Goal: Task Accomplishment & Management: Manage account settings

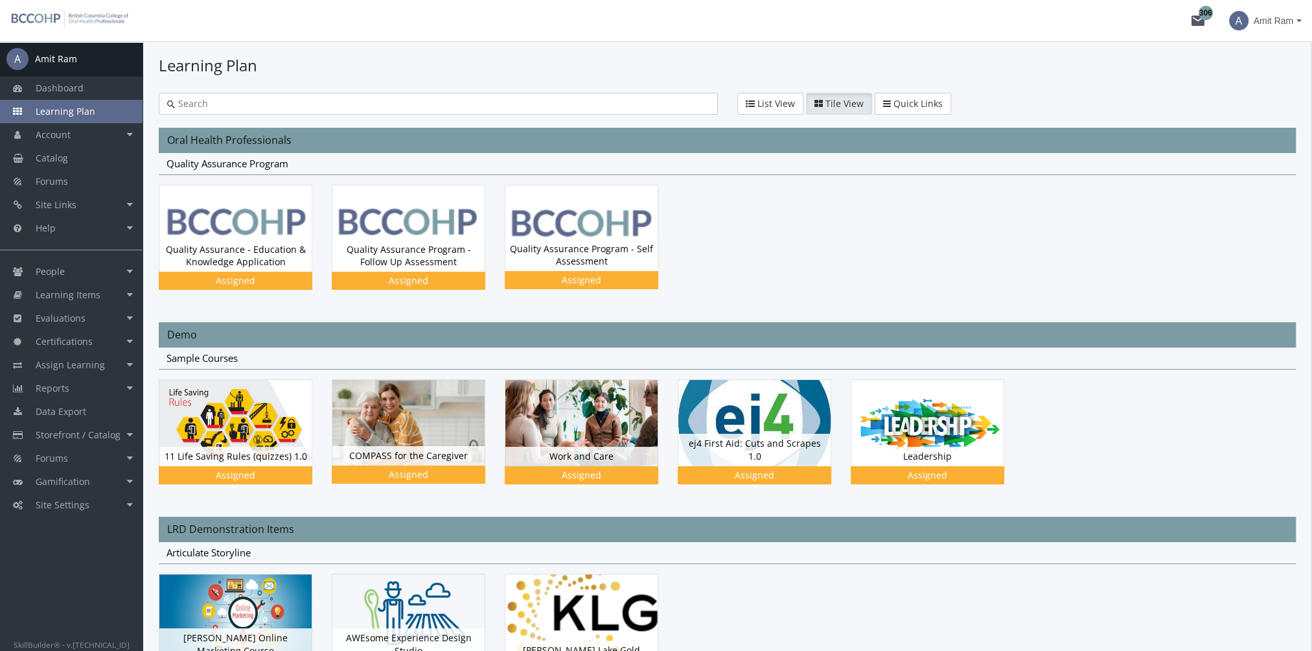
drag, startPoint x: 182, startPoint y: 98, endPoint x: 74, endPoint y: 100, distance: 108.3
click at [93, 294] on span "Learning Items" at bounding box center [68, 294] width 65 height 12
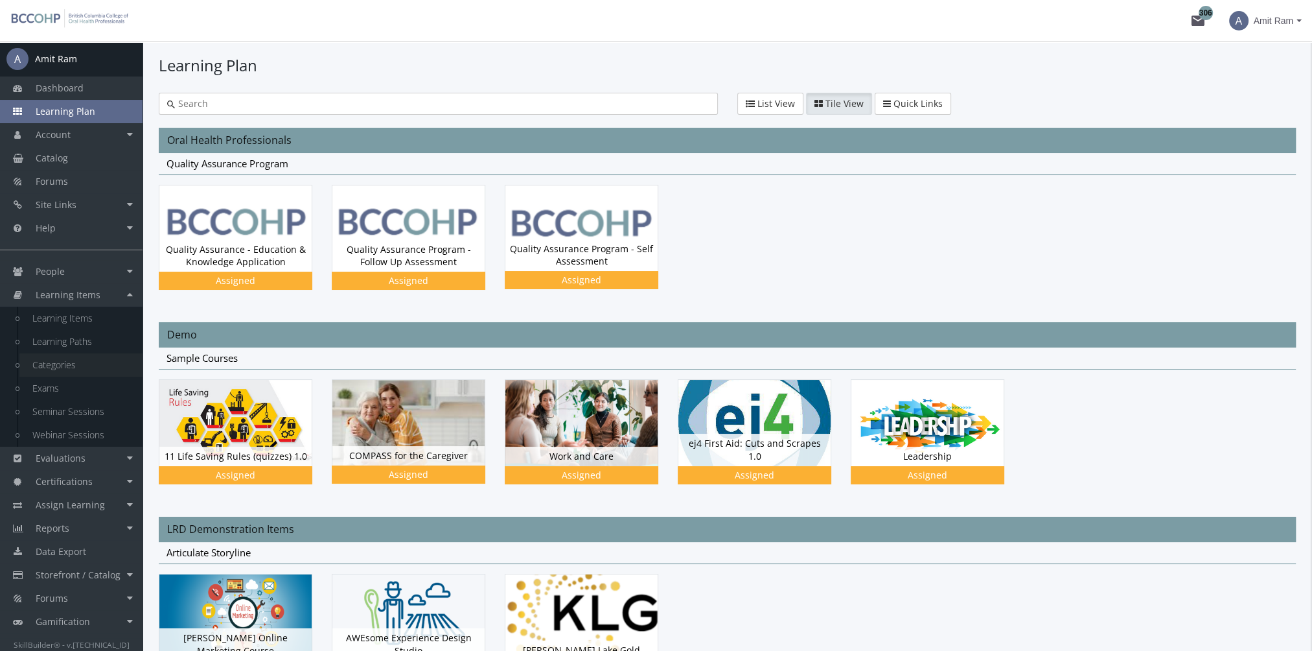
click at [84, 364] on link "Categories" at bounding box center [80, 364] width 123 height 23
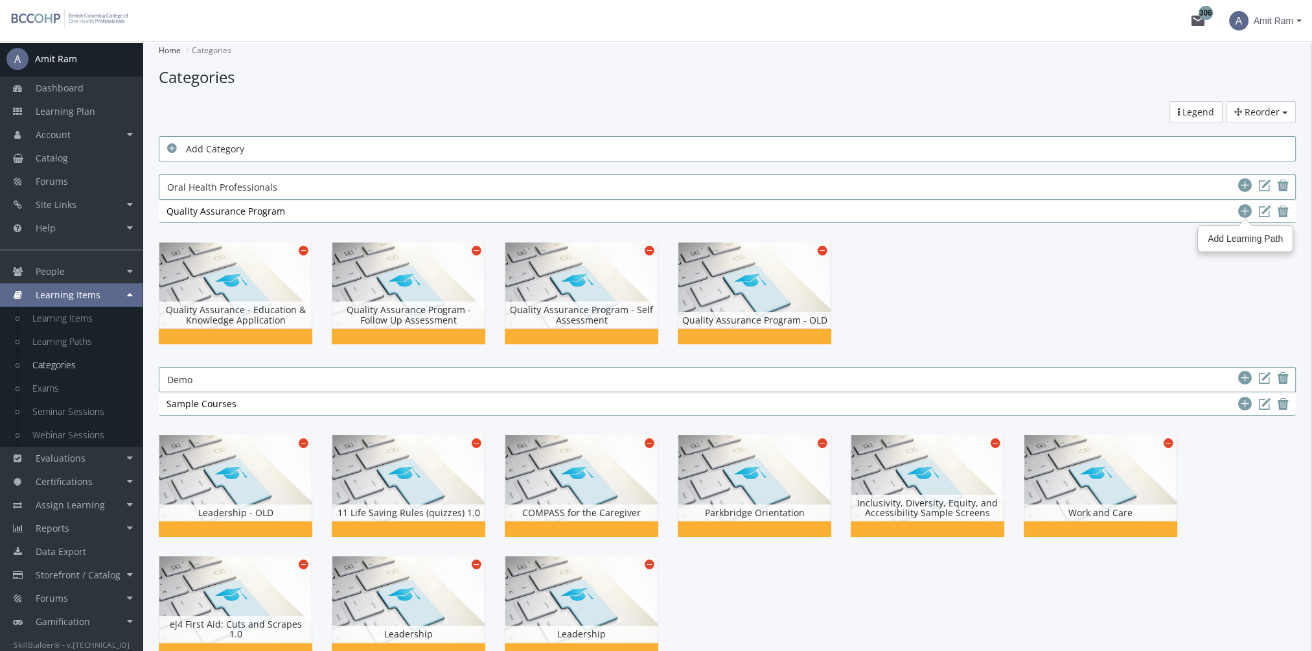
click at [1244, 211] on icon at bounding box center [1246, 212] width 14 height 16
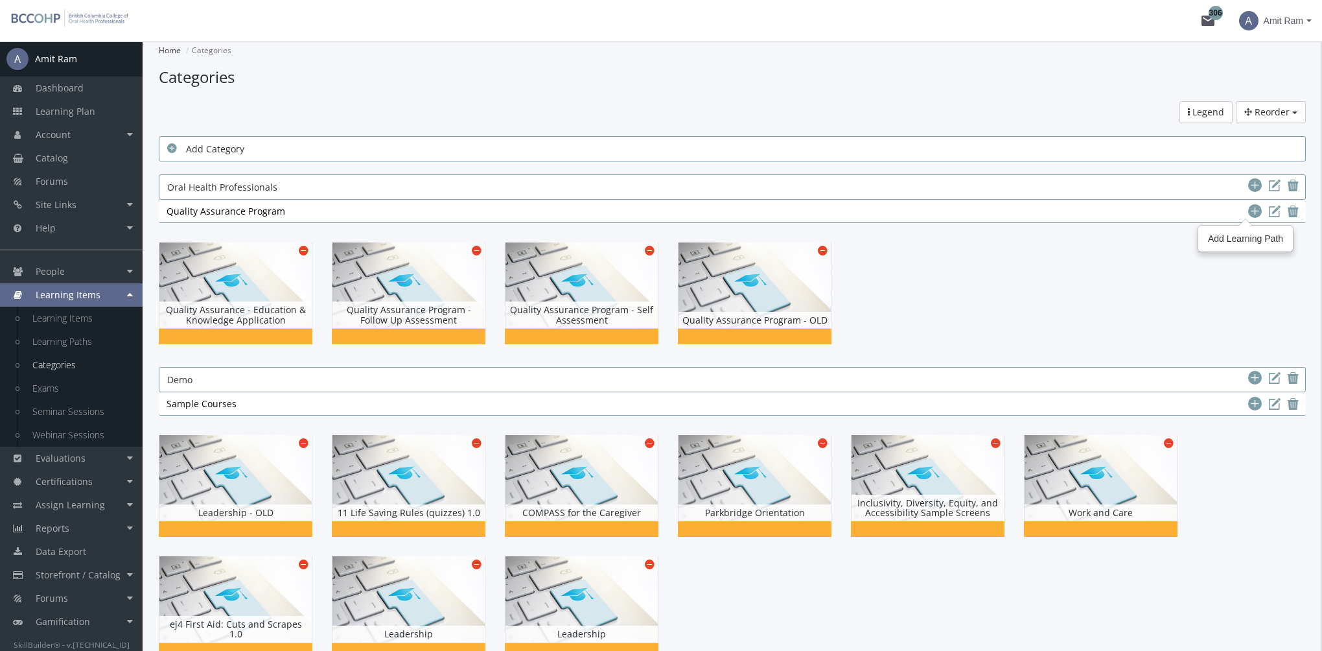
select select
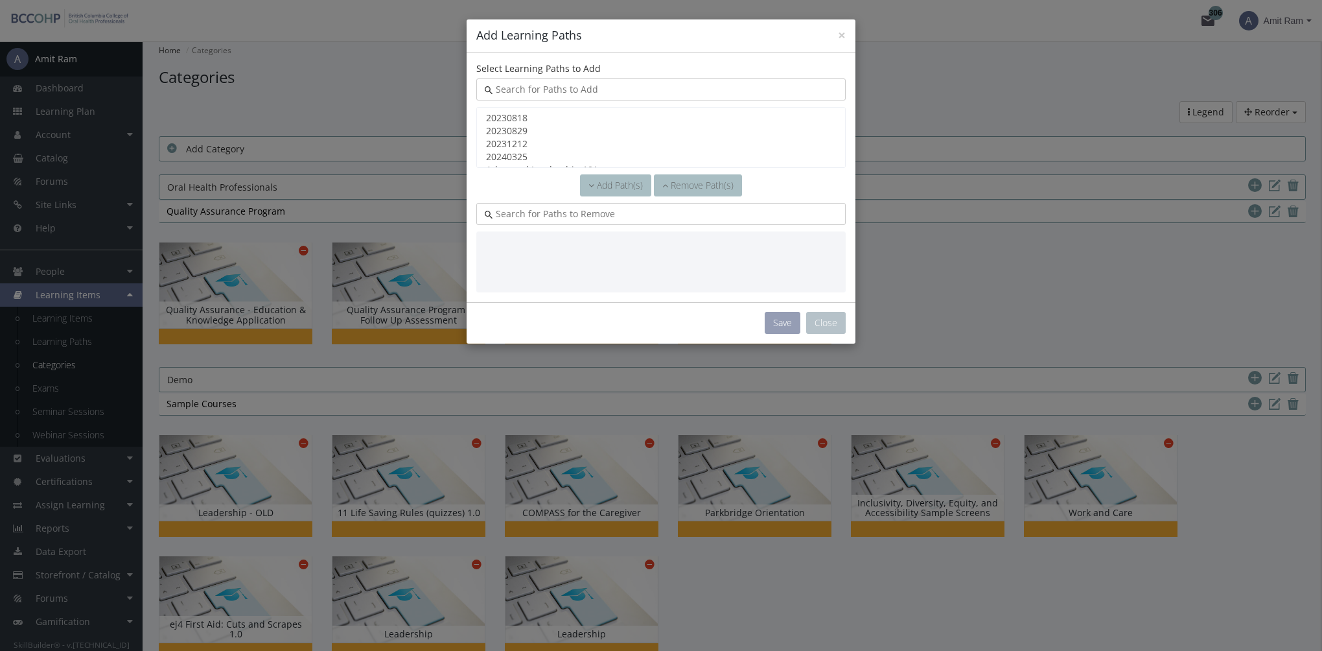
click at [560, 91] on input "text" at bounding box center [665, 89] width 345 height 13
type input "qualit"
select select "object:3346"
click at [568, 113] on option "Quality Assurance Program" at bounding box center [661, 117] width 353 height 13
click at [614, 184] on span "Add Path(s)" at bounding box center [620, 185] width 46 height 12
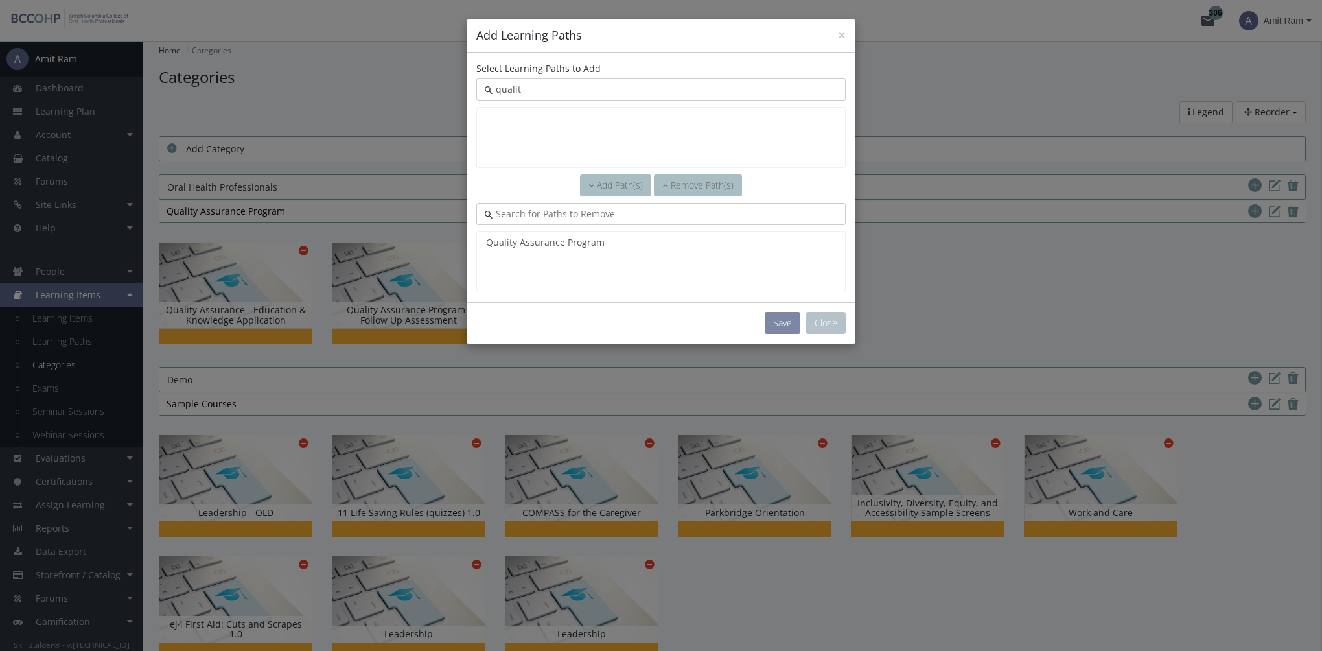
click at [780, 326] on button "Save" at bounding box center [783, 323] width 36 height 22
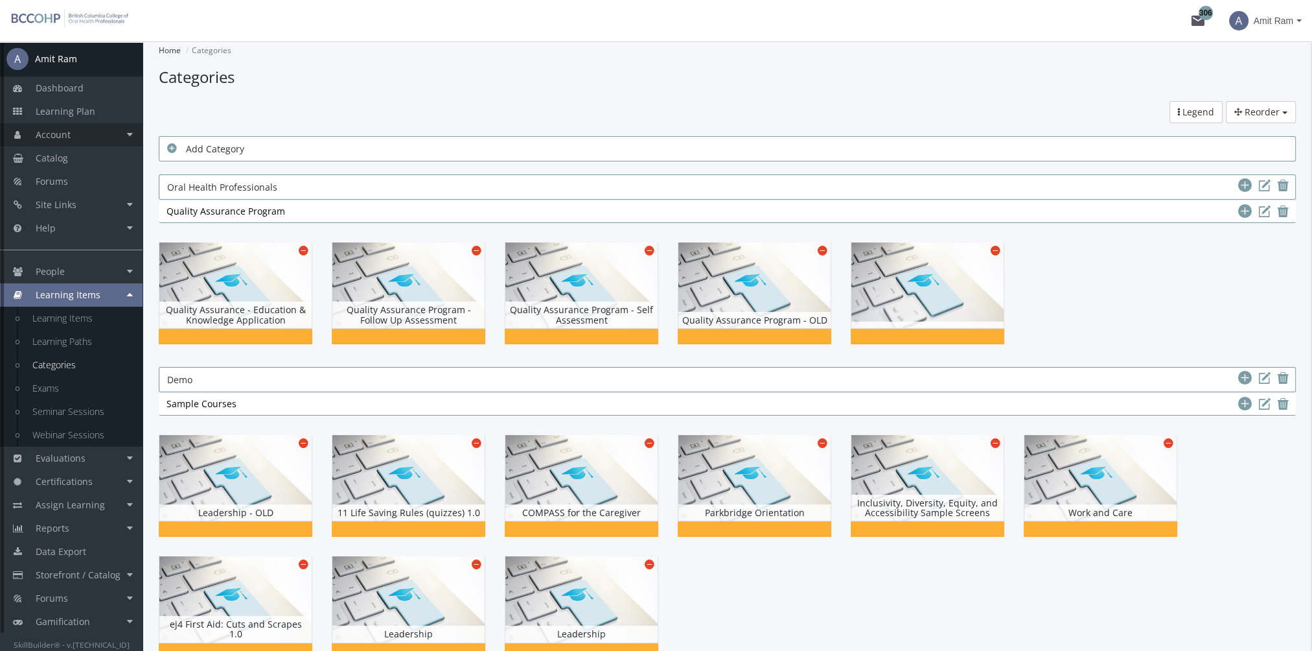
click at [70, 143] on link "Account" at bounding box center [71, 134] width 143 height 23
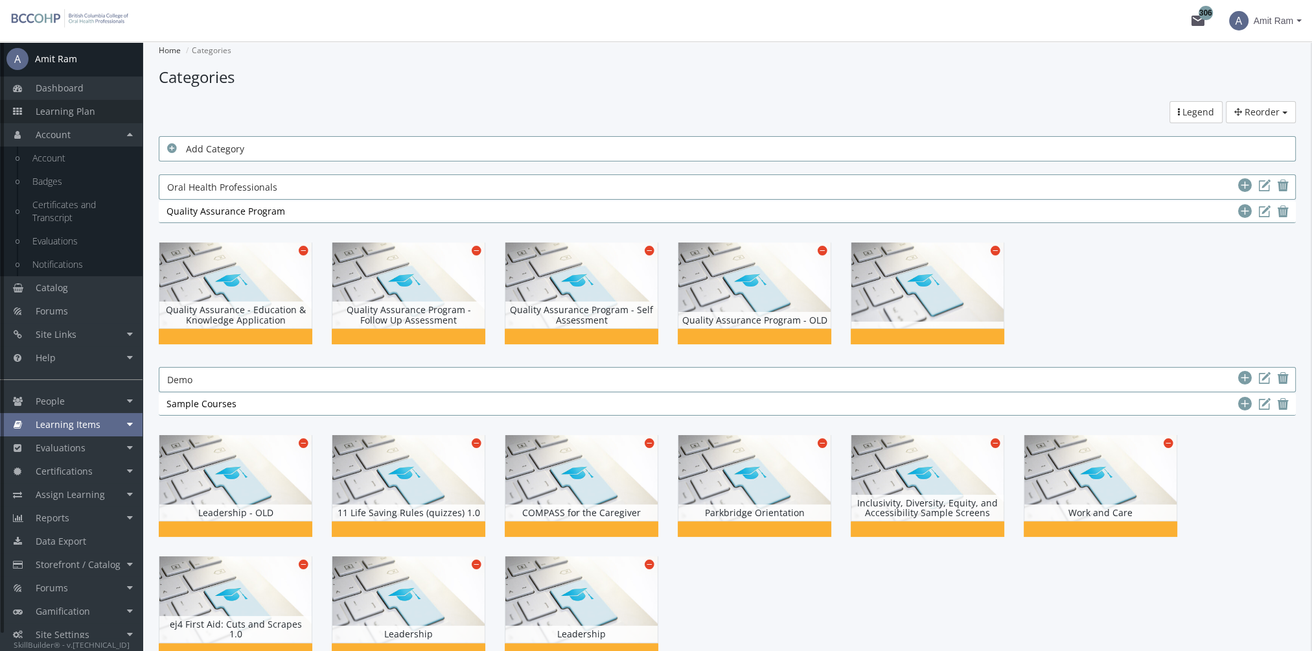
click at [89, 111] on span "Learning Plan" at bounding box center [66, 111] width 60 height 12
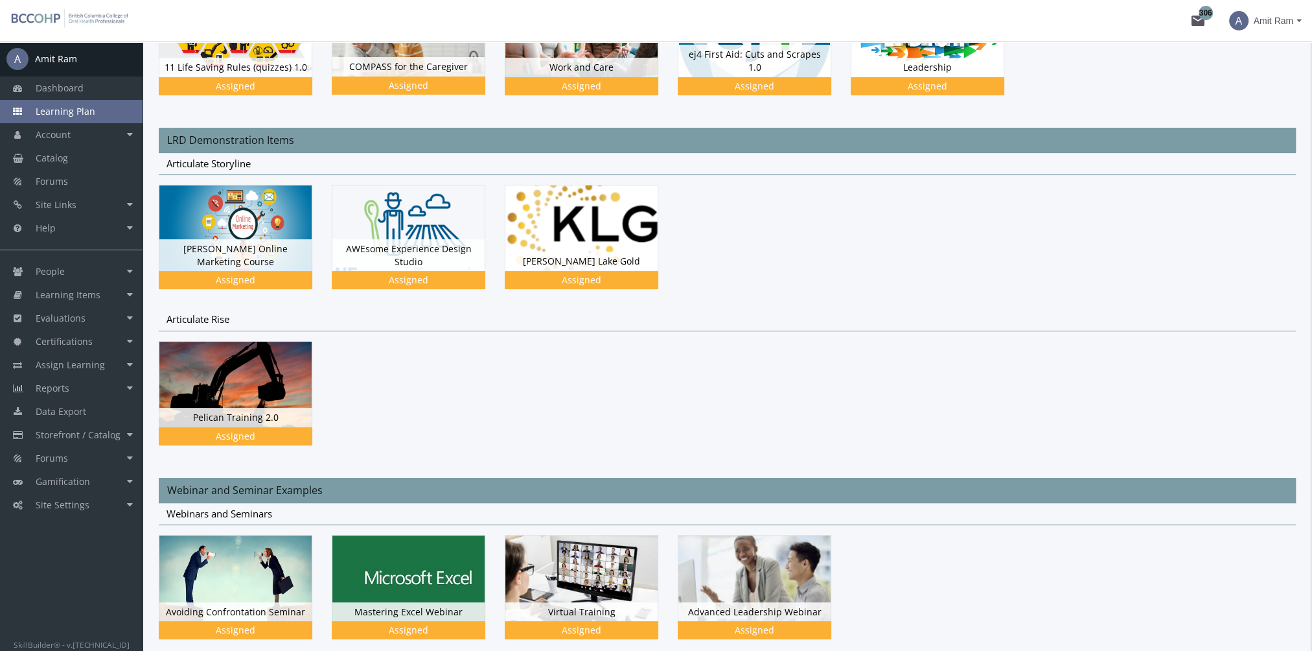
scroll to position [194, 0]
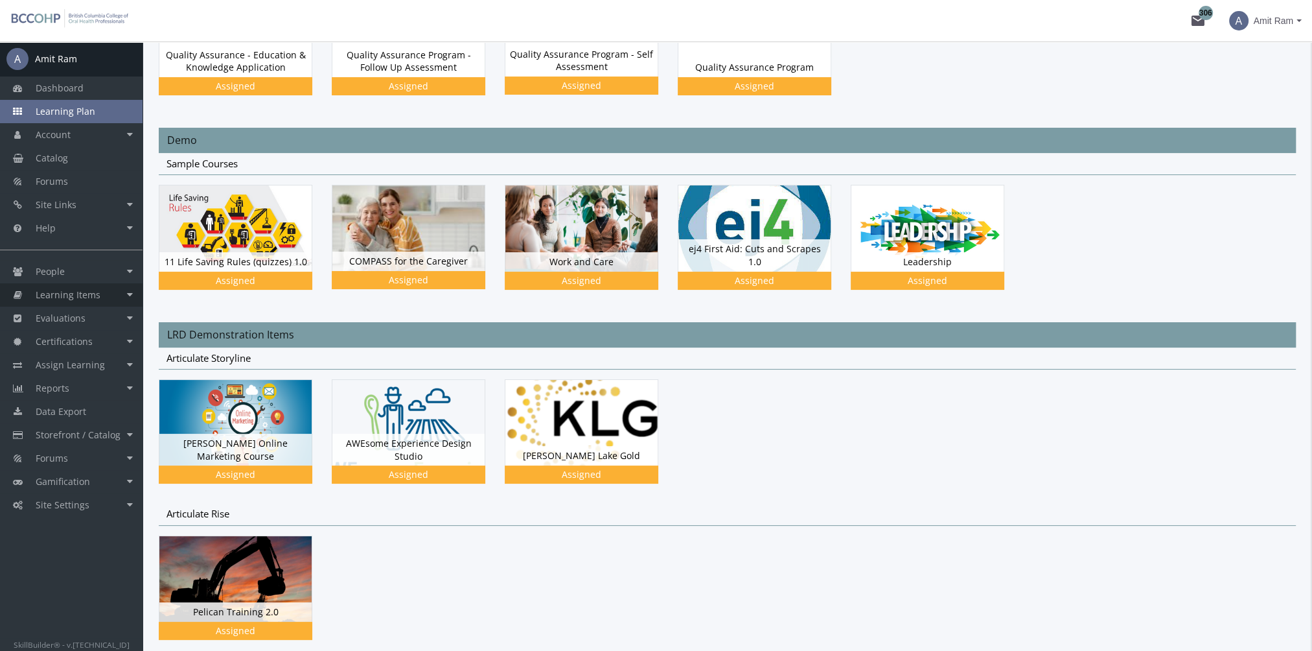
click at [92, 288] on span "Learning Items" at bounding box center [68, 294] width 65 height 12
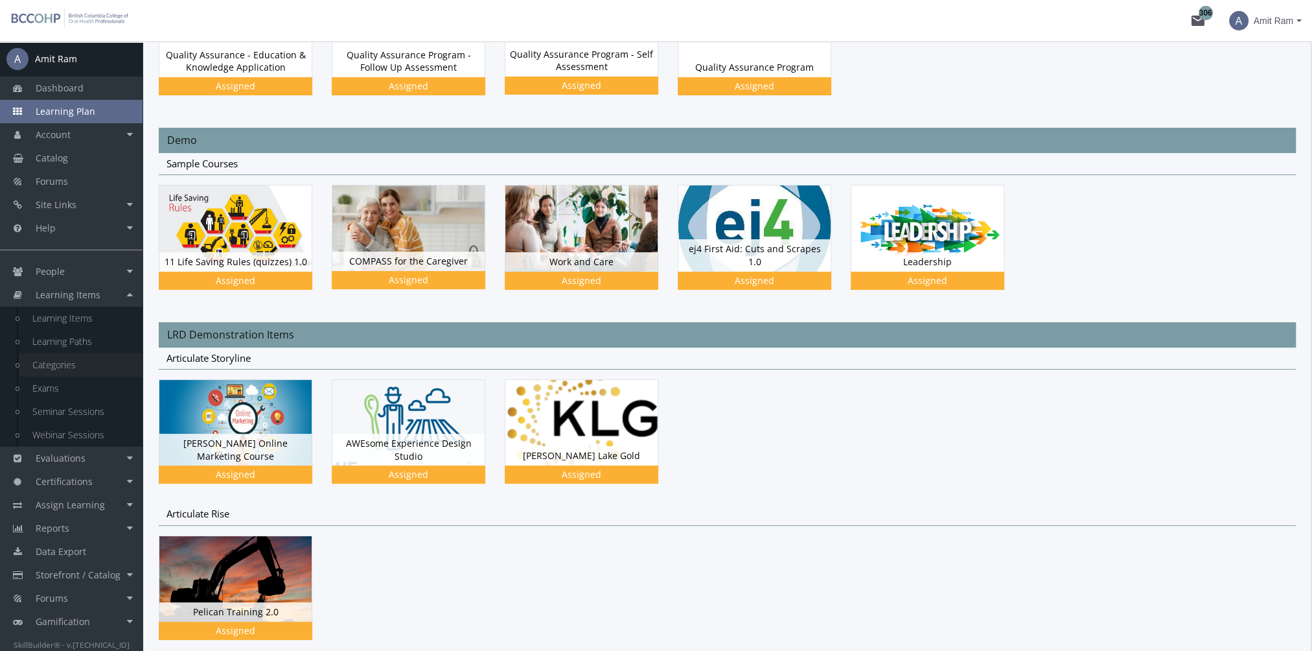
click at [89, 368] on link "Categories" at bounding box center [80, 364] width 123 height 23
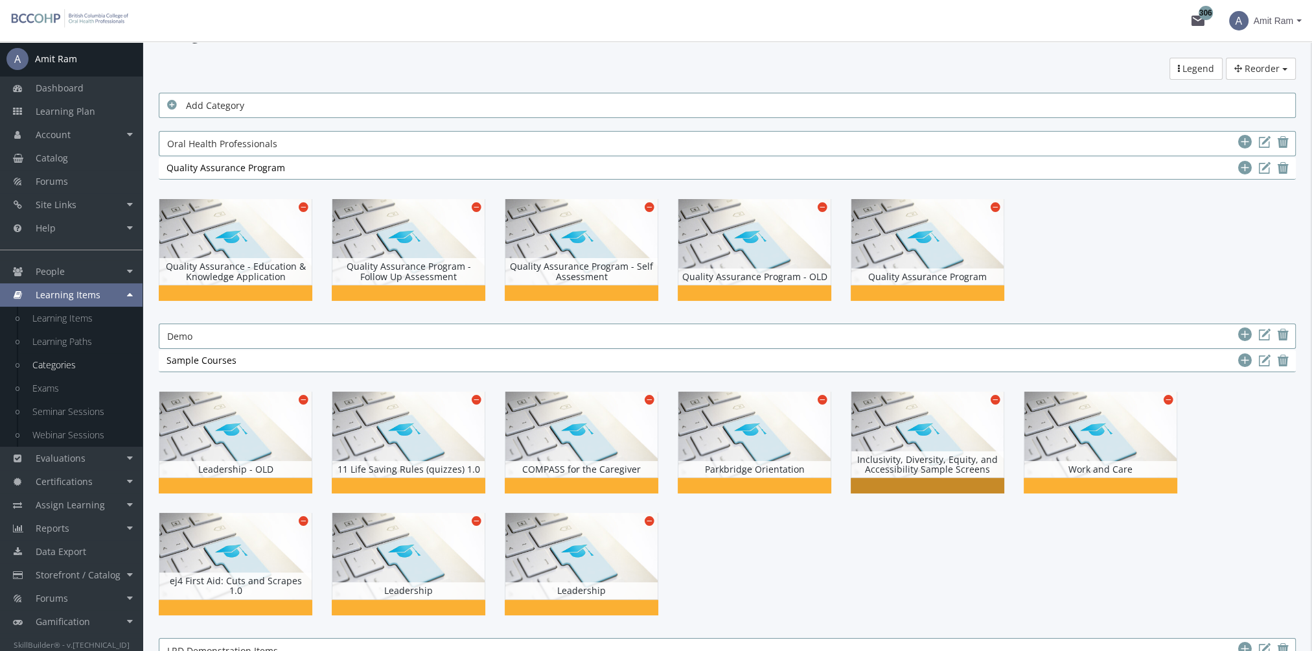
scroll to position [65, 0]
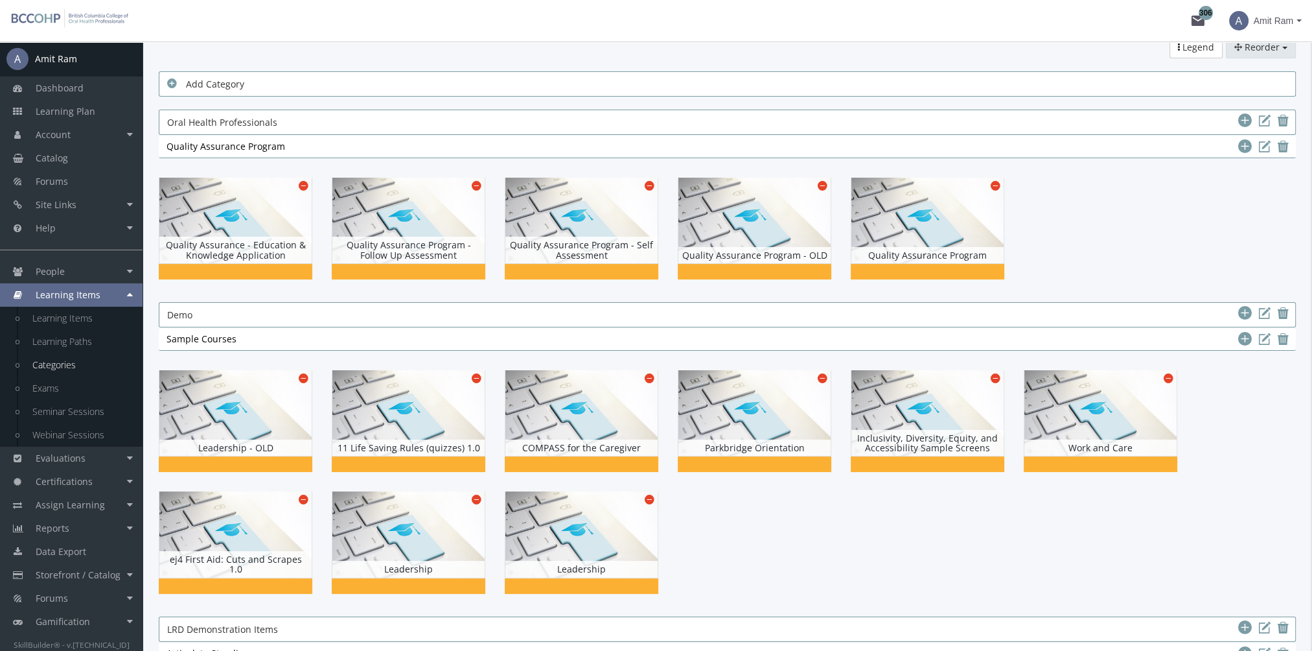
click at [1252, 57] on button "Reorder" at bounding box center [1261, 47] width 70 height 22
click at [1252, 109] on link "Learning Paths" at bounding box center [1244, 111] width 102 height 19
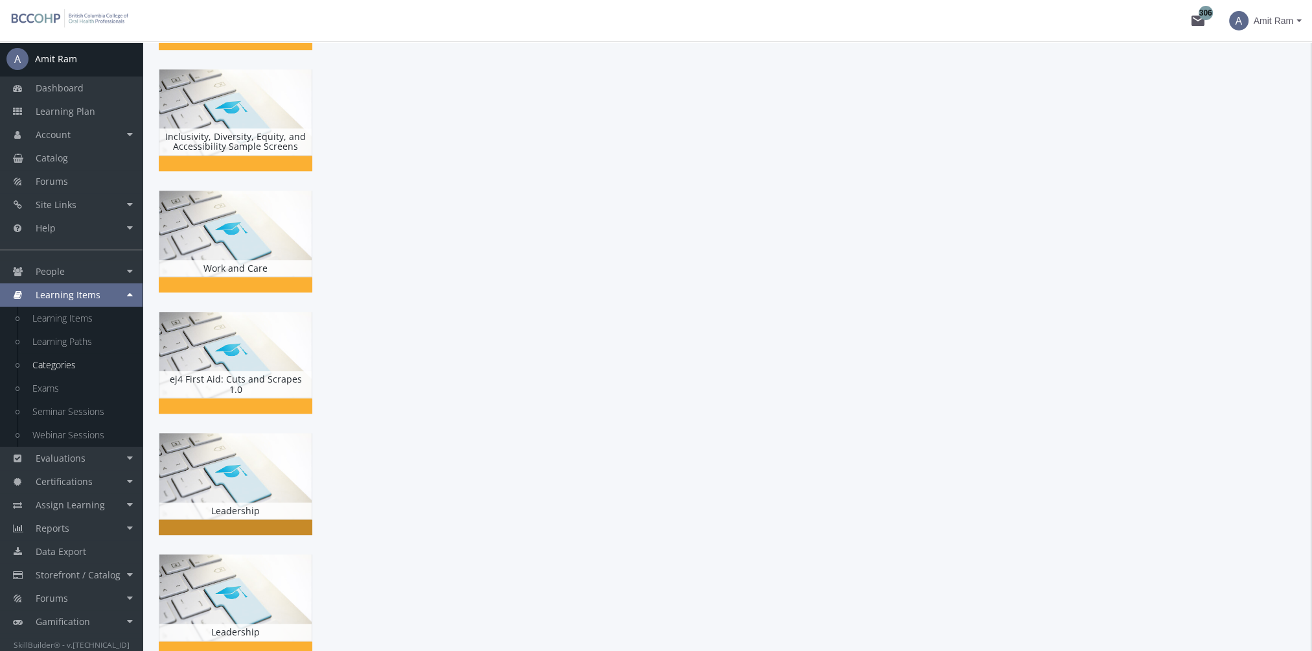
scroll to position [1296, 0]
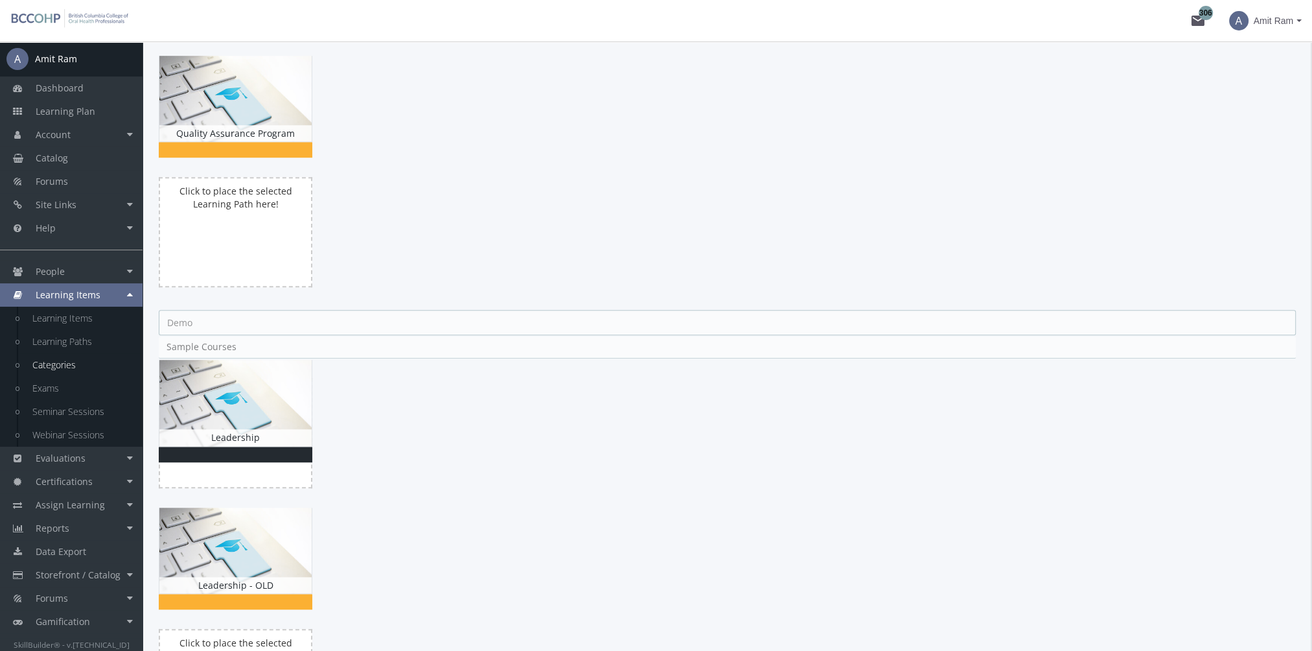
drag, startPoint x: 252, startPoint y: 477, endPoint x: 331, endPoint y: 395, distance: 113.7
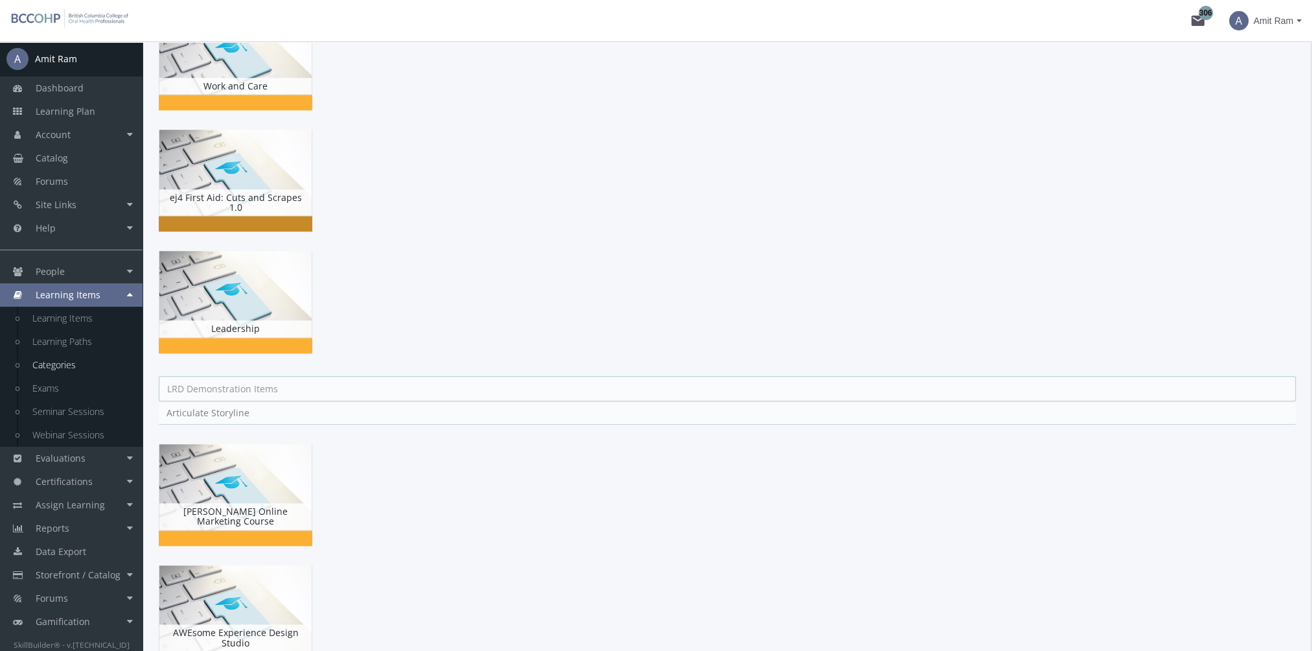
scroll to position [1620, 0]
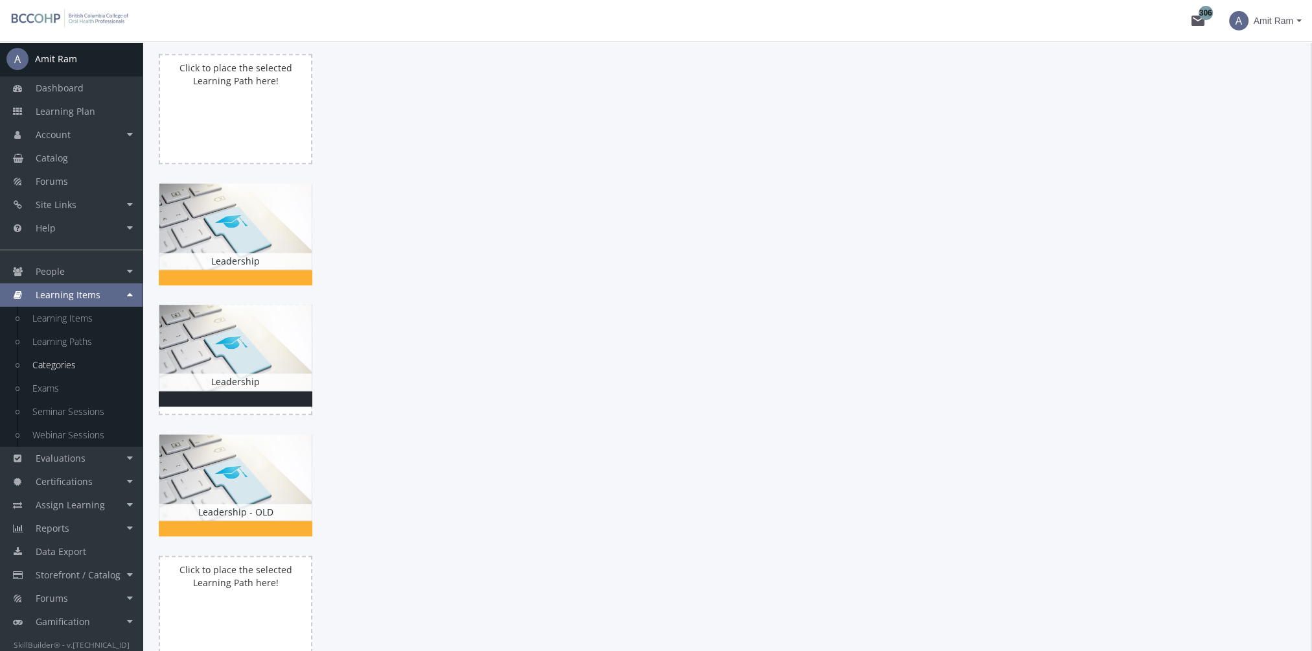
drag, startPoint x: 263, startPoint y: 288, endPoint x: 287, endPoint y: 360, distance: 75.8
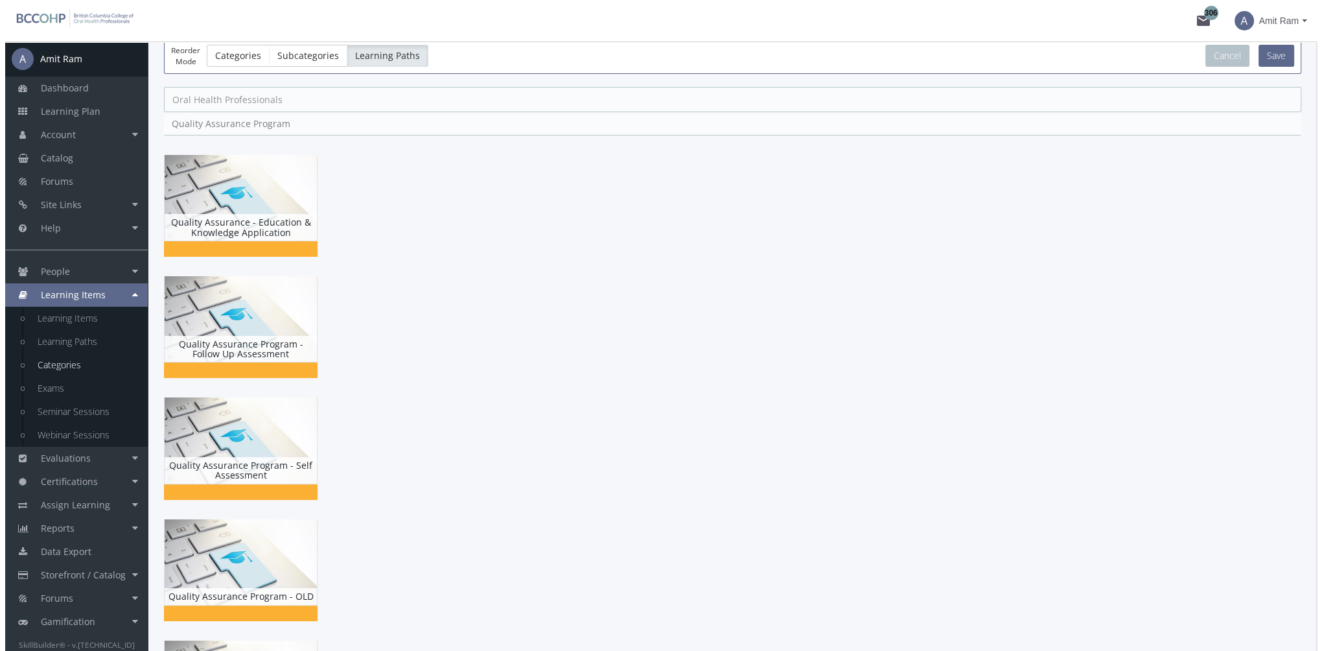
scroll to position [0, 0]
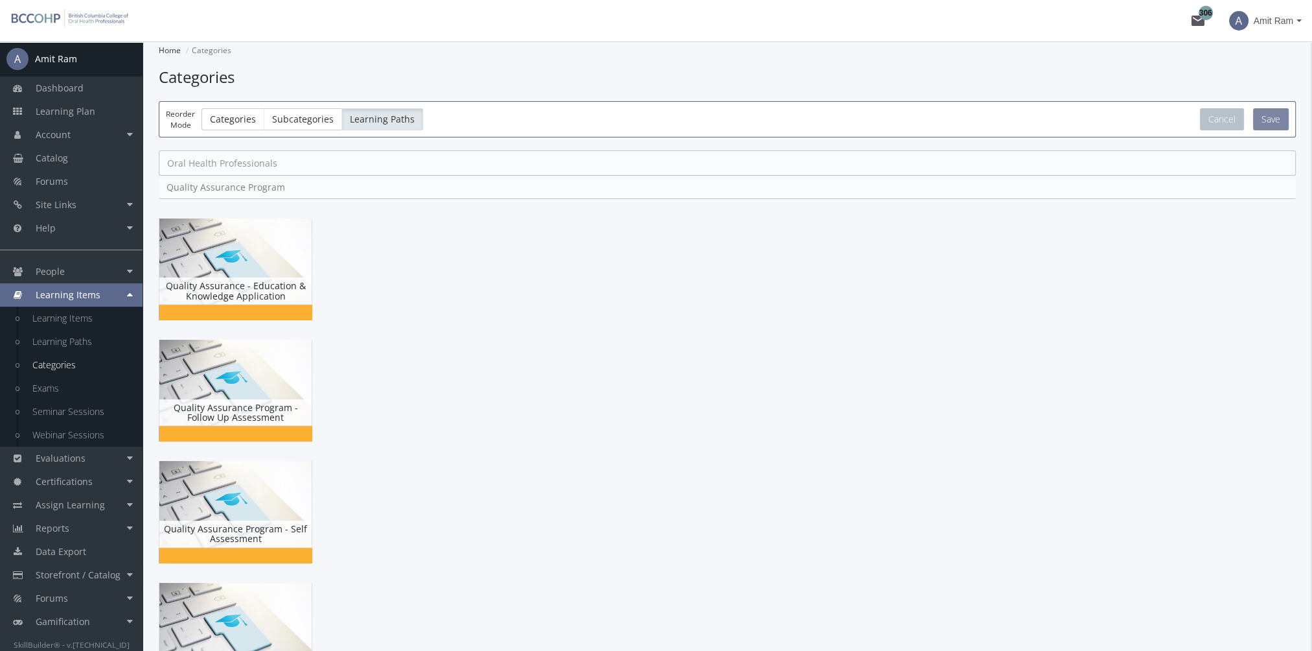
click at [1262, 118] on button "Save" at bounding box center [1271, 119] width 36 height 22
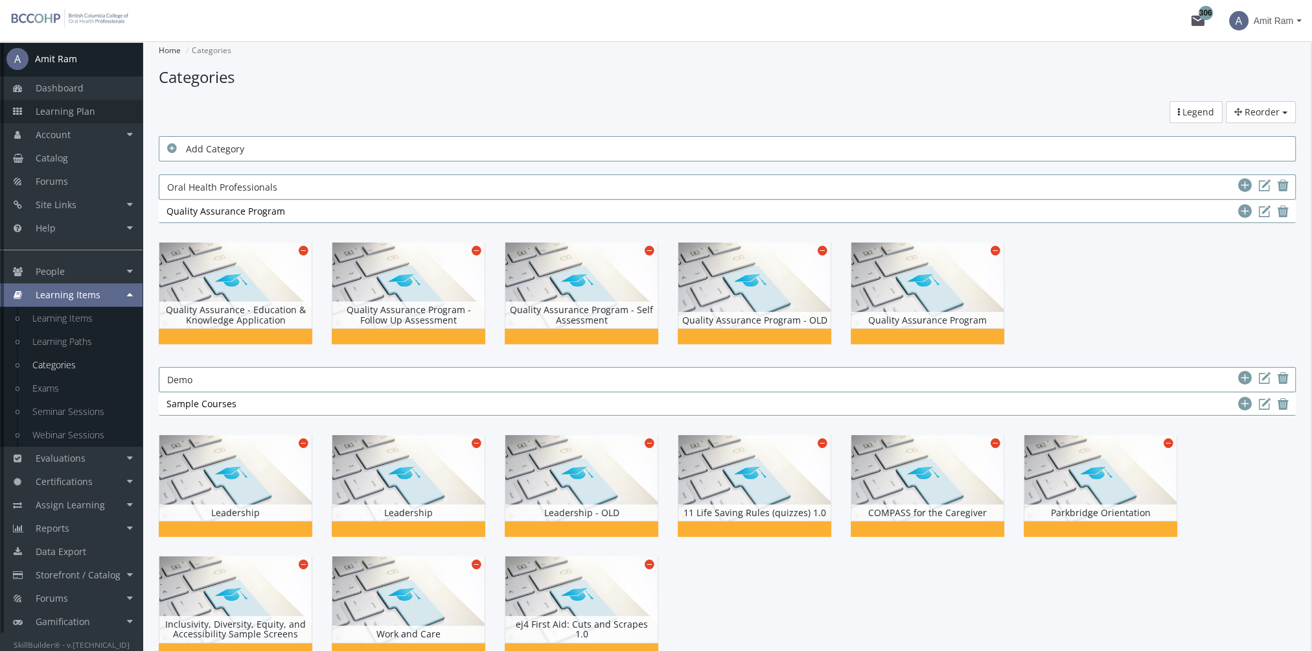
click at [70, 119] on link "Learning Plan" at bounding box center [71, 111] width 143 height 23
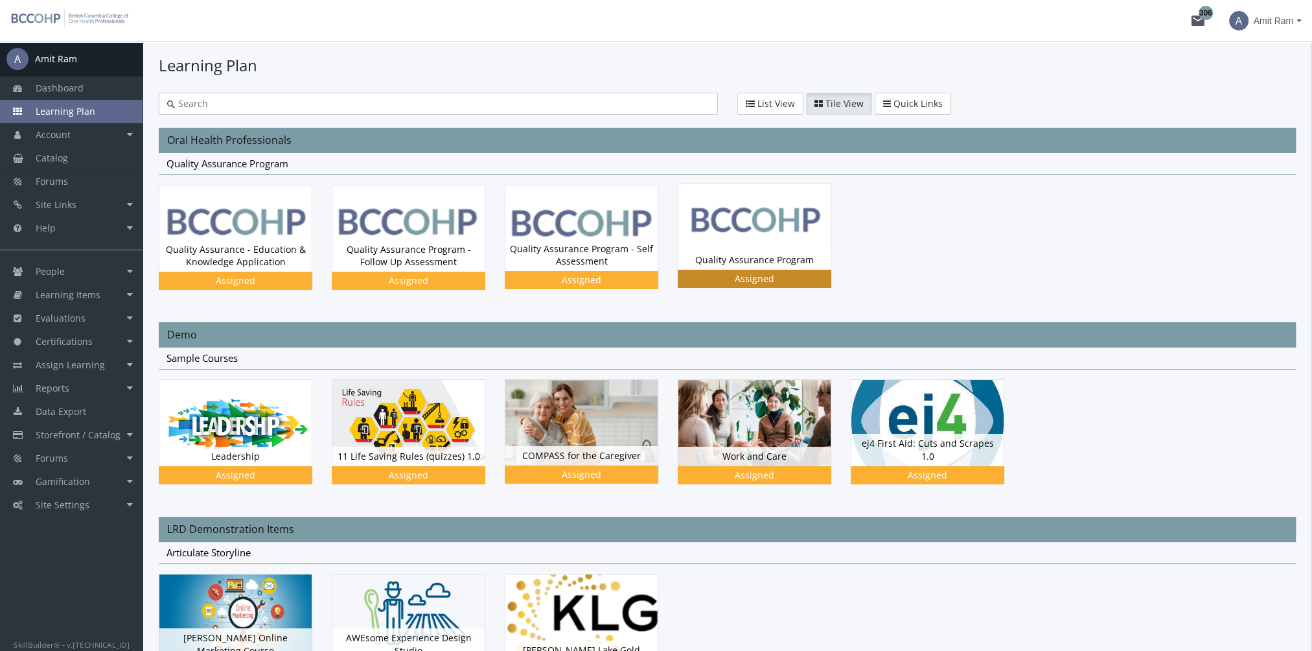
click at [761, 240] on img at bounding box center [755, 226] width 152 height 86
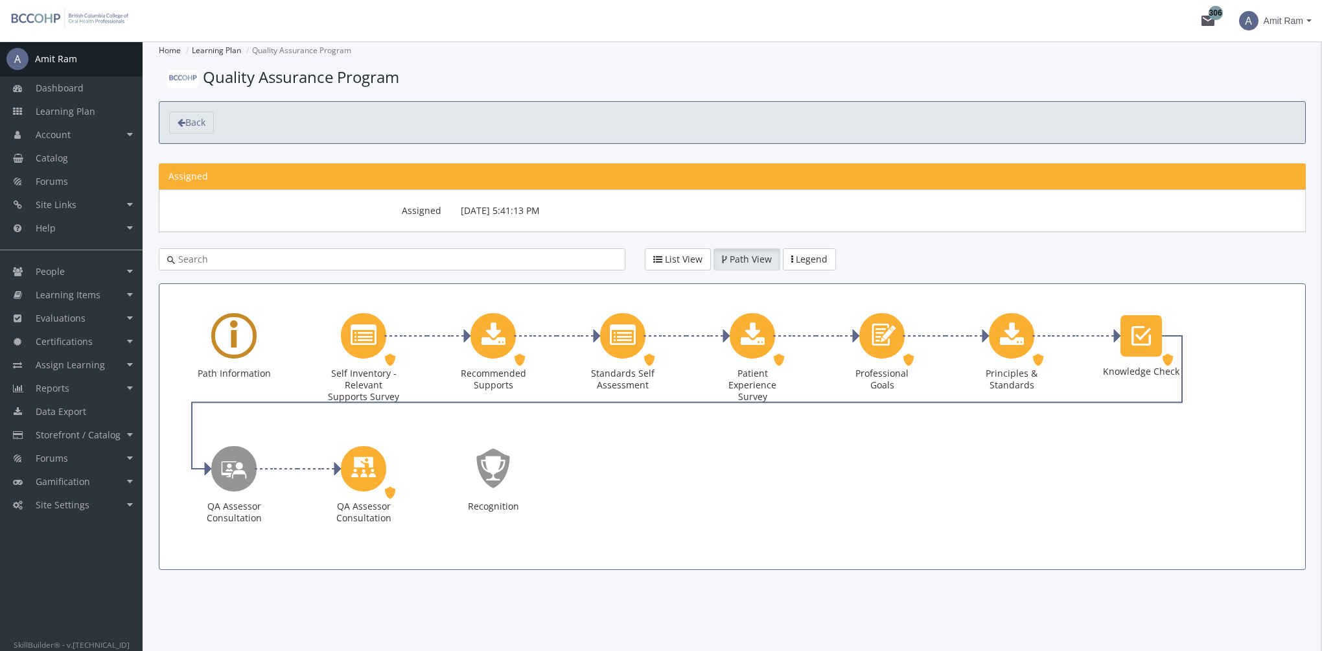
click at [237, 342] on icon "Learning Path" at bounding box center [234, 335] width 8 height 59
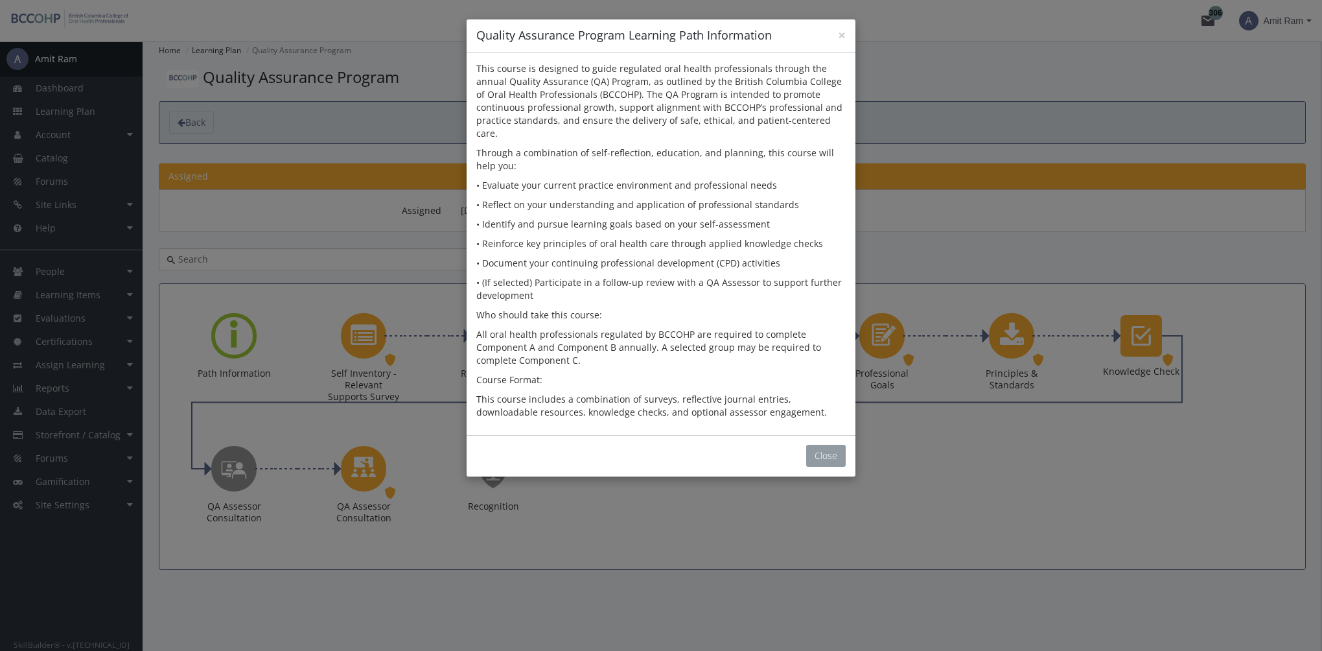
click at [817, 445] on button "Close" at bounding box center [826, 456] width 40 height 22
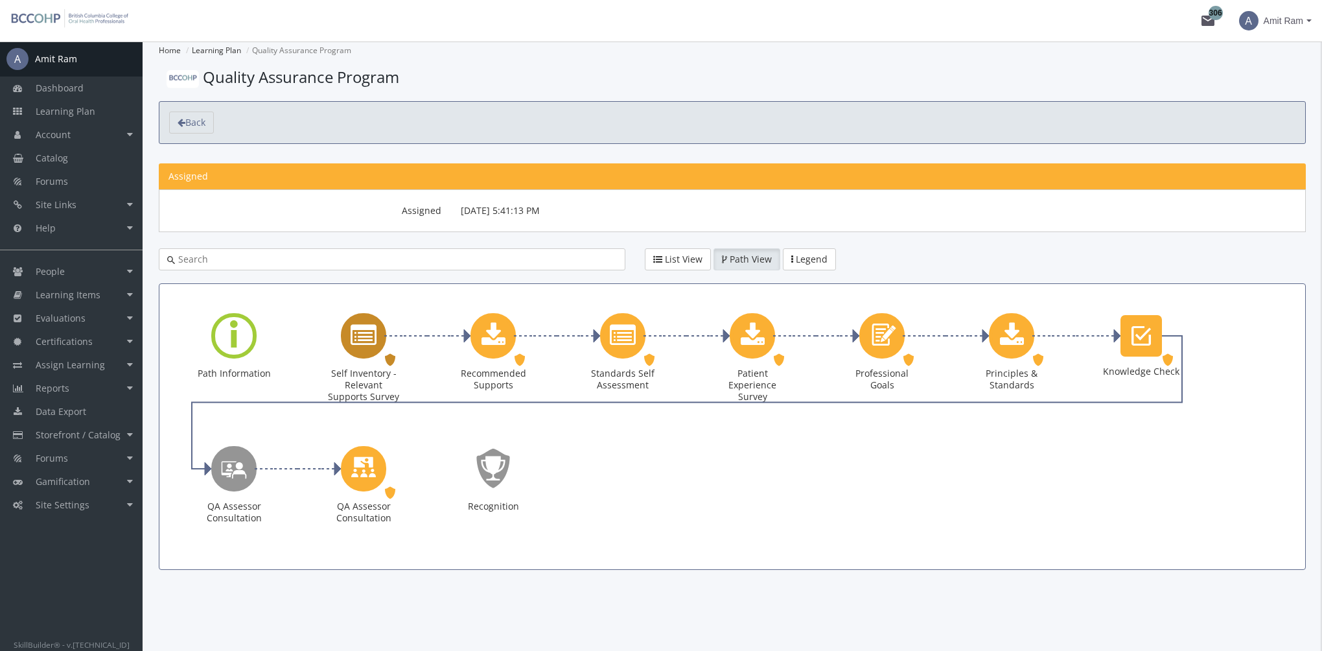
click at [372, 336] on icon "Self Inventory - Relevant Supports Survey" at bounding box center [364, 336] width 26 height 26
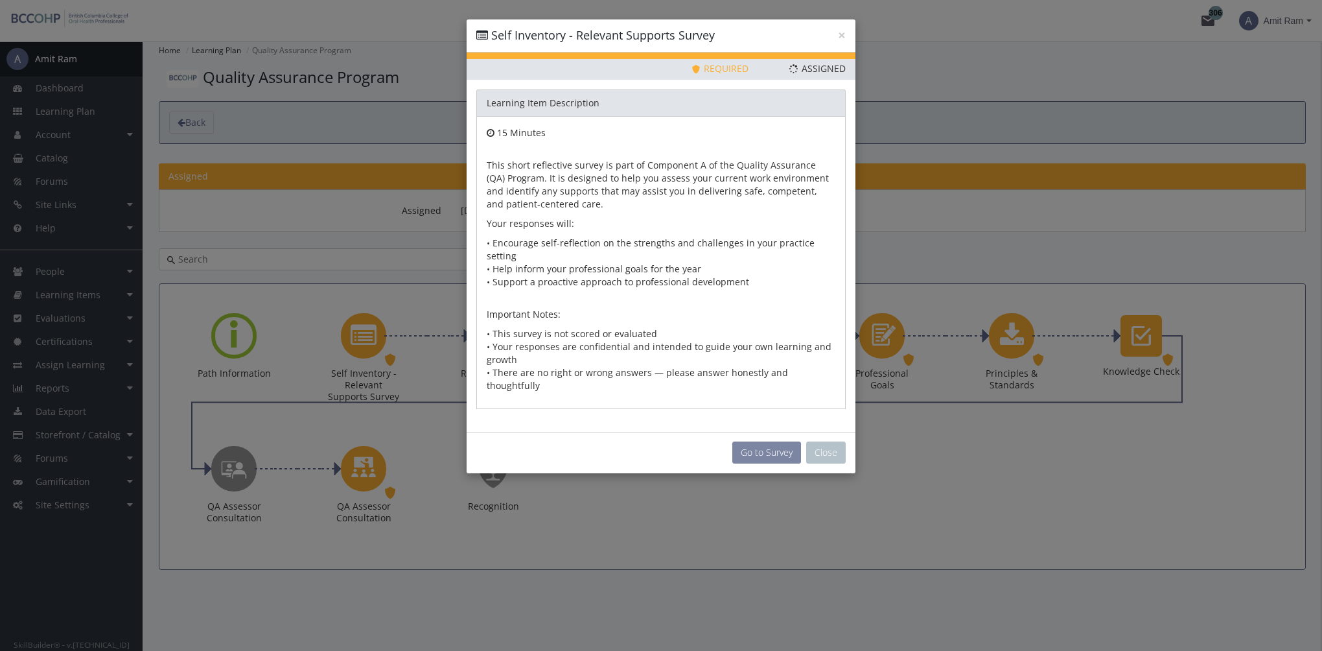
click at [786, 441] on button "Go to Survey" at bounding box center [766, 452] width 69 height 22
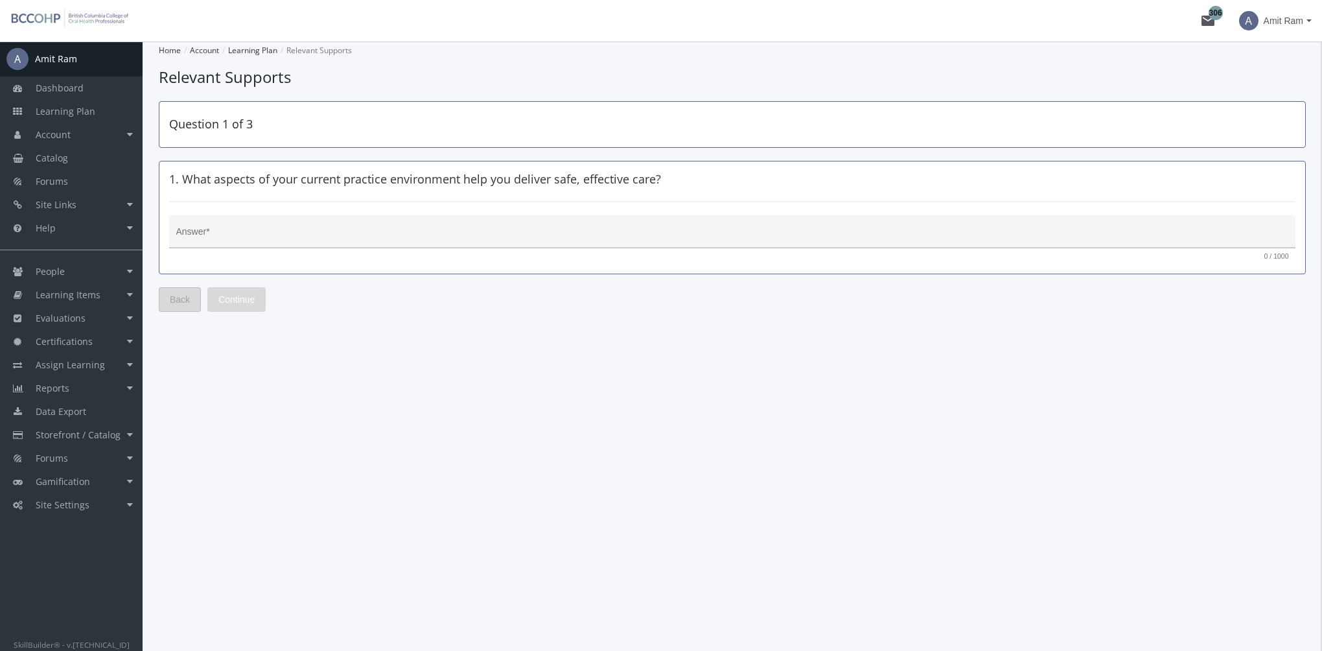
click at [365, 233] on textarea "Answer *" at bounding box center [732, 236] width 1113 height 13
type textarea "gdfgfd"
click at [237, 304] on span "Continue" at bounding box center [236, 299] width 36 height 23
click at [282, 233] on textarea "Answer *" at bounding box center [732, 236] width 1113 height 13
type textarea "gdfgd"
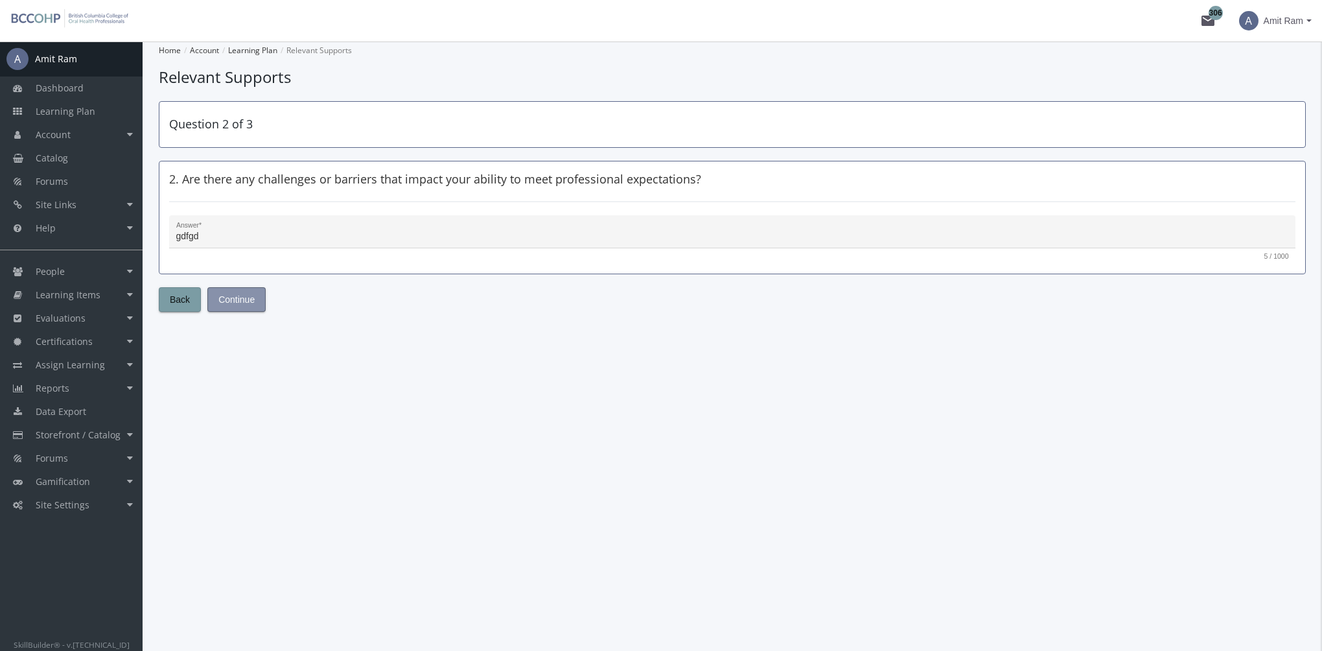
click at [246, 307] on span "Continue" at bounding box center [236, 299] width 36 height 23
click at [284, 222] on div "Answer *" at bounding box center [732, 235] width 1113 height 27
type textarea "dsfss"
click at [247, 307] on button "Submit" at bounding box center [232, 299] width 51 height 25
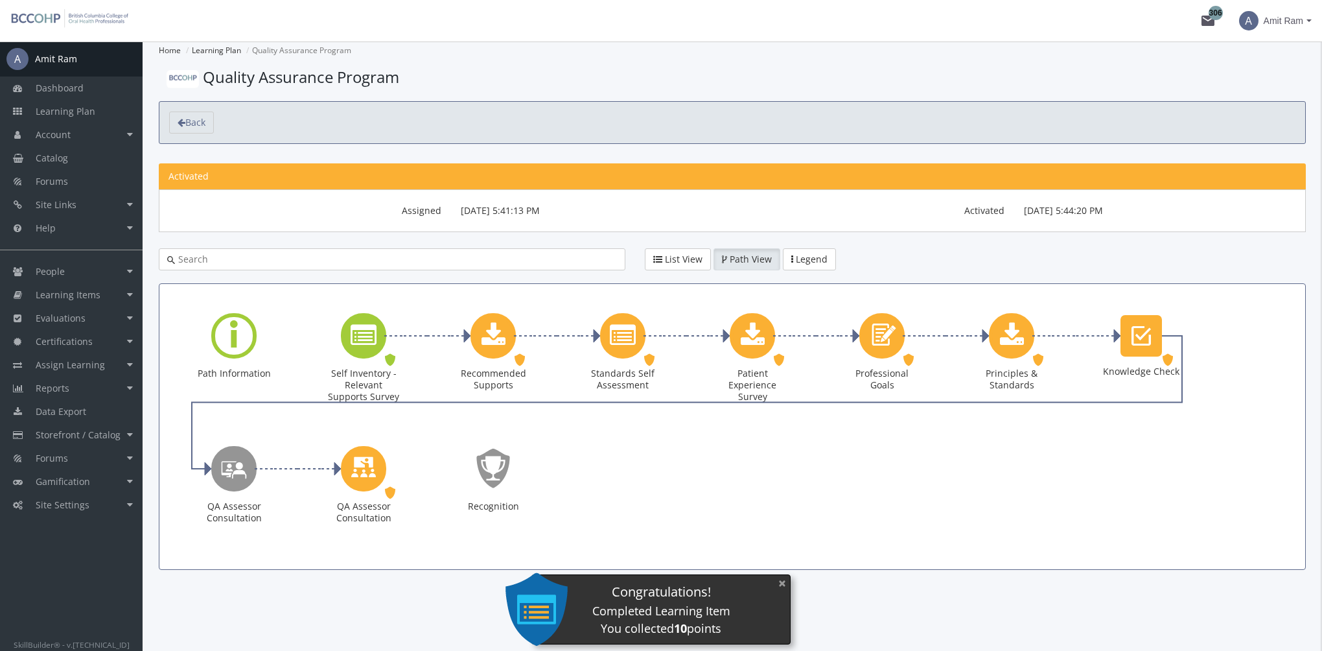
click at [783, 583] on button "×" at bounding box center [782, 583] width 21 height 27
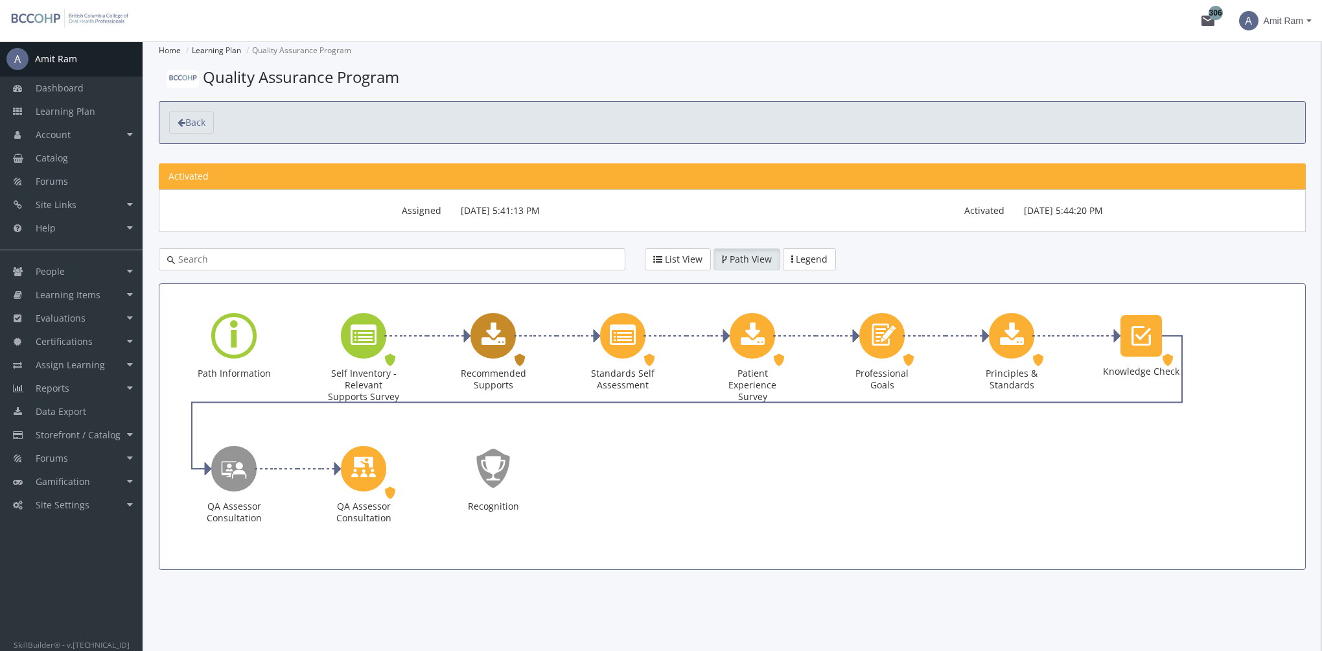
click at [496, 337] on icon "Recommended Supports" at bounding box center [494, 336] width 24 height 26
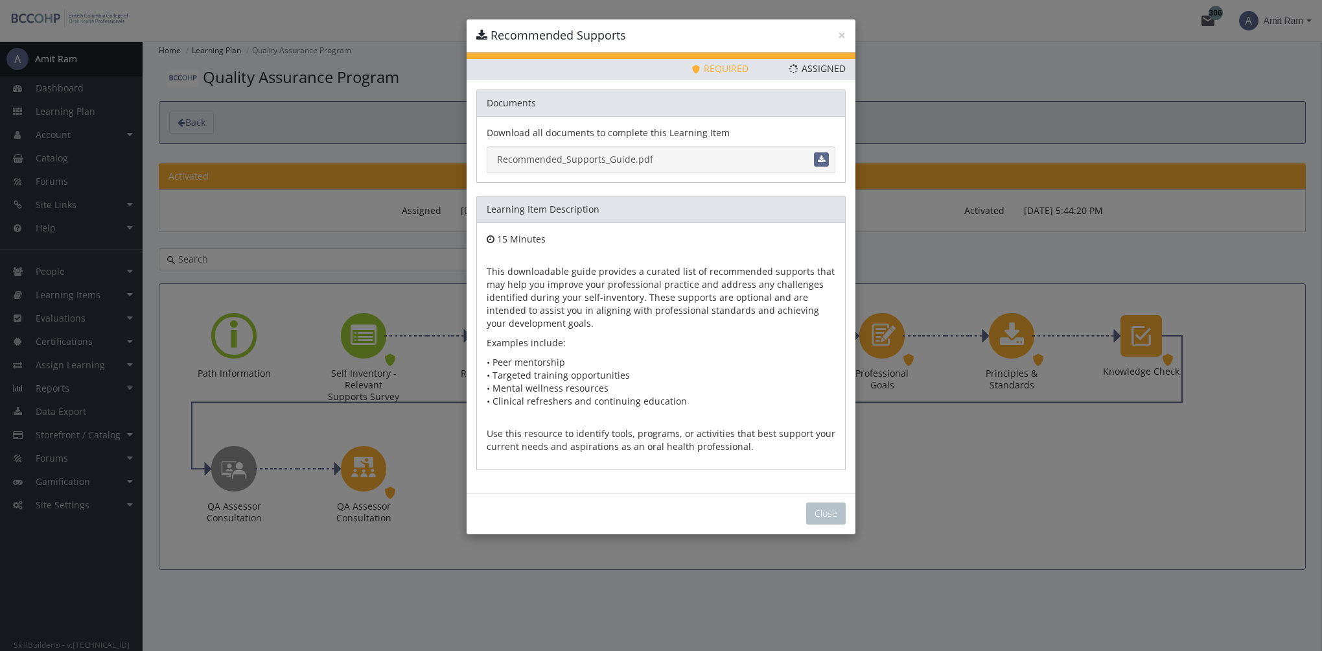
click at [594, 160] on link "Recommended_Supports_Guide.pdf" at bounding box center [661, 159] width 349 height 27
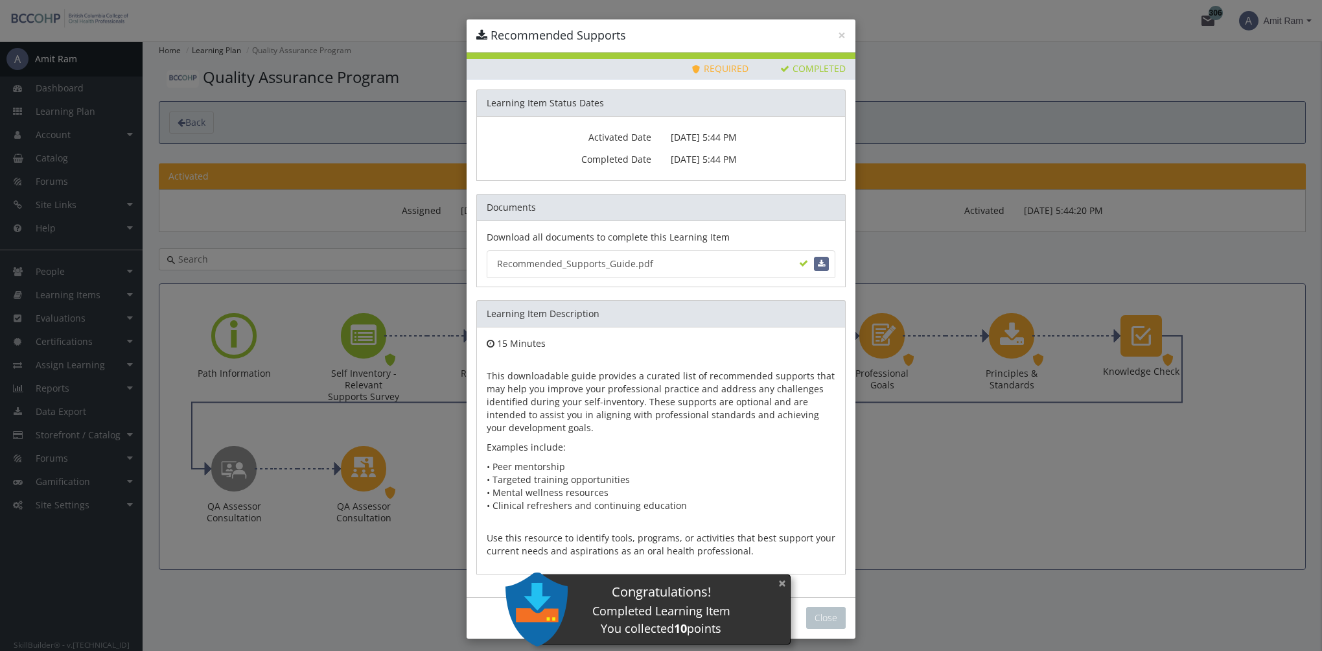
click at [782, 585] on button "×" at bounding box center [782, 583] width 21 height 27
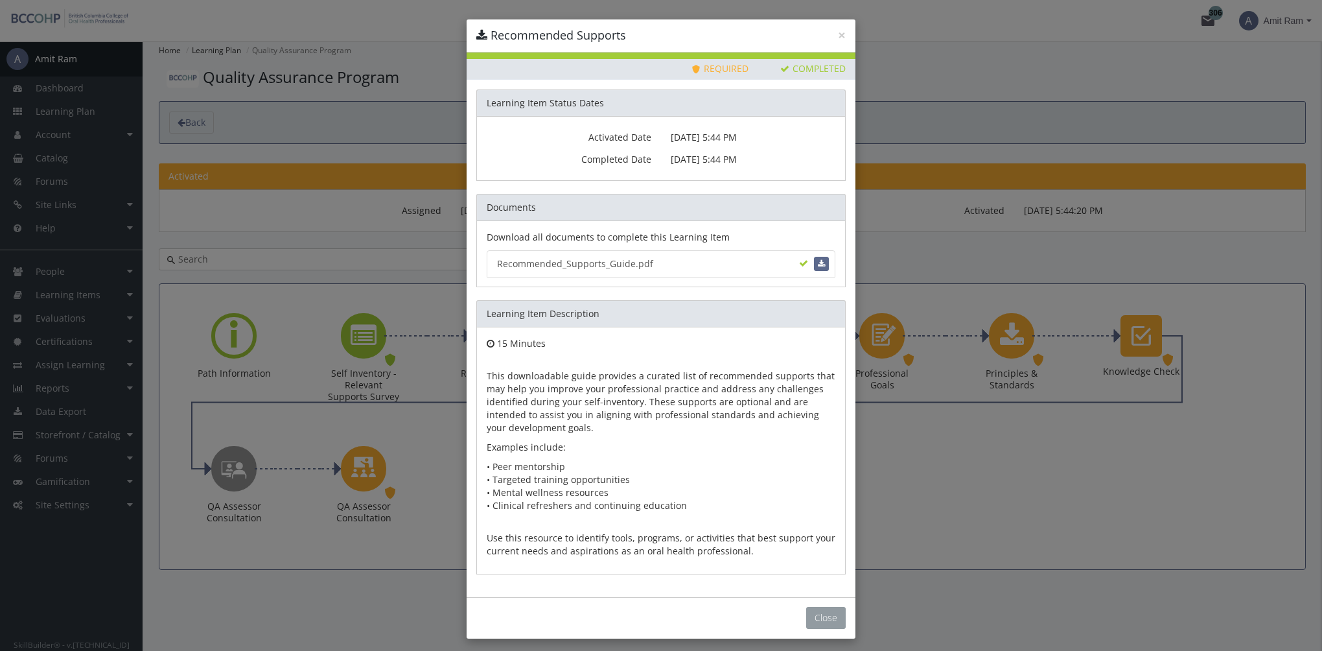
click at [819, 618] on button "Close" at bounding box center [826, 618] width 40 height 22
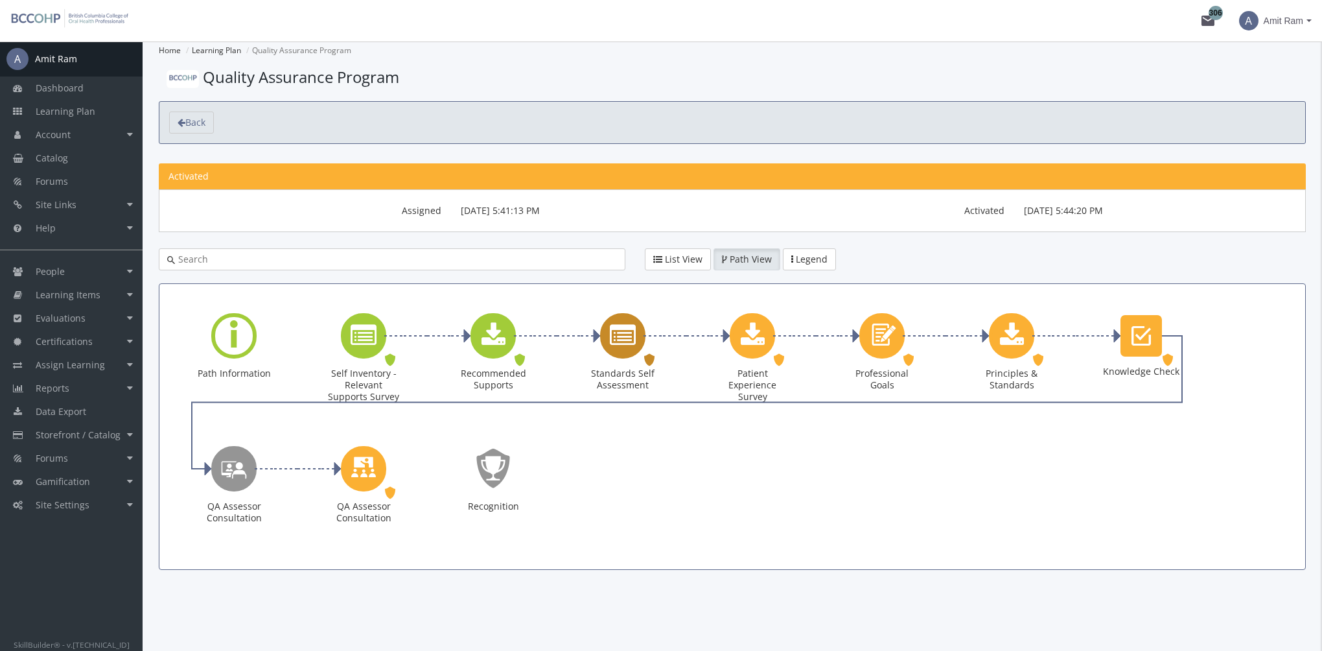
click at [628, 347] on icon "Standards Self Assessment" at bounding box center [623, 336] width 26 height 26
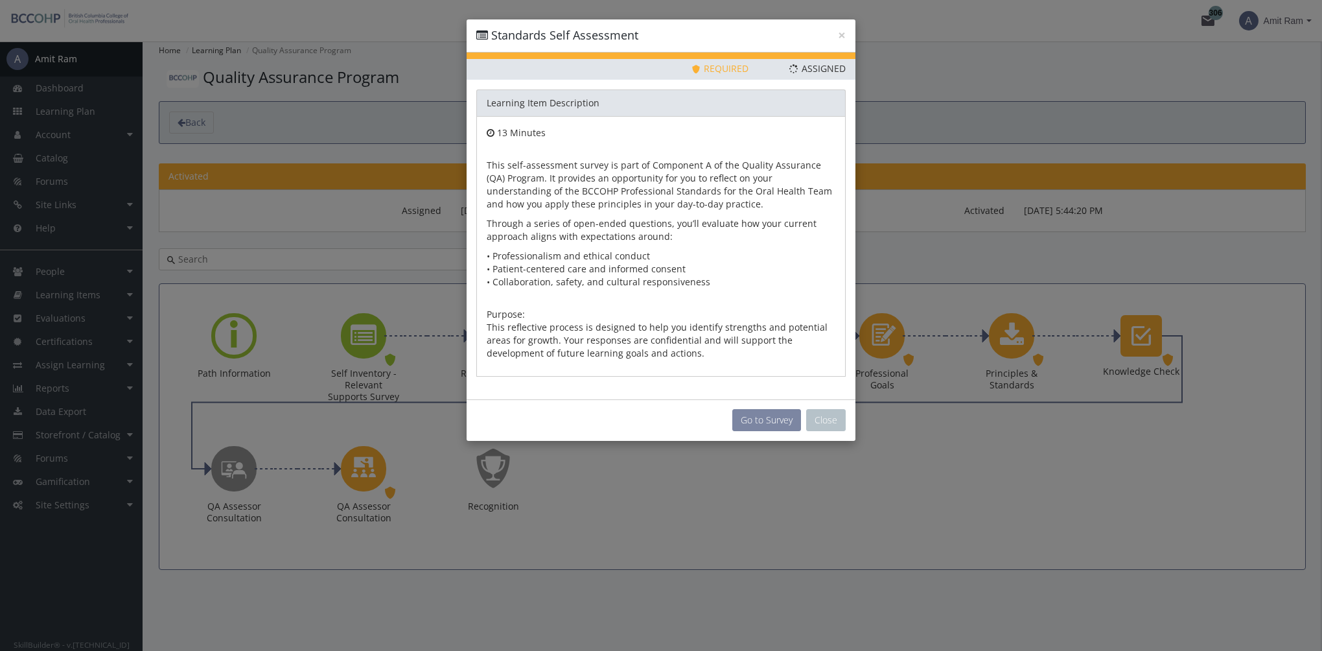
click at [752, 420] on button "Go to Survey" at bounding box center [766, 420] width 69 height 22
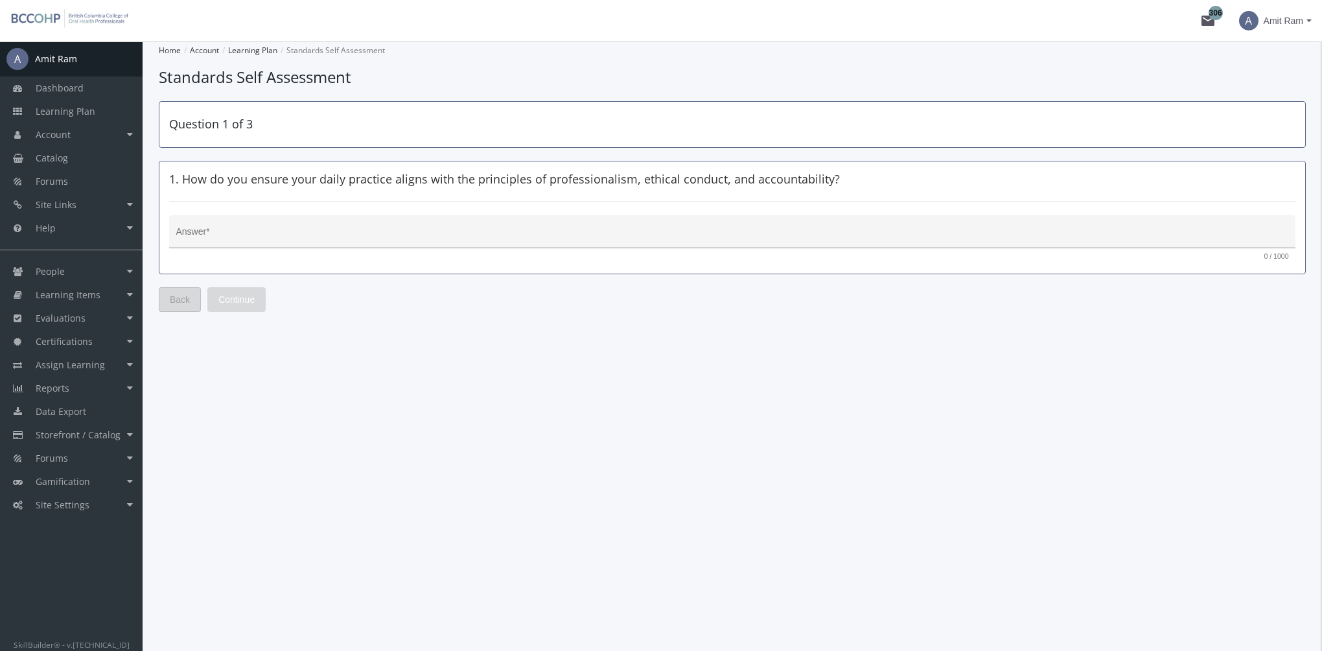
click at [456, 226] on div "Answer *" at bounding box center [732, 235] width 1113 height 27
type textarea "fsd"
click at [234, 297] on span "Continue" at bounding box center [236, 299] width 36 height 23
click at [240, 231] on textarea "Answer *" at bounding box center [732, 236] width 1113 height 13
type textarea "dfsdf"
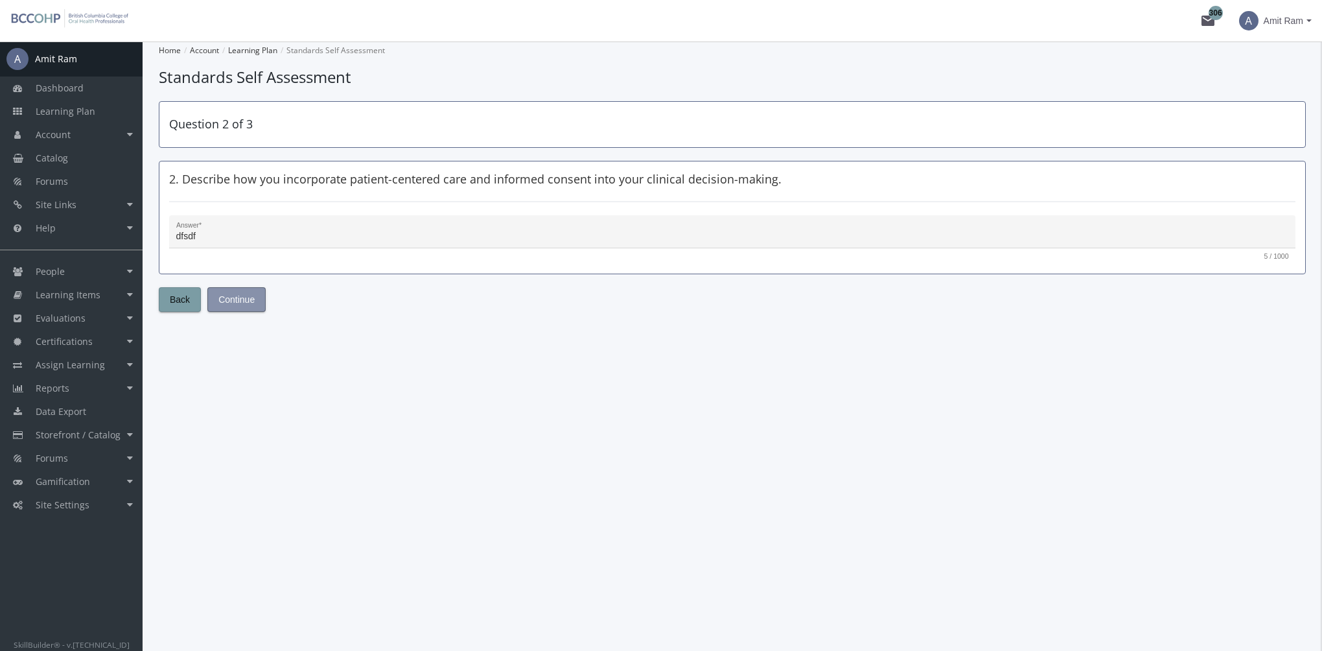
click at [237, 306] on span "Continue" at bounding box center [236, 299] width 36 height 23
click at [246, 237] on textarea "Answer *" at bounding box center [732, 236] width 1113 height 13
type textarea "sfdsf"
click at [242, 296] on span "Submit" at bounding box center [232, 299] width 29 height 23
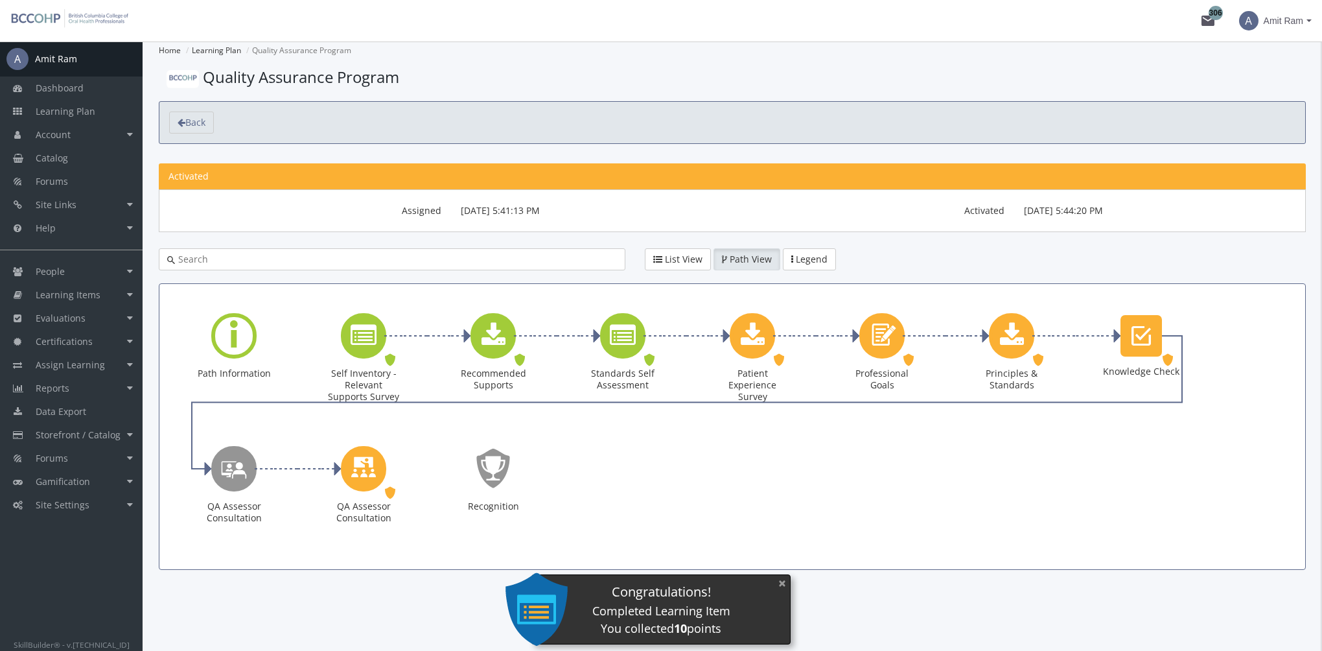
click at [785, 581] on button "×" at bounding box center [782, 583] width 21 height 27
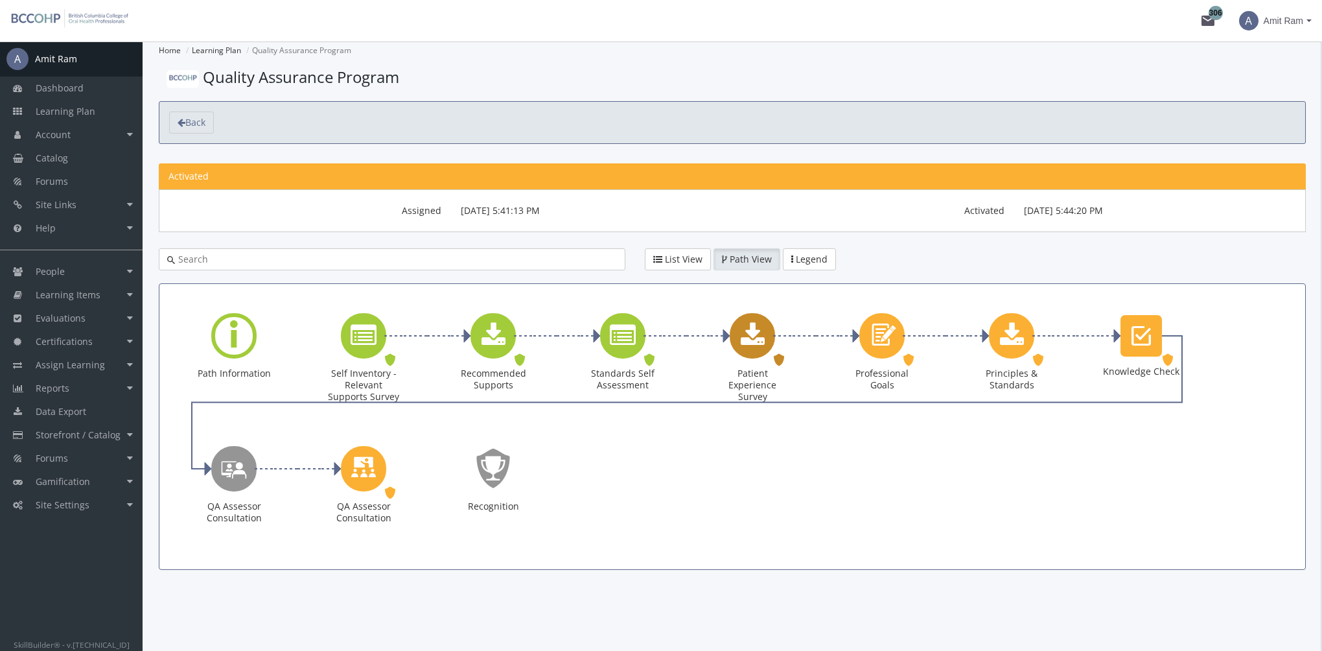
click at [749, 342] on icon "Patient Experience Survey" at bounding box center [753, 336] width 24 height 26
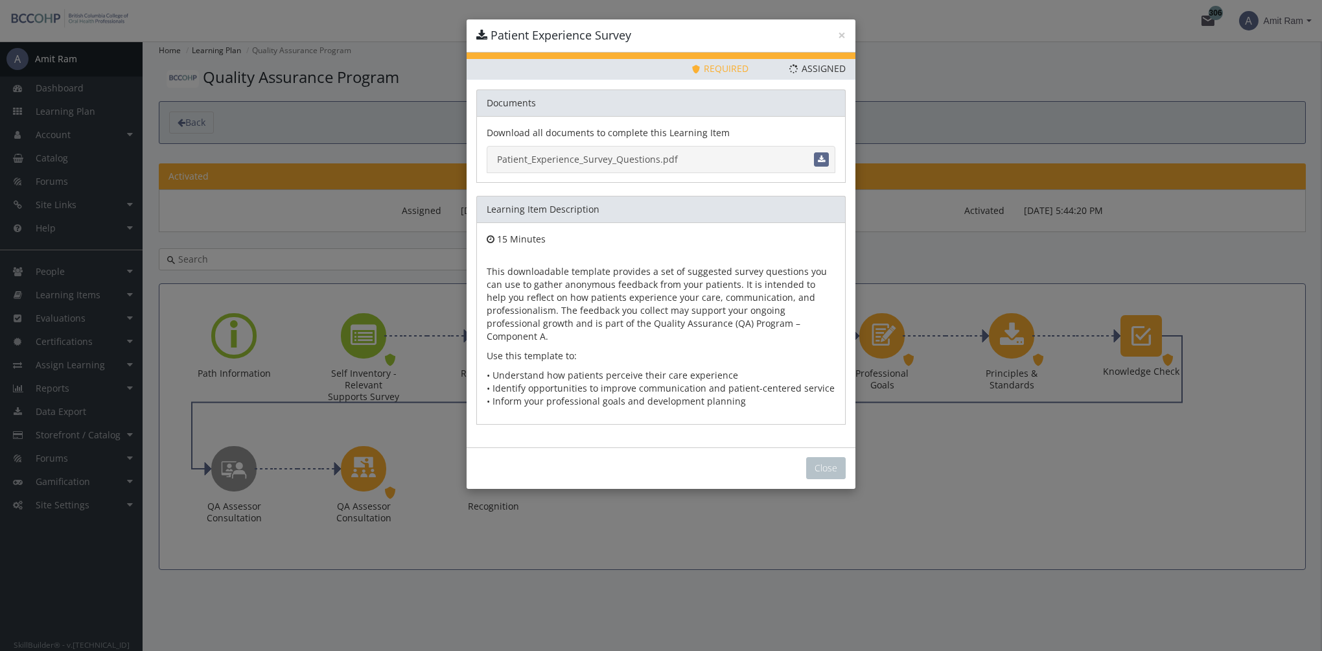
click at [616, 156] on link "Patient_Experience_Survey_Questions.pdf" at bounding box center [661, 159] width 349 height 27
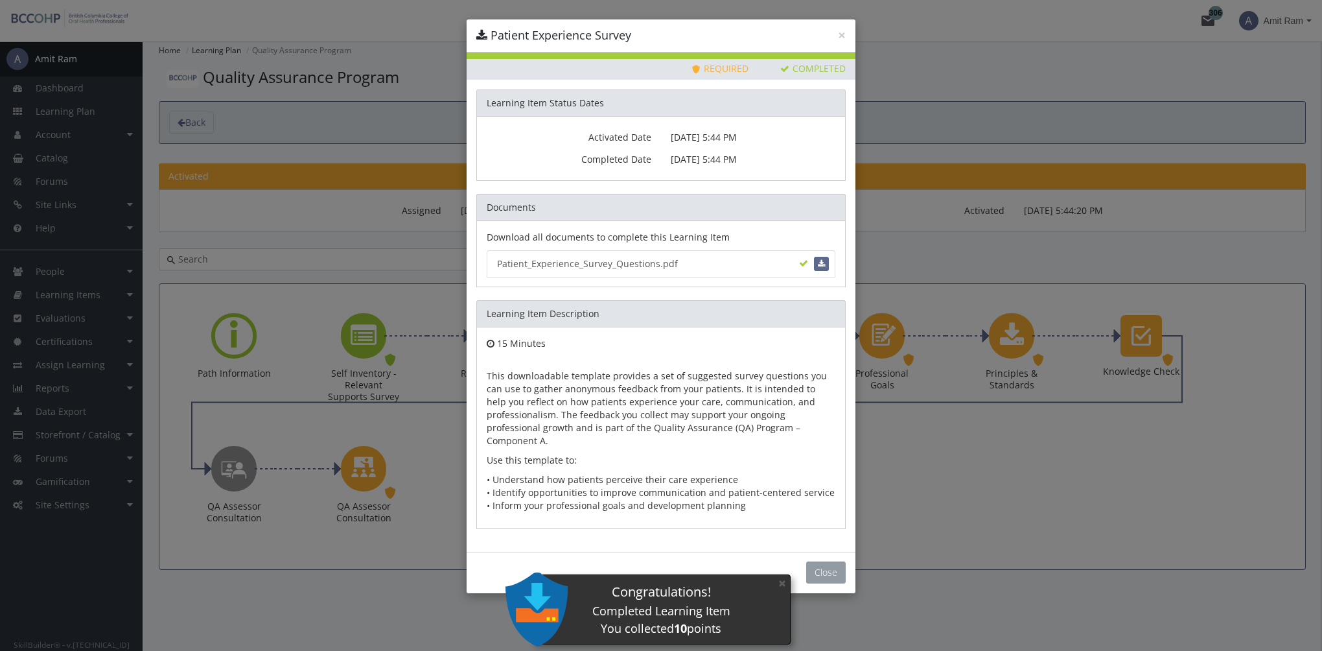
click at [830, 561] on button "Close" at bounding box center [826, 572] width 40 height 22
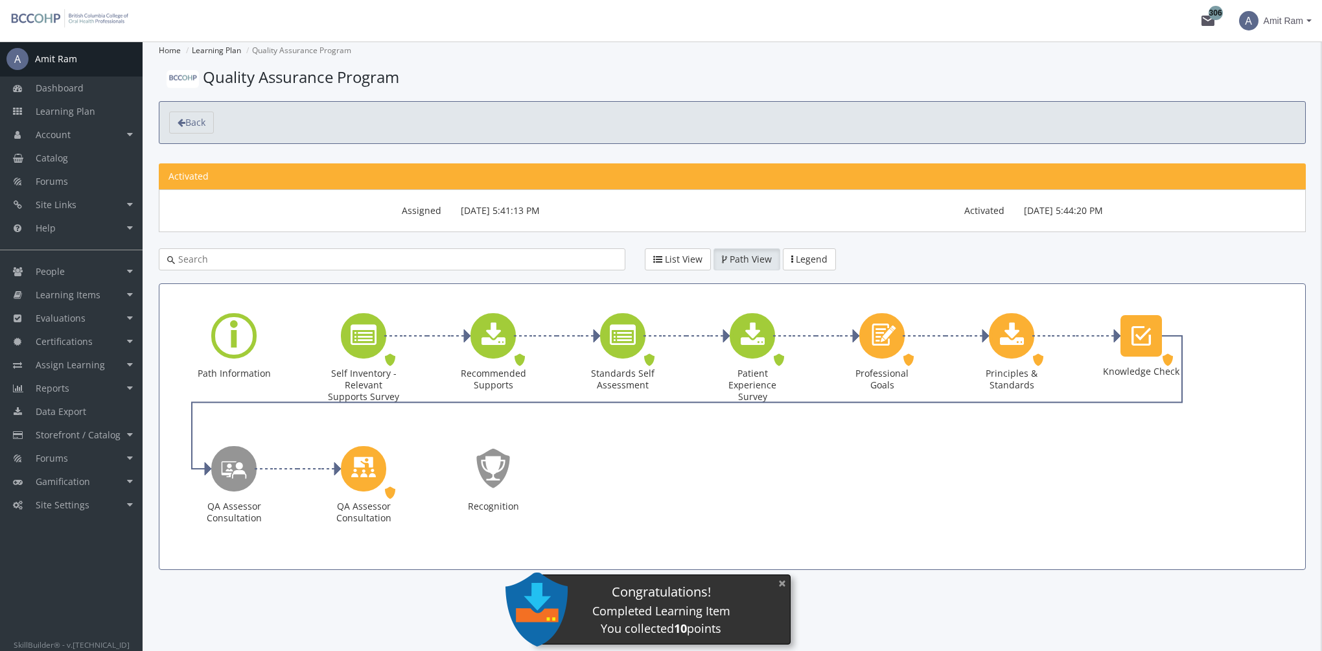
click at [782, 581] on button "×" at bounding box center [782, 583] width 21 height 27
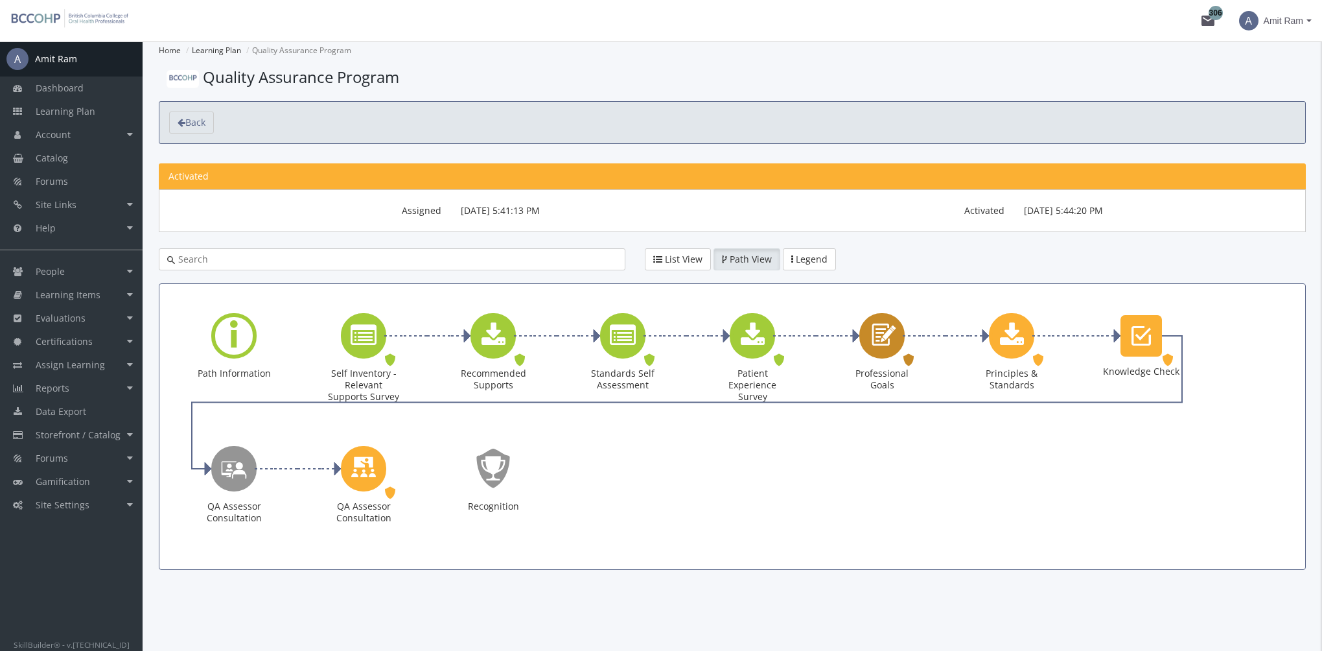
click at [889, 340] on icon "Professional Goals" at bounding box center [882, 335] width 30 height 37
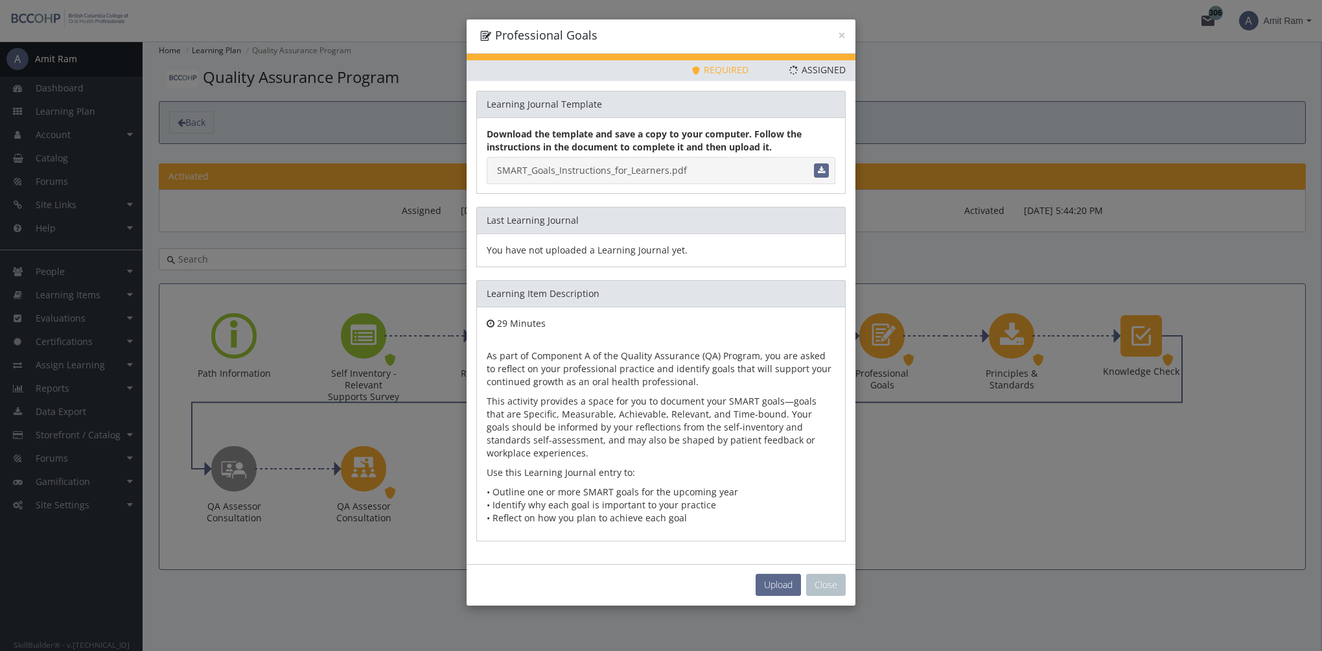
click at [632, 165] on link "SMART_Goals_Instructions_for_Learners.pdf" at bounding box center [661, 170] width 349 height 27
click at [782, 588] on button "Upload" at bounding box center [778, 585] width 45 height 22
type input "C:\fakepath\SMART_Professional_Goals_Example_ANSWERS.pdf"
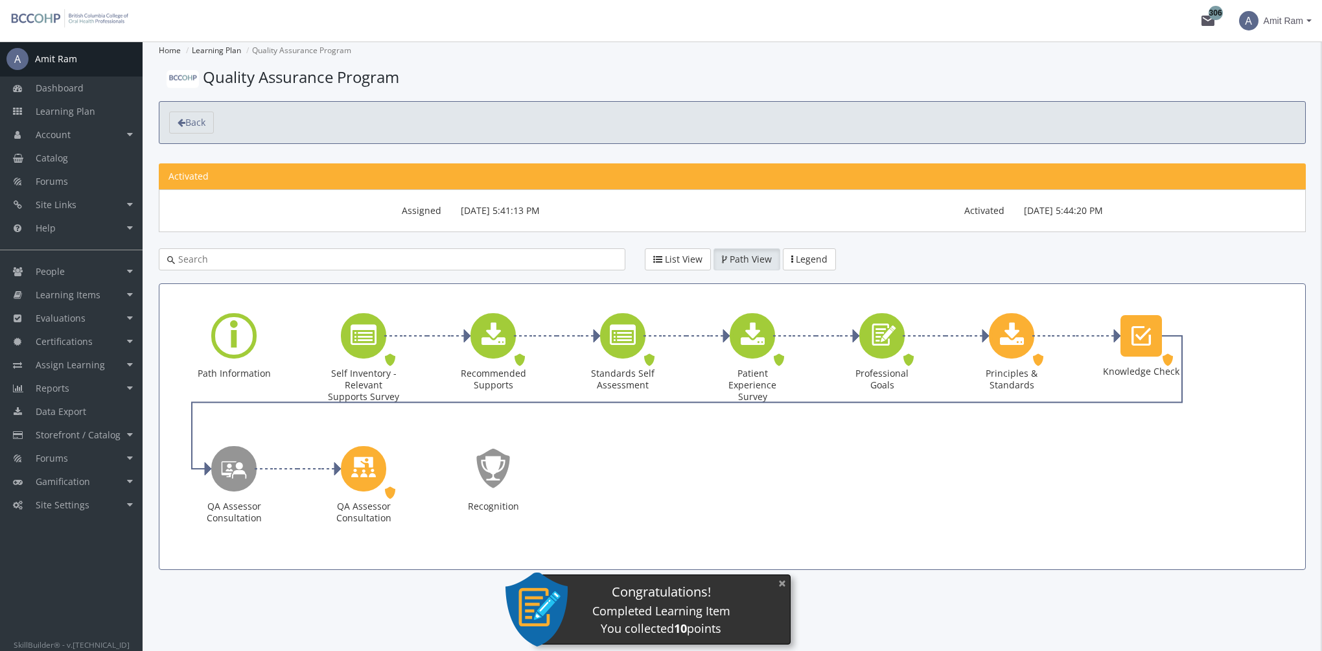
click at [780, 583] on button "×" at bounding box center [782, 583] width 21 height 27
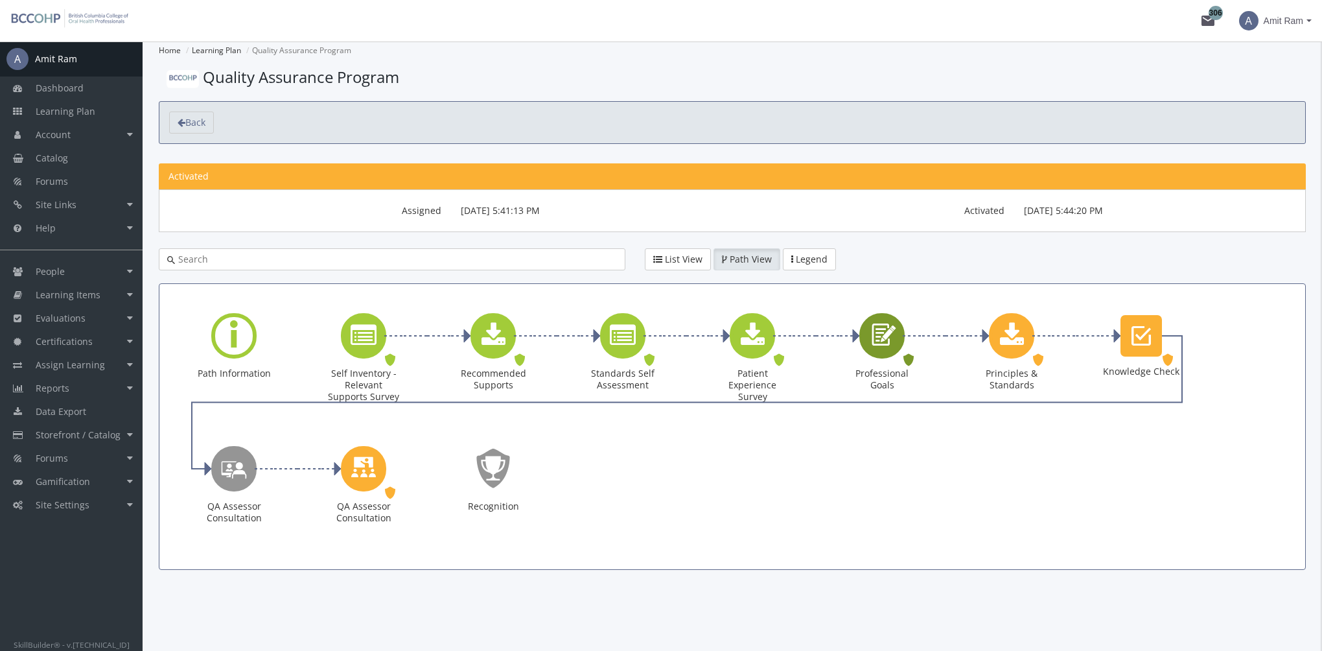
click at [894, 347] on icon "Professional Goals" at bounding box center [882, 335] width 30 height 37
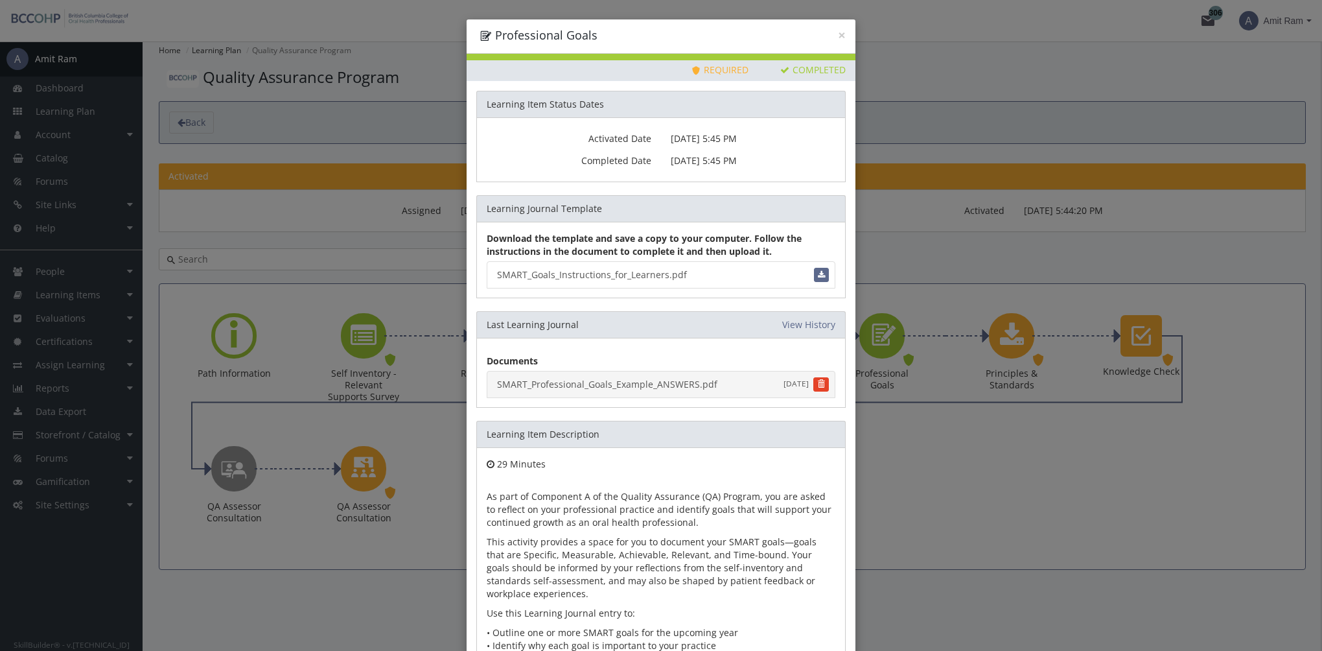
click at [636, 386] on link "SMART_Professional_Goals_Example_ANSWERS.pdf [DATE]" at bounding box center [661, 384] width 349 height 27
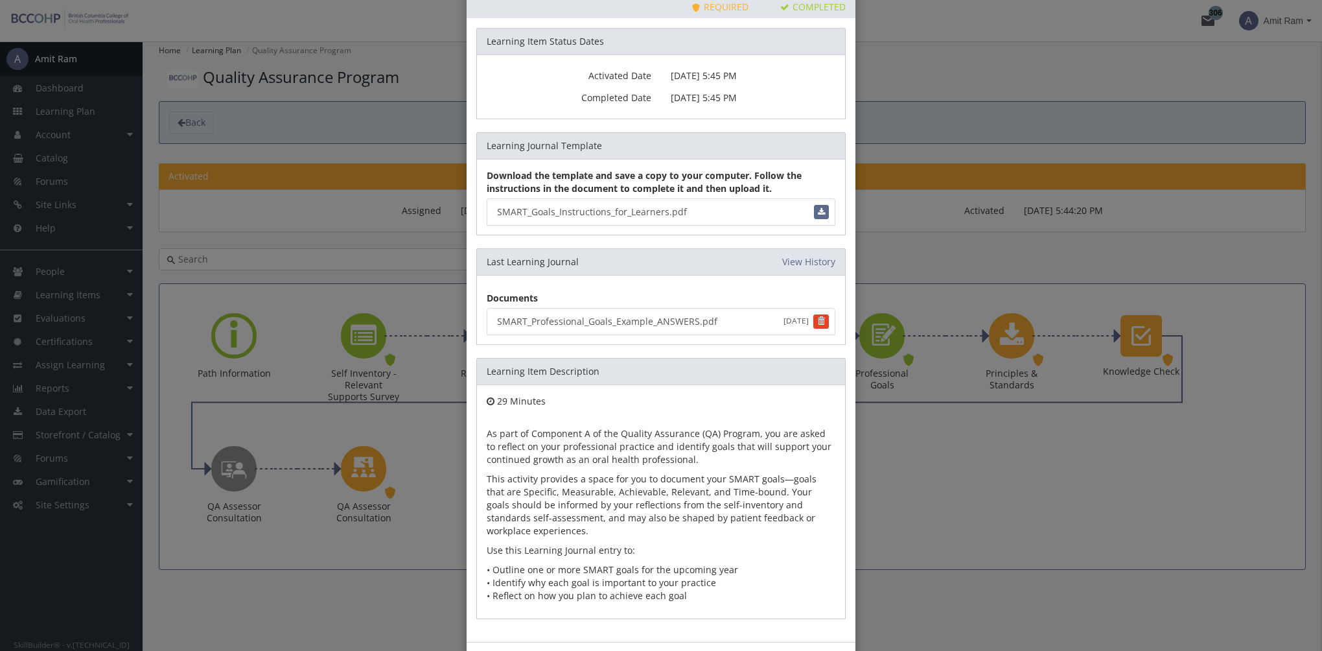
scroll to position [111, 0]
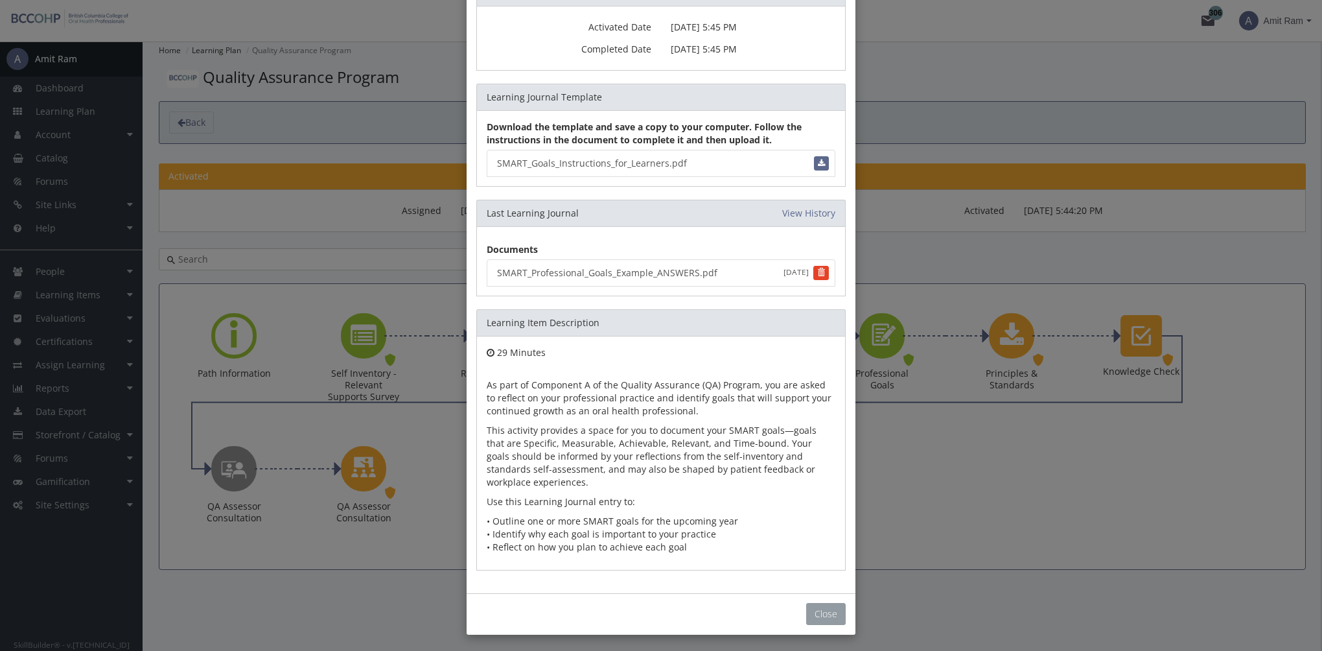
drag, startPoint x: 820, startPoint y: 609, endPoint x: 864, endPoint y: 566, distance: 61.4
click at [820, 610] on button "Close" at bounding box center [826, 614] width 40 height 22
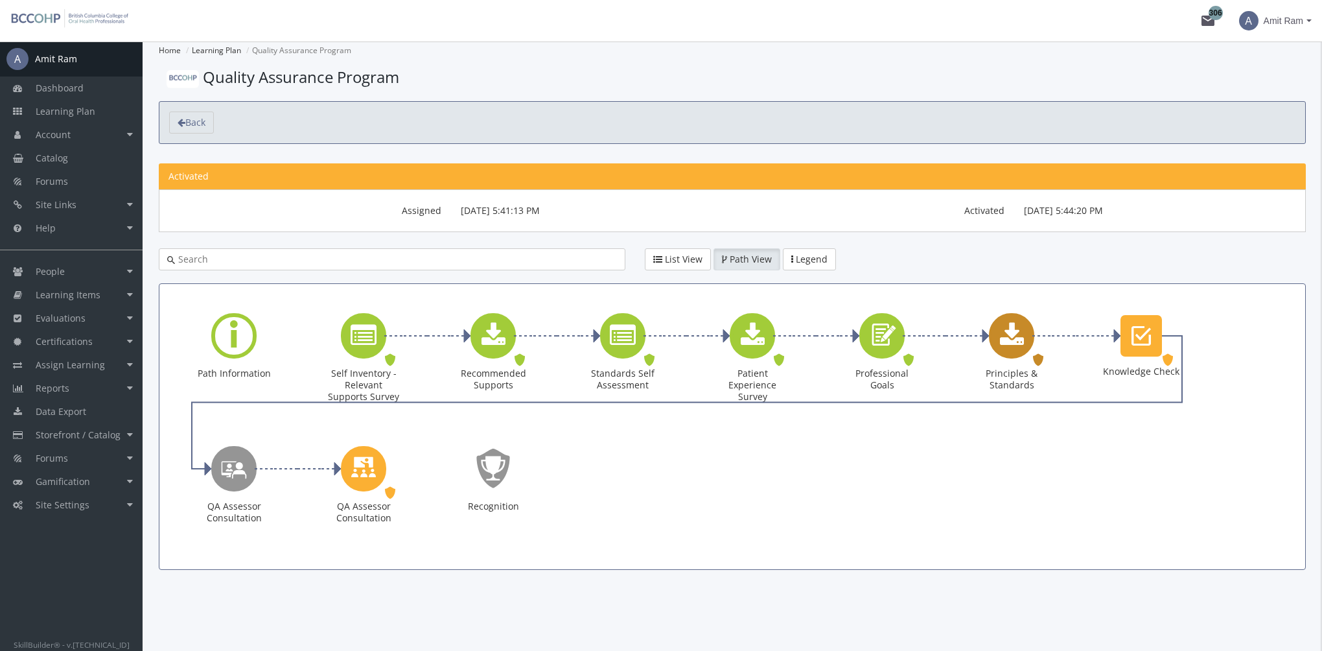
click at [1010, 345] on icon "Principles & Standards" at bounding box center [1012, 336] width 24 height 26
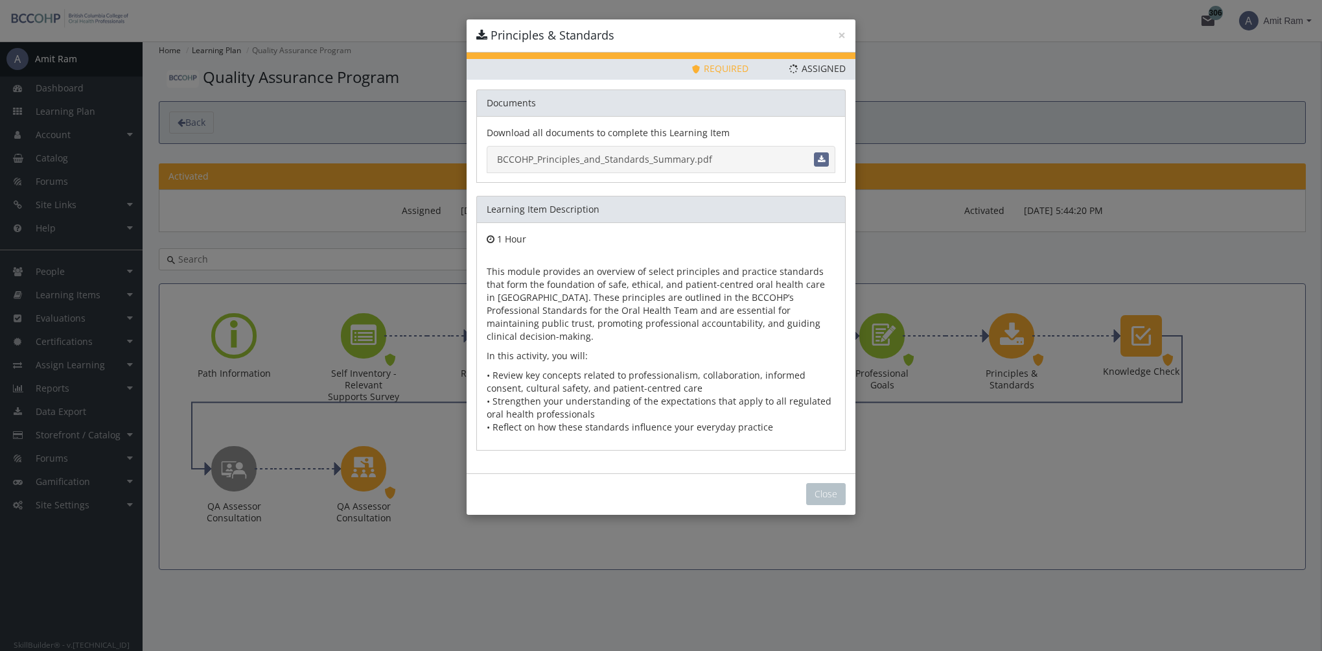
click at [573, 163] on link "BCCOHP_Principles_and_Standards_Summary.pdf" at bounding box center [661, 159] width 349 height 27
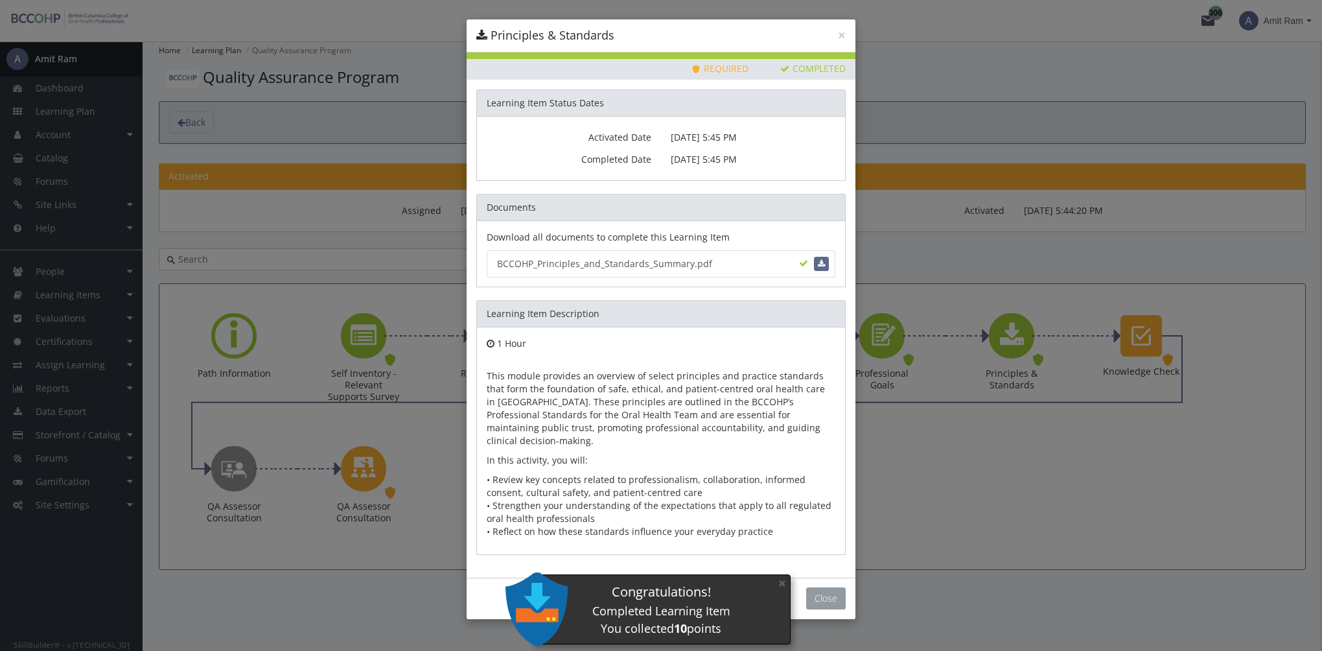
click at [826, 587] on button "Close" at bounding box center [826, 598] width 40 height 22
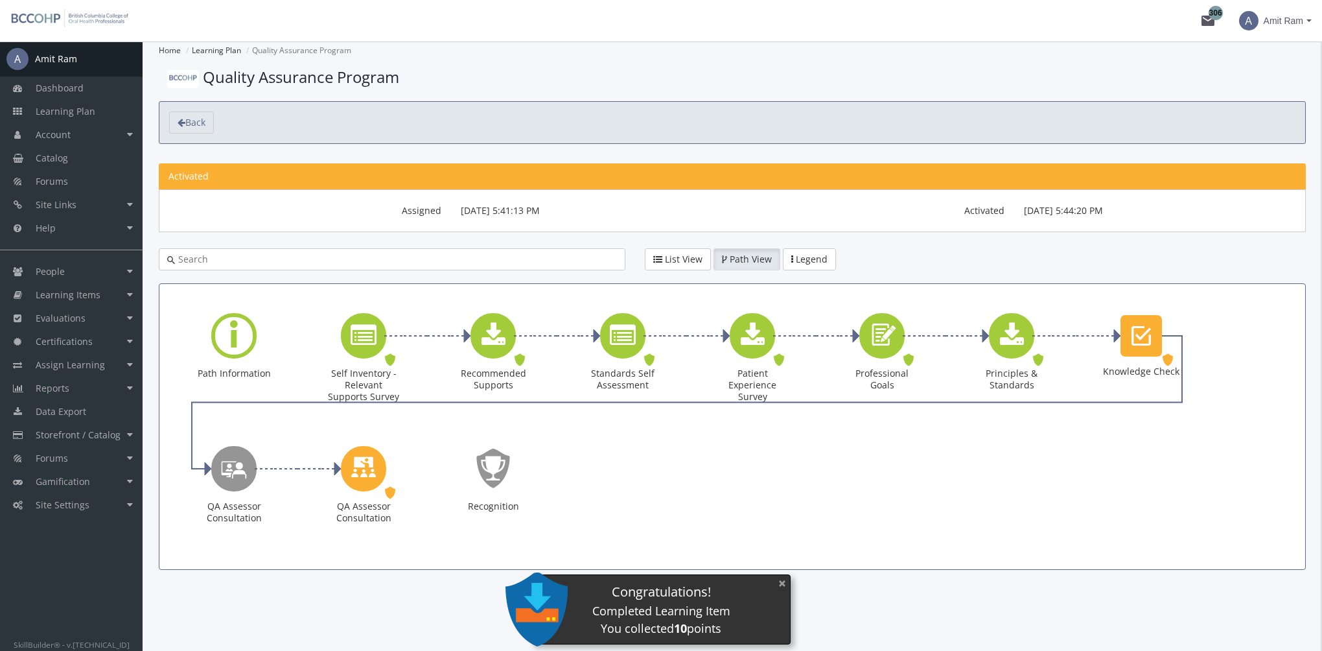
click at [780, 584] on button "×" at bounding box center [782, 583] width 21 height 27
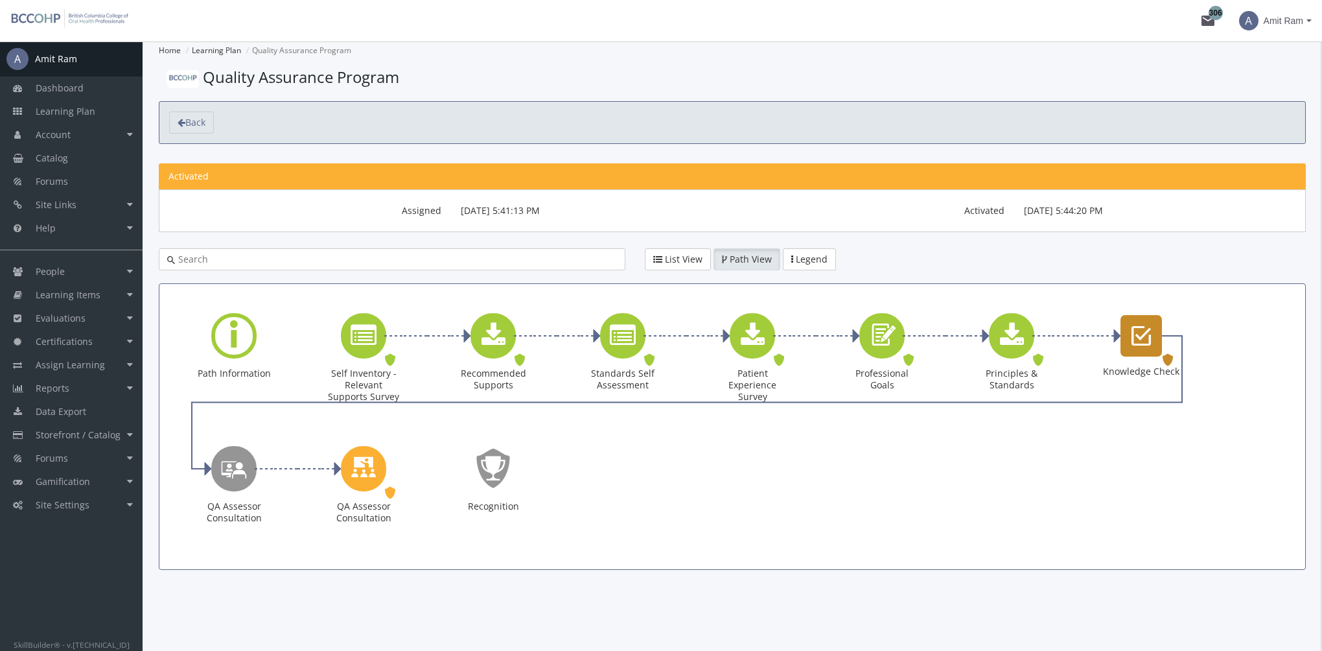
click at [1124, 338] on div "Knowledge Check" at bounding box center [1141, 335] width 41 height 41
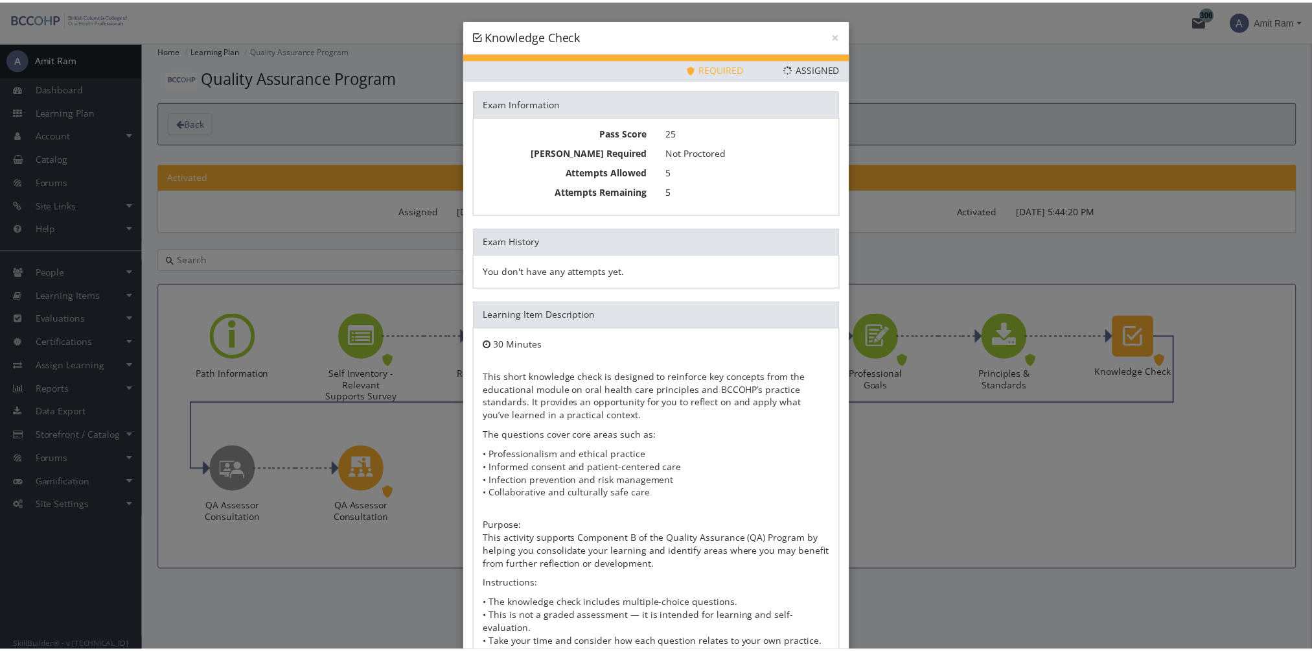
scroll to position [83, 0]
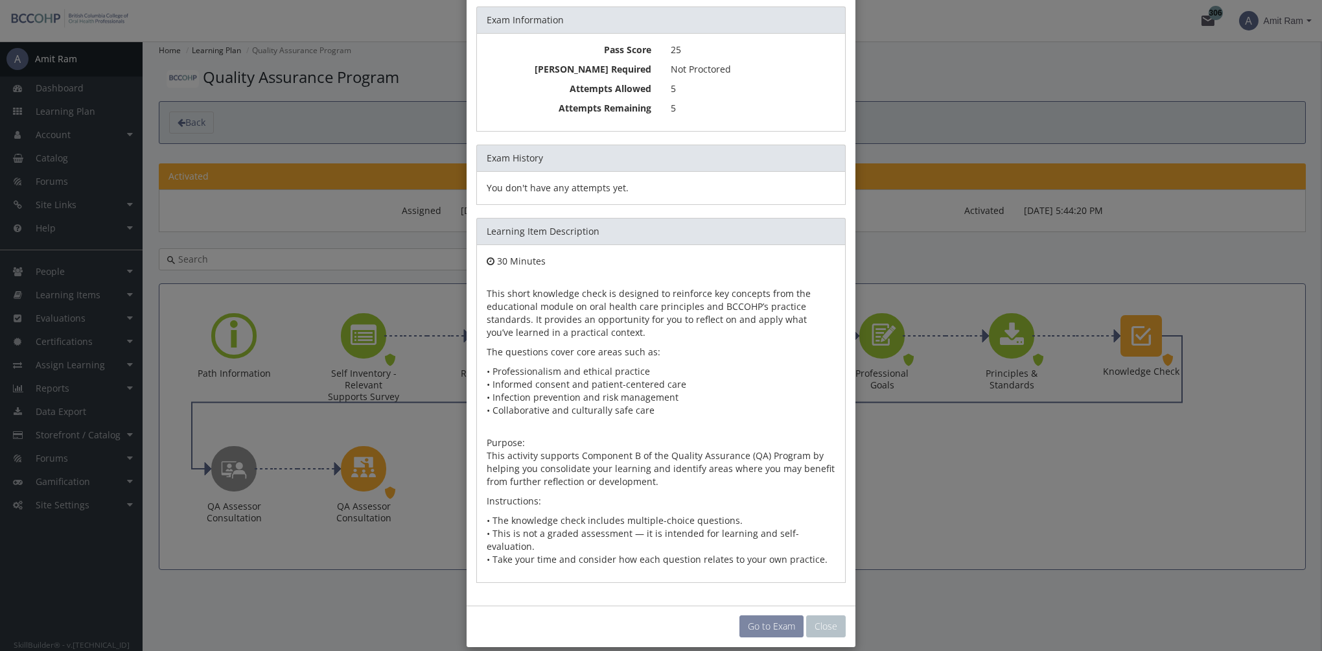
click at [762, 615] on link "Go to Exam" at bounding box center [771, 626] width 64 height 22
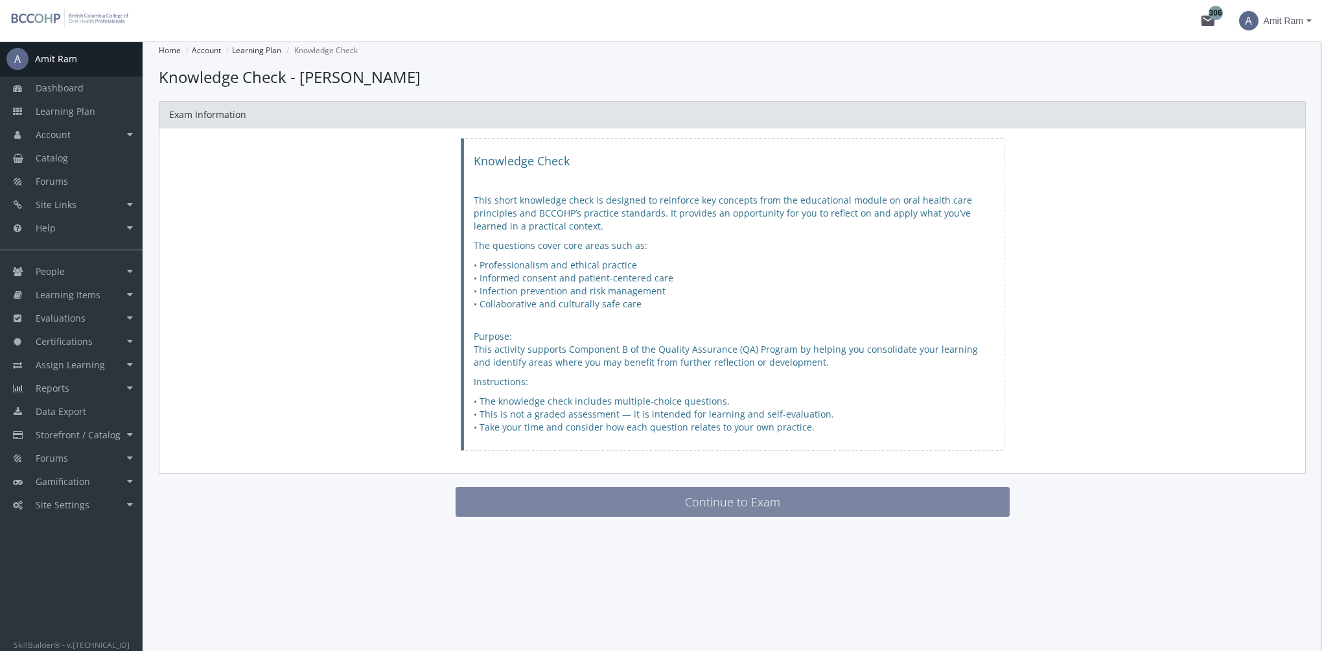
click at [627, 500] on button "Continue to Exam" at bounding box center [733, 502] width 554 height 30
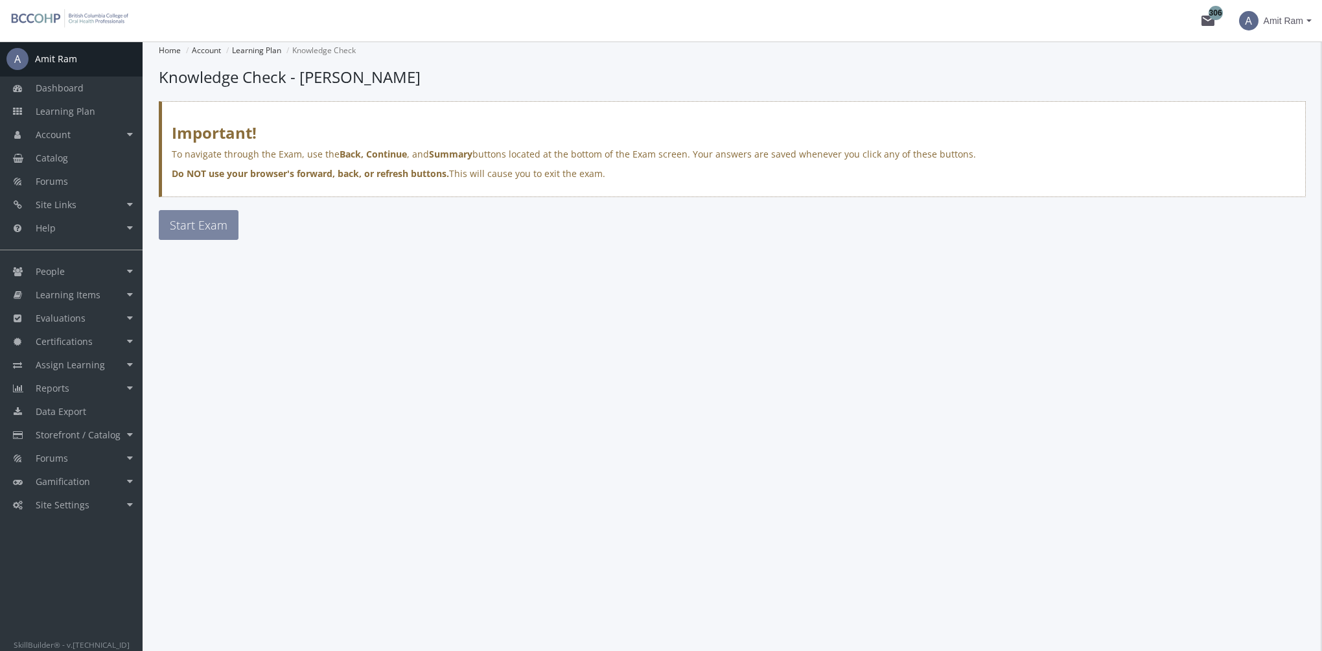
click at [233, 232] on button "Start Exam" at bounding box center [199, 225] width 80 height 30
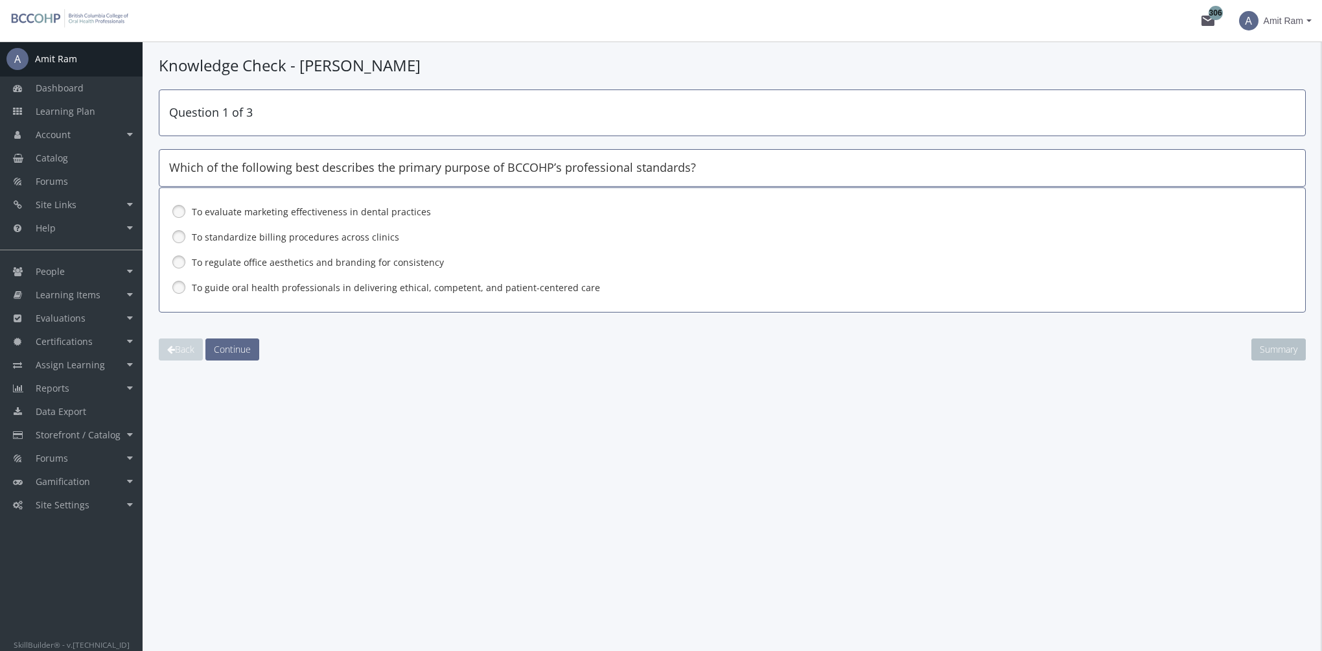
click at [237, 288] on label "To guide oral health professionals in delivering ethical, competent, and patien…" at bounding box center [699, 287] width 1014 height 13
click at [245, 349] on span "Continue" at bounding box center [232, 349] width 37 height 12
click at [249, 289] on label "Ensure the patient understands all options, risks, and benefits, and provides i…" at bounding box center [699, 287] width 1014 height 13
click at [248, 350] on span "Continue" at bounding box center [232, 349] width 37 height 12
click at [224, 210] on label "Following standardized sterilization protocols for all reusable instruments" at bounding box center [699, 211] width 1014 height 13
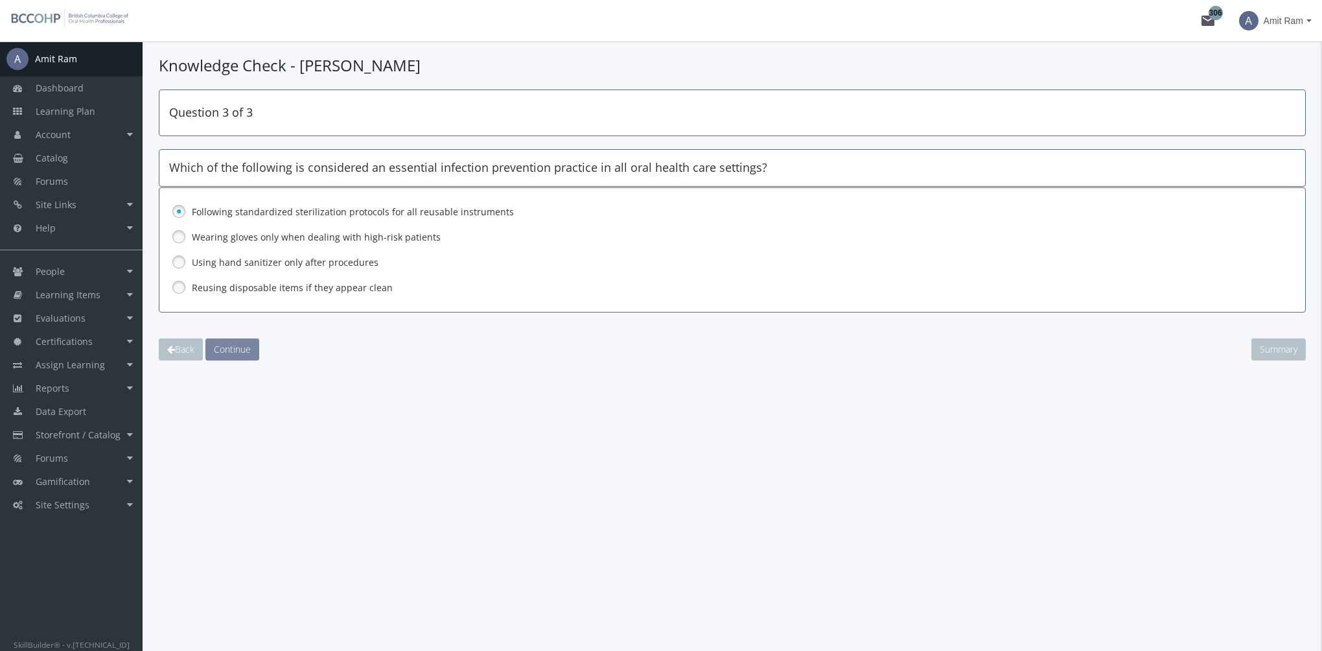
click at [240, 343] on span "Continue" at bounding box center [232, 349] width 37 height 12
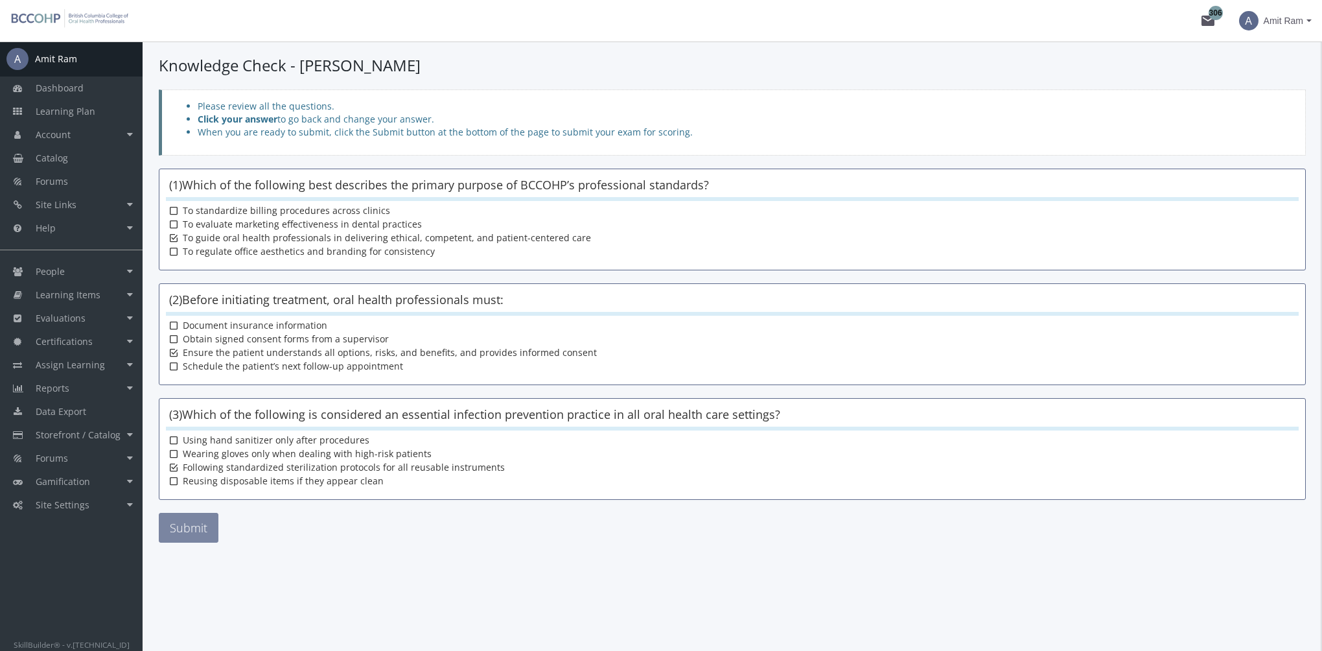
click at [202, 520] on button "Submit" at bounding box center [189, 528] width 60 height 30
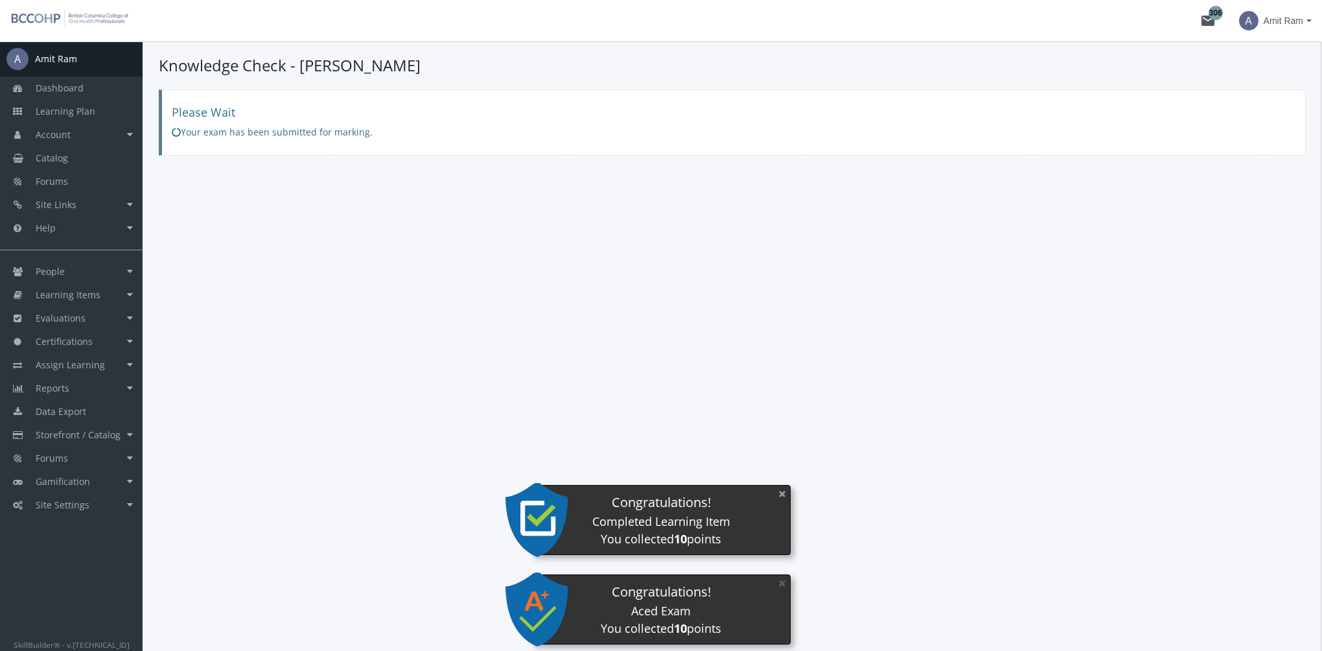
click at [782, 495] on button "×" at bounding box center [782, 493] width 21 height 27
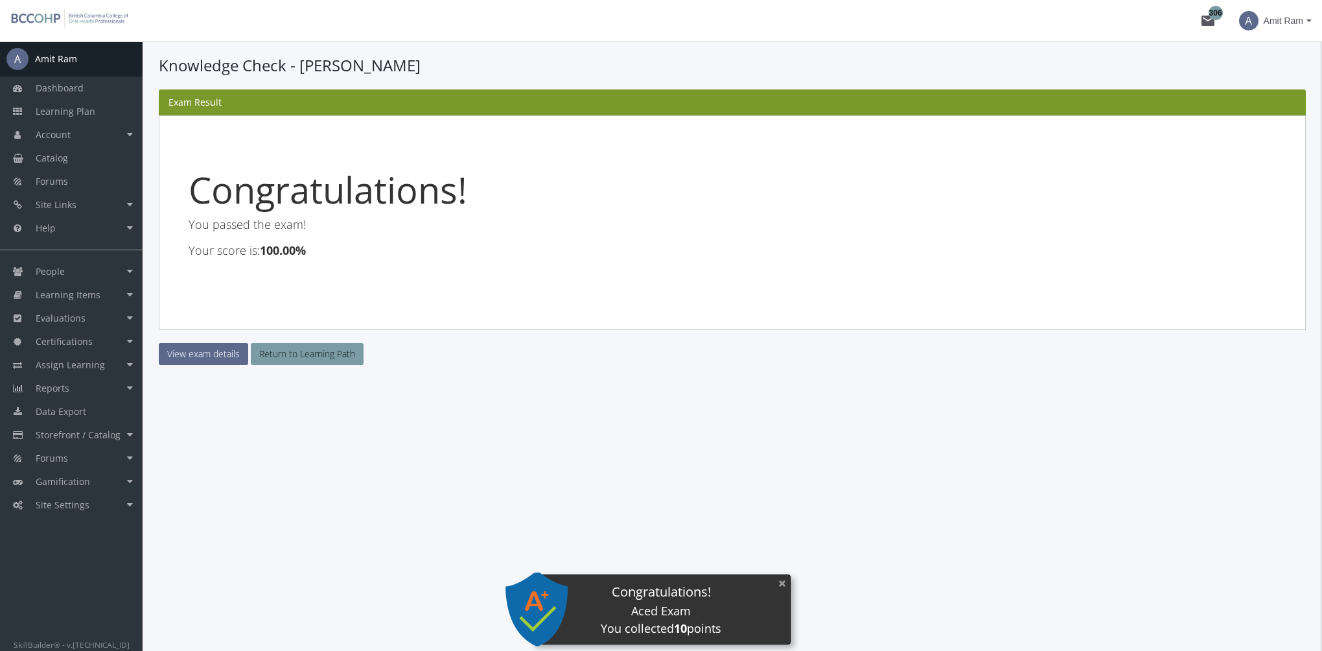
click at [780, 587] on button "×" at bounding box center [782, 583] width 21 height 27
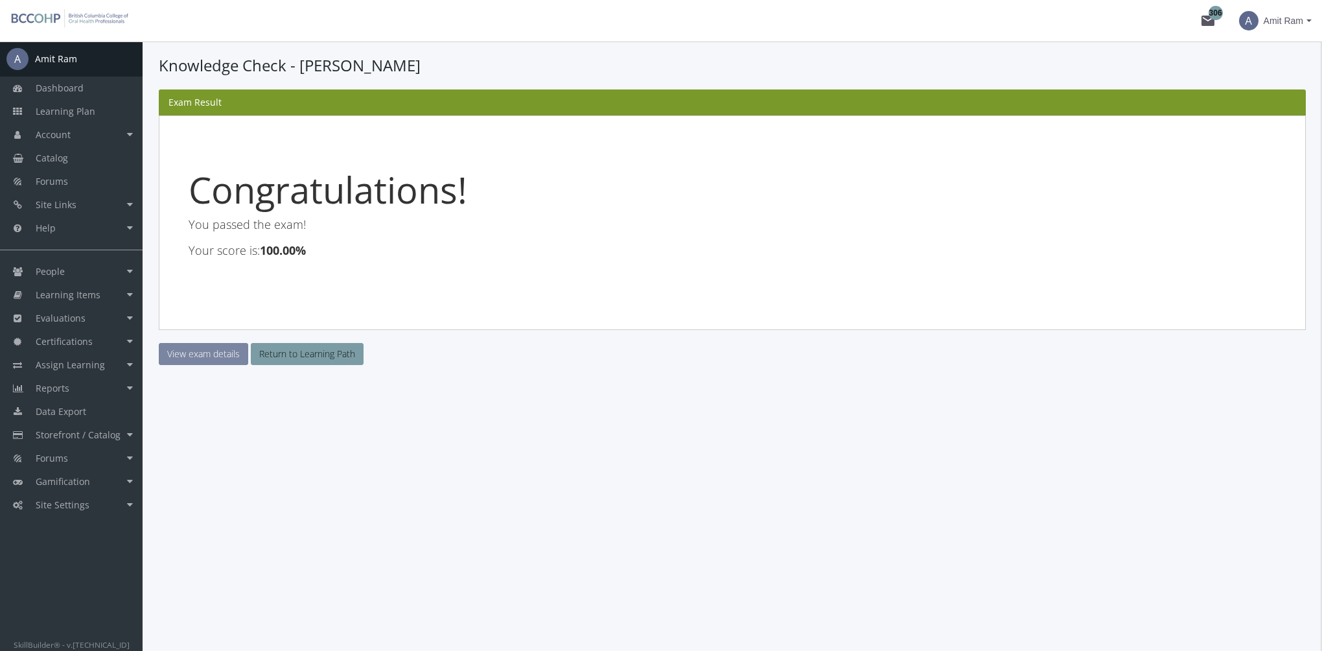
click at [220, 355] on link "View exam details" at bounding box center [203, 354] width 89 height 22
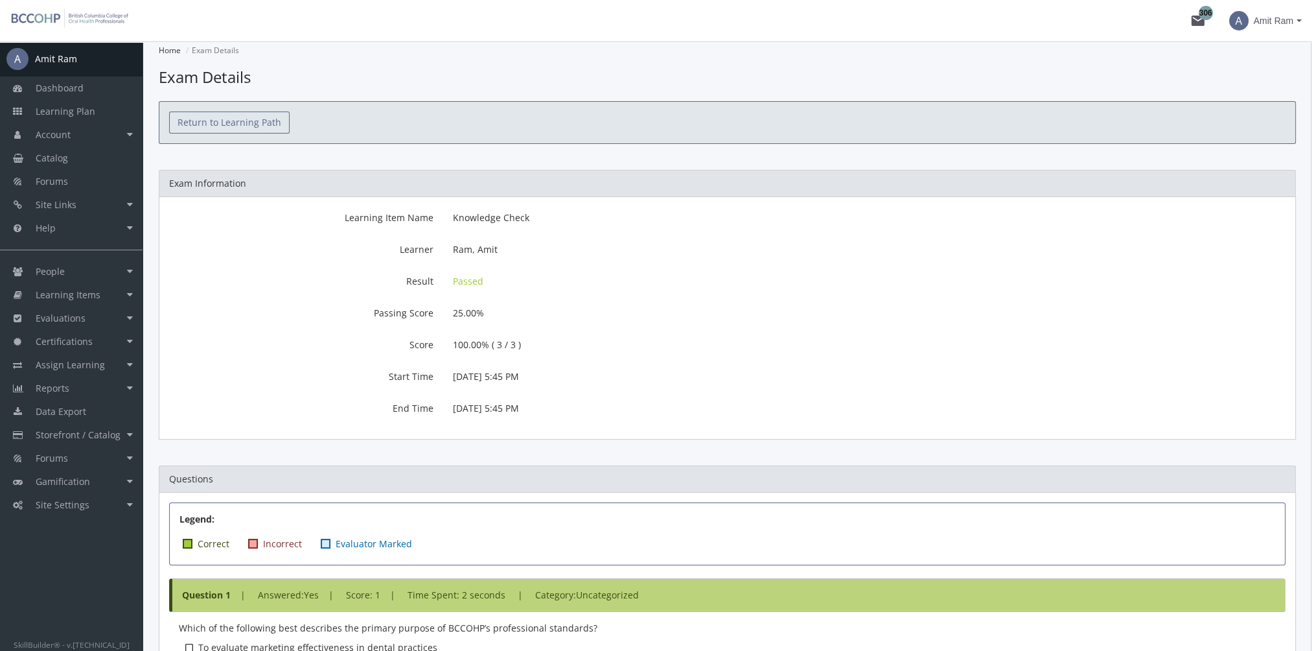
click at [227, 124] on link "Return to Learning Path" at bounding box center [229, 122] width 121 height 22
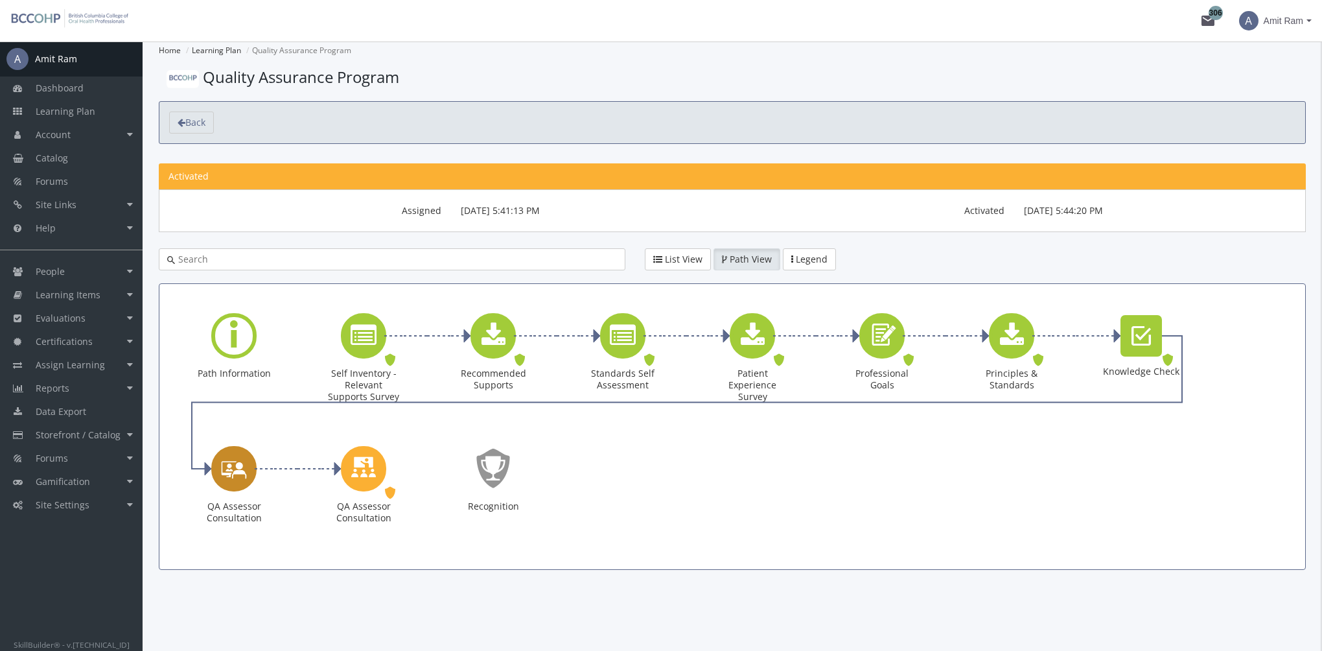
click at [241, 474] on icon "QA Assessor Consultation" at bounding box center [234, 468] width 26 height 37
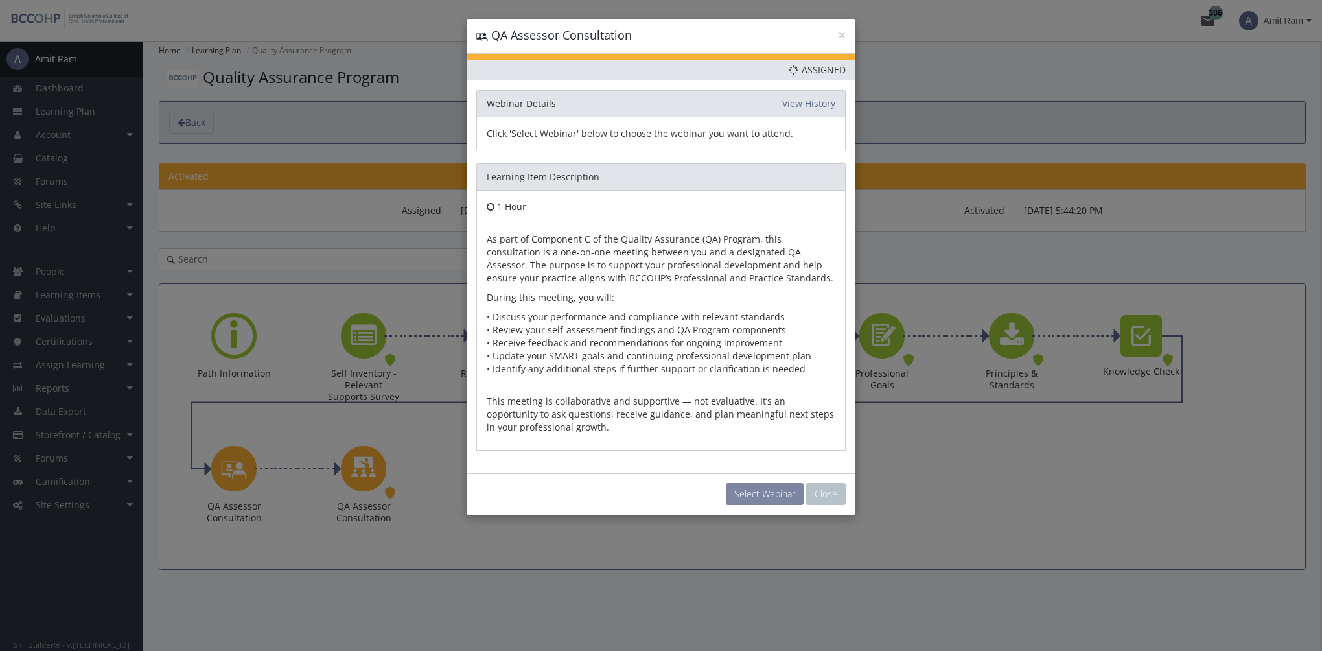
click at [767, 495] on button "Select Webinar" at bounding box center [765, 494] width 78 height 22
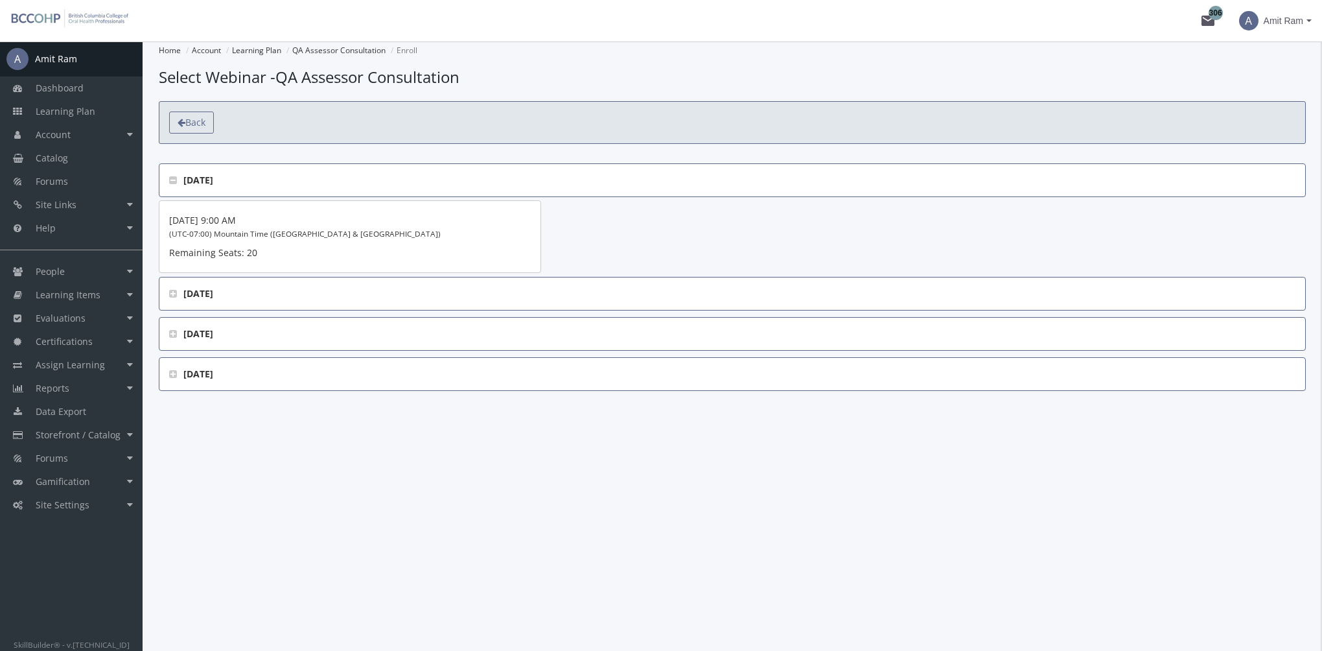
click at [188, 124] on span "Back" at bounding box center [195, 122] width 20 height 12
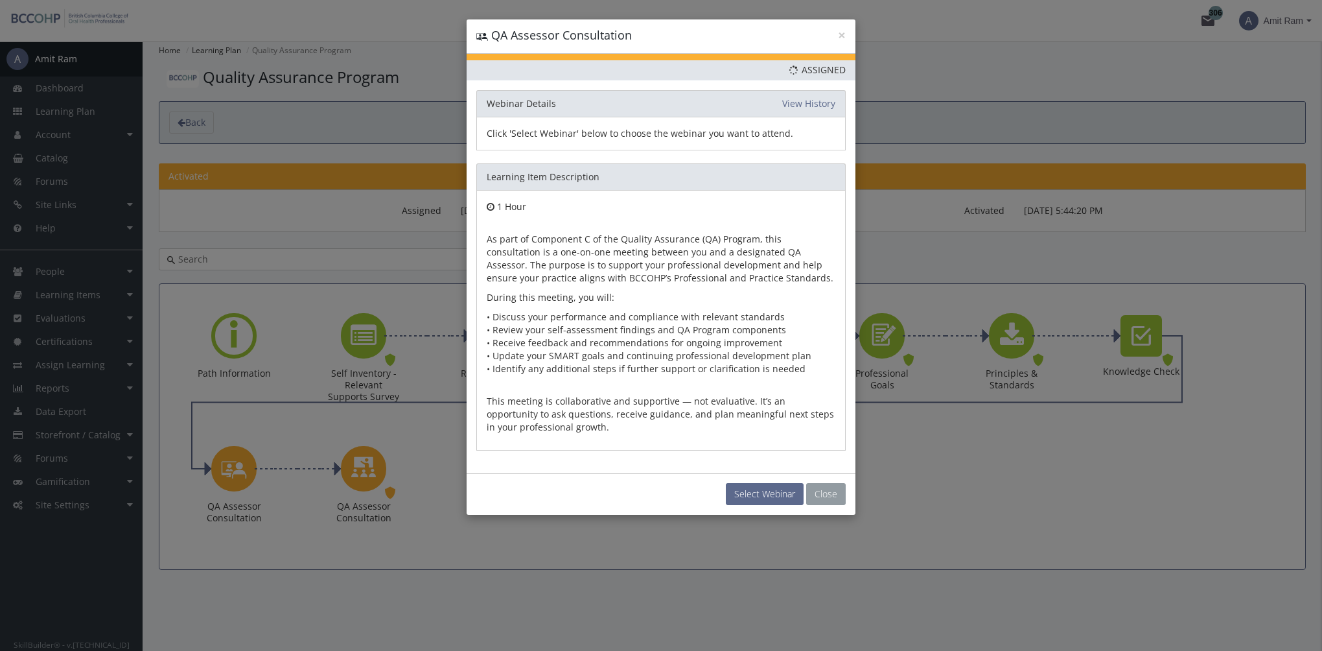
click at [819, 493] on button "Close" at bounding box center [826, 494] width 40 height 22
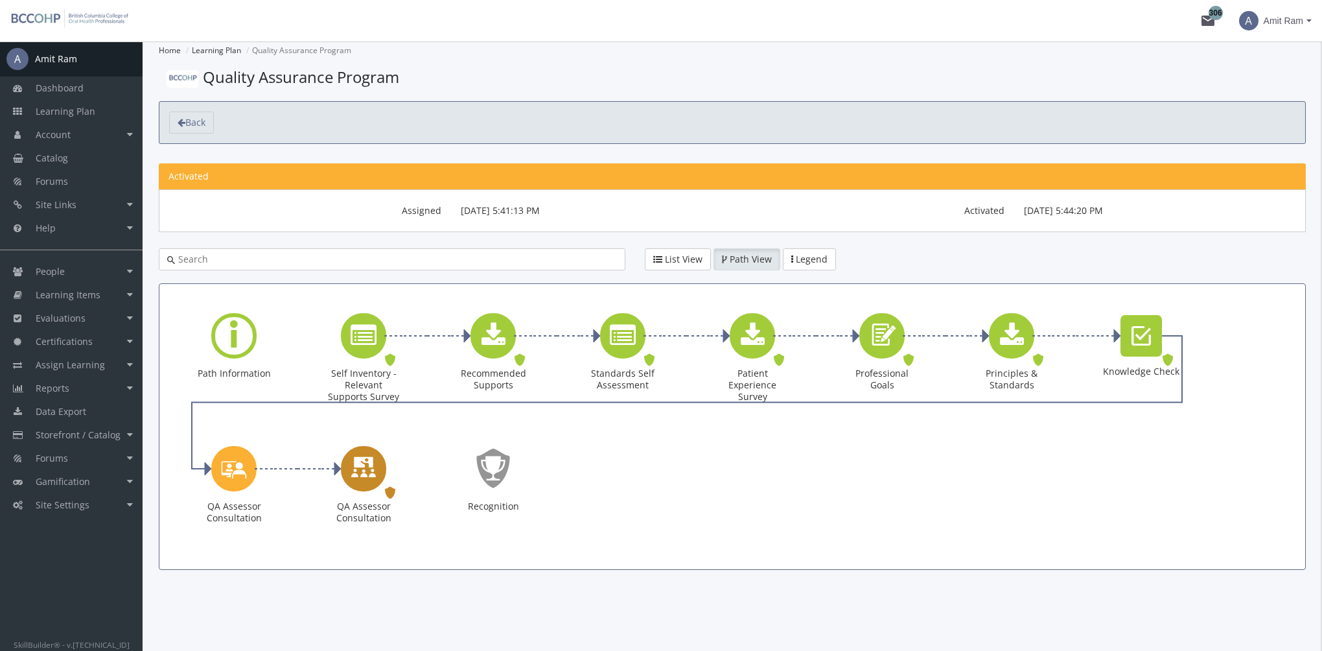
click at [373, 471] on icon "QA Assessor Consultation" at bounding box center [364, 468] width 26 height 37
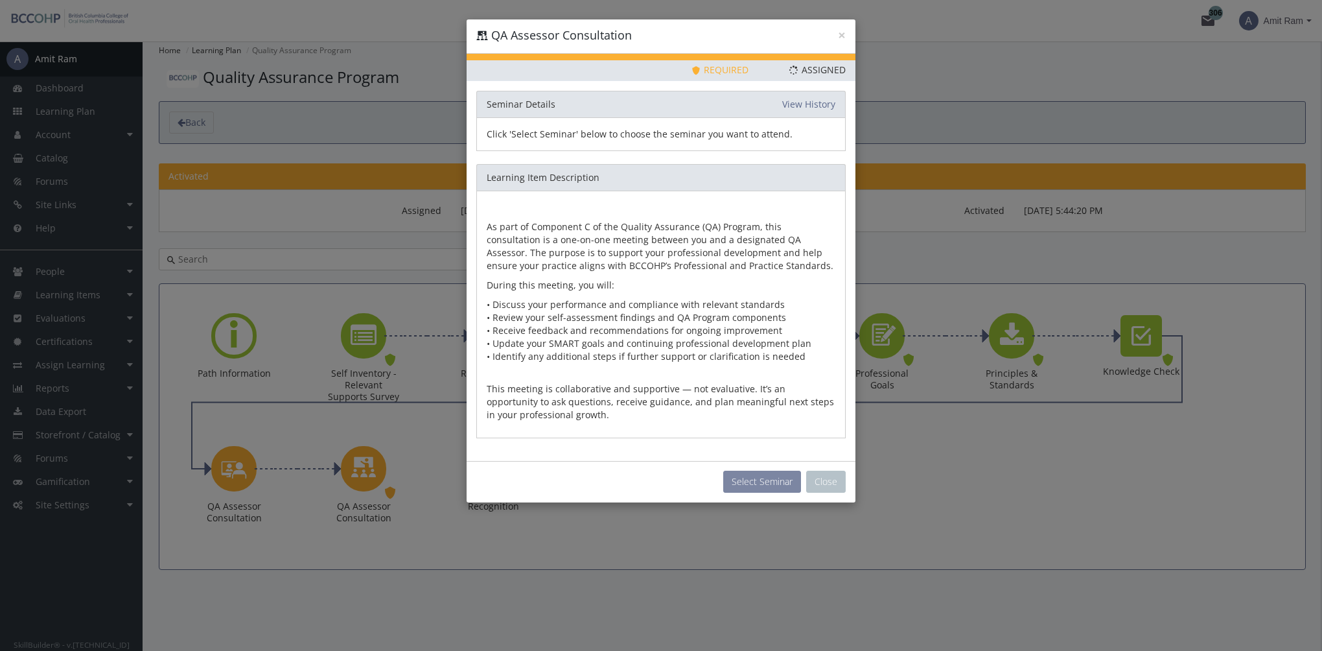
click at [760, 478] on button "Select Seminar" at bounding box center [762, 482] width 78 height 22
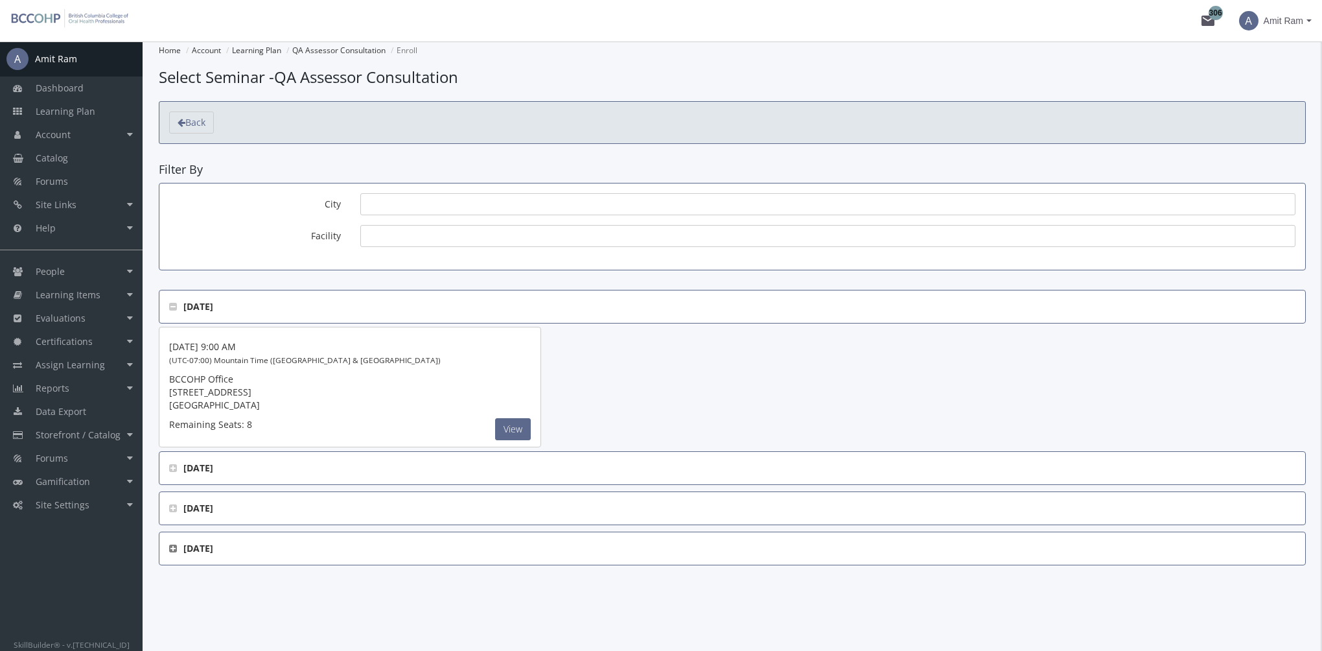
click at [170, 550] on icon at bounding box center [173, 548] width 8 height 9
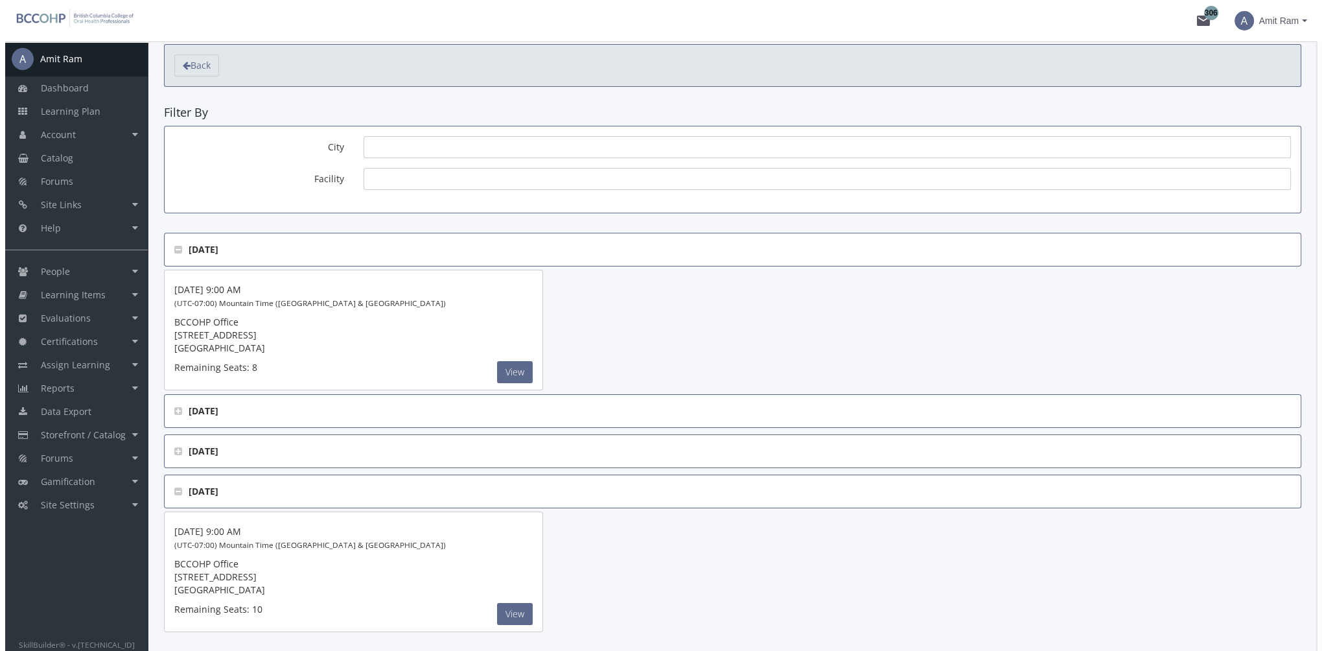
scroll to position [104, 0]
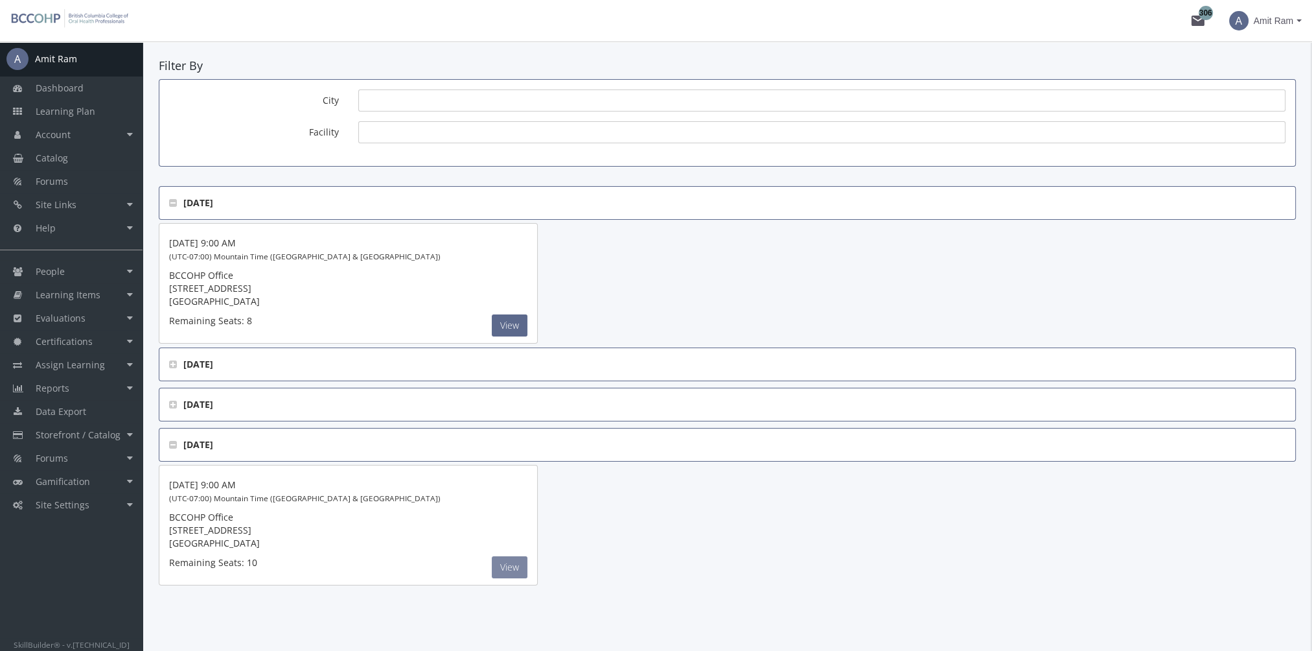
click at [518, 336] on button "View" at bounding box center [510, 325] width 36 height 22
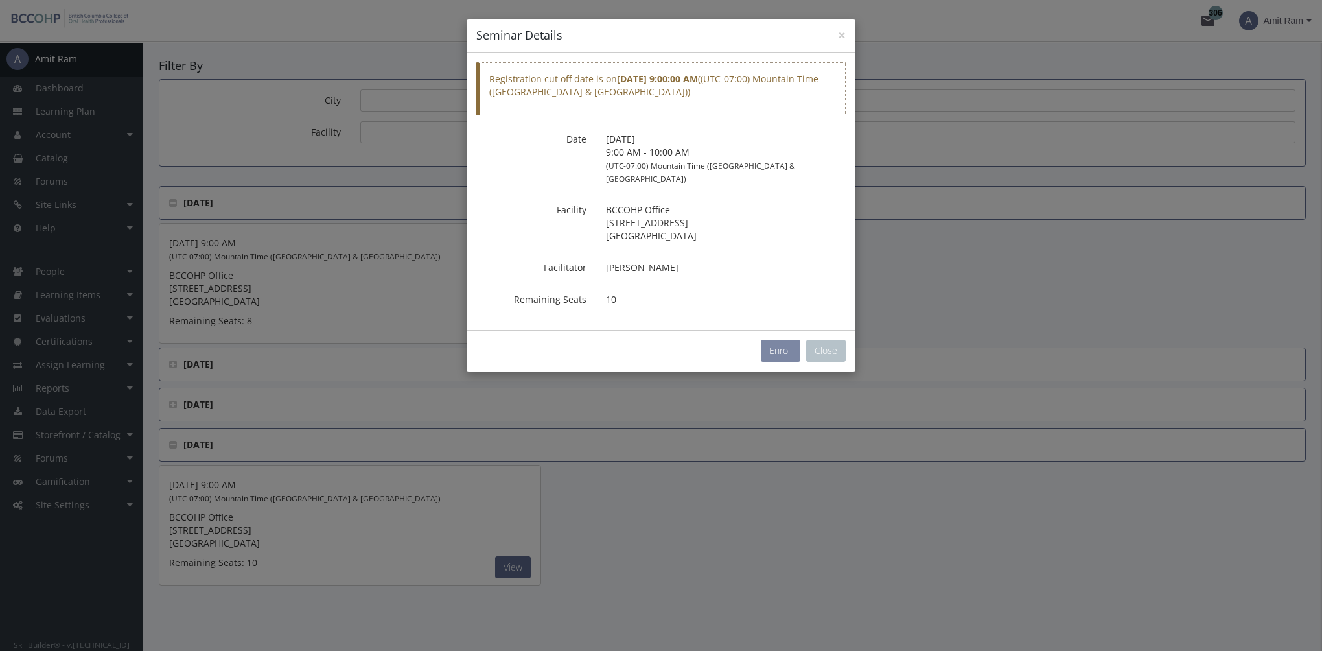
click at [776, 340] on button "Enroll" at bounding box center [781, 351] width 40 height 22
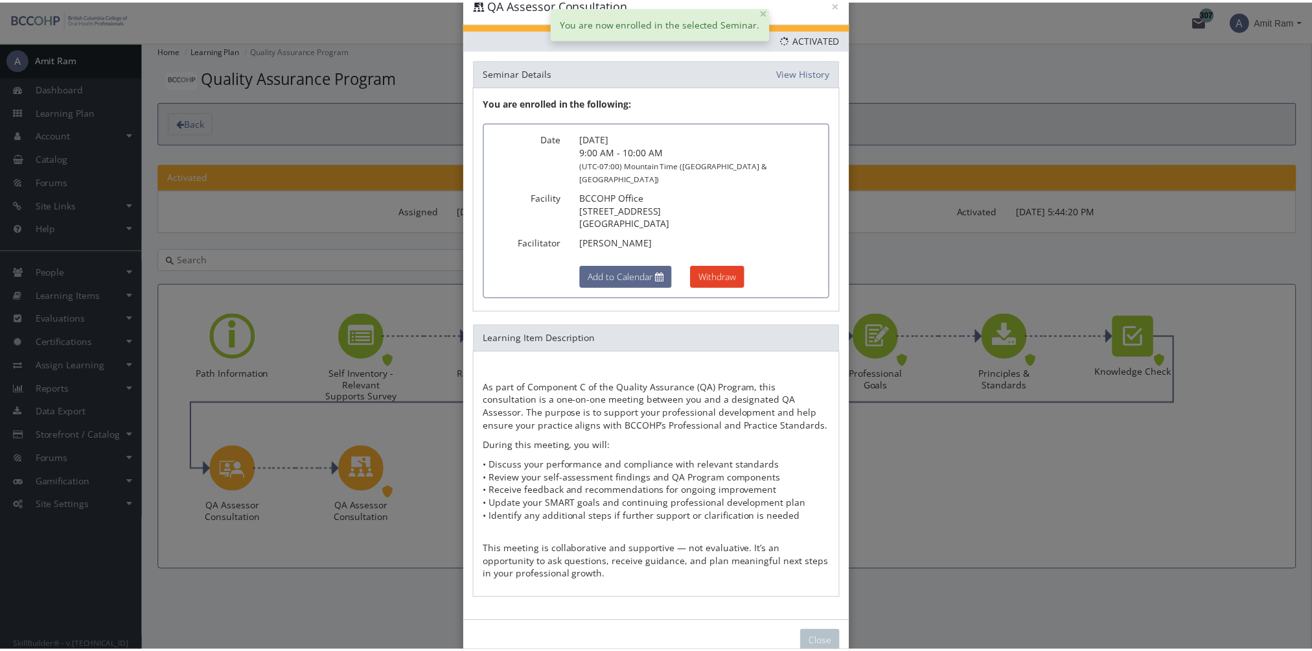
scroll to position [47, 0]
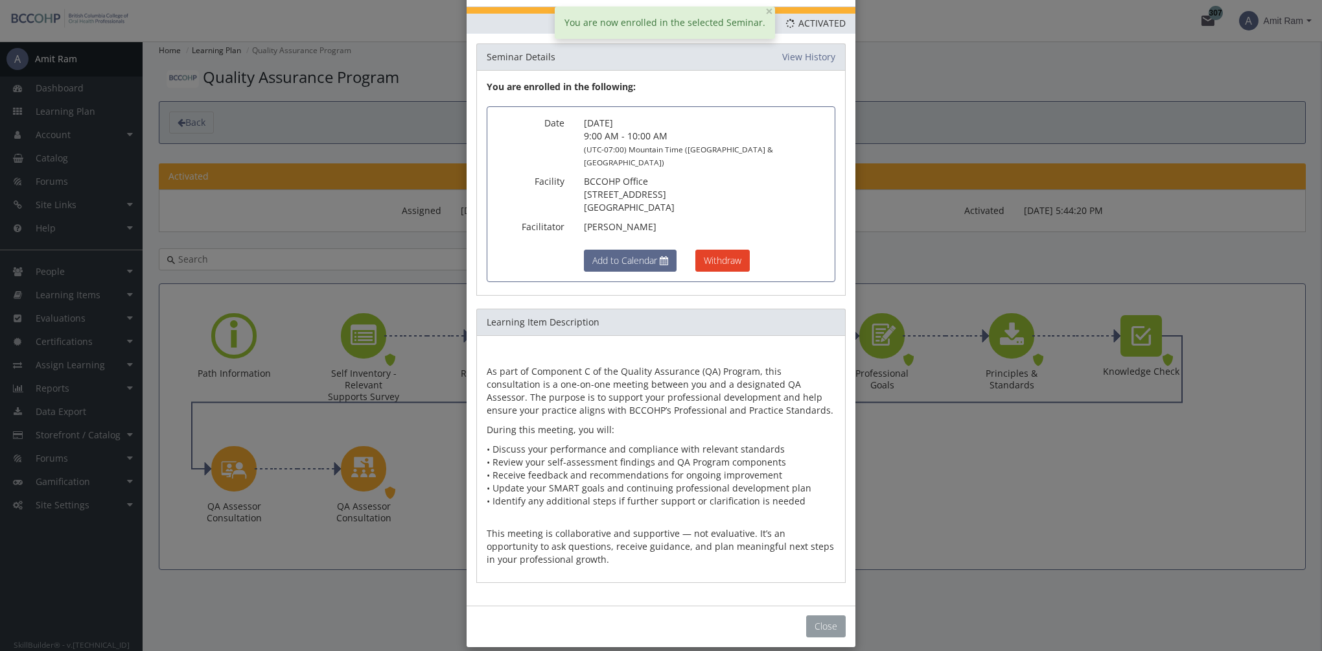
click at [828, 616] on button "Close" at bounding box center [826, 626] width 40 height 22
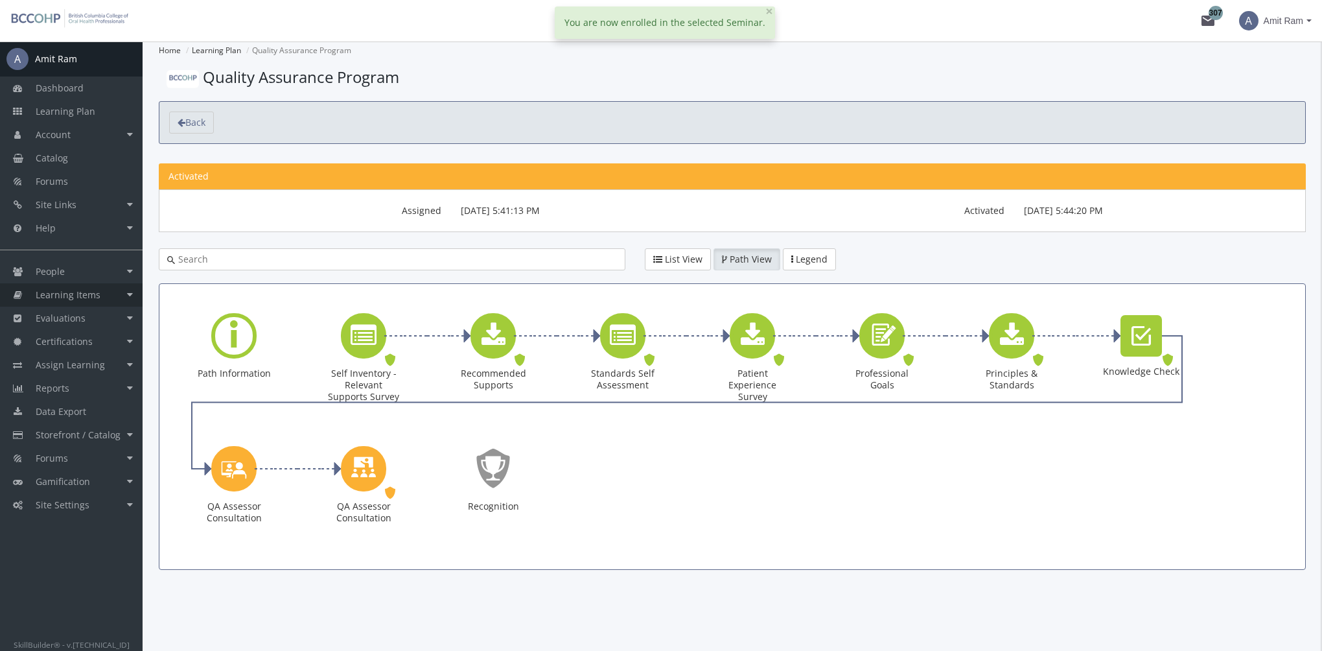
click at [87, 293] on span "Learning Items" at bounding box center [68, 294] width 65 height 12
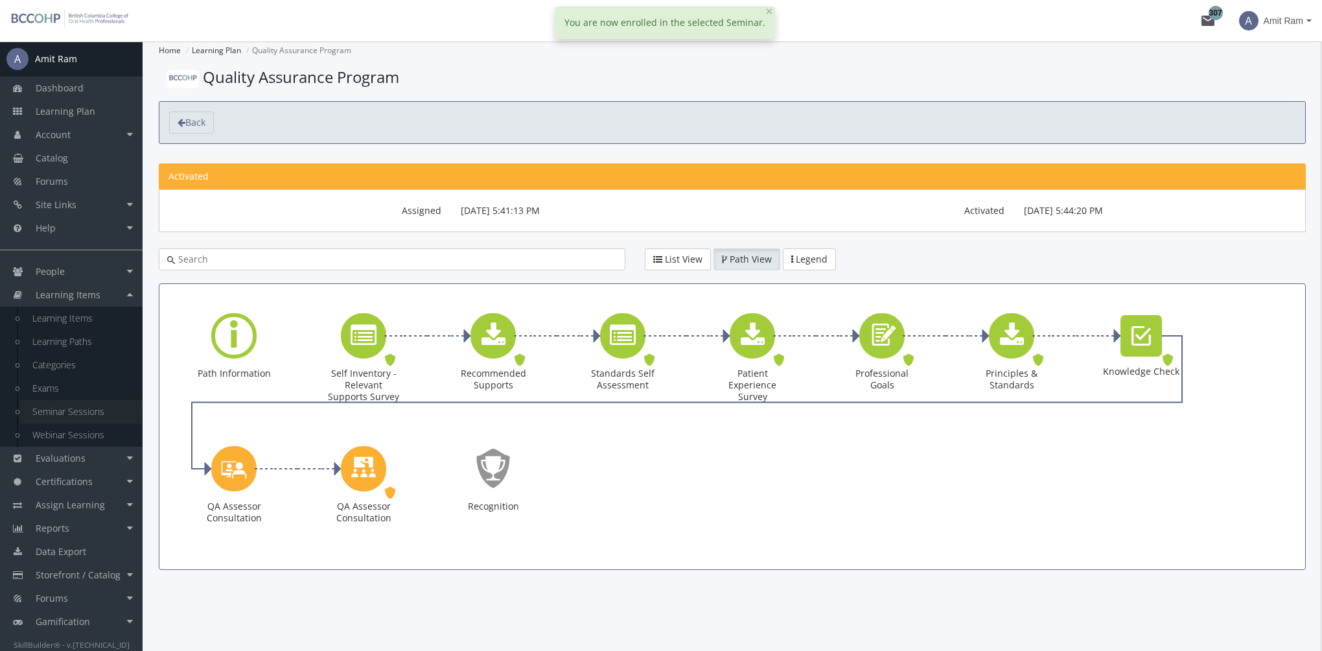
click at [91, 412] on link "Seminar Sessions" at bounding box center [80, 411] width 123 height 23
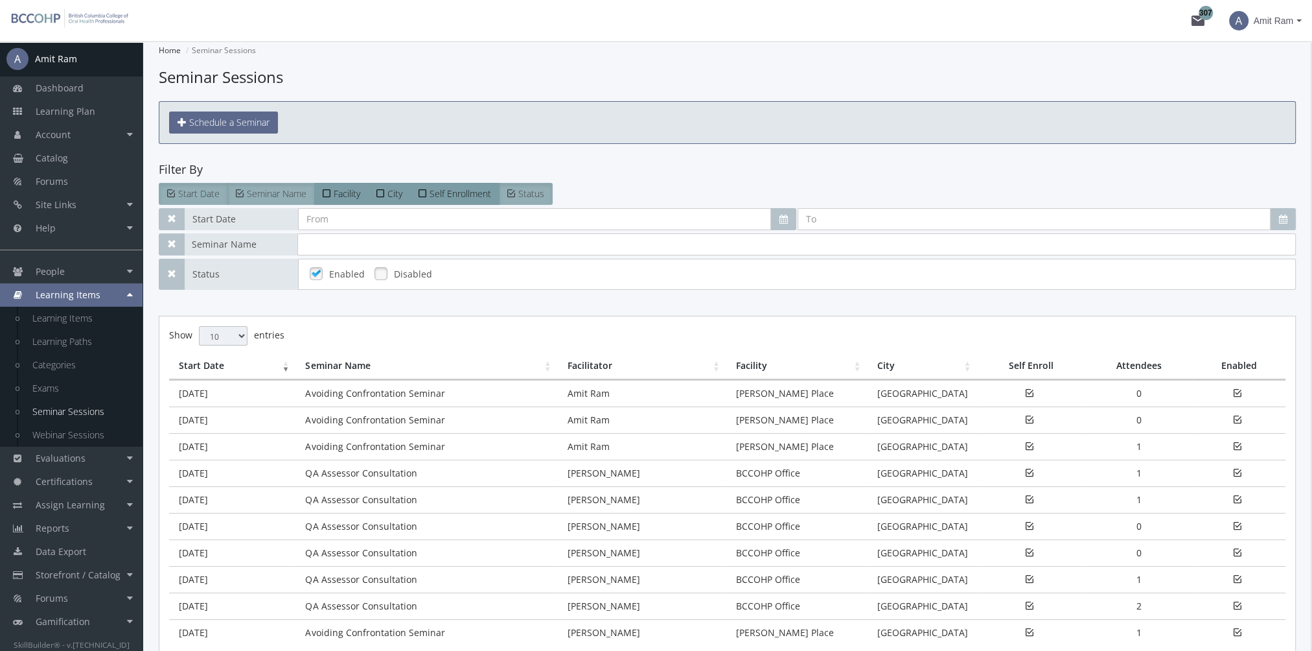
click at [246, 475] on td "[DATE]" at bounding box center [232, 473] width 126 height 27
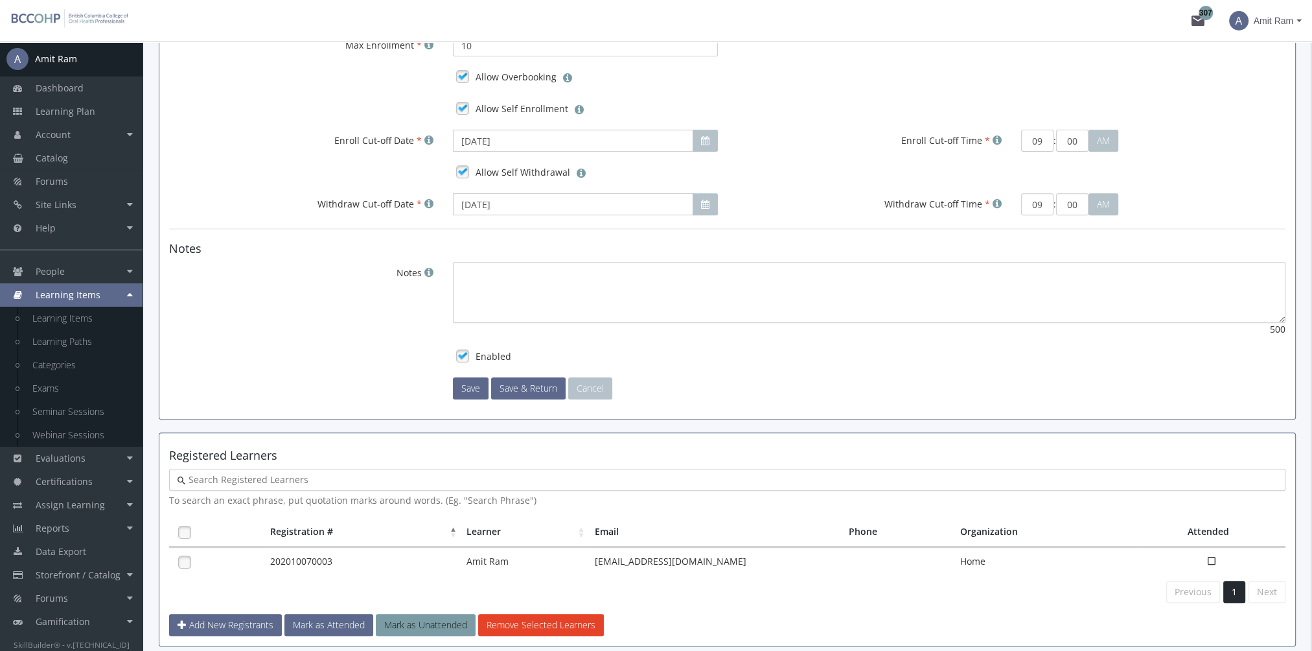
scroll to position [716, 0]
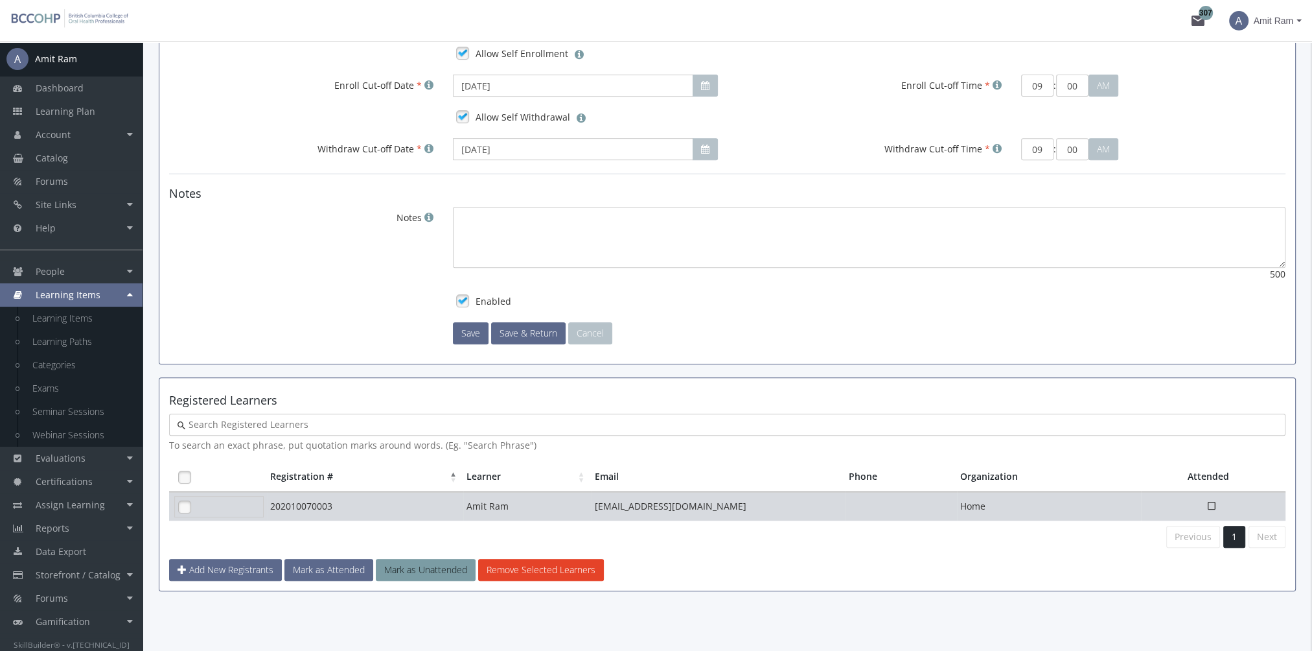
click at [185, 505] on link at bounding box center [184, 506] width 19 height 19
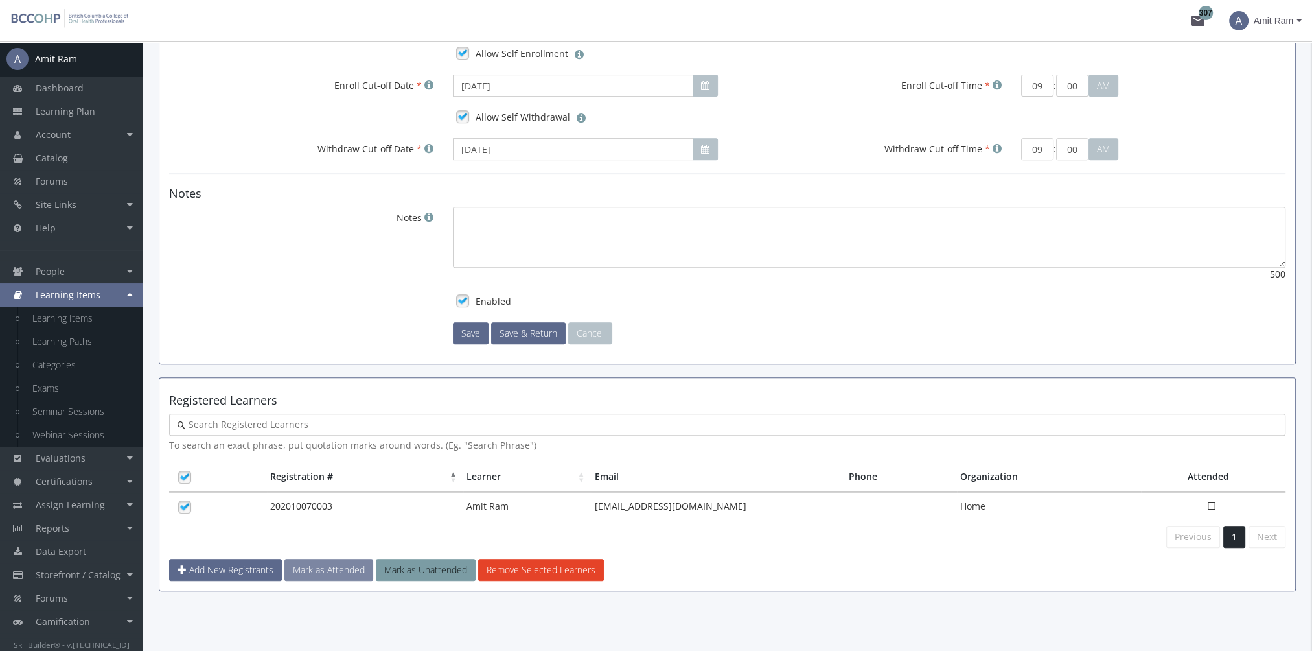
click at [327, 565] on button "Mark as Attended" at bounding box center [329, 570] width 89 height 22
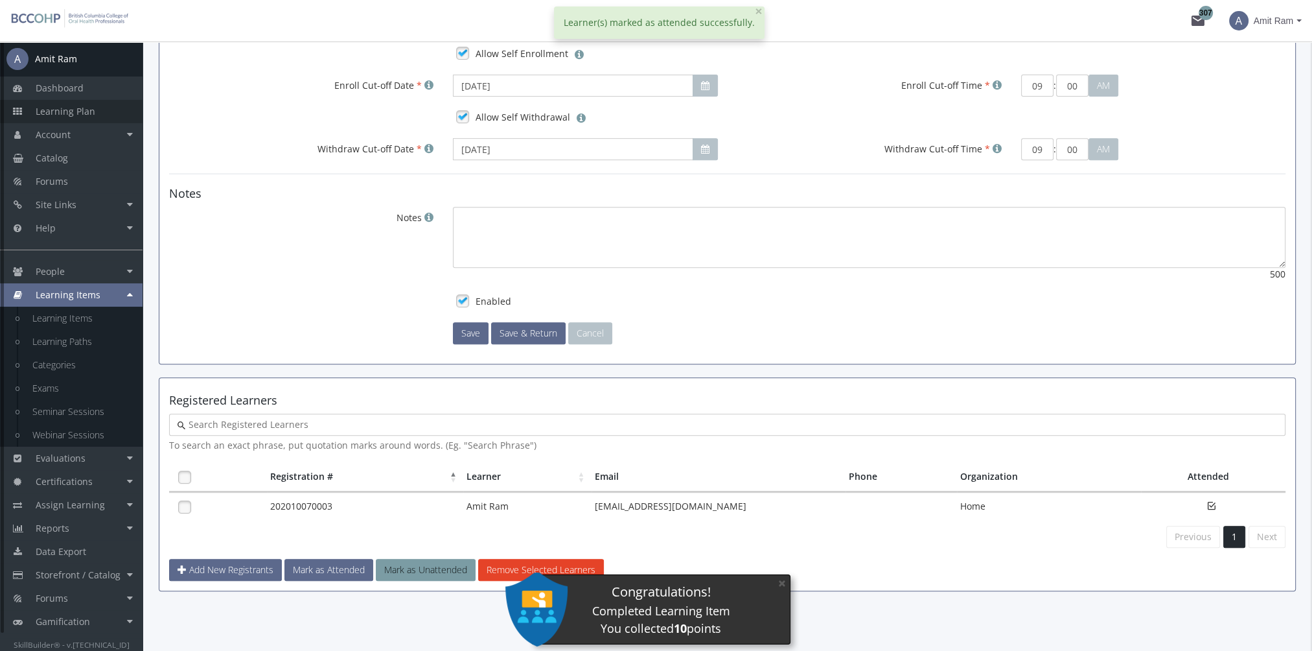
click at [98, 117] on link "Learning Plan" at bounding box center [71, 111] width 143 height 23
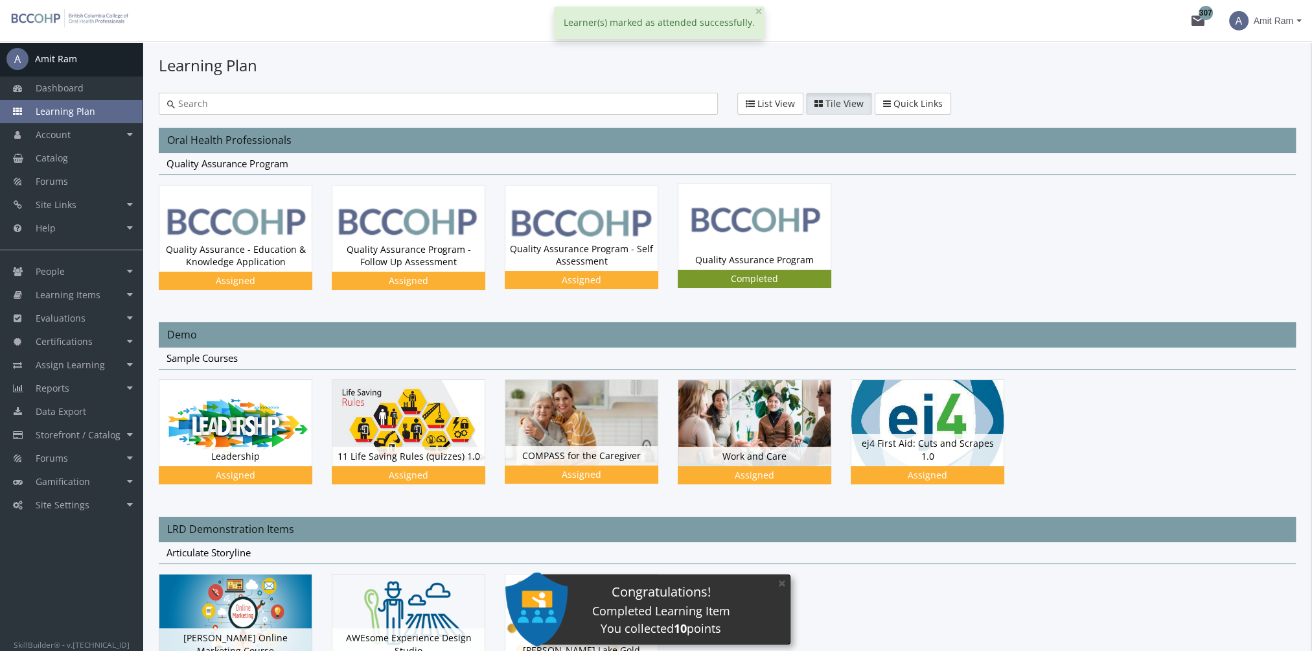
click at [756, 247] on img at bounding box center [755, 226] width 152 height 86
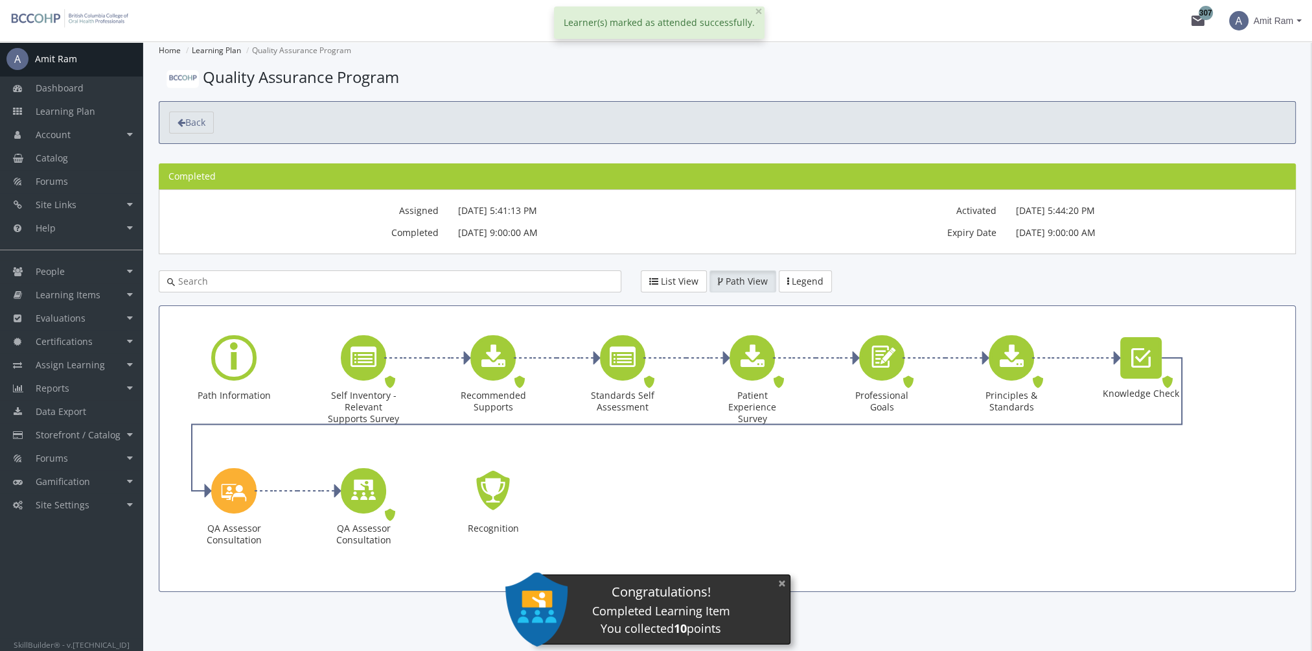
click at [778, 585] on button "×" at bounding box center [782, 583] width 21 height 27
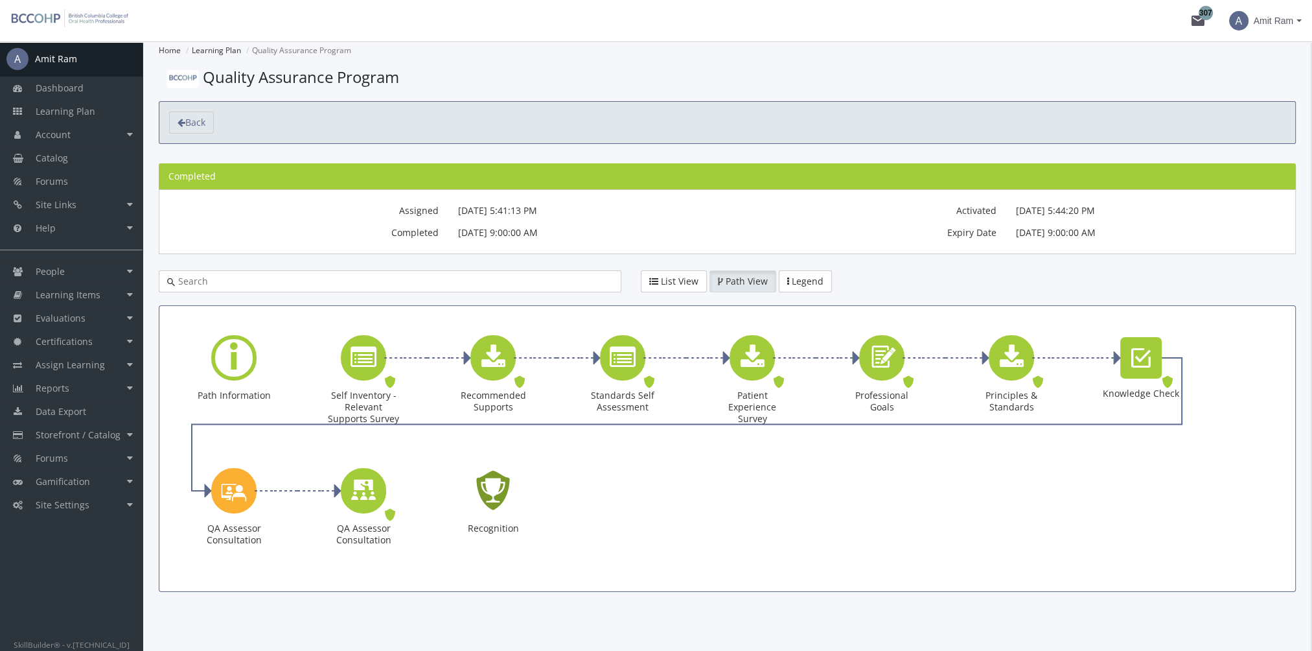
click at [495, 485] on icon "Recognition - Completed" at bounding box center [492, 490] width 41 height 59
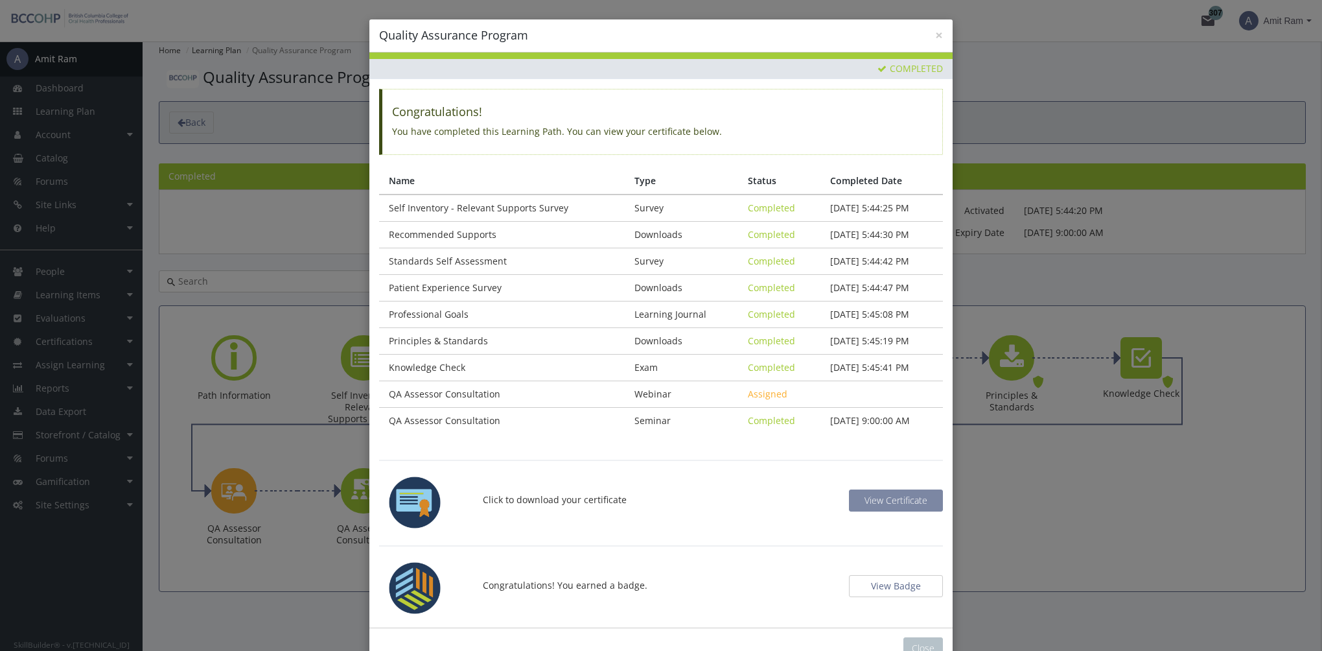
click at [885, 496] on span "View Certificate" at bounding box center [896, 500] width 63 height 12
click at [902, 582] on button "View Badge" at bounding box center [896, 586] width 94 height 22
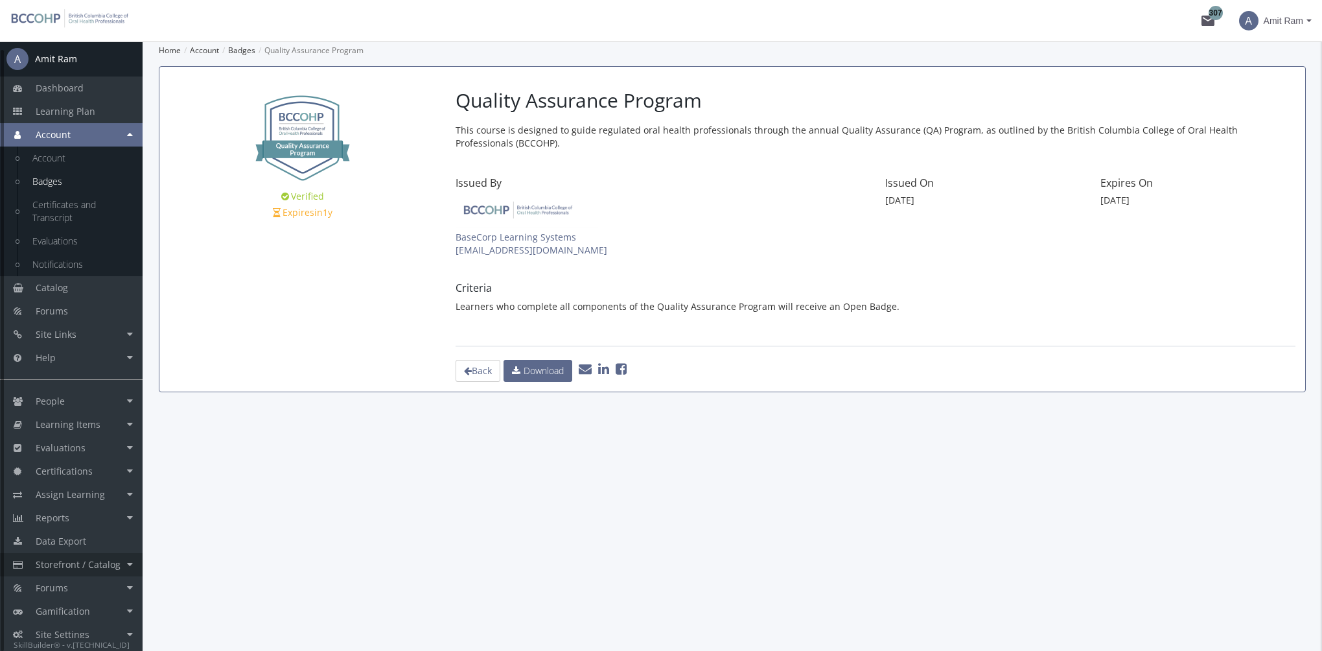
scroll to position [8, 0]
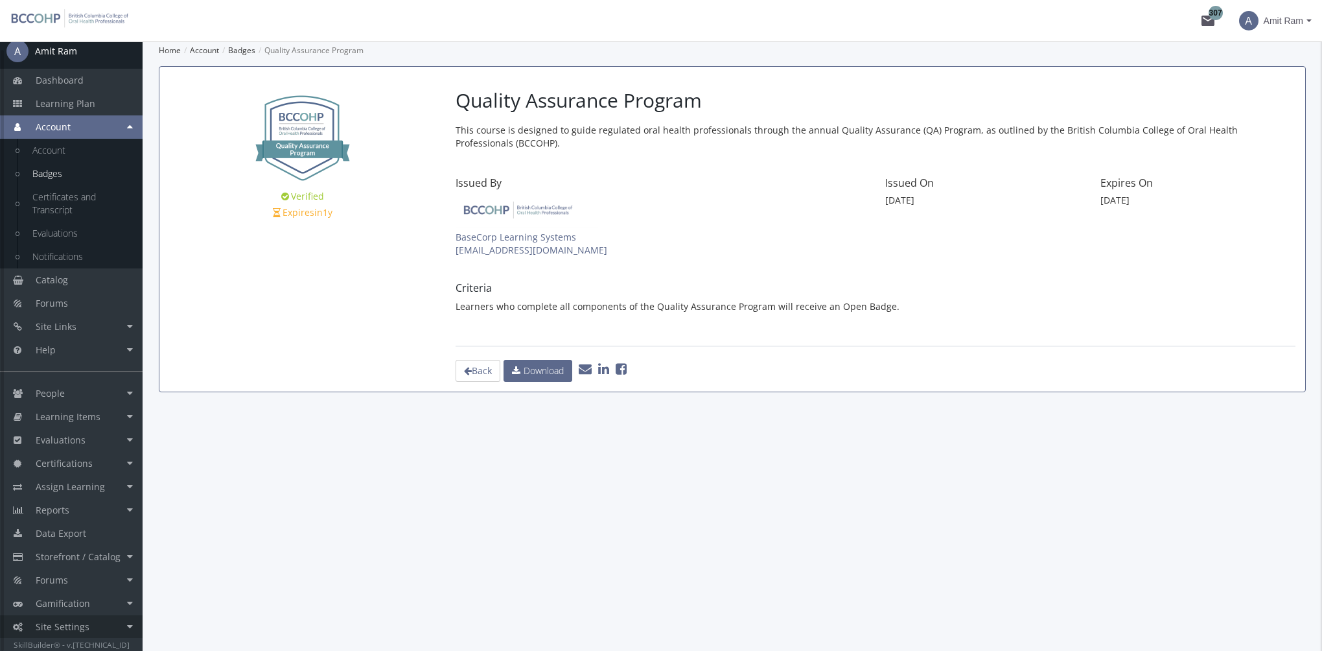
click at [91, 627] on link "Site Settings" at bounding box center [71, 626] width 143 height 23
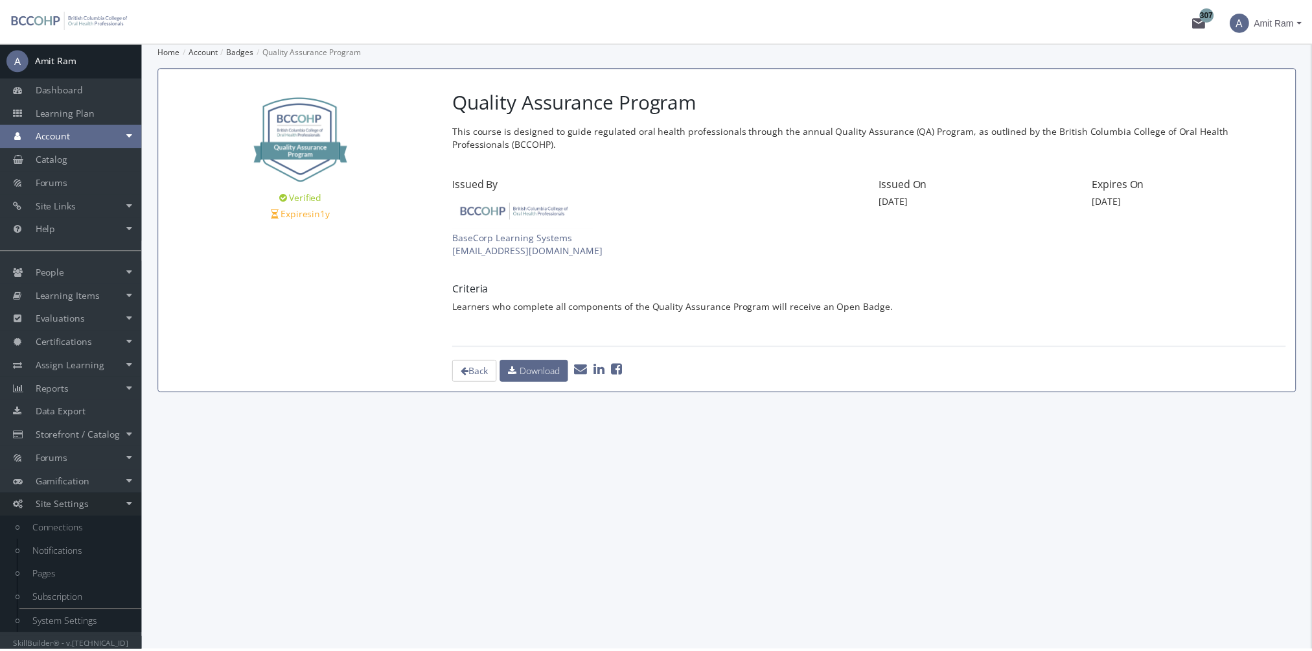
scroll to position [0, 0]
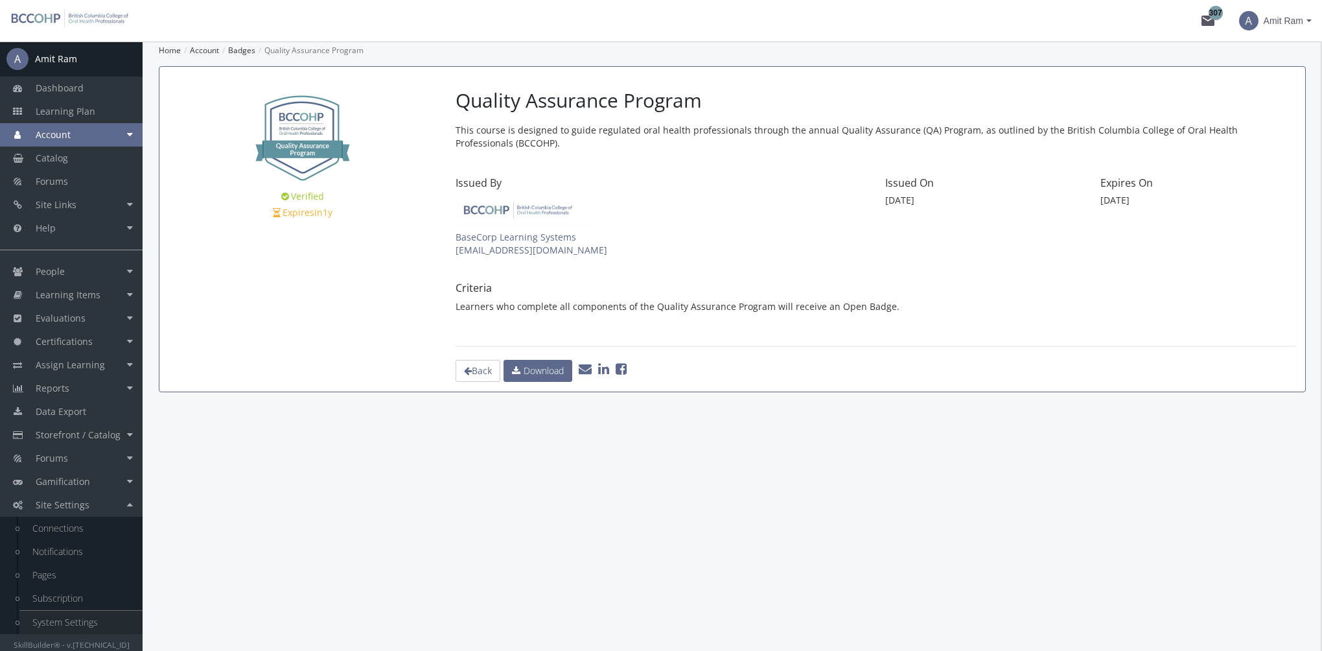
click at [87, 625] on link "System Settings" at bounding box center [80, 622] width 123 height 23
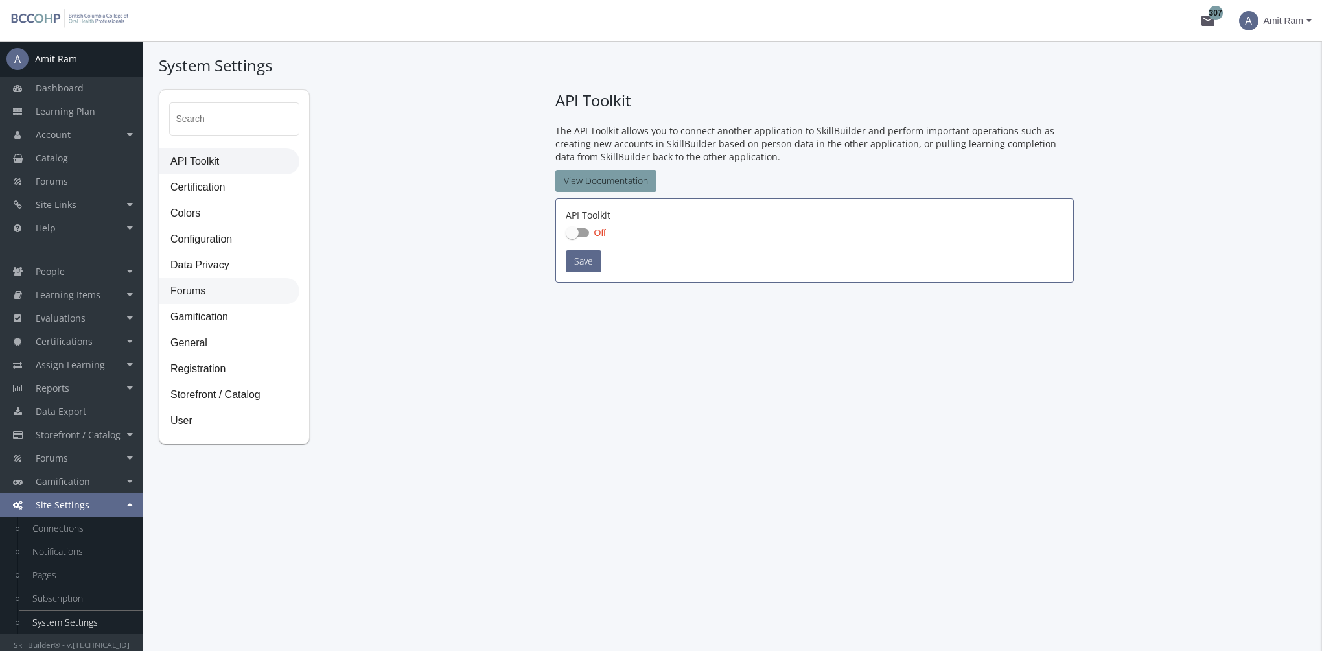
checkbox input "true"
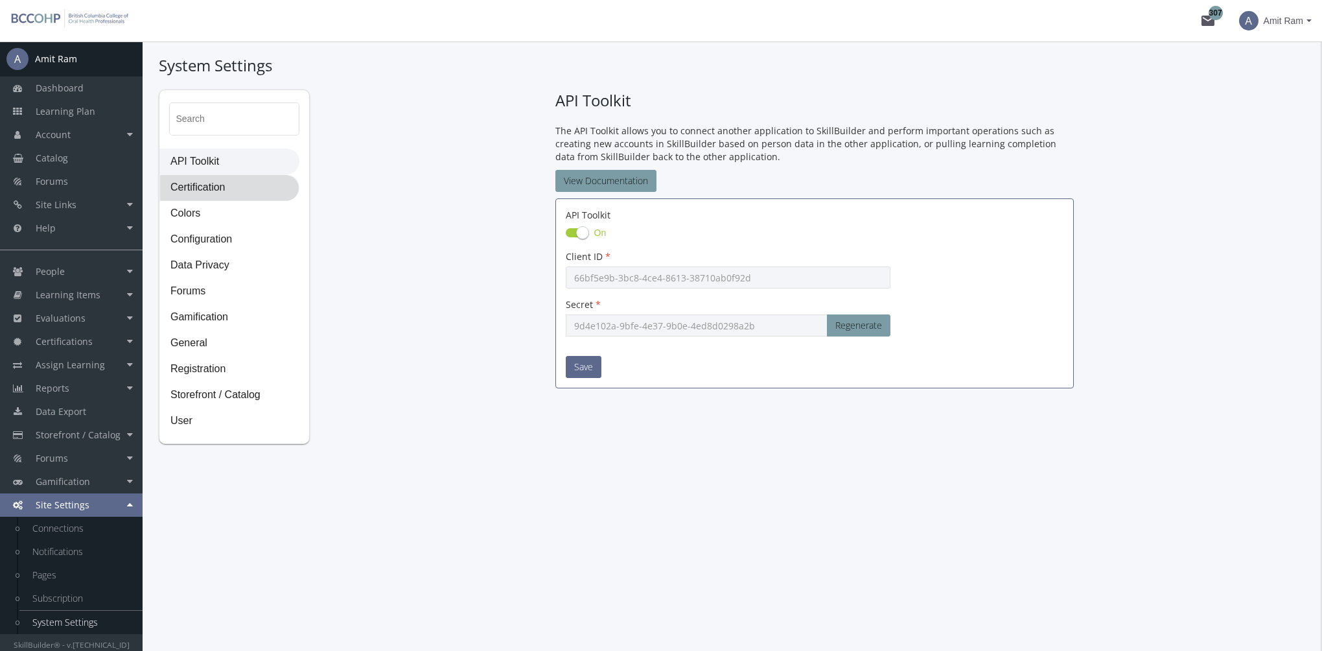
click at [232, 187] on span "Certification" at bounding box center [229, 188] width 139 height 26
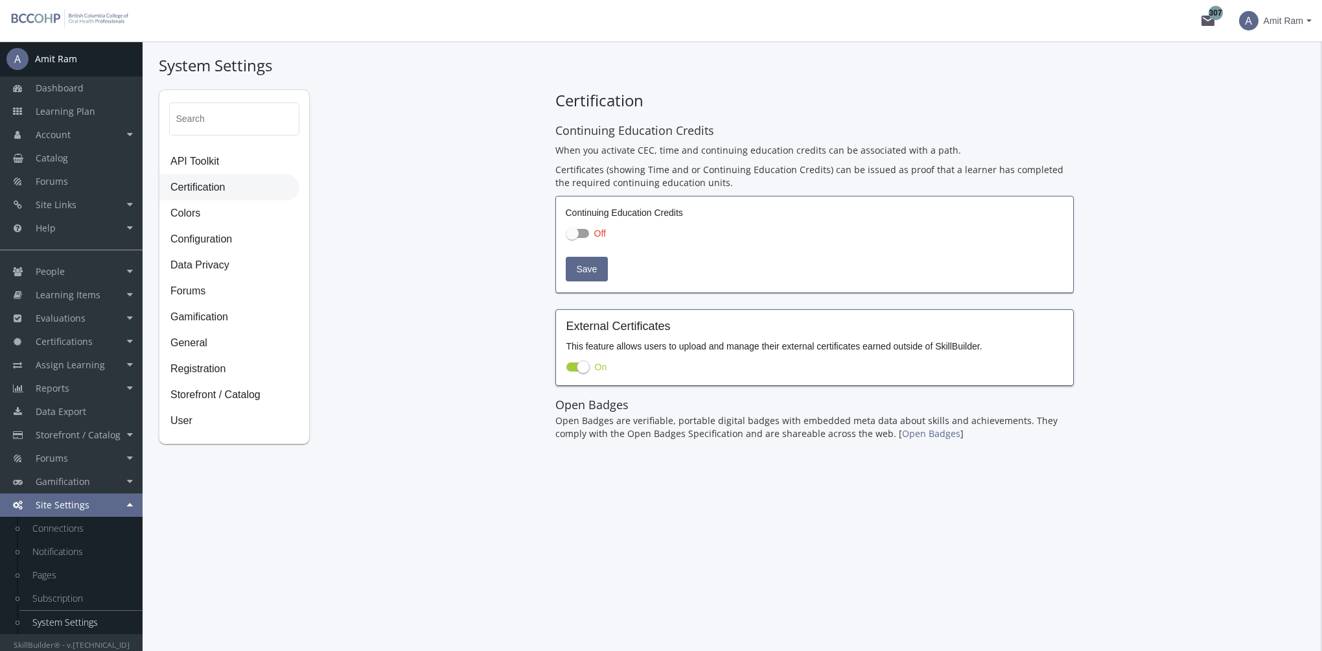
checkbox input "true"
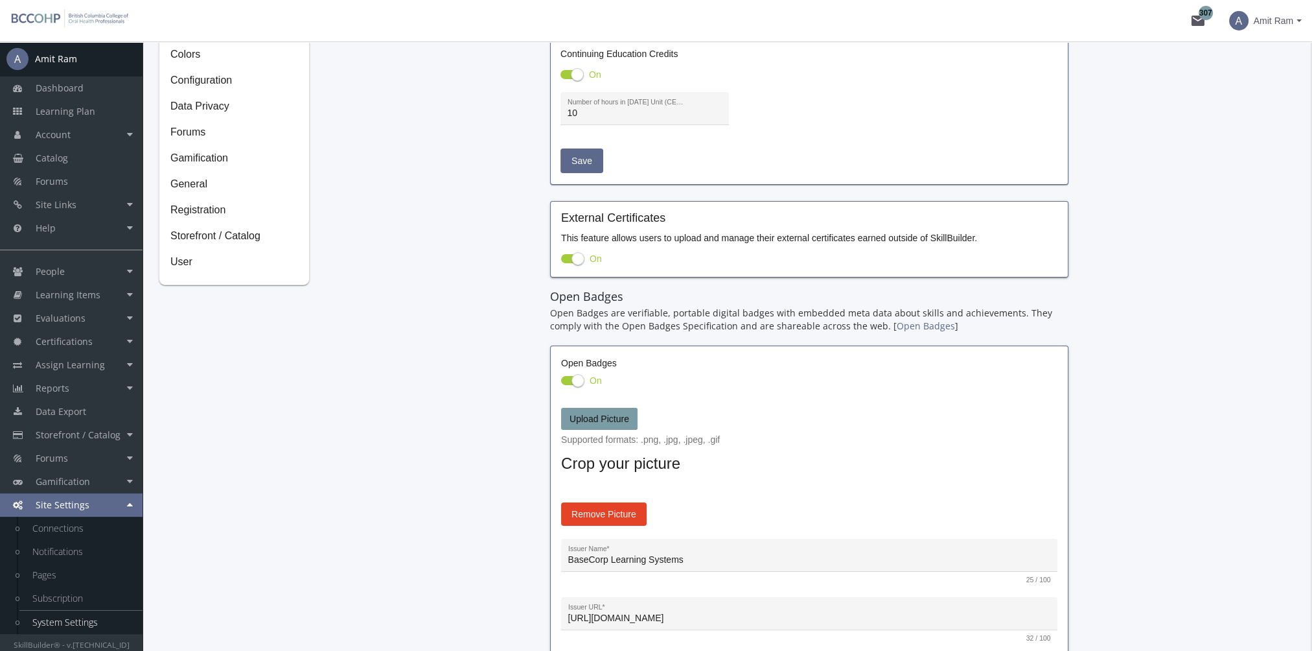
scroll to position [324, 0]
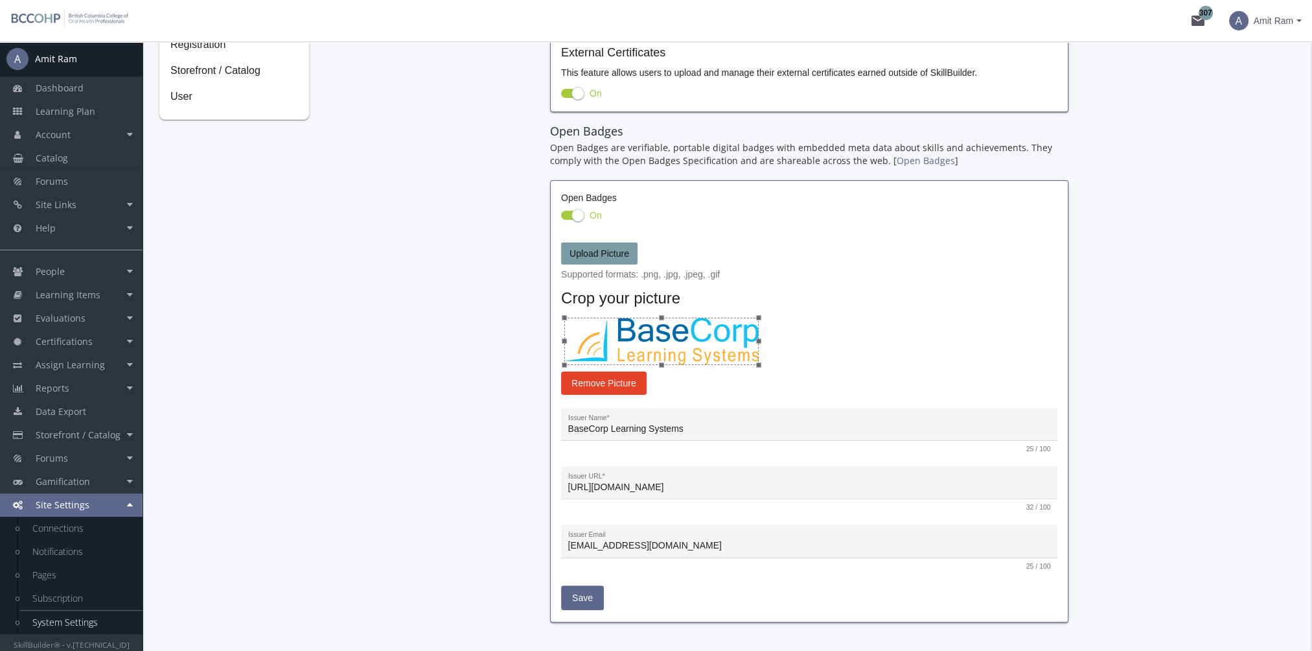
click at [609, 381] on span "Remove Picture" at bounding box center [604, 382] width 65 height 23
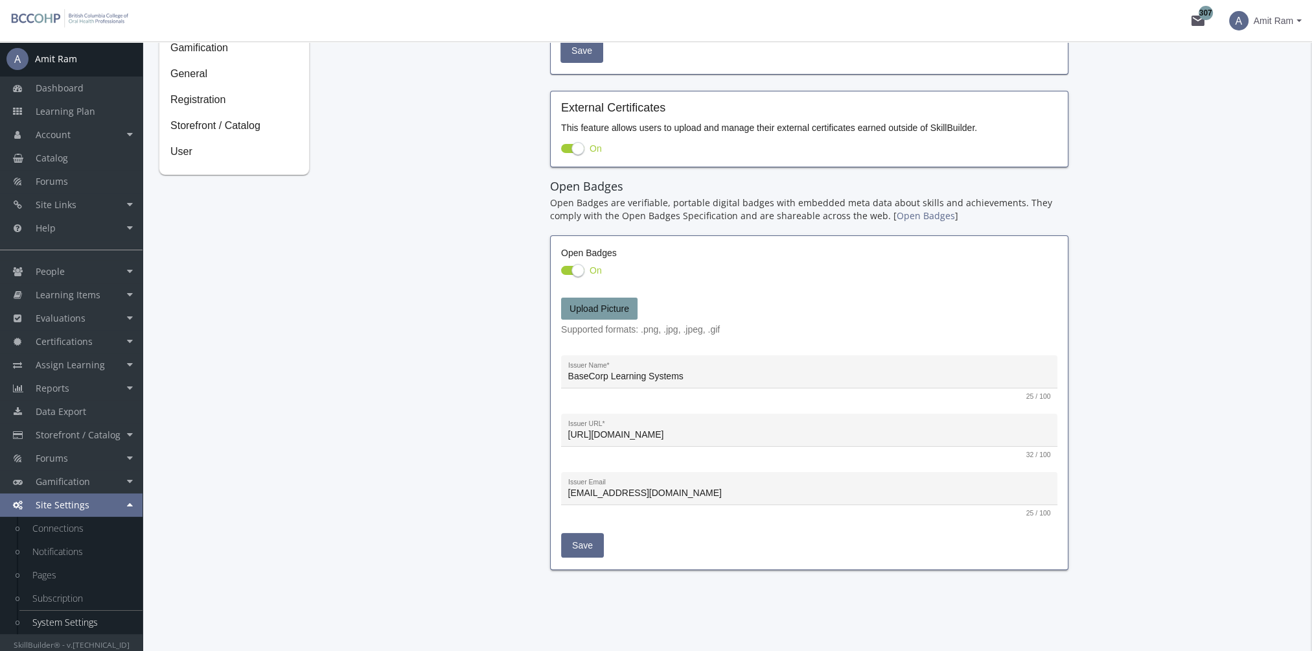
scroll to position [267, 0]
click at [611, 308] on span "Upload Picture" at bounding box center [600, 310] width 60 height 10
click at [0, 0] on input "Upload Picture" at bounding box center [0, 0] width 0 height 0
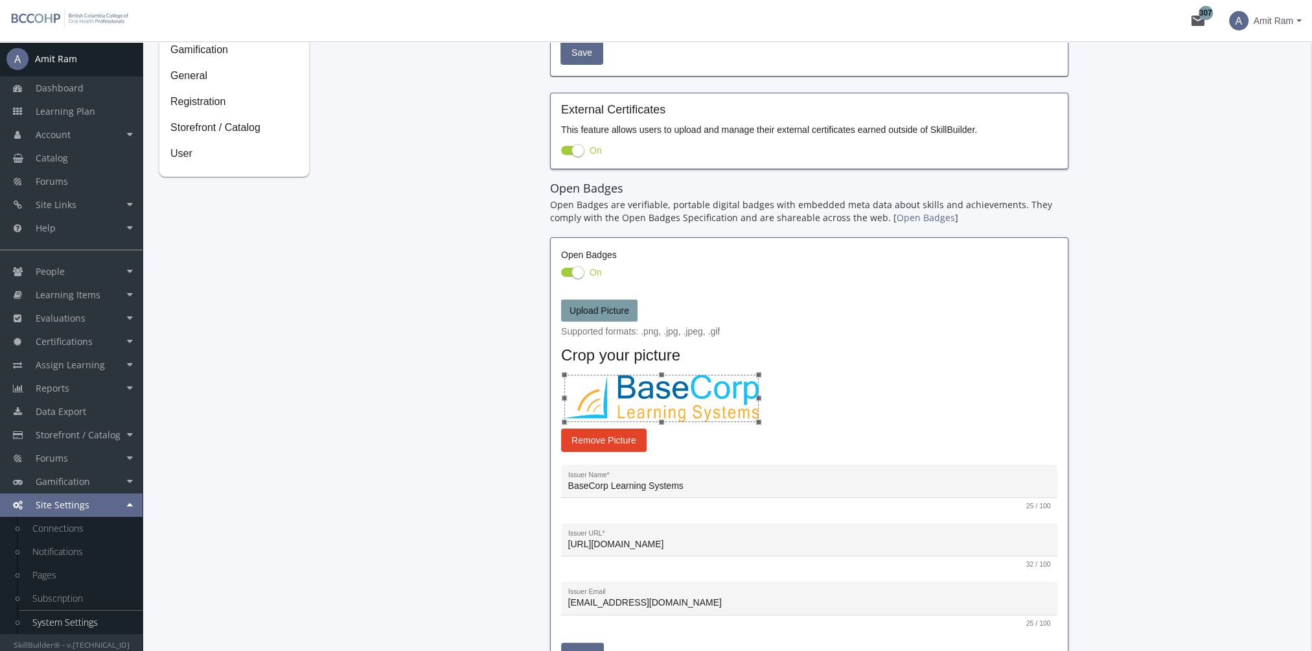
scroll to position [324, 0]
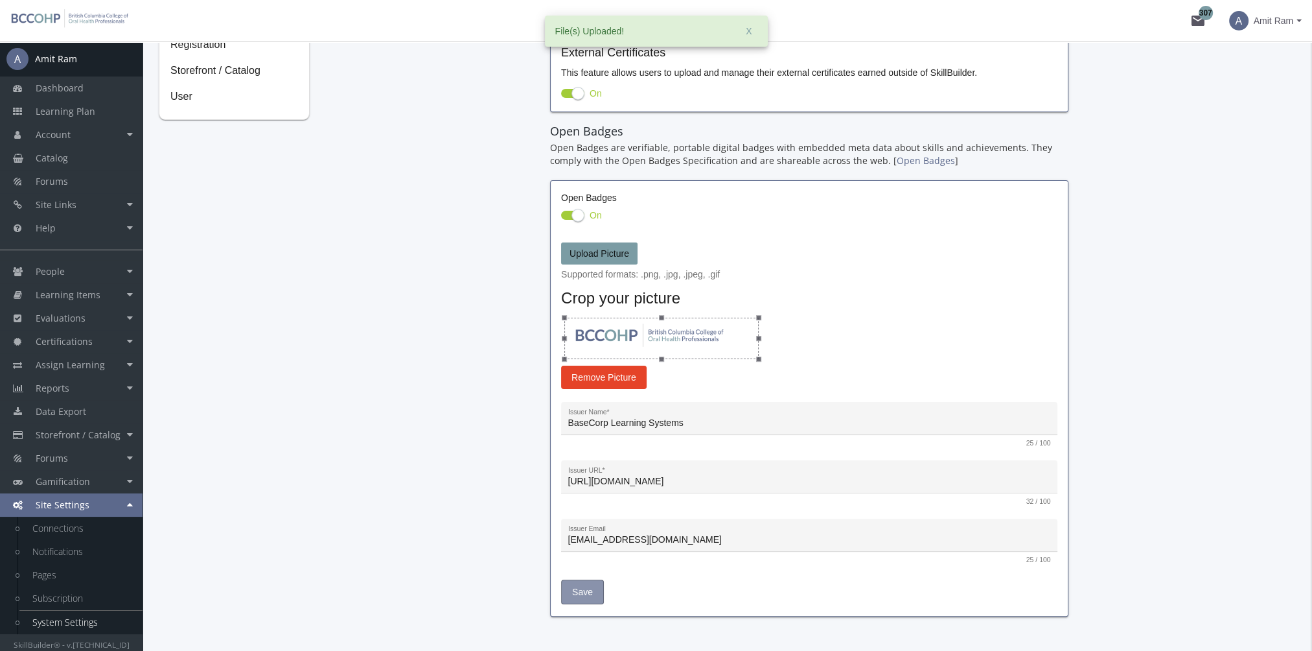
click at [591, 587] on span "Save" at bounding box center [582, 591] width 21 height 23
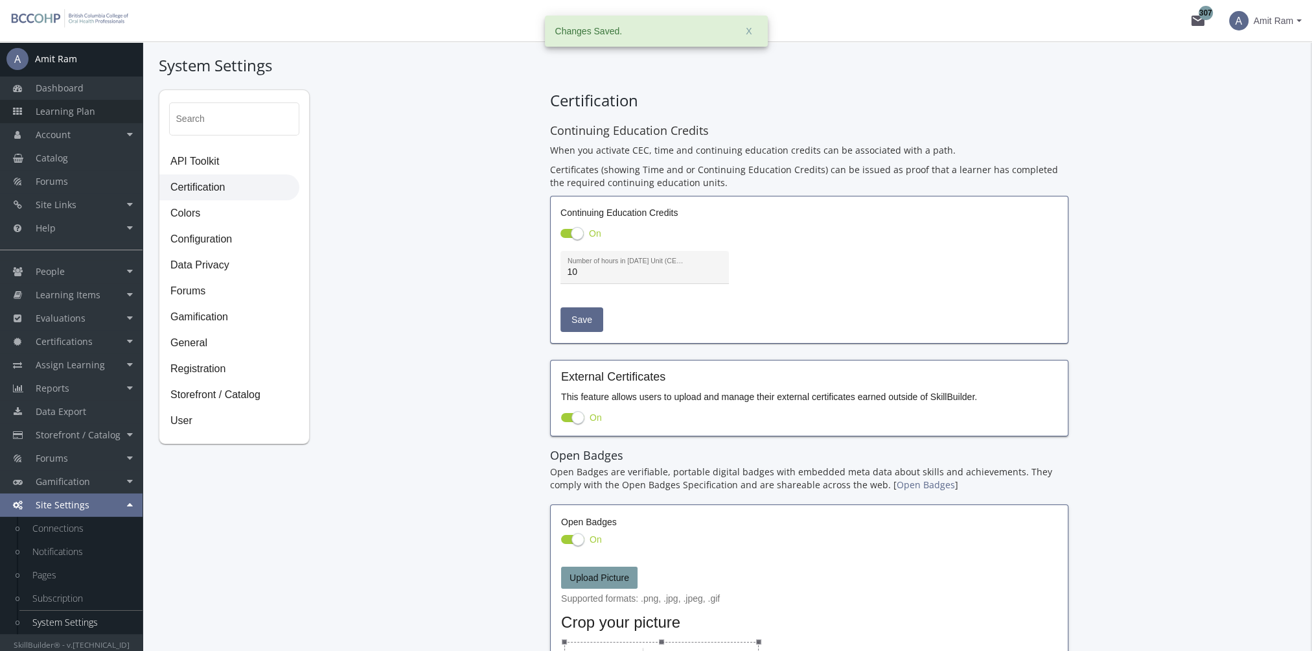
click at [91, 120] on link "Learning Plan" at bounding box center [71, 111] width 143 height 23
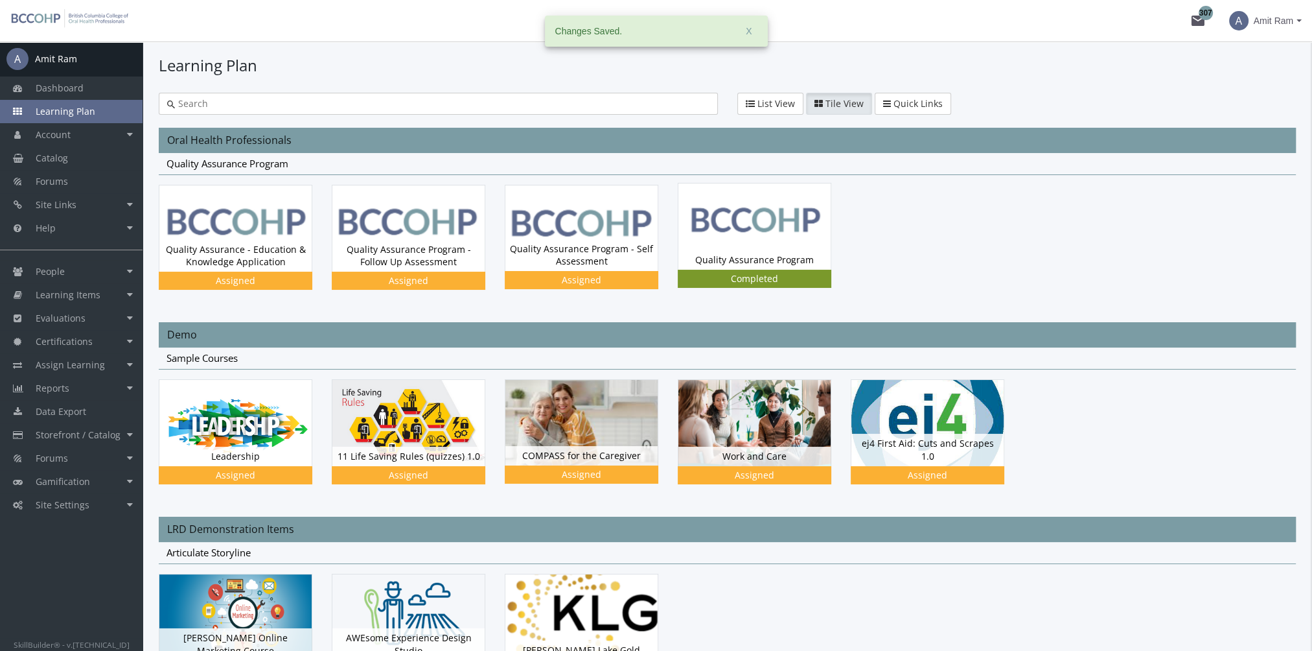
click at [760, 224] on img at bounding box center [755, 226] width 152 height 86
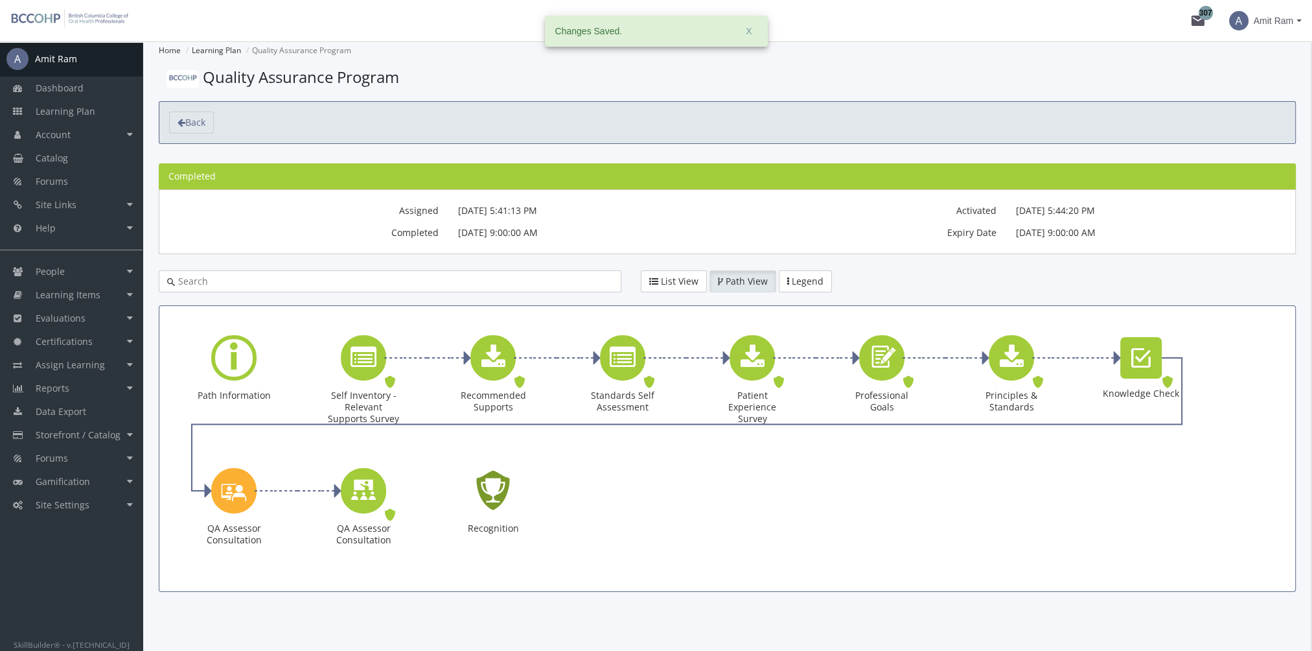
click at [491, 493] on icon "Recognition - Completed" at bounding box center [492, 490] width 41 height 59
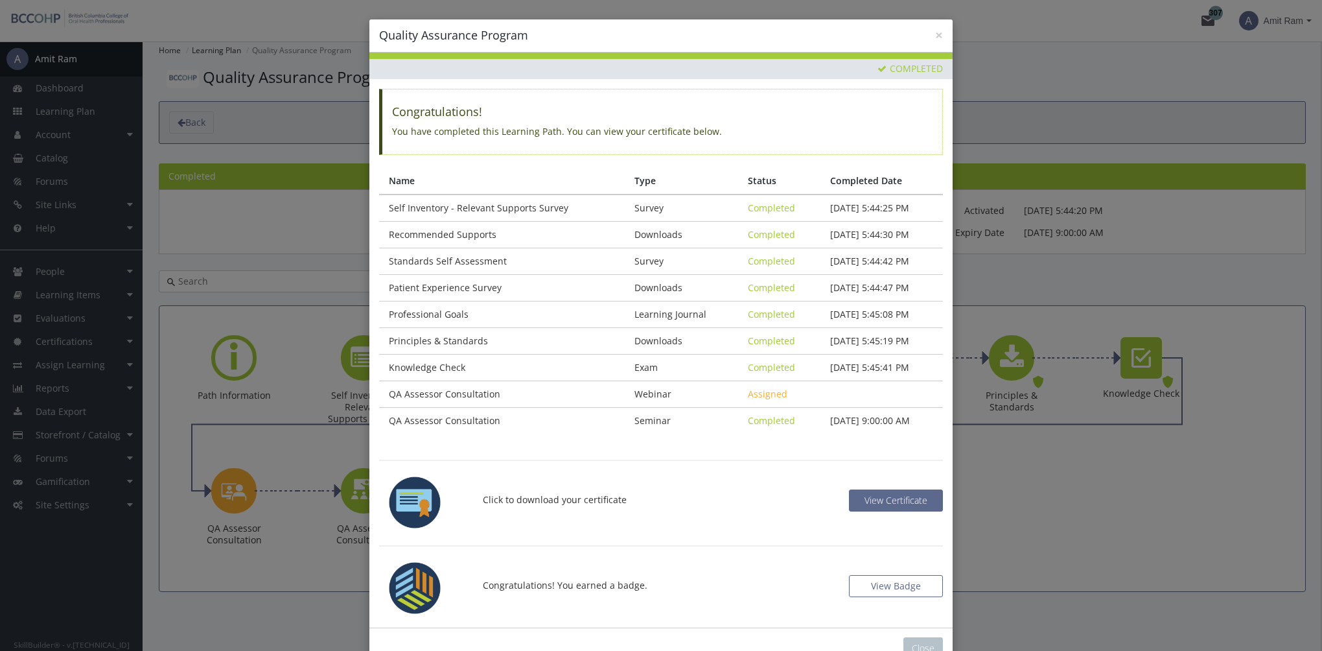
click at [883, 580] on button "View Badge" at bounding box center [896, 586] width 94 height 22
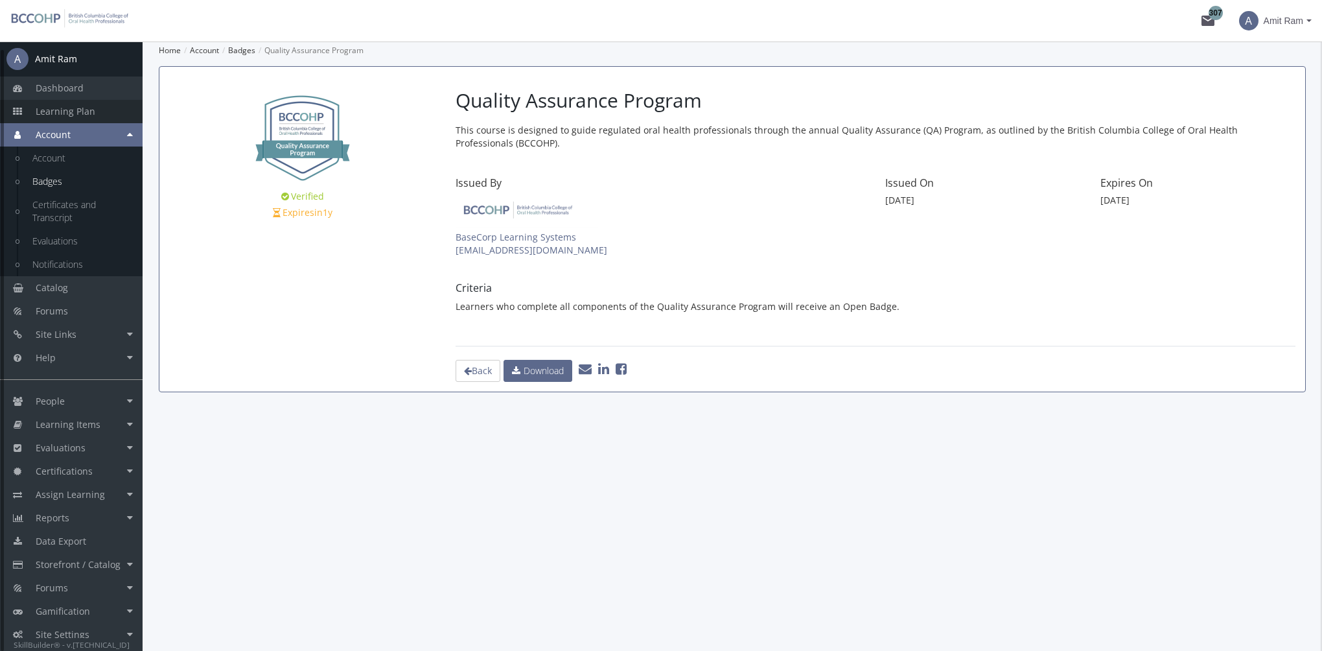
click at [96, 114] on link "Learning Plan" at bounding box center [71, 111] width 143 height 23
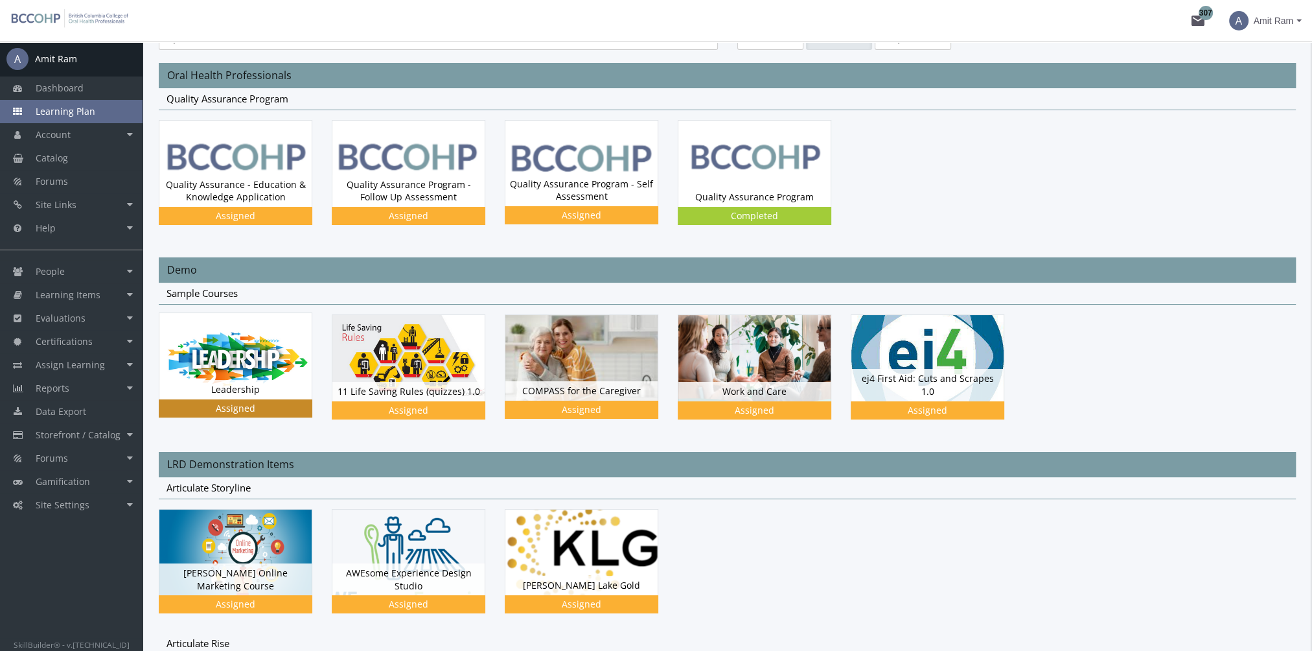
scroll to position [130, 0]
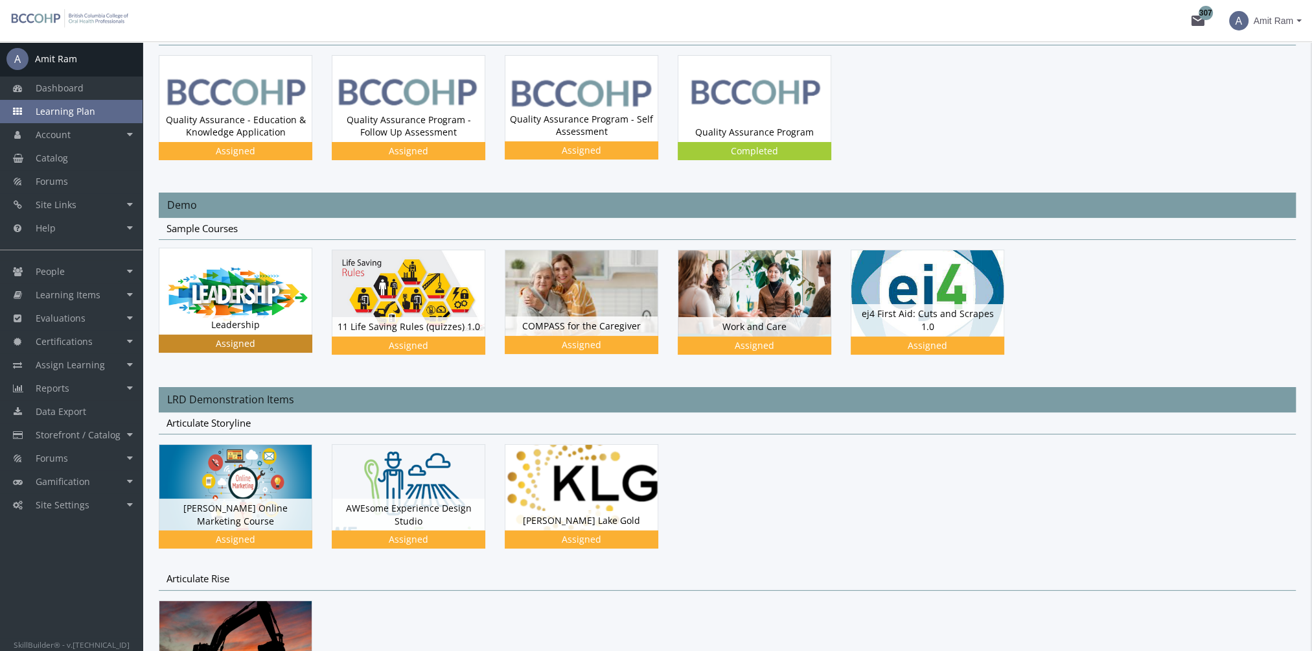
click at [264, 142] on img at bounding box center [235, 99] width 152 height 86
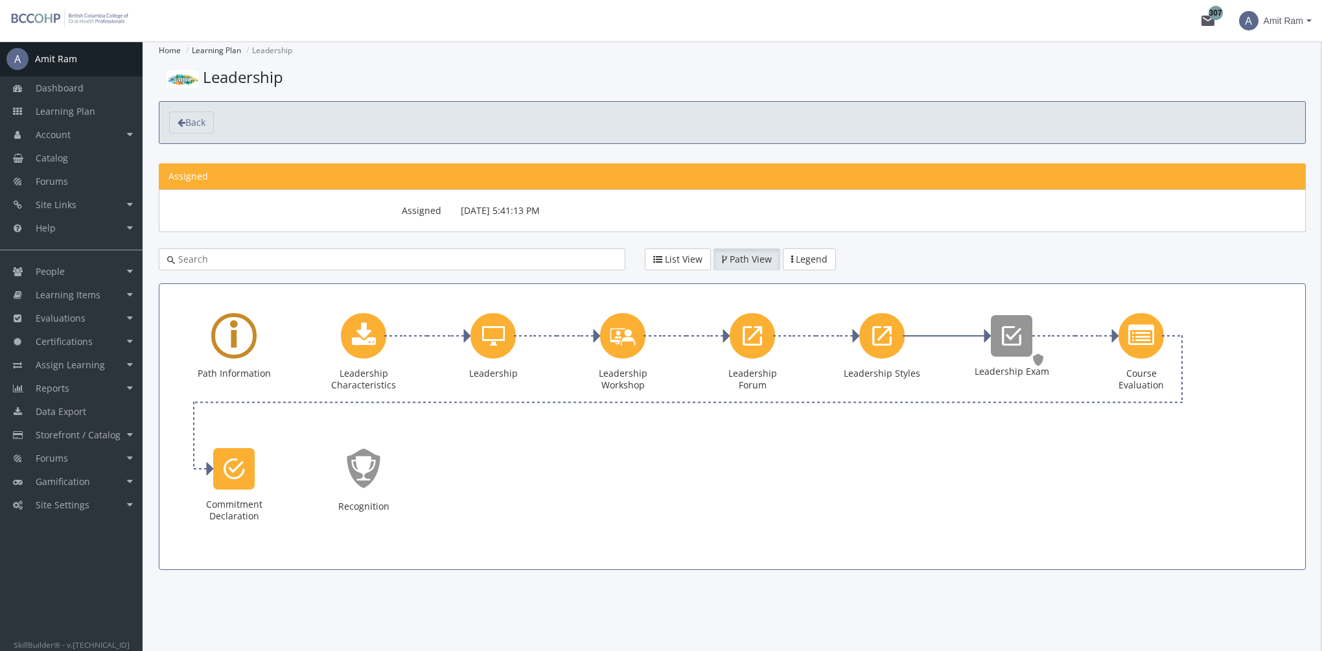
click at [236, 342] on icon "Learning Path" at bounding box center [234, 335] width 8 height 59
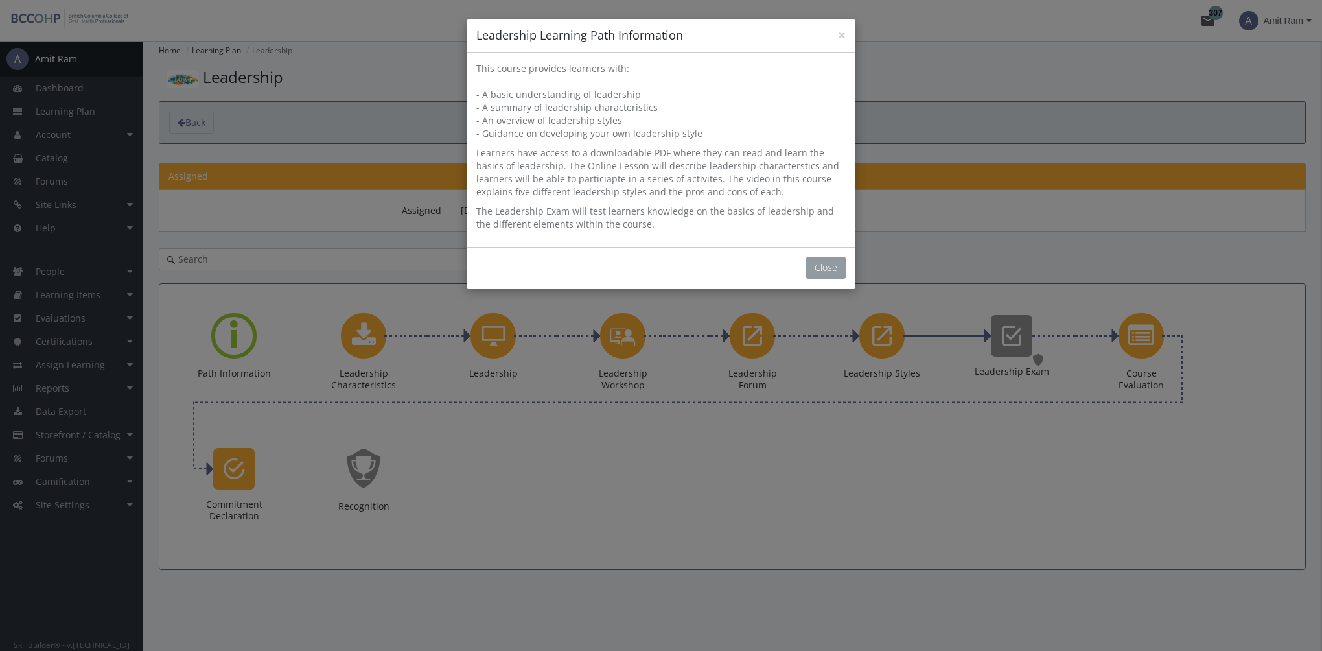
click at [824, 266] on button "Close" at bounding box center [826, 268] width 40 height 22
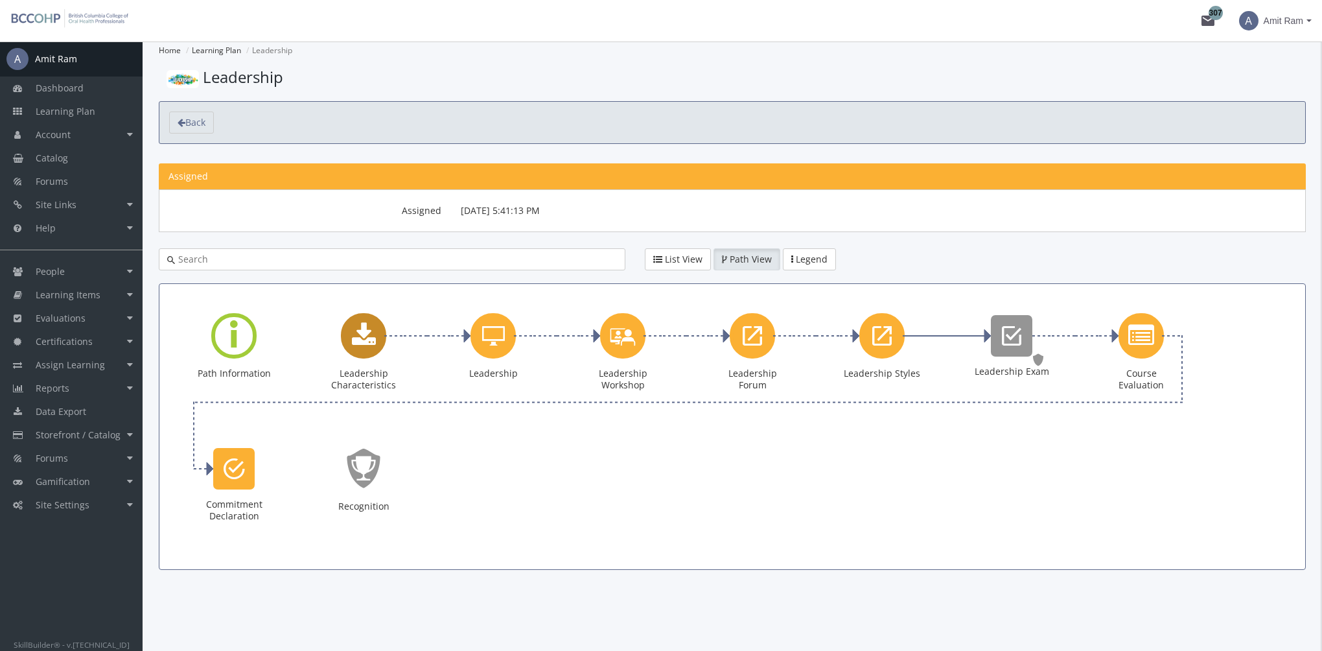
click at [366, 339] on icon "Leadership Characteristics" at bounding box center [364, 336] width 24 height 26
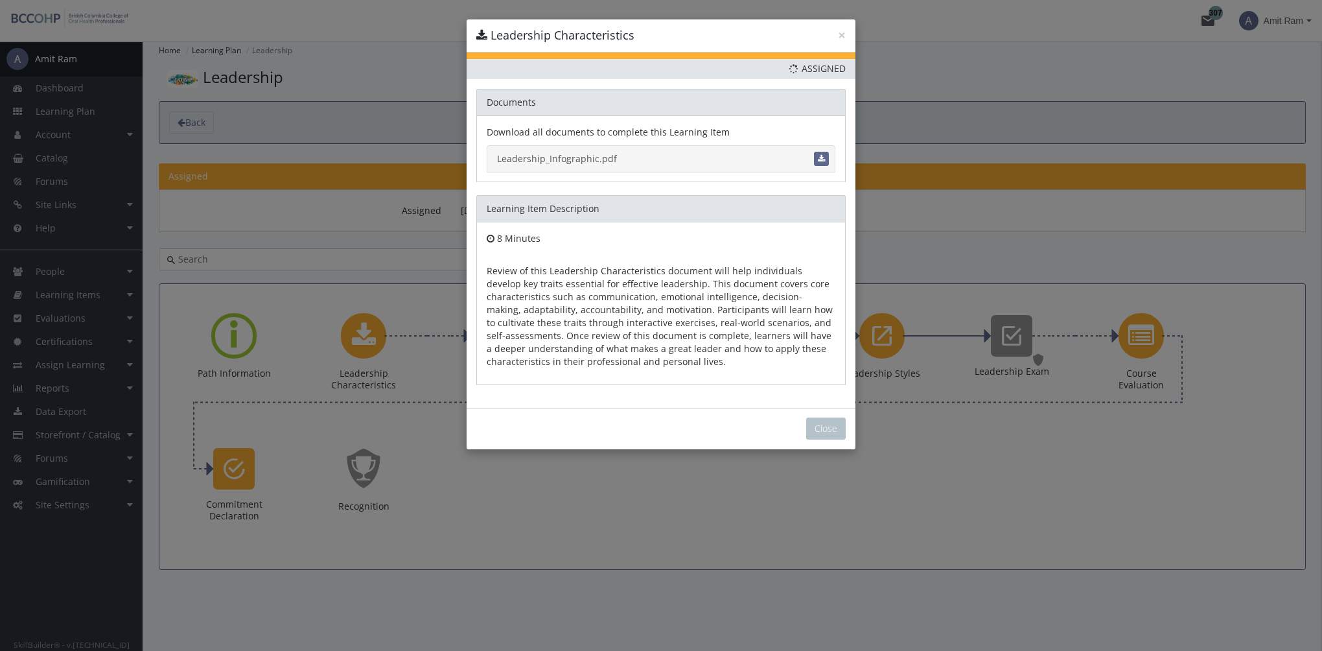
click at [590, 156] on link "Leadership_Infographic.pdf" at bounding box center [661, 158] width 349 height 27
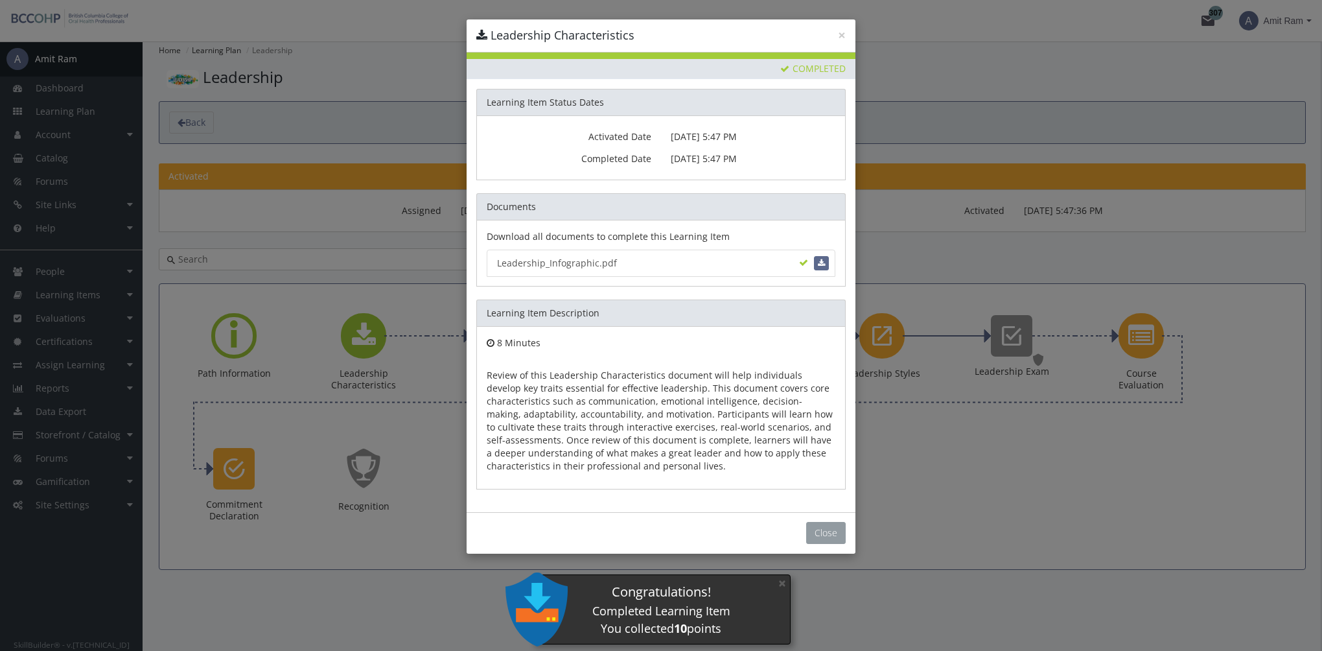
drag, startPoint x: 829, startPoint y: 535, endPoint x: 851, endPoint y: 517, distance: 28.5
click at [829, 535] on button "Close" at bounding box center [826, 533] width 40 height 22
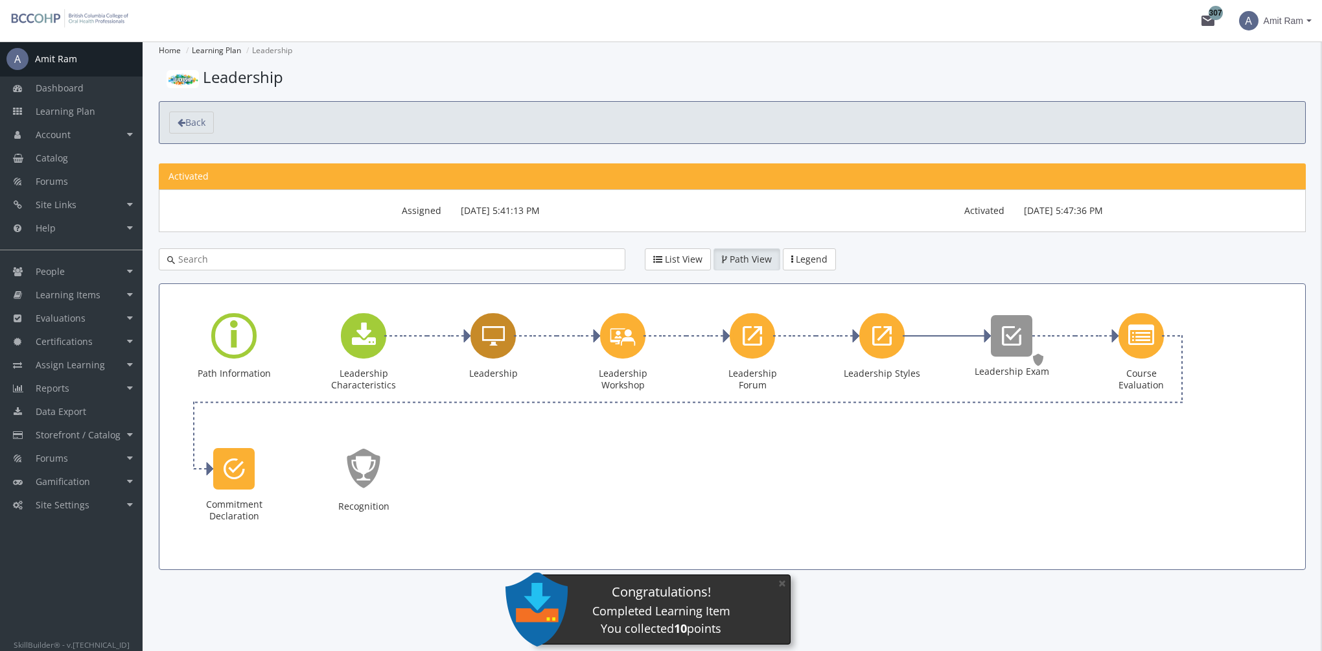
click at [490, 342] on icon "Leadership" at bounding box center [493, 336] width 23 height 26
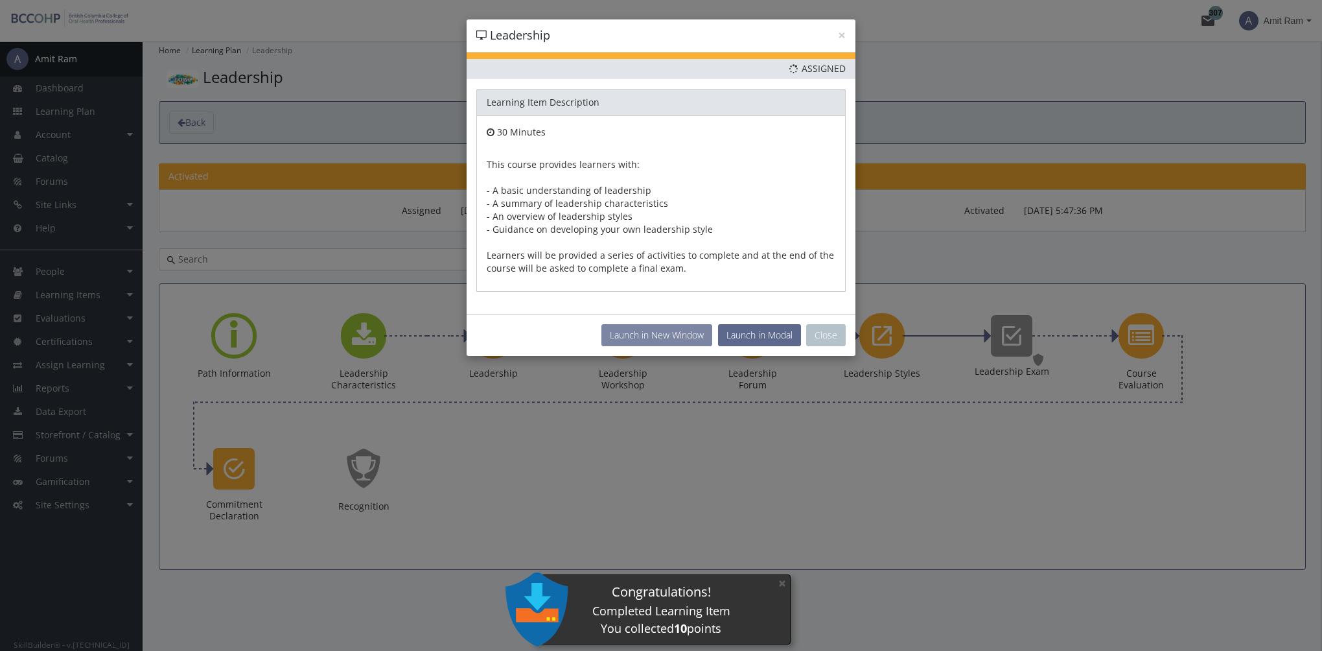
click at [661, 335] on button "Launch in New Window" at bounding box center [656, 335] width 111 height 22
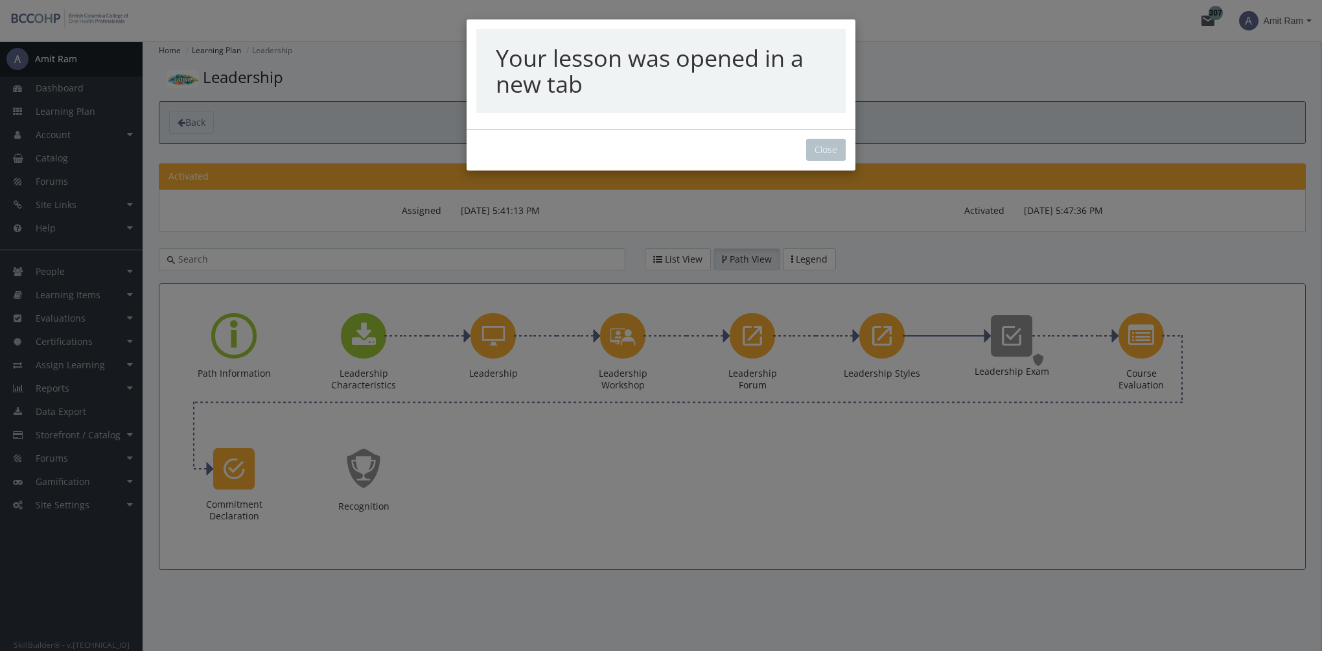
click at [827, 154] on div "Your lesson was opened in a new tab Close" at bounding box center [661, 325] width 1322 height 651
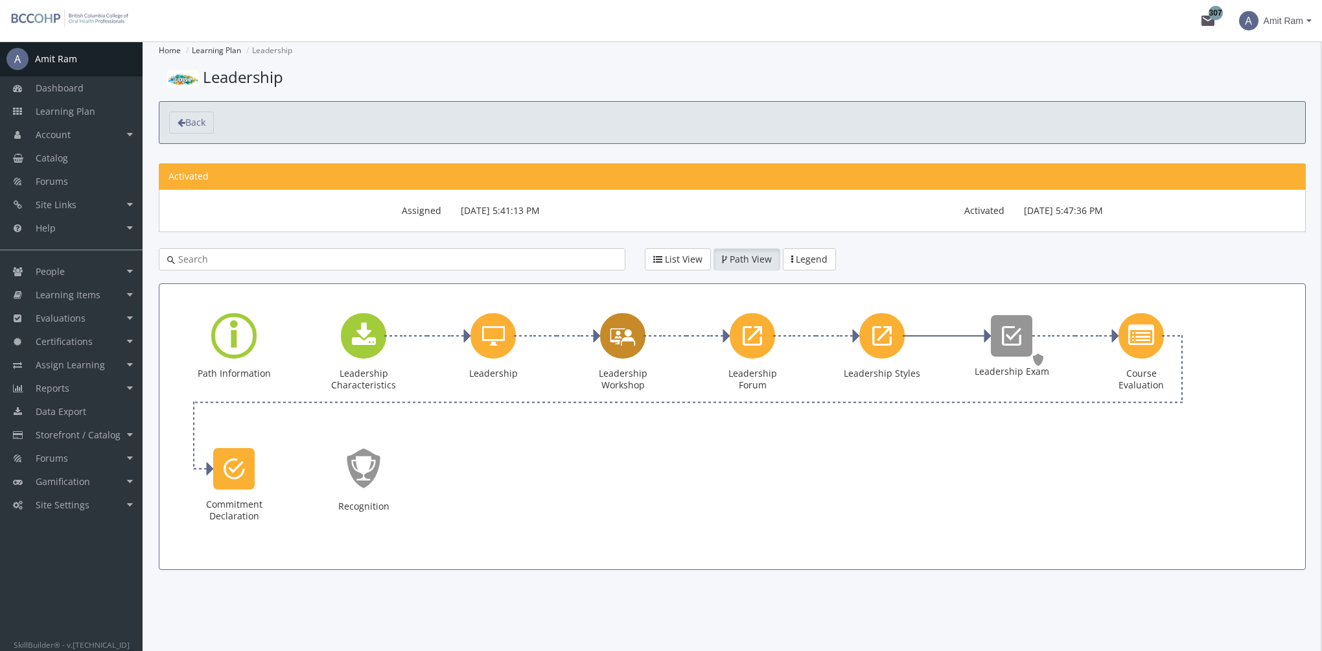
click at [631, 343] on icon "Leadership Workshop" at bounding box center [623, 335] width 26 height 37
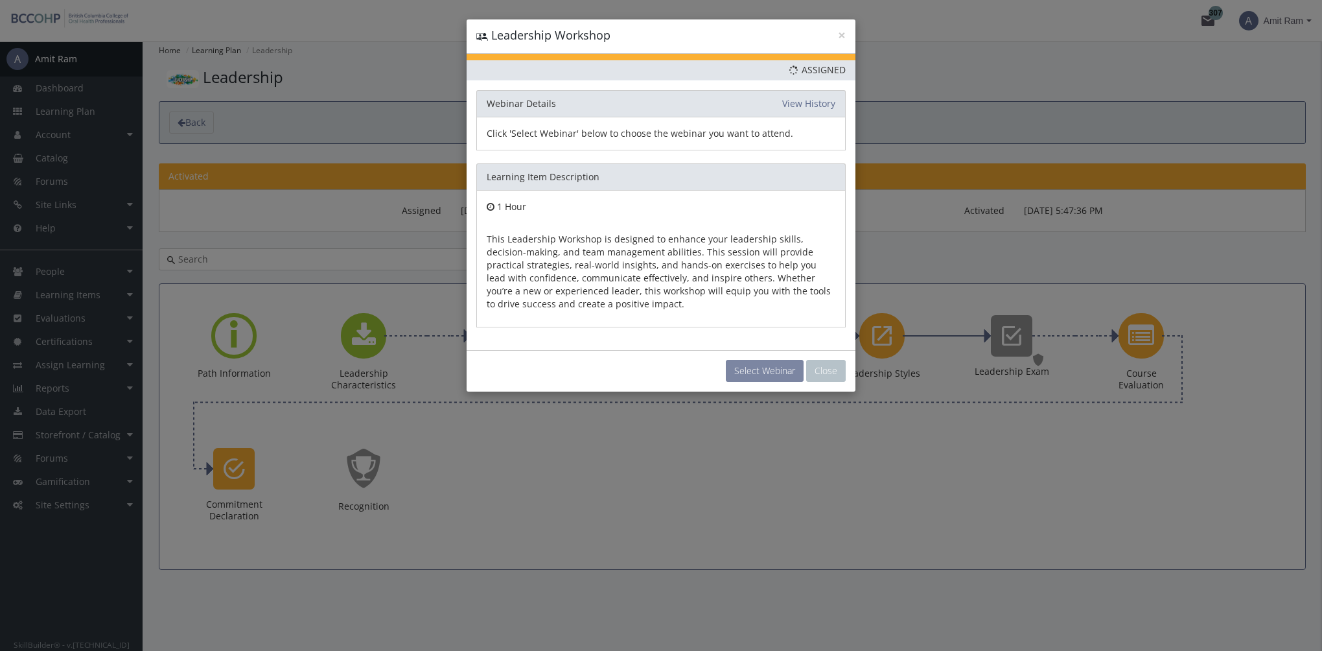
click at [743, 367] on button "Select Webinar" at bounding box center [765, 371] width 78 height 22
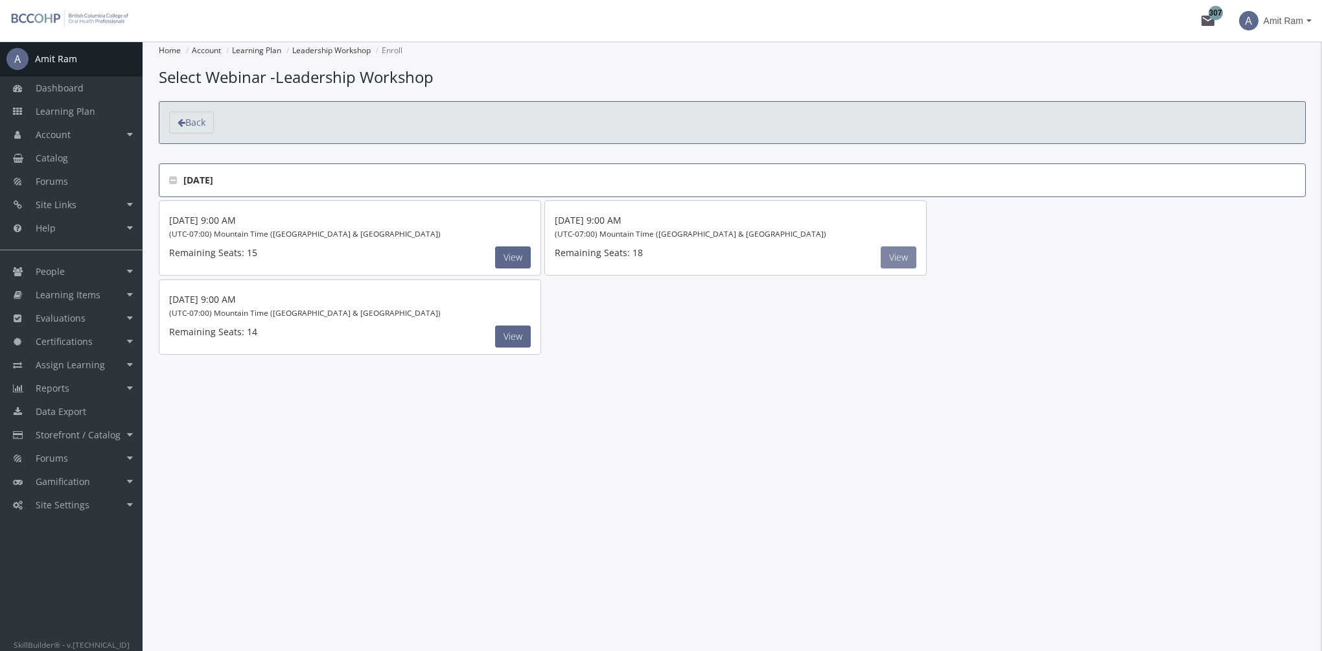
click at [898, 254] on button "View" at bounding box center [899, 257] width 36 height 22
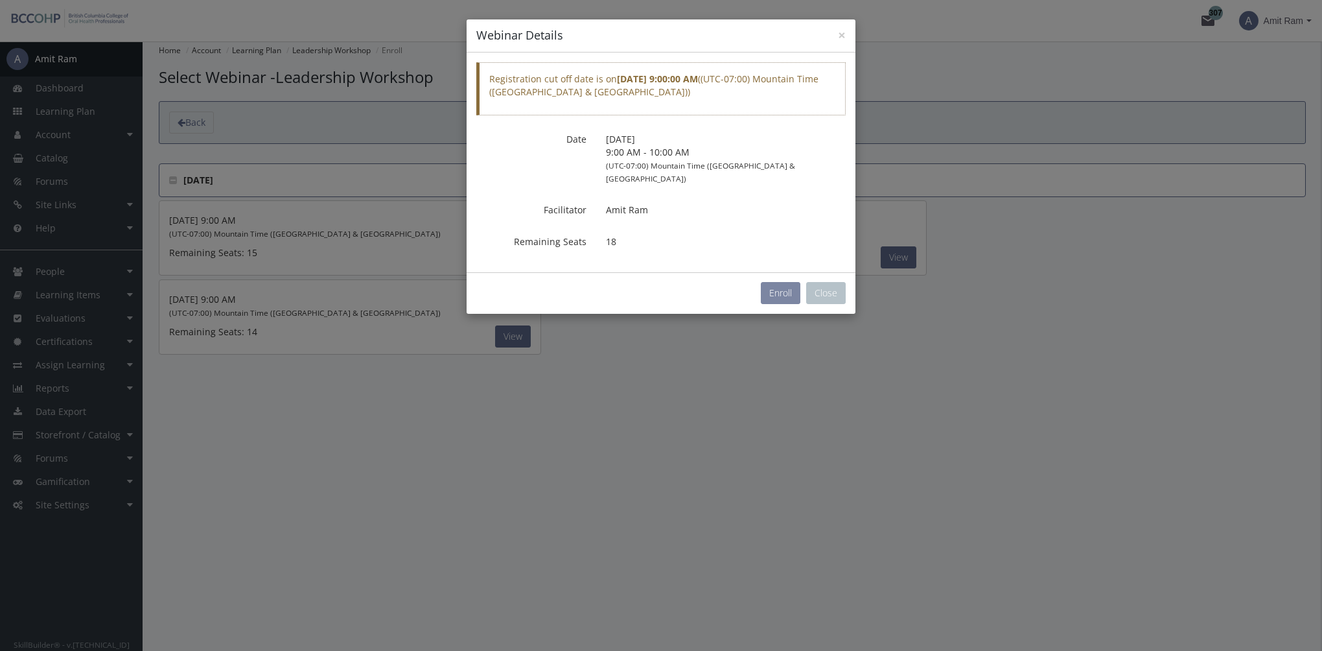
click at [776, 282] on button "Enroll" at bounding box center [781, 293] width 40 height 22
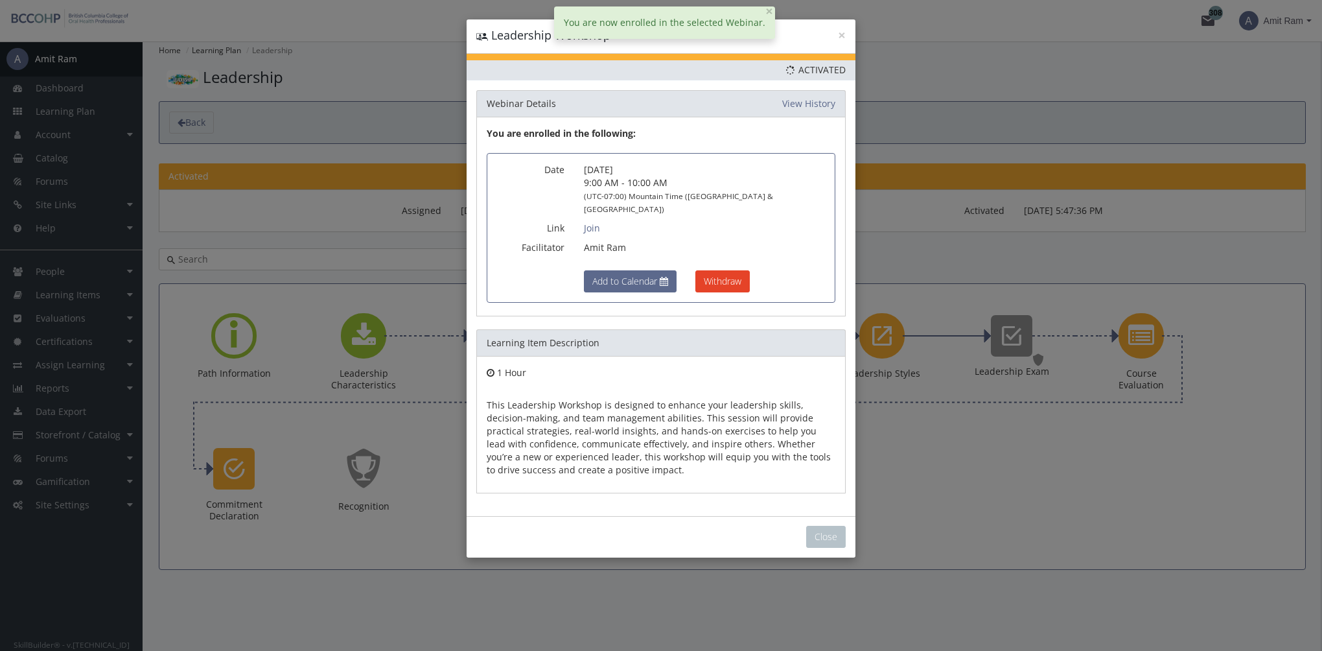
click at [846, 526] on div "Close" at bounding box center [661, 536] width 389 height 41
click at [835, 526] on button "Close" at bounding box center [826, 537] width 40 height 22
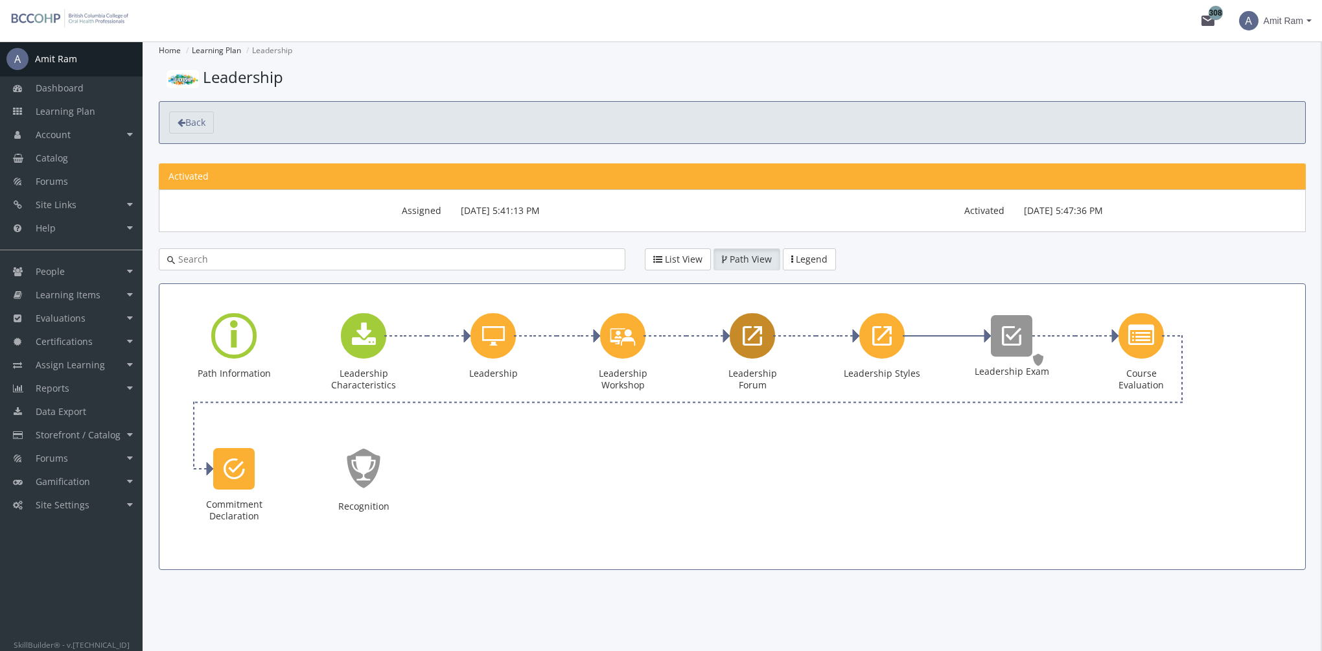
click at [758, 341] on icon "Leadership Forum" at bounding box center [752, 336] width 19 height 26
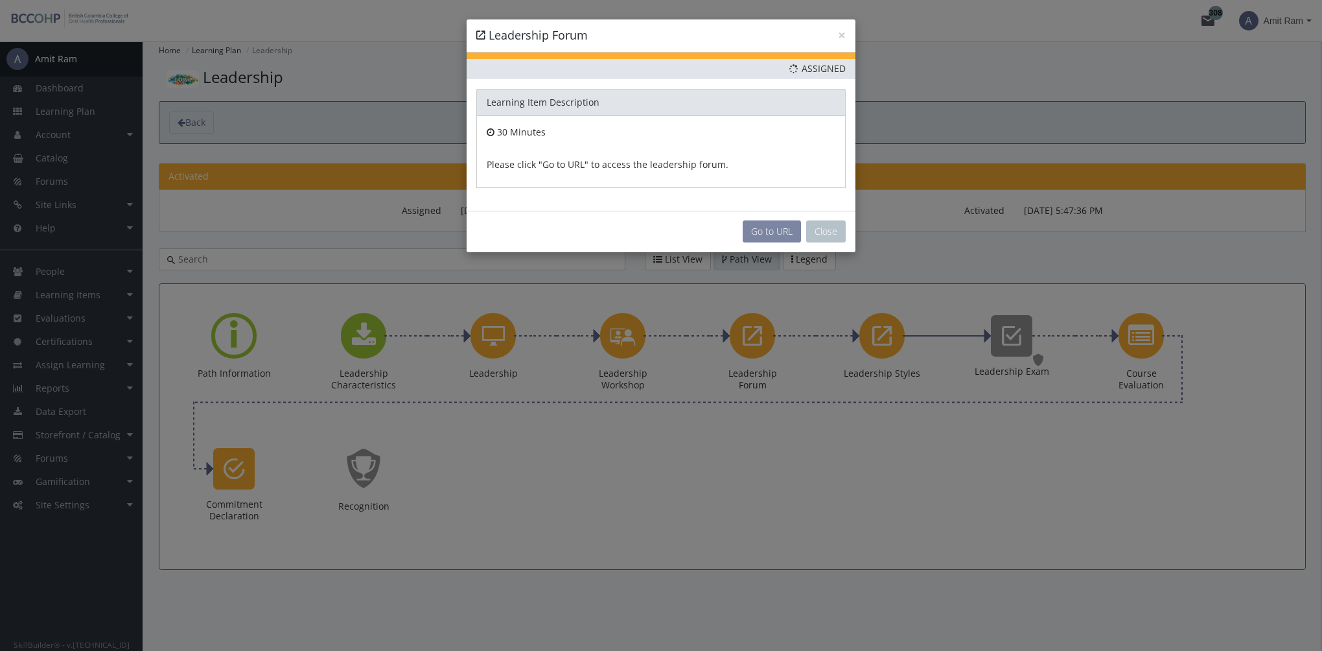
click at [768, 222] on link "Go to URL" at bounding box center [772, 231] width 58 height 22
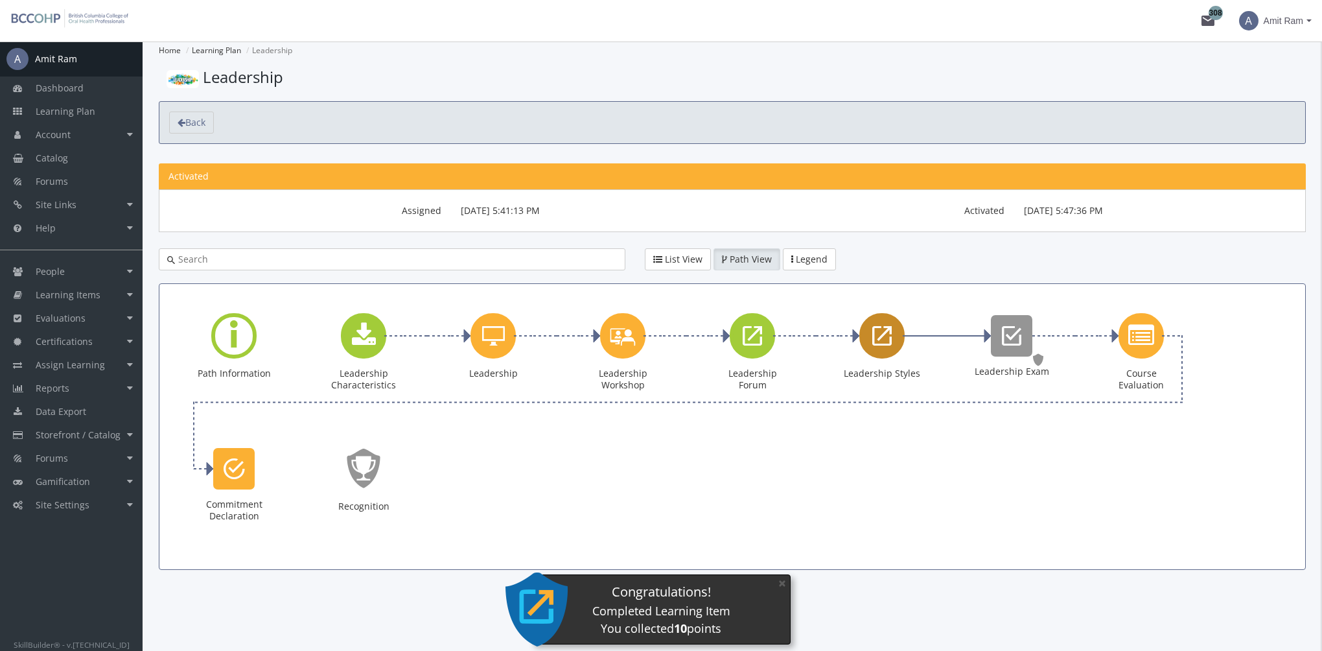
click at [890, 342] on icon "Leadership Styles" at bounding box center [881, 336] width 19 height 26
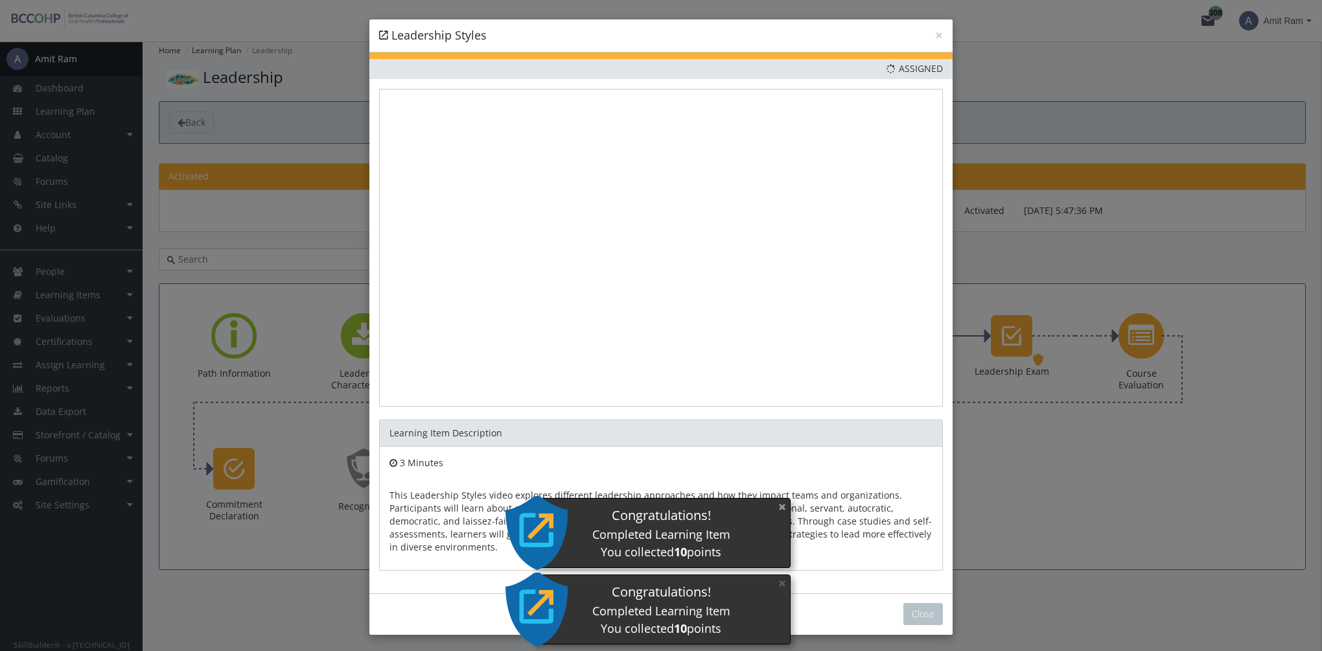
drag, startPoint x: 778, startPoint y: 506, endPoint x: 785, endPoint y: 532, distance: 27.5
click at [779, 506] on button "×" at bounding box center [782, 506] width 21 height 27
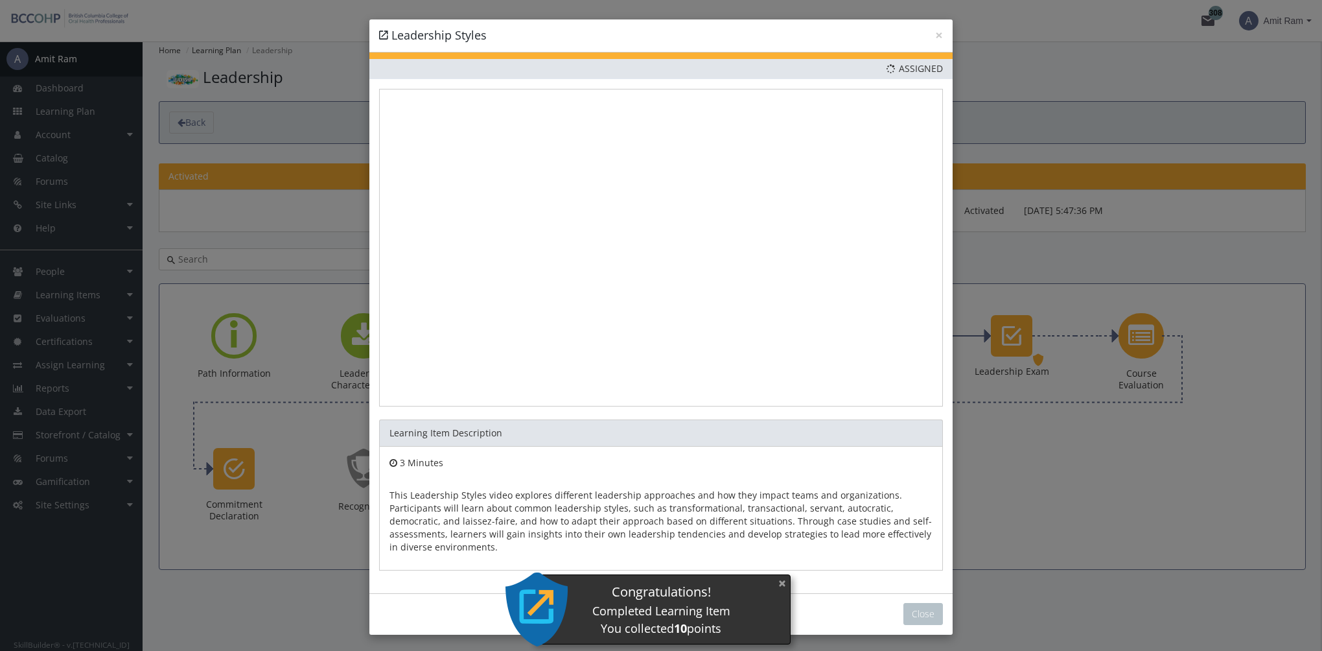
click at [784, 581] on button "×" at bounding box center [782, 583] width 21 height 27
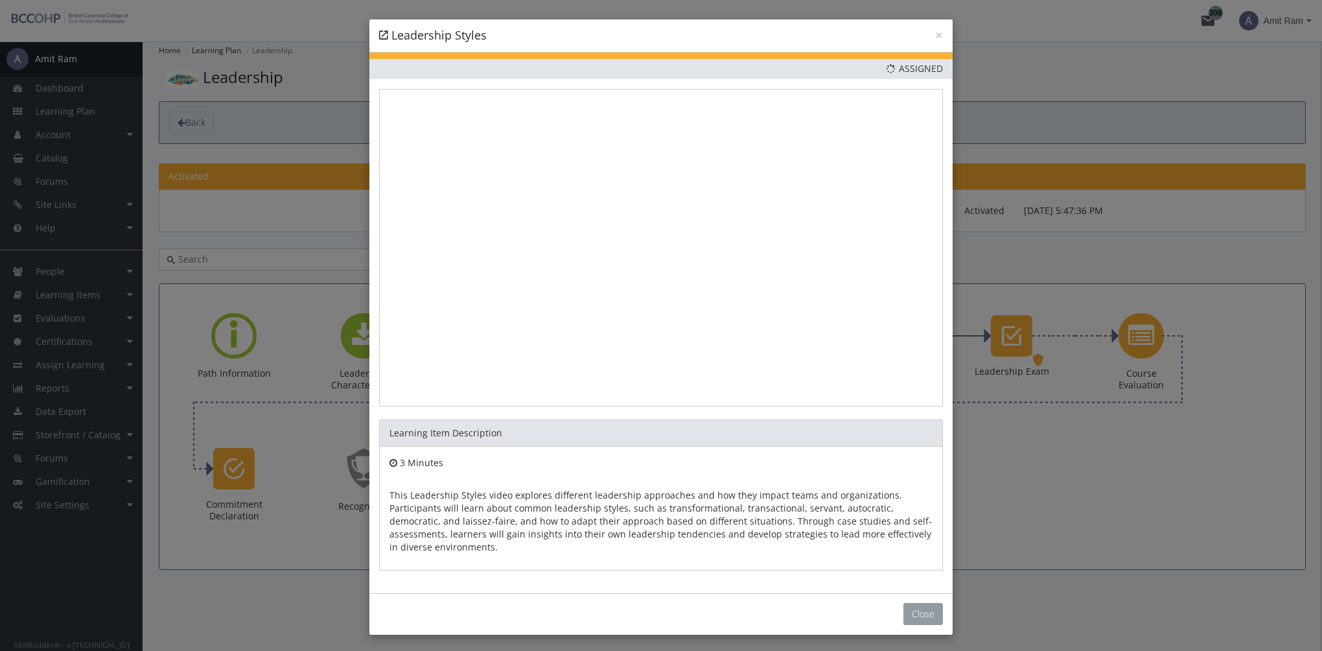
click at [913, 614] on button "Close" at bounding box center [923, 614] width 40 height 22
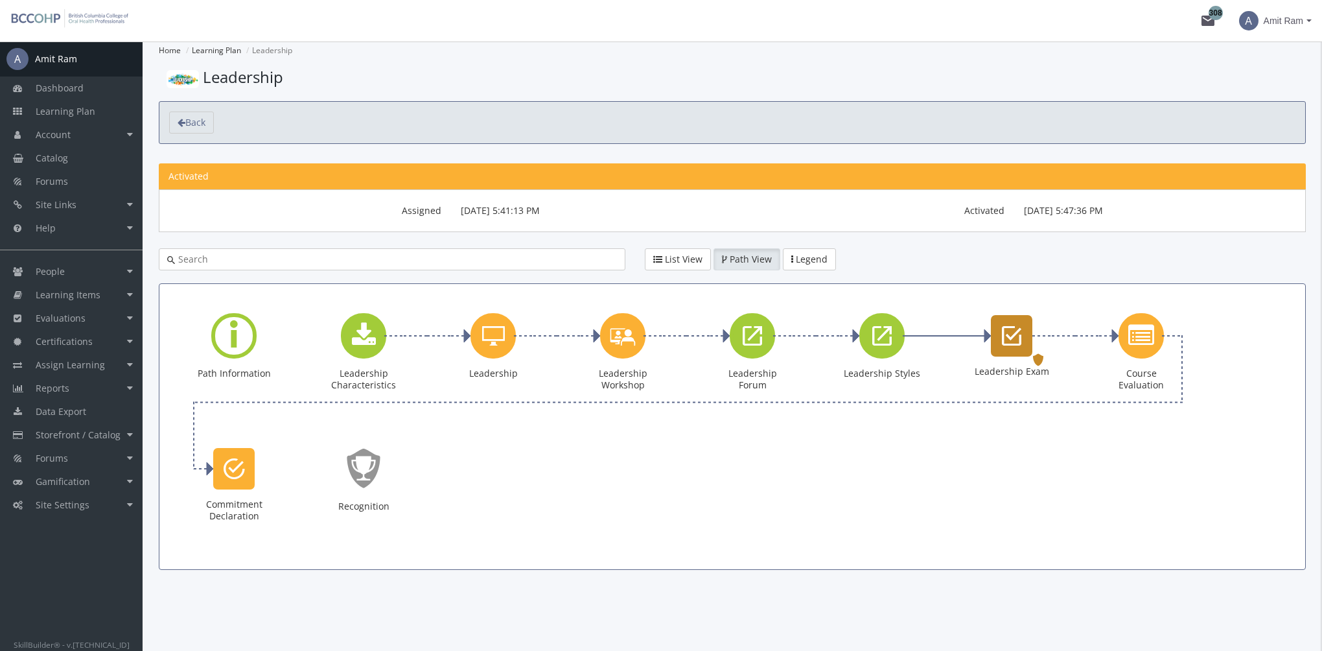
click at [1004, 339] on icon "Leadership Exam" at bounding box center [1011, 336] width 19 height 26
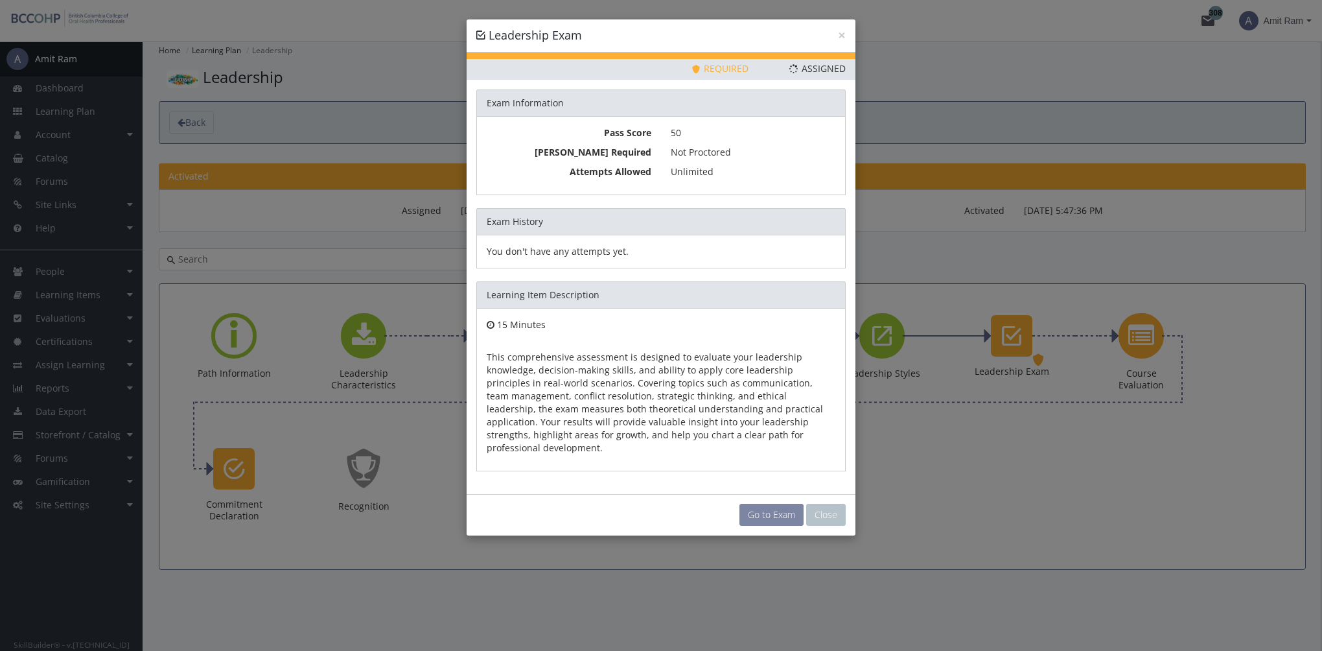
click at [778, 504] on link "Go to Exam" at bounding box center [771, 515] width 64 height 22
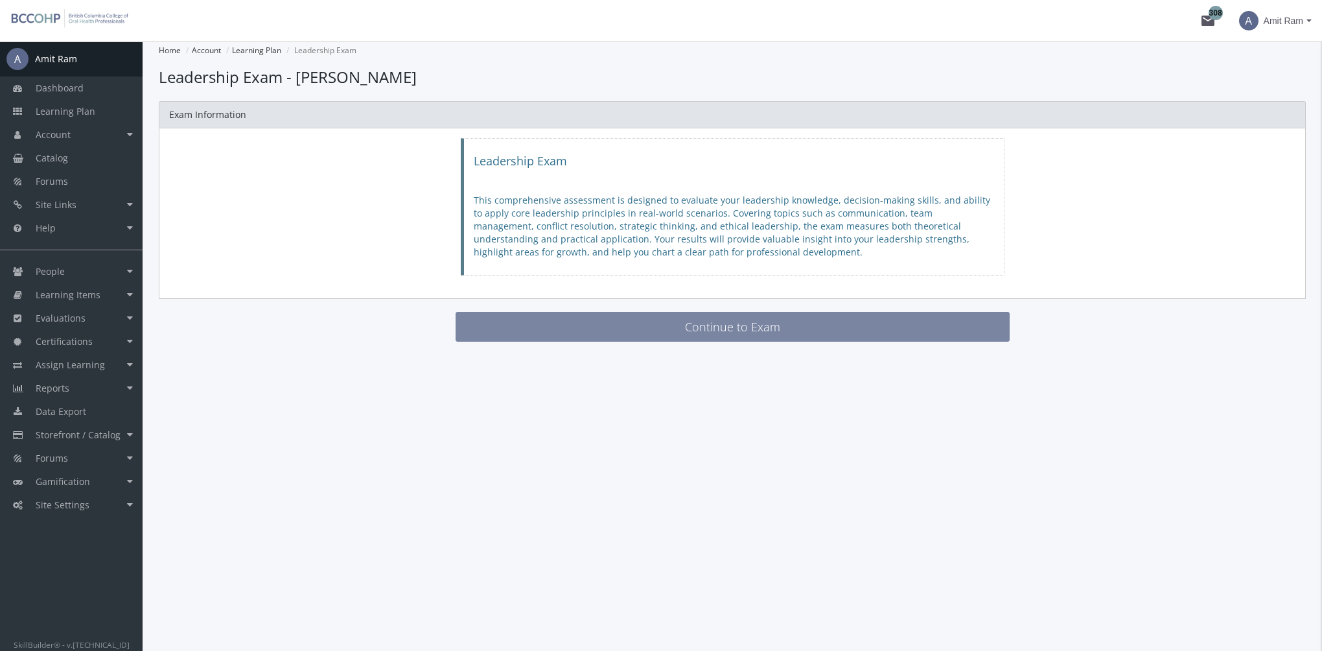
click at [577, 321] on button "Continue to Exam" at bounding box center [733, 327] width 554 height 30
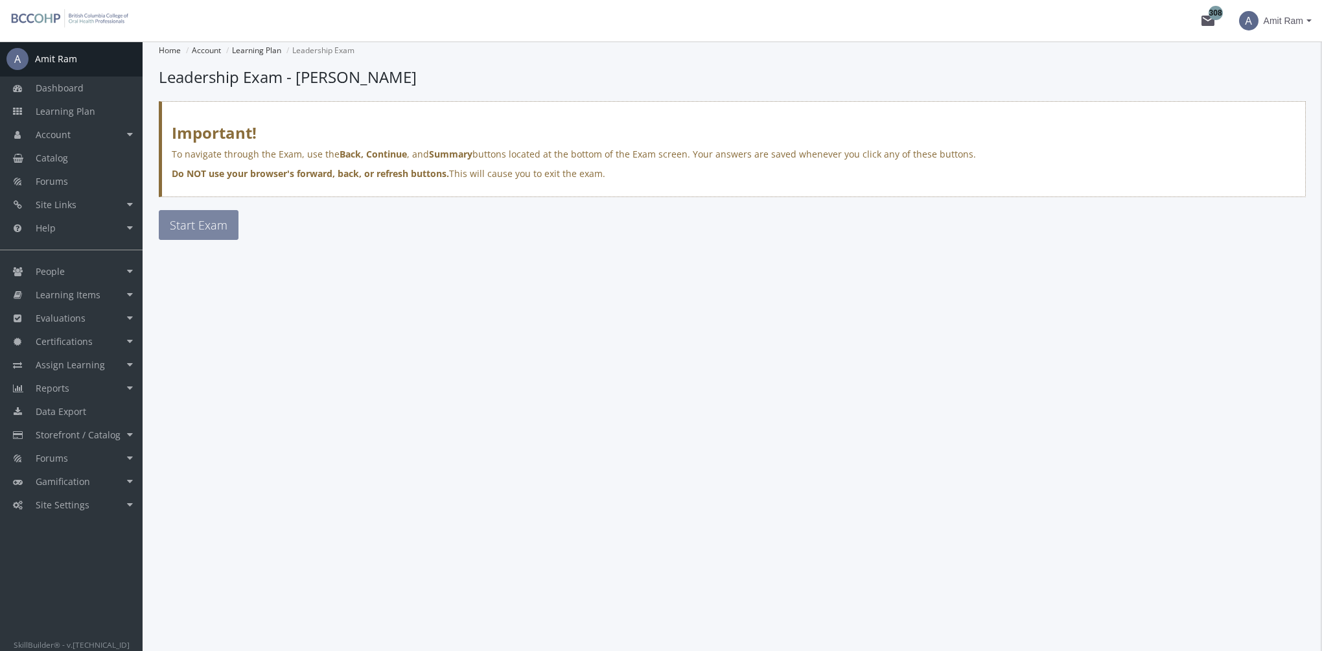
click at [208, 229] on span "Start Exam" at bounding box center [199, 225] width 58 height 16
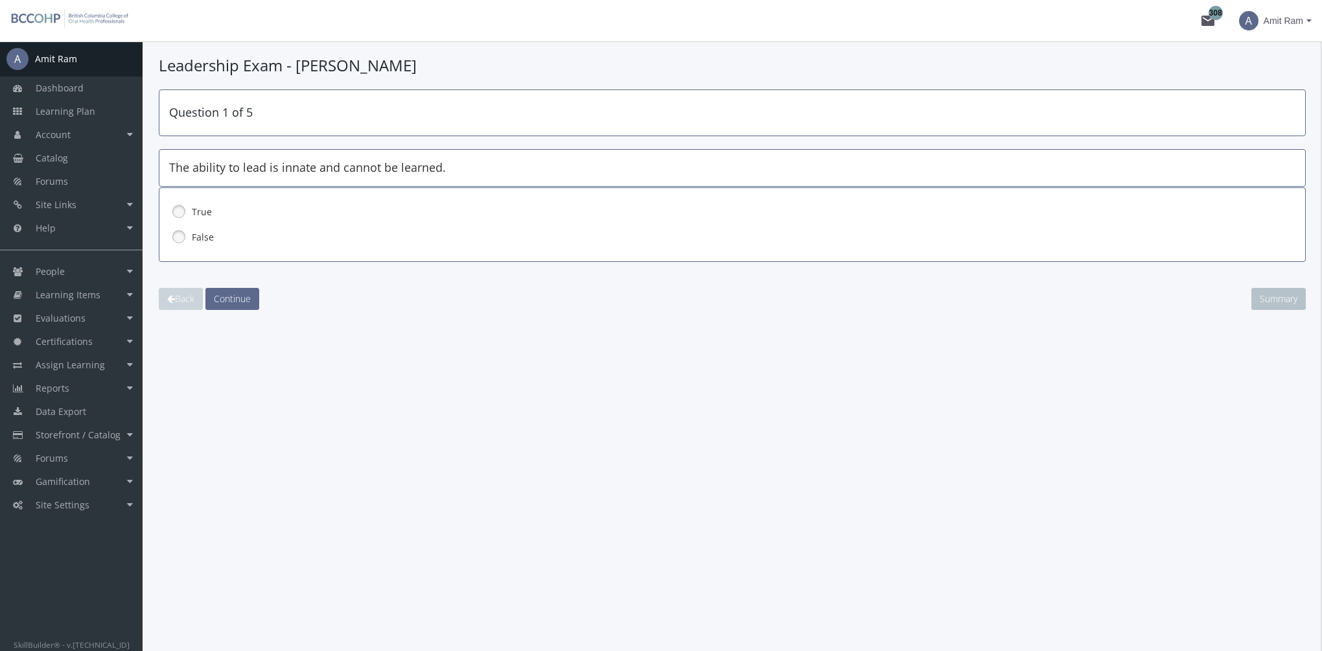
click at [200, 235] on label "False" at bounding box center [699, 237] width 1014 height 13
click at [242, 288] on button "Continue" at bounding box center [232, 299] width 54 height 22
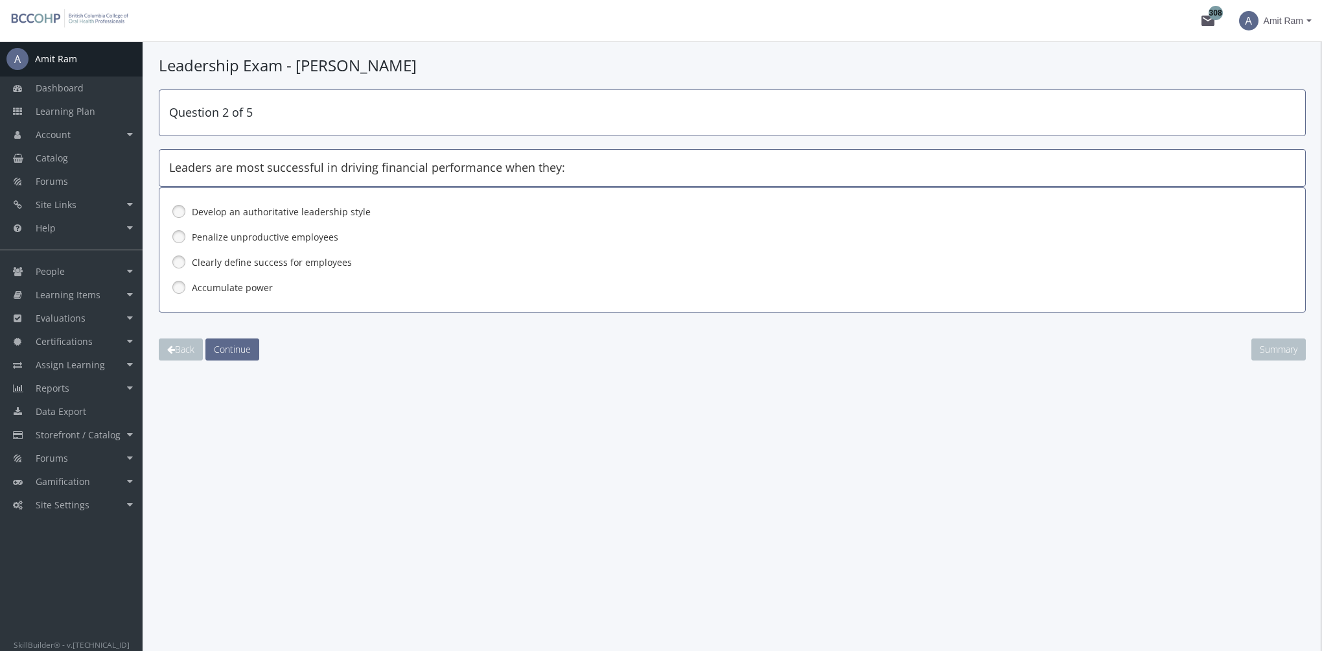
click at [246, 257] on label "Clearly define success for employees" at bounding box center [699, 262] width 1014 height 13
click at [244, 347] on span "Continue" at bounding box center [232, 349] width 37 height 12
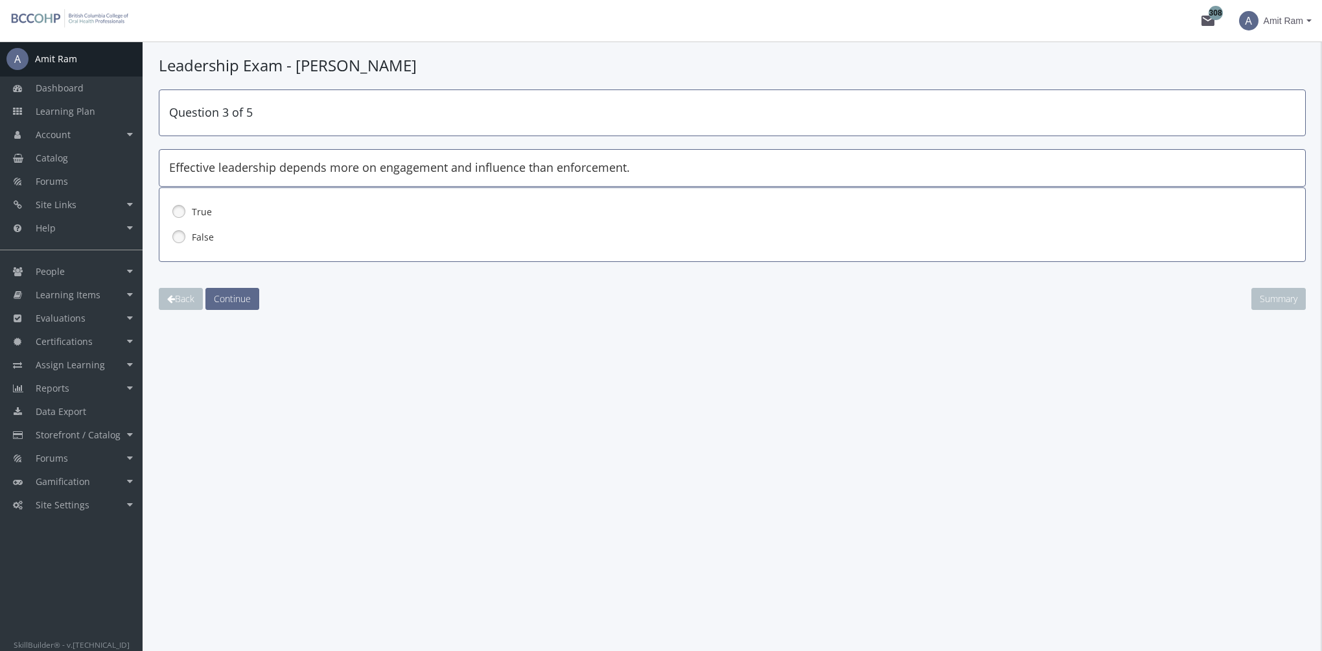
click at [196, 211] on label "True" at bounding box center [699, 211] width 1014 height 13
click at [235, 294] on span "Continue" at bounding box center [232, 298] width 37 height 12
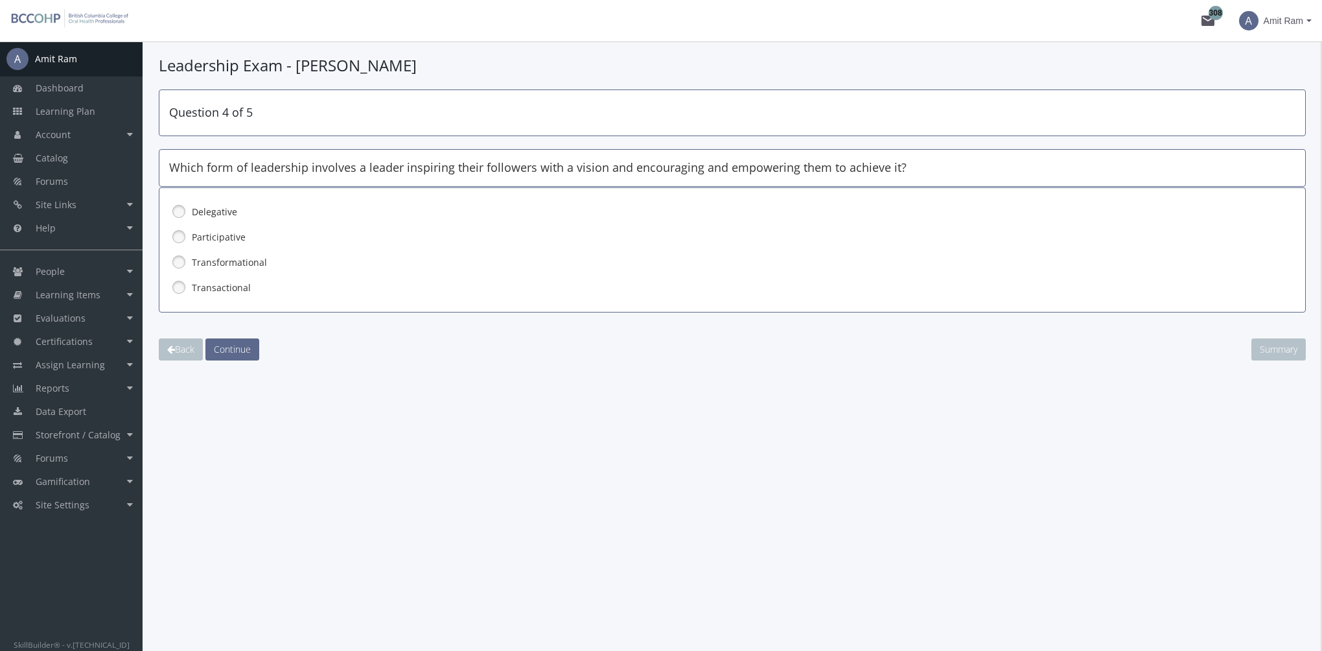
click at [240, 260] on label "Transformational" at bounding box center [699, 262] width 1014 height 13
click at [244, 344] on span "Continue" at bounding box center [232, 349] width 37 height 12
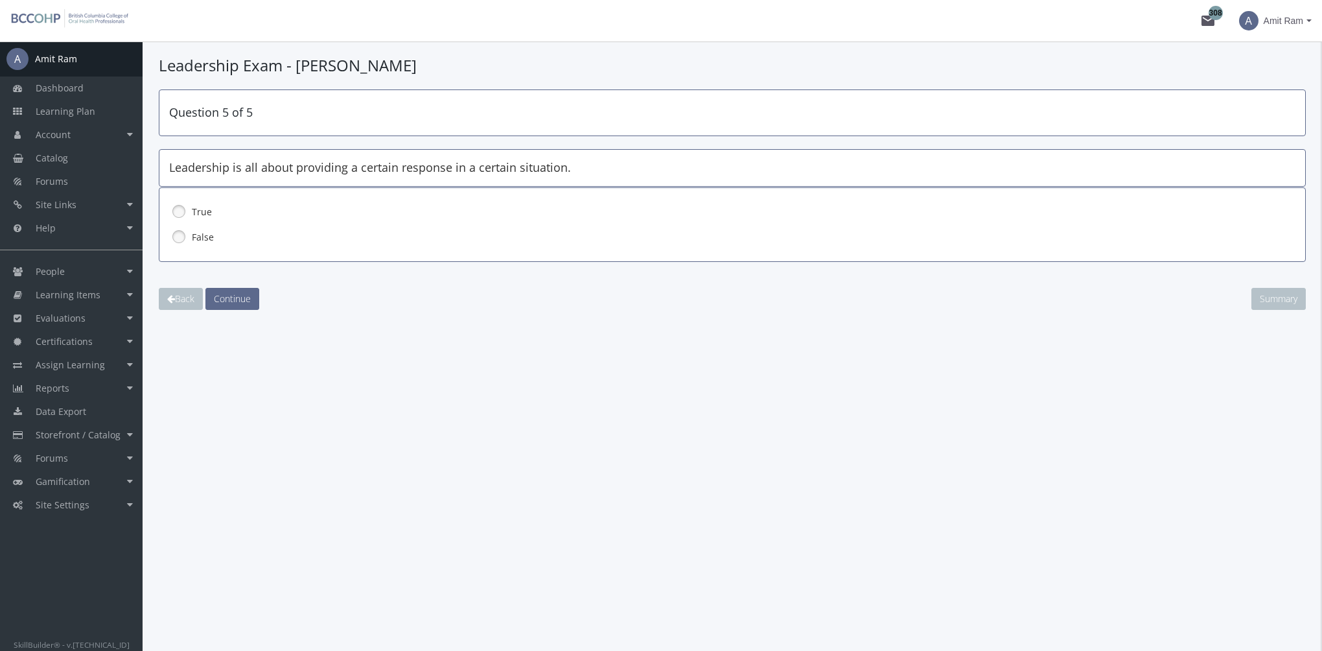
click at [208, 231] on label "False" at bounding box center [699, 237] width 1014 height 13
click at [248, 300] on span "Continue" at bounding box center [232, 298] width 37 height 12
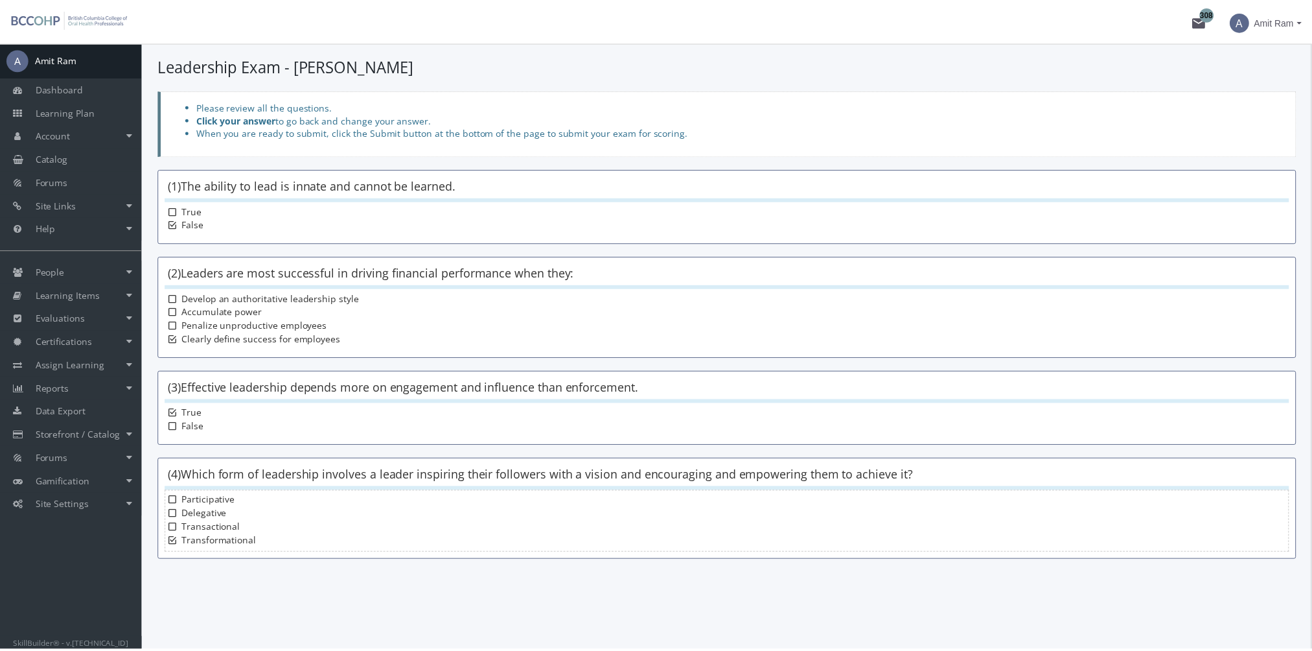
scroll to position [101, 0]
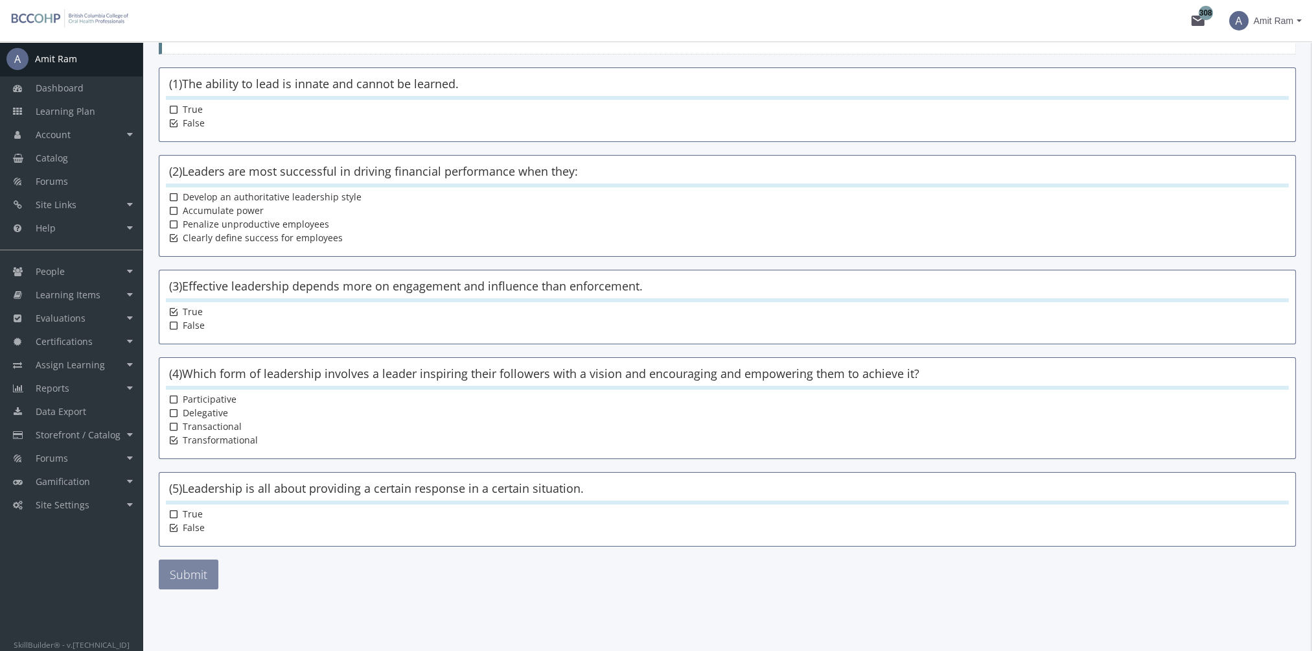
click at [210, 564] on button "Submit" at bounding box center [189, 574] width 60 height 30
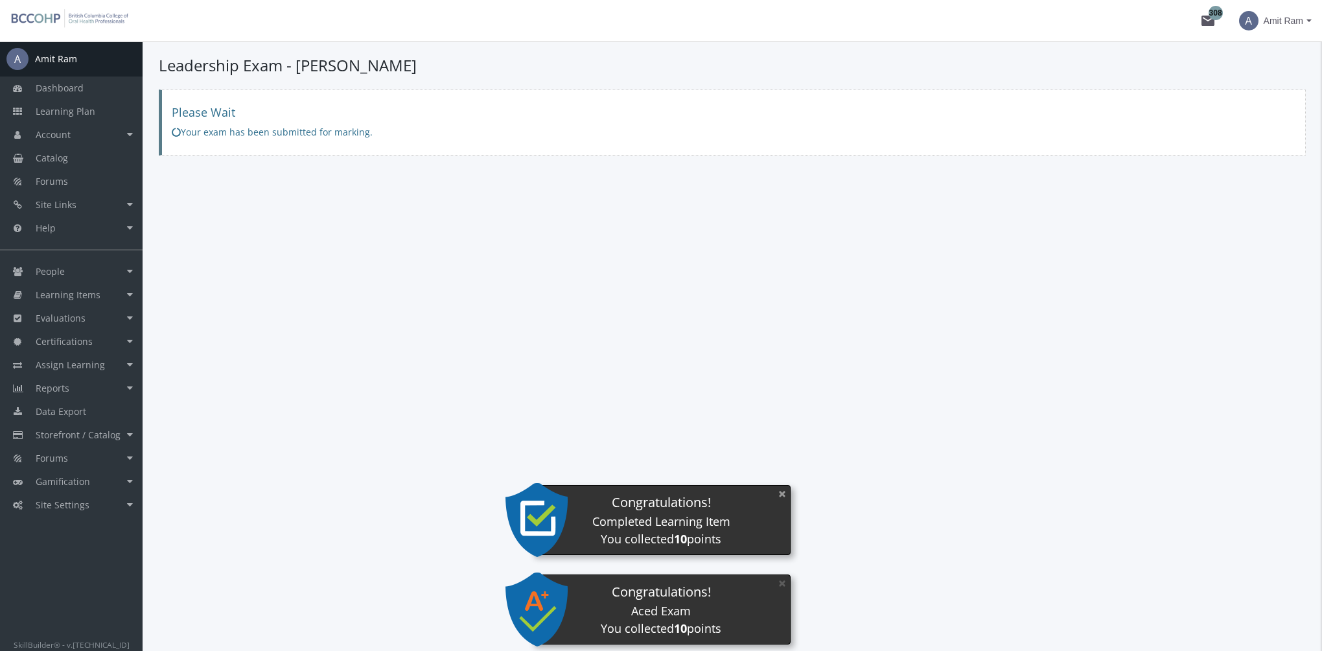
click at [783, 493] on button "×" at bounding box center [782, 493] width 21 height 27
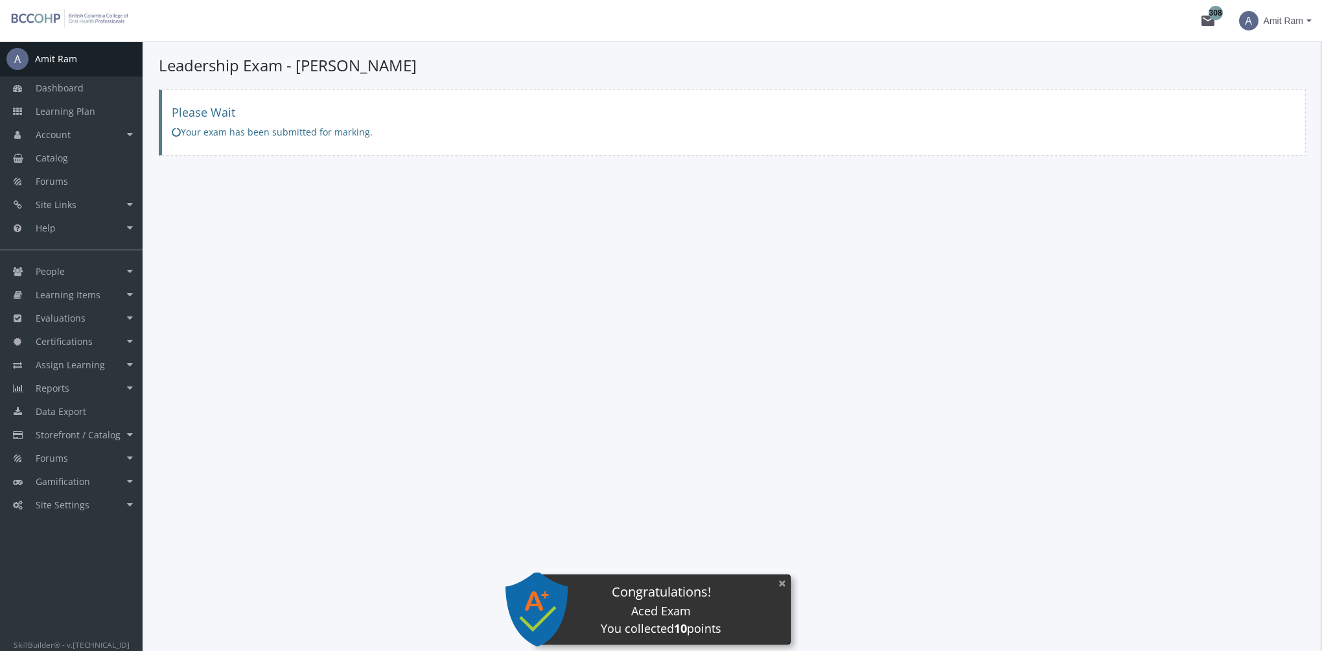
click at [778, 583] on button "×" at bounding box center [782, 583] width 21 height 27
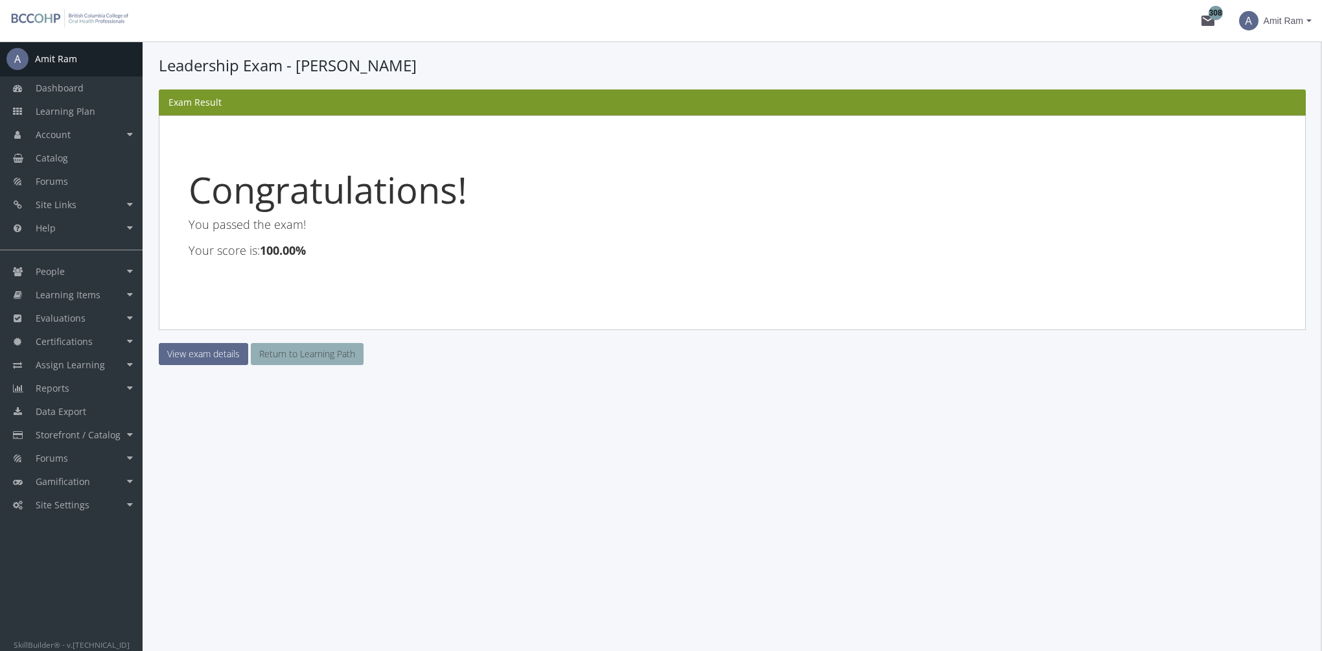
click at [323, 356] on link "Return to Learning Path" at bounding box center [307, 354] width 113 height 22
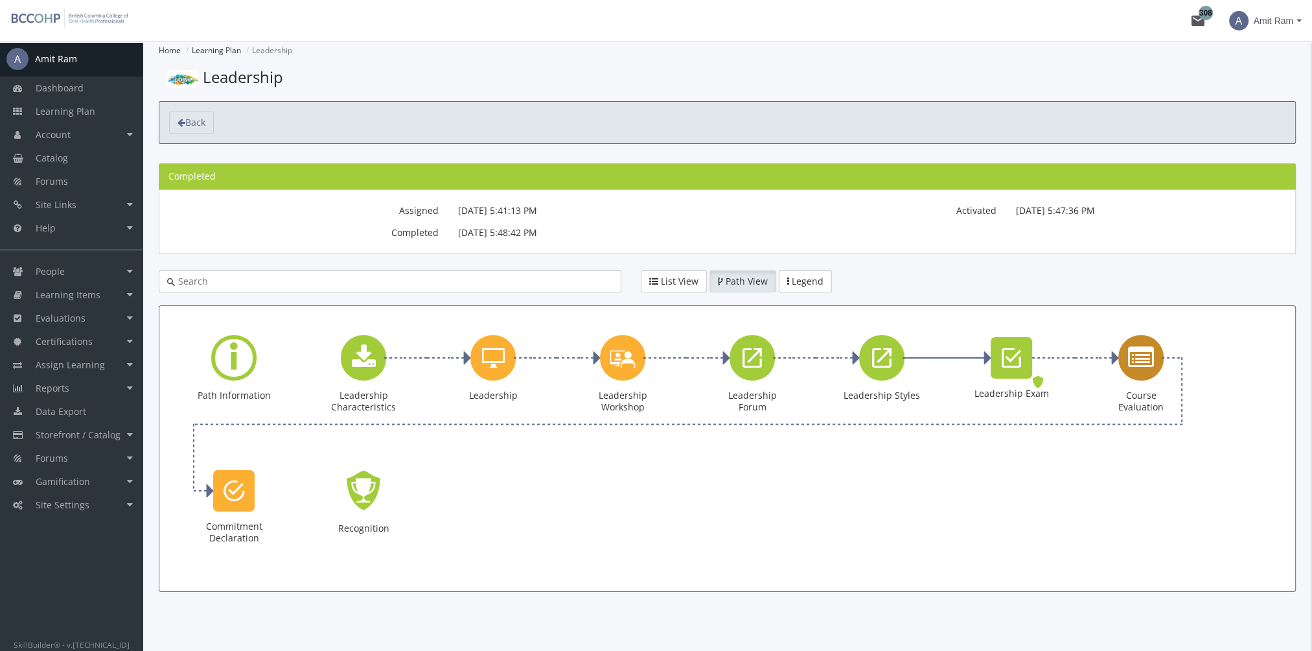
click at [1138, 364] on icon "Course Evaluation" at bounding box center [1141, 358] width 26 height 26
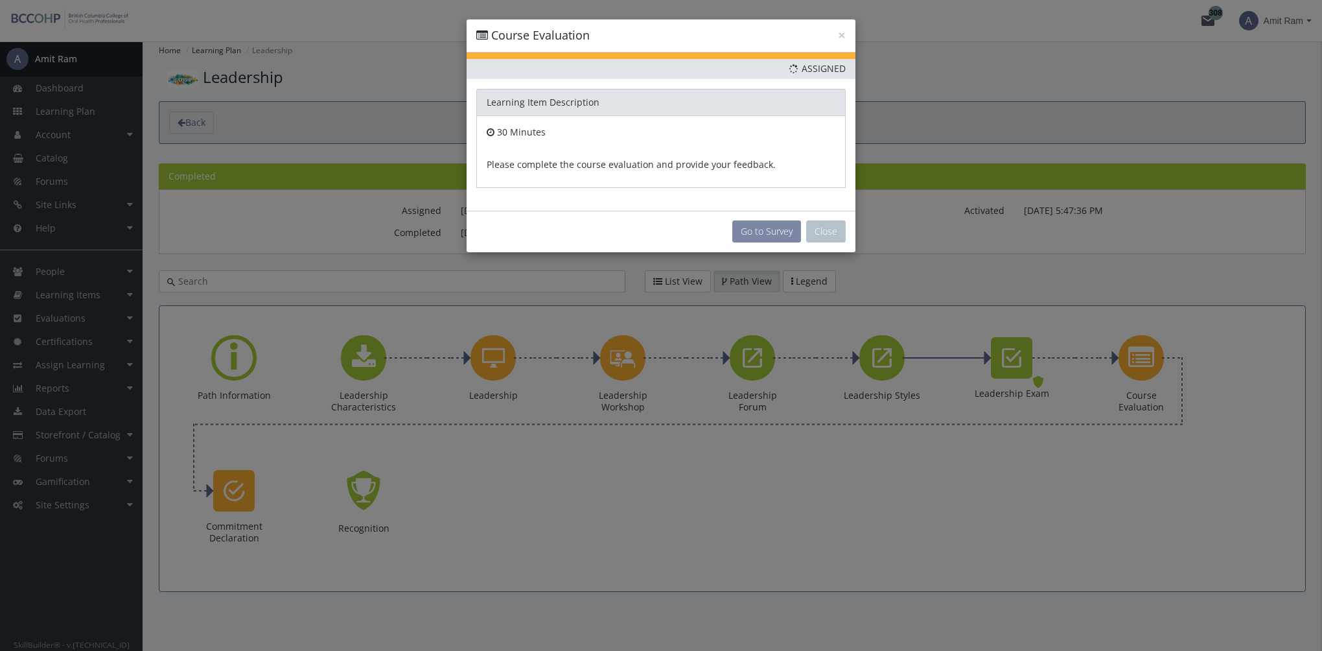
click at [746, 223] on button "Go to Survey" at bounding box center [766, 231] width 69 height 22
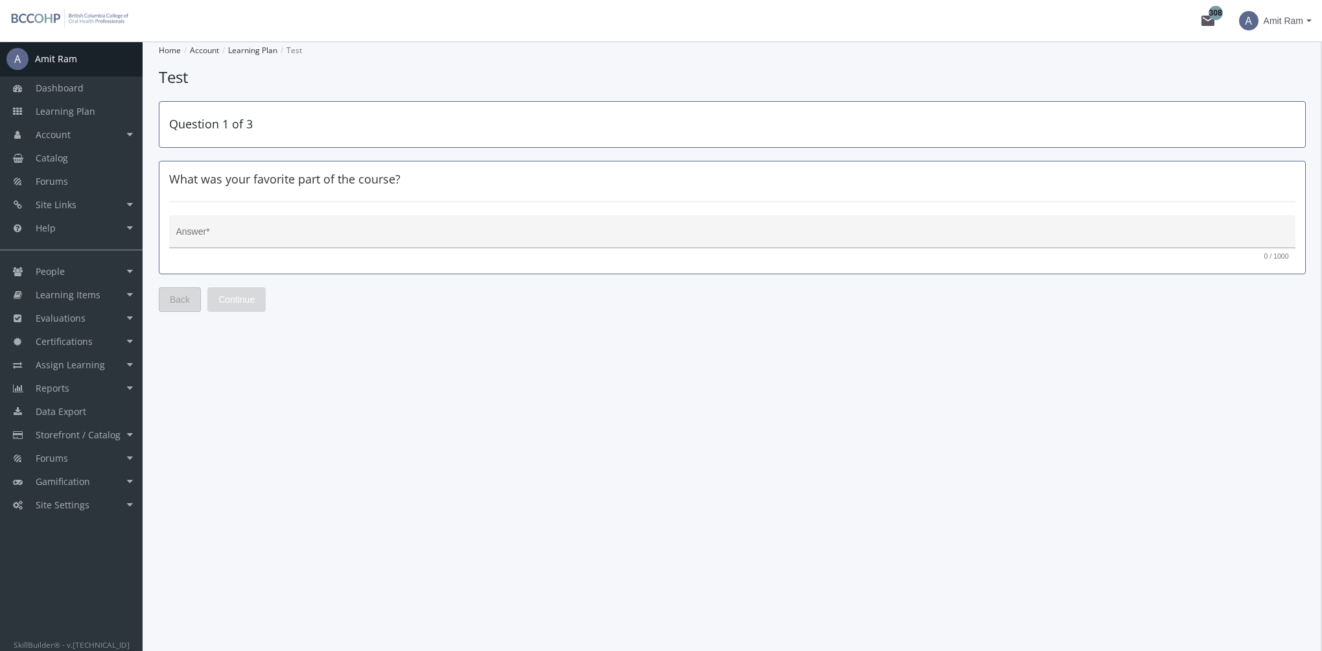
click at [228, 226] on div "Answer *" at bounding box center [732, 235] width 1113 height 27
type textarea "sdfdsf"
click at [235, 306] on span "Continue" at bounding box center [236, 299] width 36 height 23
click at [242, 239] on textarea "Answer *" at bounding box center [732, 236] width 1113 height 13
type textarea "sfdsf"
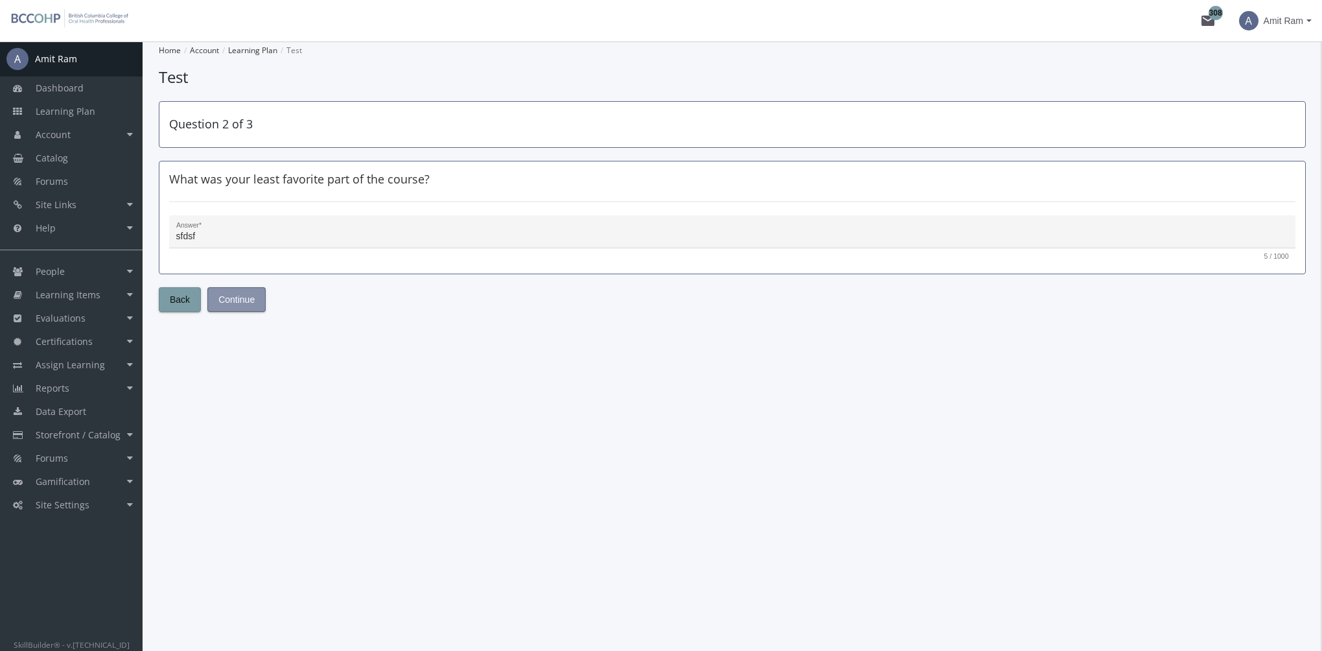
click at [253, 297] on span "Continue" at bounding box center [236, 299] width 36 height 23
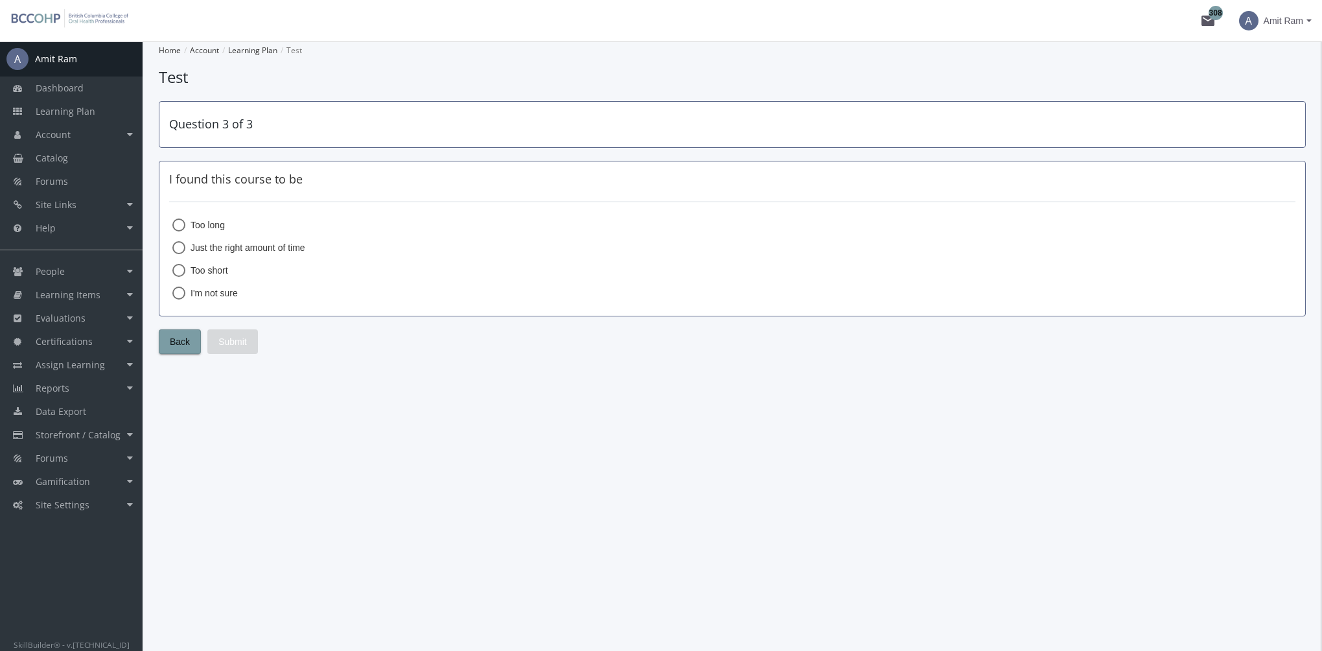
click at [224, 267] on span "Too short" at bounding box center [206, 270] width 43 height 13
click at [185, 267] on input "Too short" at bounding box center [178, 272] width 13 height 13
radio input "true"
click at [236, 340] on span "Submit" at bounding box center [232, 341] width 29 height 23
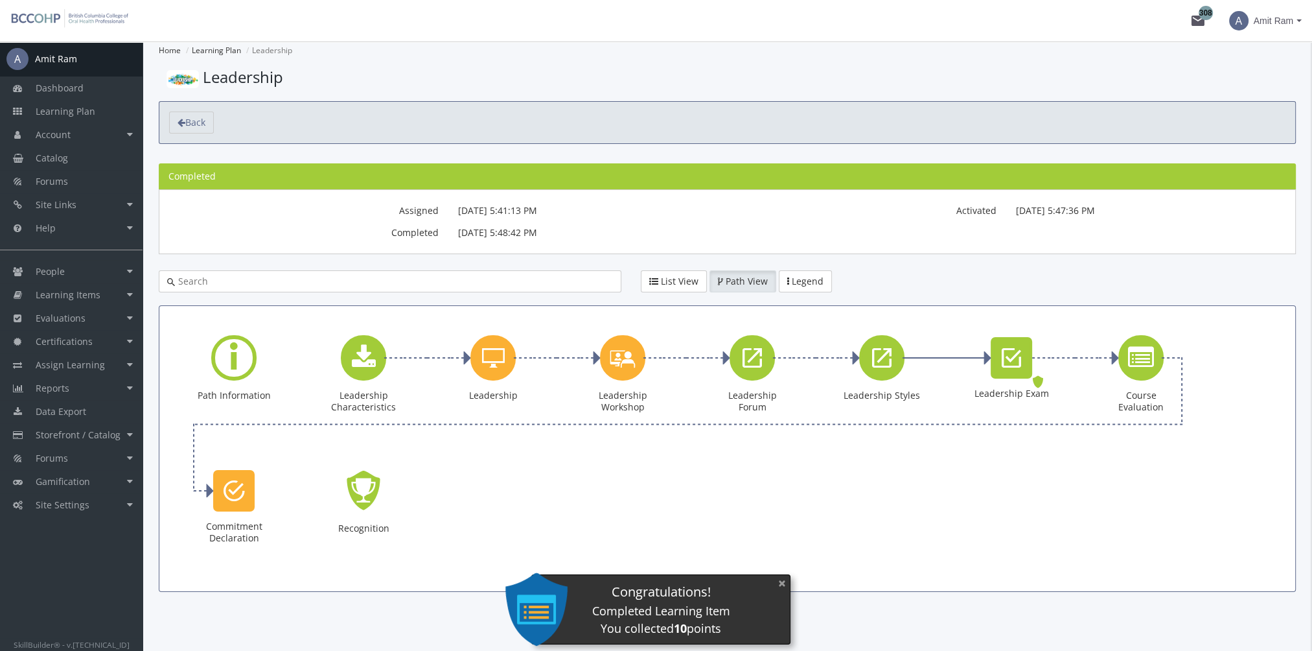
click at [783, 582] on button "×" at bounding box center [782, 583] width 21 height 27
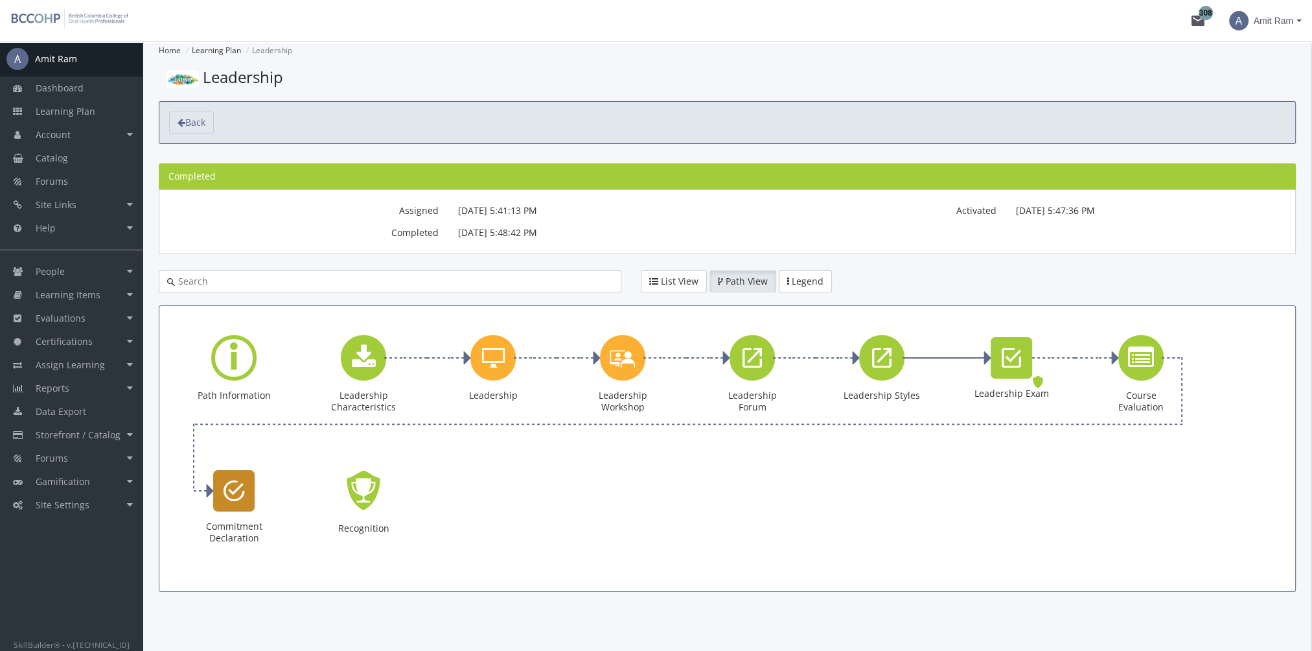
click at [233, 500] on icon "Commitment Declaration" at bounding box center [234, 491] width 21 height 26
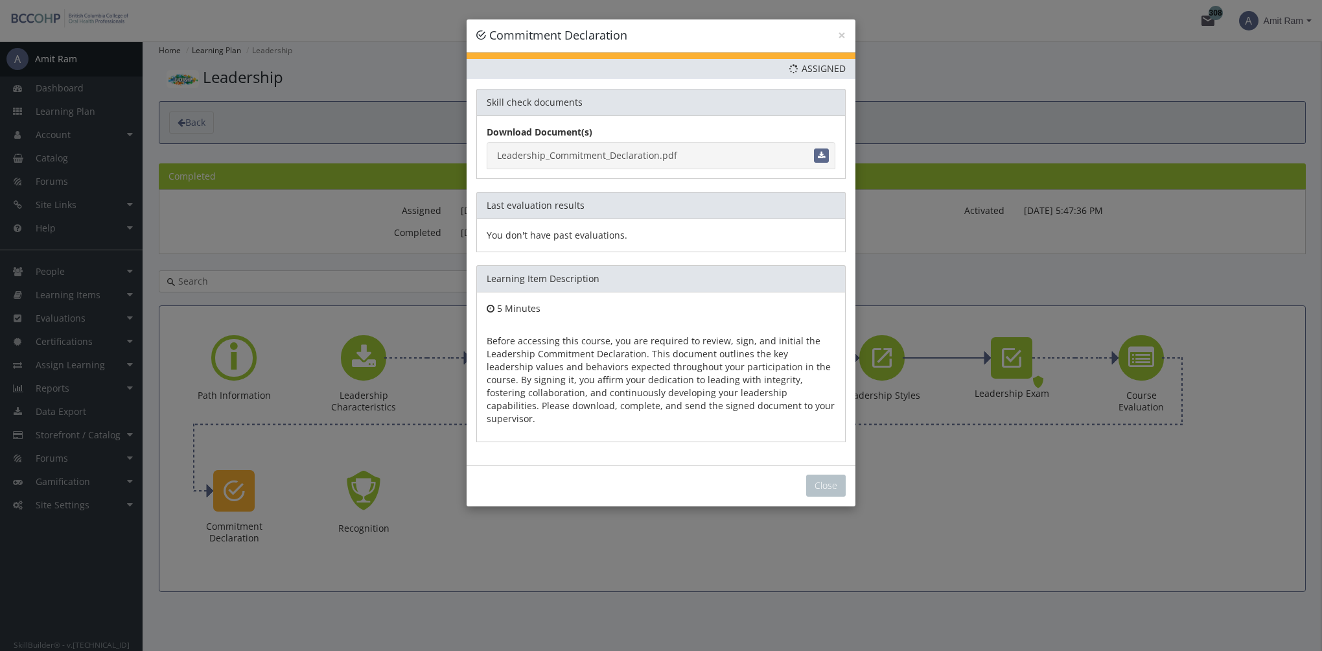
click at [587, 157] on link "Leadership_Commitment_Declaration.pdf" at bounding box center [661, 155] width 349 height 27
click at [823, 474] on button "Close" at bounding box center [826, 485] width 40 height 22
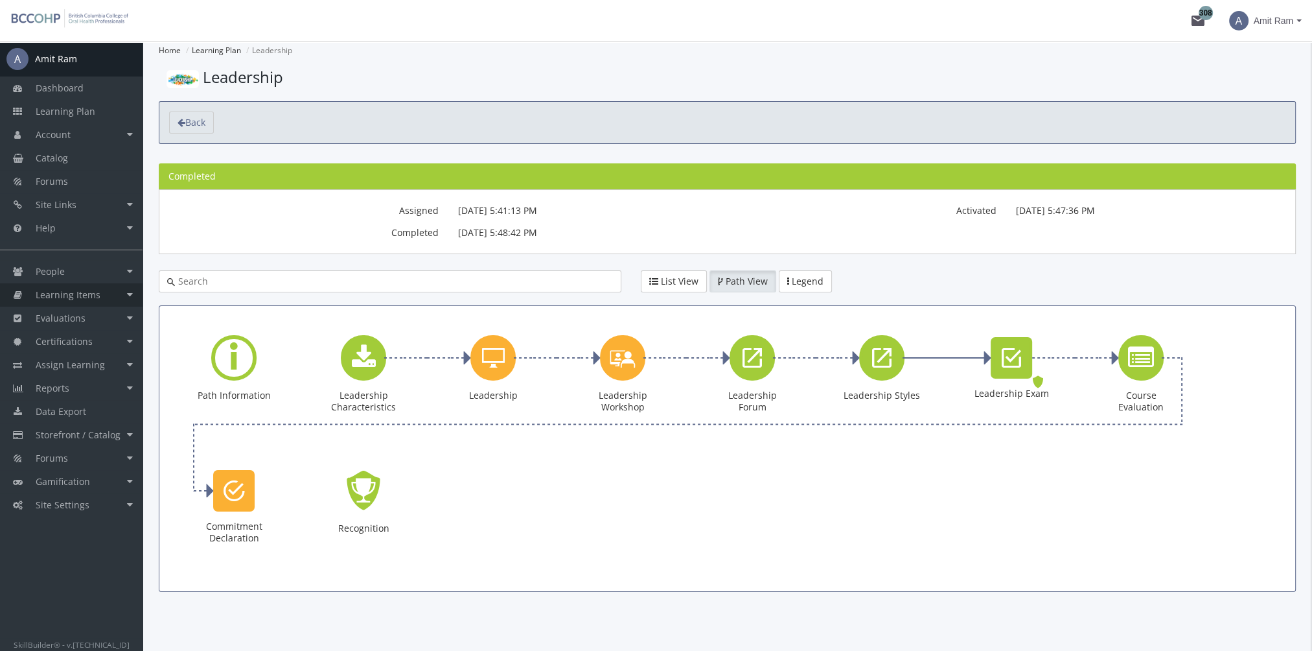
click at [82, 297] on span "Learning Items" at bounding box center [68, 294] width 65 height 12
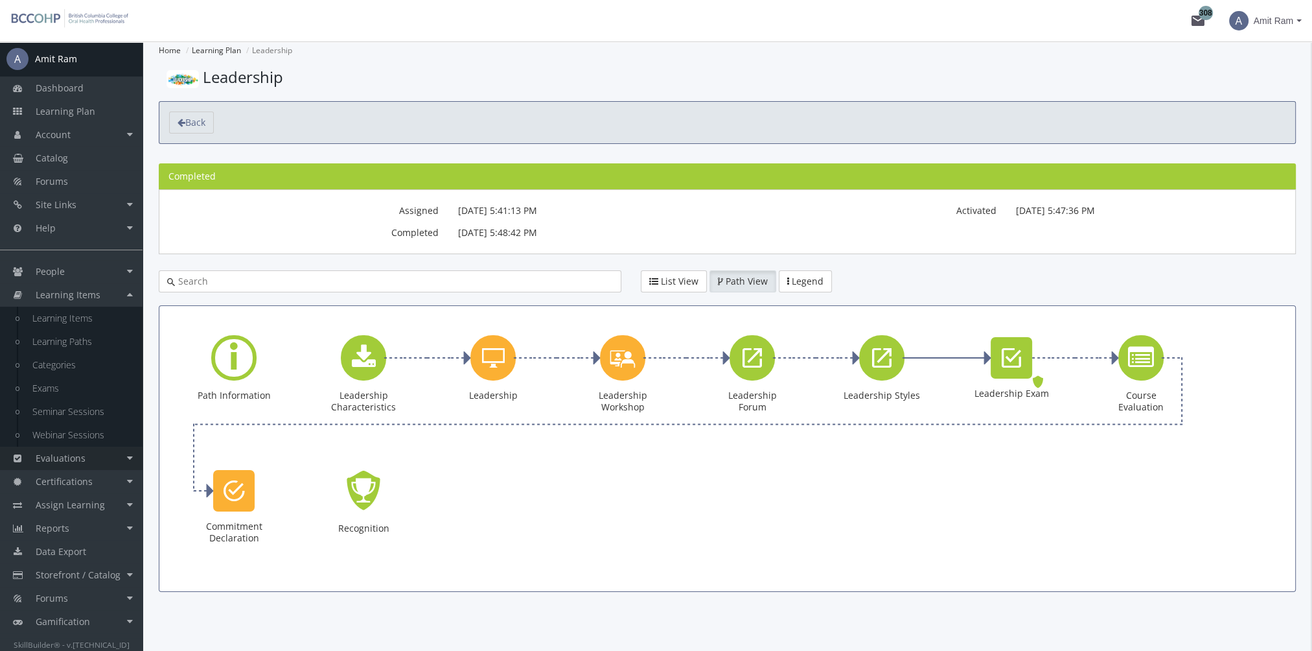
click at [97, 456] on link "Evaluations" at bounding box center [71, 458] width 143 height 23
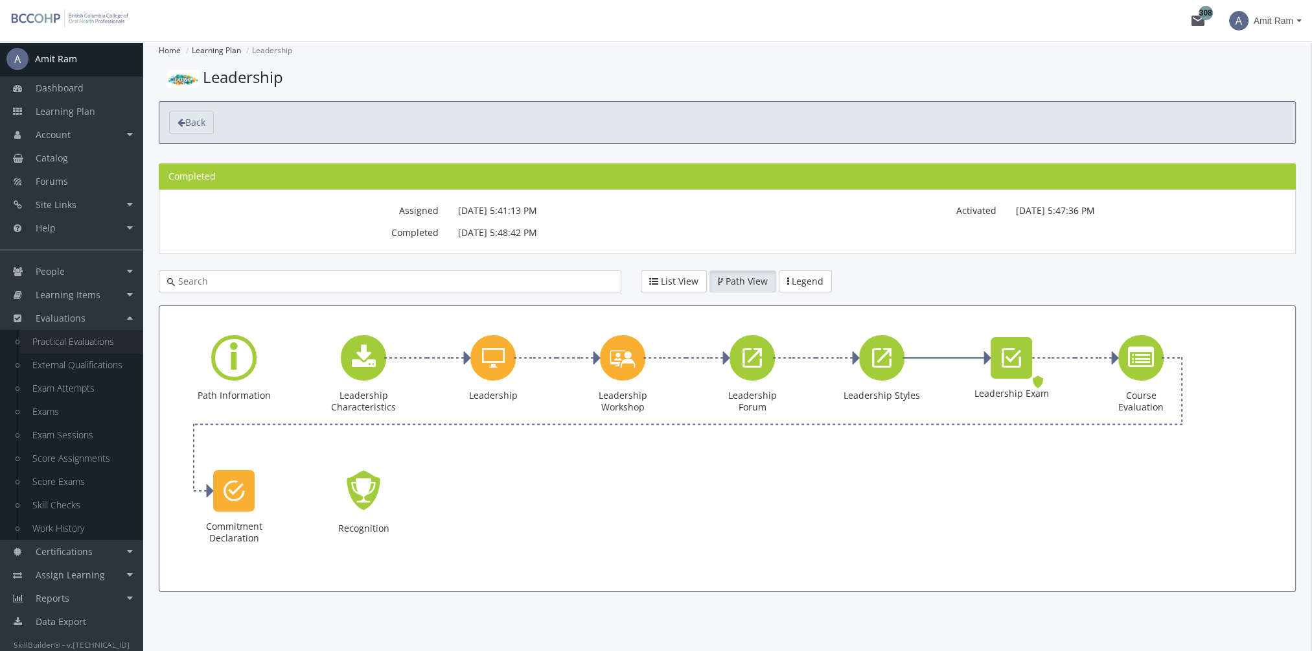
click at [83, 347] on link "Practical Evaluations" at bounding box center [80, 341] width 123 height 23
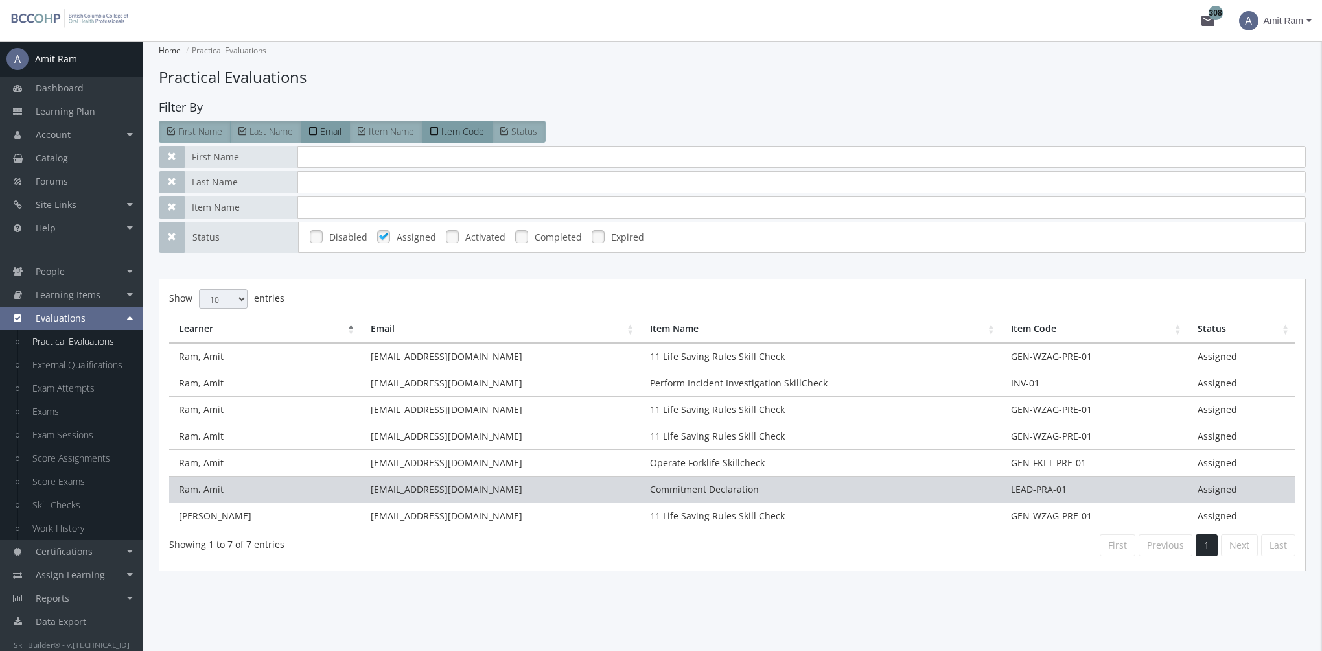
click at [487, 487] on td "[EMAIL_ADDRESS][DOMAIN_NAME]" at bounding box center [500, 489] width 279 height 27
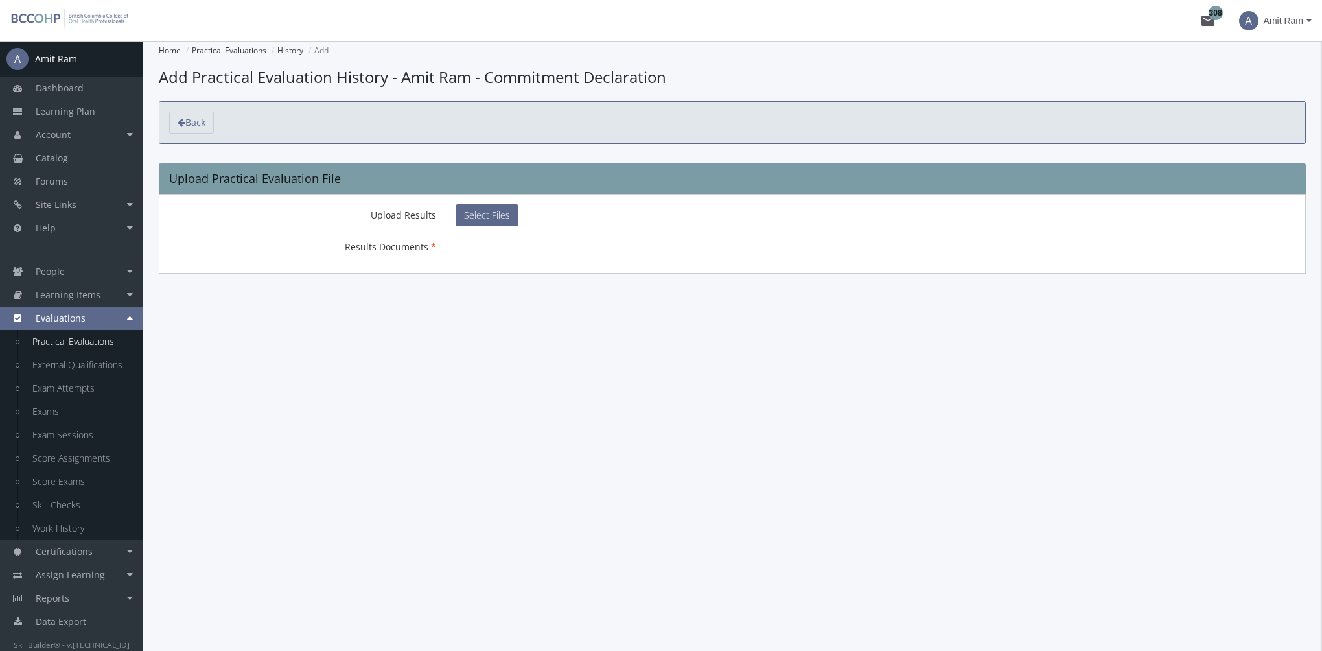
click at [493, 226] on div "Upload Results Select Files % Results Documents" at bounding box center [732, 228] width 1126 height 49
click at [485, 211] on span "Select Files" at bounding box center [487, 215] width 46 height 12
type input "C:\fakepath\Leadership_Commitment_Declaration_Signed.pdf"
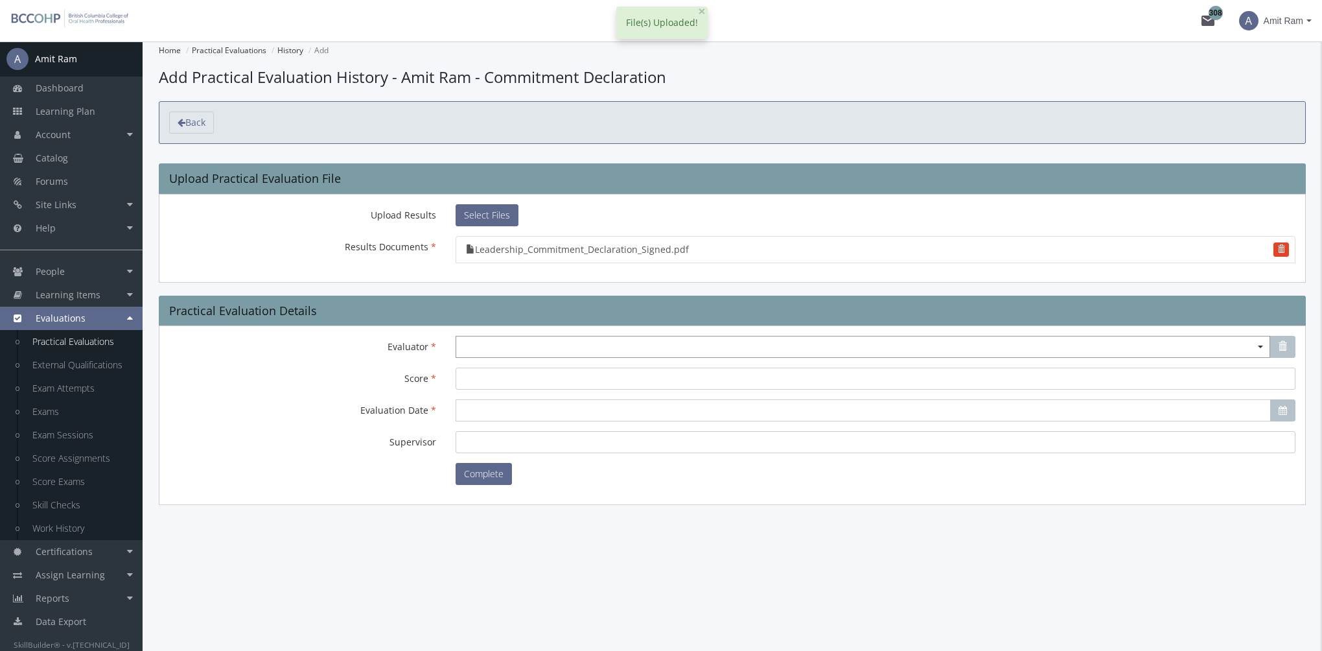
click at [480, 337] on span "Select box activate" at bounding box center [863, 347] width 815 height 22
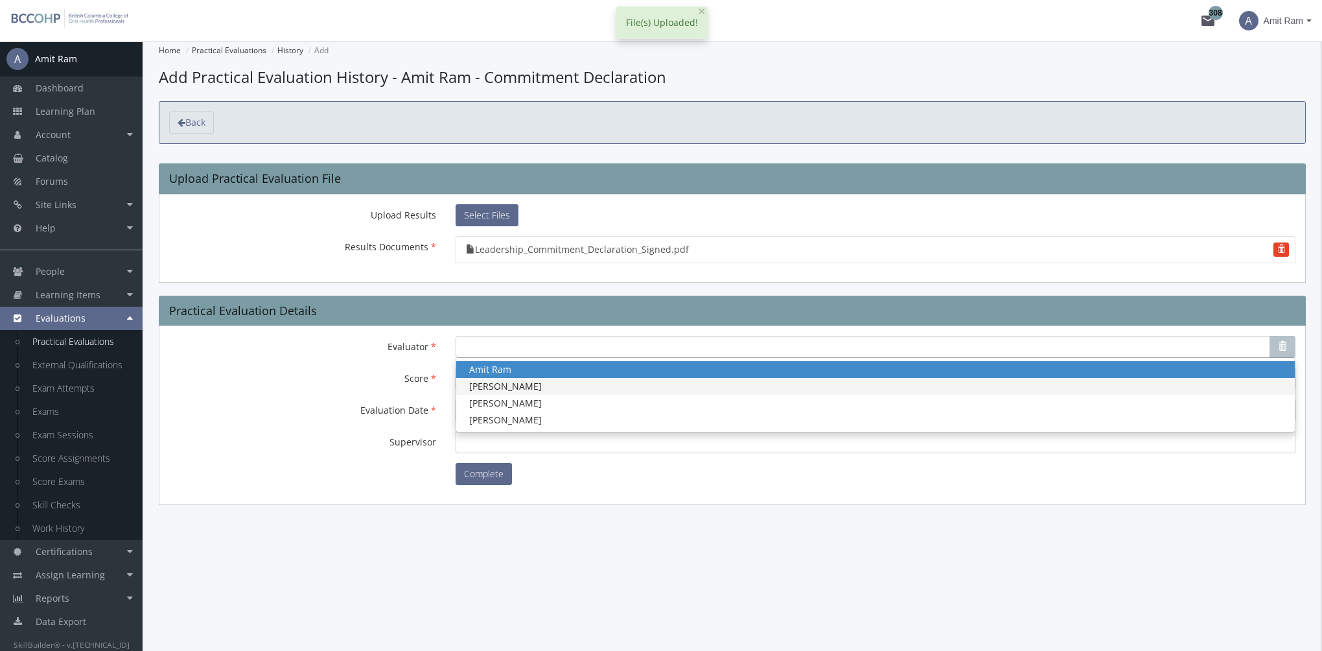
click at [494, 378] on span "[PERSON_NAME]" at bounding box center [875, 386] width 839 height 17
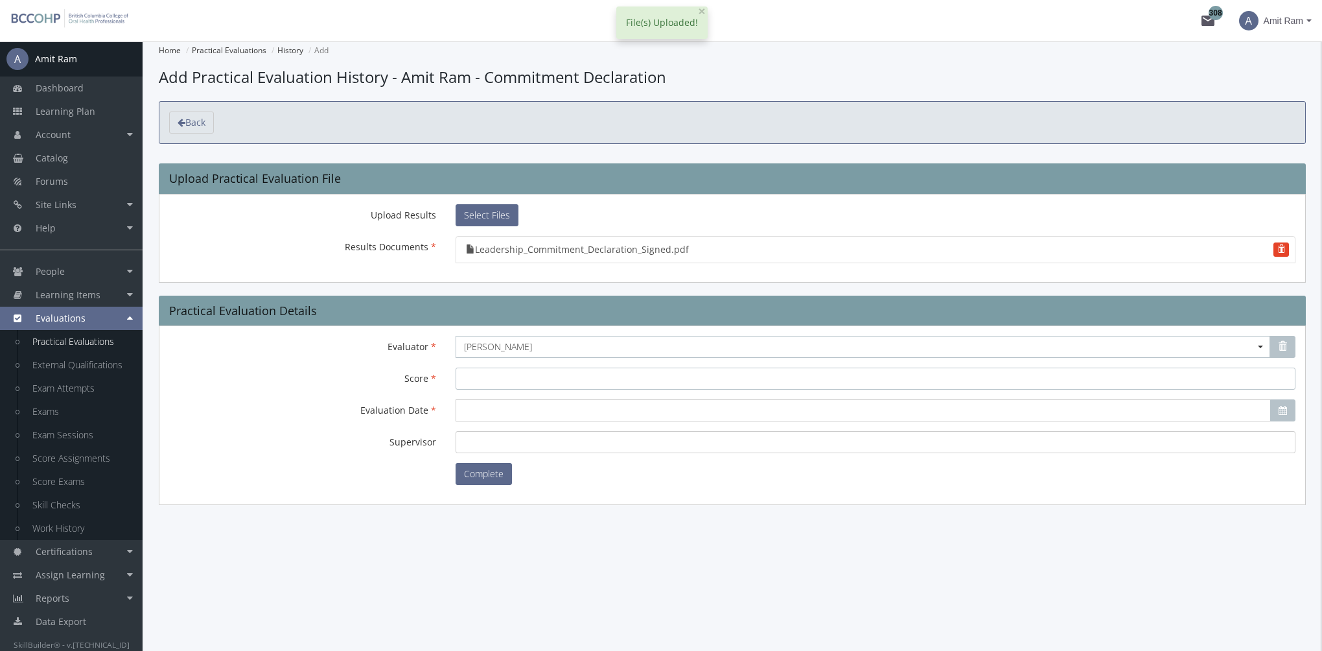
click at [491, 382] on input "Score" at bounding box center [876, 378] width 840 height 22
type input "100"
click at [484, 408] on input "Evaluation Date" at bounding box center [863, 410] width 815 height 22
click at [493, 526] on span "18" at bounding box center [490, 528] width 10 height 12
type input "[DATE]"
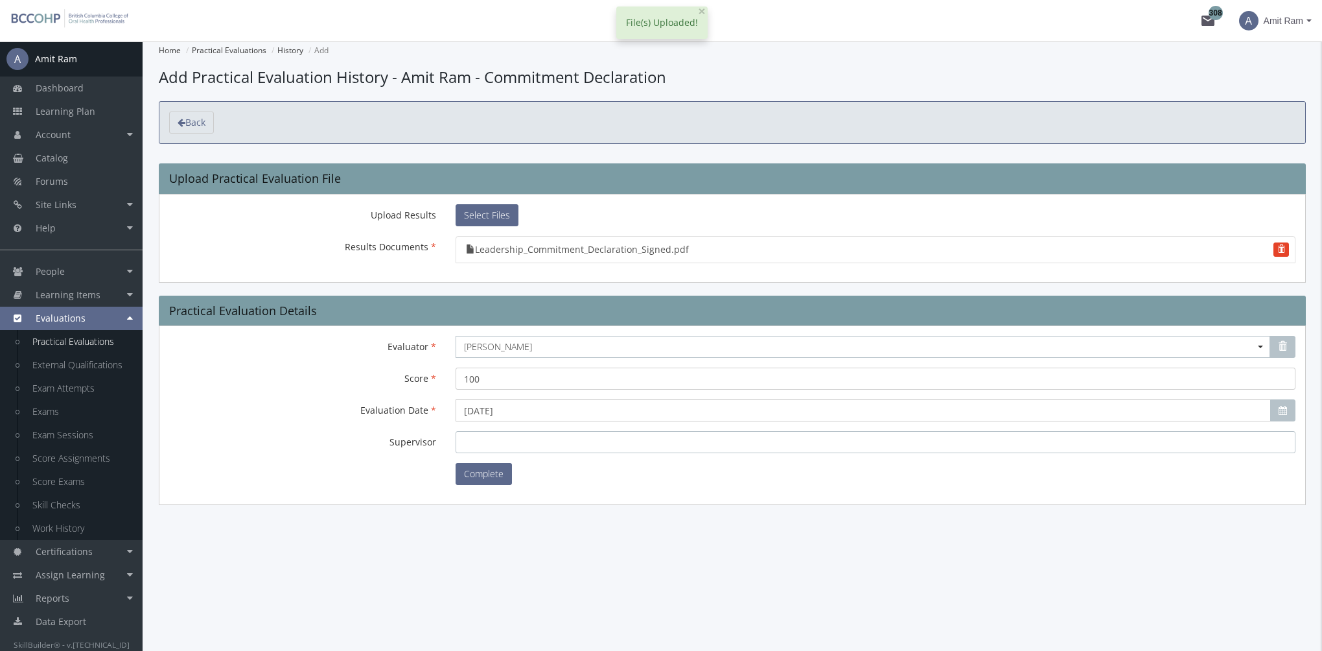
click at [484, 442] on input "Supervisor" at bounding box center [876, 442] width 840 height 22
type input "Amit"
click at [491, 477] on button "Complete" at bounding box center [484, 474] width 56 height 22
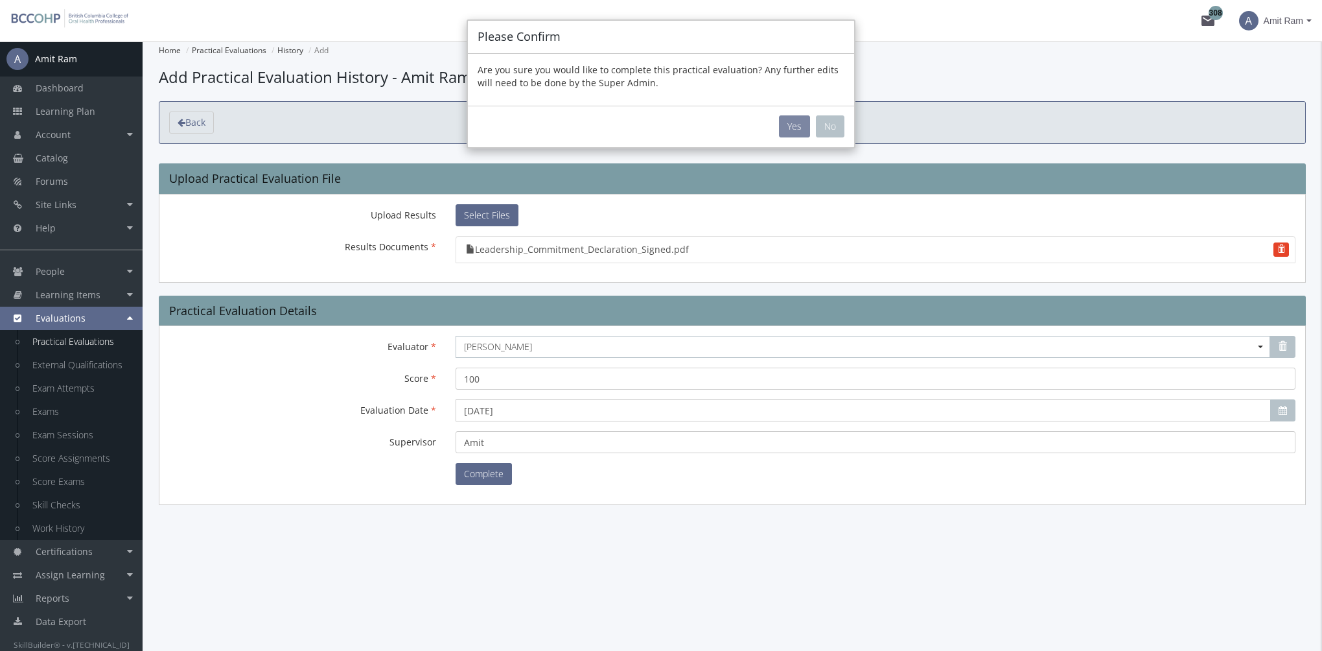
click at [793, 120] on button "Yes" at bounding box center [794, 126] width 31 height 22
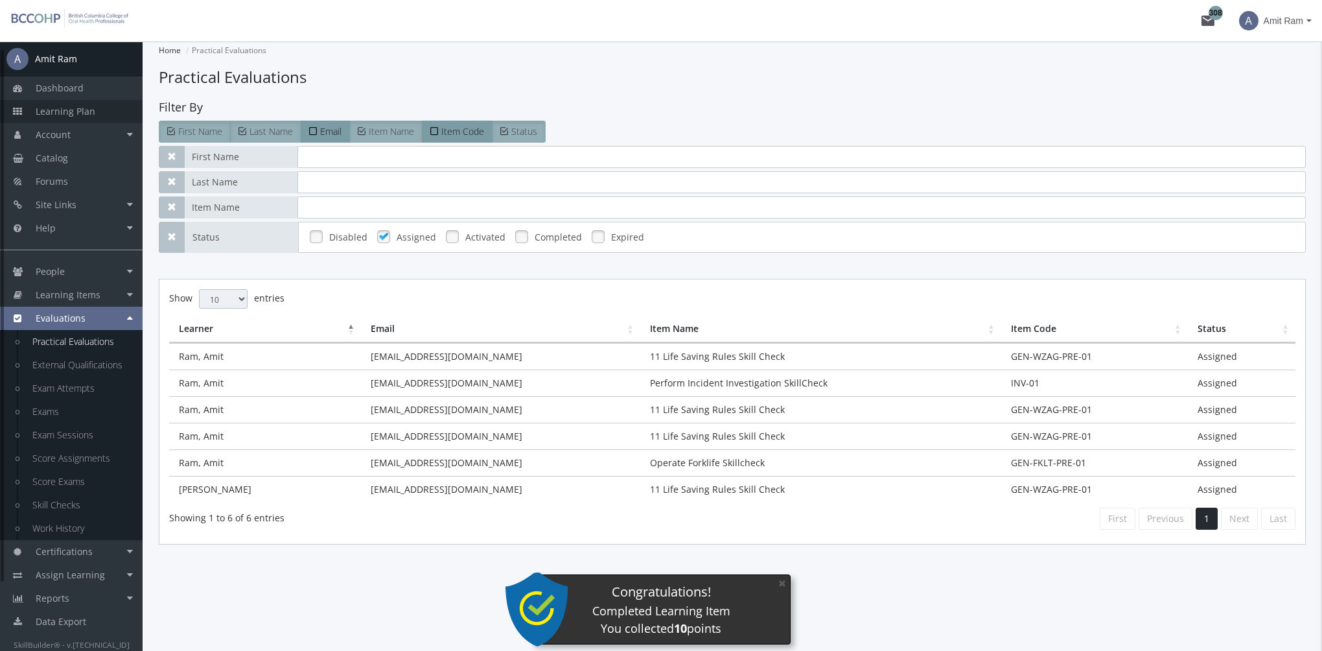
click at [89, 117] on span "Learning Plan" at bounding box center [66, 111] width 60 height 12
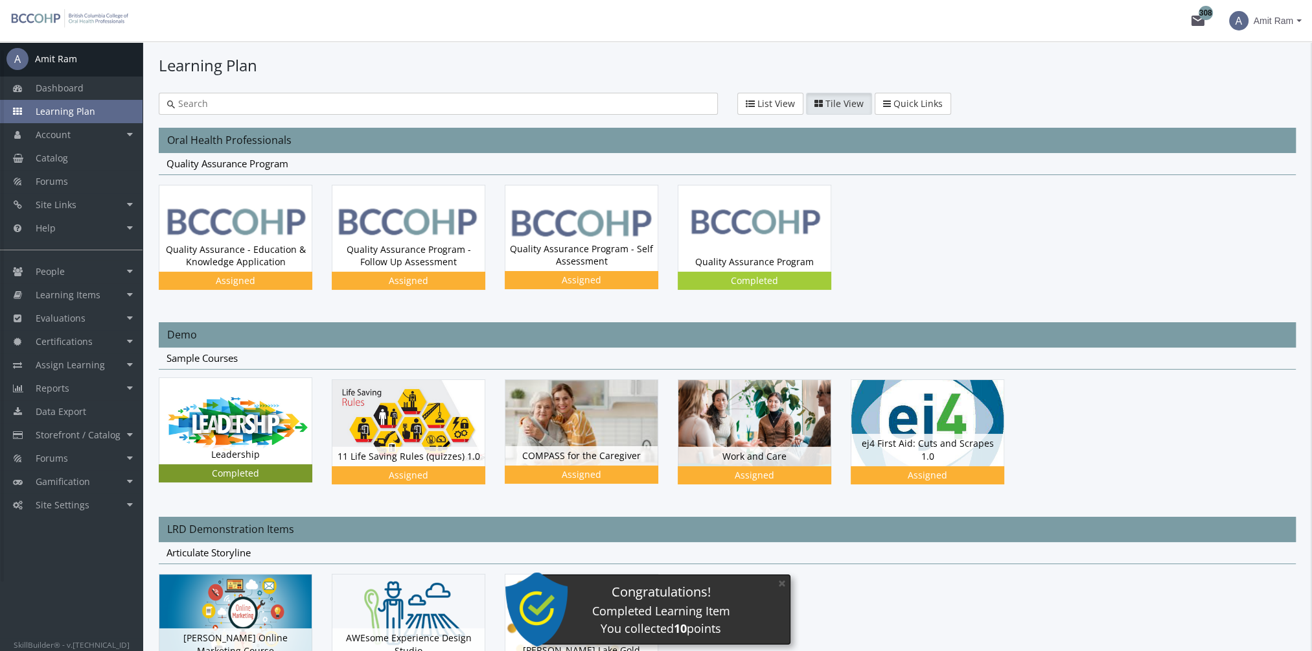
click at [263, 398] on img at bounding box center [235, 421] width 152 height 86
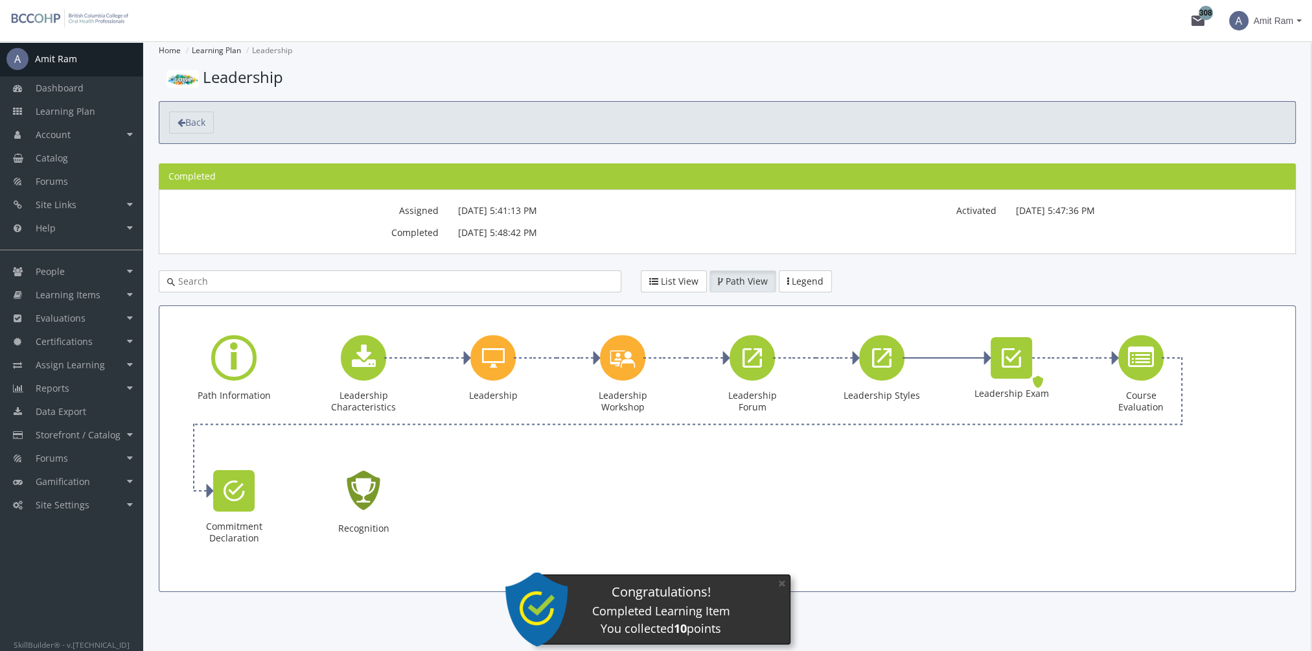
click at [367, 488] on icon "Recognition - Completed" at bounding box center [363, 490] width 41 height 59
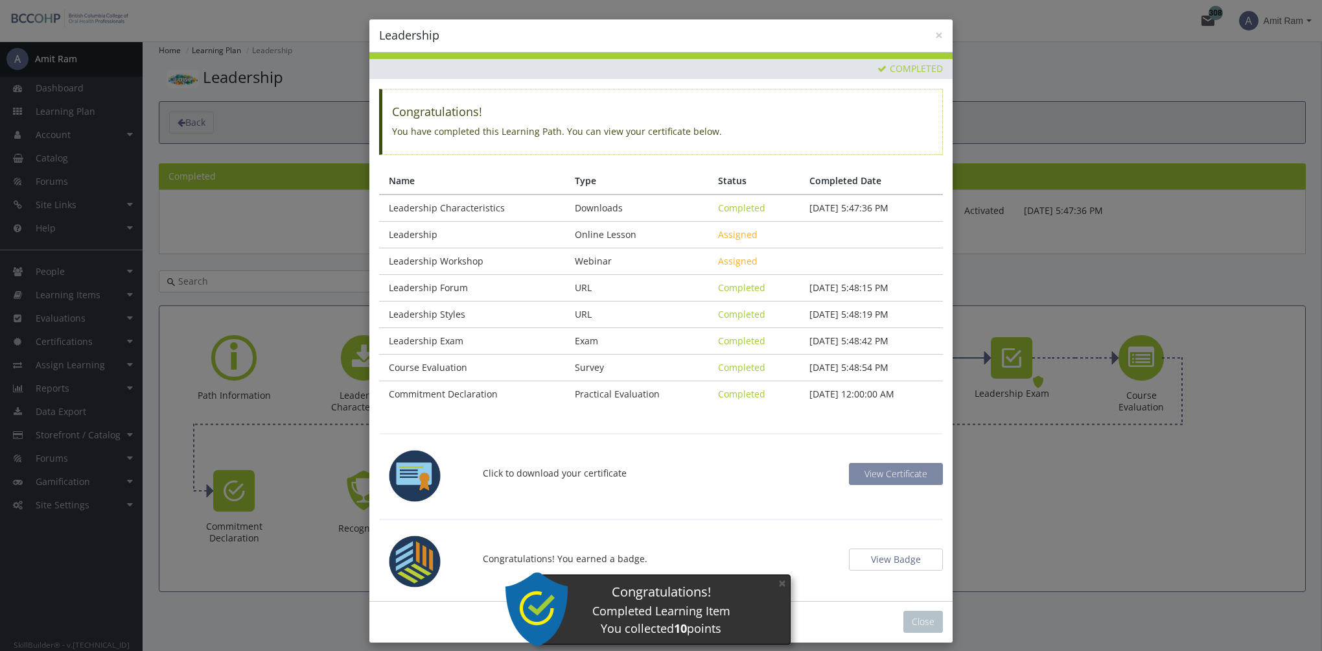
click at [895, 472] on span "View Certificate" at bounding box center [896, 473] width 63 height 12
click at [785, 584] on button "×" at bounding box center [782, 583] width 21 height 27
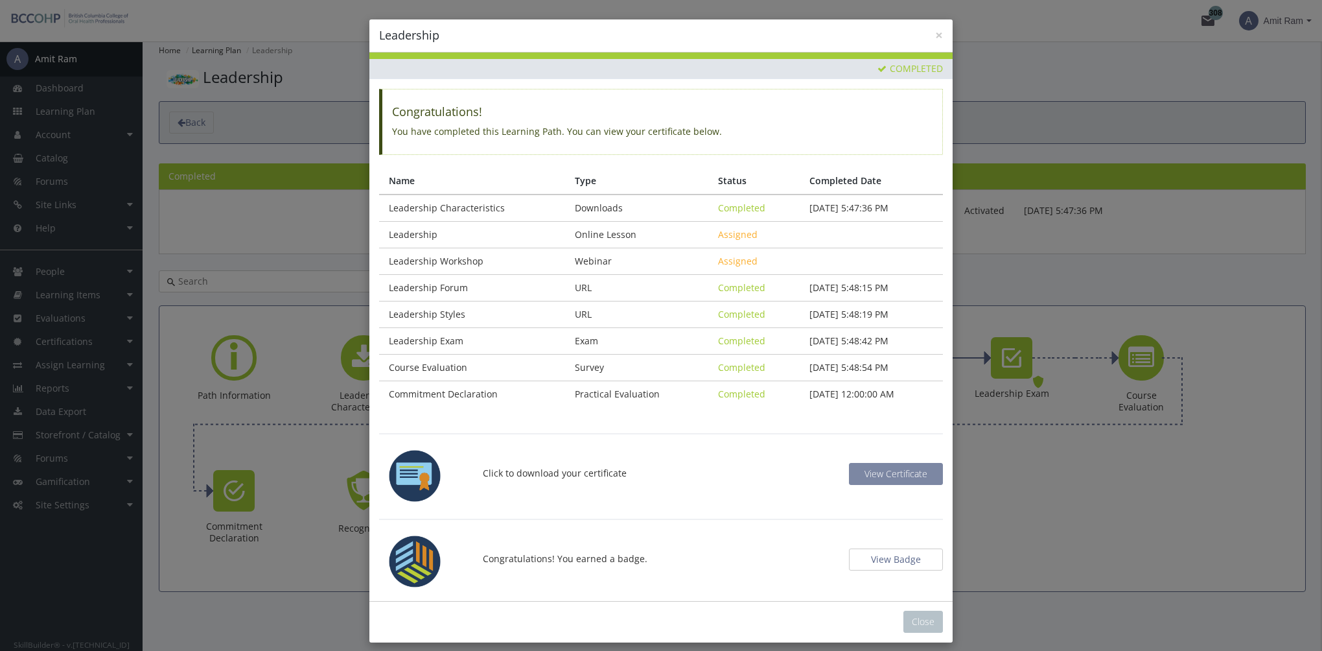
click at [927, 470] on button "View Certificate" at bounding box center [896, 474] width 94 height 22
click at [914, 560] on button "View Badge" at bounding box center [896, 559] width 94 height 22
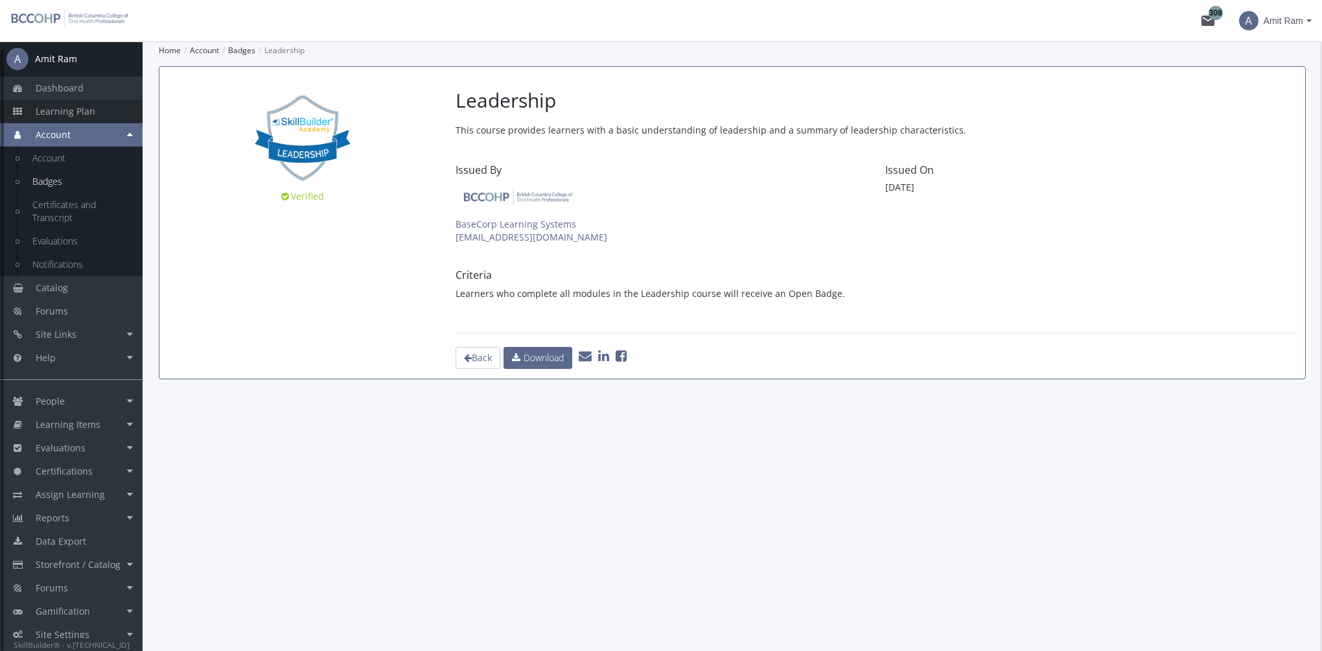
click at [94, 111] on link "Learning Plan" at bounding box center [71, 111] width 143 height 23
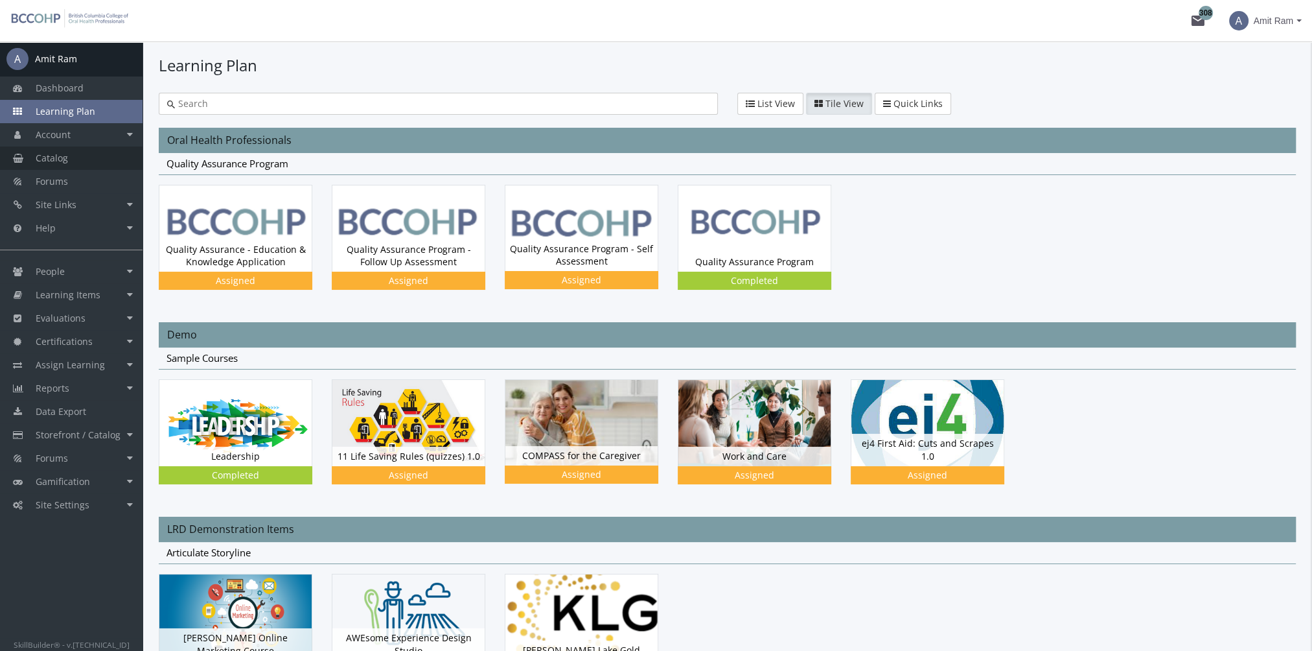
click at [74, 160] on link "Catalog" at bounding box center [71, 157] width 143 height 23
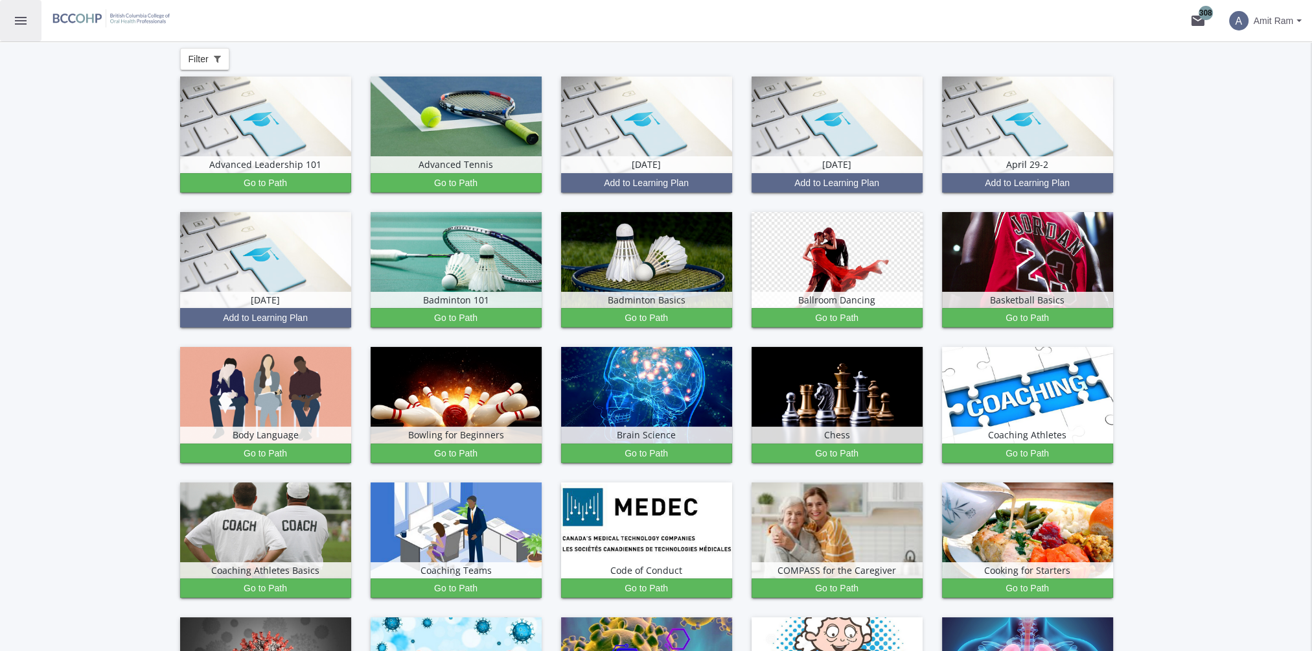
click at [22, 26] on mat-icon "menu" at bounding box center [21, 21] width 16 height 16
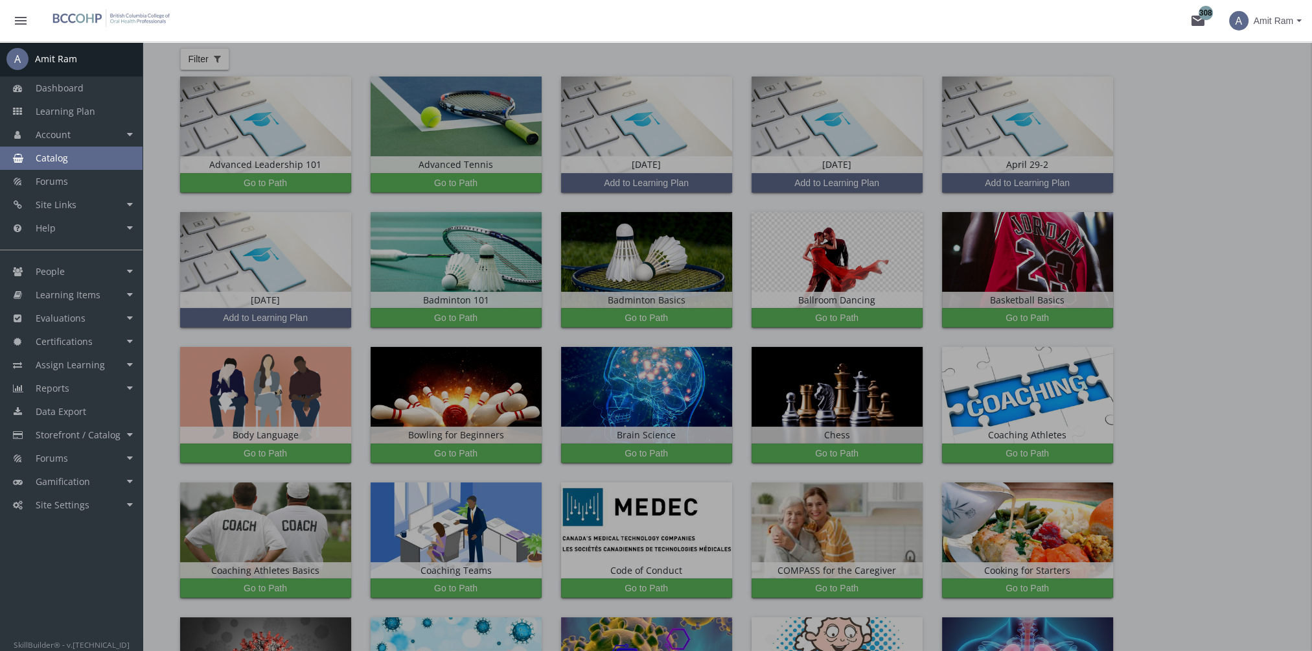
click at [75, 161] on link "Catalog" at bounding box center [71, 157] width 143 height 23
click at [73, 111] on span "Learning Plan" at bounding box center [66, 111] width 60 height 12
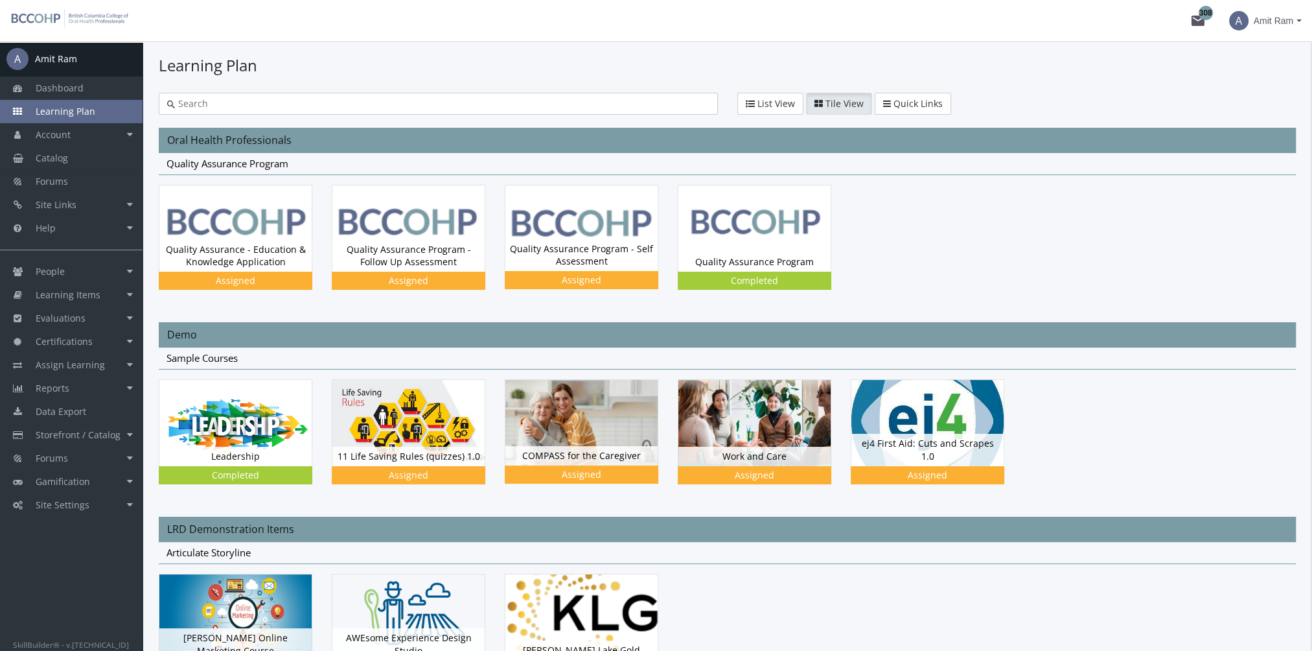
click at [74, 41] on div "A Amit Ram Dashboard Learning Plan Account Account Badges Certificates and Tran…" at bounding box center [71, 41] width 143 height 0
click at [73, 158] on link "Catalog" at bounding box center [71, 157] width 143 height 23
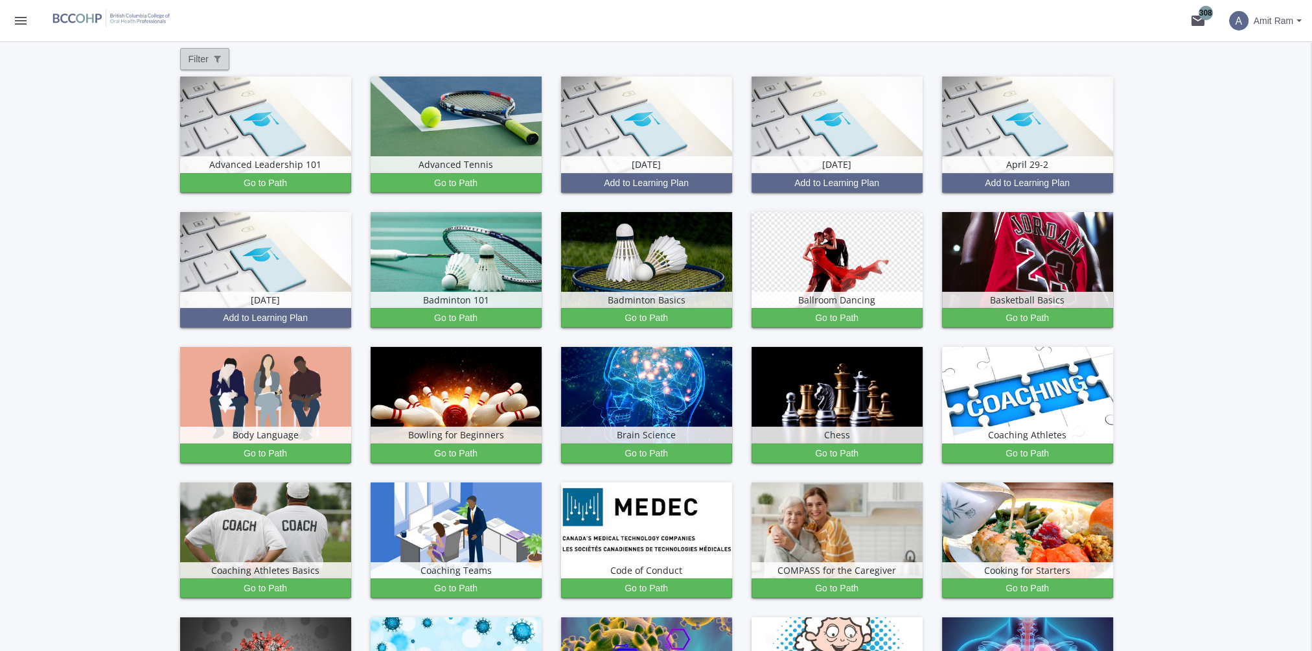
click at [209, 66] on button "Filter" at bounding box center [204, 59] width 49 height 22
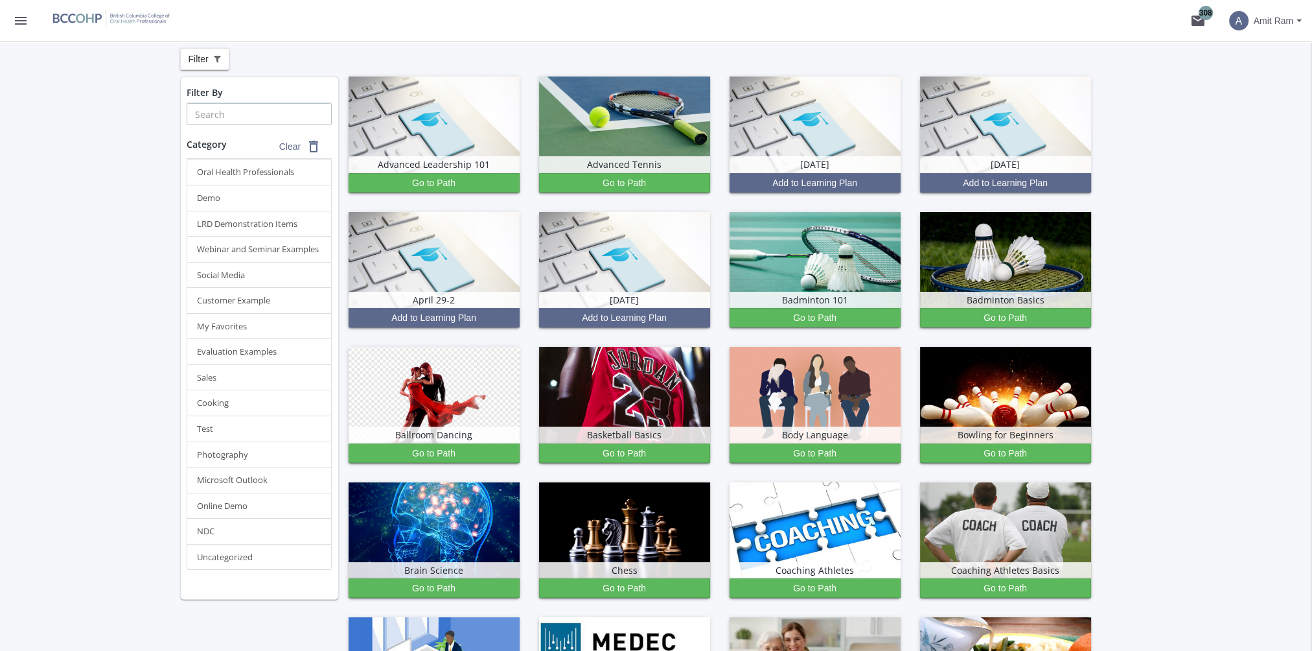
click at [254, 110] on input "text" at bounding box center [259, 114] width 145 height 22
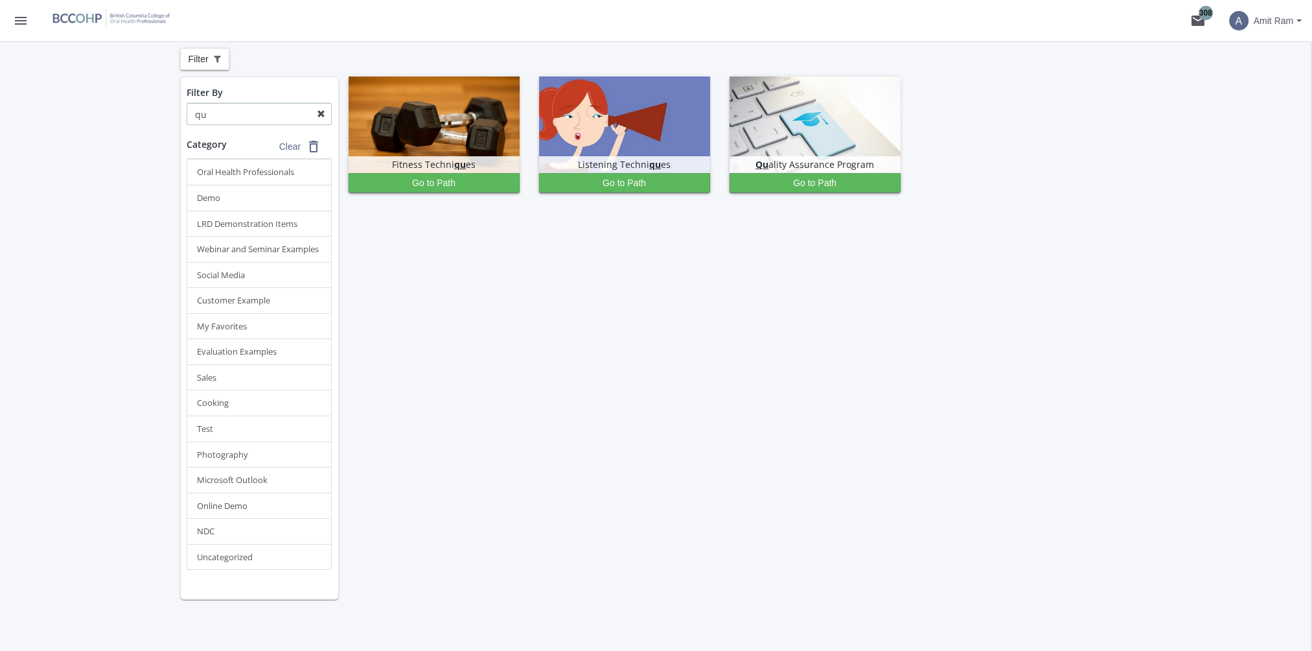
type input "q"
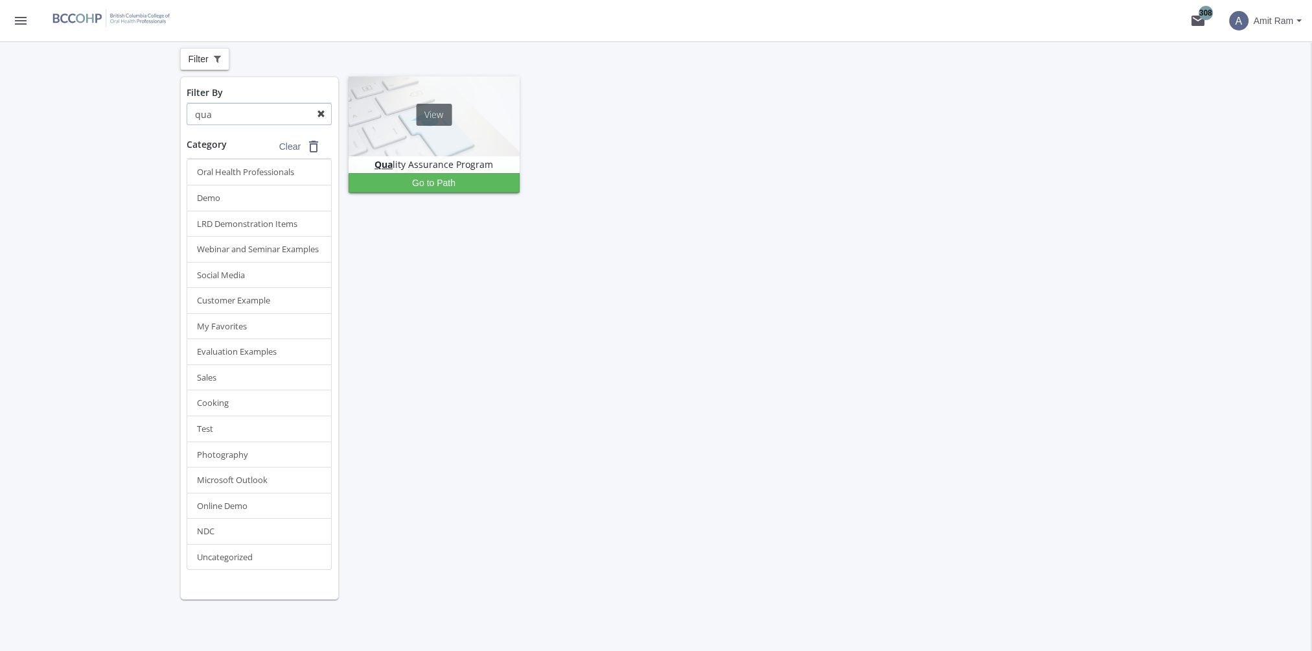
type input "qua"
click at [442, 137] on img at bounding box center [434, 124] width 171 height 97
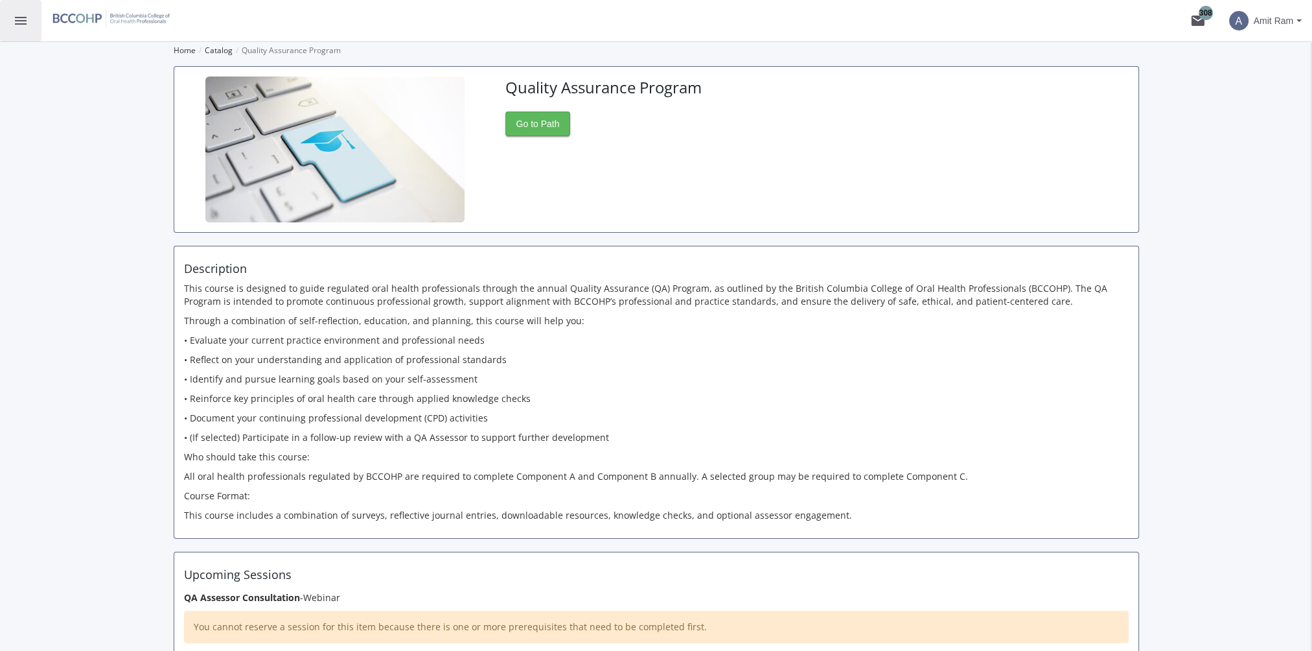
click at [23, 25] on mat-icon "menu" at bounding box center [21, 21] width 16 height 16
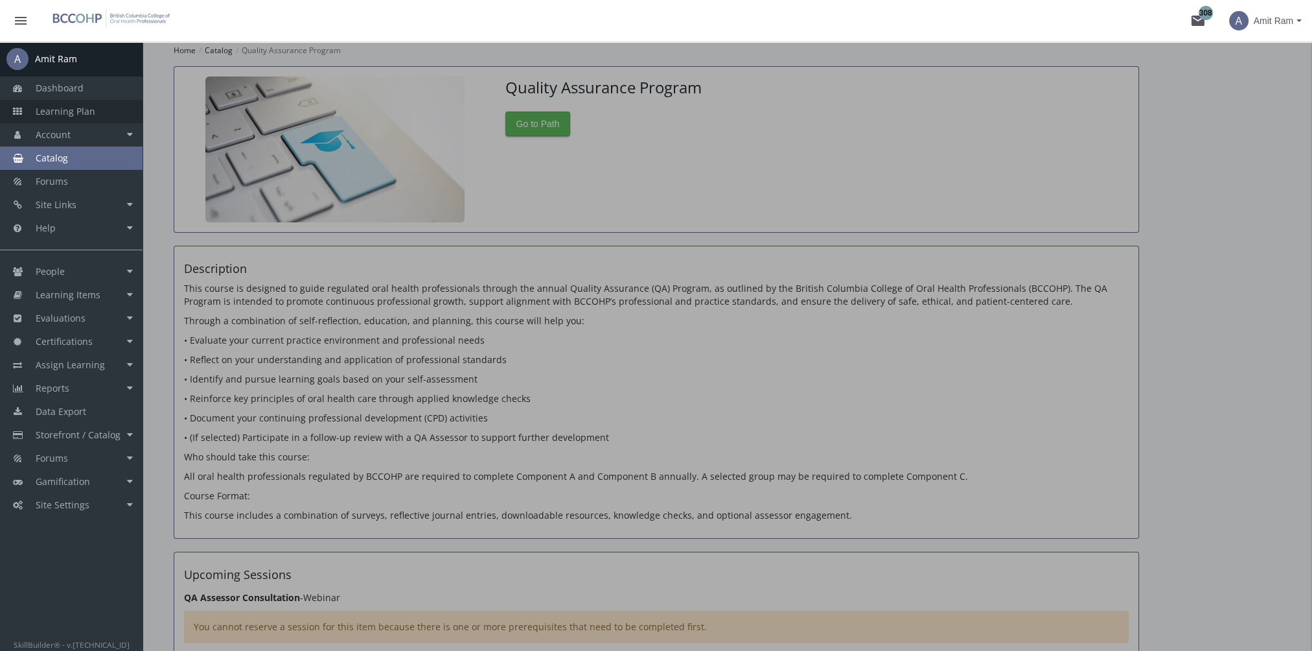
click at [67, 110] on span "Learning Plan" at bounding box center [66, 111] width 60 height 12
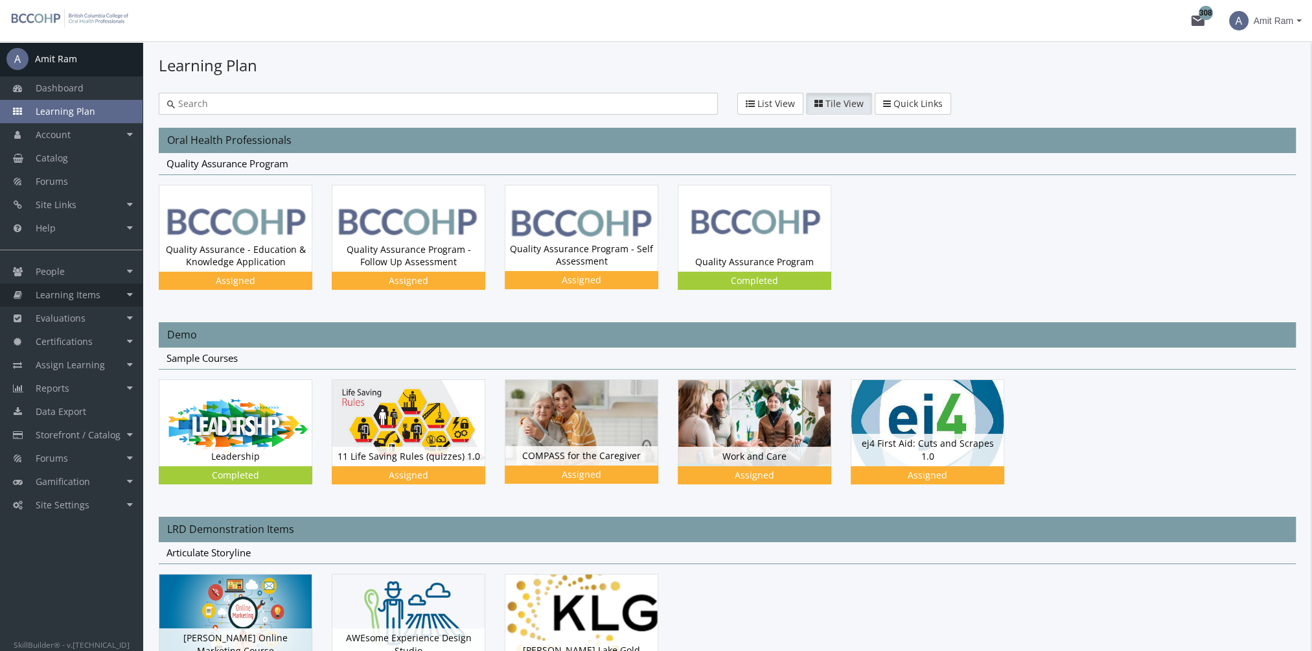
click at [101, 293] on link "Learning Items" at bounding box center [71, 294] width 143 height 23
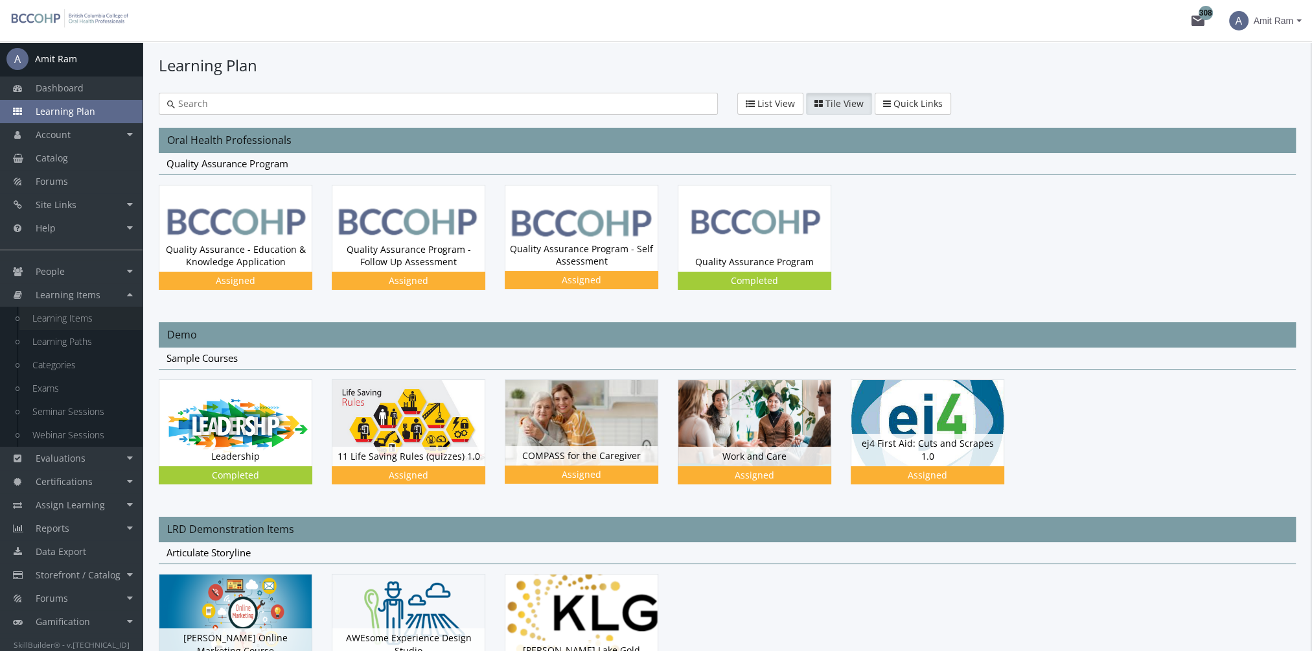
click at [97, 314] on link "Learning Items" at bounding box center [80, 318] width 123 height 23
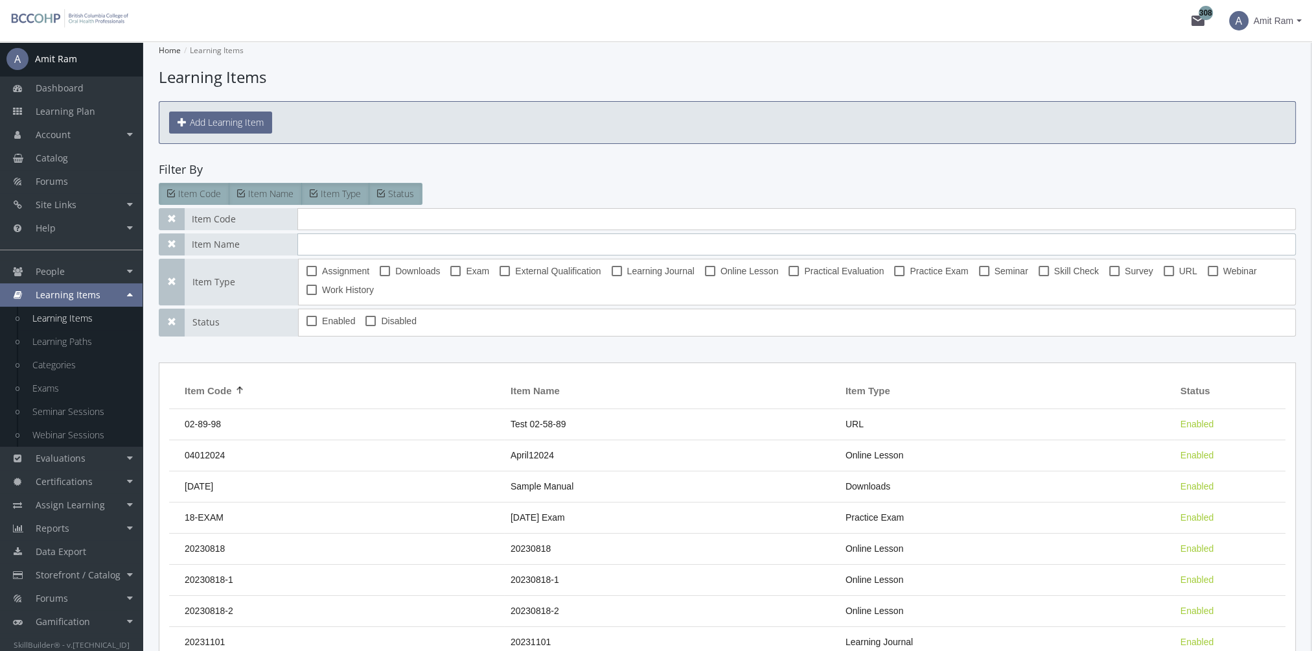
click at [390, 243] on input "text" at bounding box center [796, 244] width 999 height 22
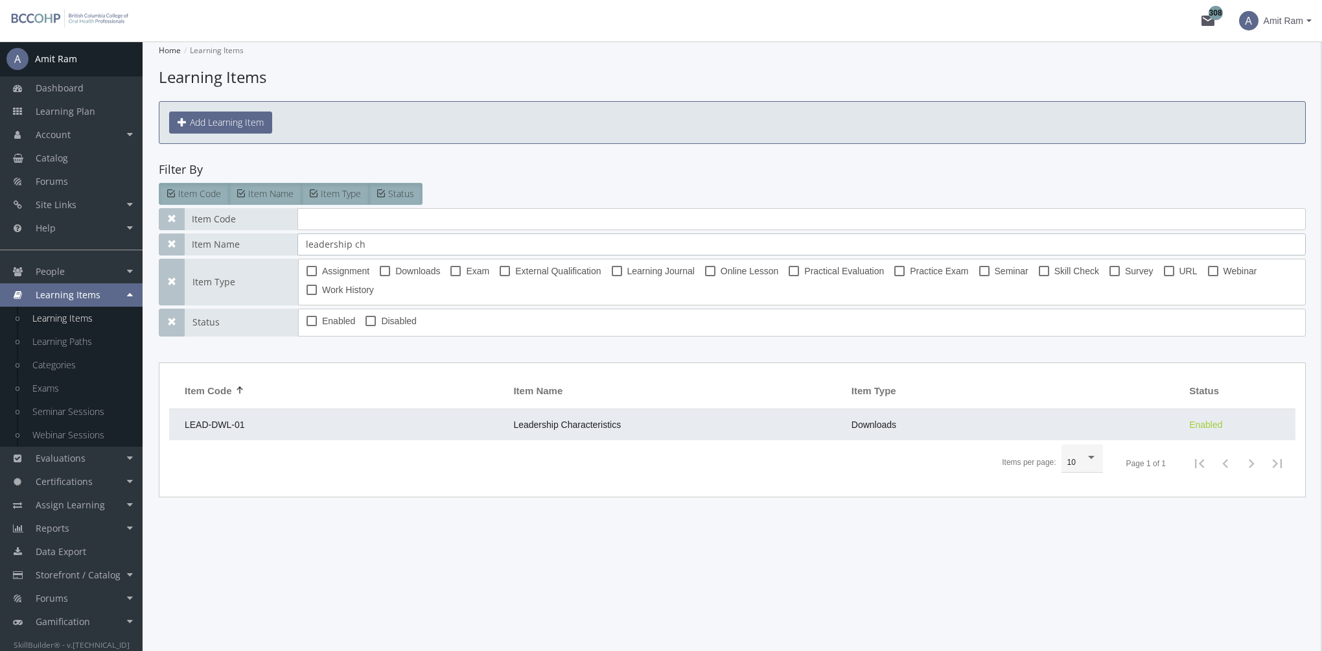
type input "leadership ch"
click at [540, 417] on td "Leadership Characteristics" at bounding box center [676, 424] width 338 height 31
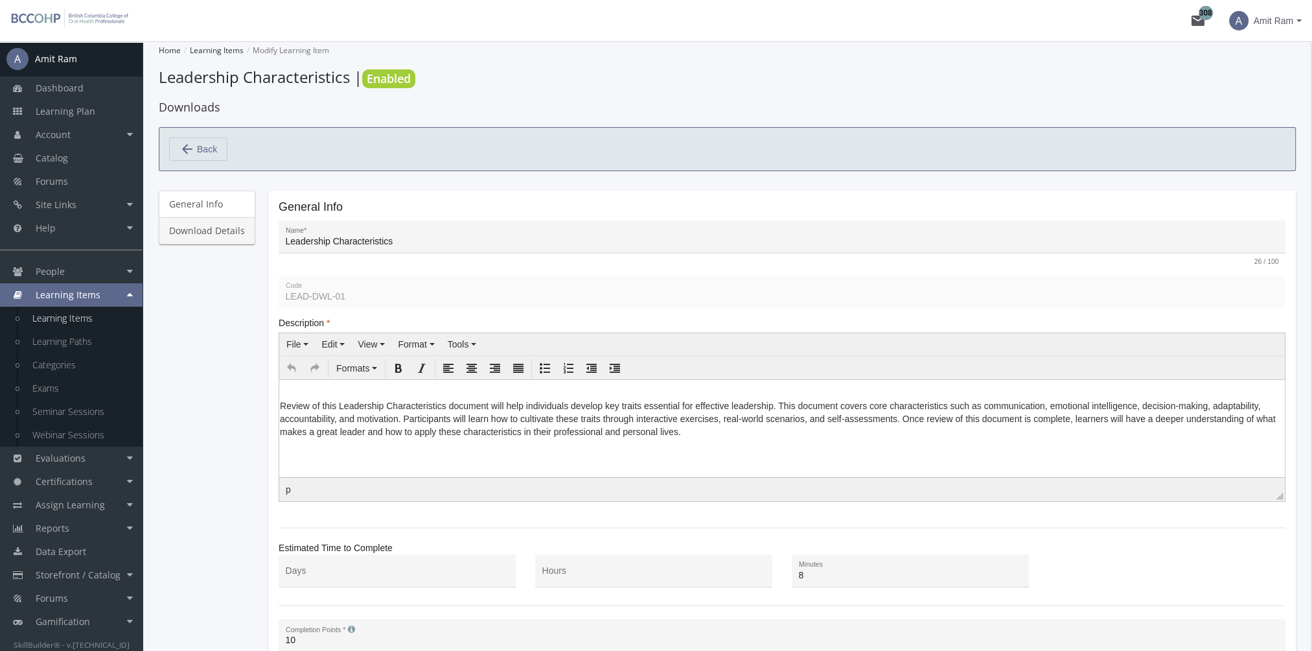
click at [199, 235] on link "Download Details" at bounding box center [207, 230] width 97 height 27
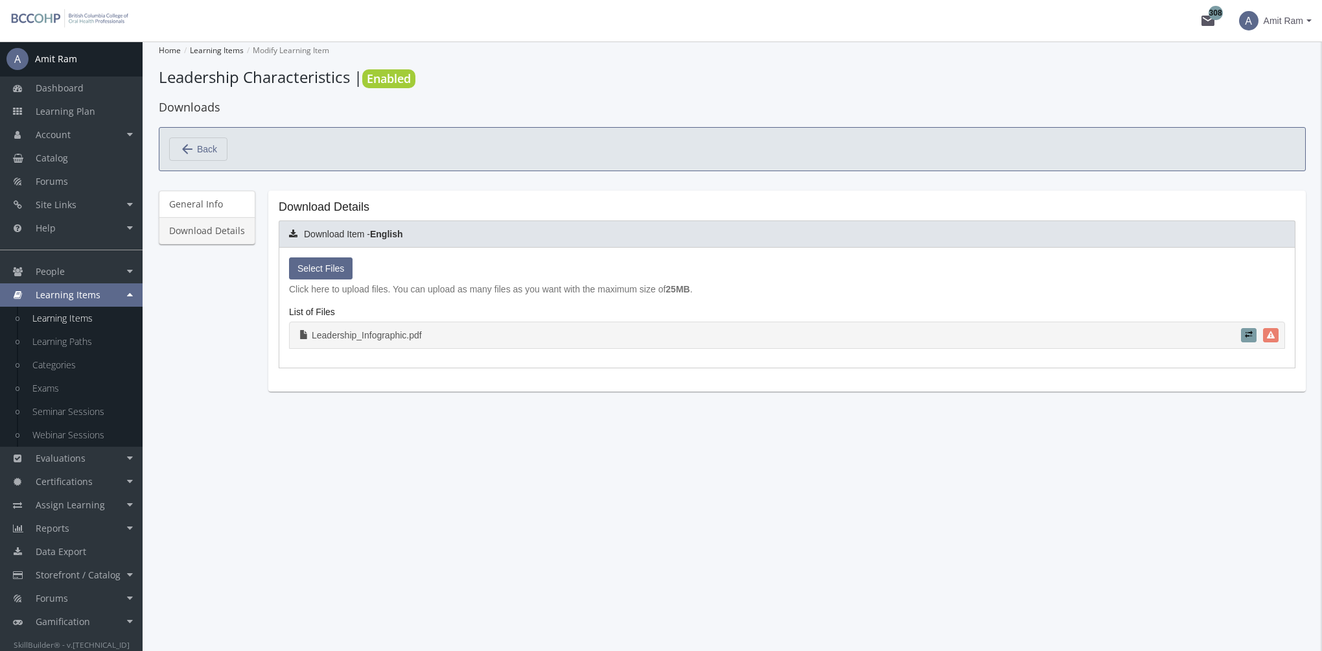
click at [345, 334] on link "Leadership_Infographic.pdf" at bounding box center [787, 334] width 996 height 27
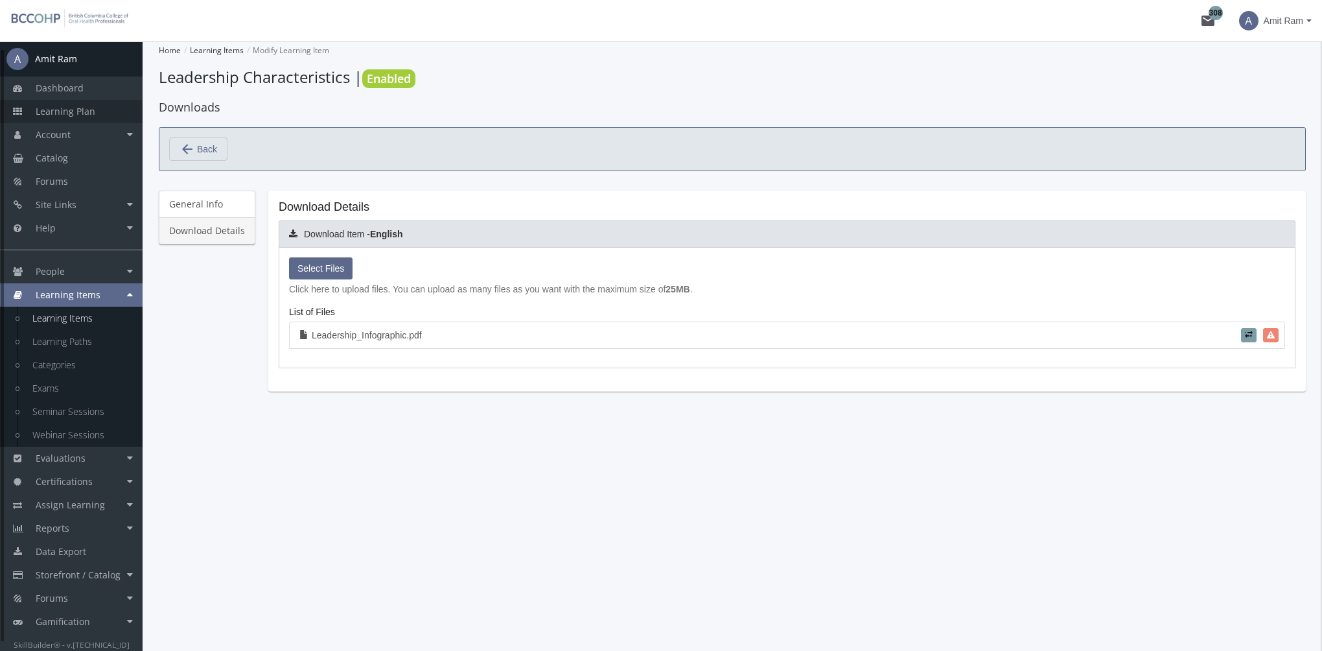
click at [93, 122] on link "Learning Plan" at bounding box center [71, 111] width 143 height 23
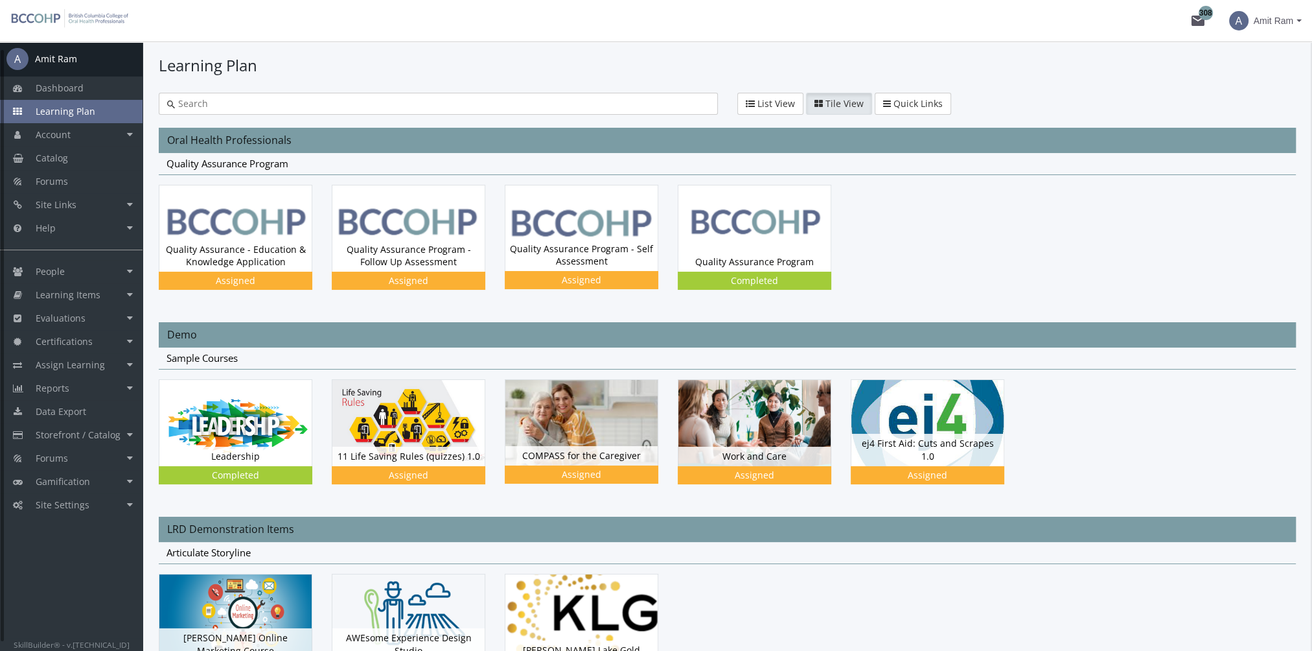
click at [82, 105] on span "Learning Plan" at bounding box center [66, 111] width 60 height 12
click at [240, 426] on img at bounding box center [235, 421] width 152 height 86
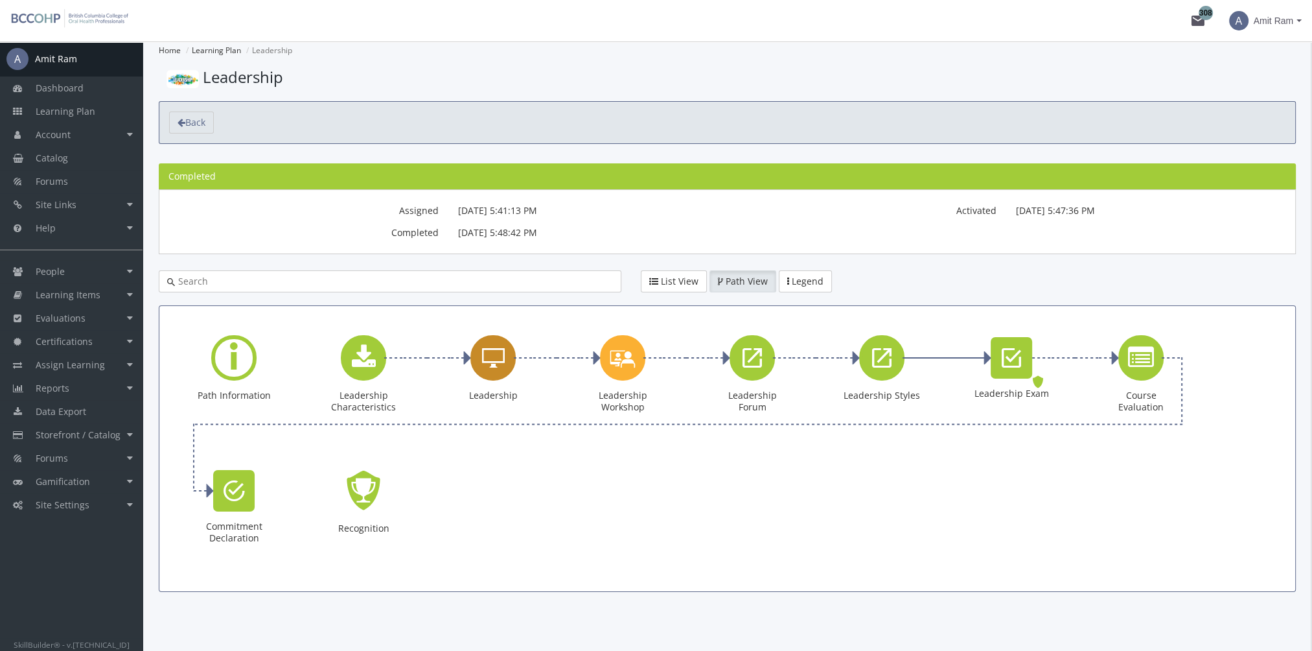
click at [503, 368] on icon "Leadership" at bounding box center [493, 358] width 23 height 26
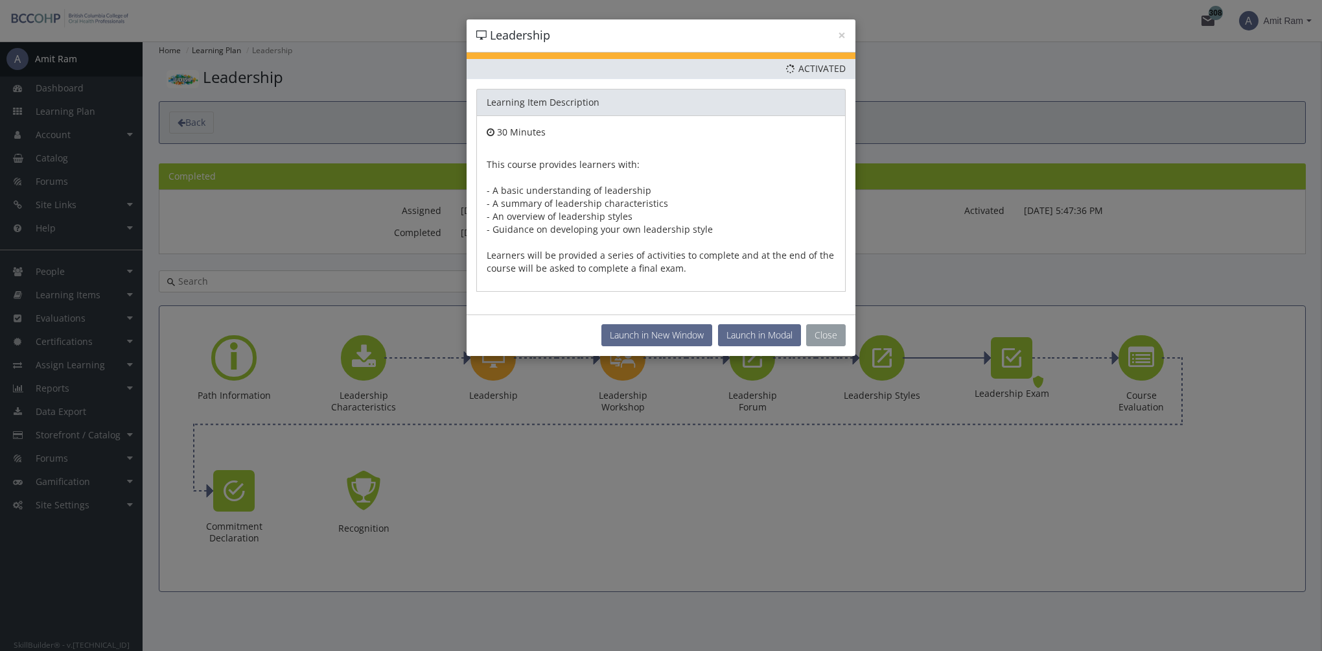
click at [828, 335] on button "Close" at bounding box center [826, 335] width 40 height 22
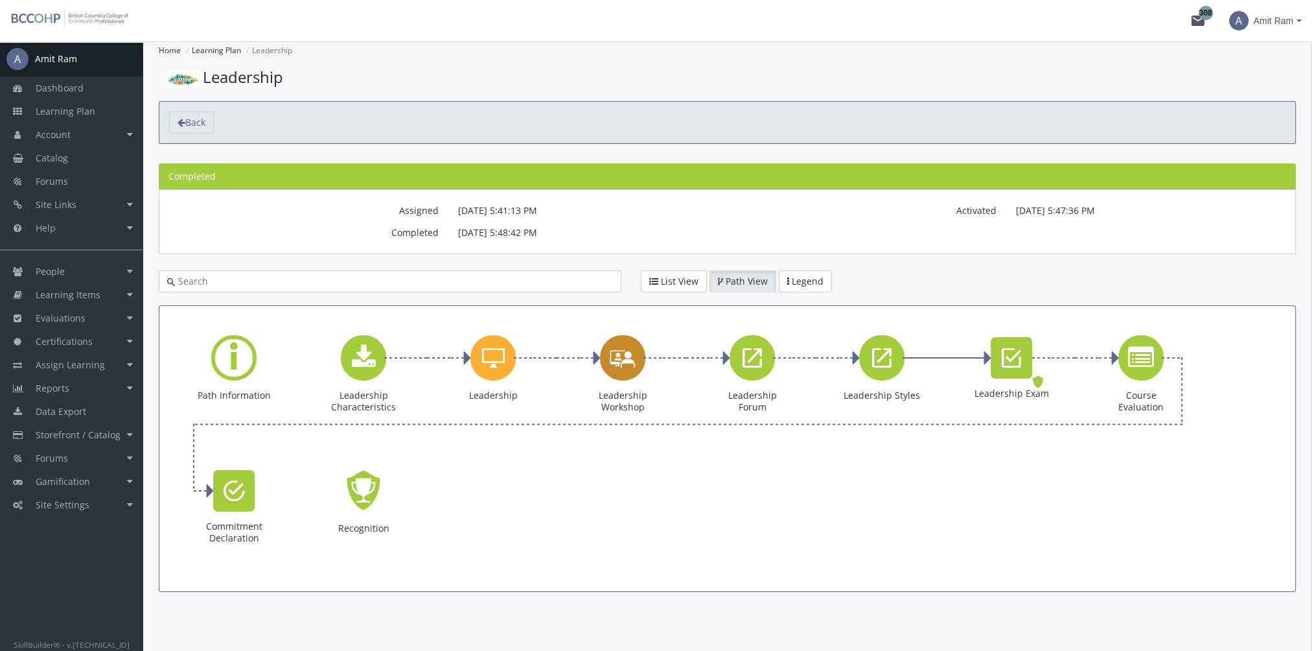
click at [618, 358] on icon "Leadership Workshop" at bounding box center [623, 357] width 26 height 37
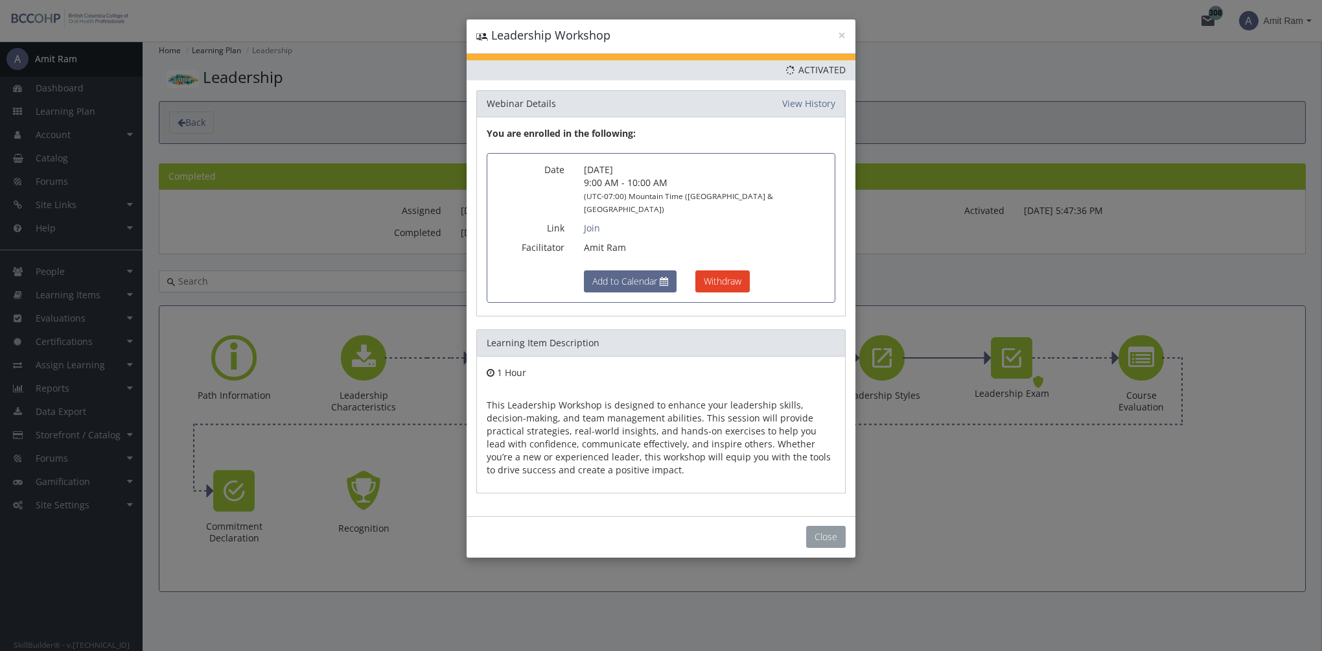
click at [819, 526] on button "Close" at bounding box center [826, 537] width 40 height 22
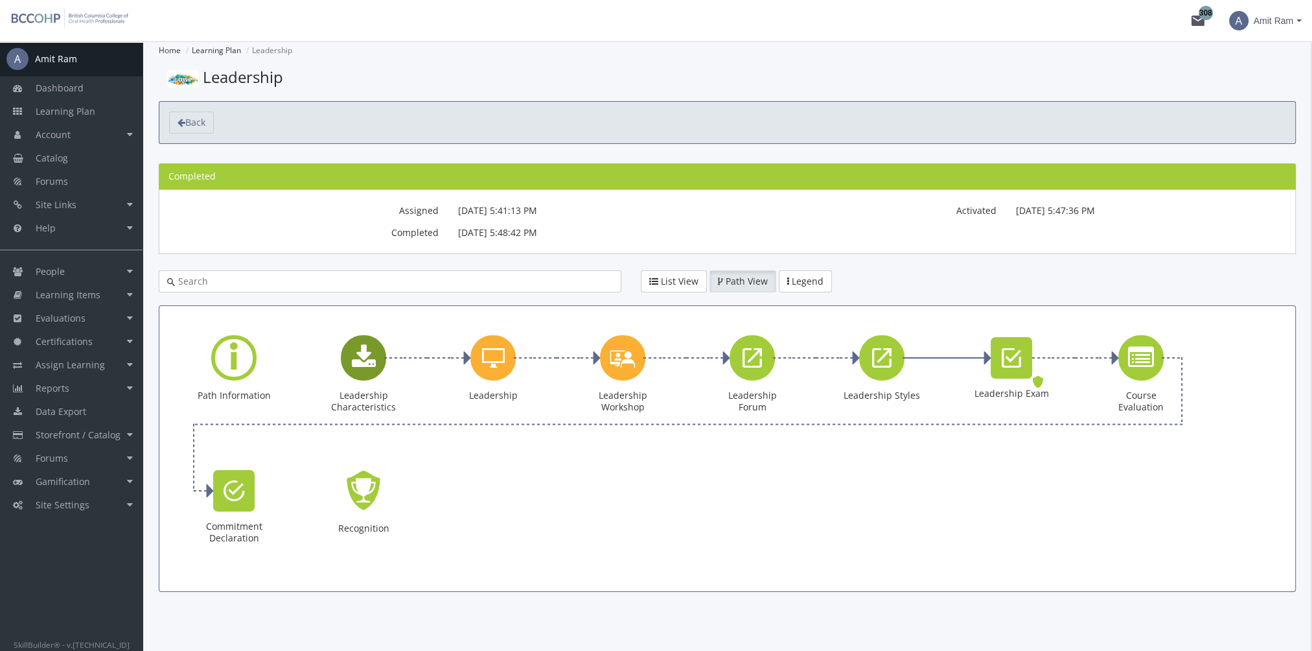
click at [377, 366] on div "Leadership Characteristics" at bounding box center [363, 357] width 45 height 45
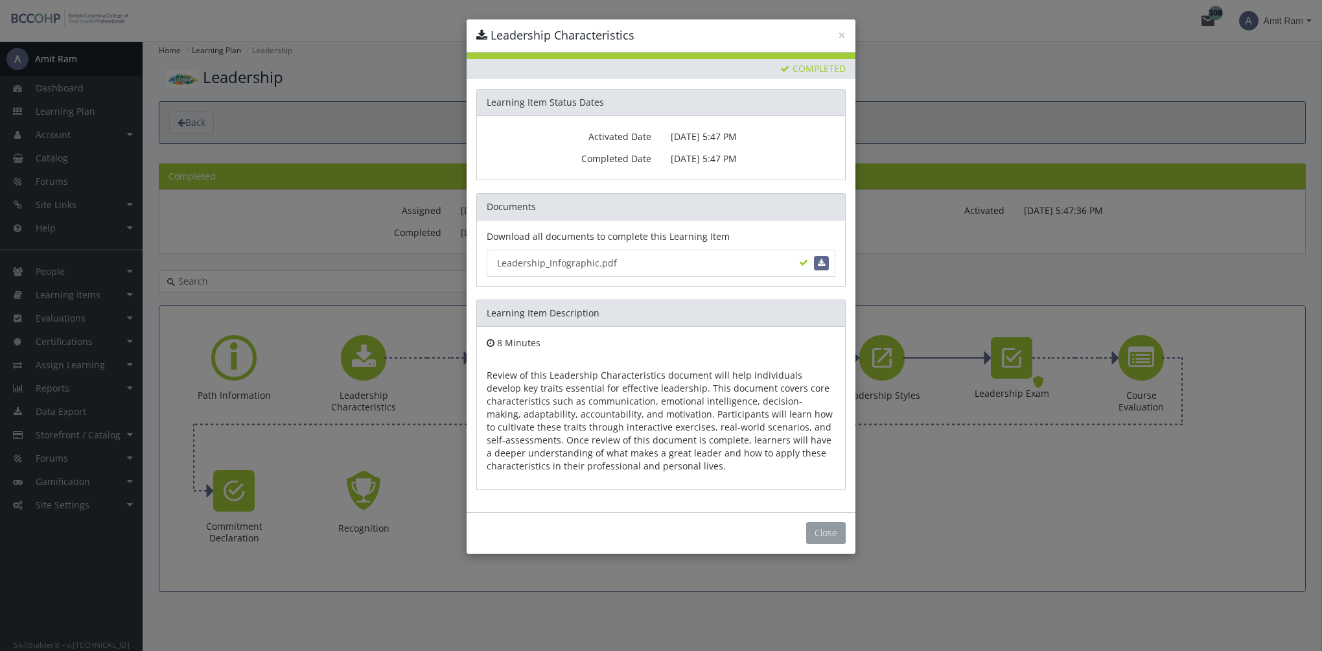
click at [827, 524] on button "Close" at bounding box center [826, 533] width 40 height 22
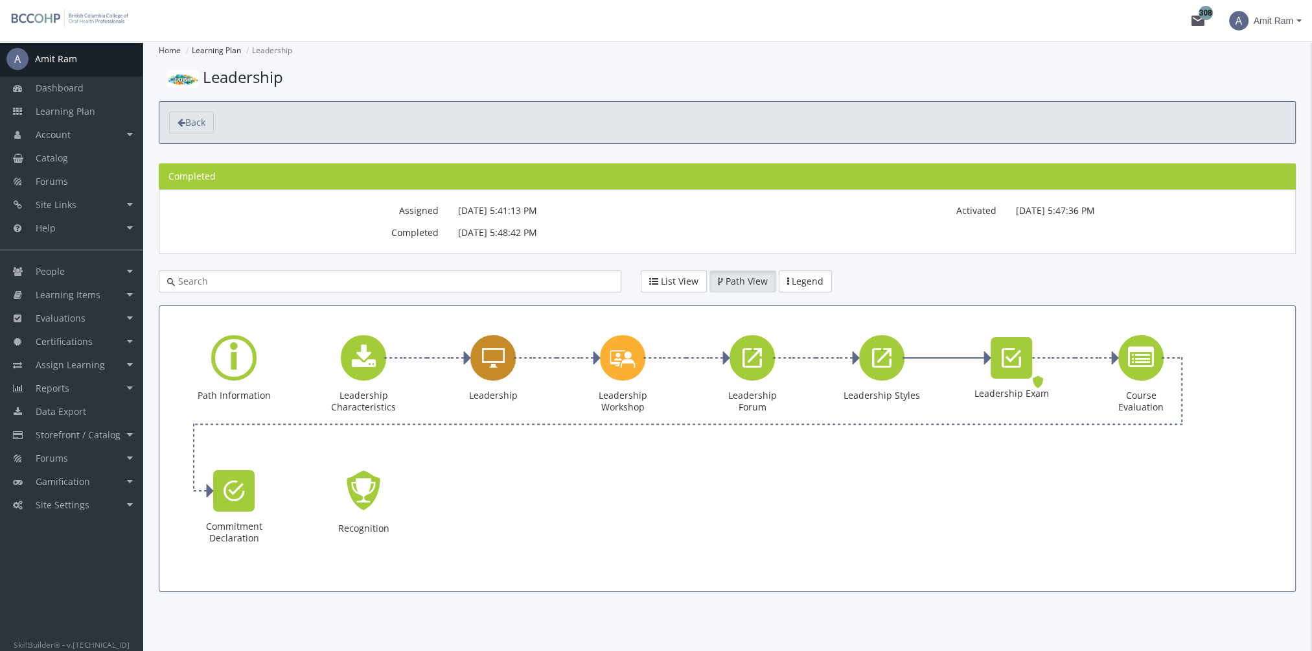
click at [493, 368] on icon "Leadership" at bounding box center [493, 358] width 23 height 26
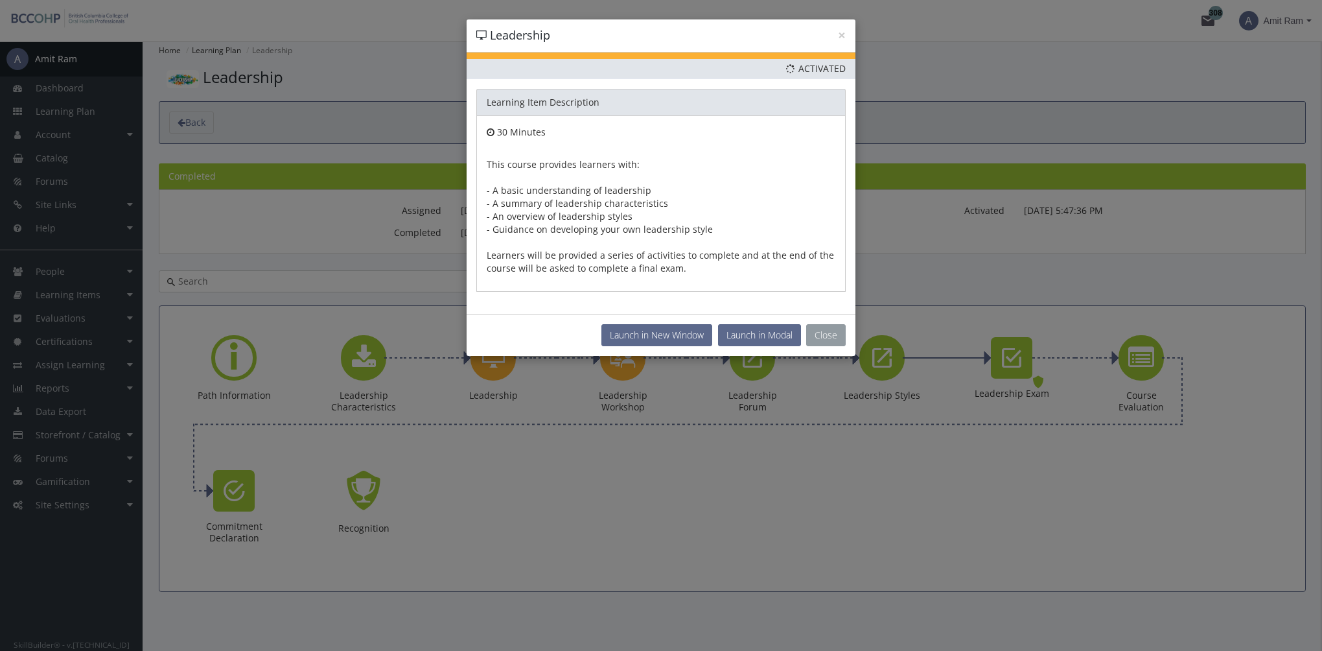
click at [819, 330] on button "Close" at bounding box center [826, 335] width 40 height 22
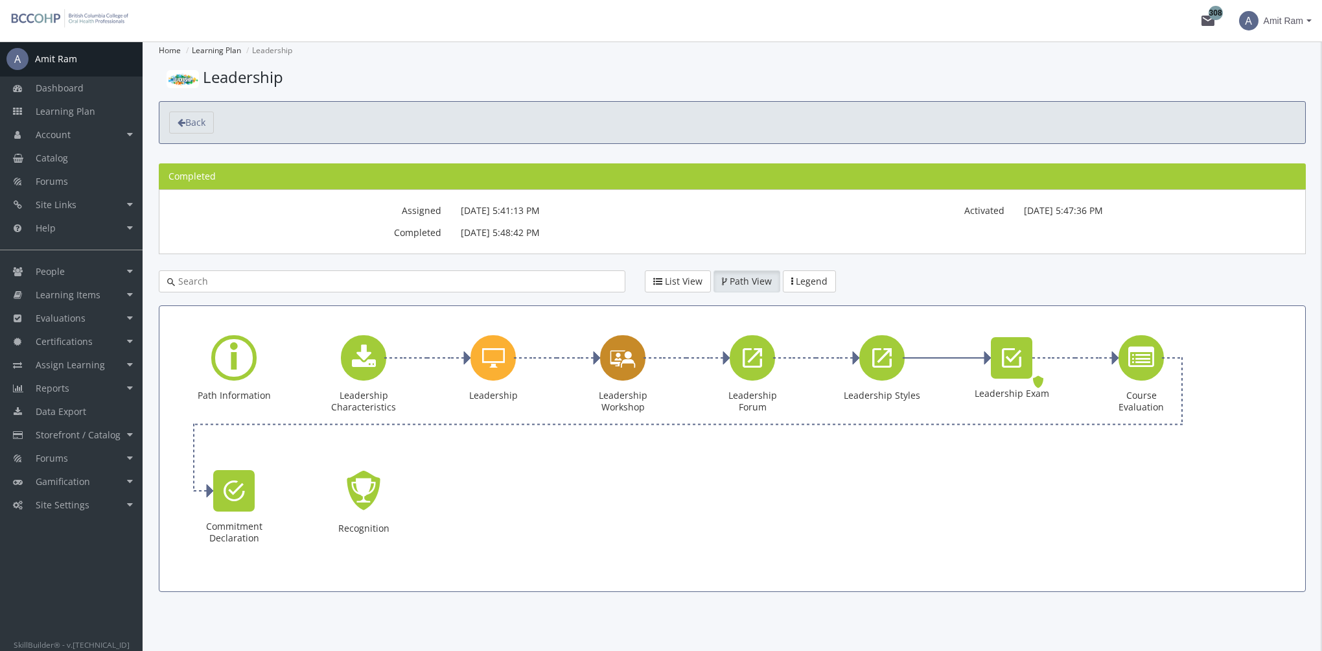
click at [638, 362] on div "Leadership Workshop Webinar. Status: Activated." at bounding box center [623, 382] width 78 height 94
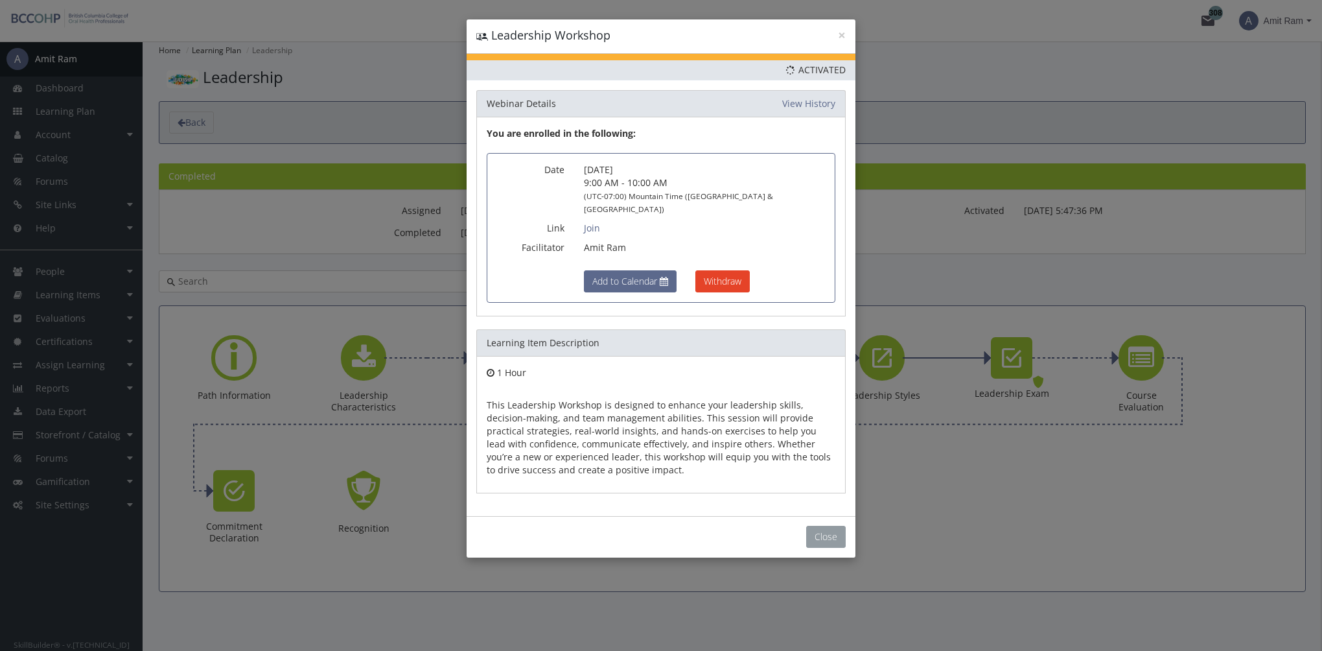
click at [824, 526] on button "Close" at bounding box center [826, 537] width 40 height 22
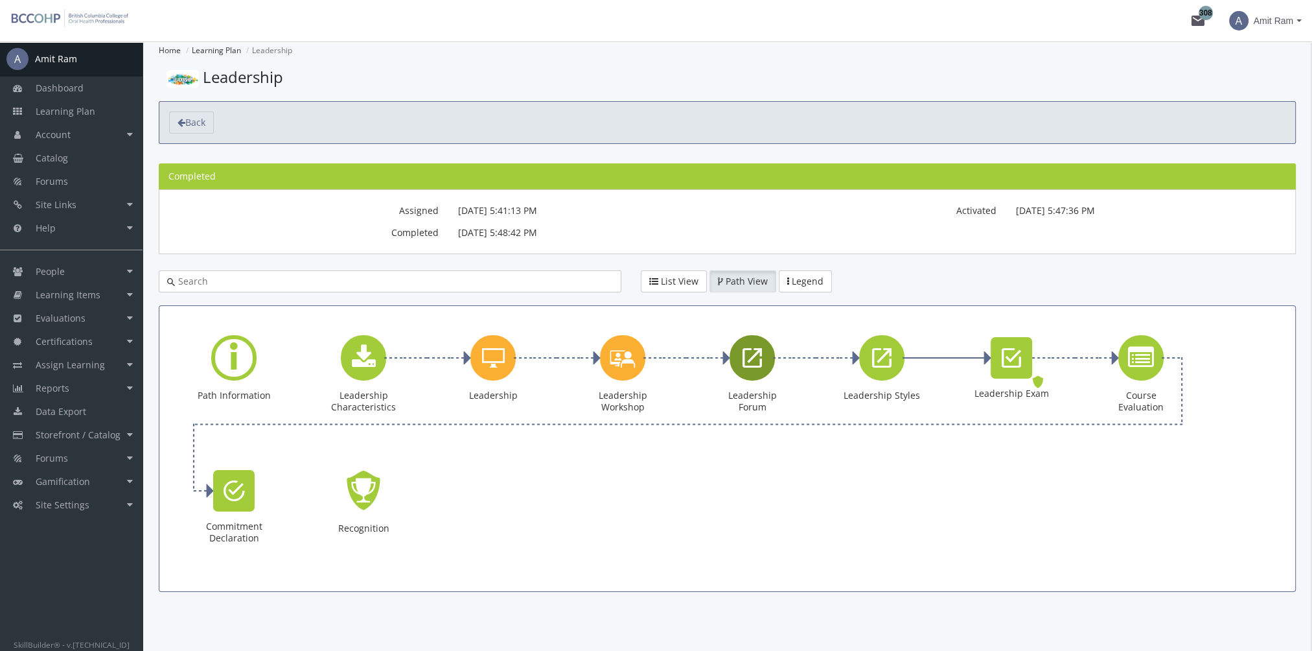
click at [756, 373] on div "Leadership Forum" at bounding box center [752, 357] width 45 height 45
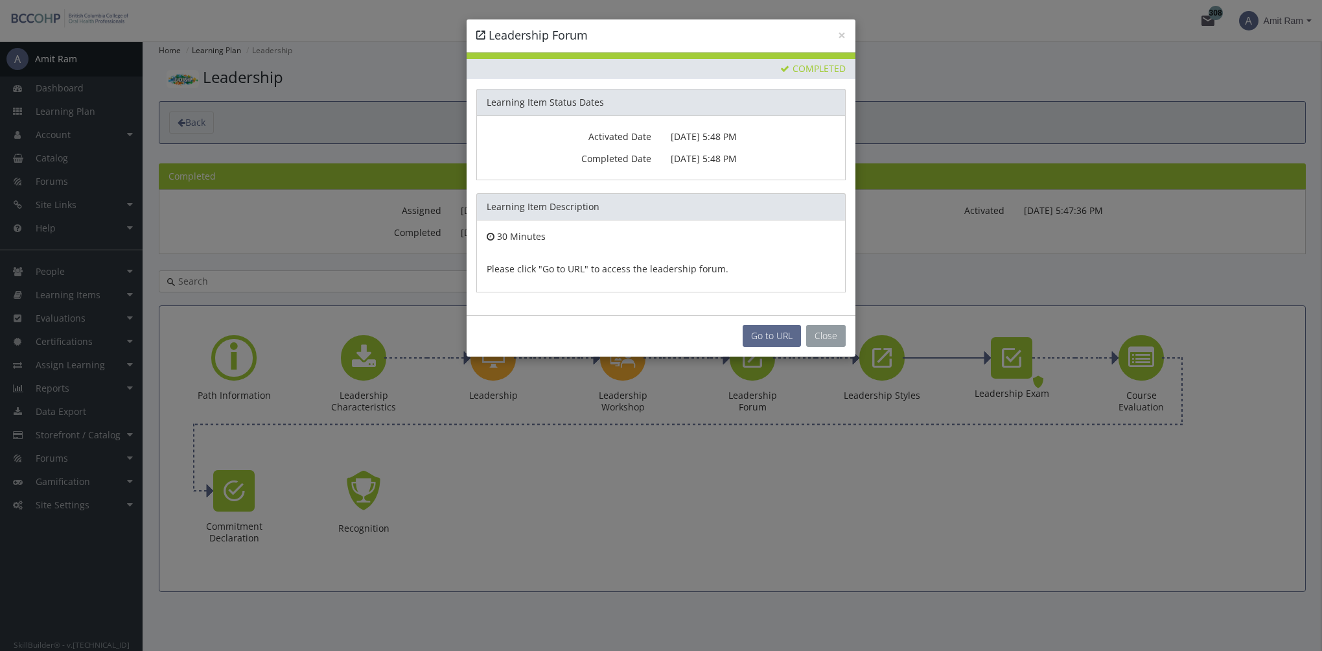
click at [826, 335] on button "Close" at bounding box center [826, 336] width 40 height 22
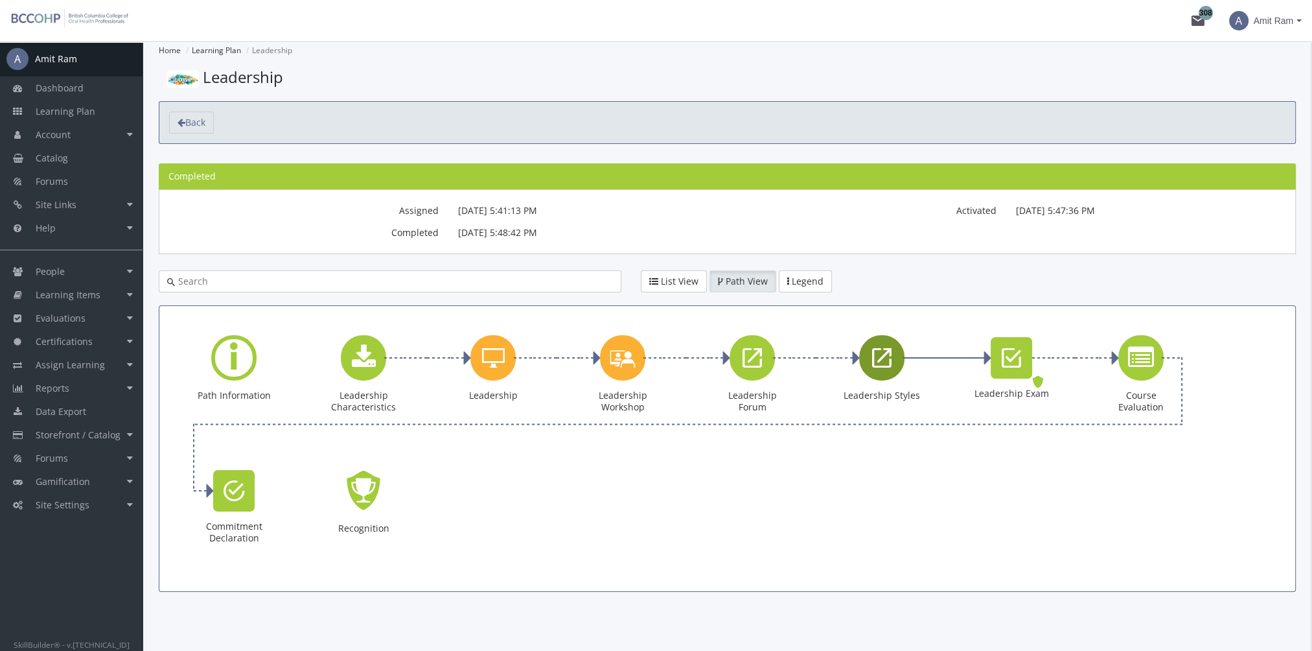
click at [867, 373] on div "Leadership Styles" at bounding box center [881, 357] width 45 height 45
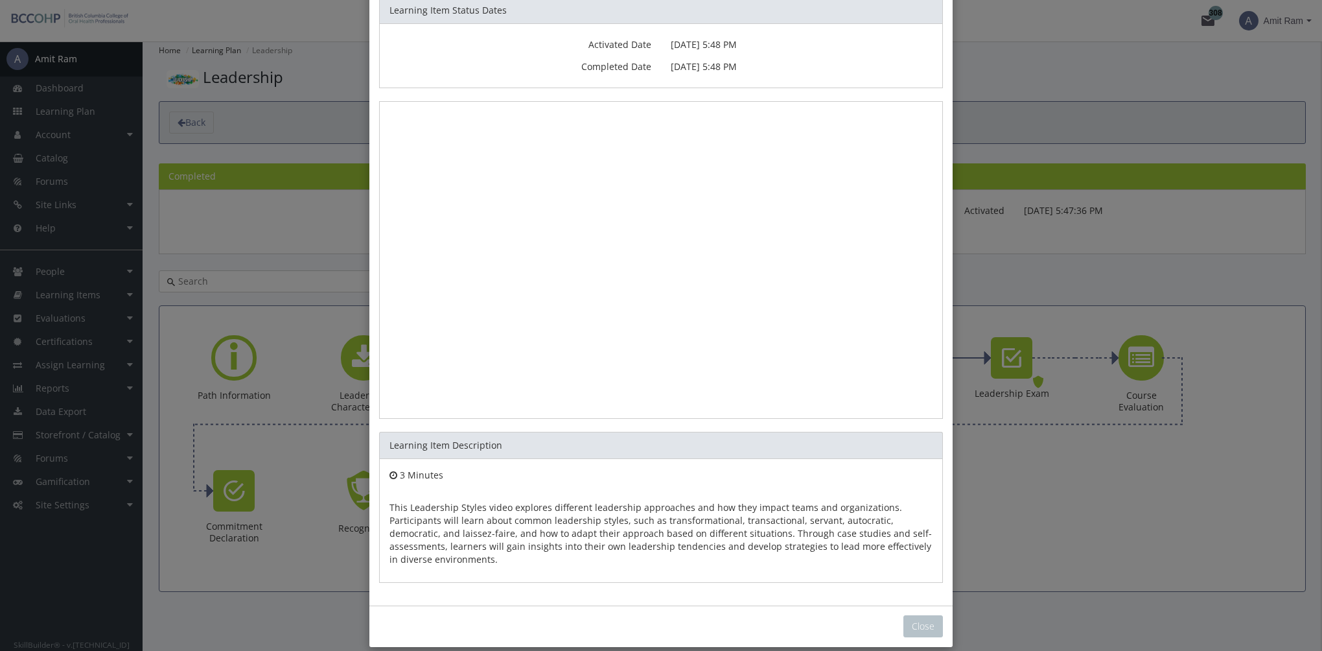
scroll to position [106, 0]
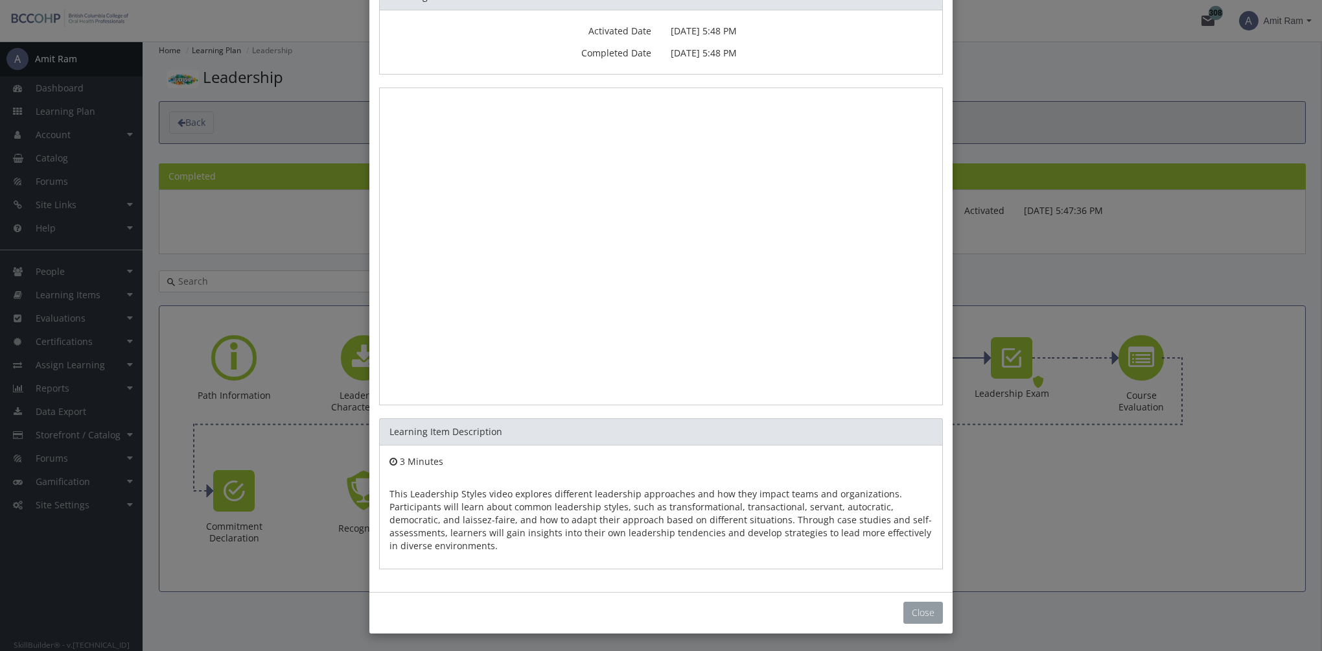
click at [921, 607] on button "Close" at bounding box center [923, 612] width 40 height 22
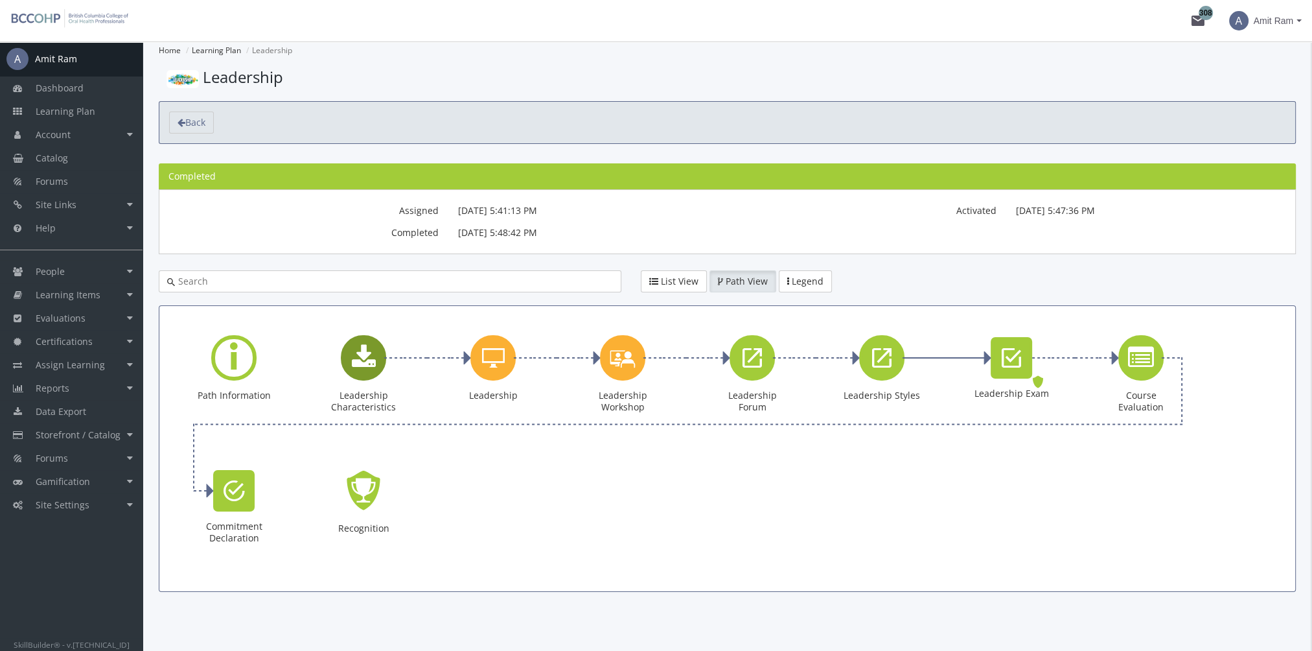
click at [390, 371] on div "Leadership Characteristics Downloads. Status: Completed." at bounding box center [364, 382] width 78 height 94
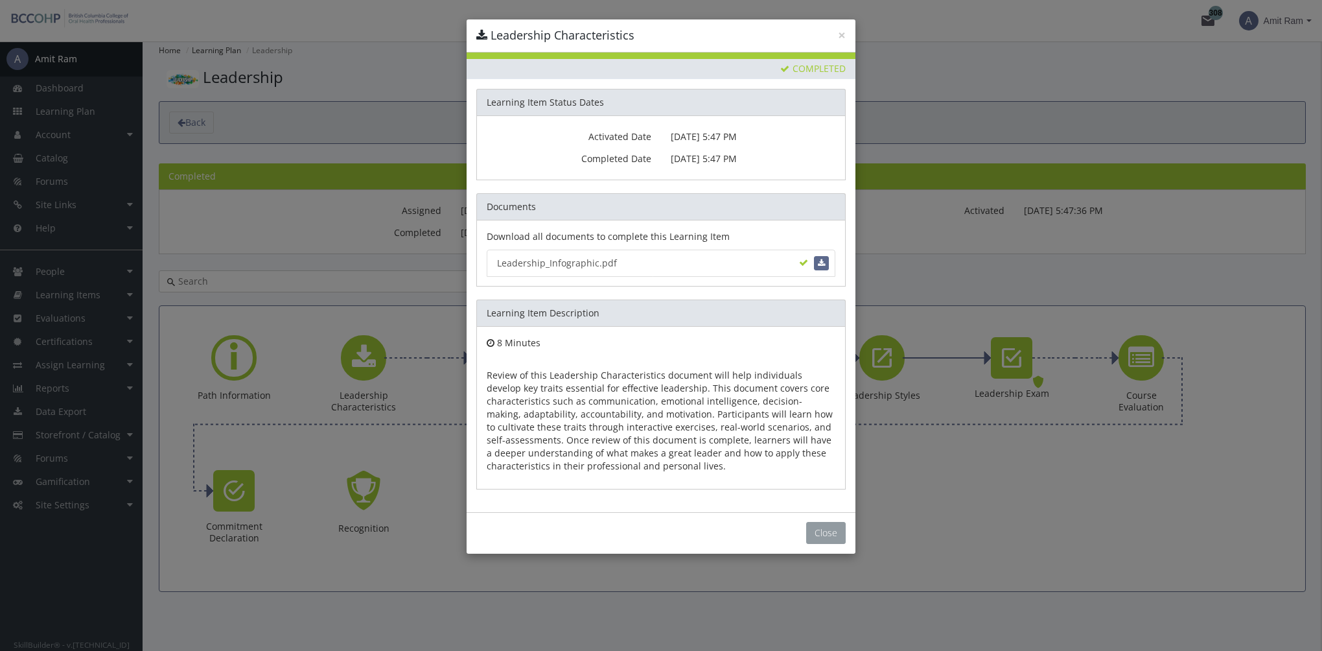
click at [830, 531] on button "Close" at bounding box center [826, 533] width 40 height 22
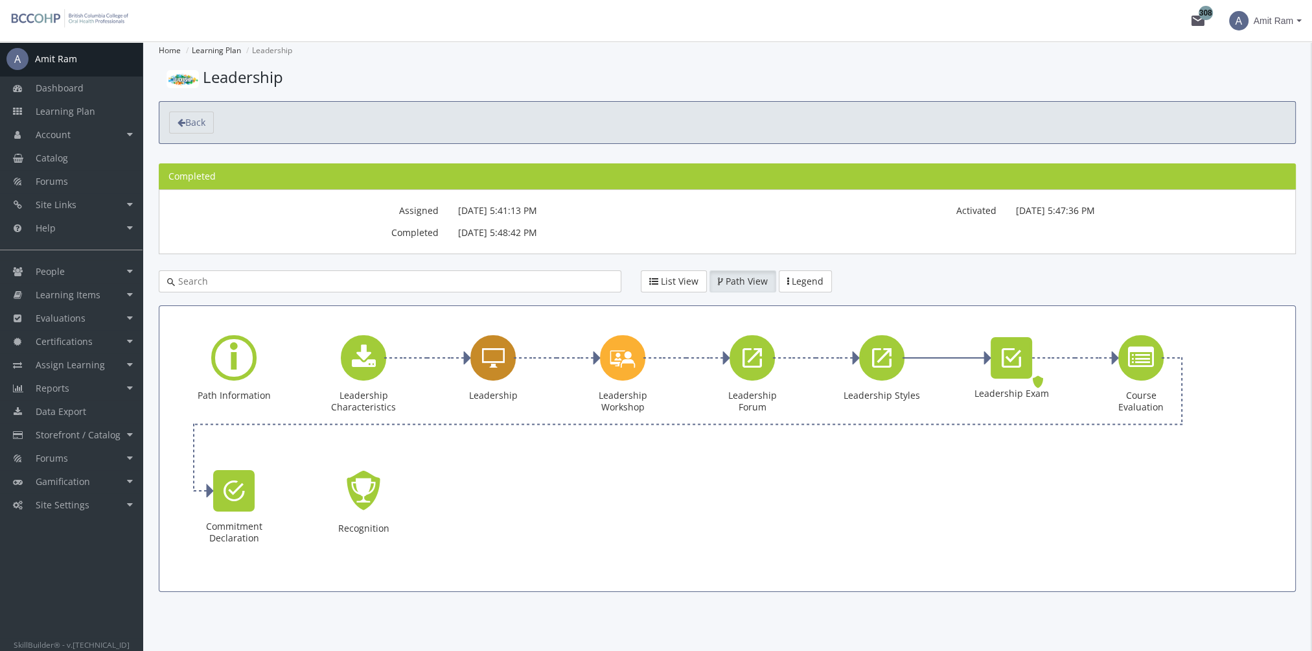
click at [486, 367] on icon "Leadership" at bounding box center [493, 358] width 23 height 26
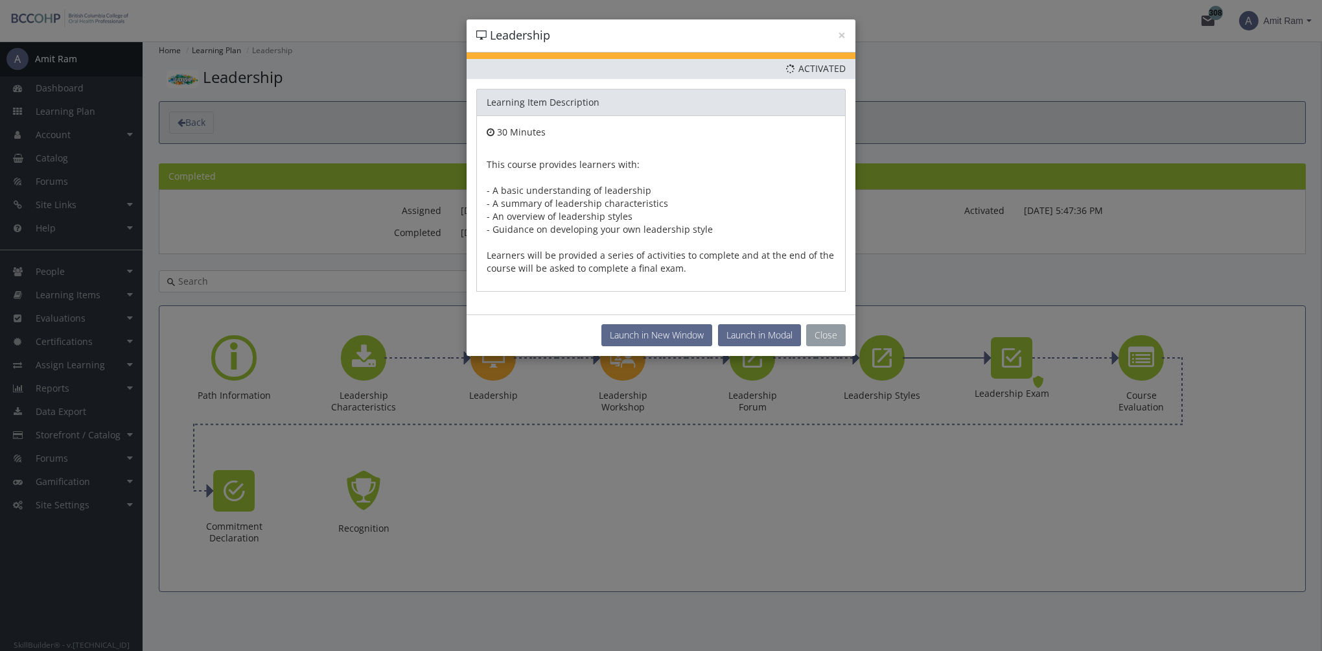
click at [837, 335] on button "Close" at bounding box center [826, 335] width 40 height 22
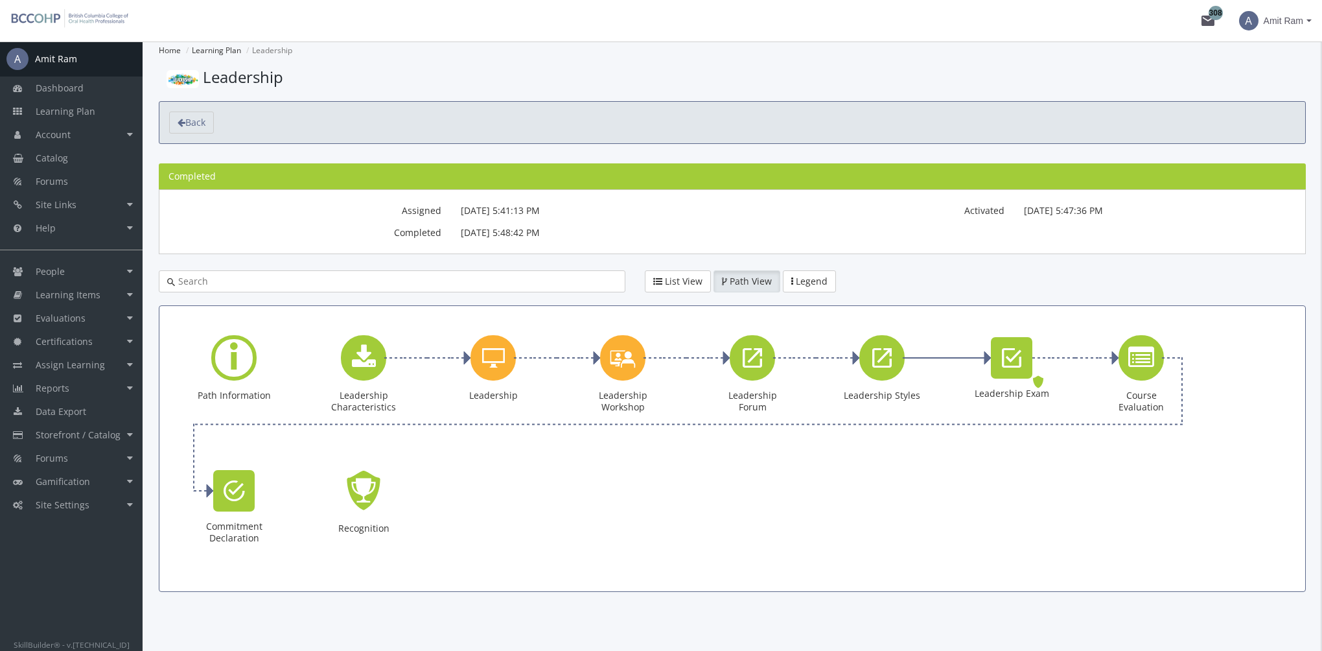
click at [625, 366] on div "× Leadership Priority This Learning Item has been designated as a Priority Item…" at bounding box center [661, 325] width 1322 height 651
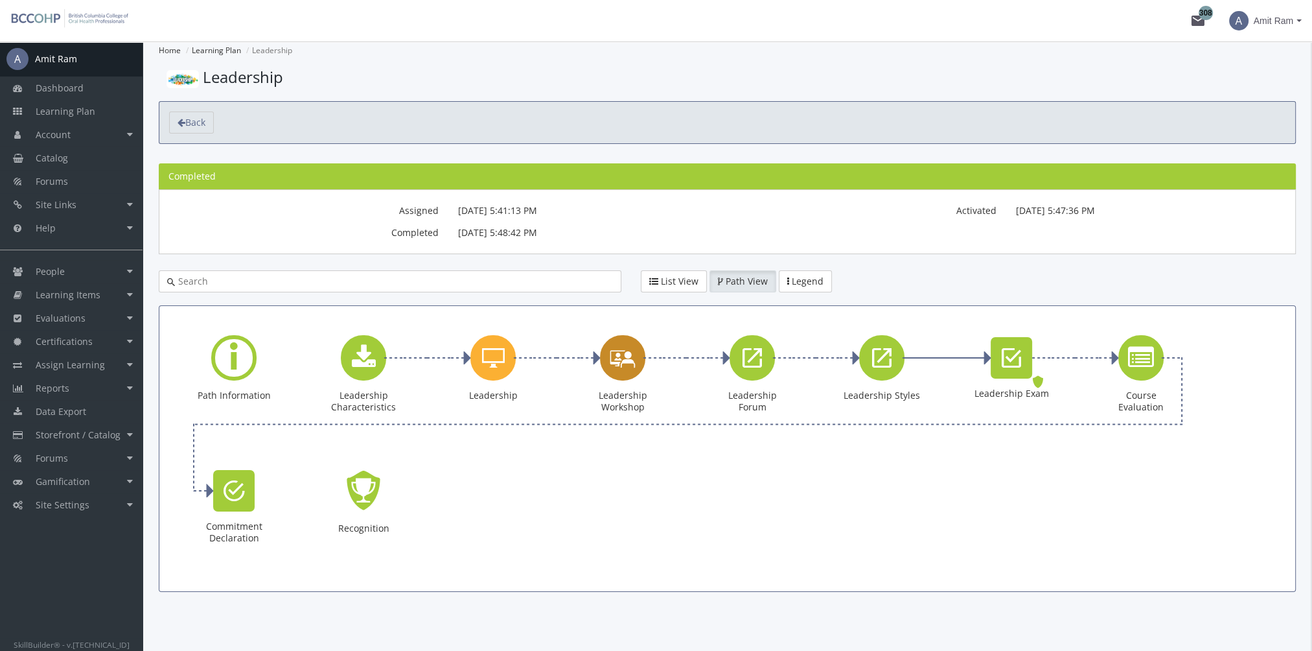
click at [625, 366] on icon "Leadership Workshop" at bounding box center [623, 357] width 26 height 37
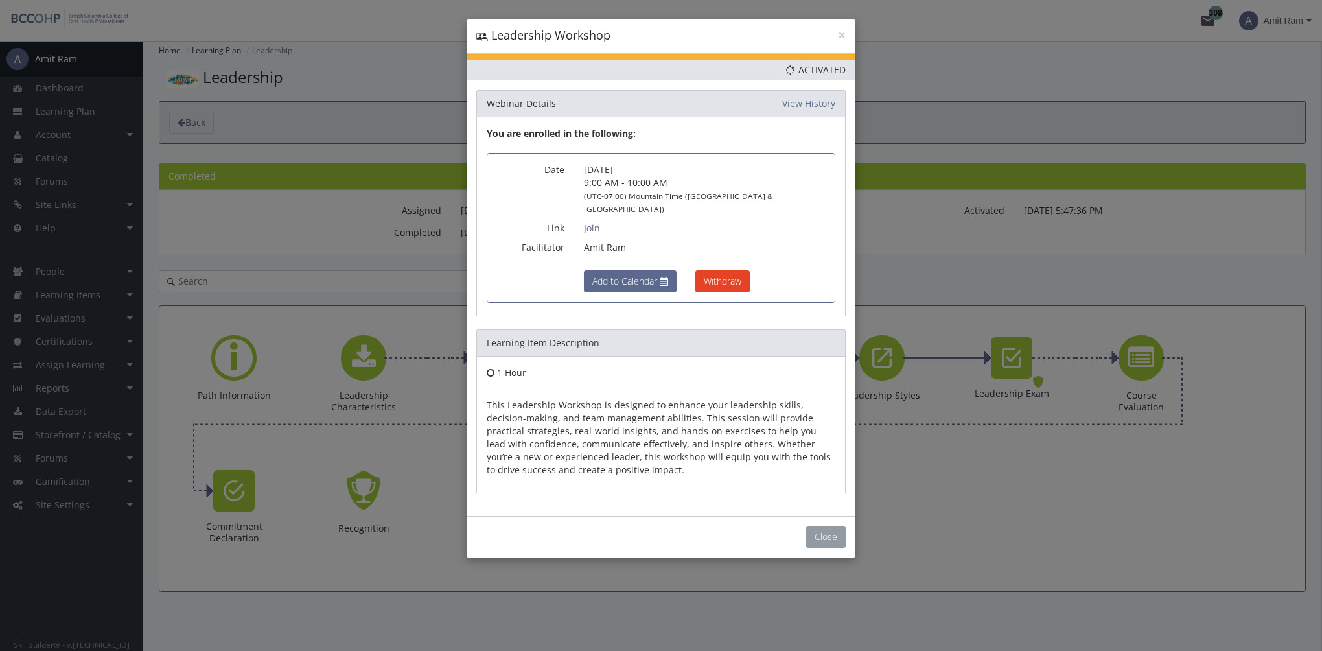
click at [824, 526] on button "Close" at bounding box center [826, 537] width 40 height 22
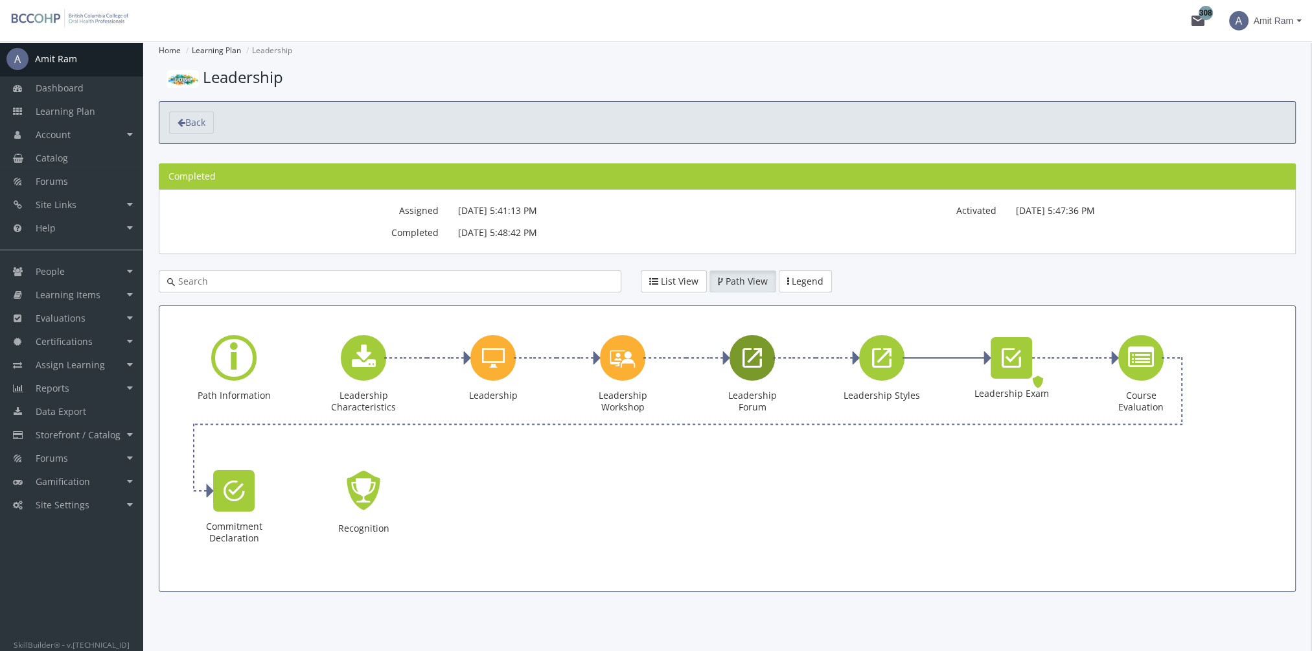
click at [747, 369] on icon "Leadership Forum" at bounding box center [752, 358] width 19 height 26
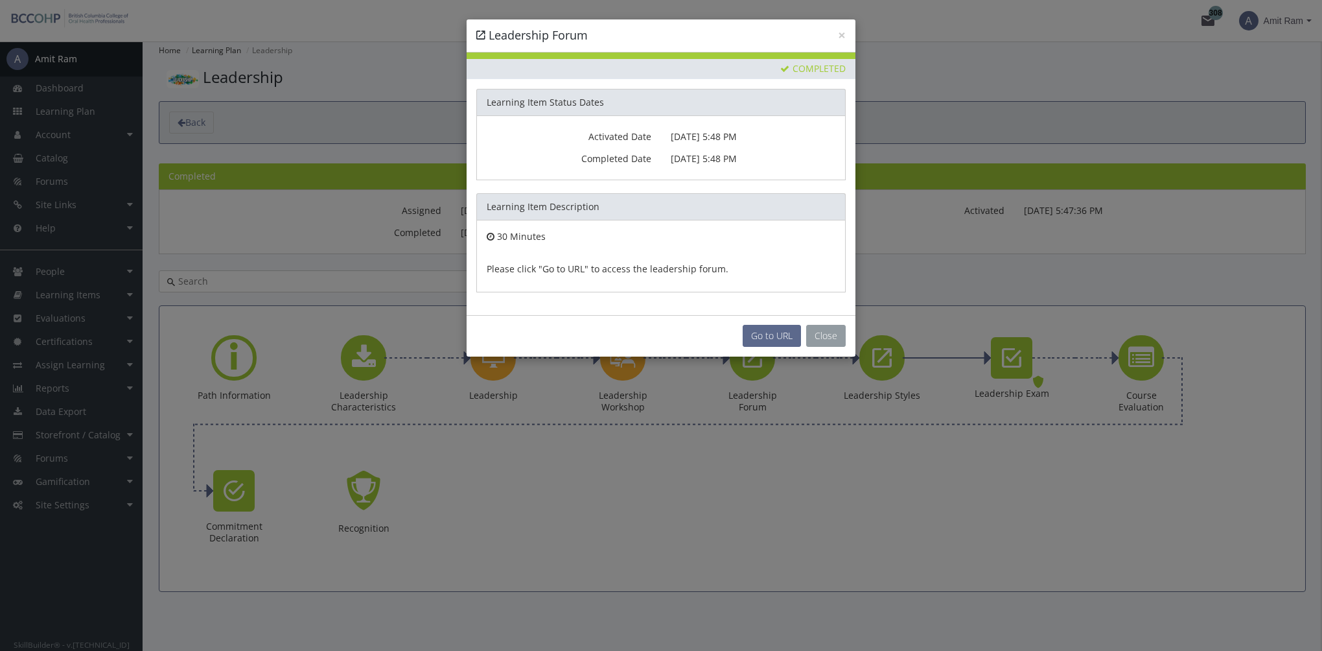
click at [824, 339] on button "Close" at bounding box center [826, 336] width 40 height 22
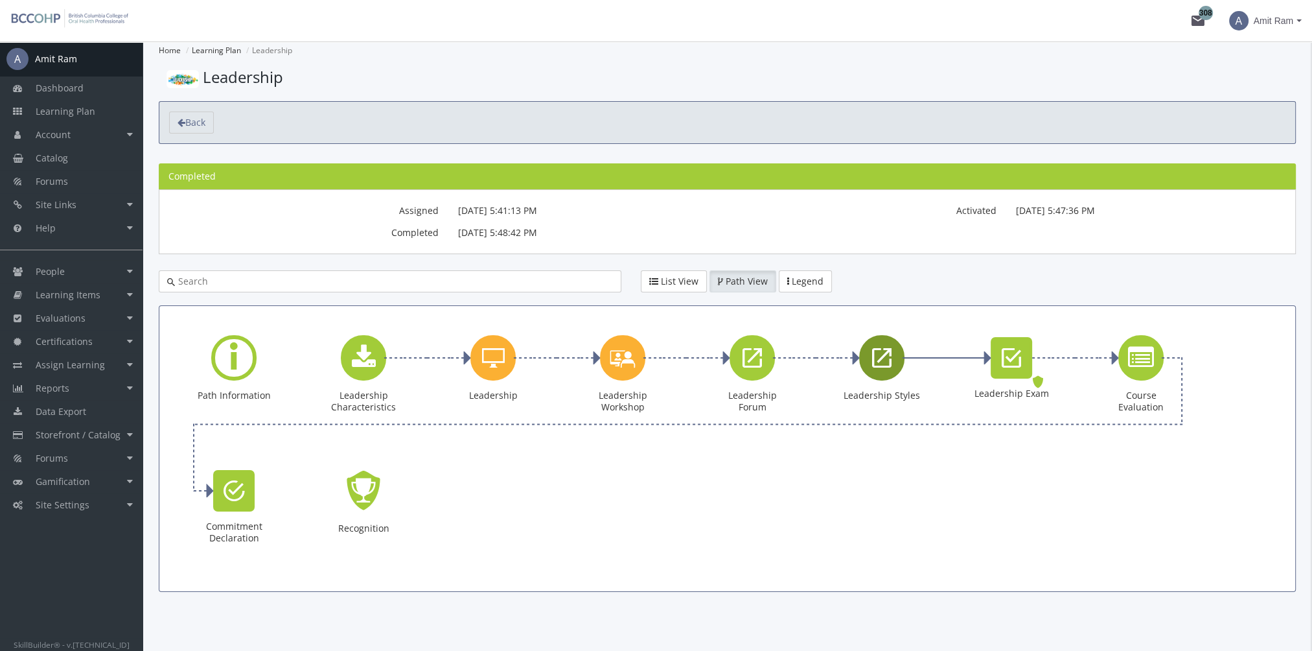
click at [879, 368] on icon "Leadership Styles" at bounding box center [881, 358] width 19 height 26
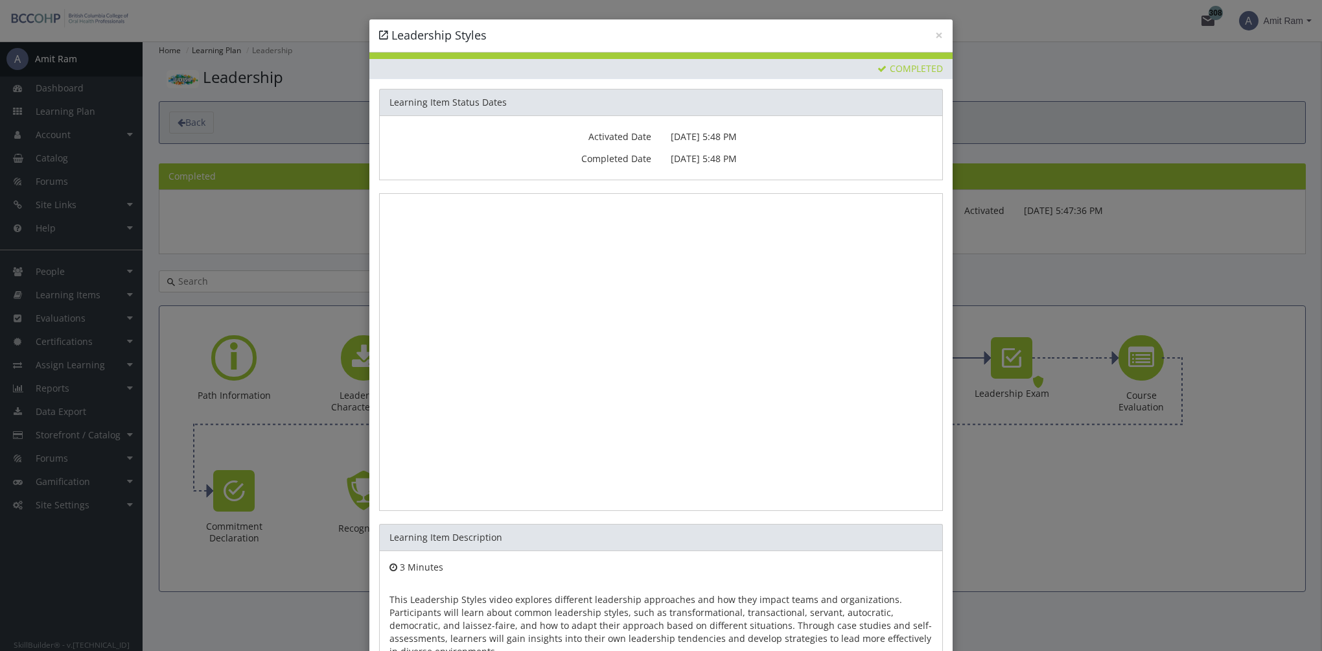
scroll to position [106, 0]
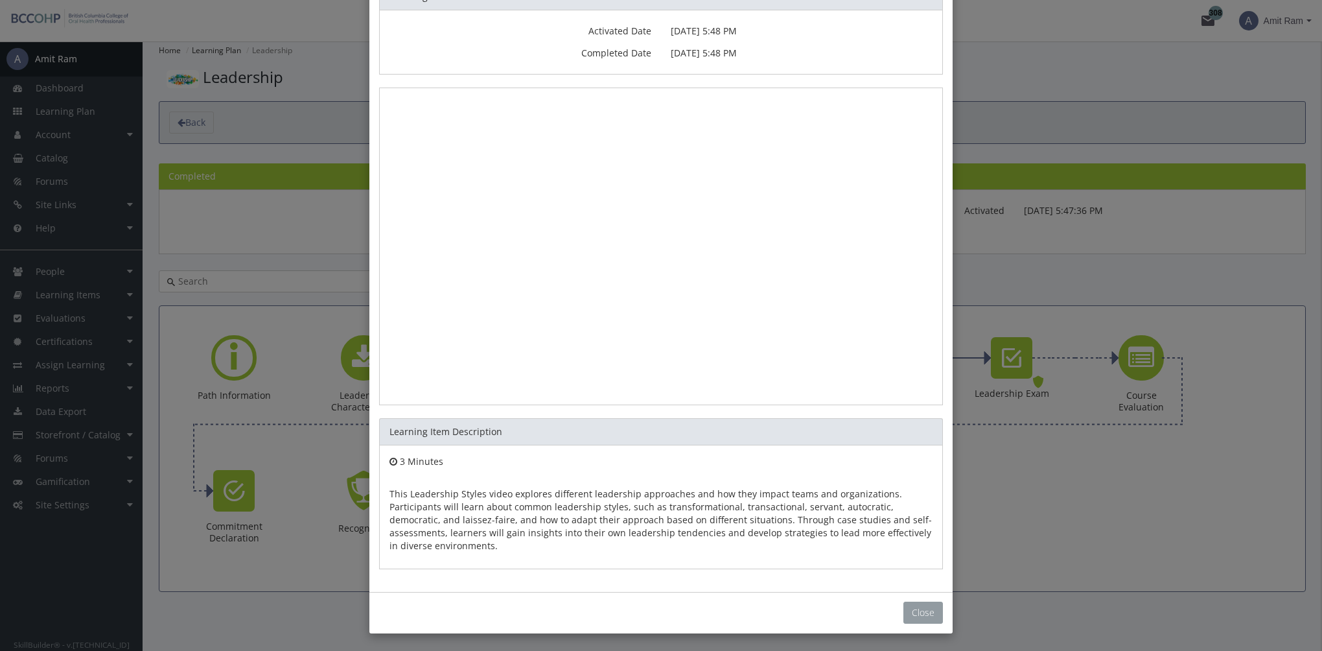
click at [912, 606] on button "Close" at bounding box center [923, 612] width 40 height 22
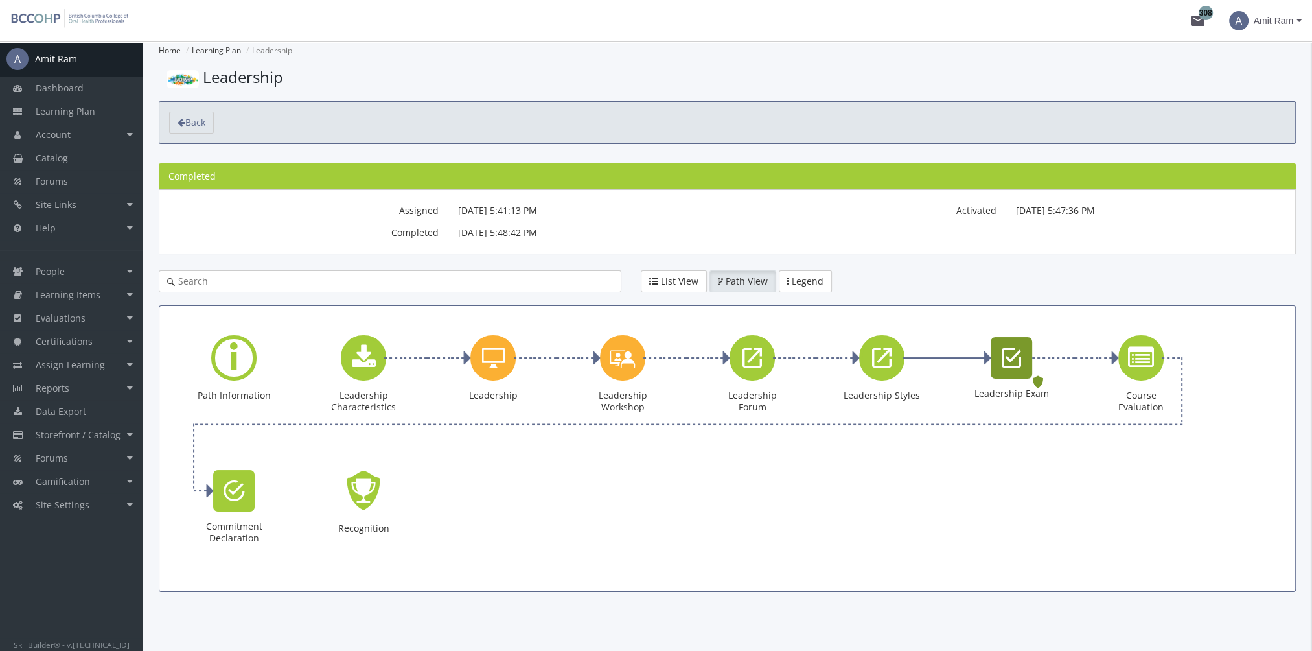
click at [1017, 368] on icon "Leadership Exam" at bounding box center [1011, 358] width 19 height 26
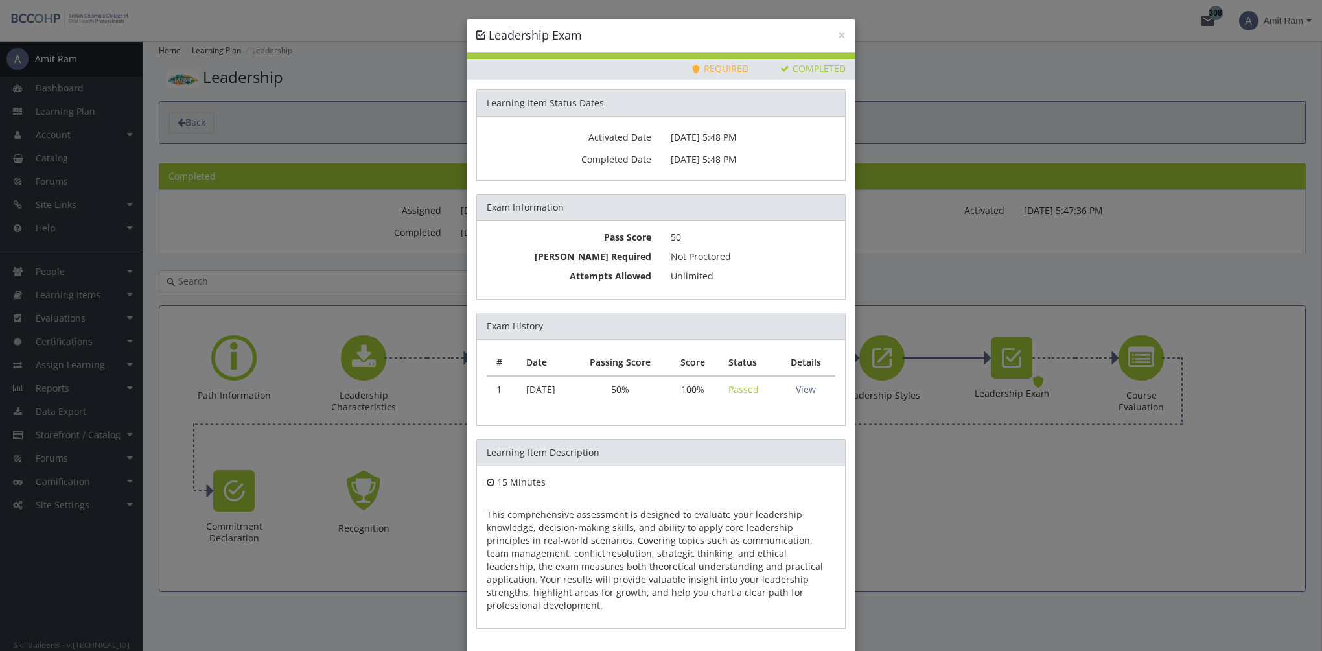
scroll to position [46, 0]
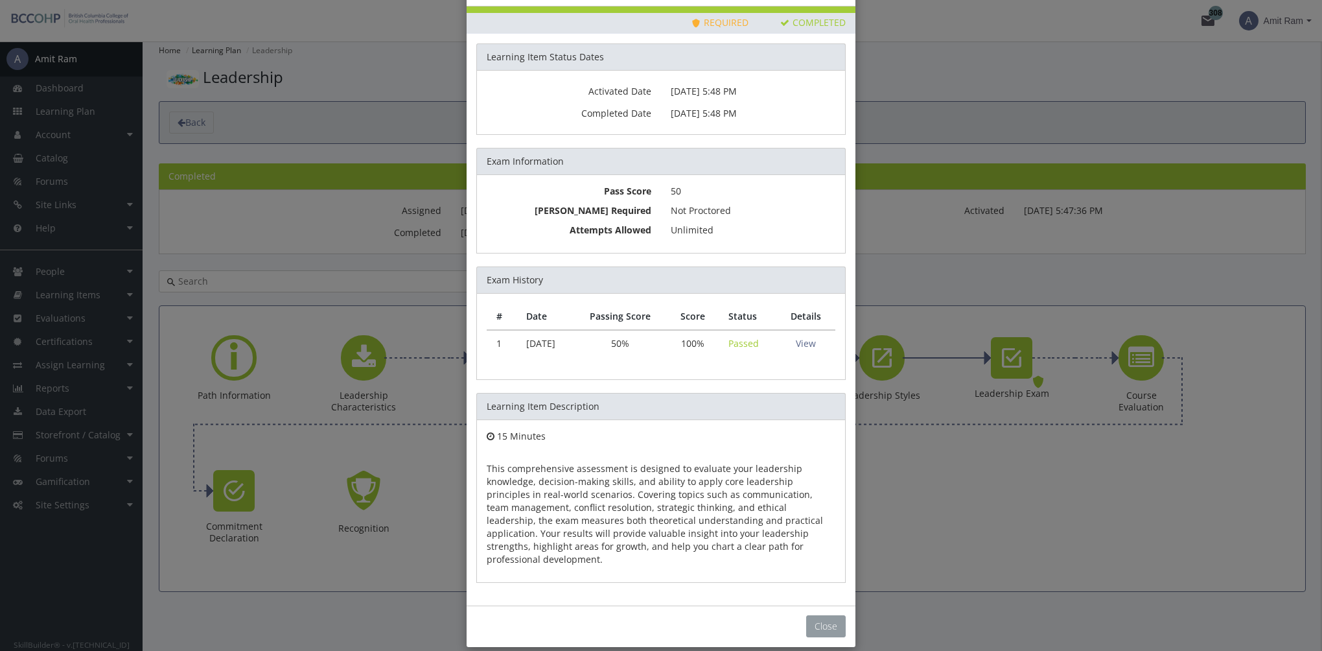
click at [814, 615] on button "Close" at bounding box center [826, 626] width 40 height 22
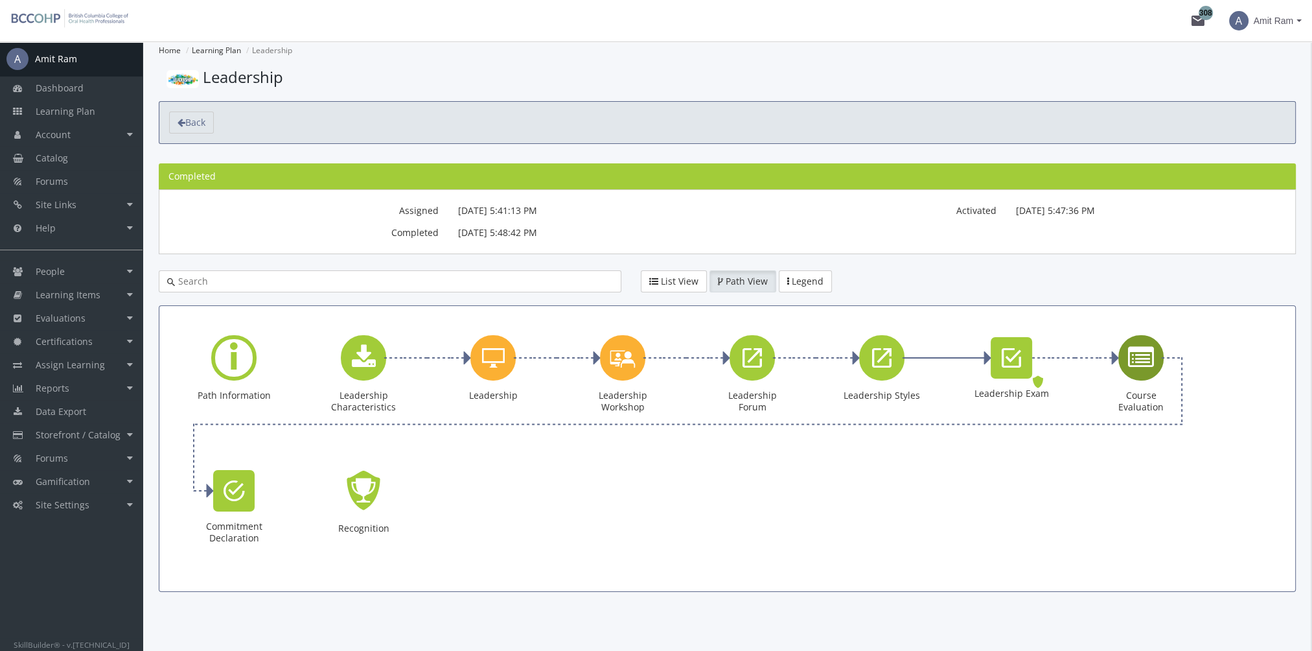
click at [1152, 361] on icon "Course Evaluation" at bounding box center [1141, 358] width 26 height 26
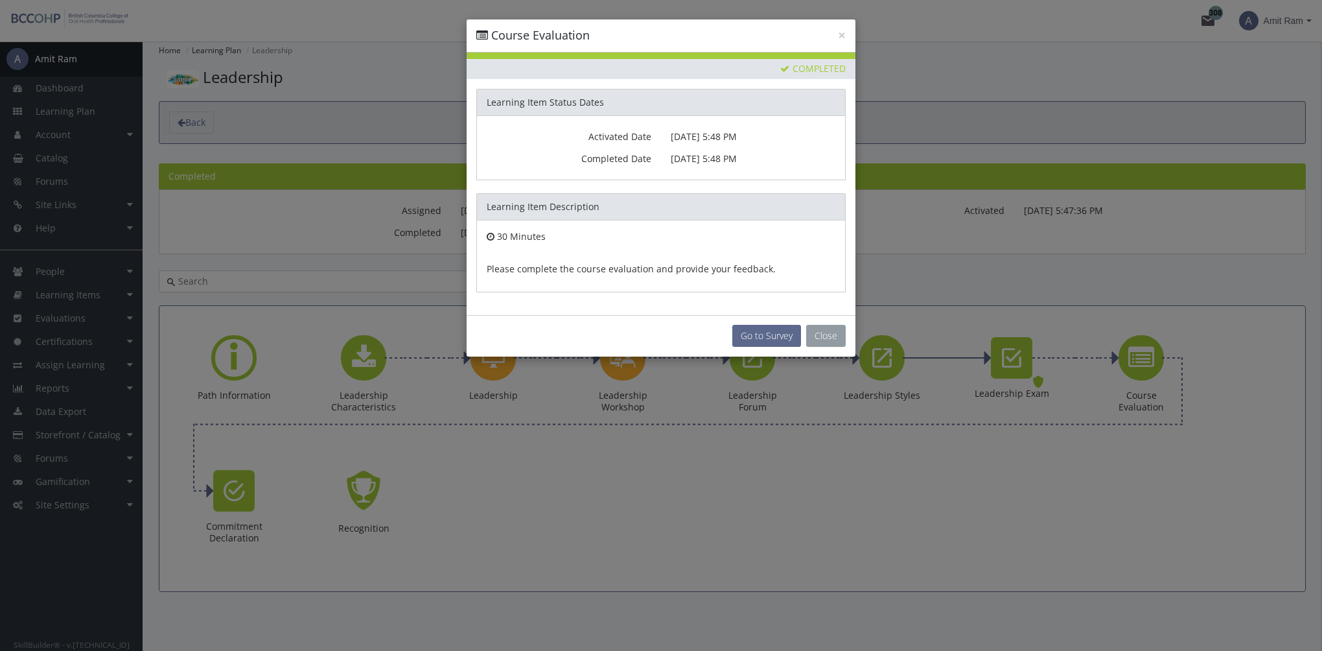
click at [824, 338] on button "Close" at bounding box center [826, 336] width 40 height 22
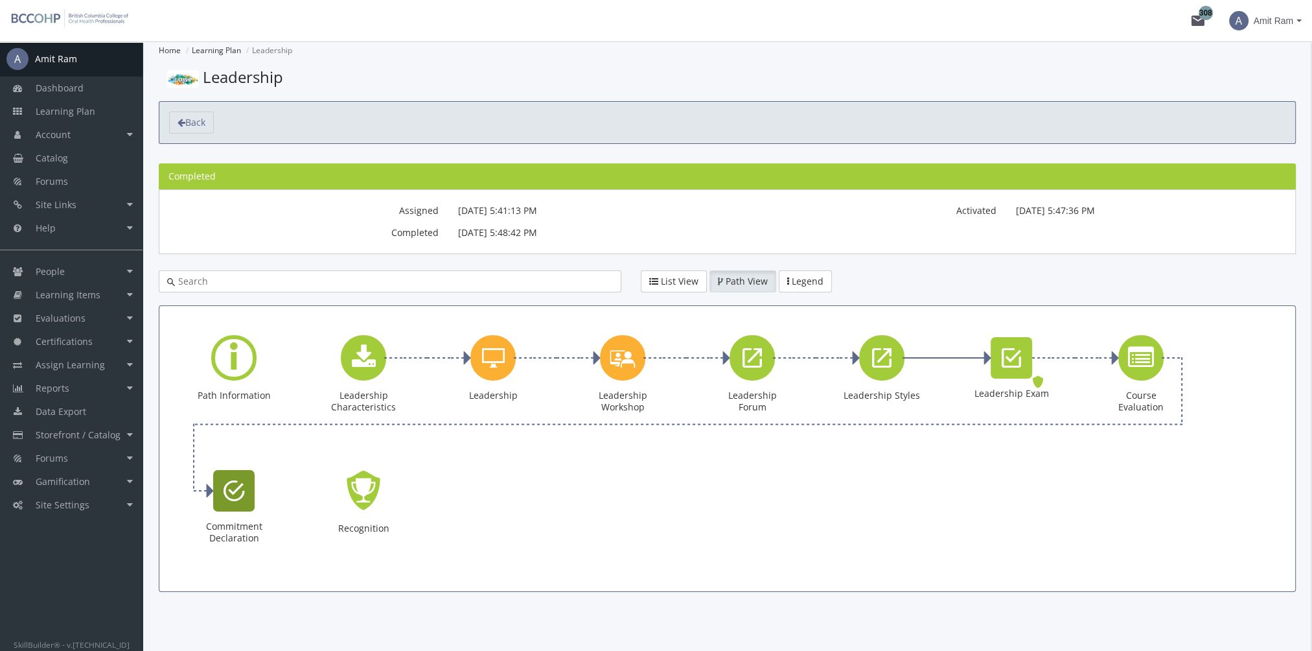
click at [239, 503] on div "Commitment Declaration" at bounding box center [233, 490] width 41 height 41
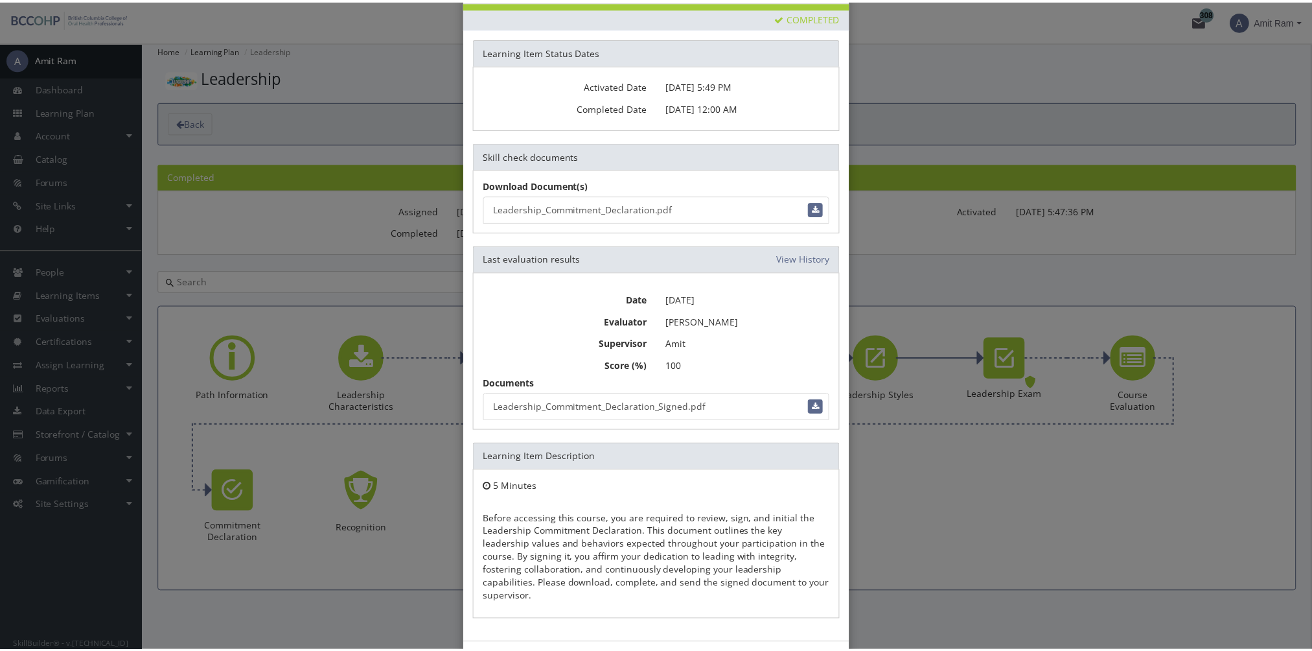
scroll to position [87, 0]
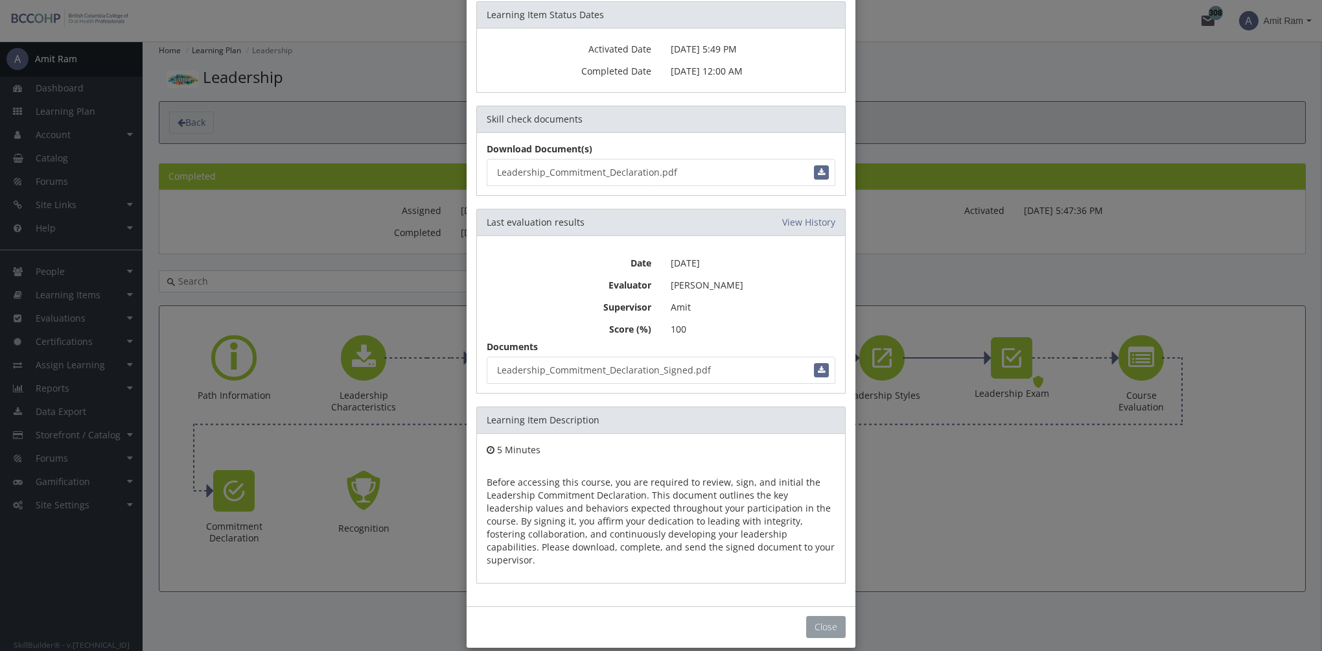
click at [819, 616] on button "Close" at bounding box center [826, 627] width 40 height 22
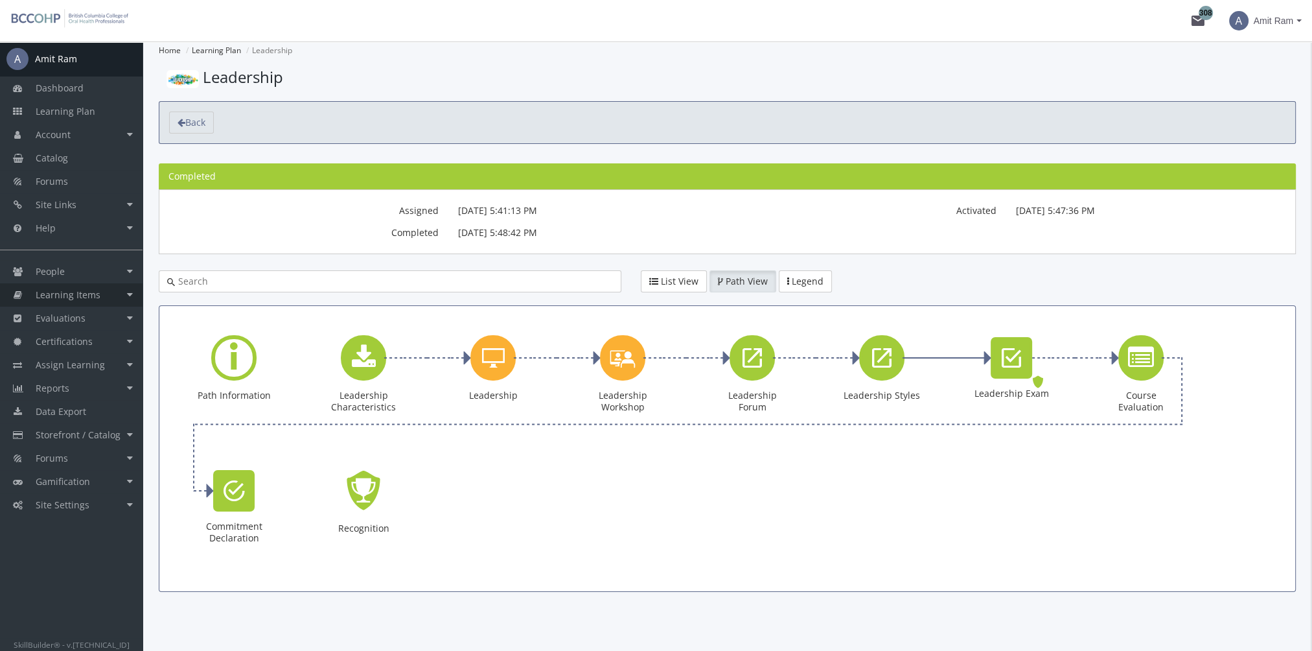
click at [87, 290] on span "Learning Items" at bounding box center [68, 294] width 65 height 12
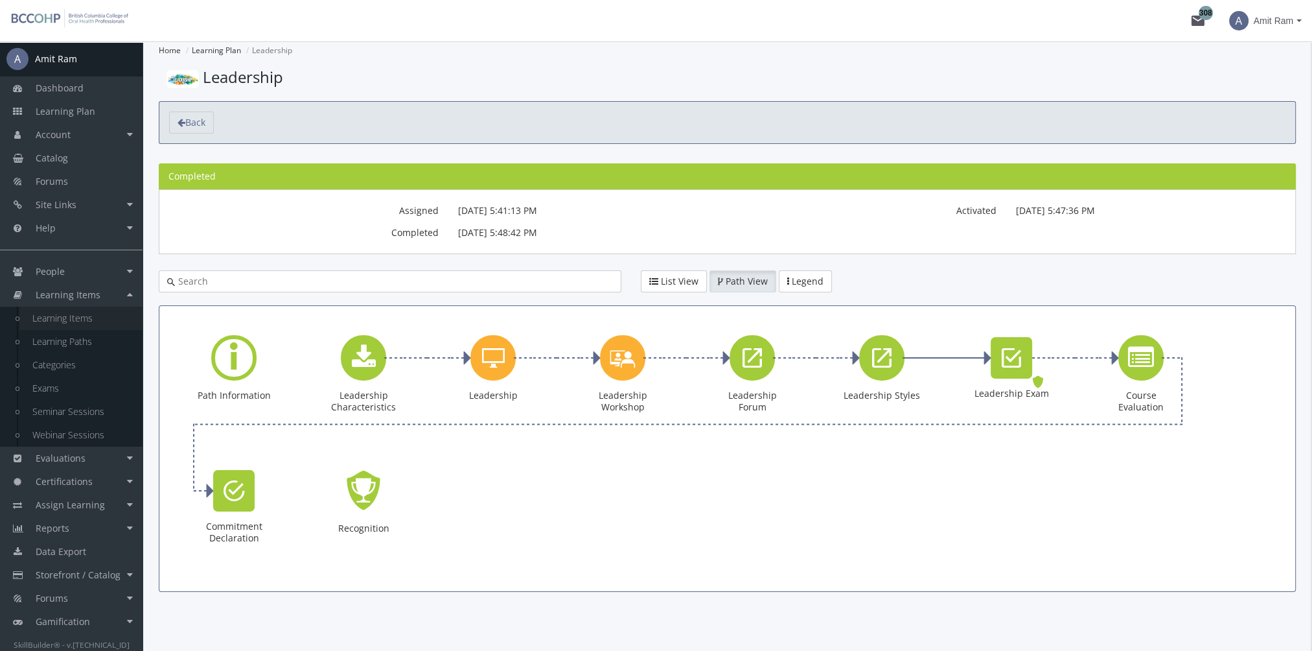
click at [103, 318] on link "Learning Items" at bounding box center [80, 318] width 123 height 23
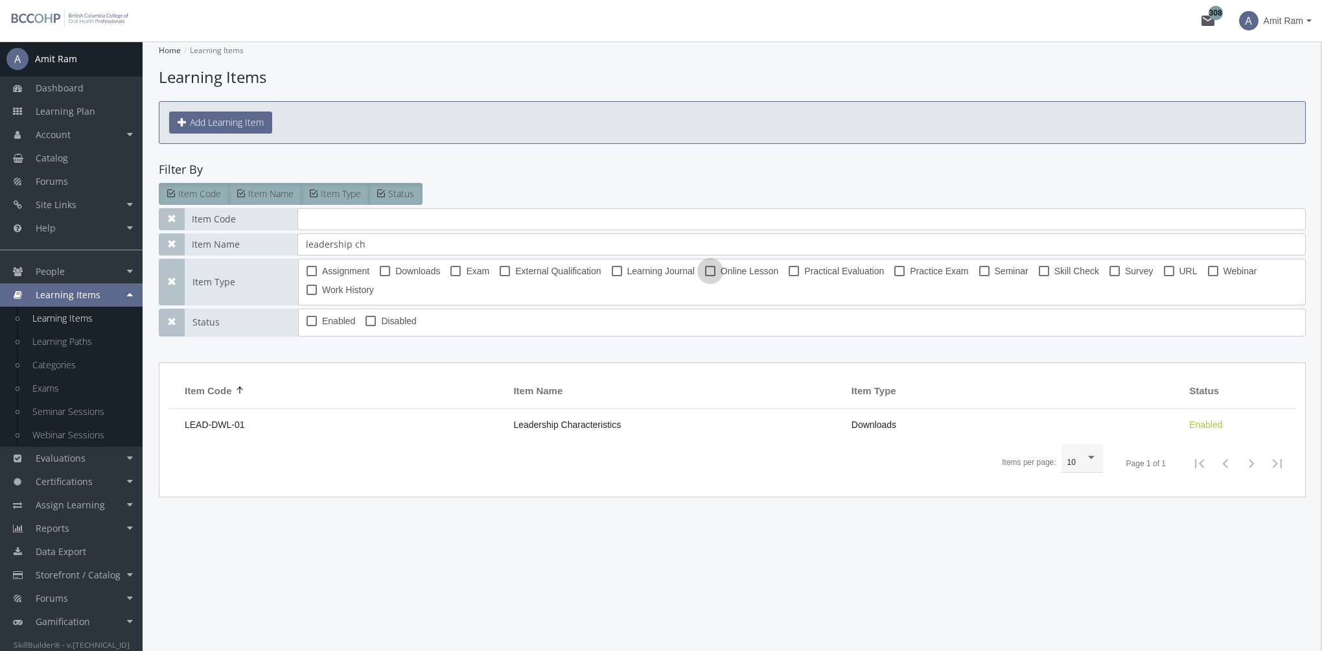
click at [717, 270] on label "Online Lesson" at bounding box center [742, 271] width 74 height 16
click at [706, 275] on input "Online Lesson" at bounding box center [705, 275] width 1 height 1
checkbox input "true"
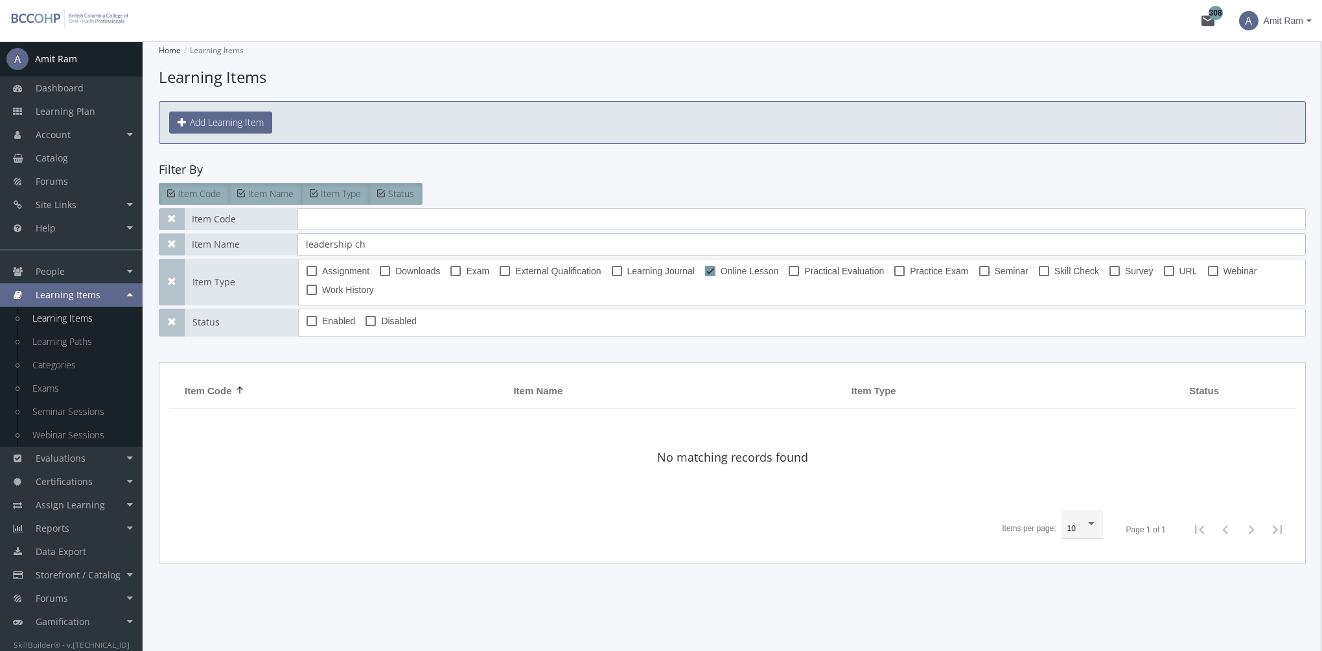
drag, startPoint x: 392, startPoint y: 249, endPoint x: 415, endPoint y: 244, distance: 23.3
click at [394, 249] on input "leadership ch" at bounding box center [801, 244] width 1008 height 22
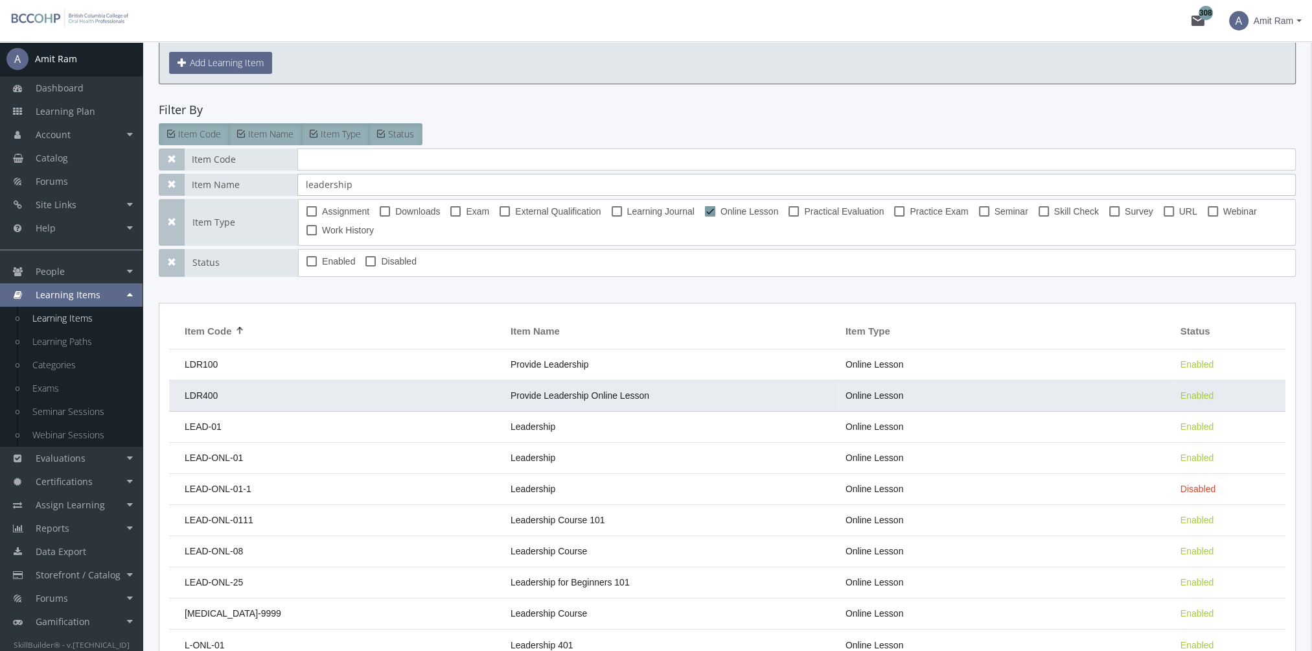
scroll to position [130, 0]
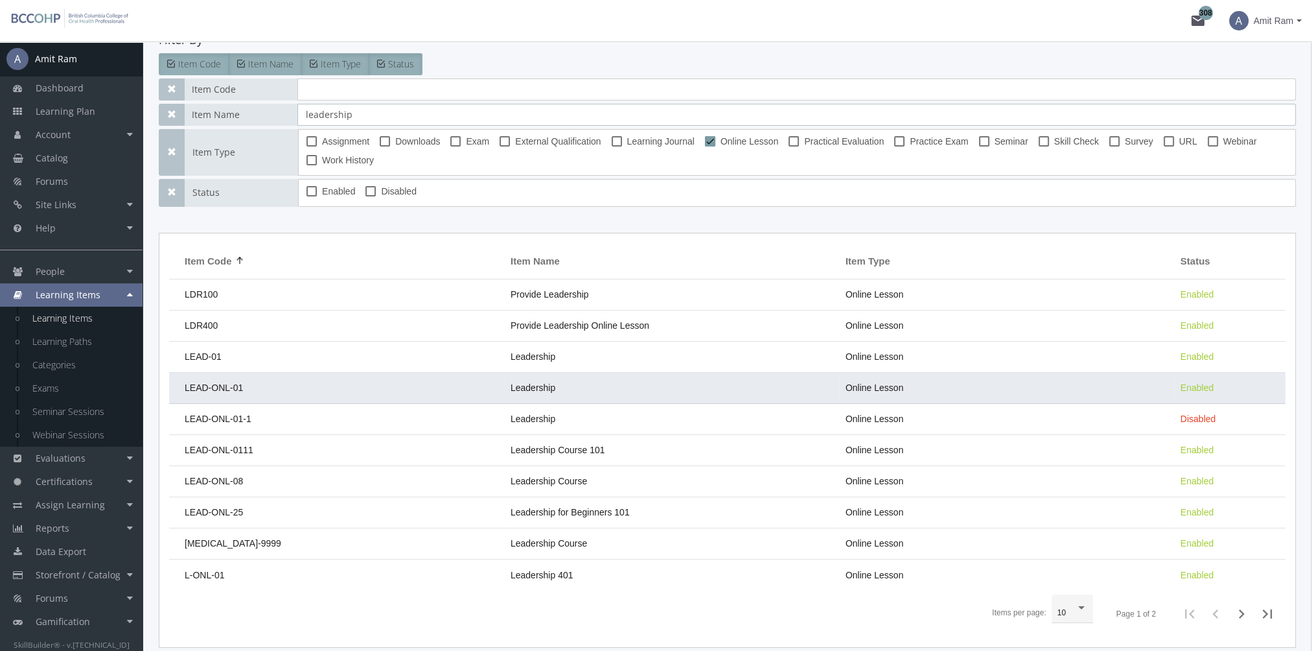
type input "leadership"
click at [353, 380] on td "LEAD-ONL-01" at bounding box center [336, 388] width 335 height 31
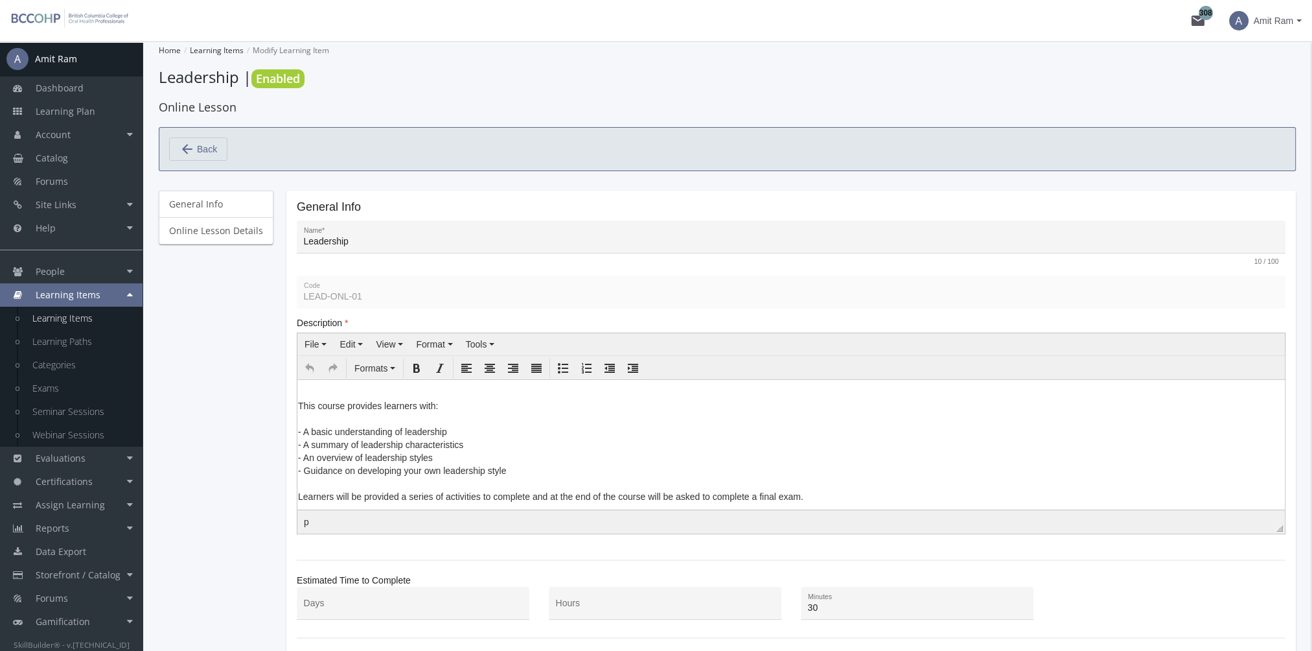
click at [585, 463] on p "This course provides learners with: - A basic understanding of leadership - A s…" at bounding box center [791, 451] width 986 height 104
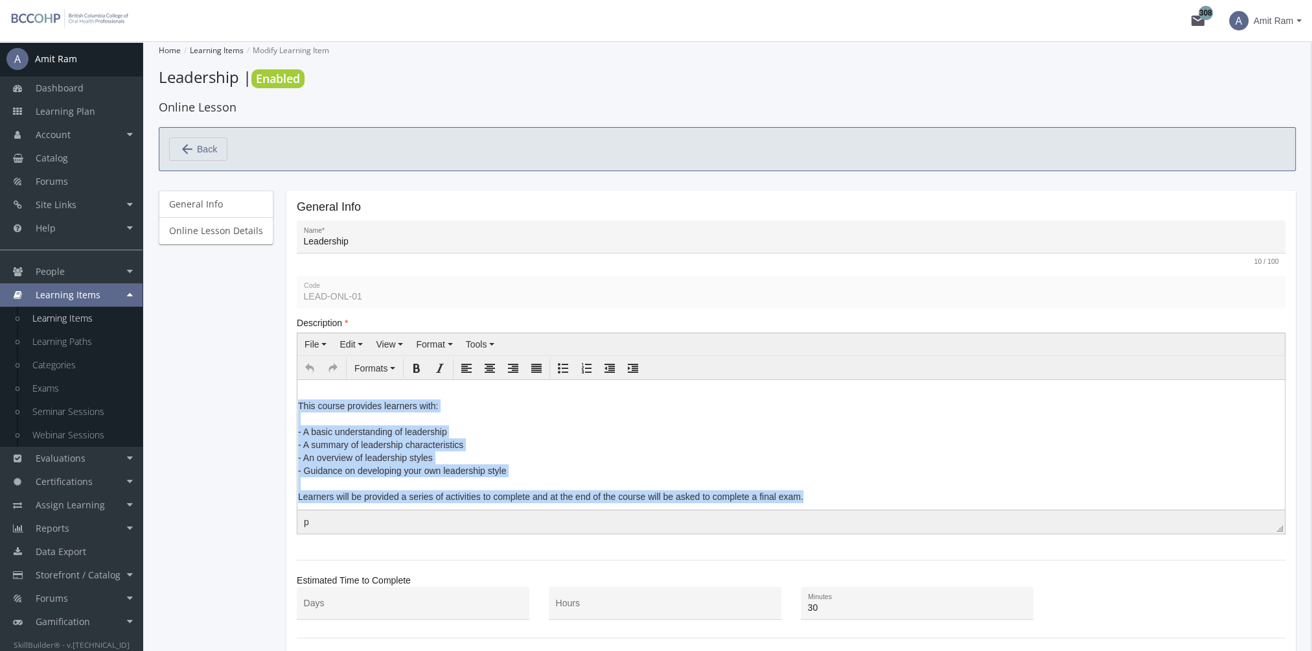
drag, startPoint x: 840, startPoint y: 501, endPoint x: 261, endPoint y: 405, distance: 587.3
click at [297, 405] on html "This course provides learners with: - A basic understanding of leadership - A s…" at bounding box center [791, 444] width 988 height 130
paste body
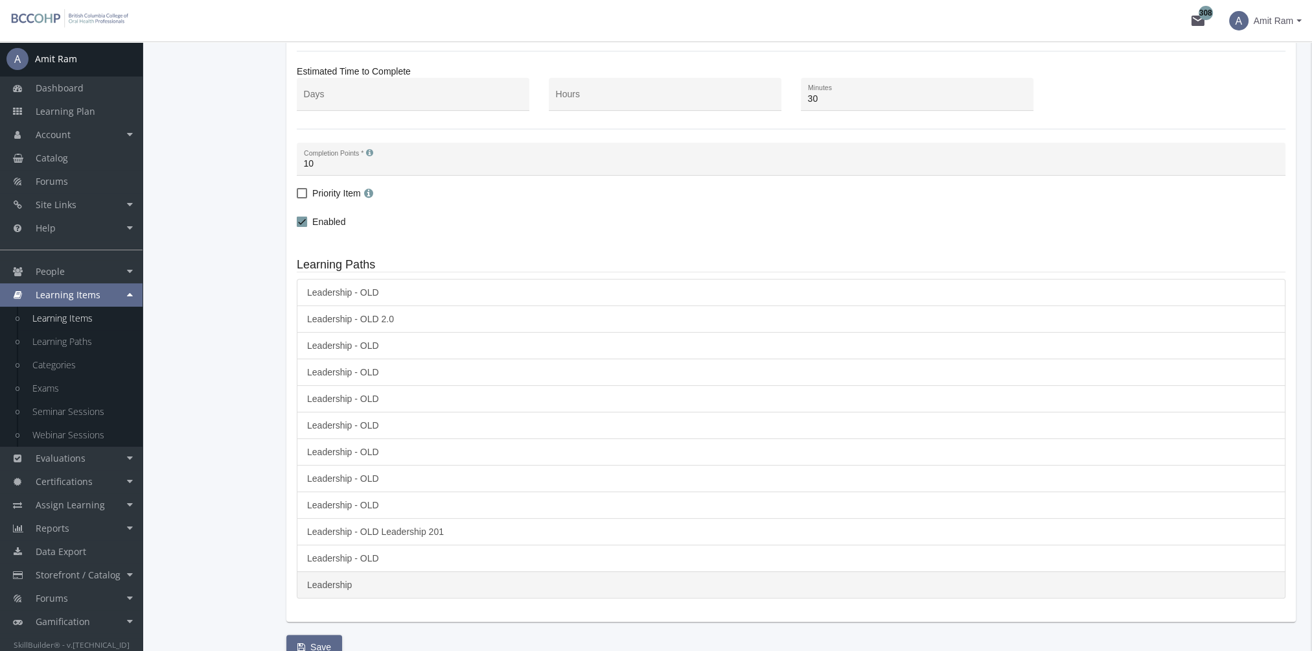
scroll to position [616, 0]
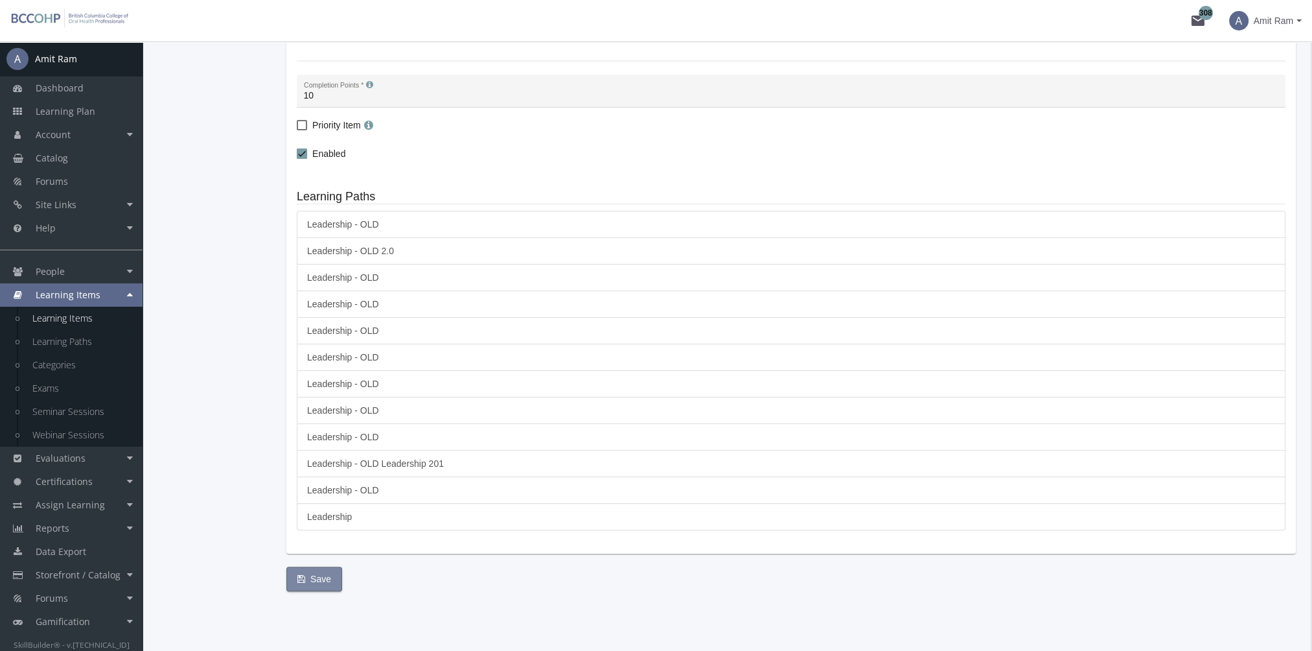
click at [327, 571] on button "Save" at bounding box center [314, 578] width 56 height 25
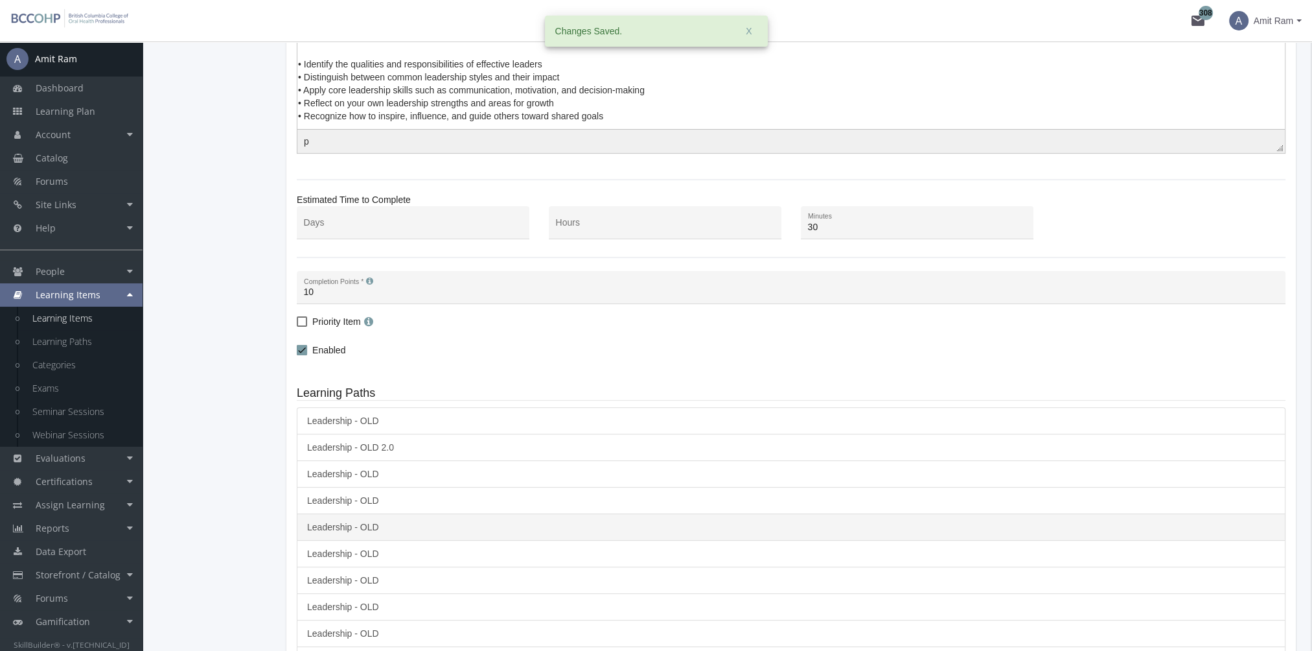
scroll to position [356, 0]
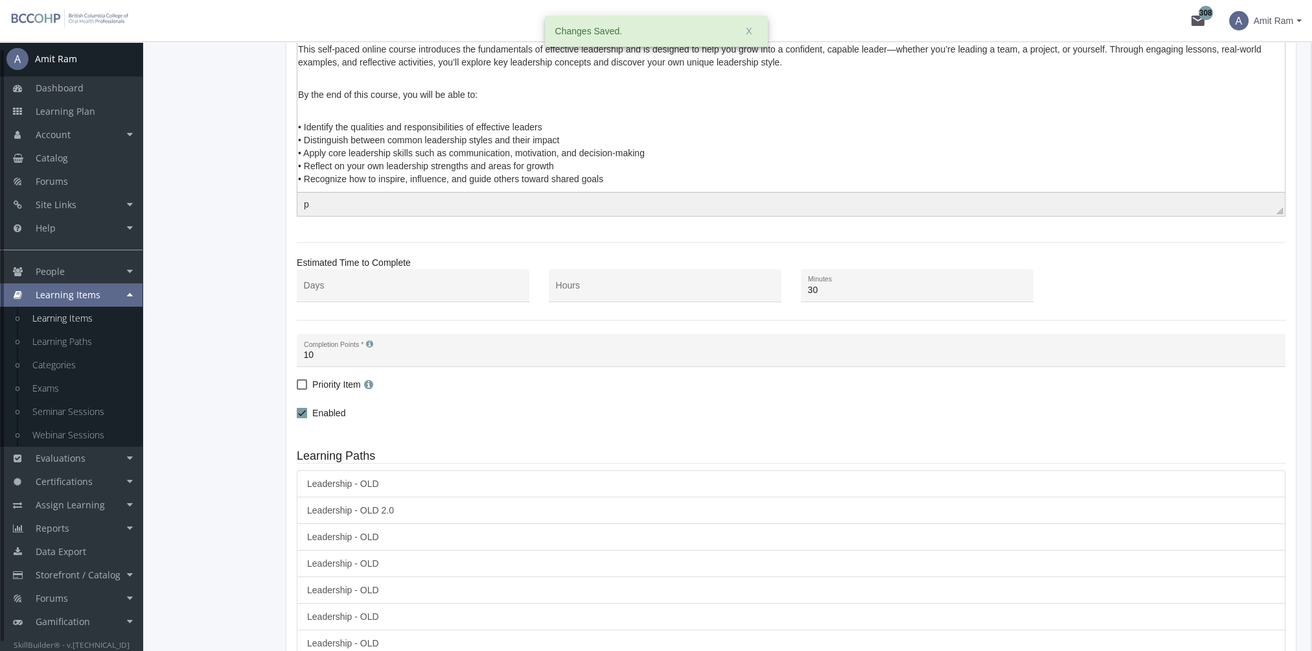
click at [99, 321] on link "Learning Items" at bounding box center [80, 318] width 123 height 23
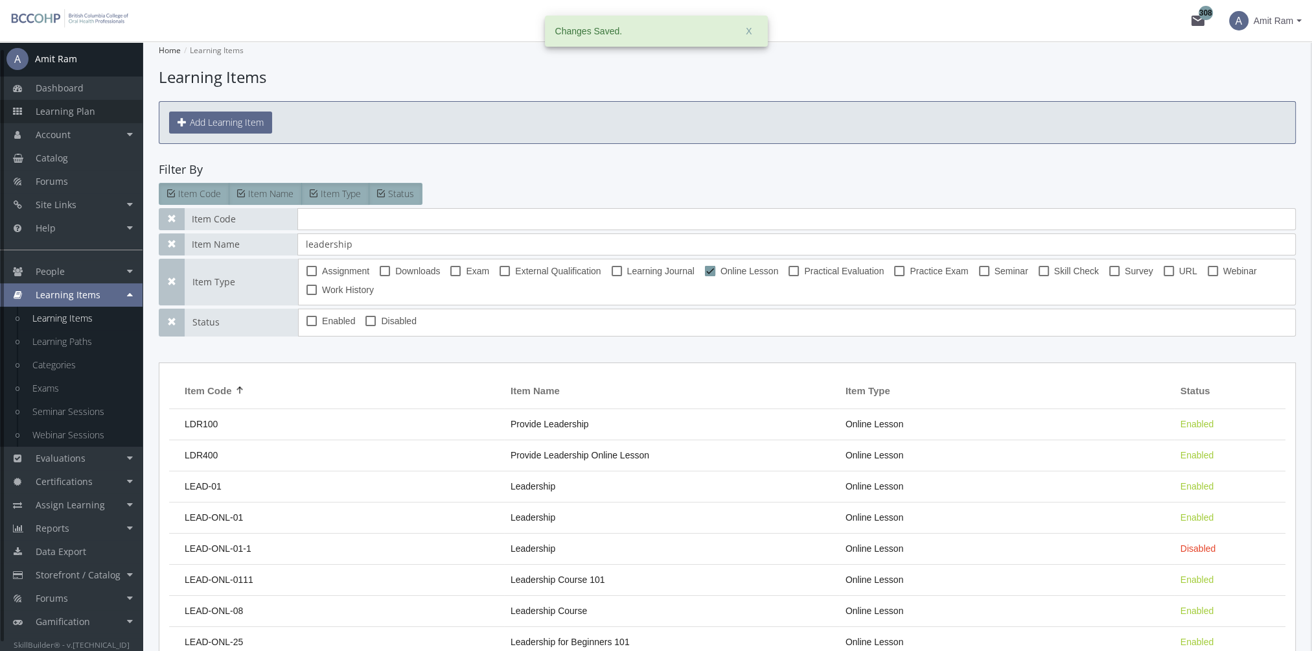
click at [99, 115] on link "Learning Plan" at bounding box center [71, 111] width 143 height 23
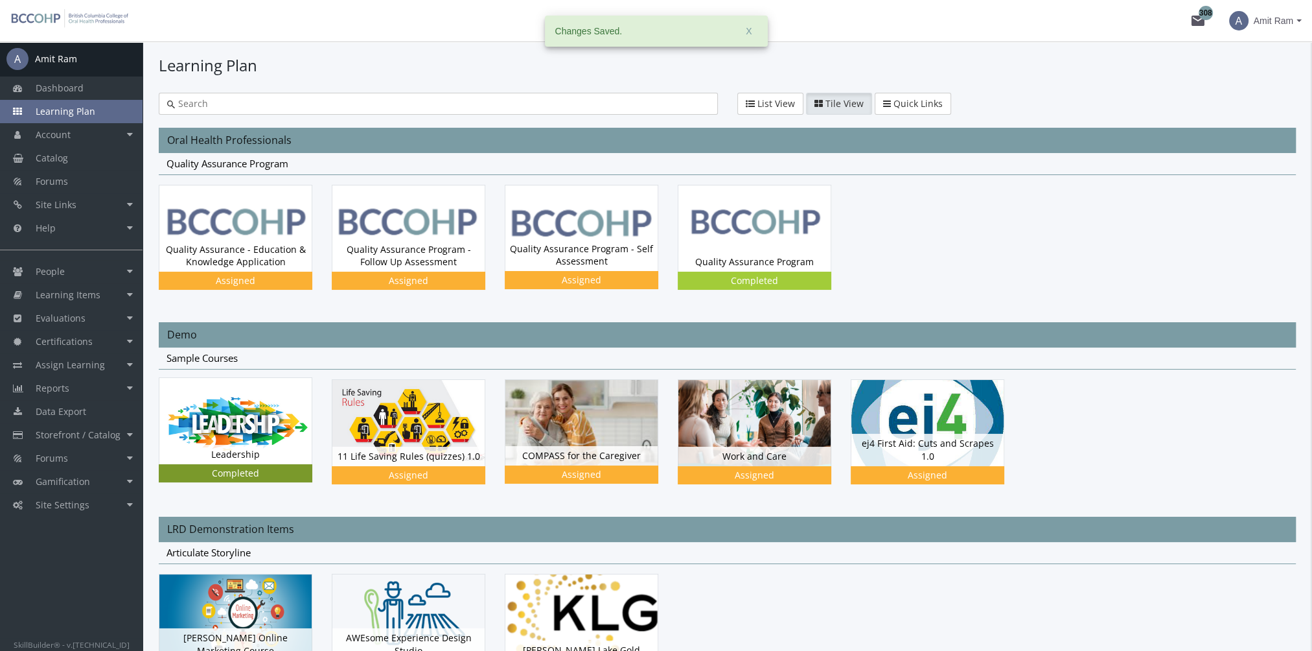
click at [293, 414] on img at bounding box center [235, 421] width 152 height 86
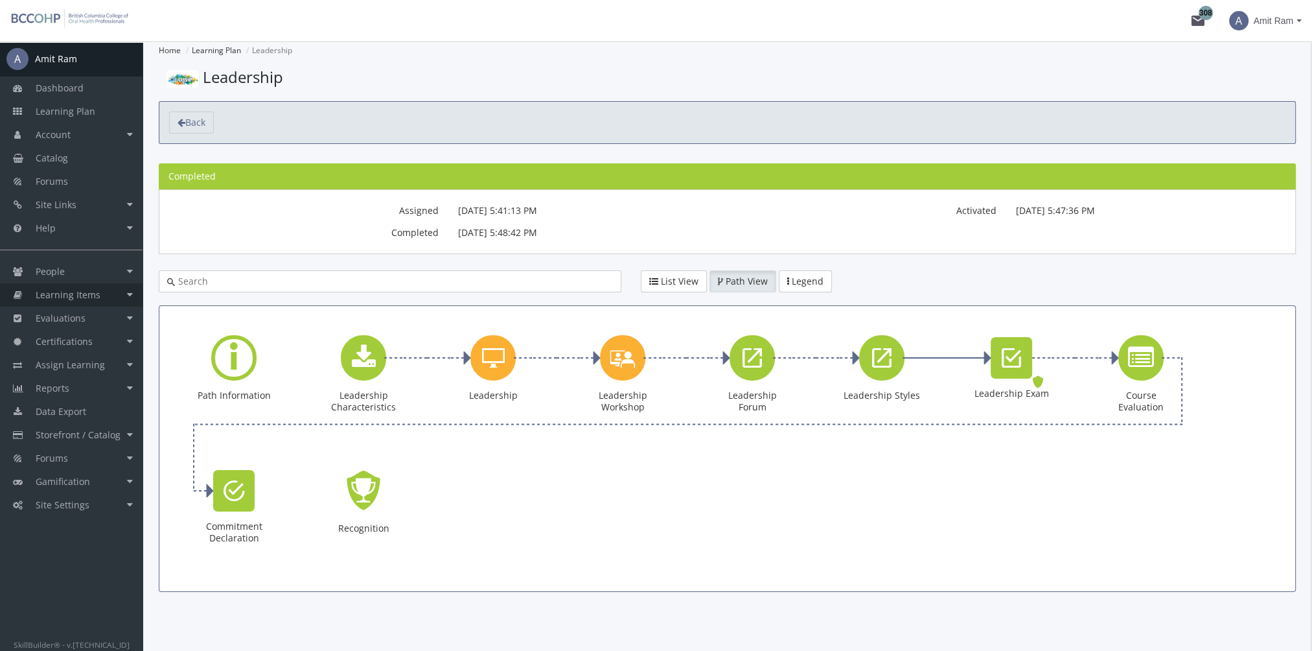
click at [82, 293] on span "Learning Items" at bounding box center [68, 294] width 65 height 12
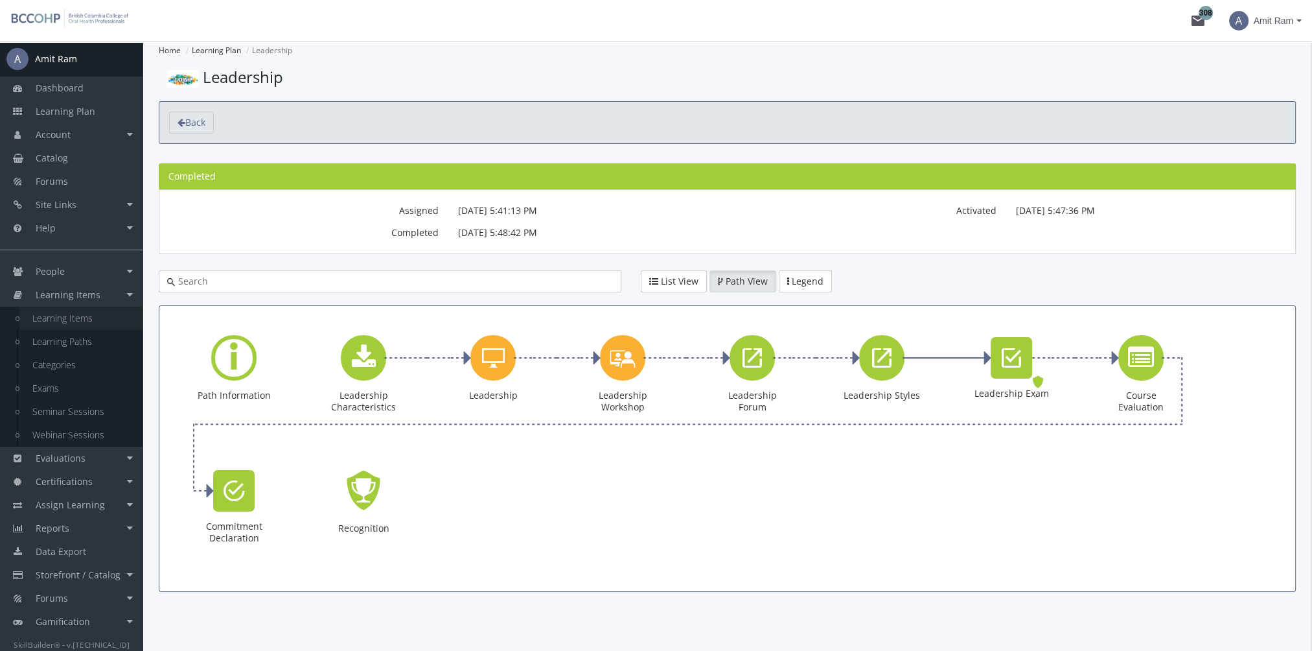
click at [82, 320] on link "Learning Items" at bounding box center [80, 318] width 123 height 23
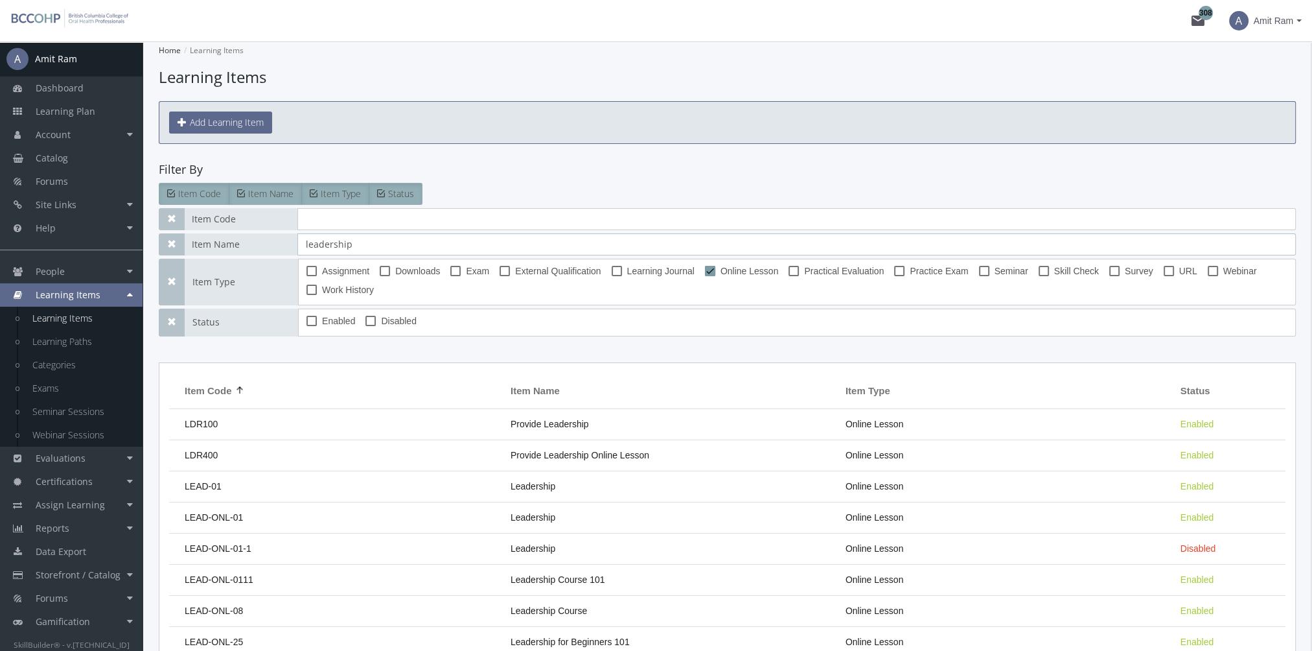
click at [377, 248] on input "leadership" at bounding box center [796, 244] width 999 height 22
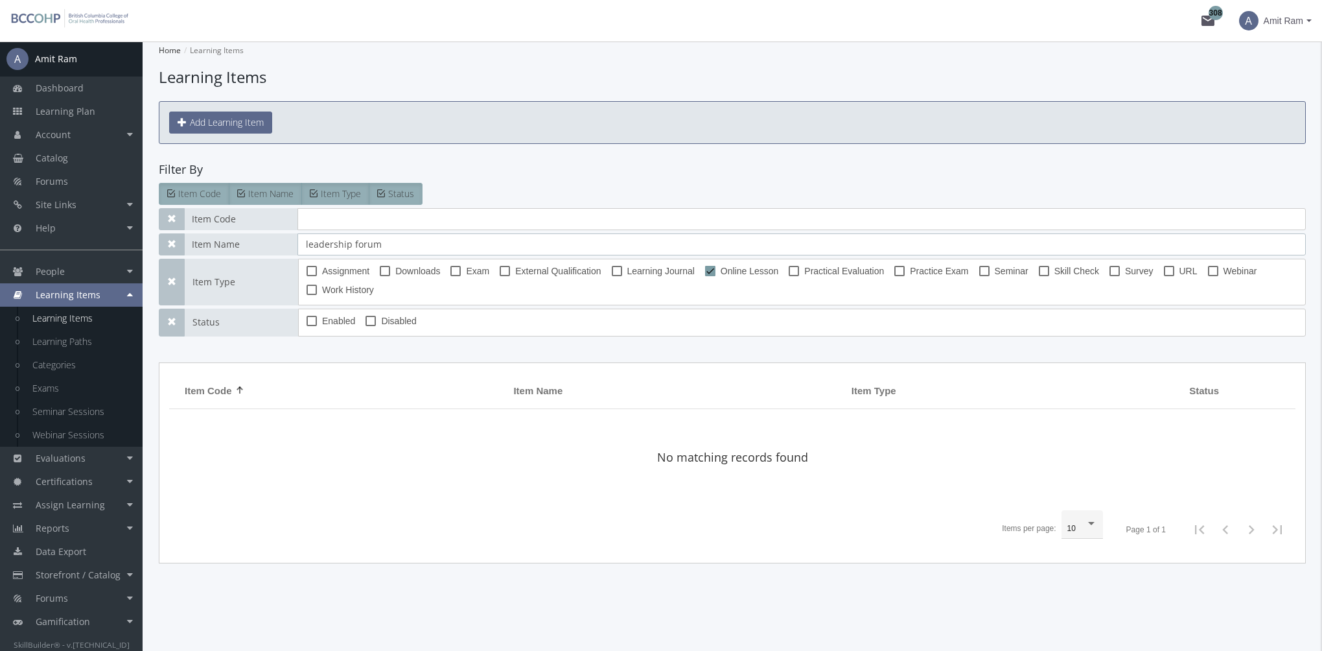
type input "leadership forum"
click at [728, 268] on span "Online Lesson" at bounding box center [750, 271] width 58 height 16
click at [706, 275] on input "Online Lesson" at bounding box center [705, 275] width 1 height 1
checkbox input "false"
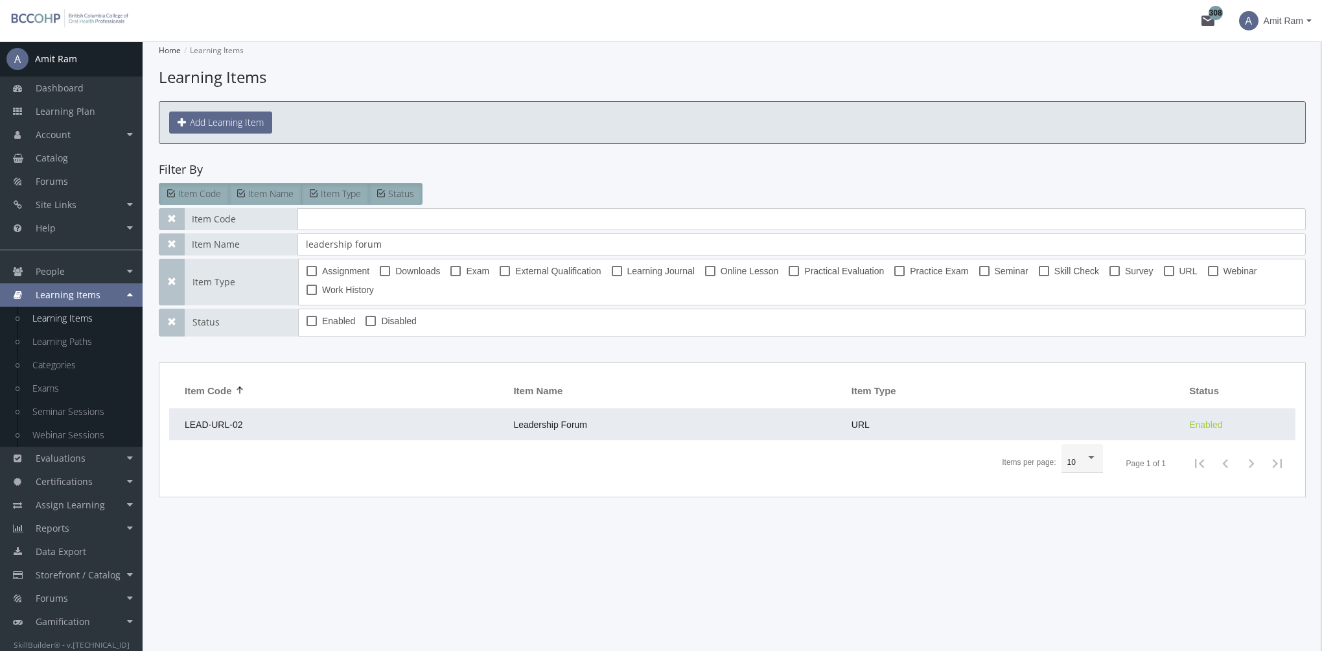
click at [363, 415] on td "LEAD-URL-02" at bounding box center [338, 424] width 338 height 31
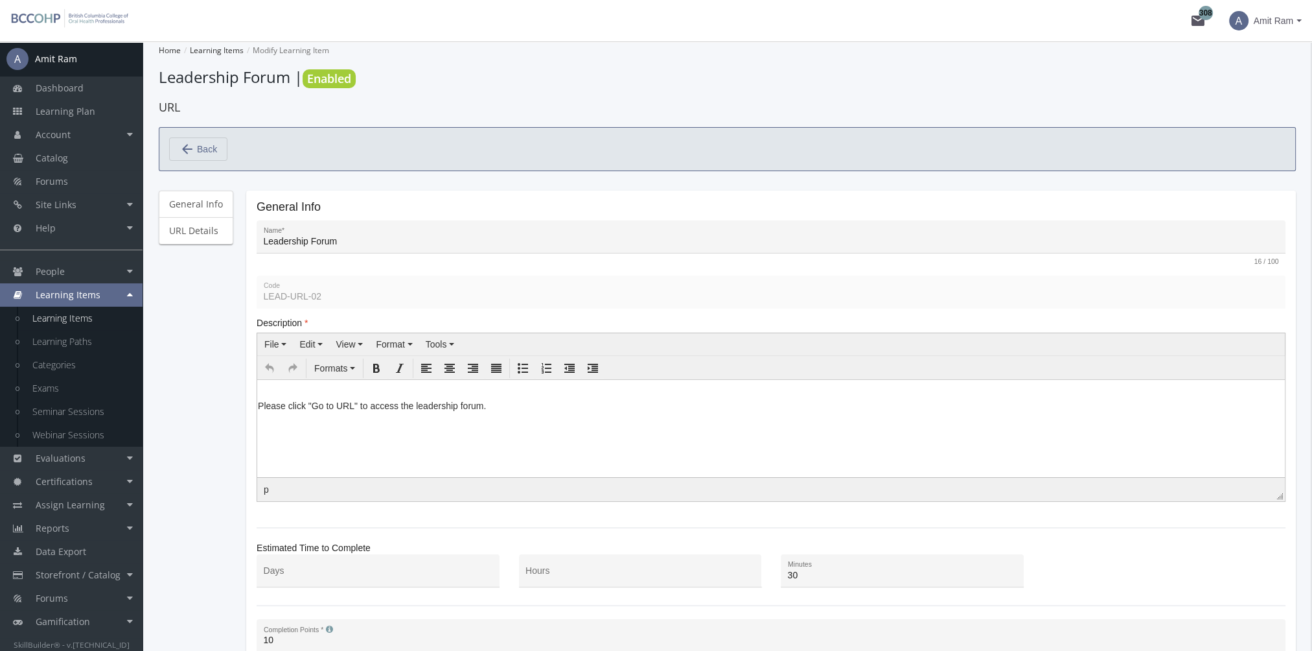
click at [443, 417] on body "Please click "Go to URL" to access the leadership forum." at bounding box center [771, 398] width 1028 height 39
drag, startPoint x: 501, startPoint y: 410, endPoint x: 209, endPoint y: 410, distance: 292.3
click at [257, 410] on html "Please click "Go to URL" to access the leadership forum." at bounding box center [771, 398] width 1028 height 39
paste body
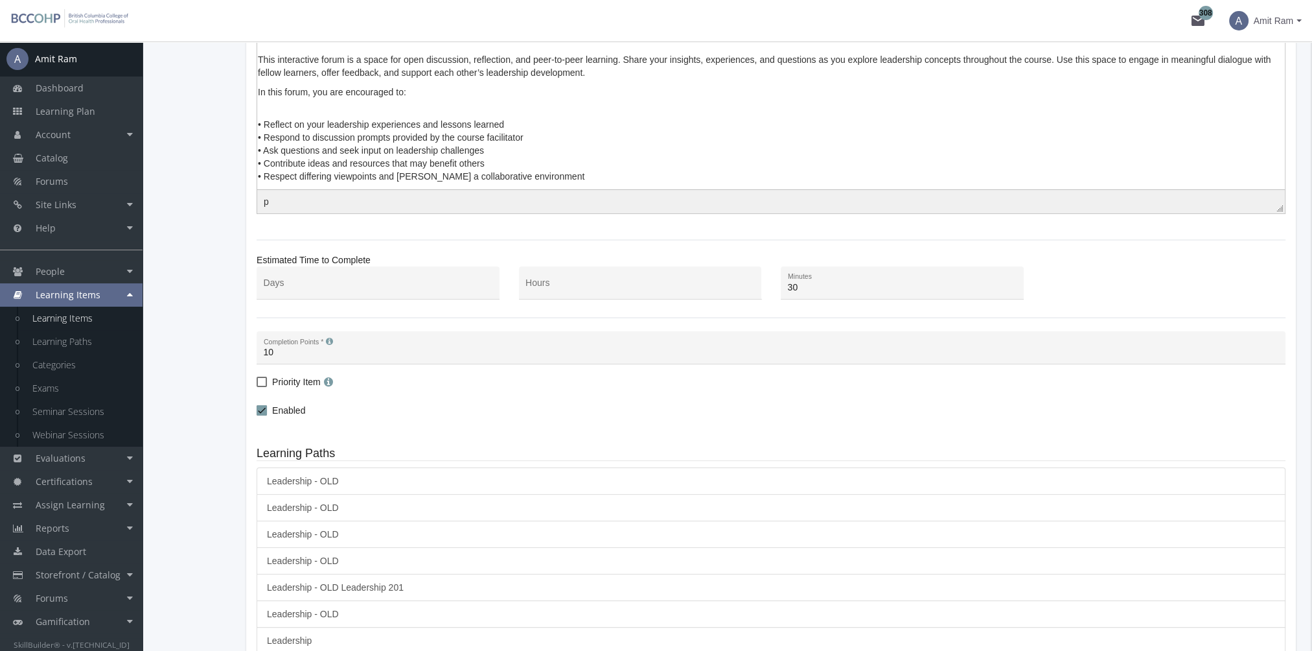
scroll to position [471, 0]
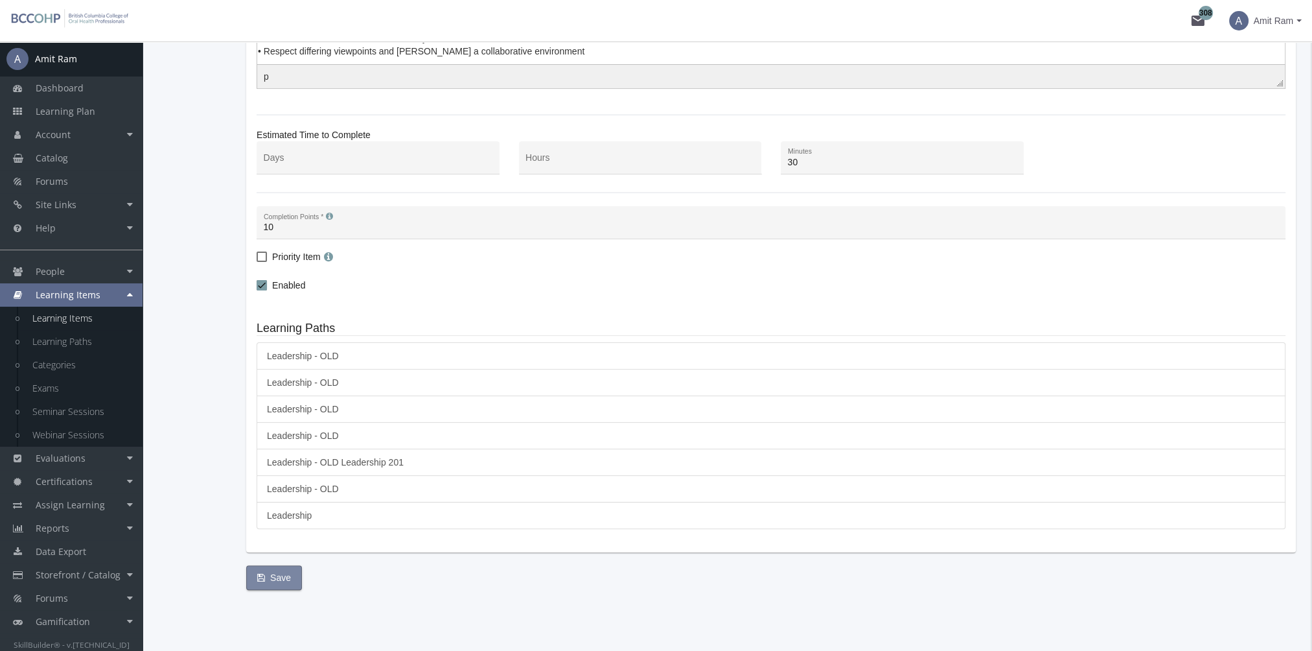
click at [283, 576] on span "Save" at bounding box center [274, 577] width 34 height 23
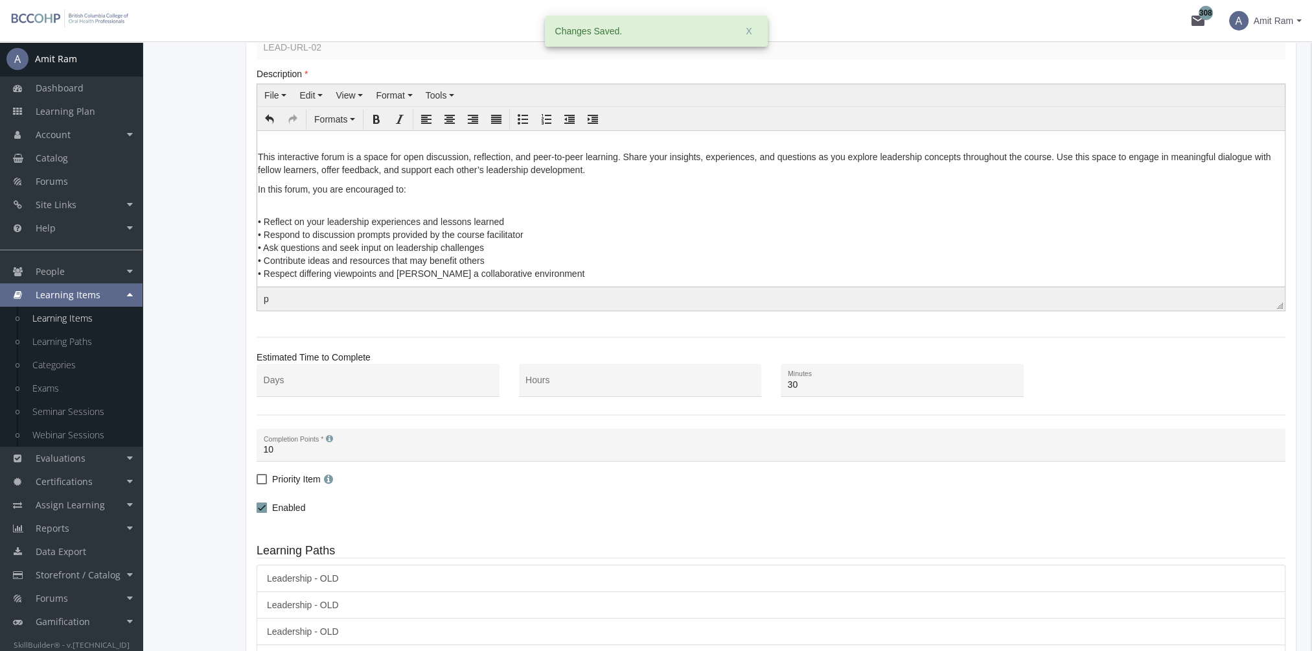
scroll to position [0, 0]
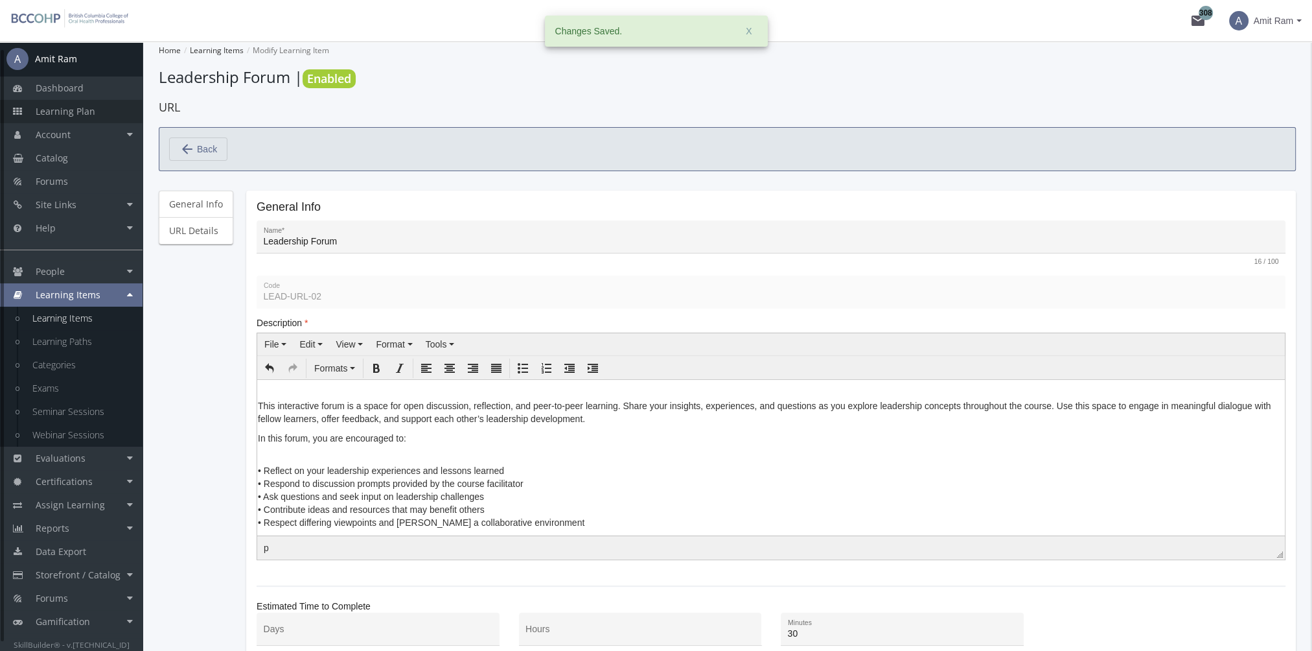
drag, startPoint x: 69, startPoint y: 113, endPoint x: 89, endPoint y: 120, distance: 21.3
click at [70, 113] on span "Learning Plan" at bounding box center [66, 111] width 60 height 12
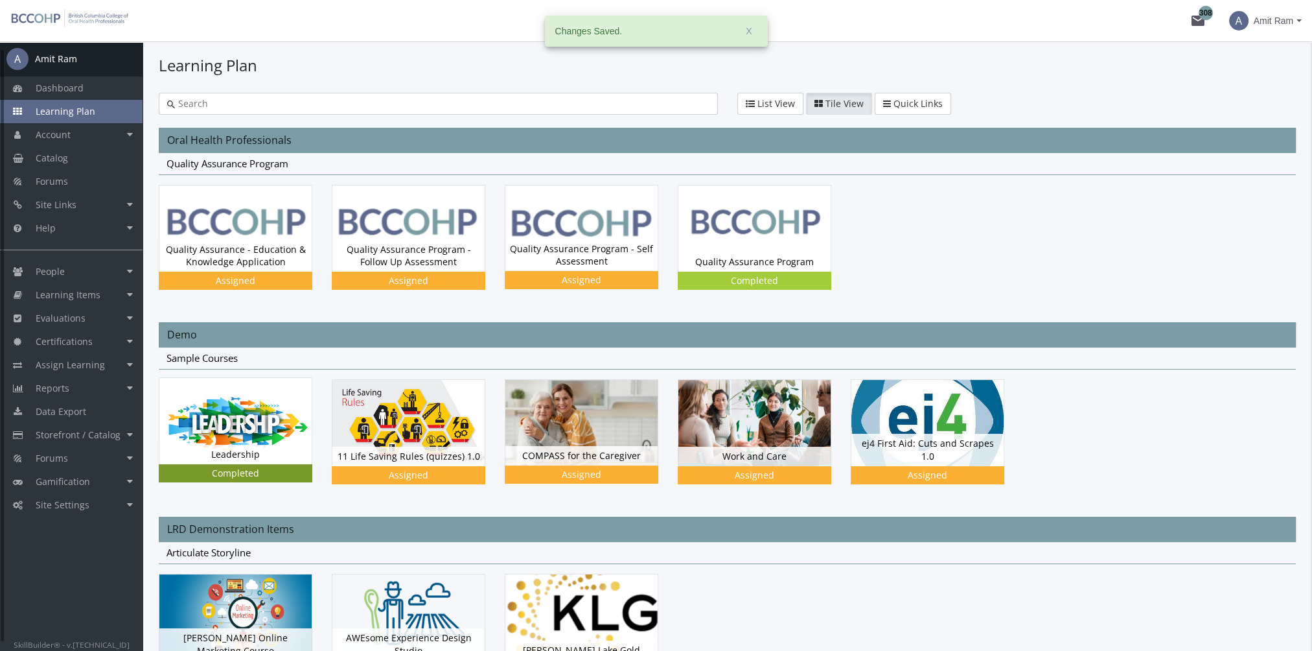
click at [251, 428] on img at bounding box center [235, 421] width 152 height 86
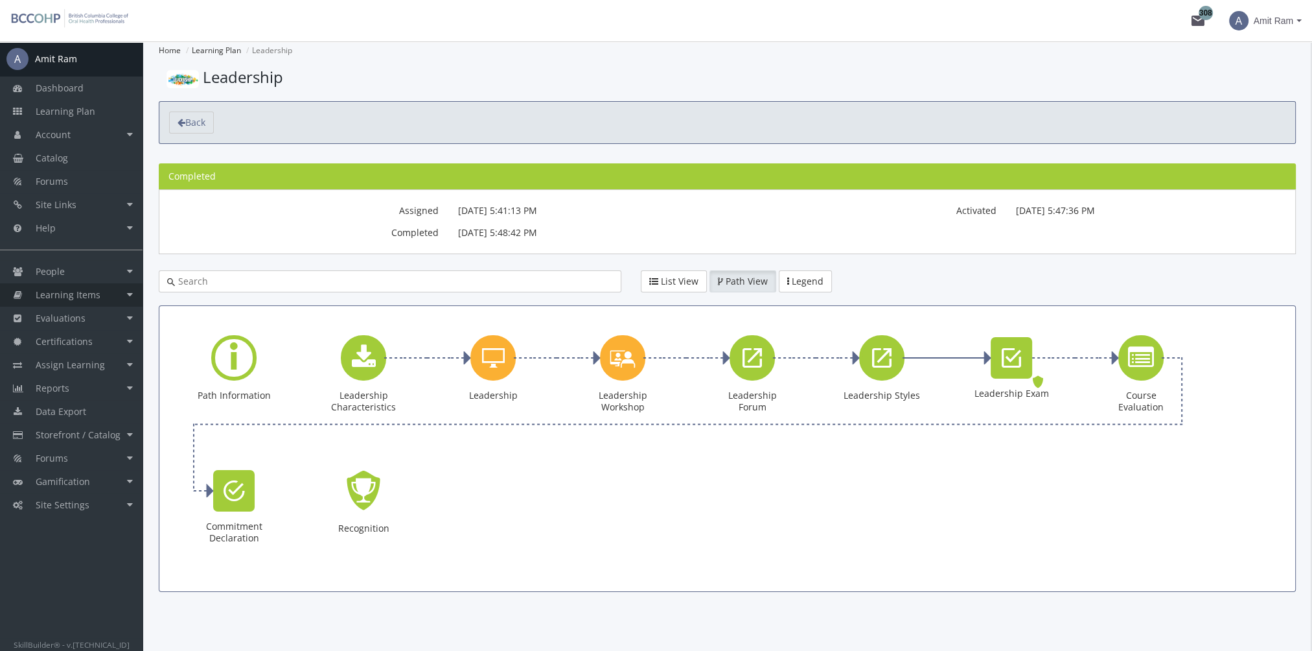
click at [68, 293] on span "Learning Items" at bounding box center [68, 294] width 65 height 12
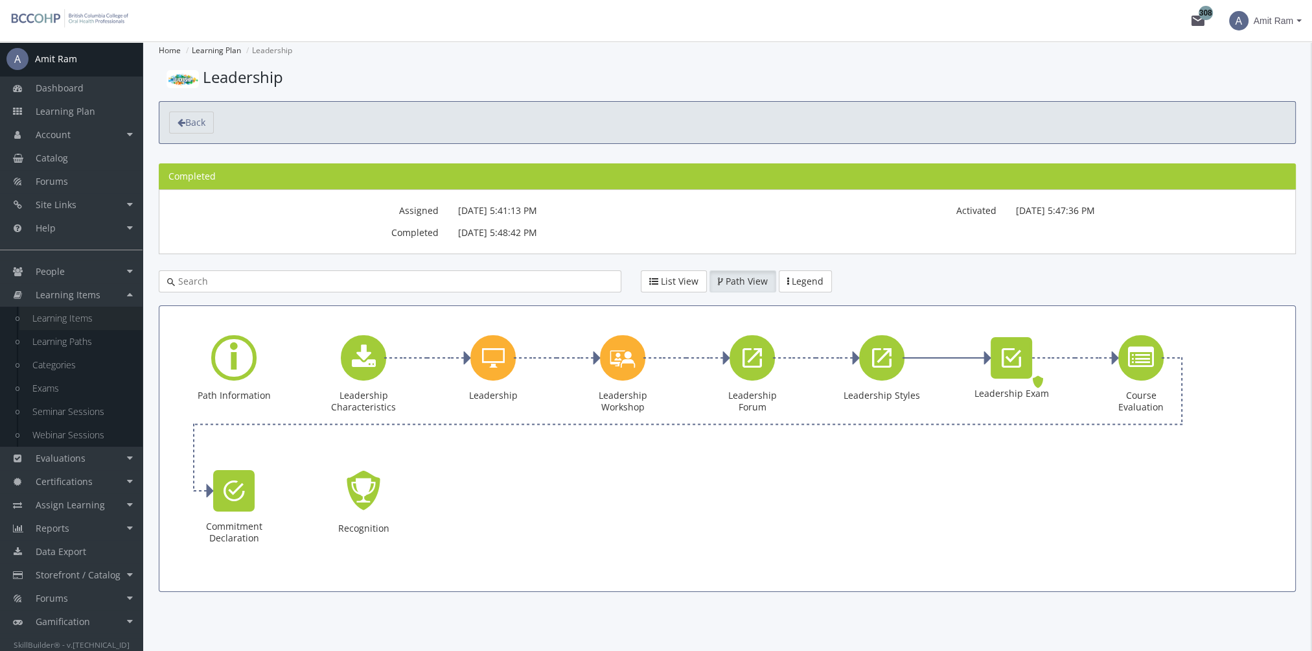
click at [80, 321] on link "Learning Items" at bounding box center [80, 318] width 123 height 23
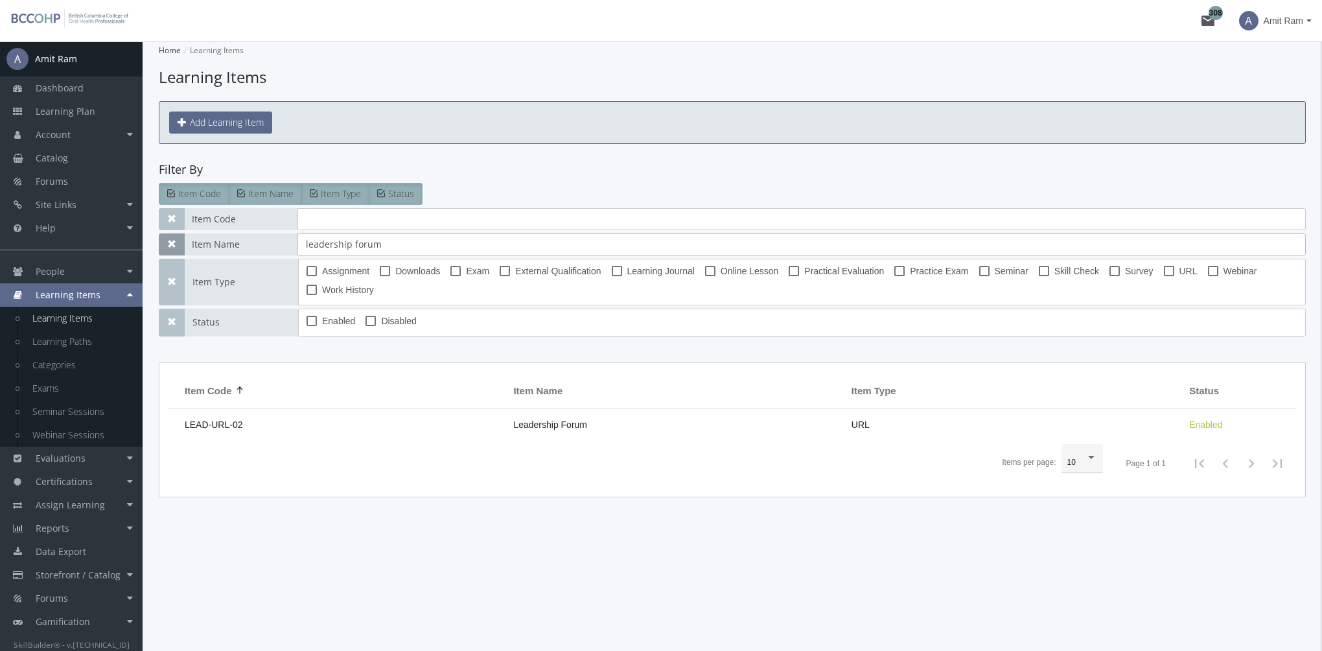
drag, startPoint x: 409, startPoint y: 242, endPoint x: 168, endPoint y: 244, distance: 241.1
click at [220, 241] on div "Item Name leadership forum" at bounding box center [732, 244] width 1147 height 22
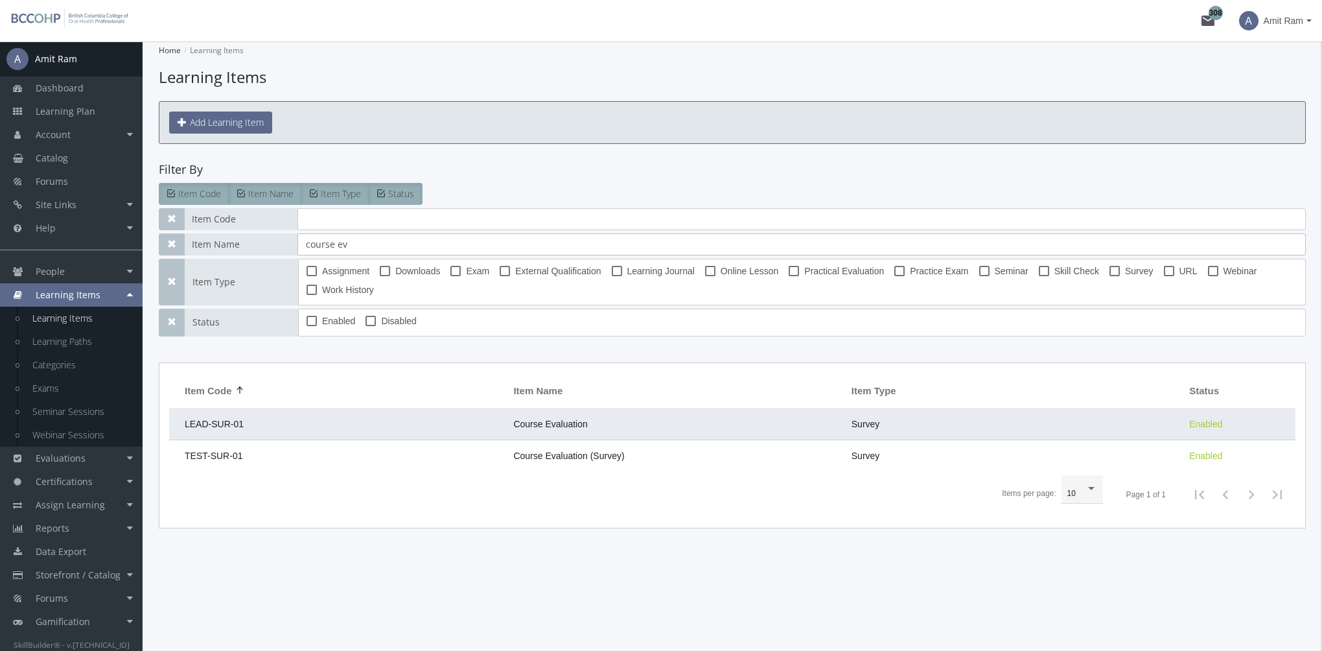
type input "course ev"
click at [348, 423] on td "LEAD-SUR-01" at bounding box center [338, 424] width 338 height 31
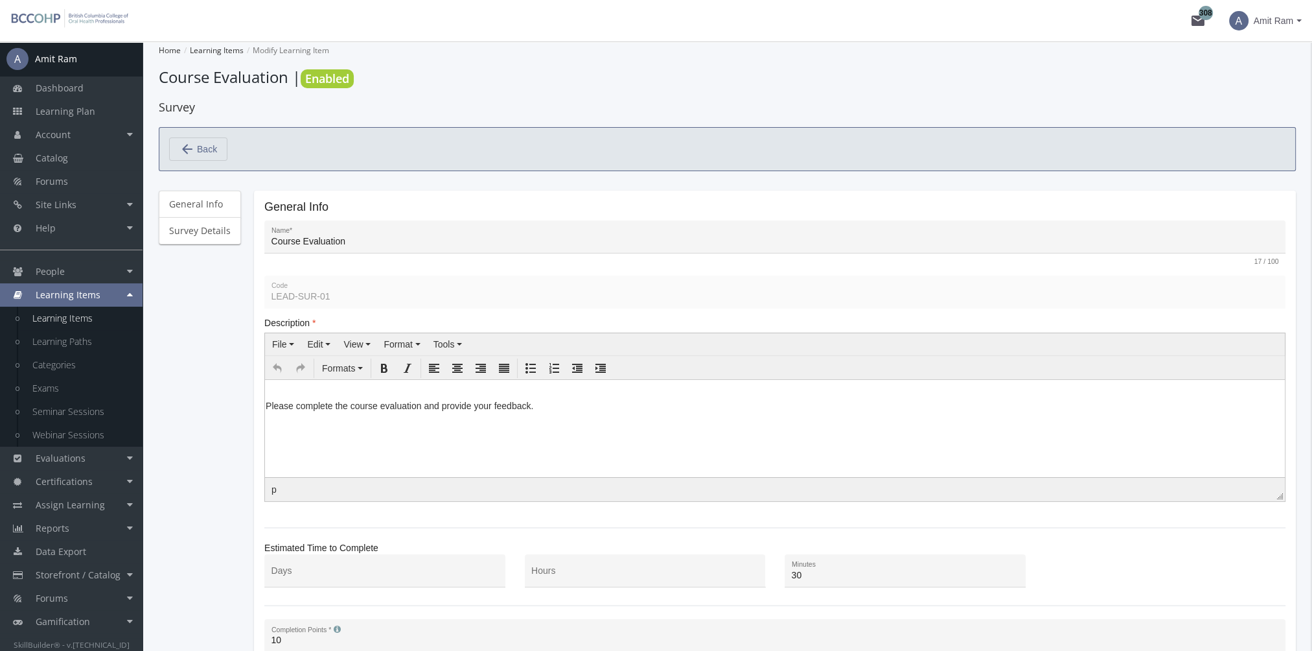
click at [416, 418] on html "Please complete the course evaluation and provide your feedback." at bounding box center [775, 398] width 1020 height 39
drag, startPoint x: 542, startPoint y: 401, endPoint x: 187, endPoint y: 401, distance: 355.2
click at [265, 401] on html "Please complete the course evaluation and provide your feedback." at bounding box center [775, 398] width 1020 height 39
paste body
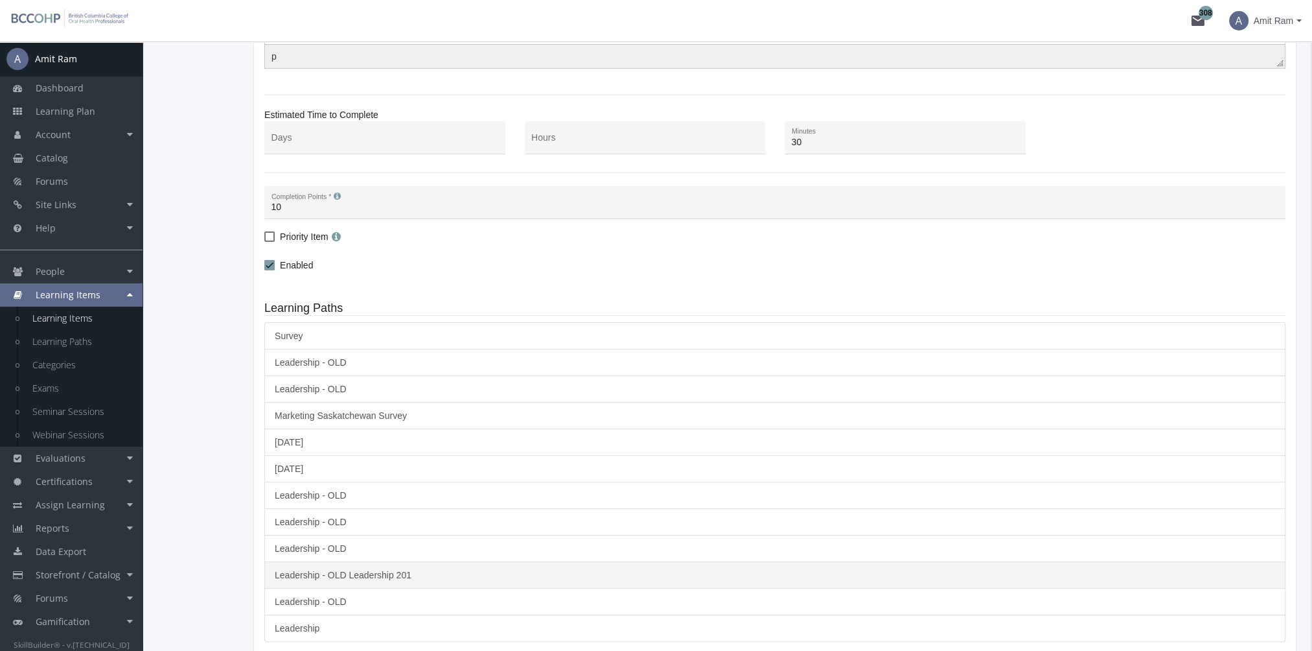
scroll to position [577, 0]
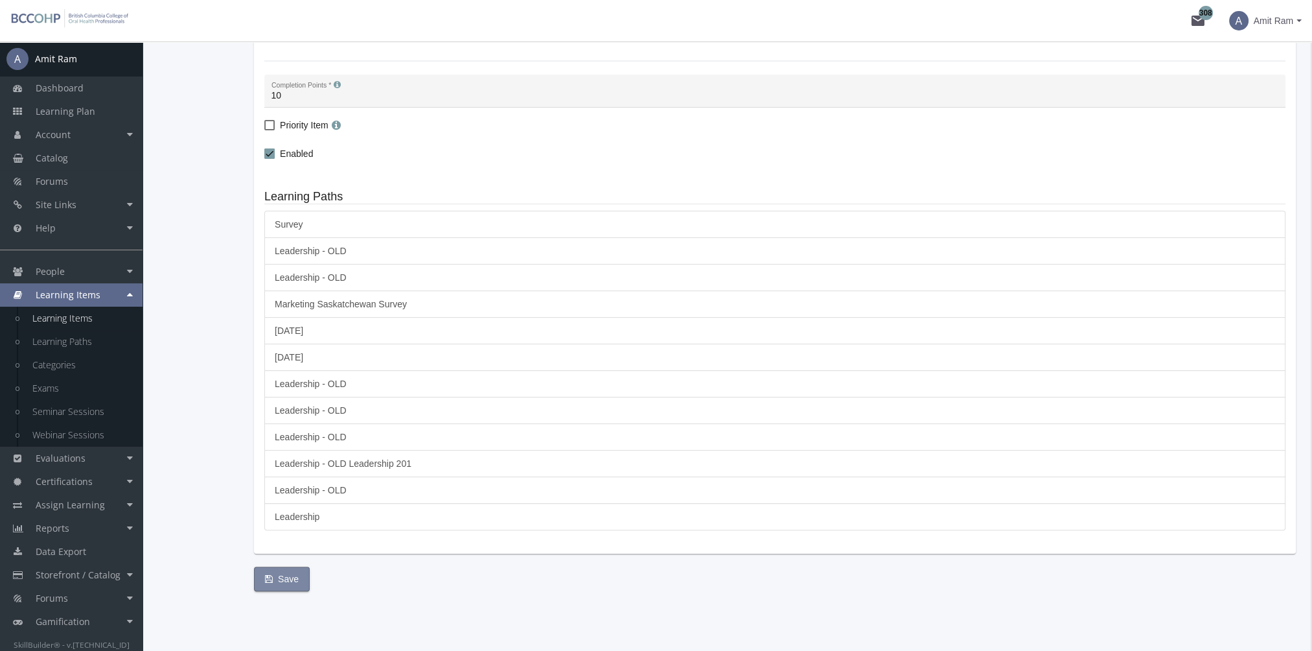
click at [295, 574] on span "Save" at bounding box center [282, 578] width 34 height 23
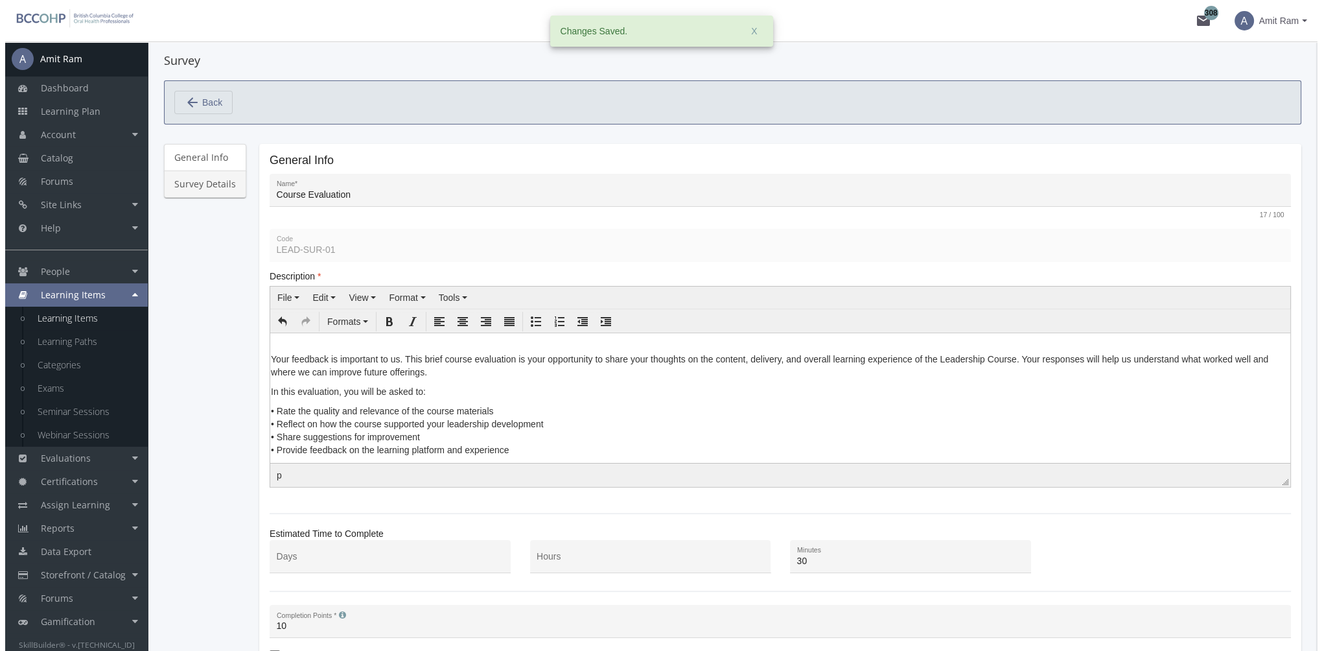
scroll to position [0, 0]
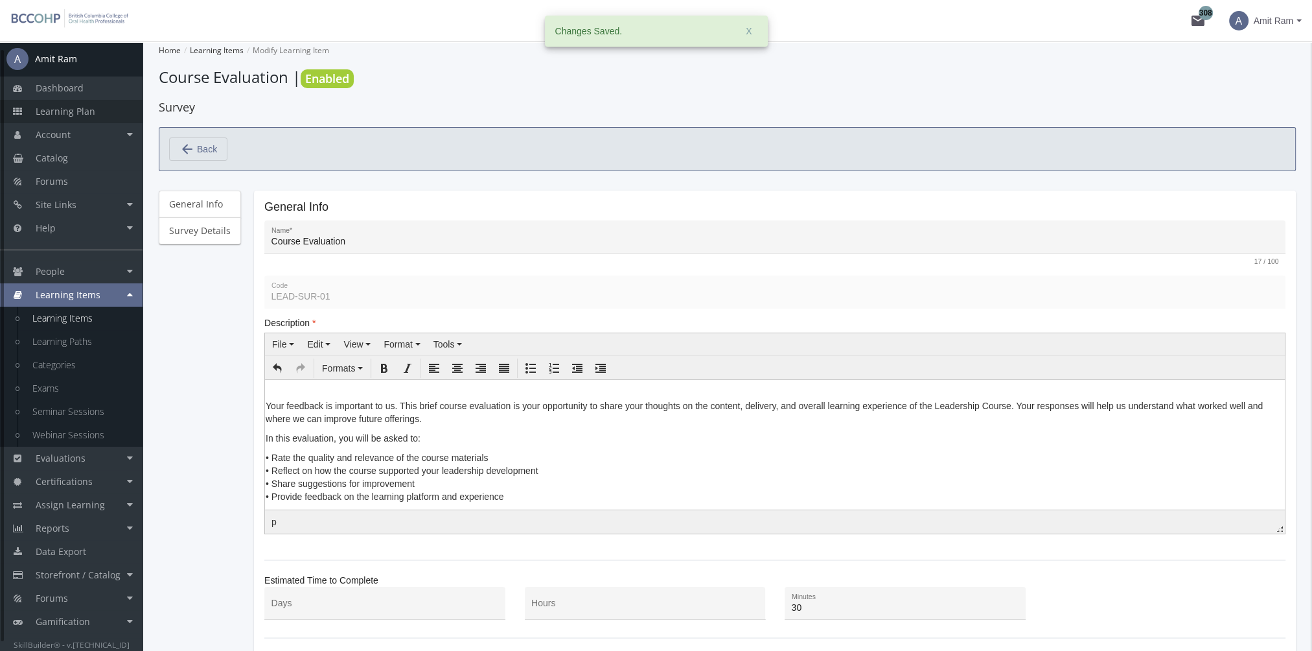
click at [85, 111] on span "Learning Plan" at bounding box center [66, 111] width 60 height 12
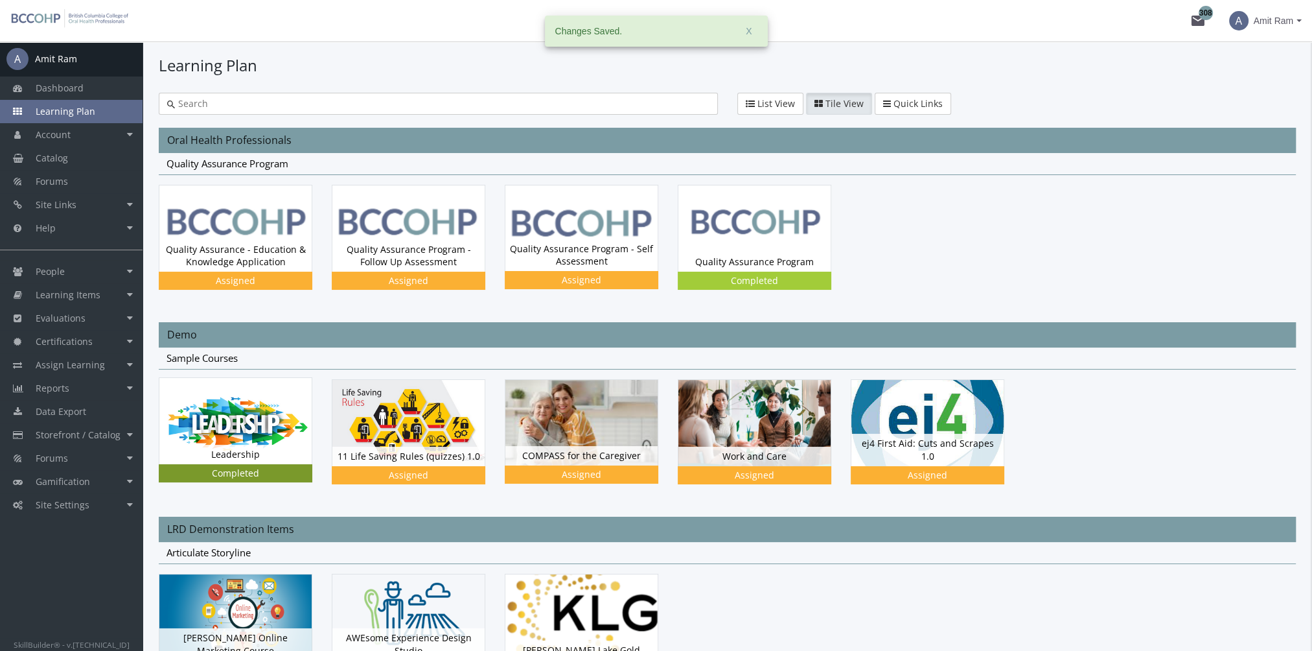
click at [233, 442] on img at bounding box center [235, 421] width 152 height 86
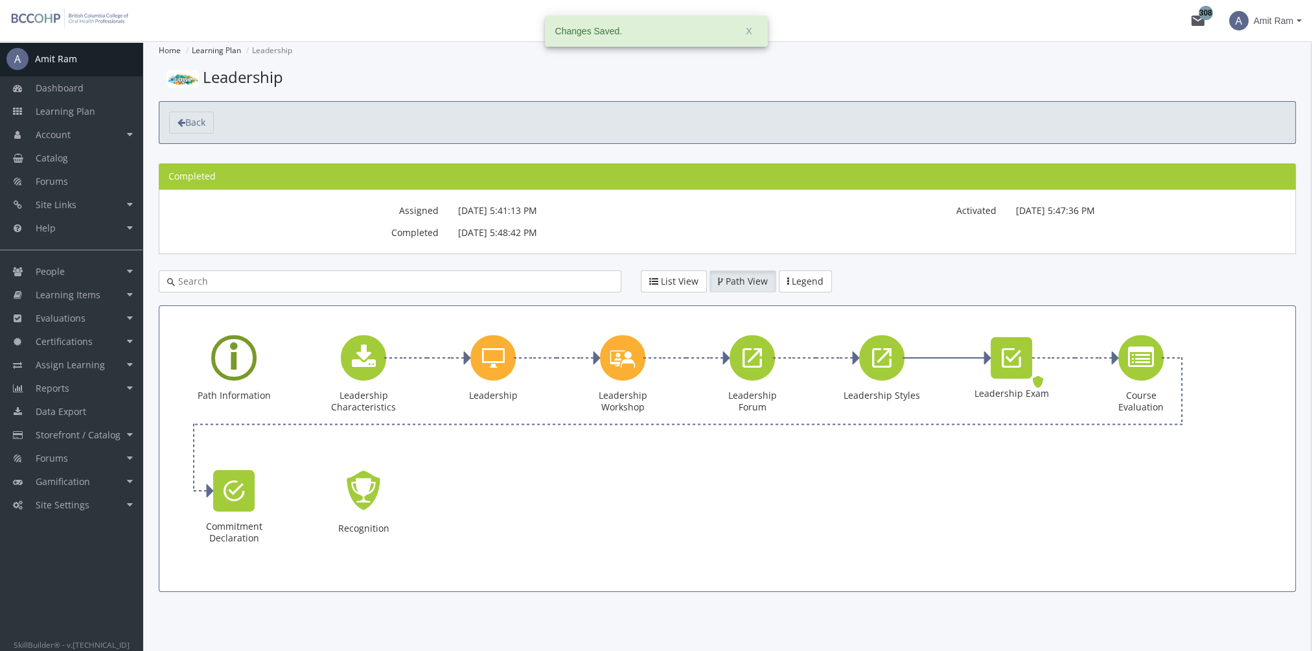
click at [245, 366] on div "Learning Path" at bounding box center [233, 357] width 45 height 45
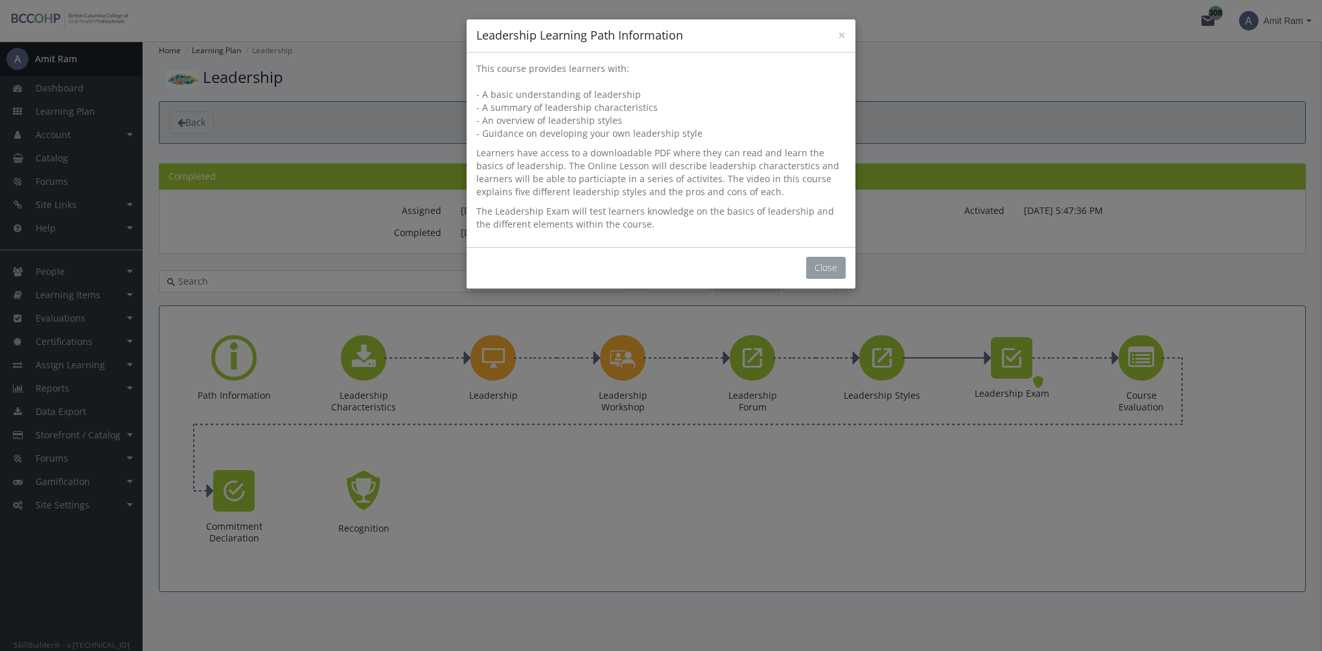
click at [822, 266] on button "Close" at bounding box center [826, 268] width 40 height 22
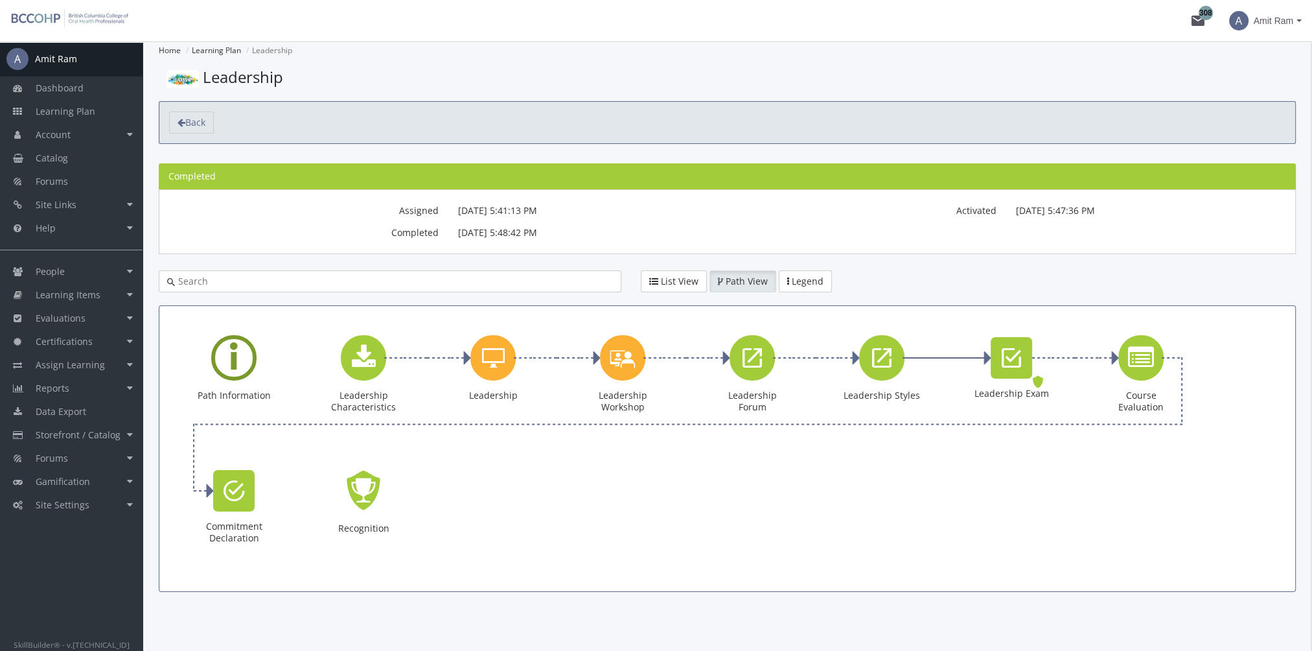
click at [242, 363] on div "Learning Path" at bounding box center [233, 357] width 45 height 45
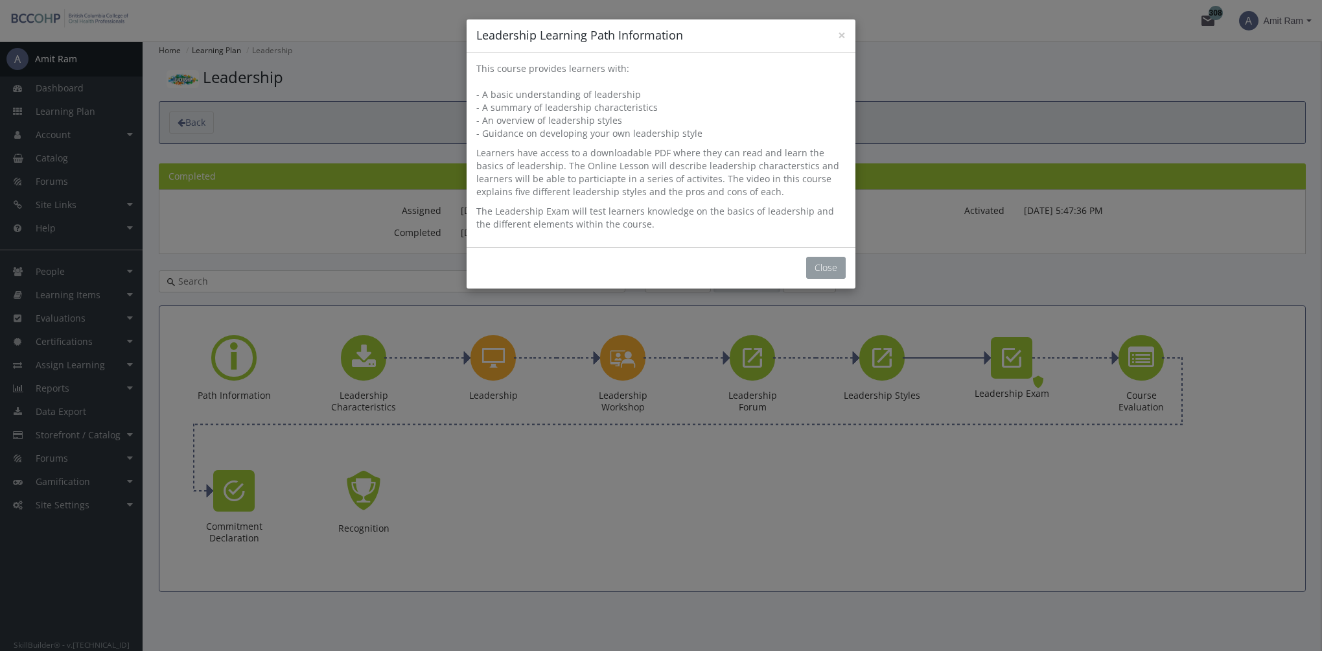
click at [819, 262] on button "Close" at bounding box center [826, 268] width 40 height 22
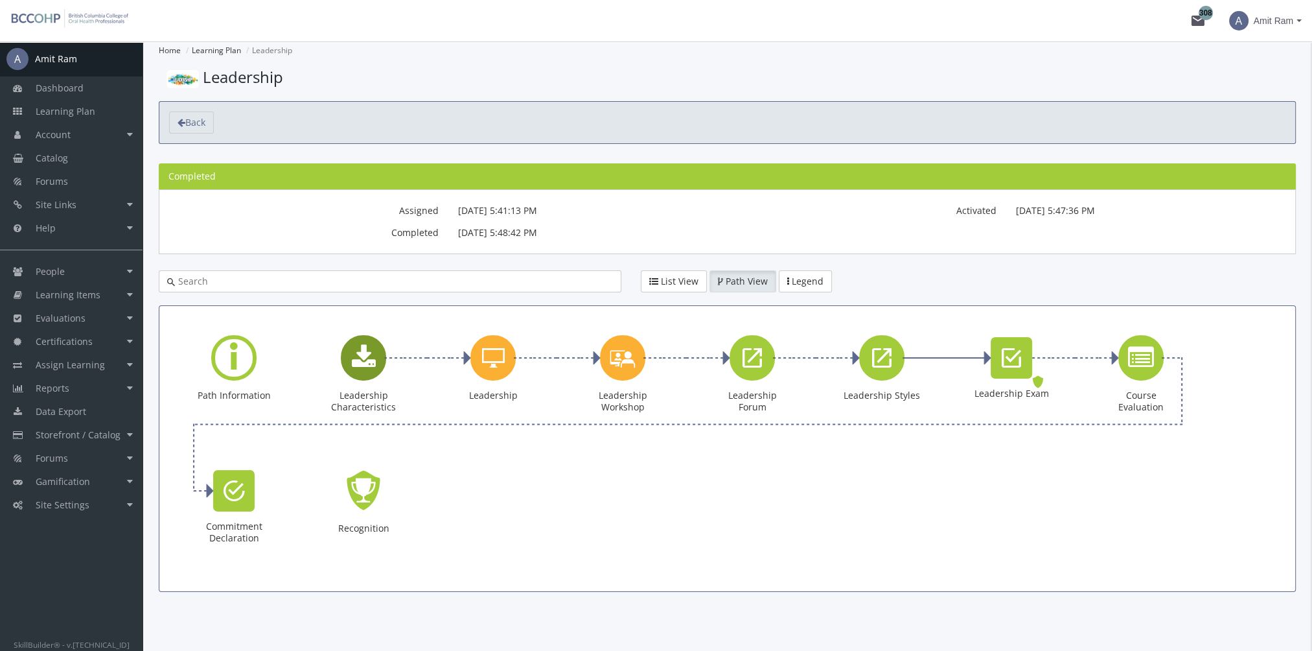
click at [371, 362] on icon "Leadership Characteristics" at bounding box center [364, 358] width 24 height 26
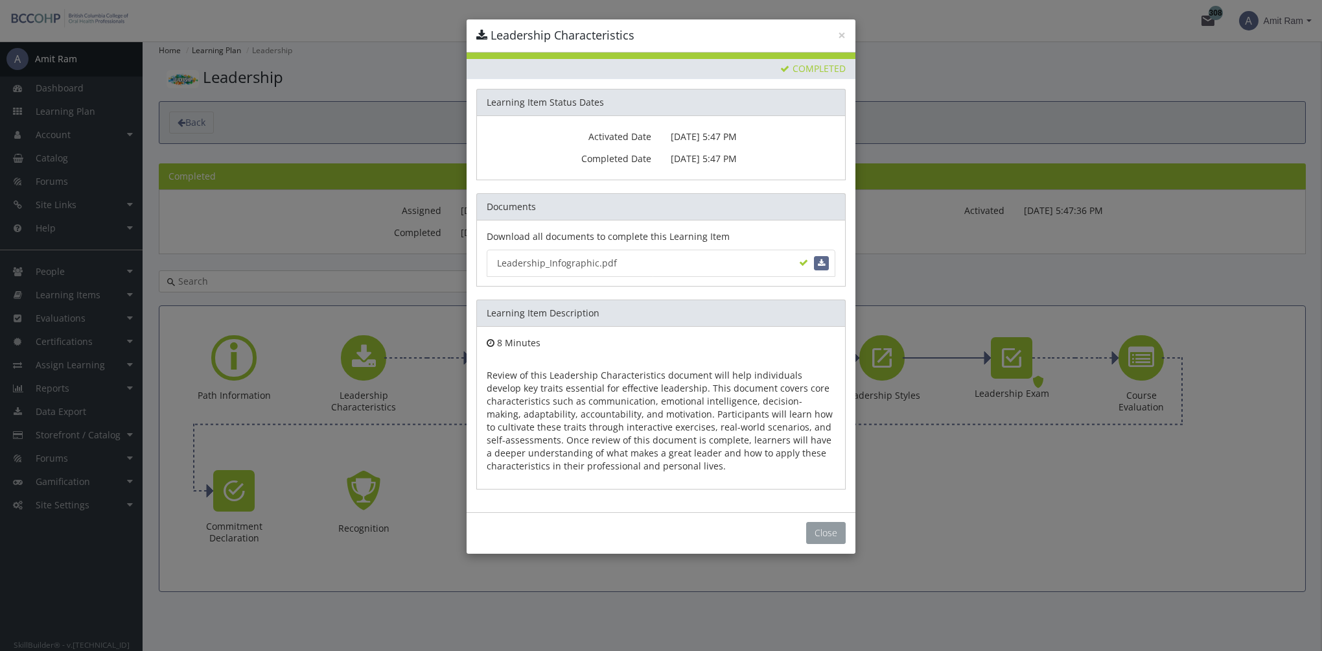
click at [828, 535] on button "Close" at bounding box center [826, 533] width 40 height 22
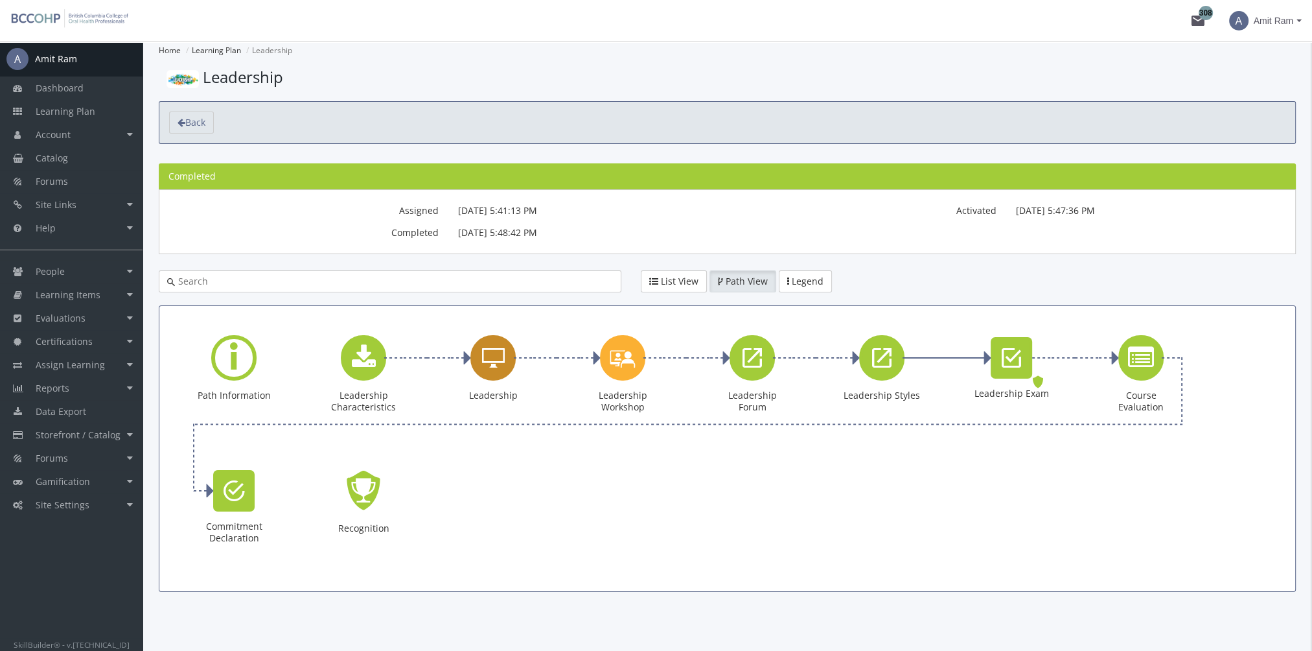
click at [498, 370] on div "Leadership" at bounding box center [493, 357] width 45 height 45
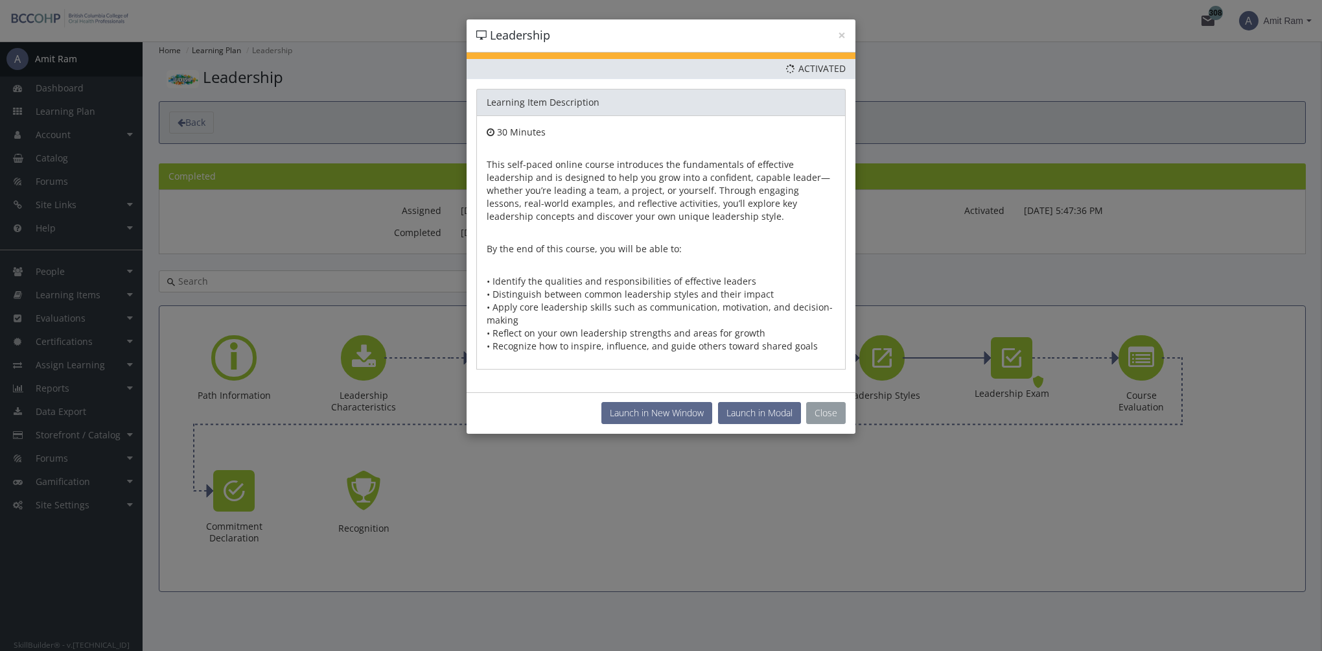
click at [825, 413] on button "Close" at bounding box center [826, 413] width 40 height 22
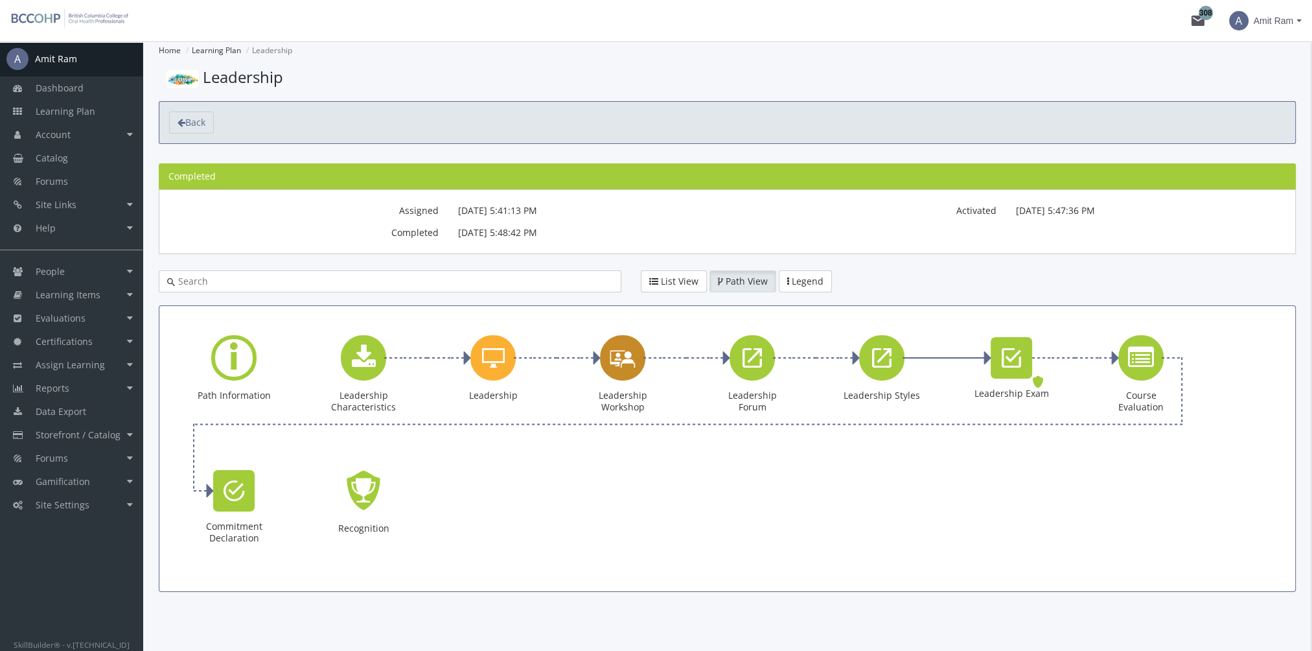
click at [625, 364] on icon "Leadership Workshop" at bounding box center [623, 357] width 26 height 37
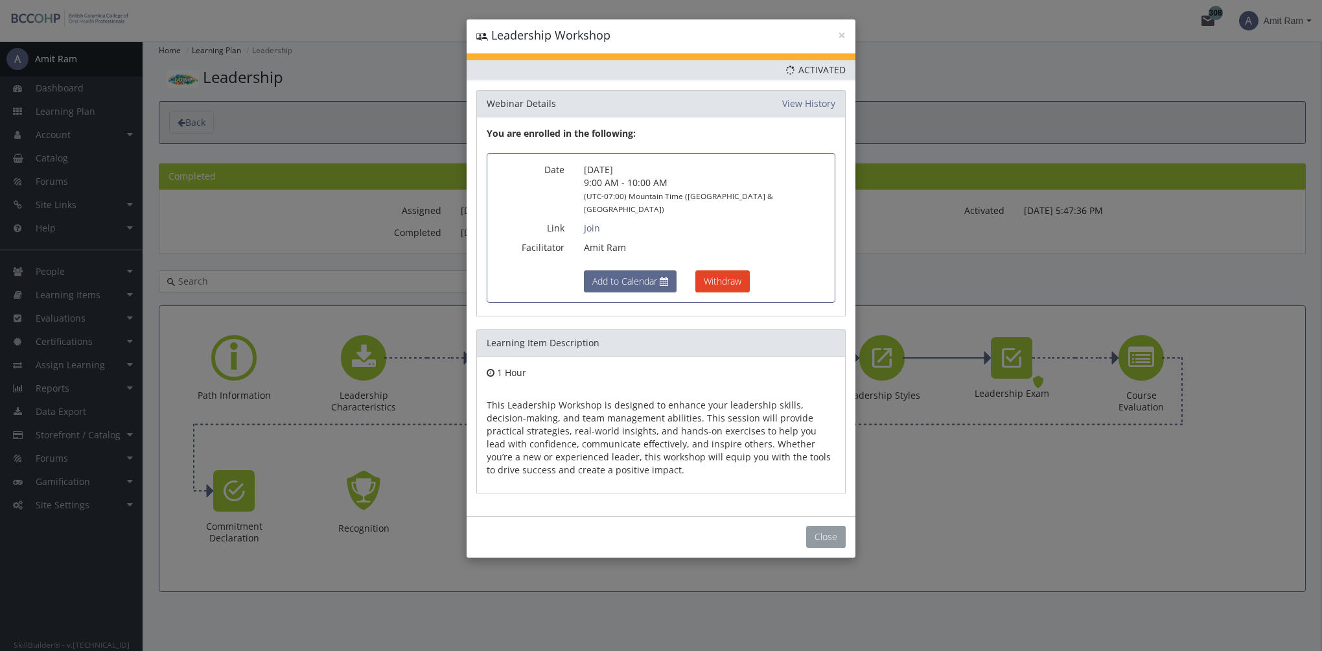
click at [826, 526] on button "Close" at bounding box center [826, 537] width 40 height 22
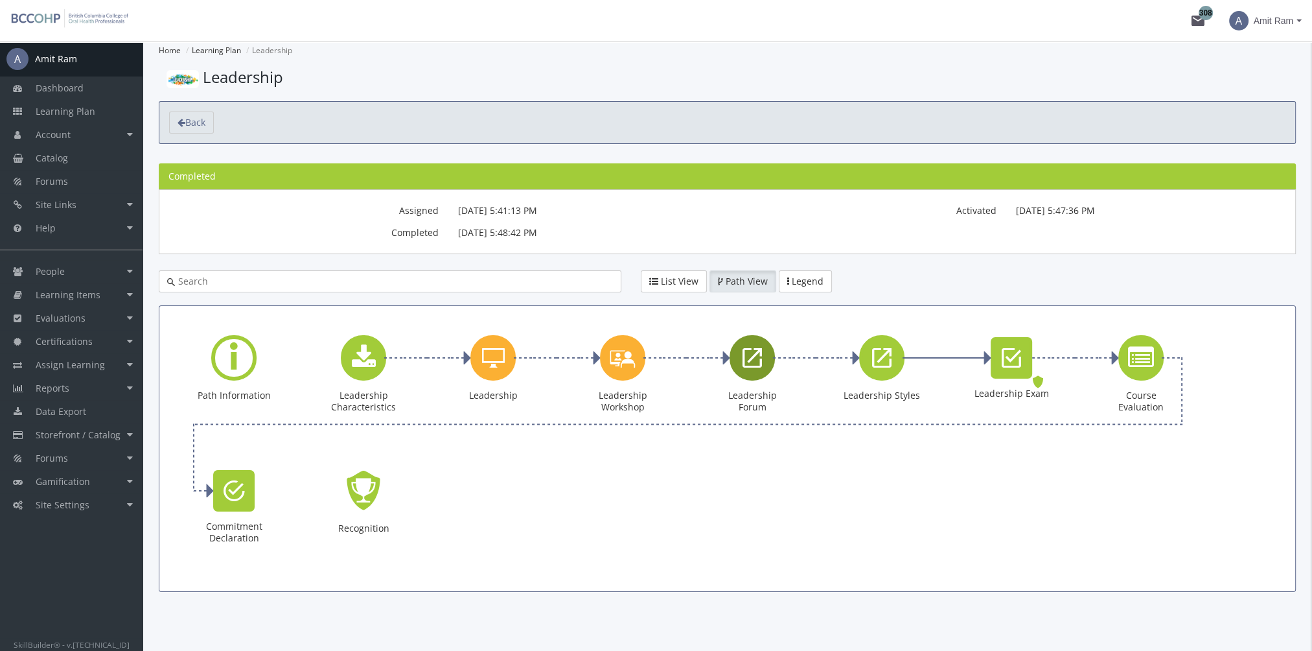
click at [748, 370] on div "Leadership Forum" at bounding box center [752, 357] width 45 height 45
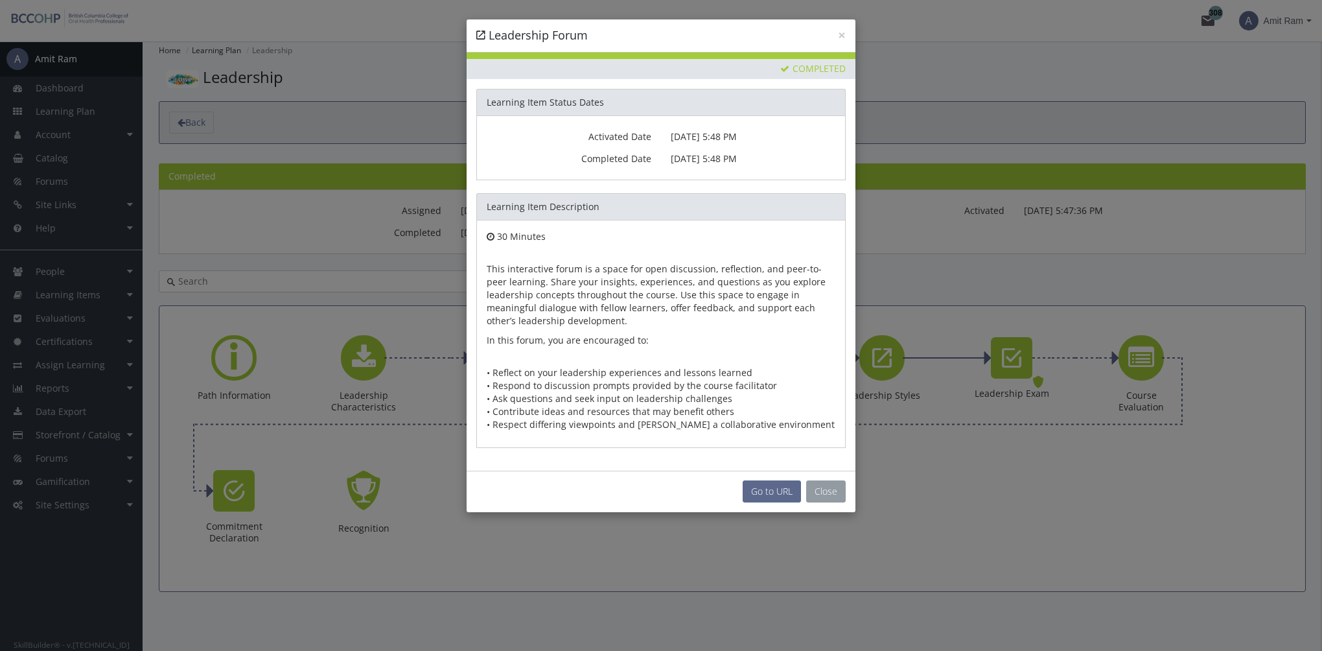
click at [823, 485] on button "Close" at bounding box center [826, 491] width 40 height 22
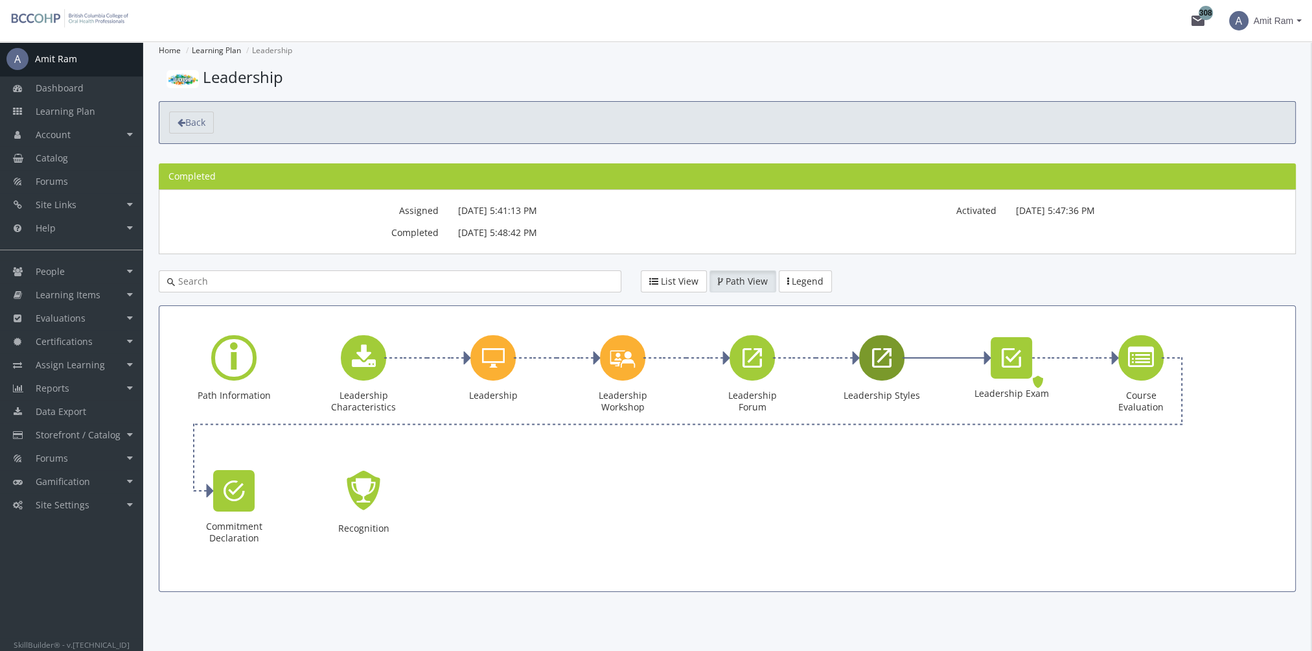
click at [881, 367] on icon "Leadership Styles" at bounding box center [881, 358] width 19 height 26
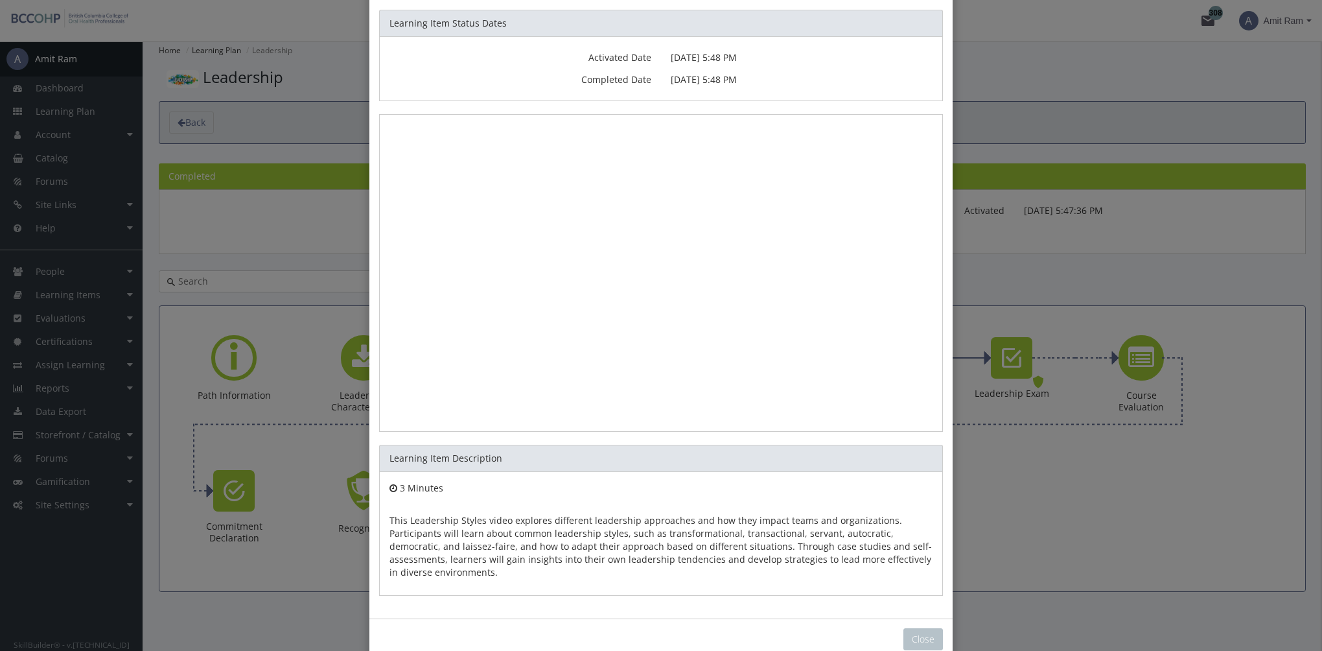
scroll to position [106, 0]
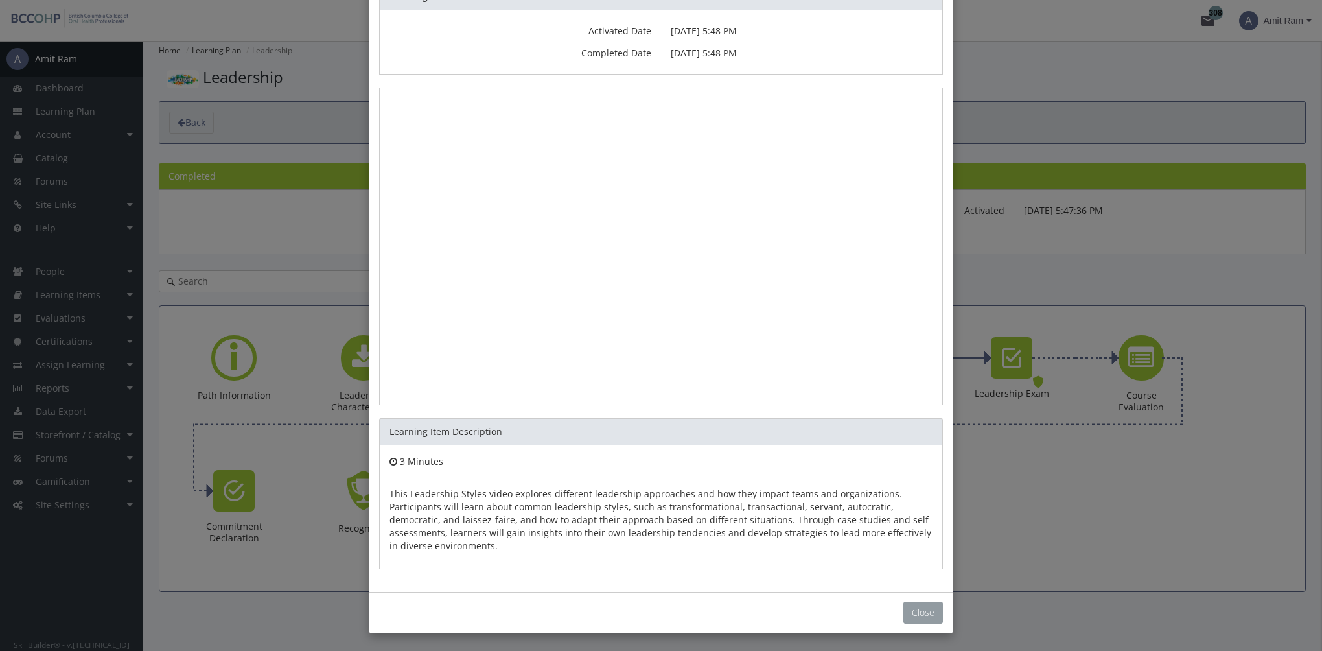
click at [906, 603] on button "Close" at bounding box center [923, 612] width 40 height 22
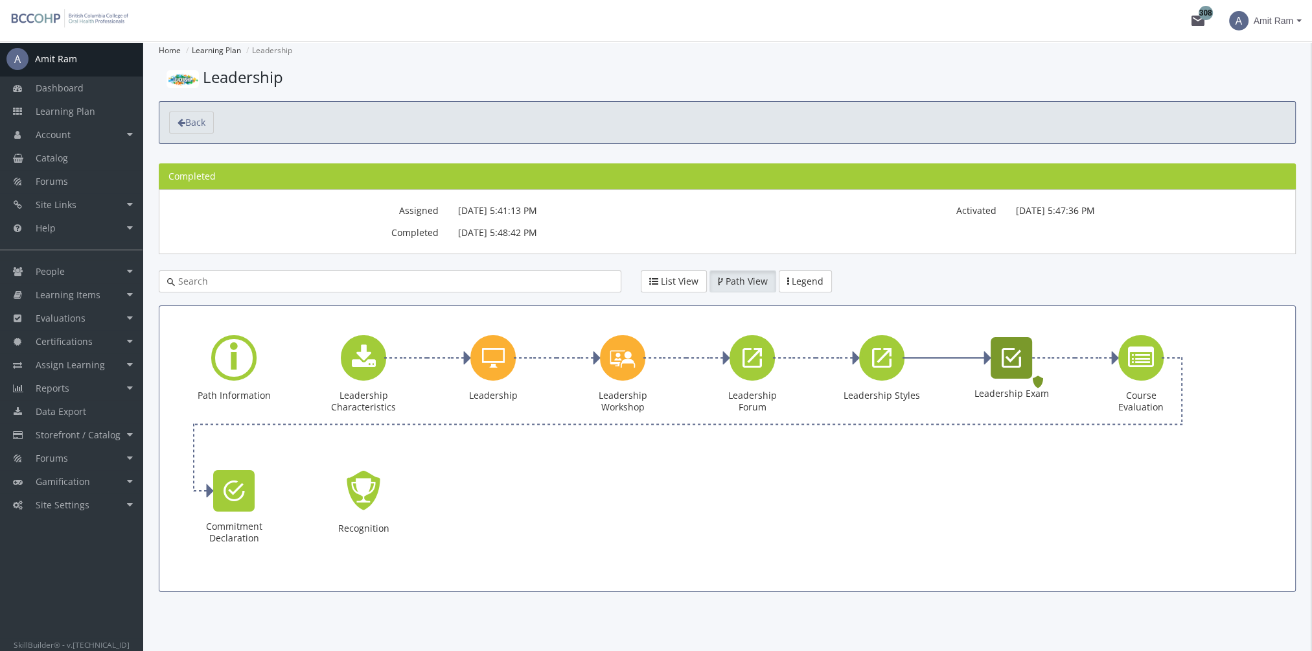
click at [1005, 366] on icon "Leadership Exam" at bounding box center [1011, 358] width 19 height 26
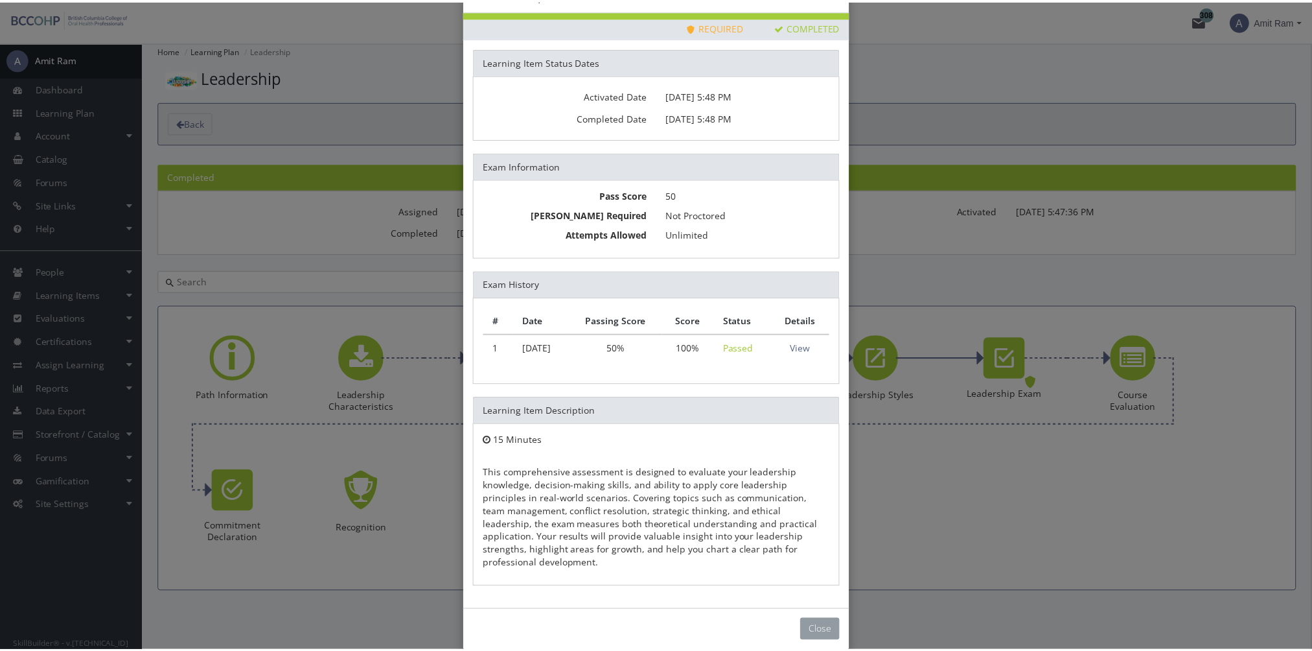
scroll to position [46, 0]
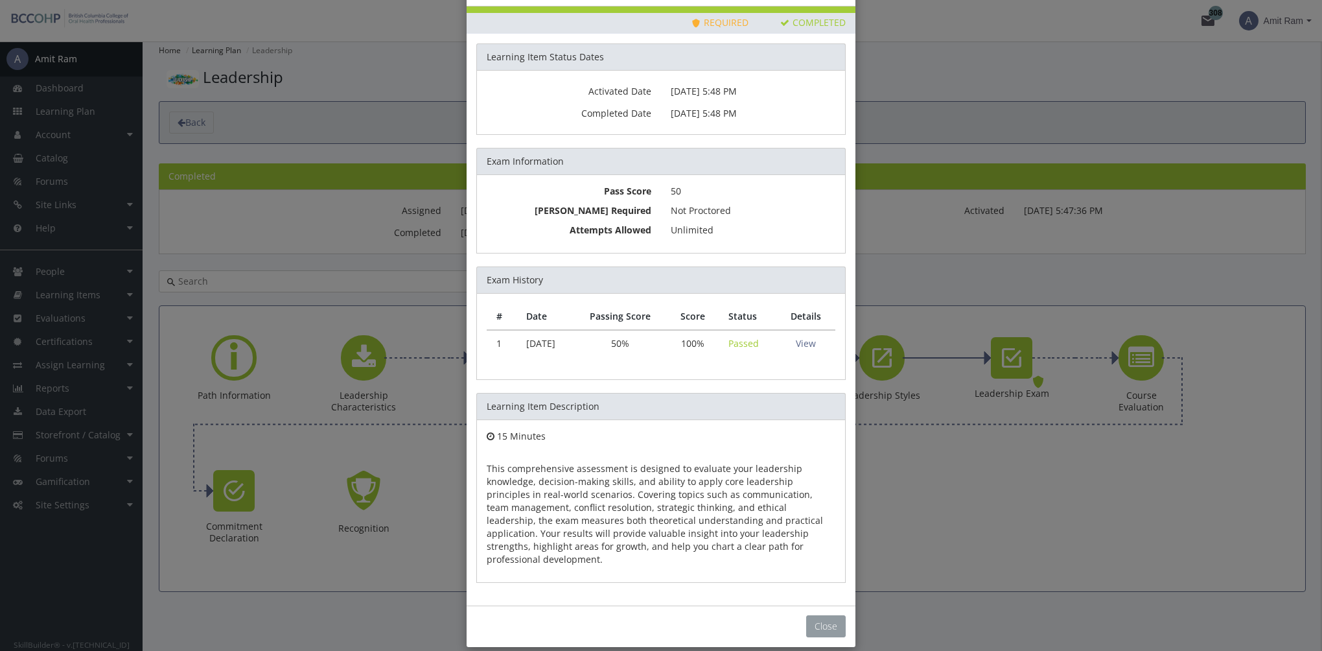
click at [806, 615] on button "Close" at bounding box center [826, 626] width 40 height 22
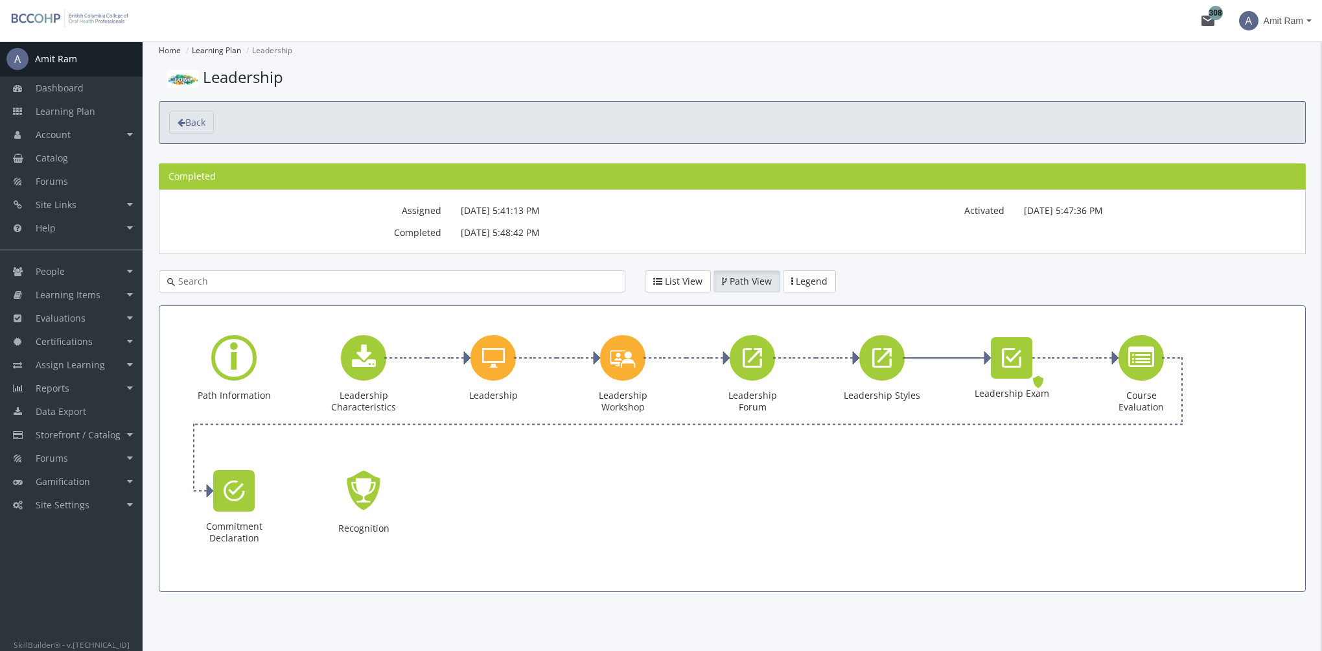
click at [1141, 360] on div "× Leadership Exam Priority This Learning Item has been designated as a Priority…" at bounding box center [661, 325] width 1322 height 651
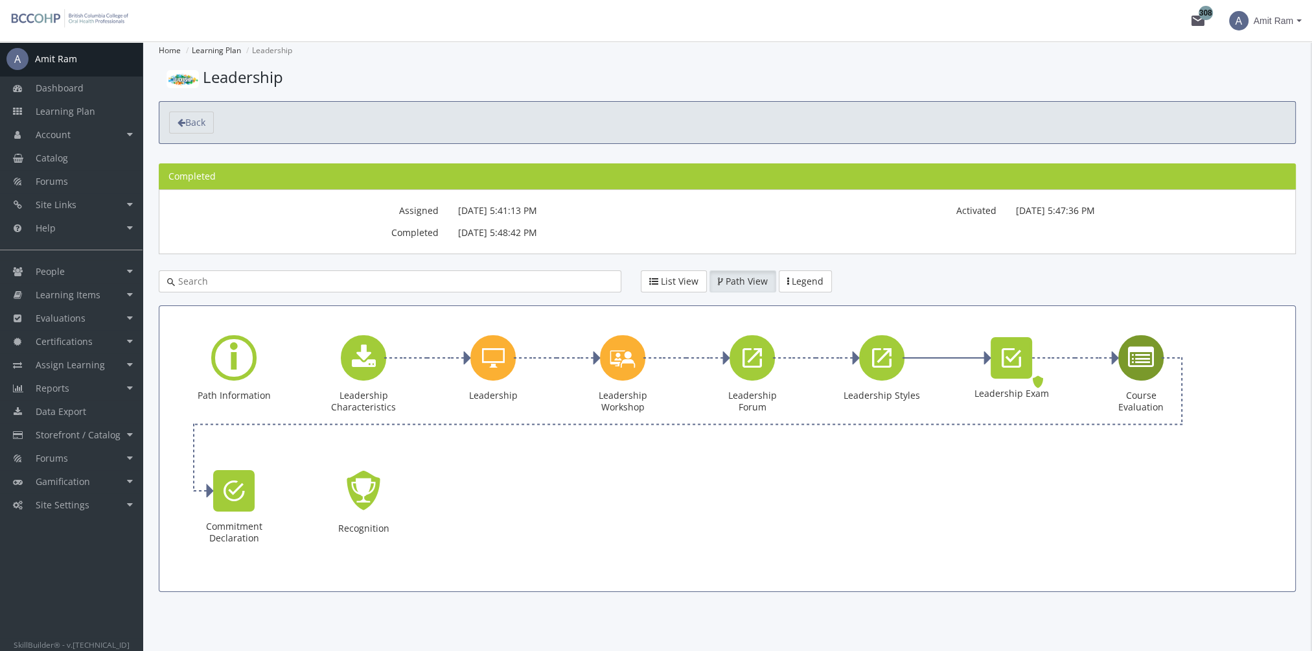
click at [1139, 368] on icon "Course Evaluation" at bounding box center [1141, 358] width 26 height 26
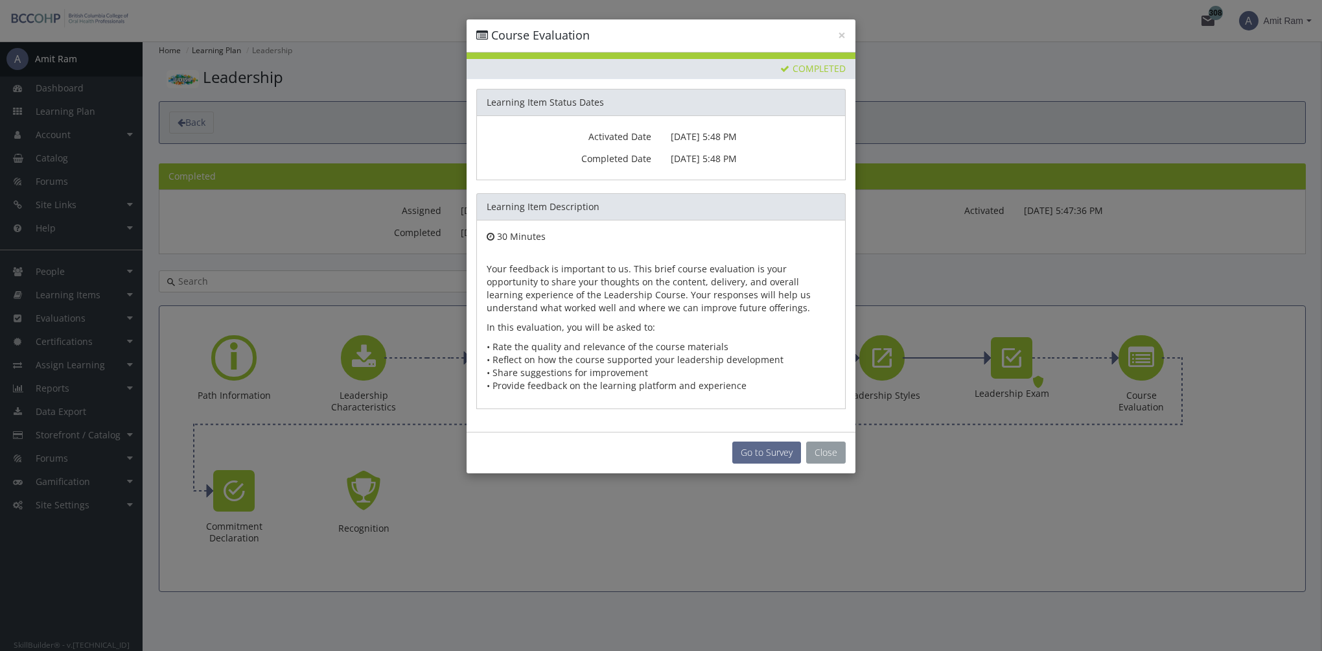
click at [822, 454] on button "Close" at bounding box center [826, 452] width 40 height 22
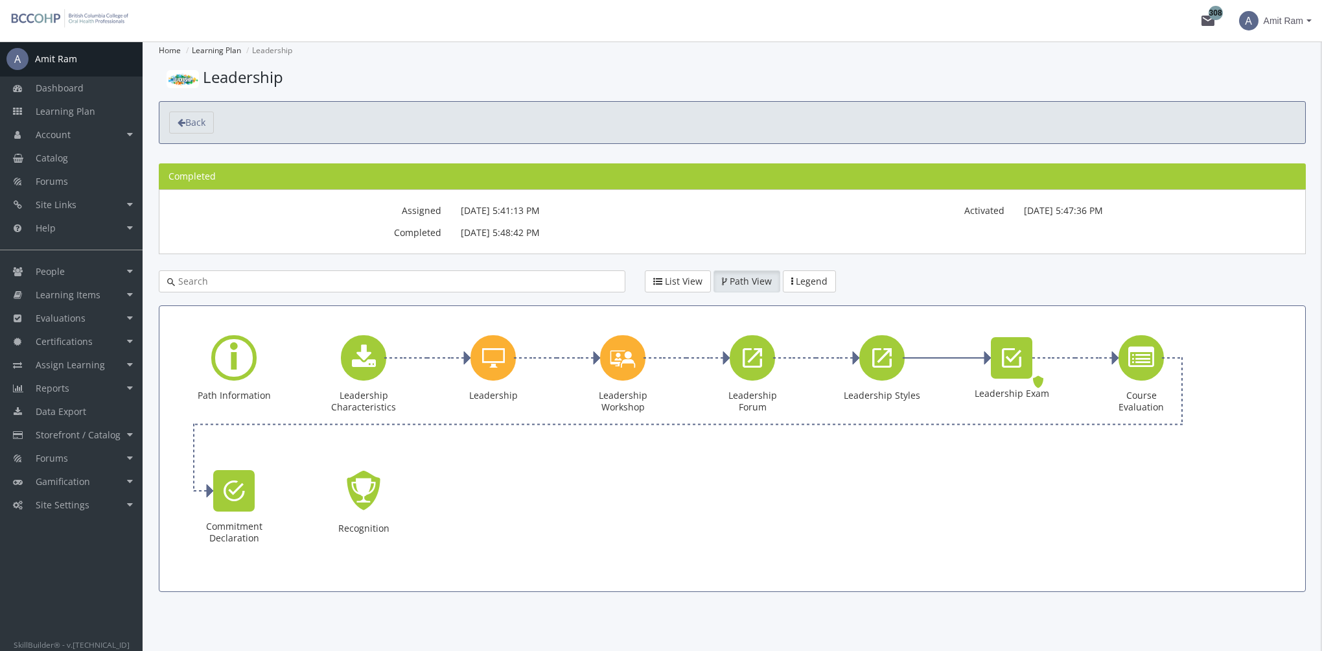
click at [232, 503] on div "× Course Evaluation Priority This Learning Item has been designated as a Priori…" at bounding box center [661, 325] width 1322 height 651
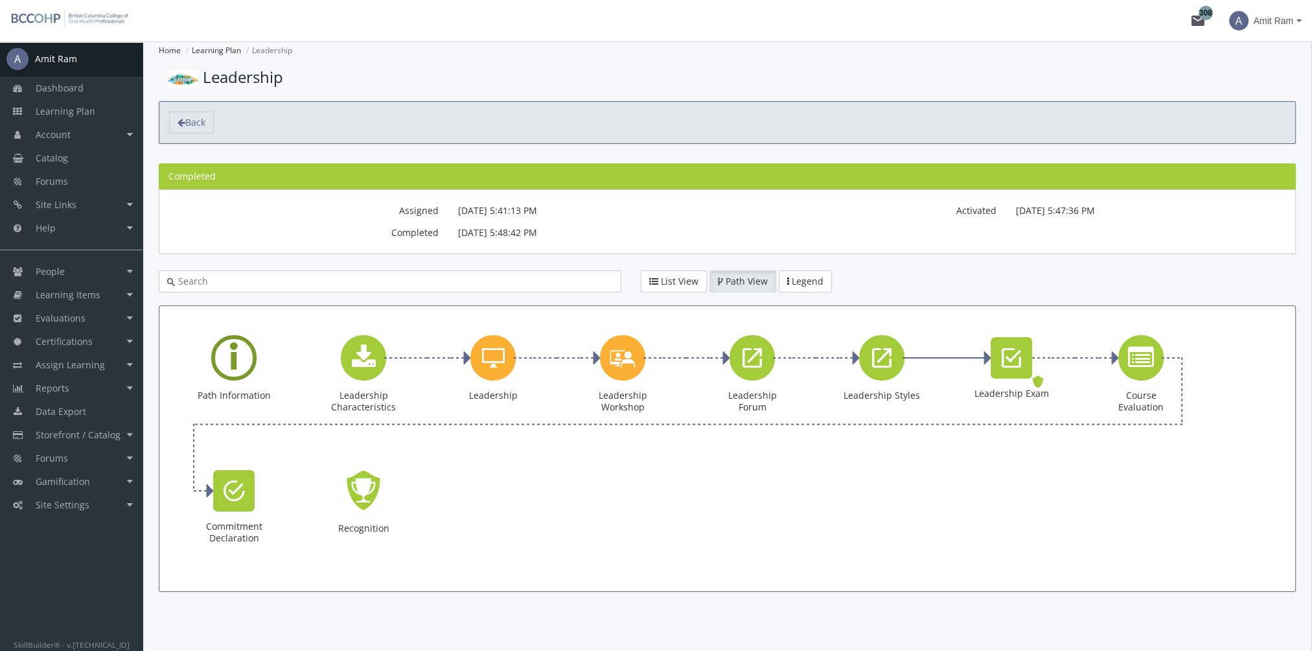
click at [242, 356] on div "Learning Path" at bounding box center [233, 357] width 45 height 45
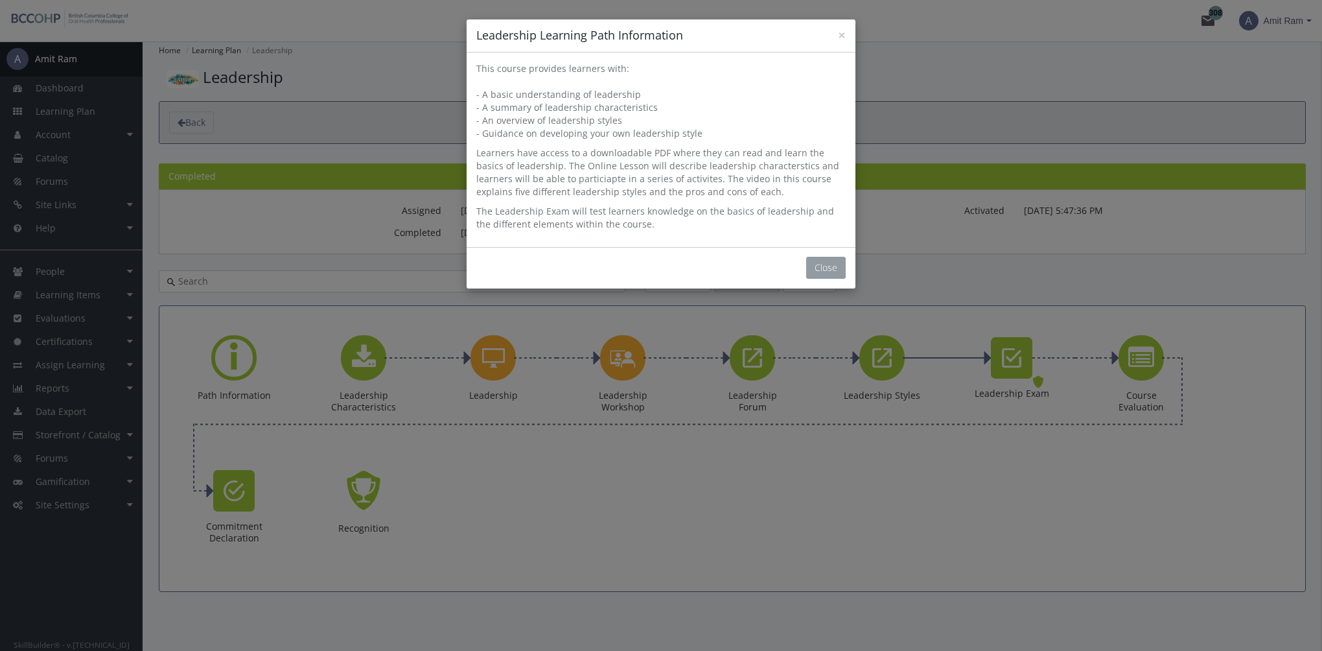
click at [828, 266] on button "Close" at bounding box center [826, 268] width 40 height 22
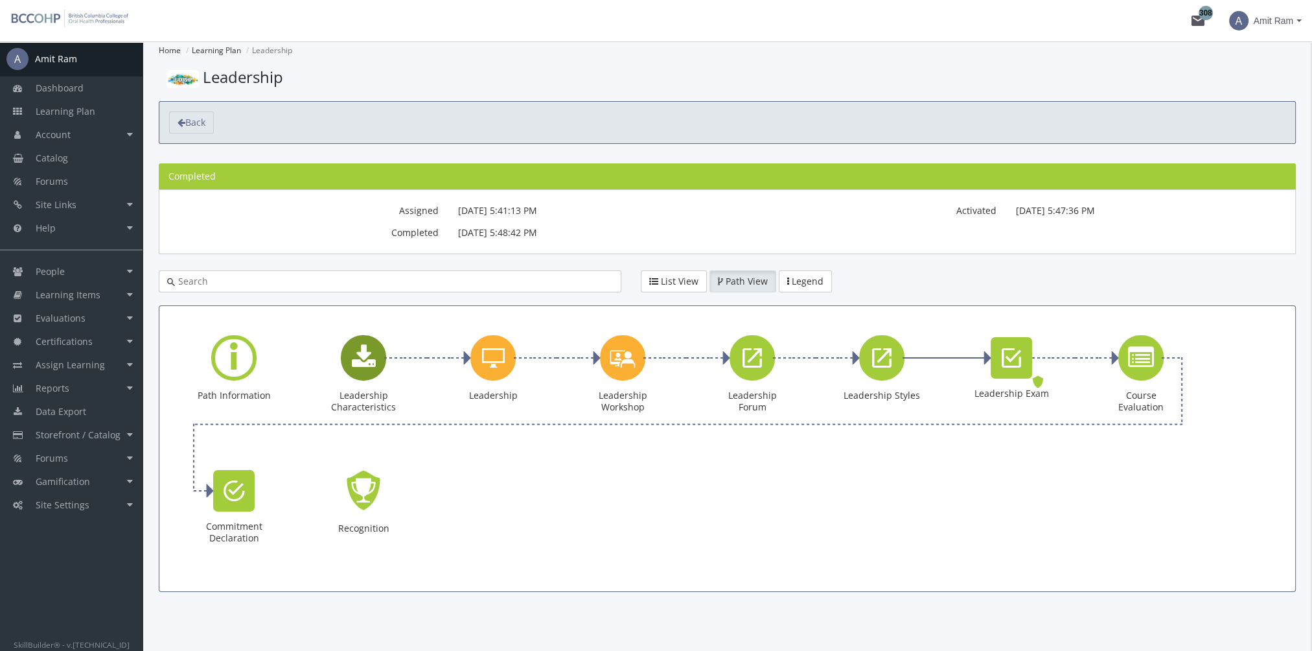
click at [367, 368] on icon "Leadership Characteristics" at bounding box center [364, 358] width 24 height 26
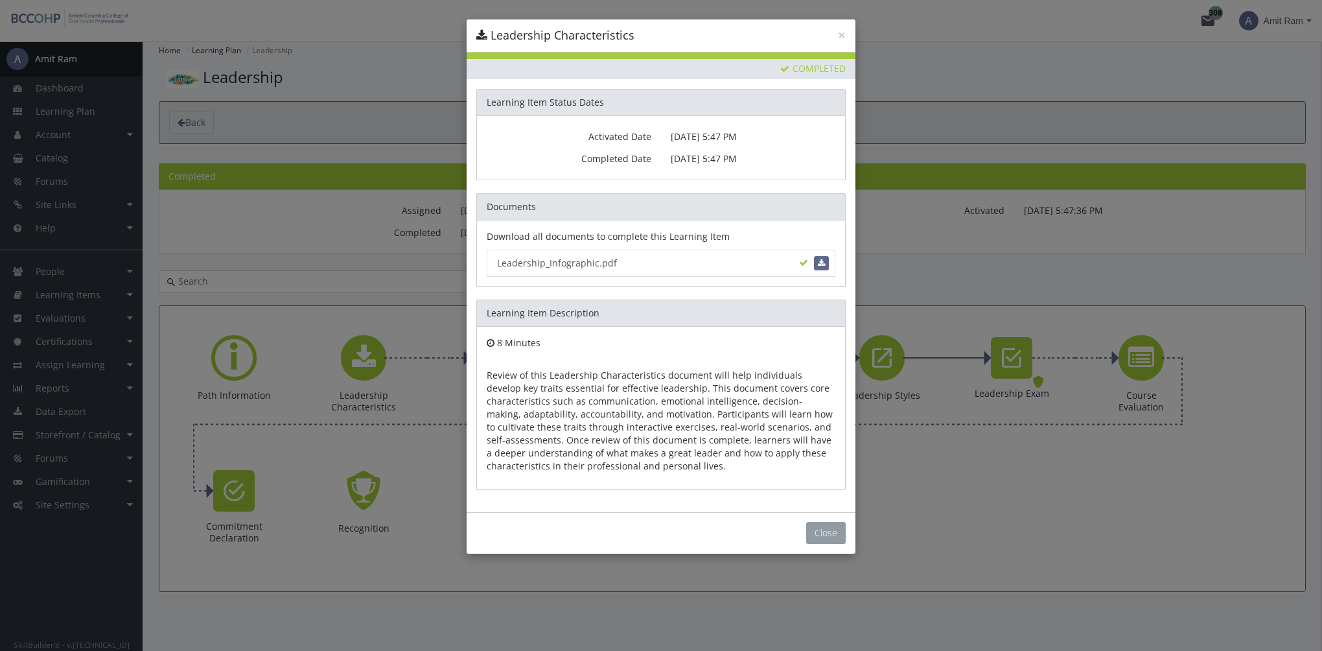
click at [831, 530] on button "Close" at bounding box center [826, 533] width 40 height 22
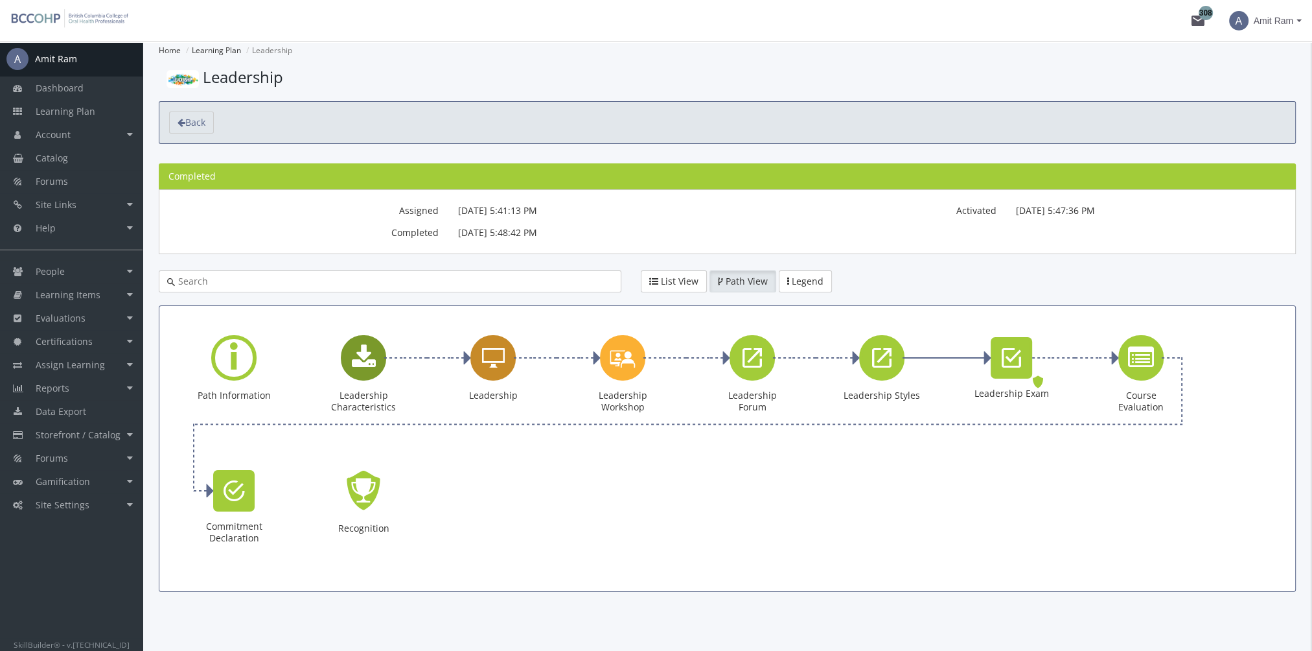
click at [495, 357] on icon "Leadership" at bounding box center [493, 358] width 23 height 26
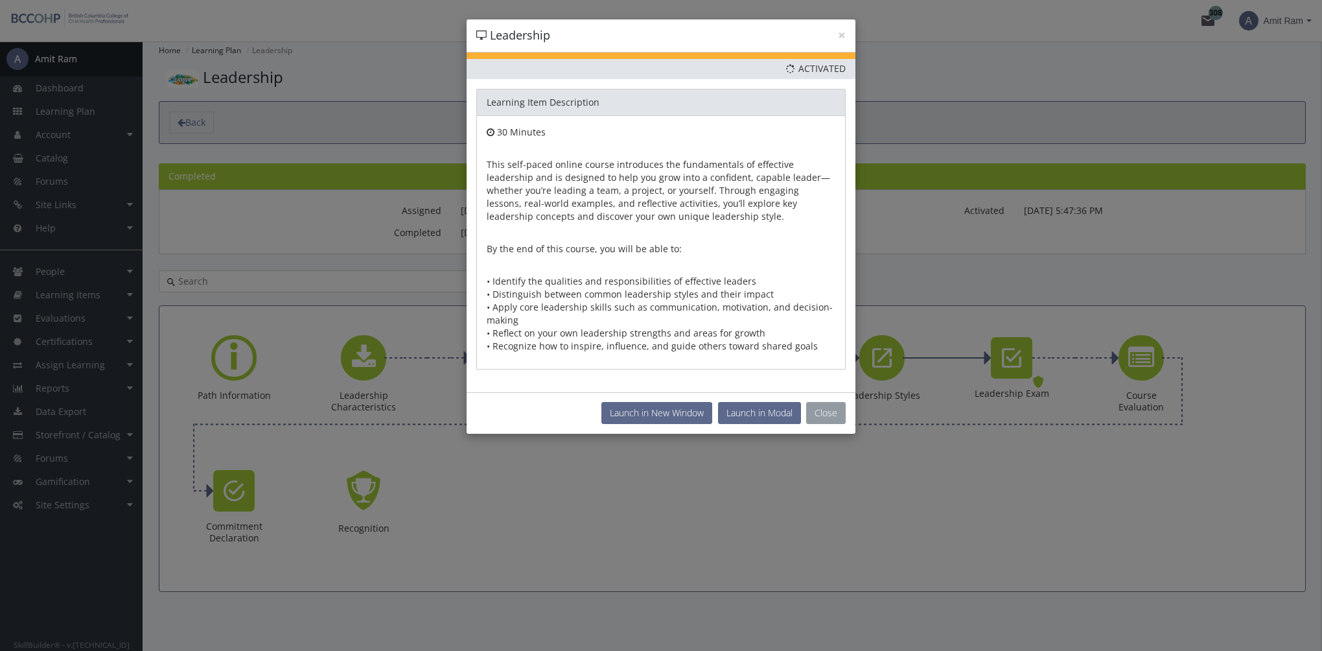
click at [815, 410] on button "Close" at bounding box center [826, 413] width 40 height 22
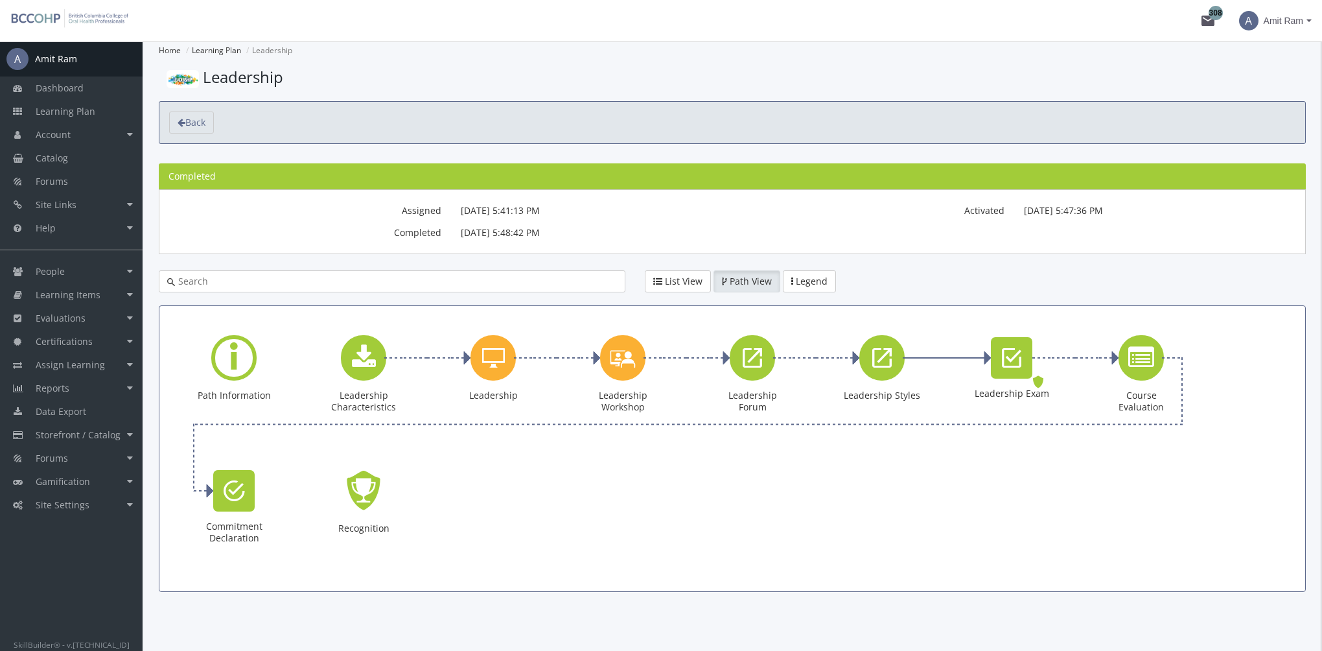
click at [83, 286] on div "× Leadership Priority This Learning Item has been designated as a Priority Item…" at bounding box center [661, 325] width 1322 height 651
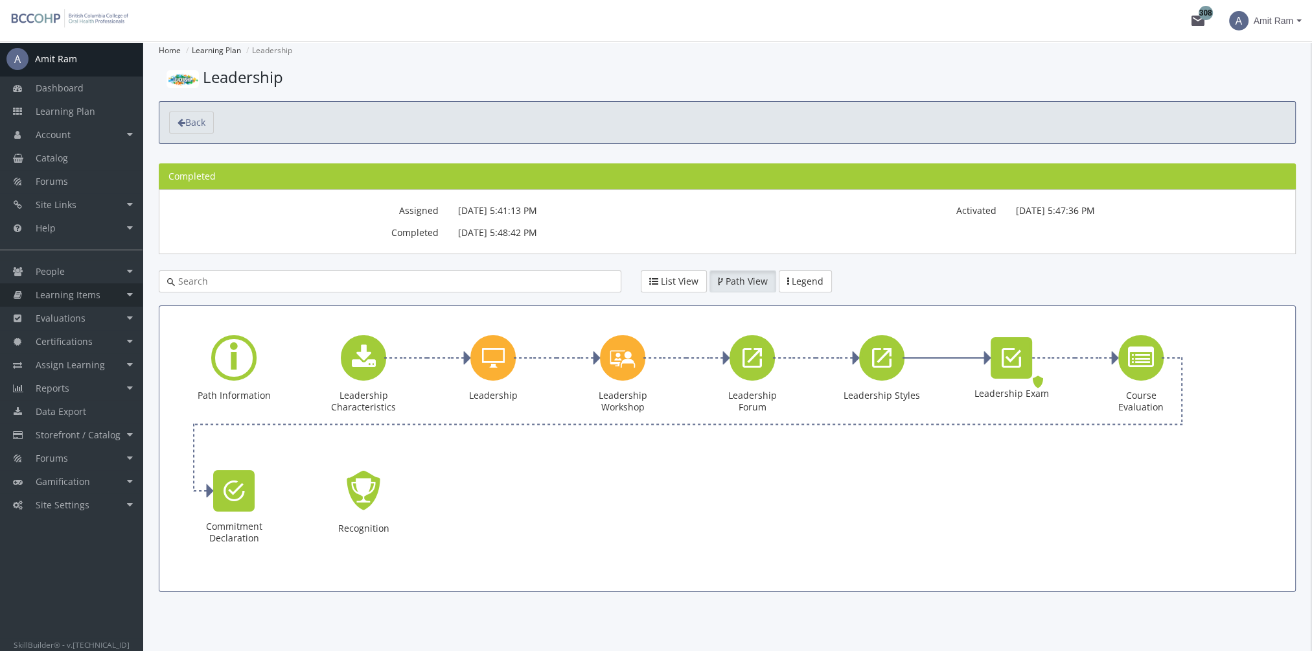
click at [87, 297] on span "Learning Items" at bounding box center [68, 294] width 65 height 12
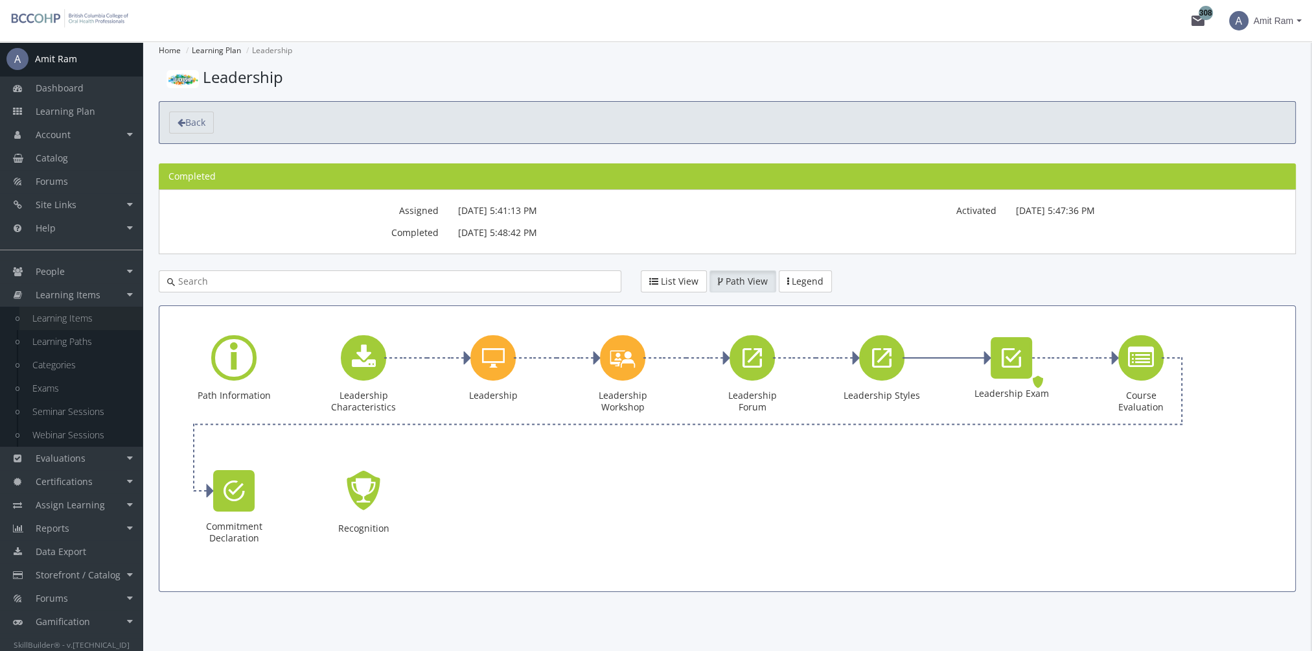
click at [89, 319] on link "Learning Items" at bounding box center [80, 318] width 123 height 23
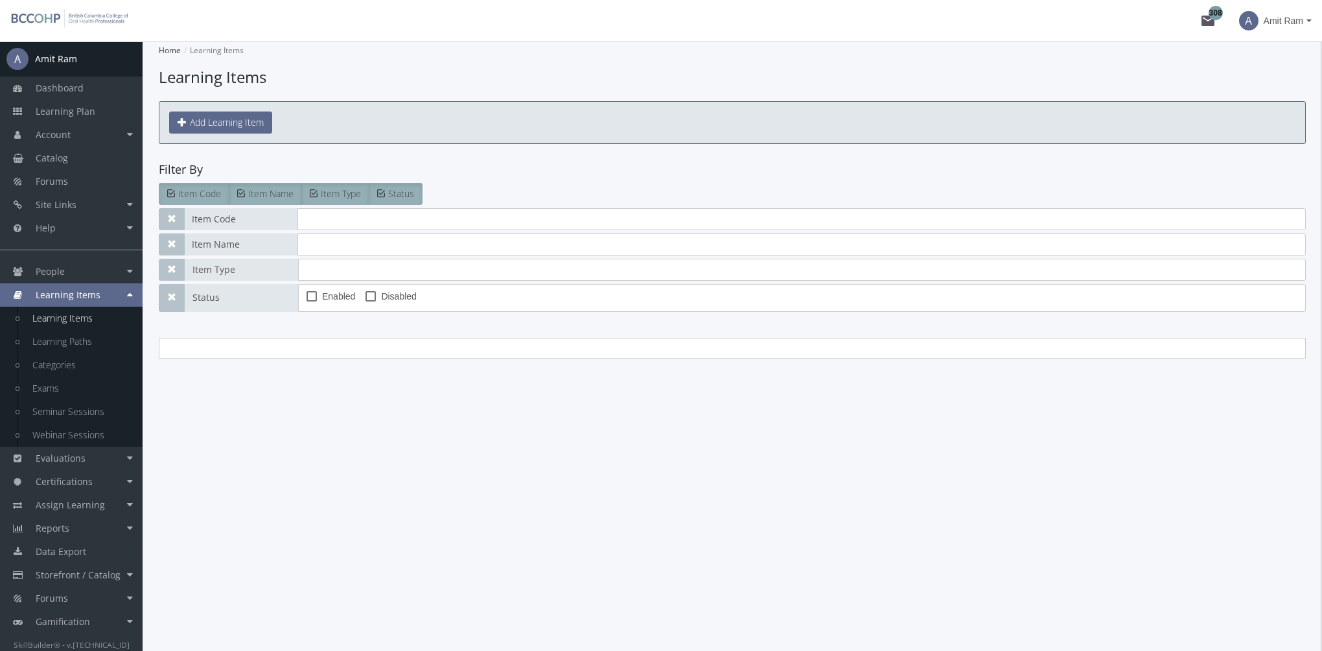
type input "course ev"
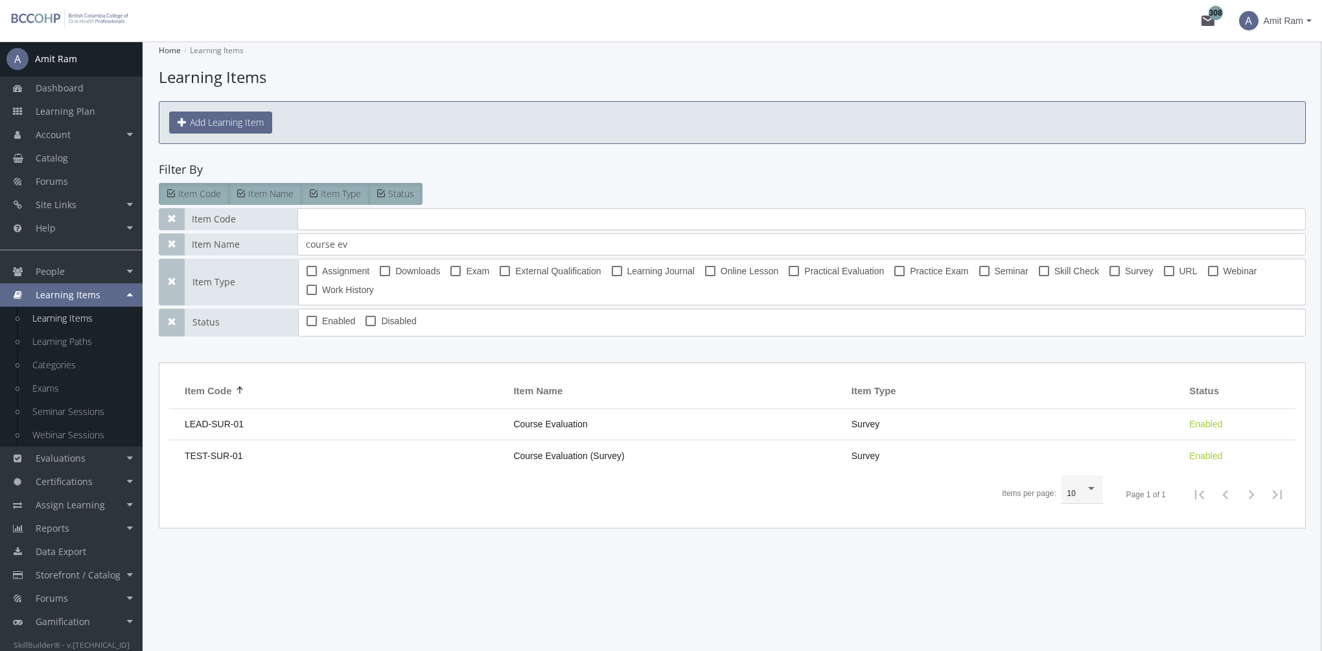
click at [723, 271] on span "Online Lesson" at bounding box center [750, 271] width 58 height 16
click at [706, 275] on input "Online Lesson" at bounding box center [705, 275] width 1 height 1
checkbox input "true"
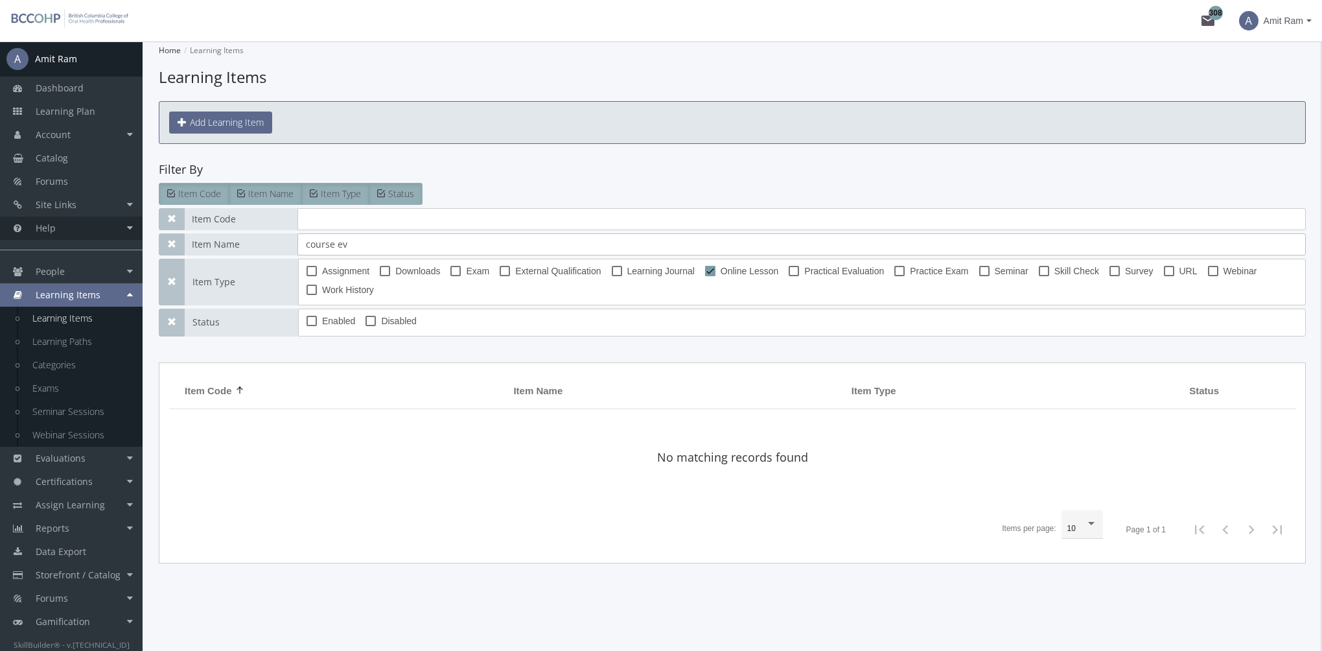
drag, startPoint x: 381, startPoint y: 247, endPoint x: 127, endPoint y: 236, distance: 254.3
click at [127, 236] on div "A Amit Ram Dashboard Learning Plan Account Account Badges Certificates and Tran…" at bounding box center [661, 345] width 1322 height 609
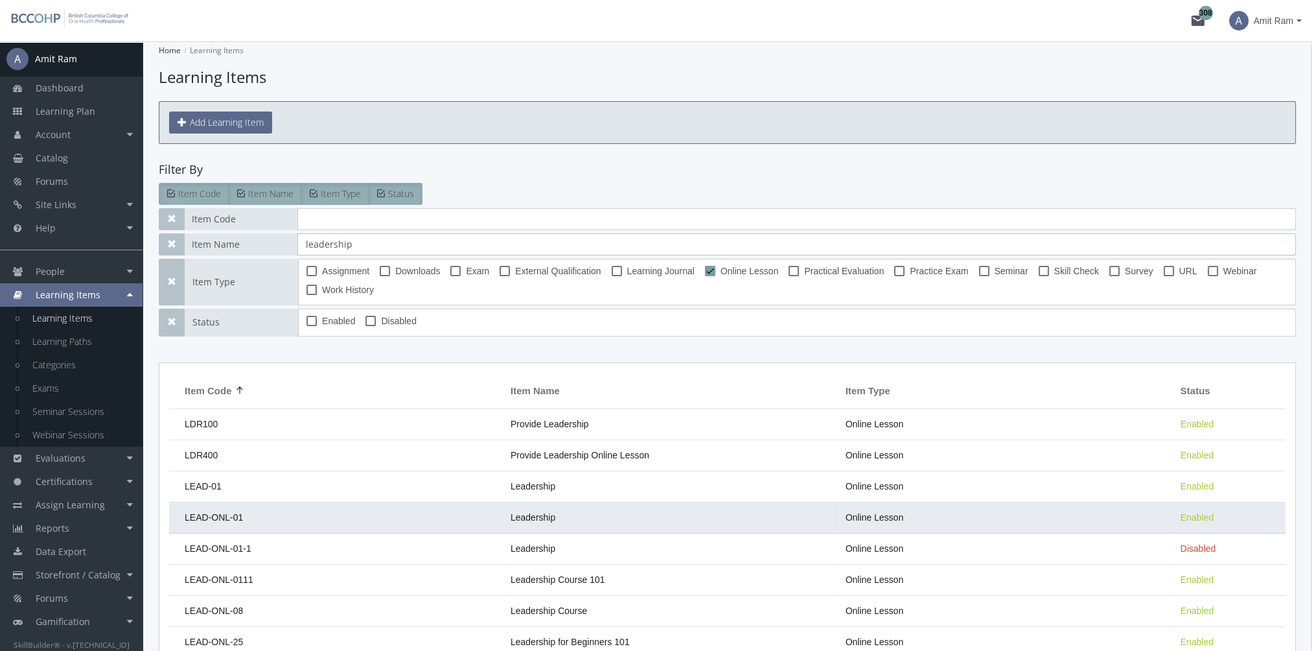
type input "leadership"
click at [311, 523] on td "LEAD-ONL-01" at bounding box center [336, 517] width 335 height 31
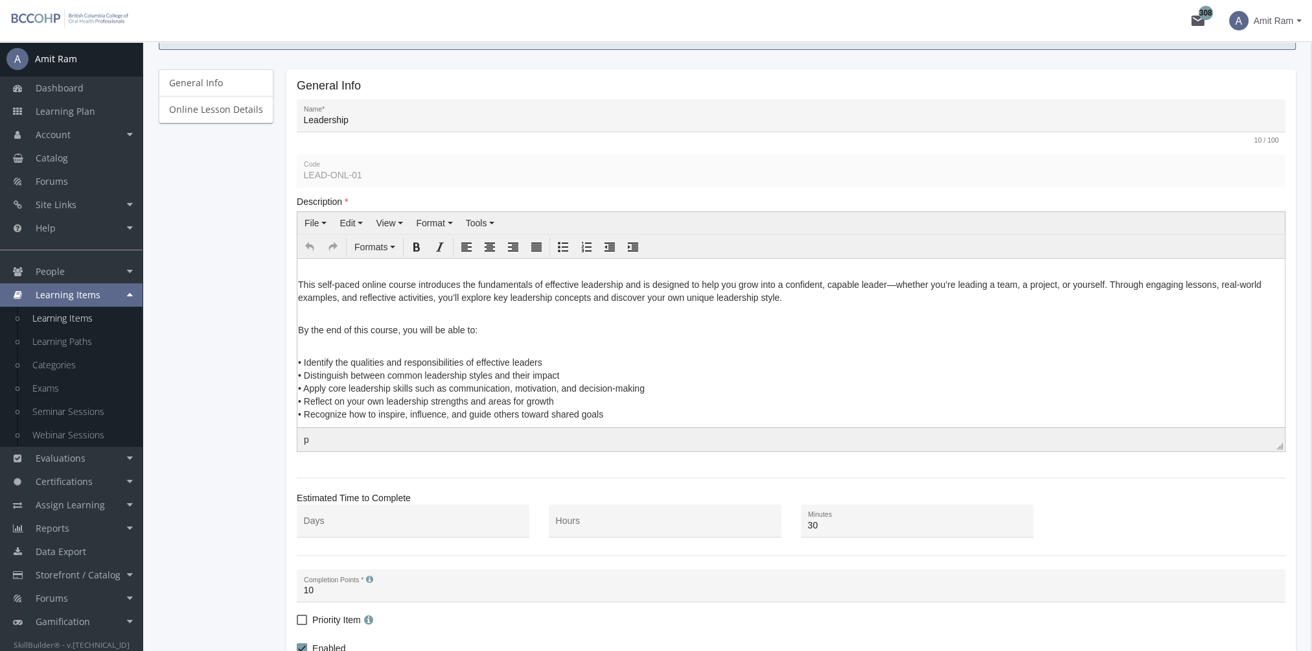
scroll to position [130, 0]
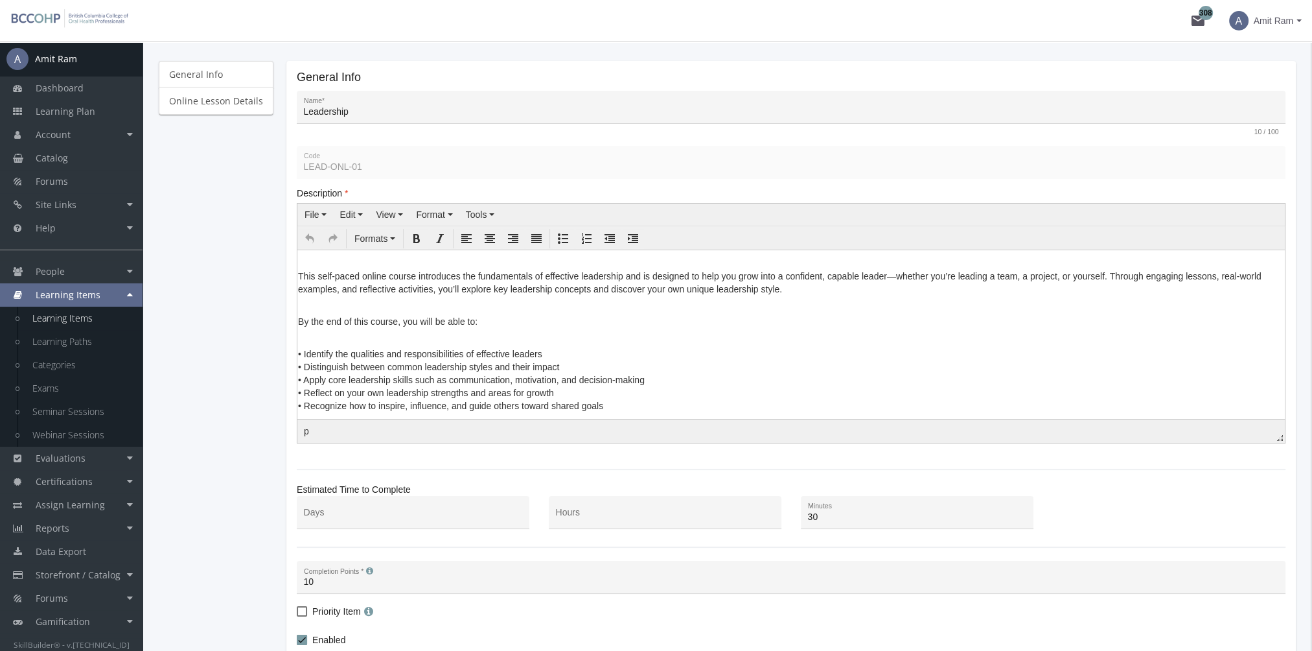
click at [314, 344] on p "• Identify the qualities and responsibilities of effective leaders • Distinguis…" at bounding box center [791, 373] width 986 height 78
click at [299, 351] on p "• Identify the qualities and responsibilities of effective leaders • Distinguis…" at bounding box center [791, 373] width 986 height 78
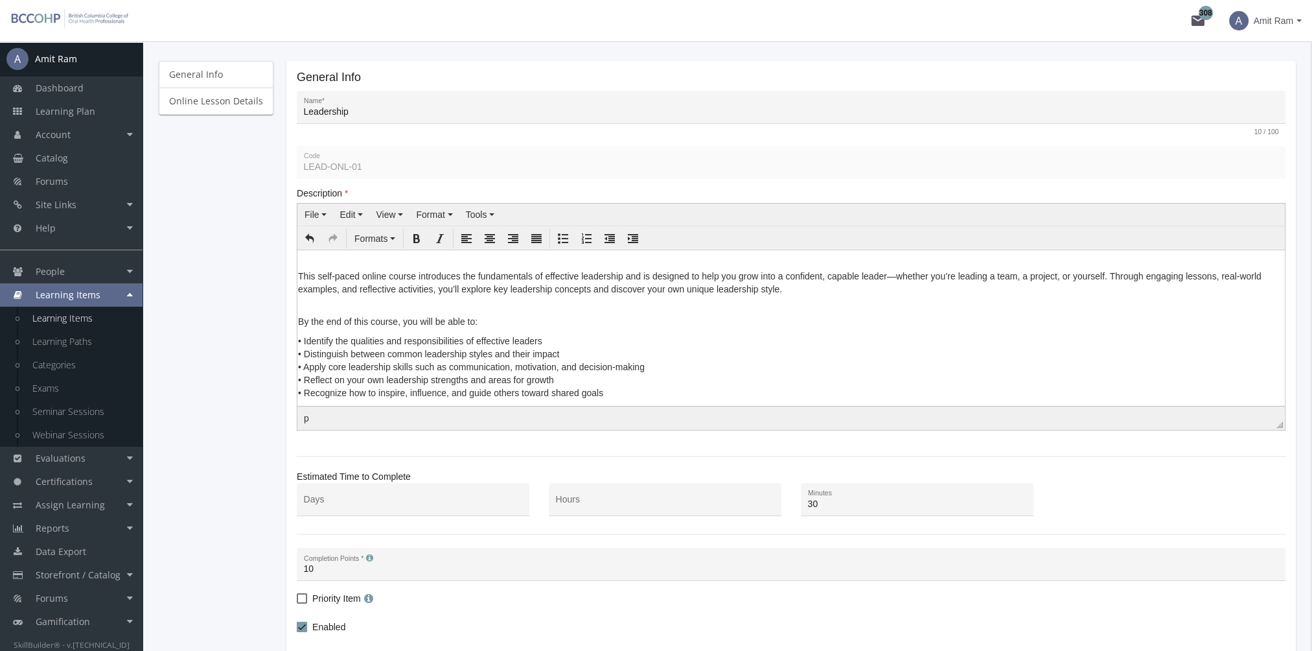
click at [310, 312] on p "By the end of this course, you will be able to:" at bounding box center [791, 314] width 986 height 26
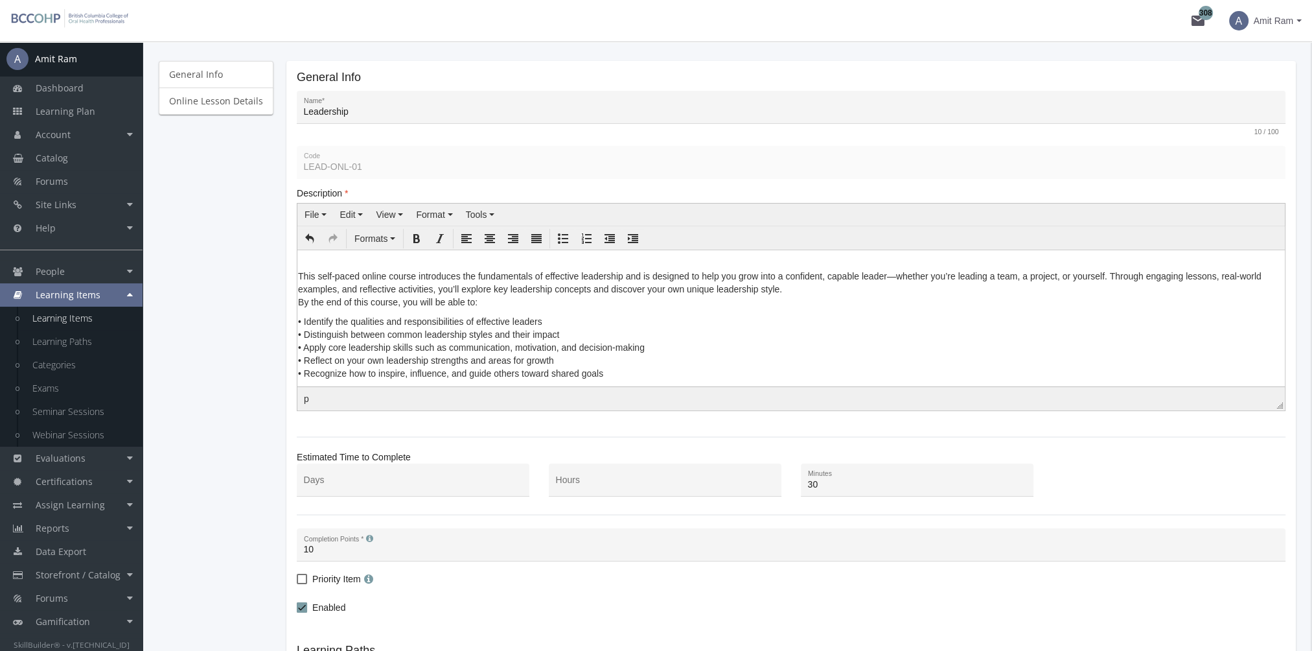
click at [299, 301] on p "This self-paced online course introduces the fundamentals of effective leadersh…" at bounding box center [791, 288] width 986 height 39
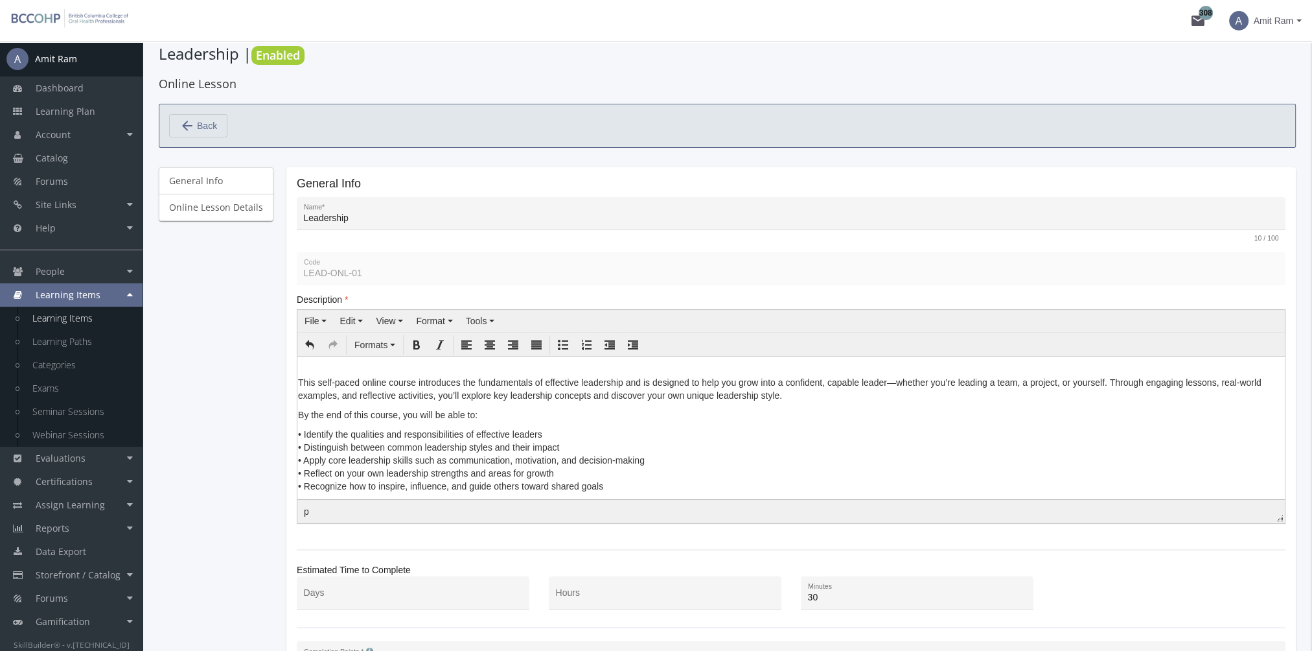
scroll to position [0, 0]
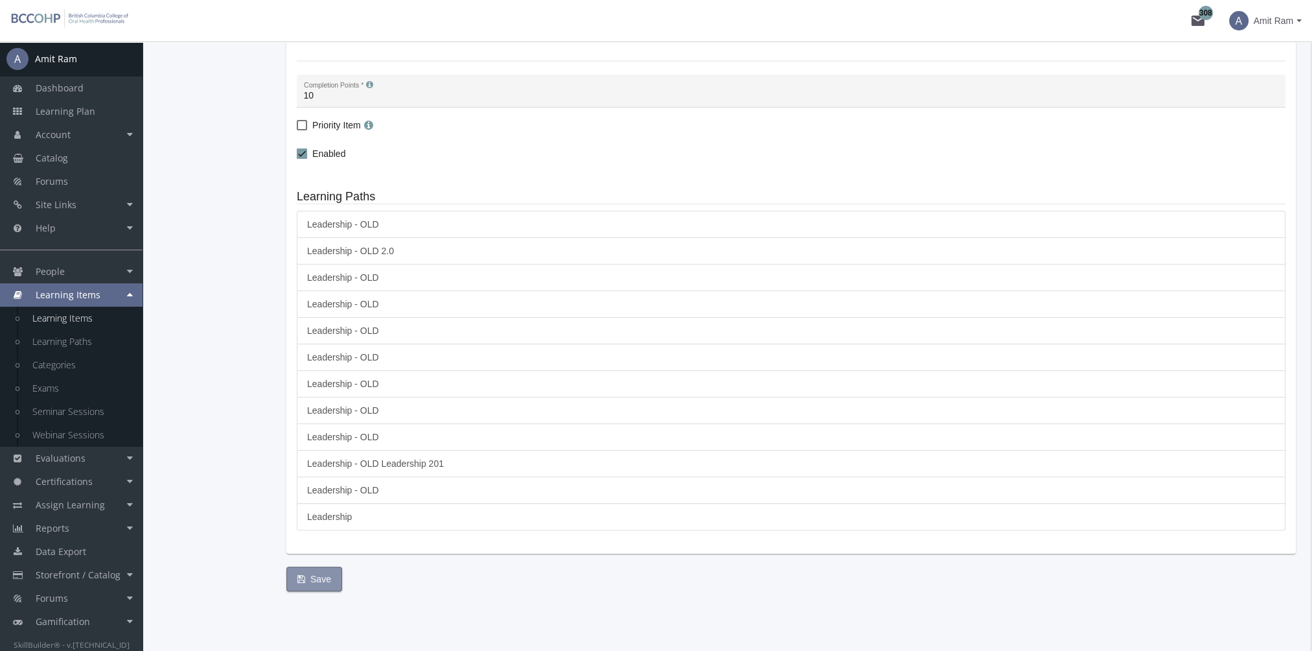
click at [308, 573] on span "Save" at bounding box center [314, 578] width 34 height 23
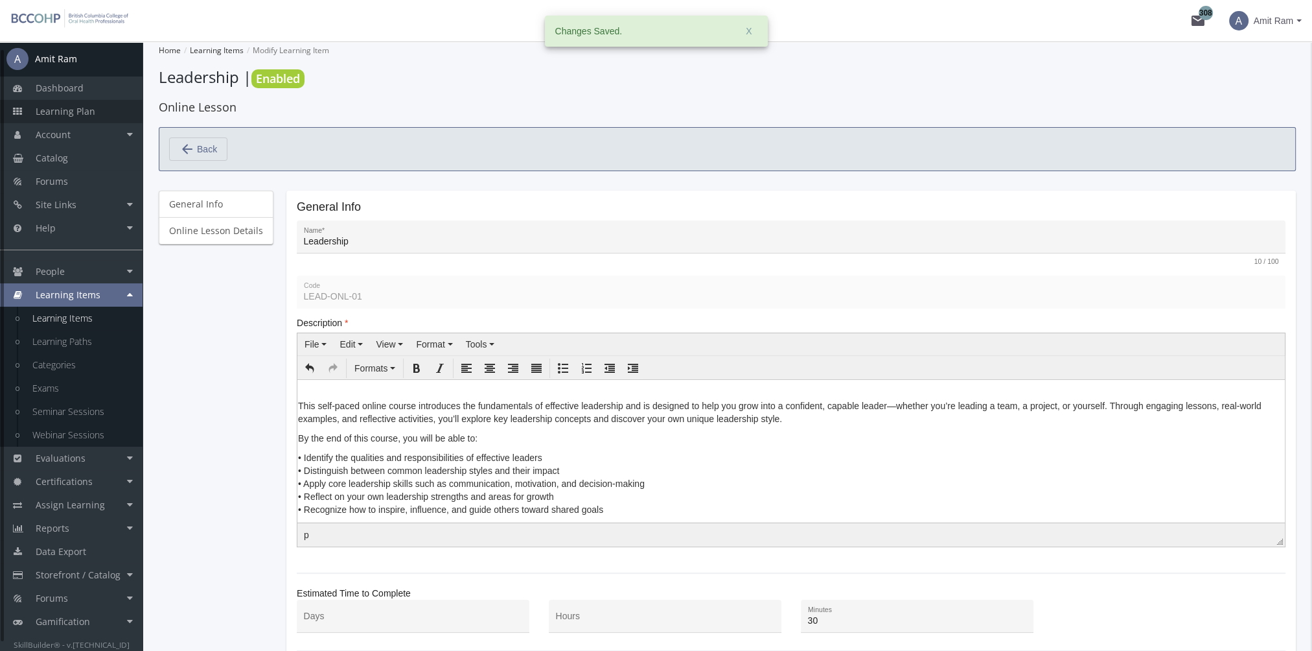
click at [86, 109] on span "Learning Plan" at bounding box center [66, 111] width 60 height 12
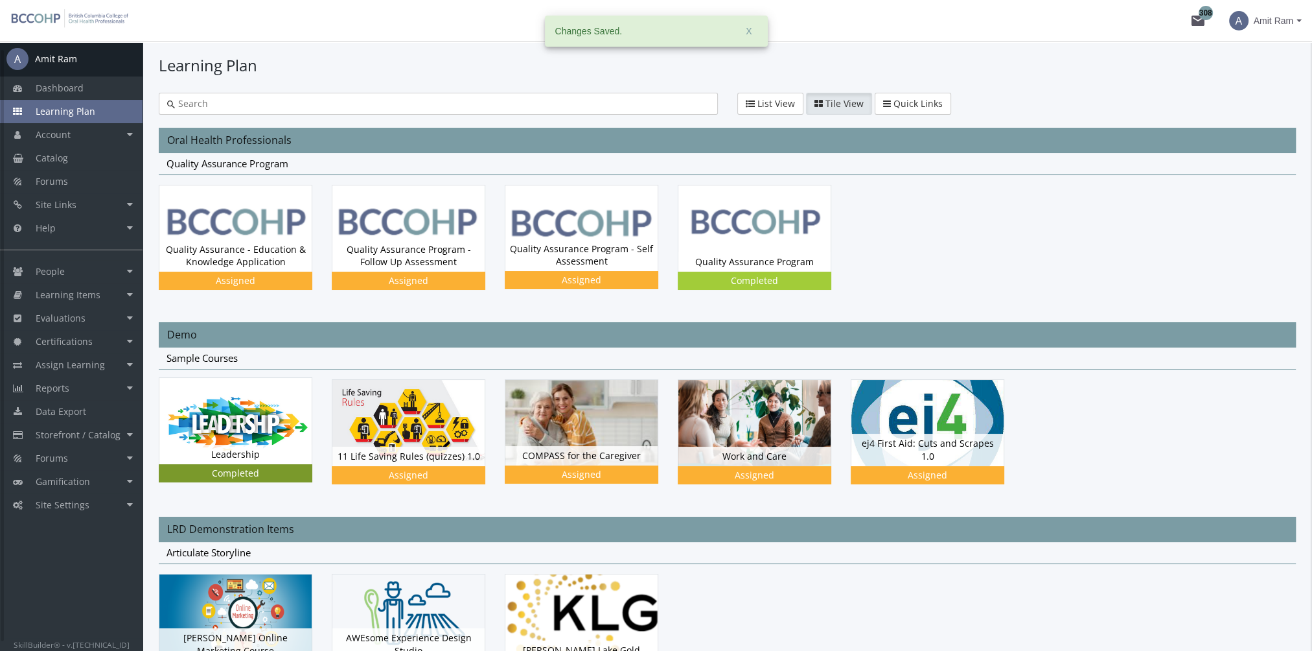
click at [249, 429] on img at bounding box center [235, 421] width 152 height 86
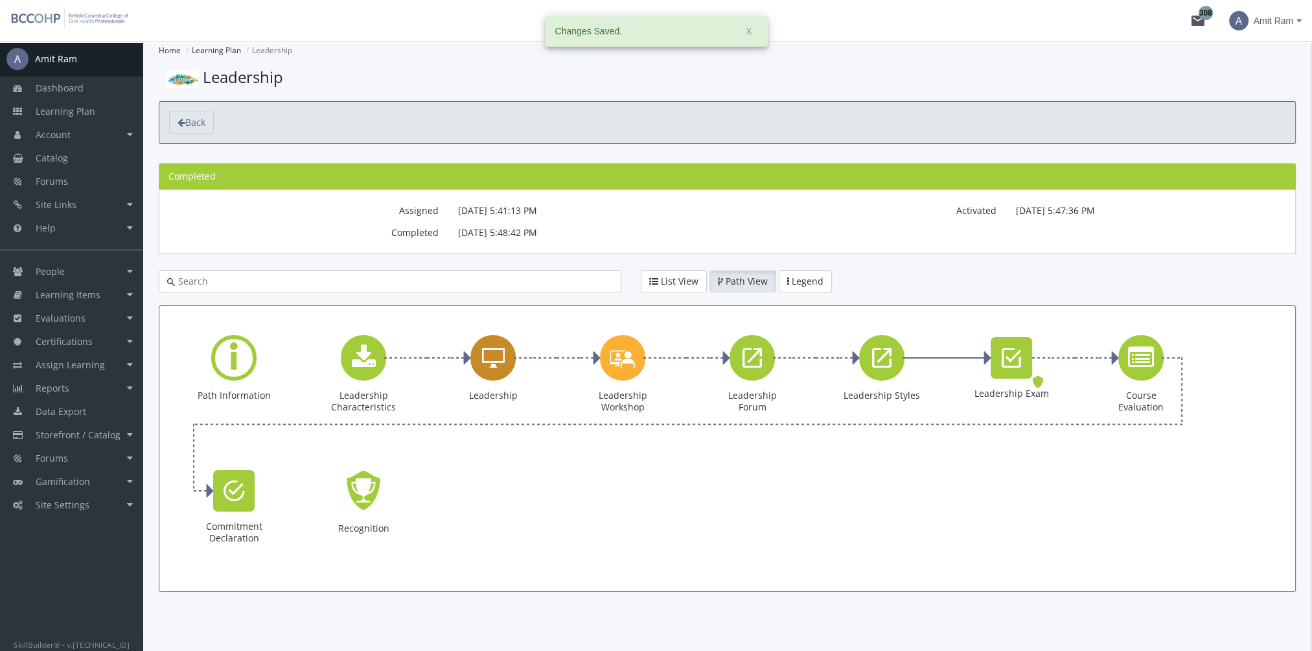
click at [503, 360] on icon "Leadership" at bounding box center [493, 358] width 23 height 26
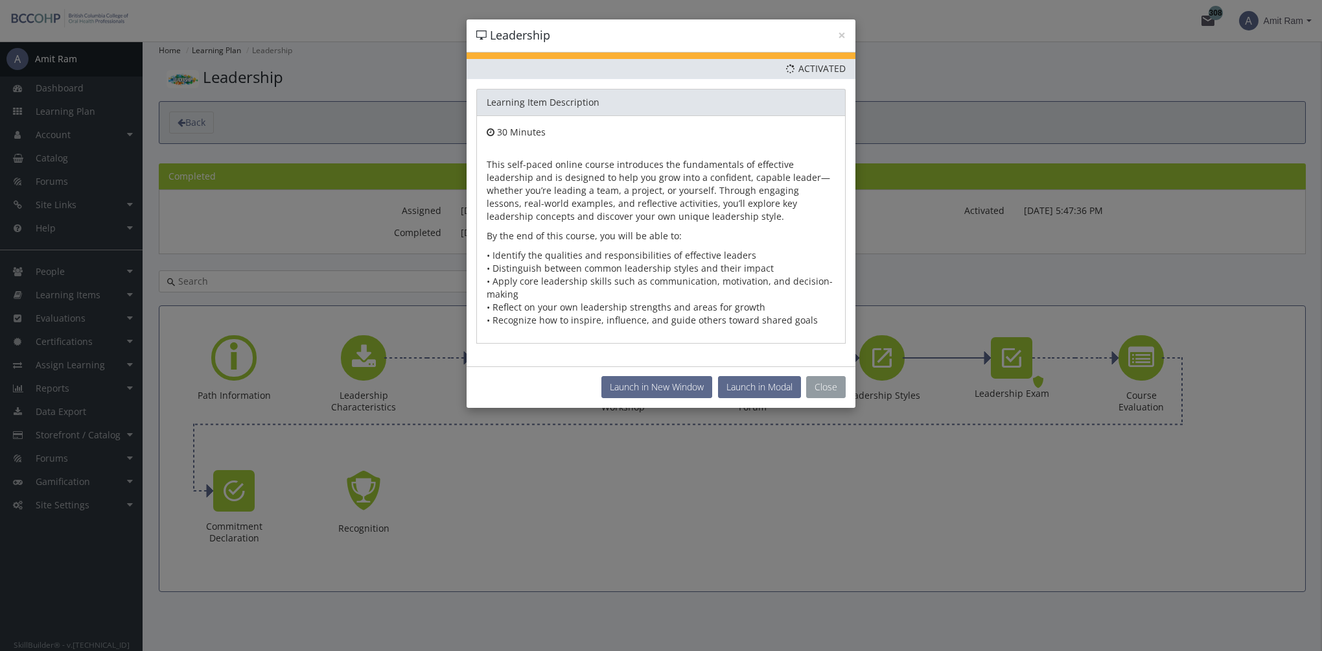
click at [824, 382] on button "Close" at bounding box center [826, 387] width 40 height 22
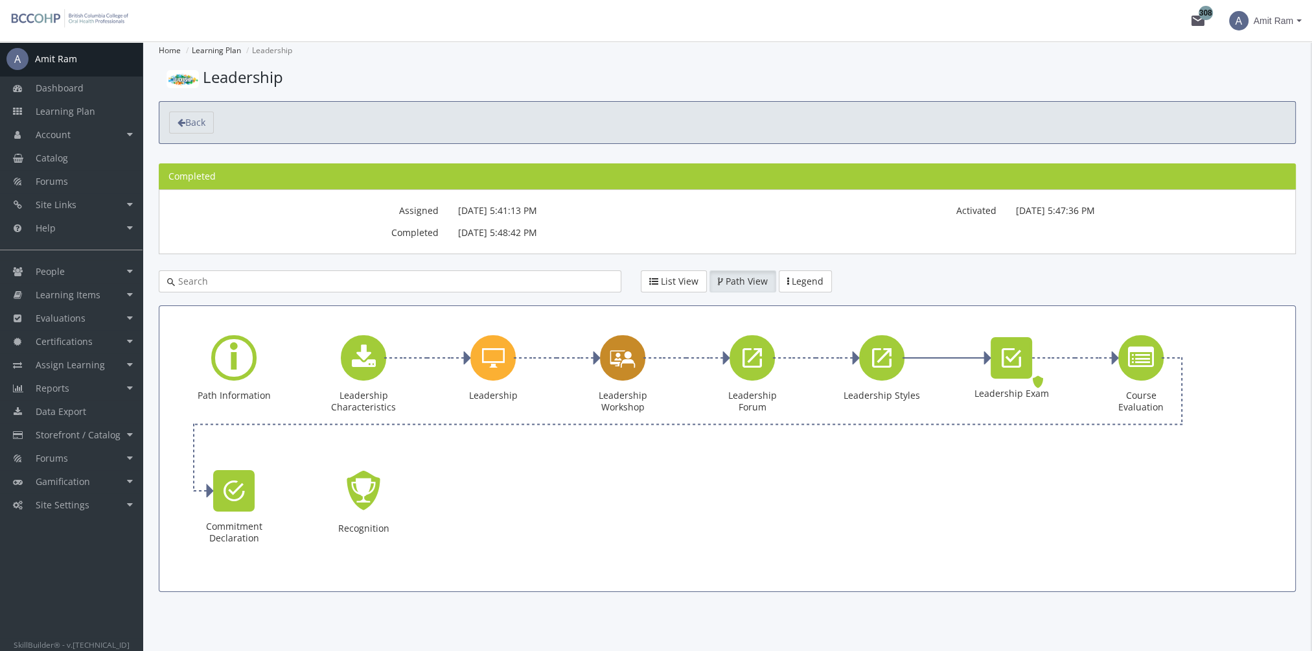
click at [625, 360] on icon "Leadership Workshop" at bounding box center [623, 357] width 26 height 37
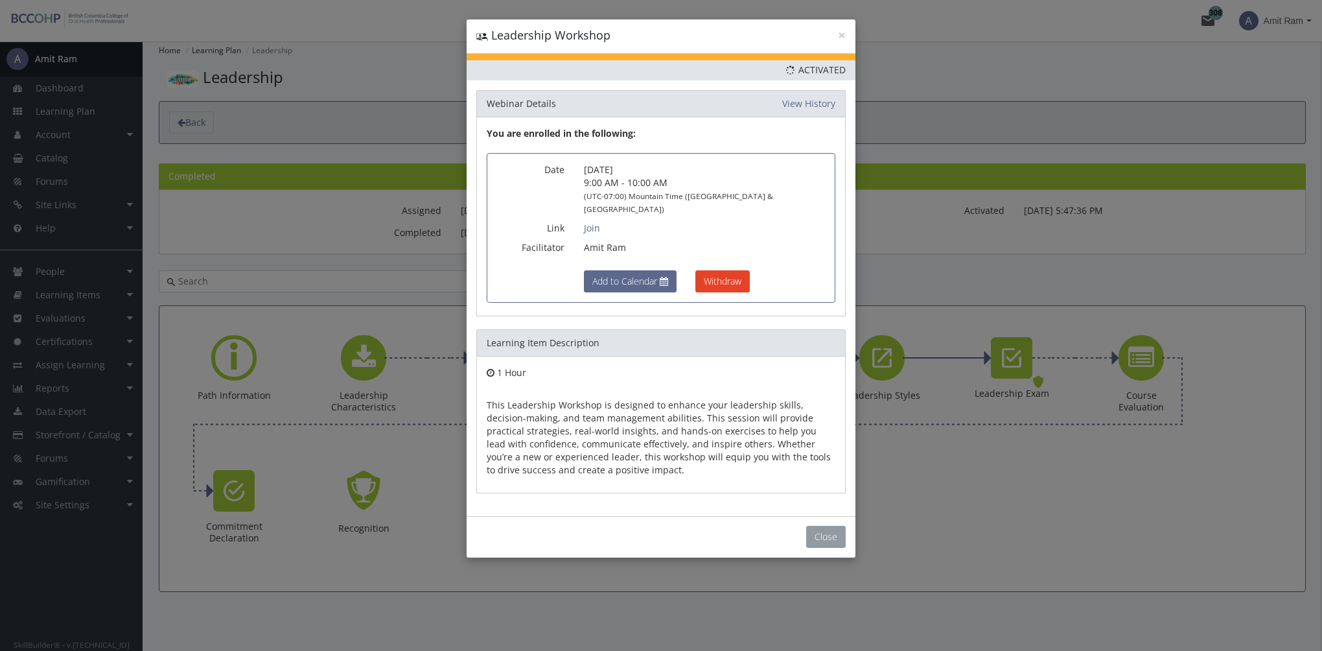
click at [835, 528] on button "Close" at bounding box center [826, 537] width 40 height 22
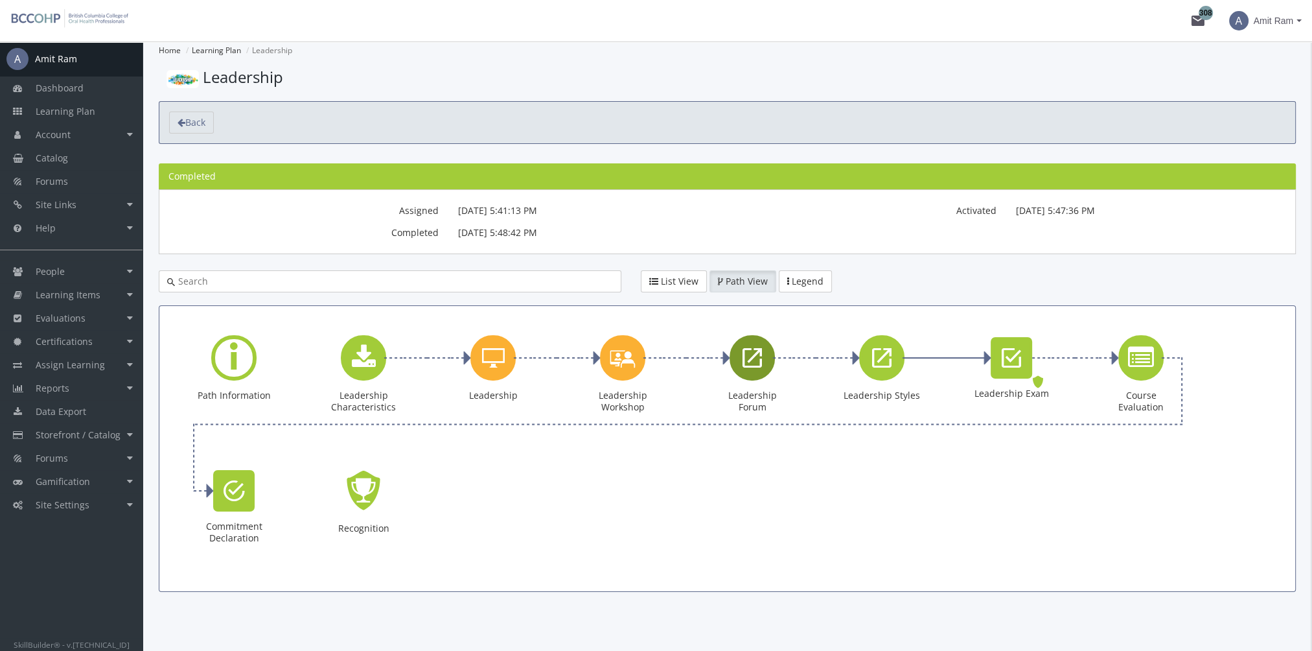
click at [739, 356] on div "Leadership Forum" at bounding box center [752, 357] width 45 height 45
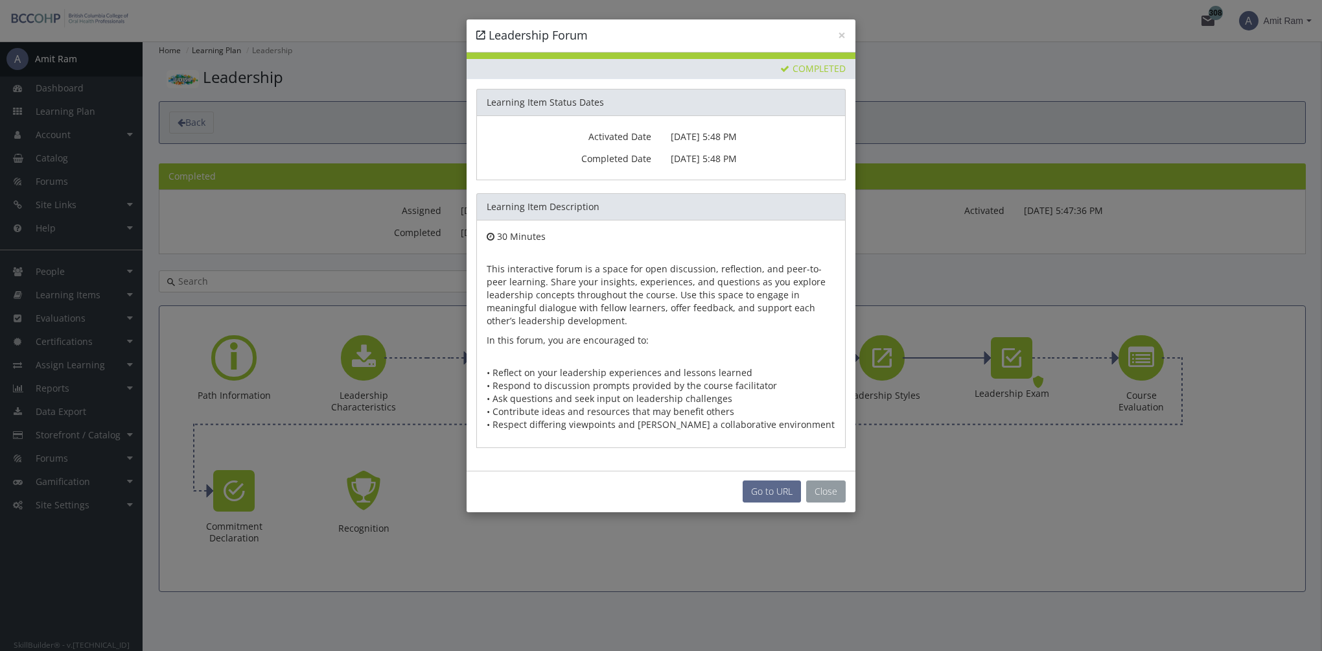
click at [824, 487] on button "Close" at bounding box center [826, 491] width 40 height 22
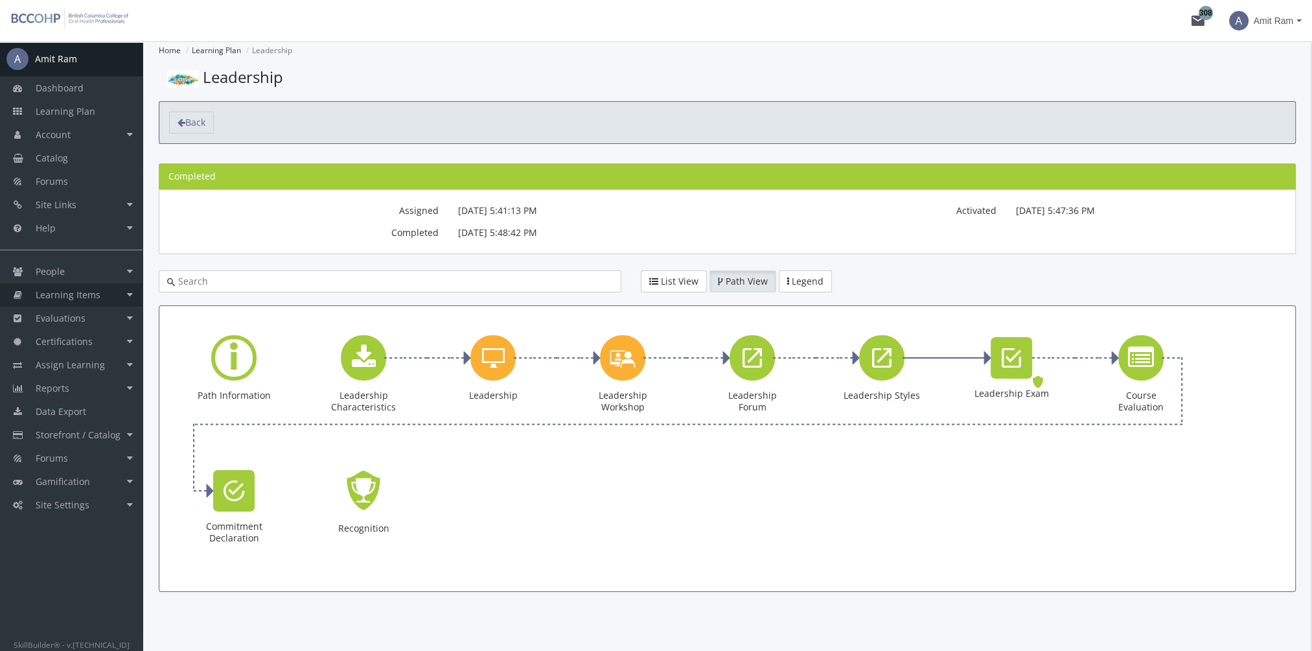
click at [86, 292] on span "Learning Items" at bounding box center [68, 294] width 65 height 12
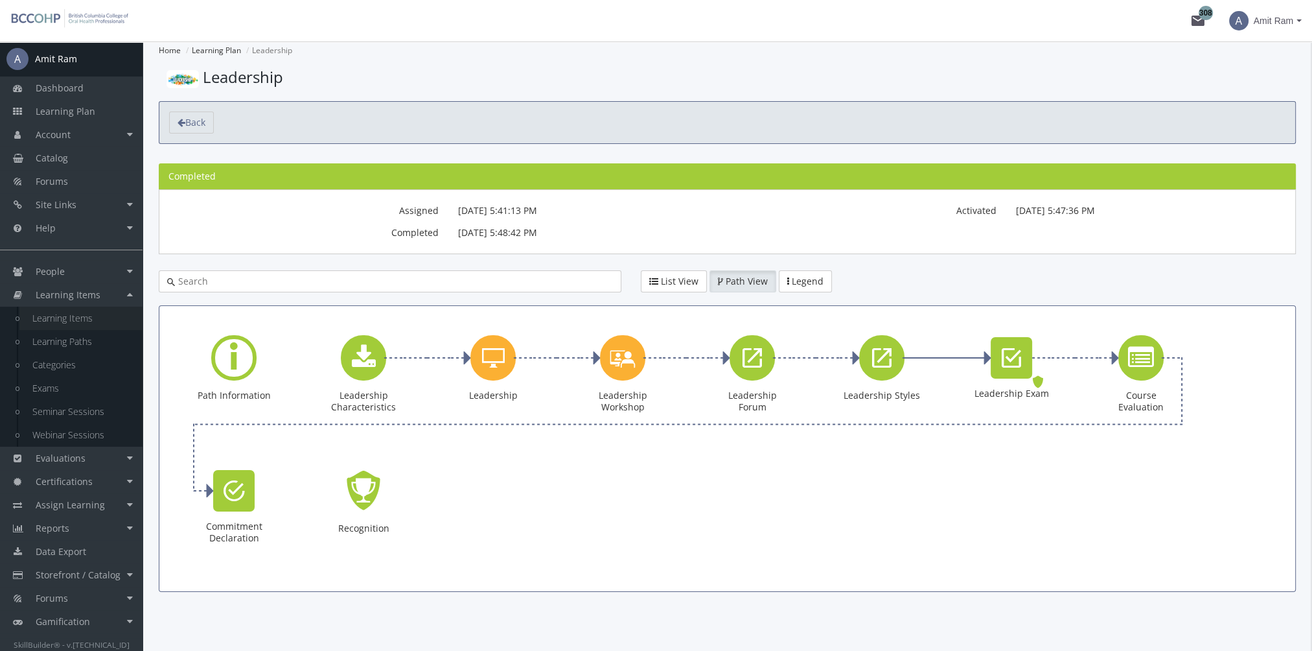
click at [90, 321] on link "Learning Items" at bounding box center [80, 318] width 123 height 23
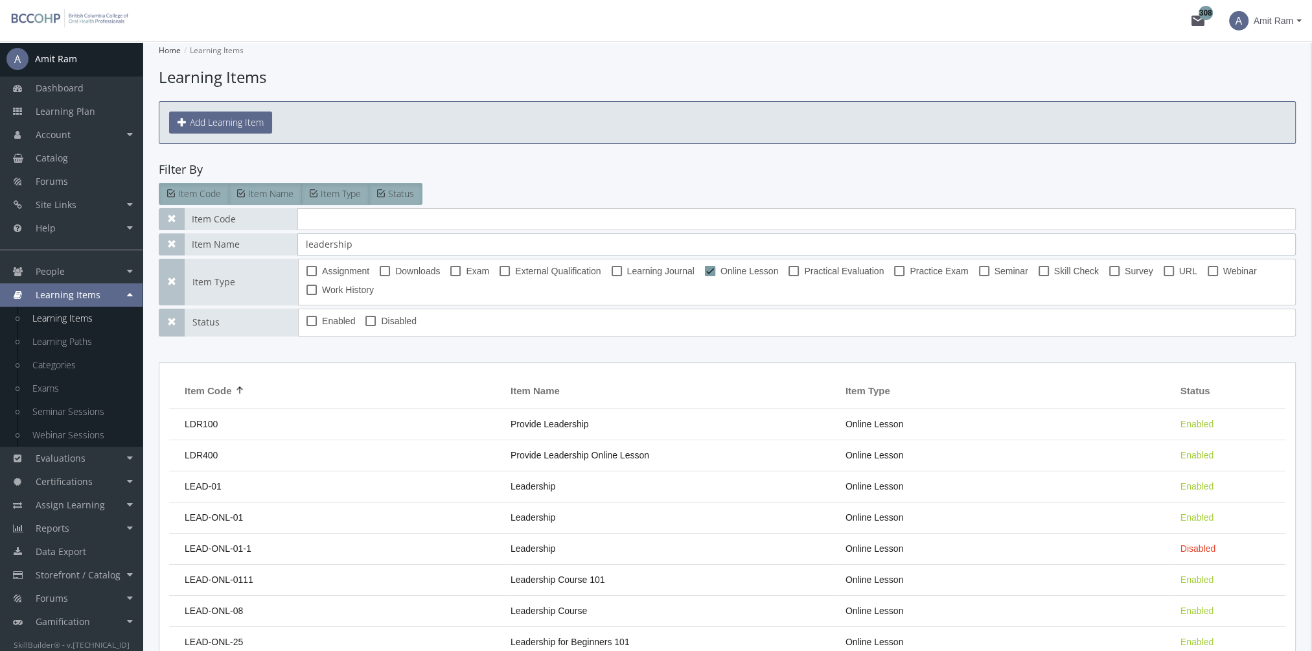
click at [391, 247] on input "leadership" at bounding box center [796, 244] width 999 height 22
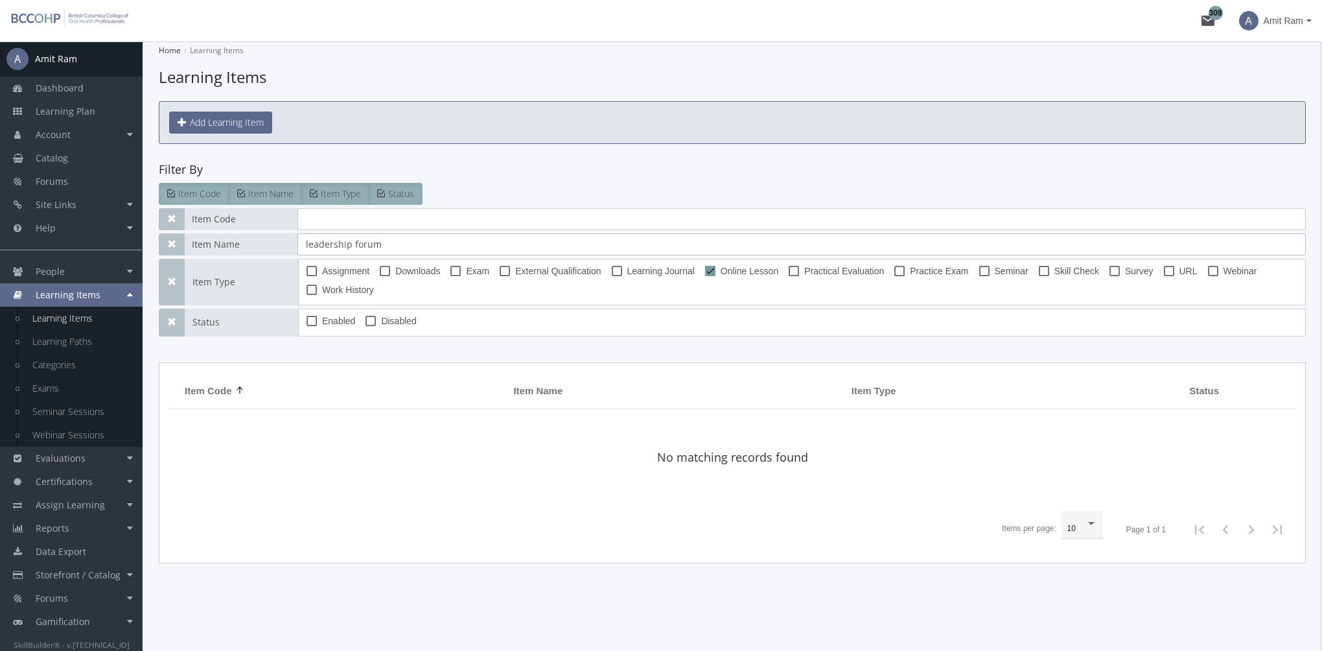
type input "leadership forum"
click at [713, 261] on div "Assignment Downloads Exam External Qualification Learning Journal Online Lesson…" at bounding box center [802, 282] width 1008 height 47
click at [713, 269] on span at bounding box center [710, 271] width 10 height 10
click at [706, 275] on input "Online Lesson" at bounding box center [705, 275] width 1 height 1
checkbox input "false"
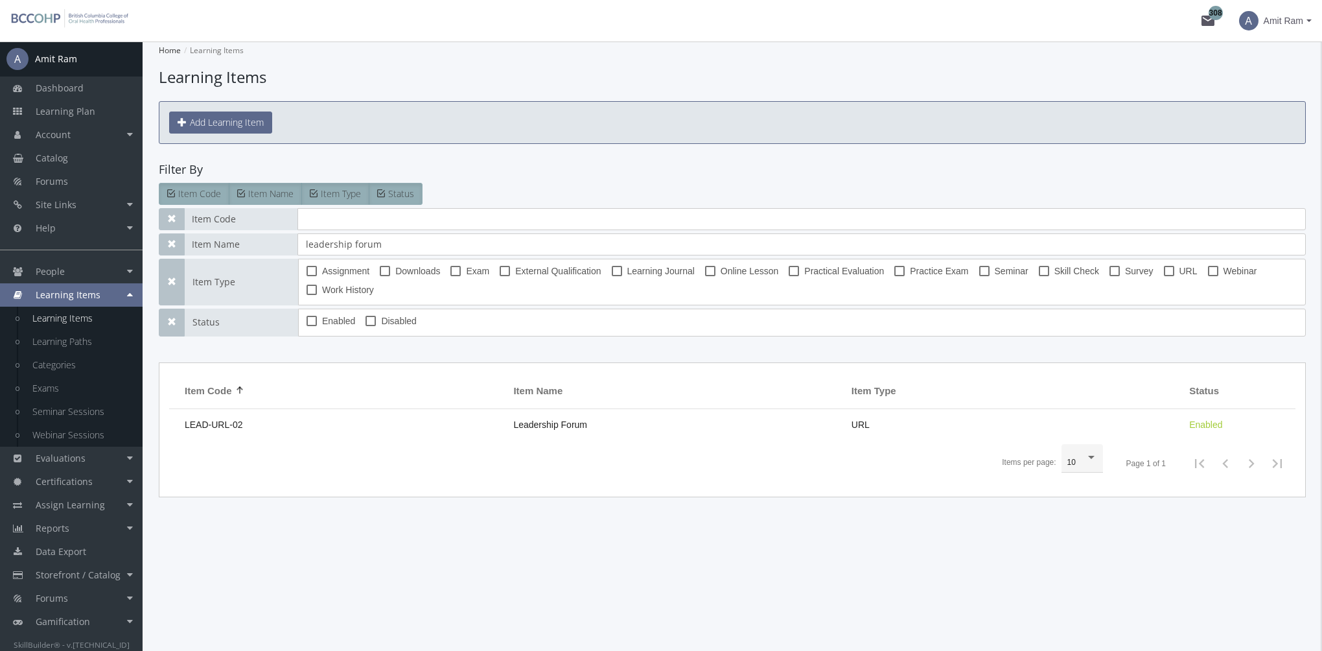
drag, startPoint x: 594, startPoint y: 426, endPoint x: 589, endPoint y: 421, distance: 6.9
click at [595, 425] on td "Leadership Forum" at bounding box center [676, 424] width 338 height 31
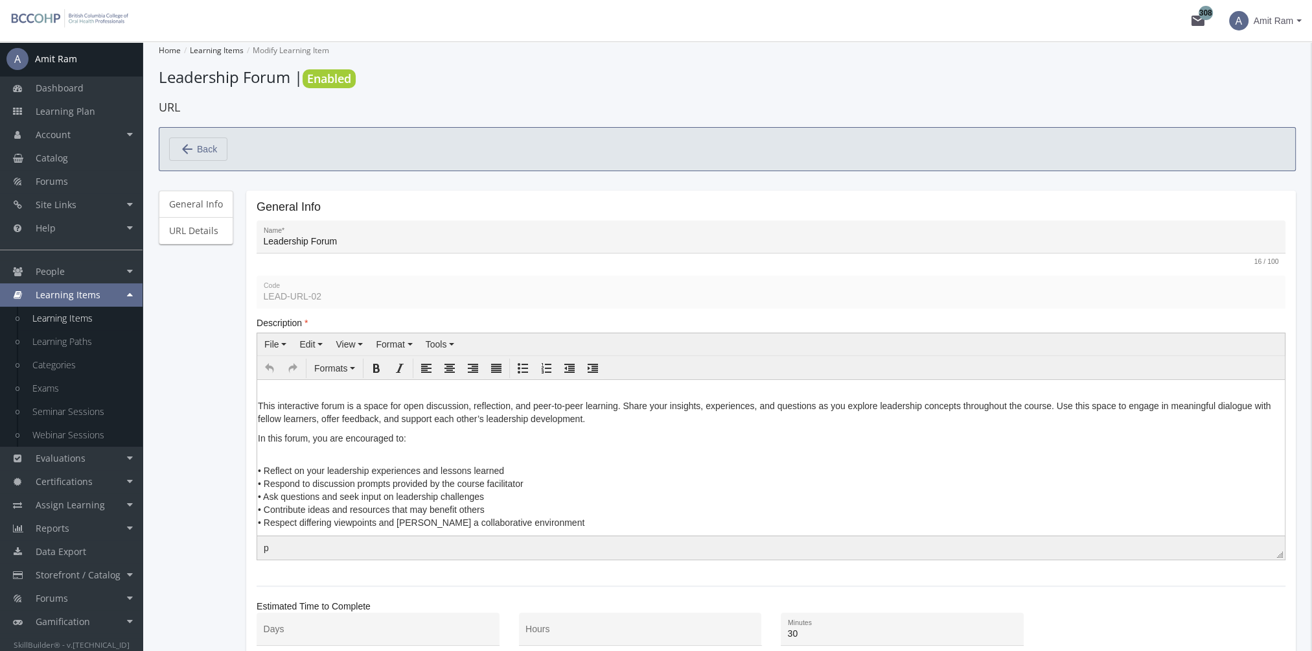
click at [267, 458] on p "• Reflect on your leadership experiences and lessons learned • Respond to discu…" at bounding box center [771, 489] width 1027 height 78
click at [258, 467] on p "• Reflect on your leadership experiences and lessons learned • Respond to discu…" at bounding box center [771, 489] width 1027 height 78
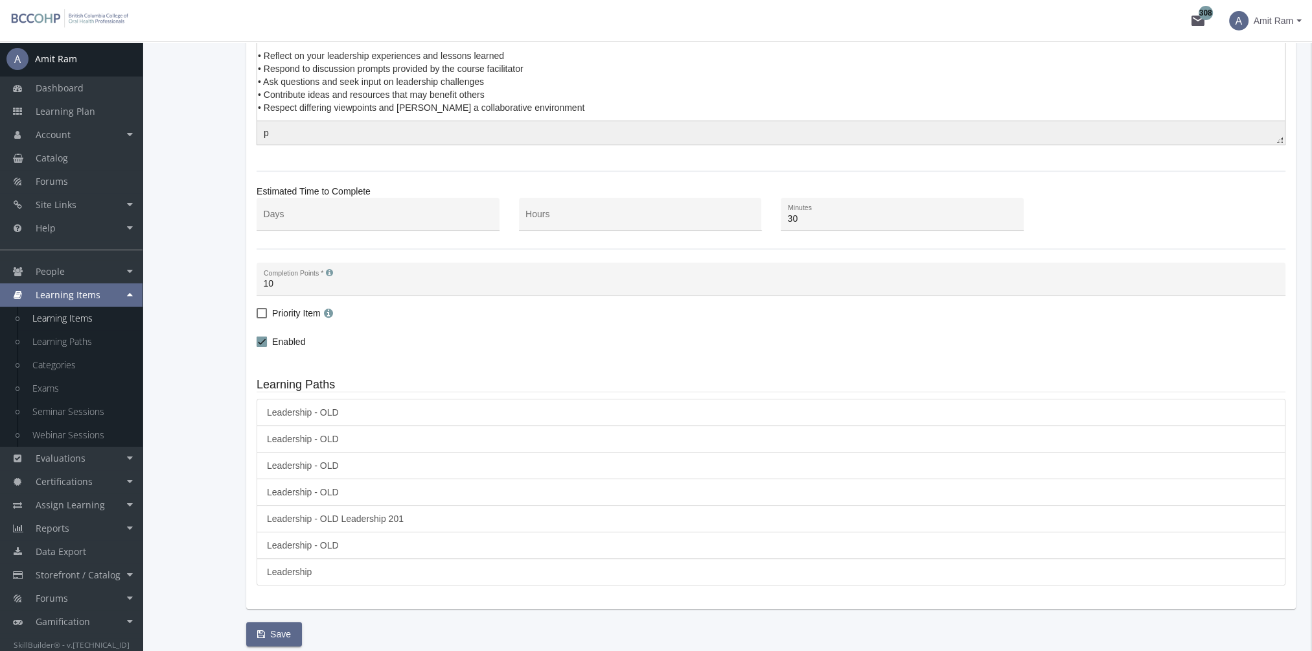
scroll to position [458, 0]
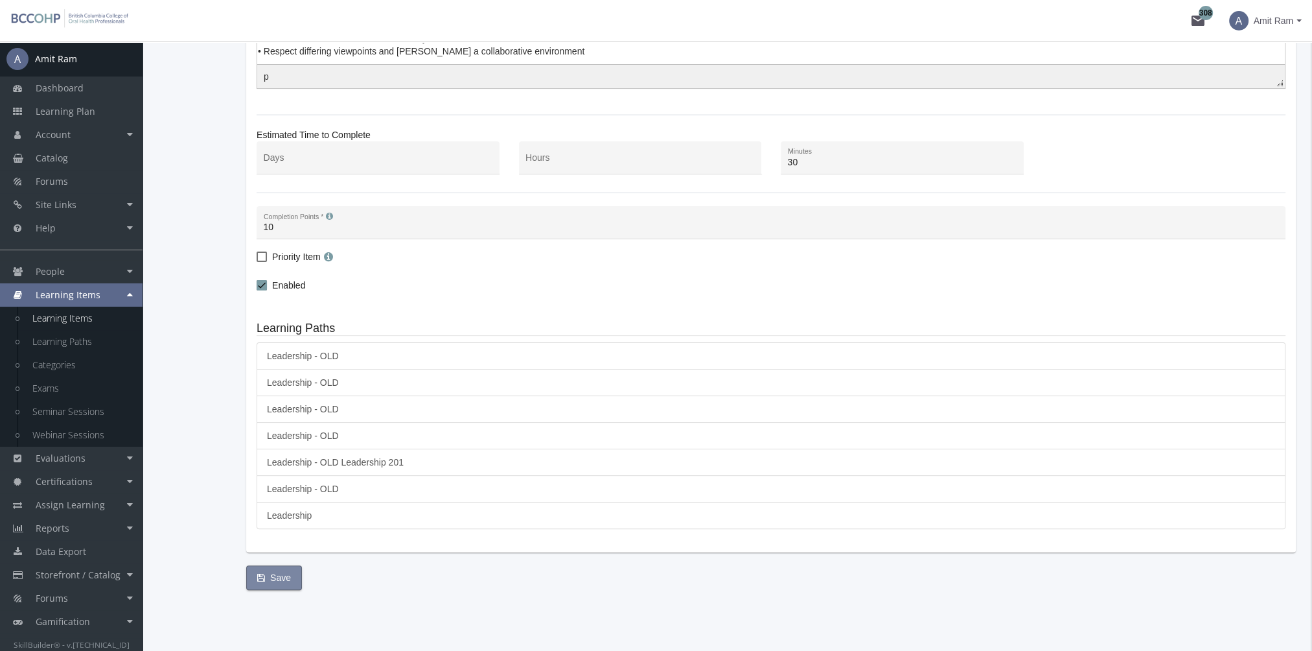
click at [270, 570] on span "Save" at bounding box center [274, 577] width 34 height 23
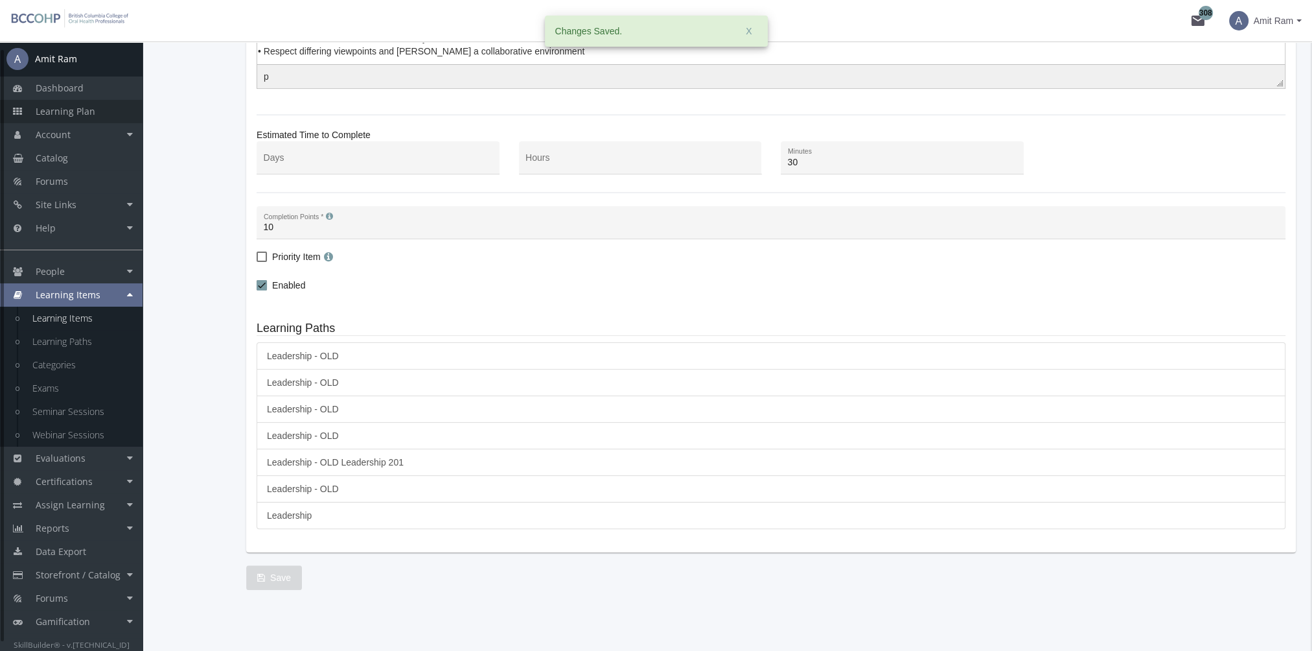
click at [95, 117] on link "Learning Plan" at bounding box center [71, 111] width 143 height 23
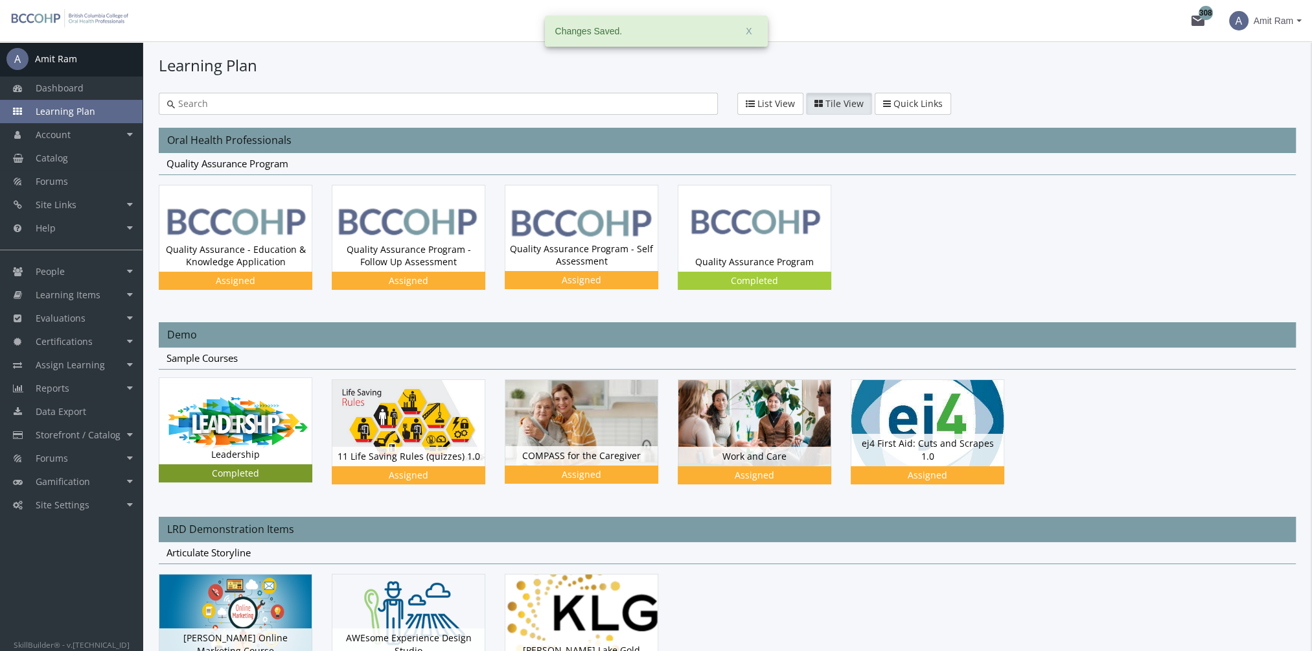
click at [235, 434] on img at bounding box center [235, 421] width 152 height 86
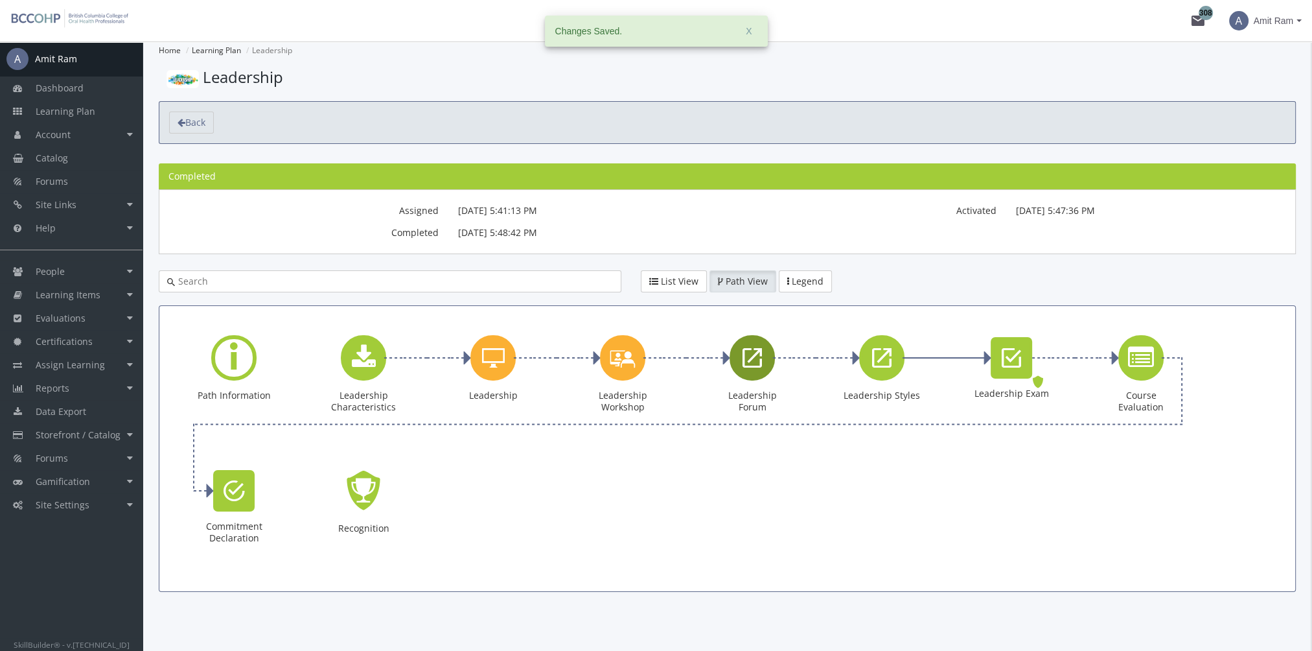
click at [758, 371] on div "Leadership Forum" at bounding box center [752, 357] width 45 height 45
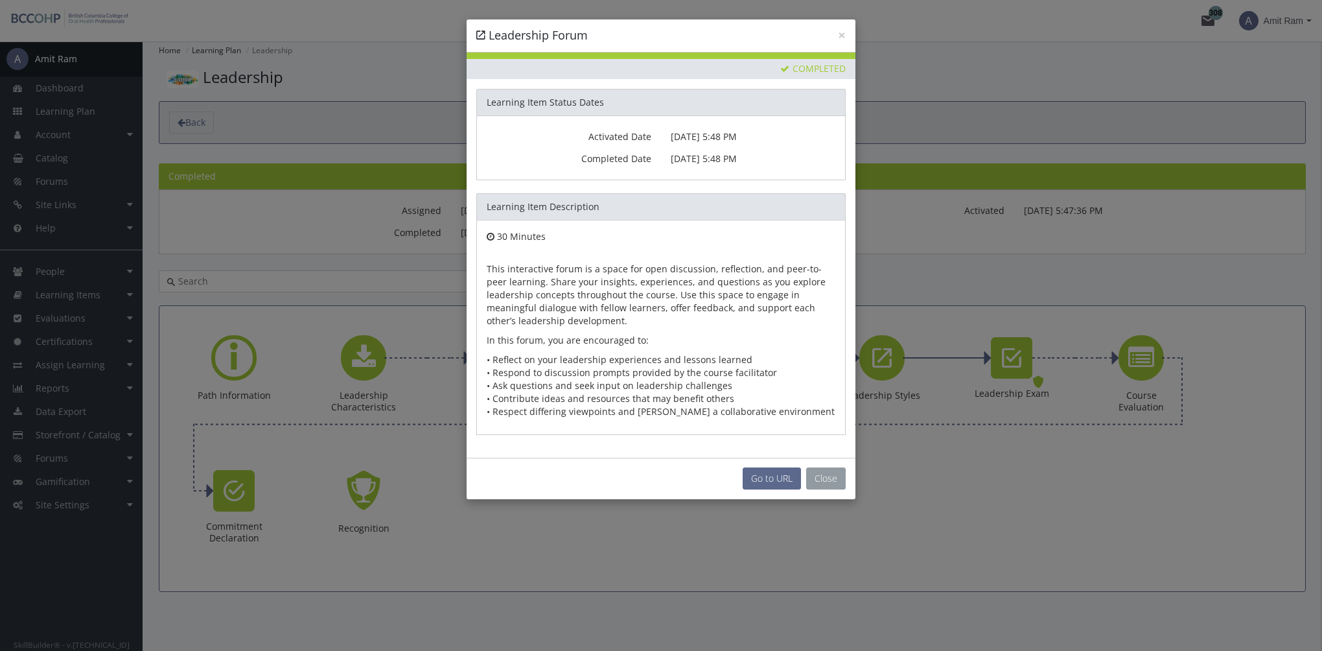
click at [823, 477] on button "Close" at bounding box center [826, 478] width 40 height 22
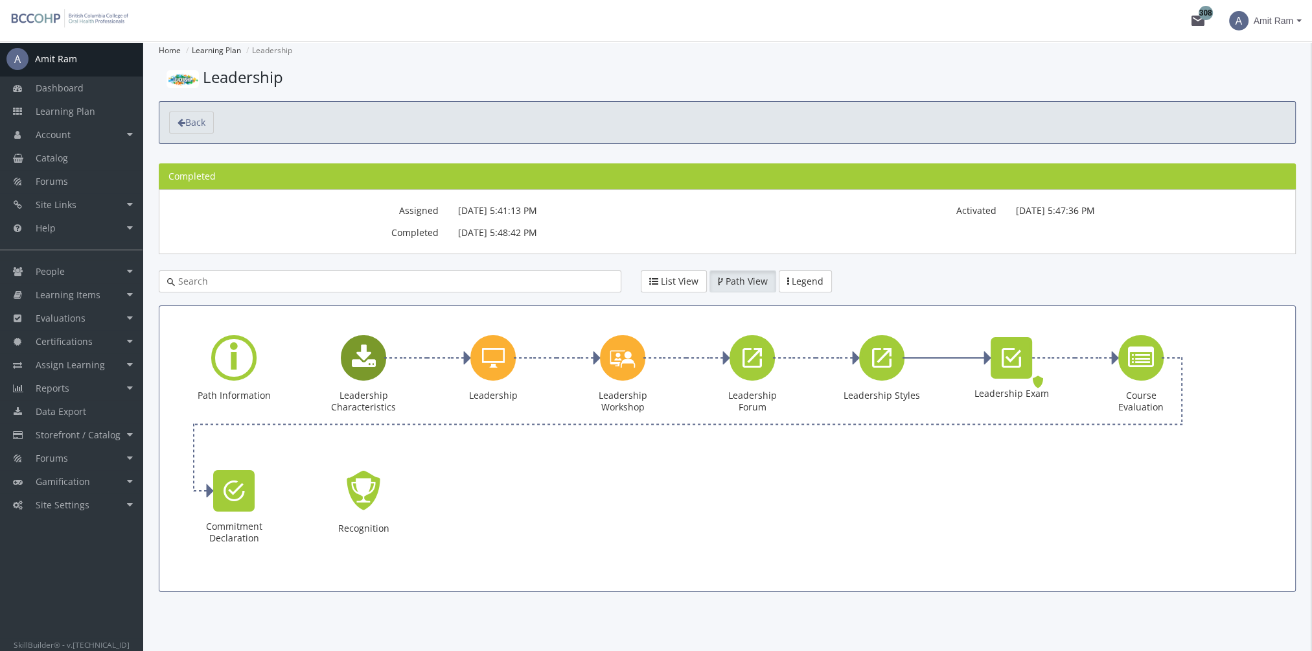
click at [367, 357] on icon "Leadership Characteristics" at bounding box center [364, 358] width 24 height 26
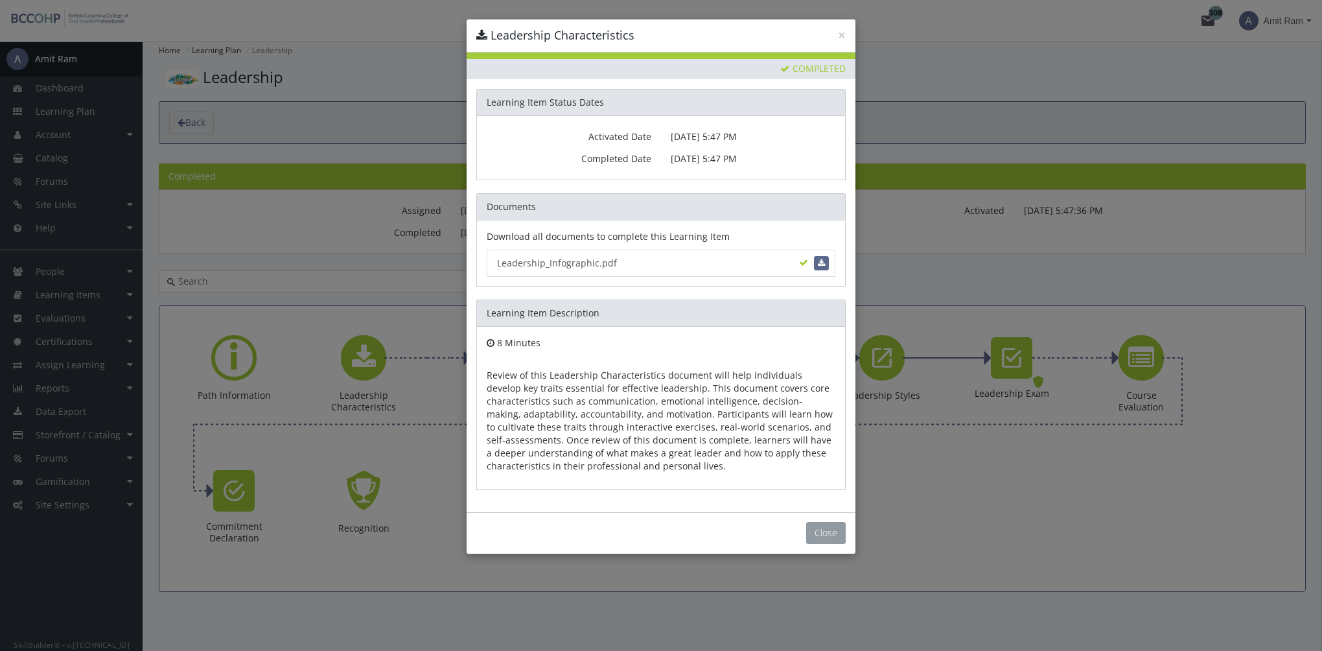
click at [822, 531] on button "Close" at bounding box center [826, 533] width 40 height 22
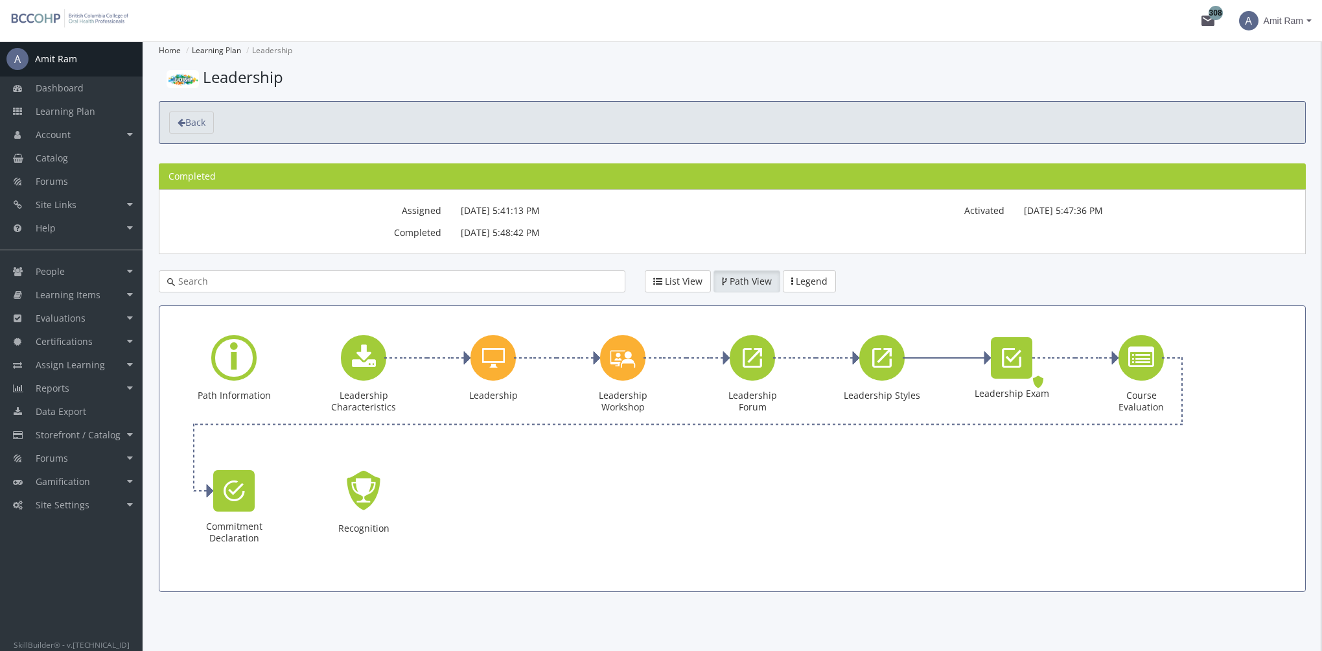
click at [495, 366] on section "Priority This Learning Item has been designated as a Priority Item. EXPIRING Re…" at bounding box center [661, 149] width 389 height 460
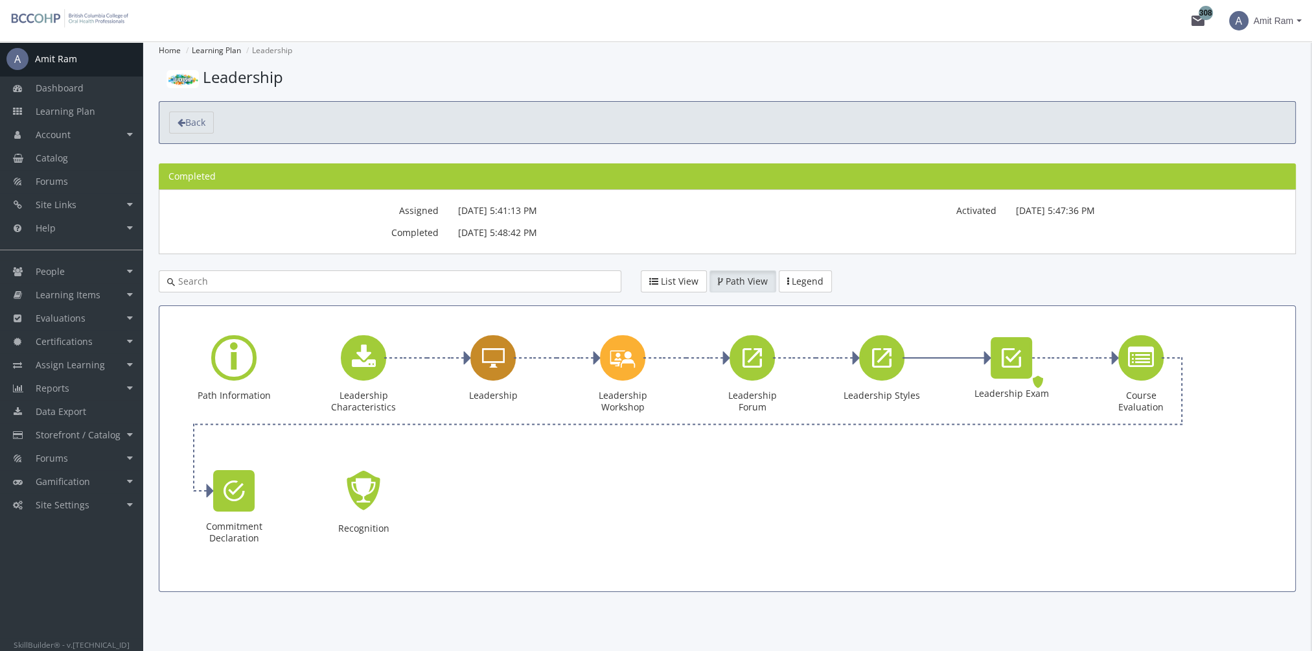
click at [493, 366] on icon "Leadership" at bounding box center [493, 358] width 23 height 26
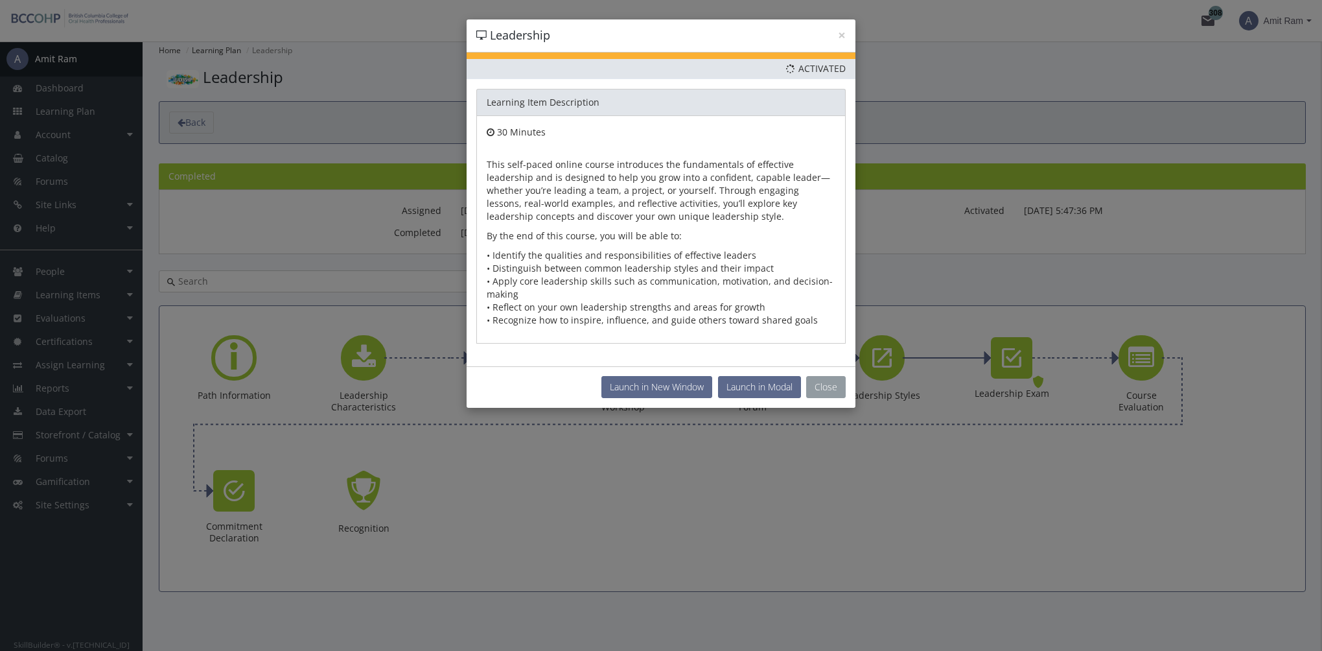
click at [829, 385] on button "Close" at bounding box center [826, 387] width 40 height 22
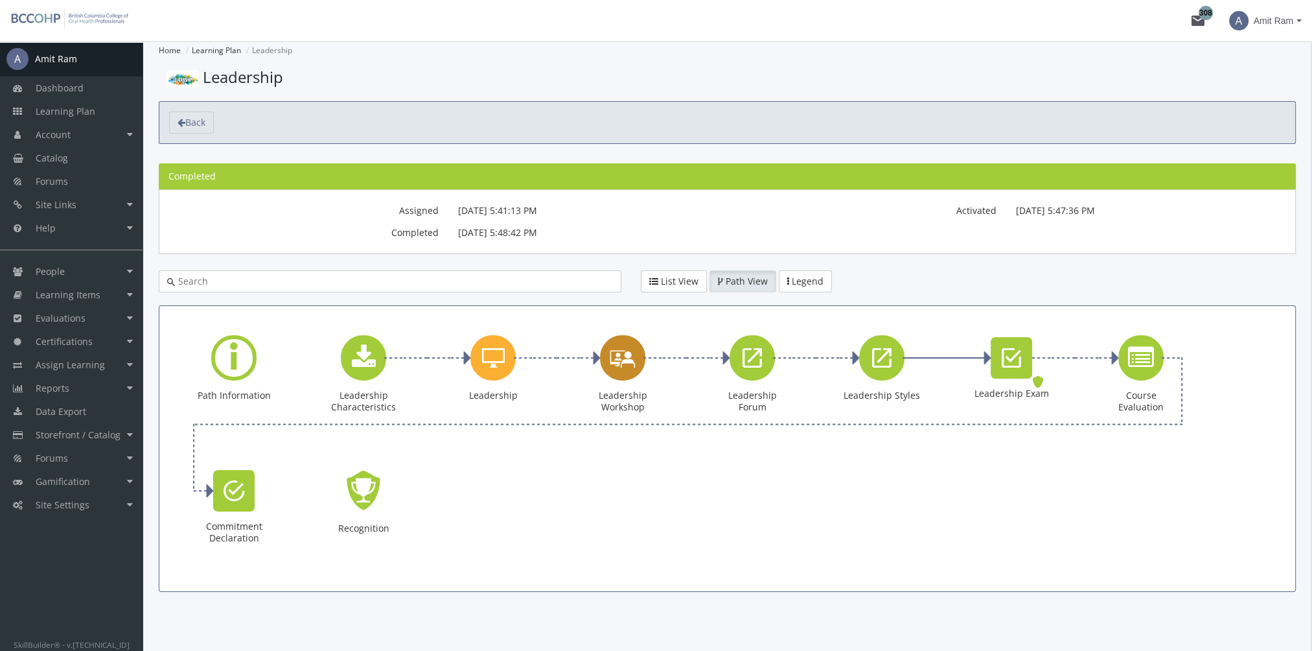
click at [630, 363] on icon "Leadership Workshop" at bounding box center [623, 357] width 26 height 37
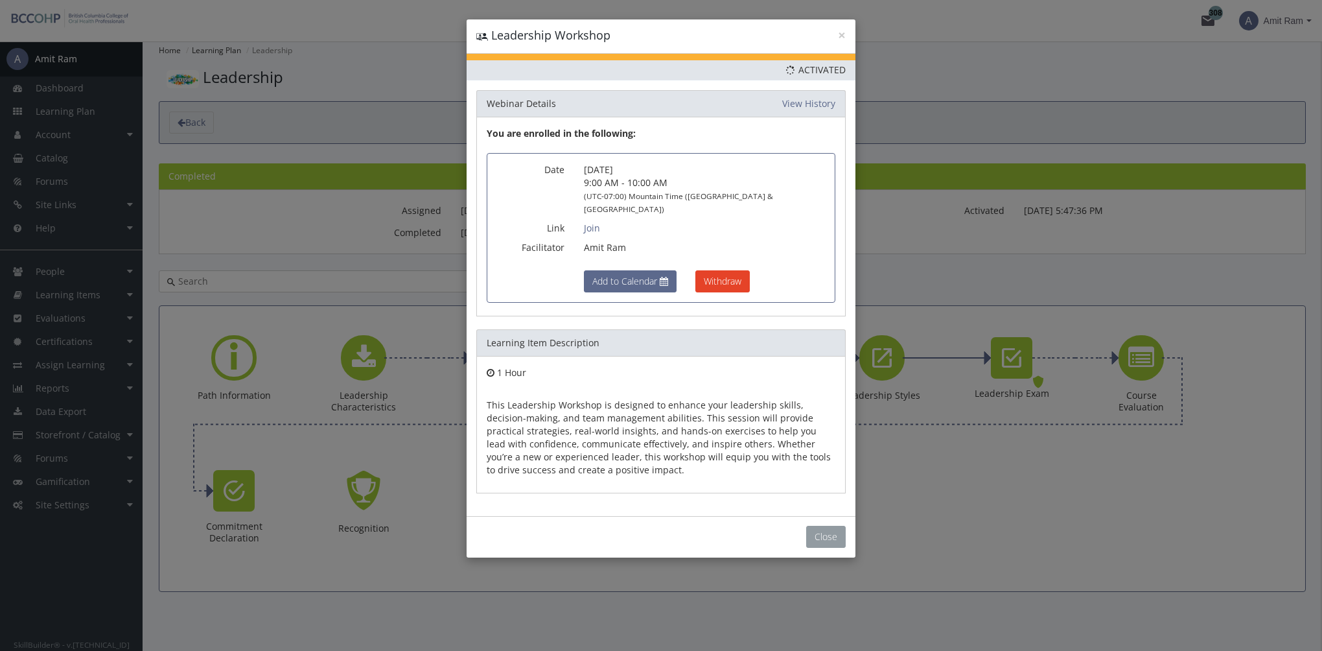
click at [822, 526] on button "Close" at bounding box center [826, 537] width 40 height 22
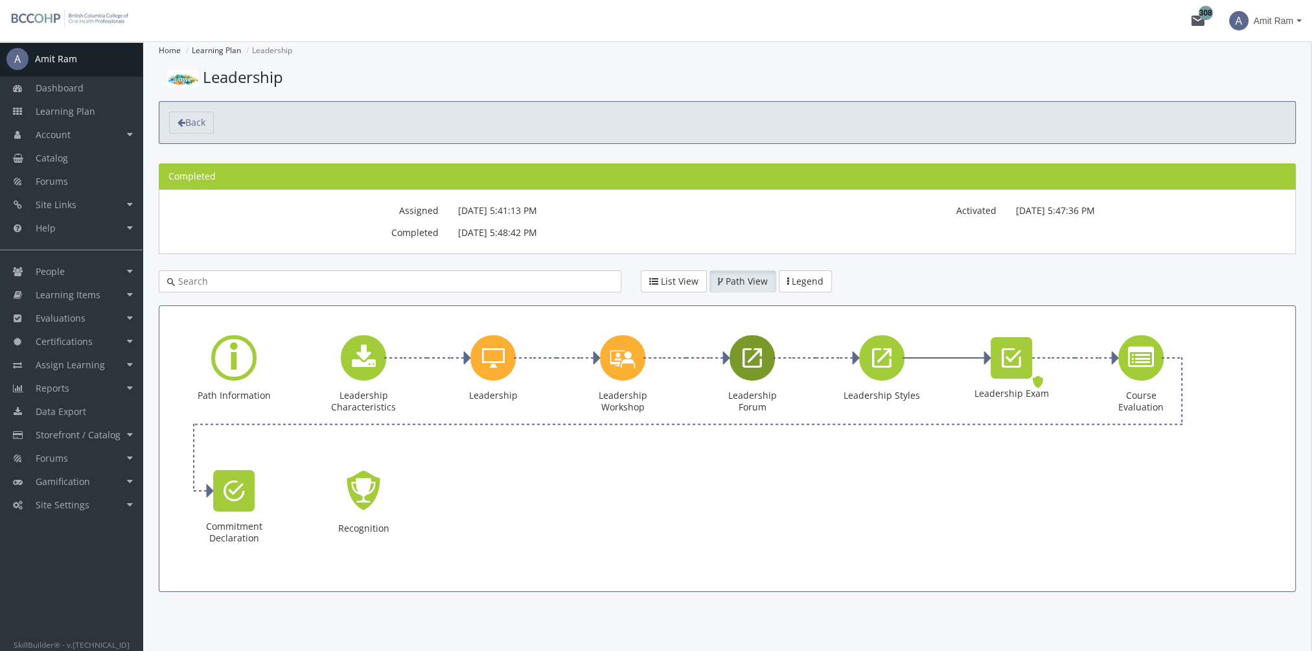
click at [754, 360] on icon "Leadership Forum" at bounding box center [752, 358] width 19 height 26
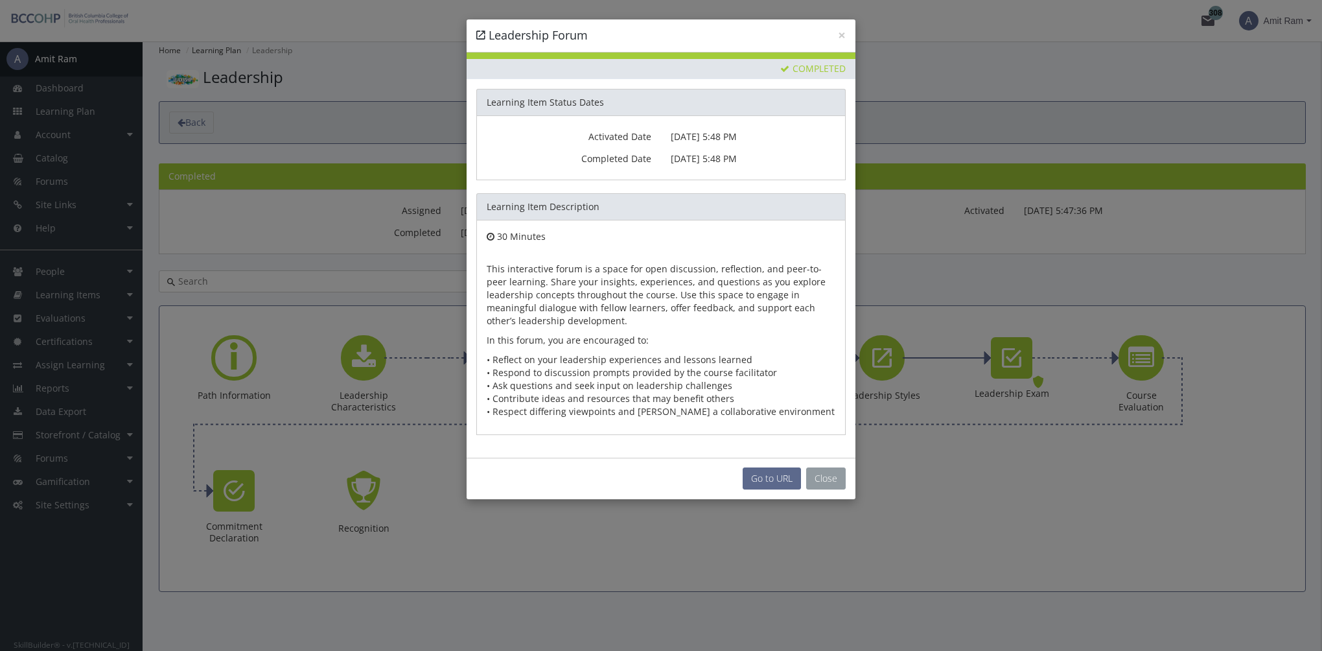
click at [822, 477] on button "Close" at bounding box center [826, 478] width 40 height 22
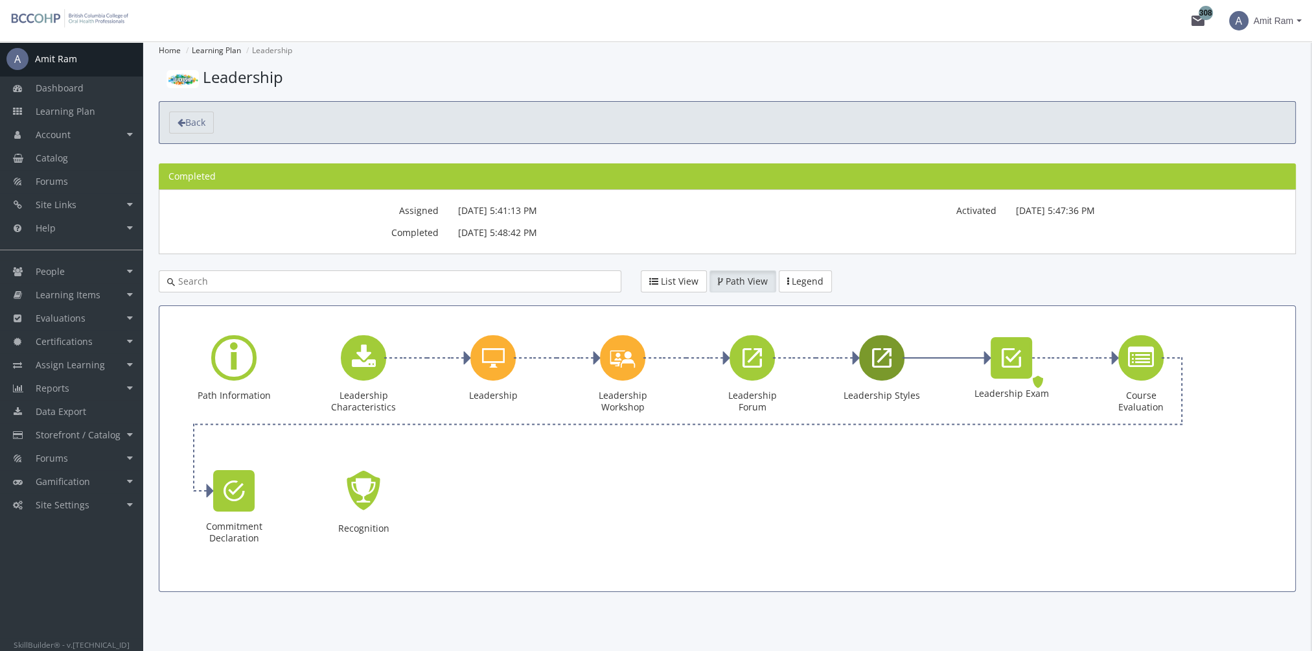
click at [874, 364] on icon "Leadership Styles" at bounding box center [881, 358] width 19 height 26
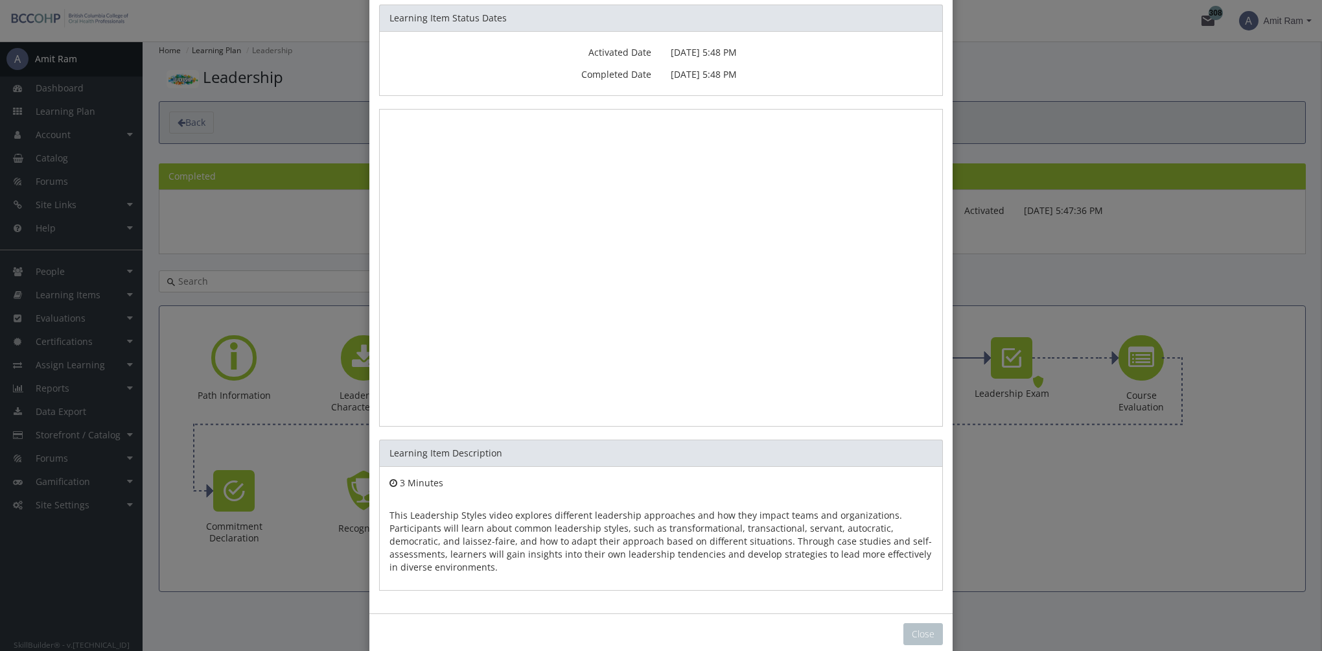
scroll to position [106, 0]
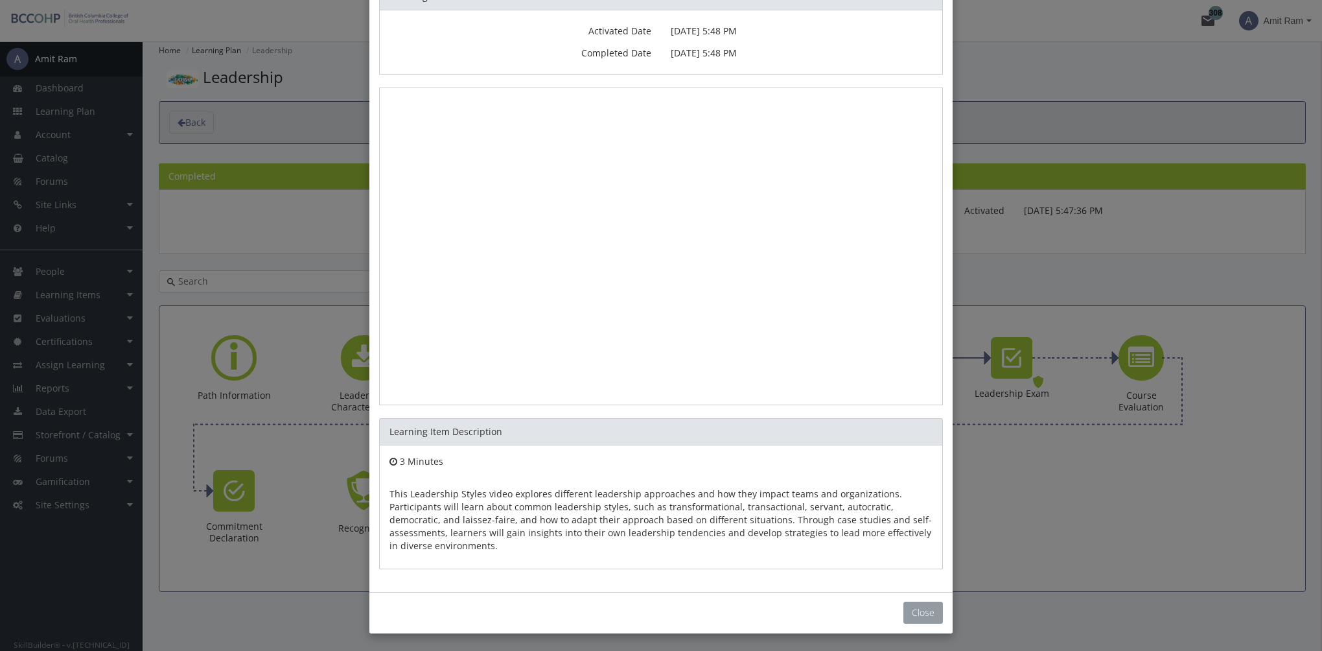
click at [916, 609] on button "Close" at bounding box center [923, 612] width 40 height 22
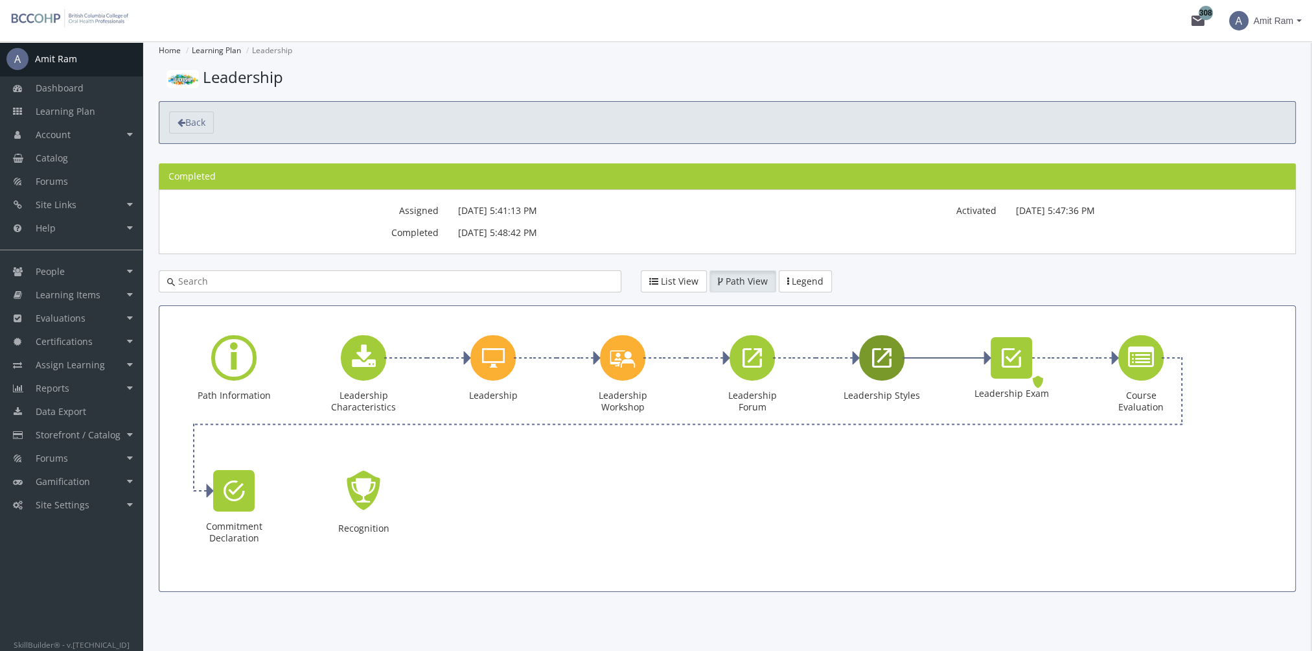
click at [882, 375] on div "Leadership Styles" at bounding box center [881, 357] width 45 height 45
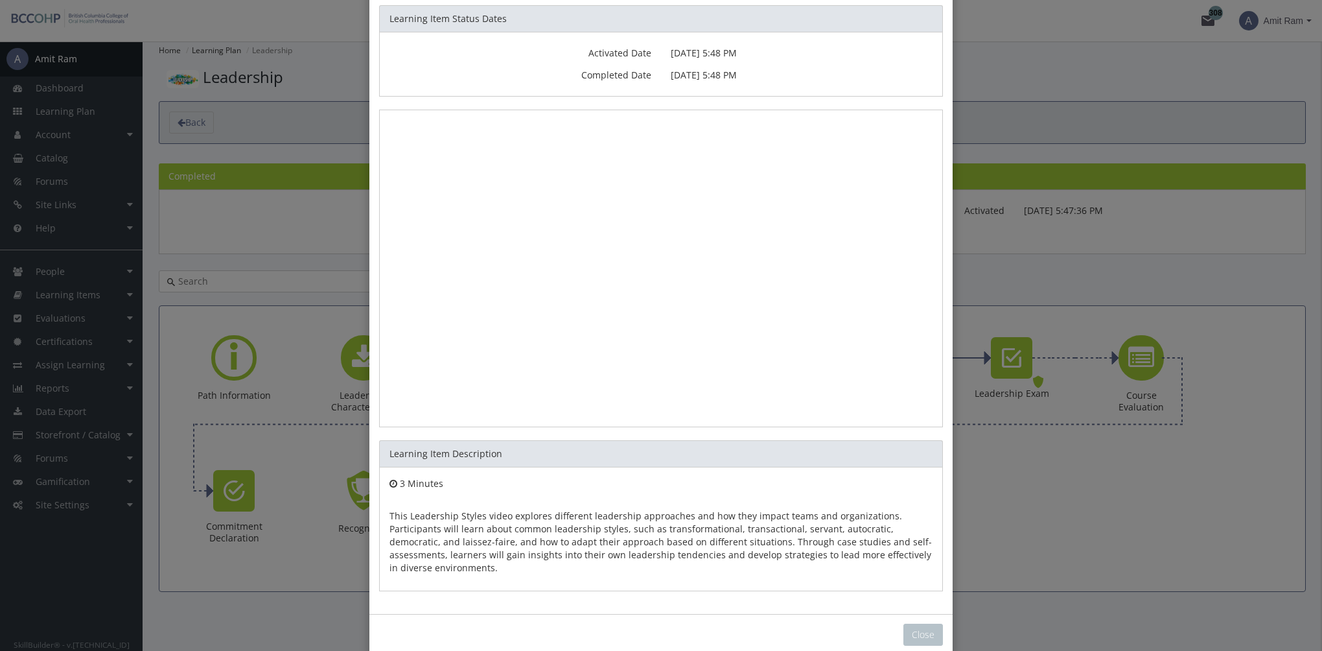
scroll to position [106, 0]
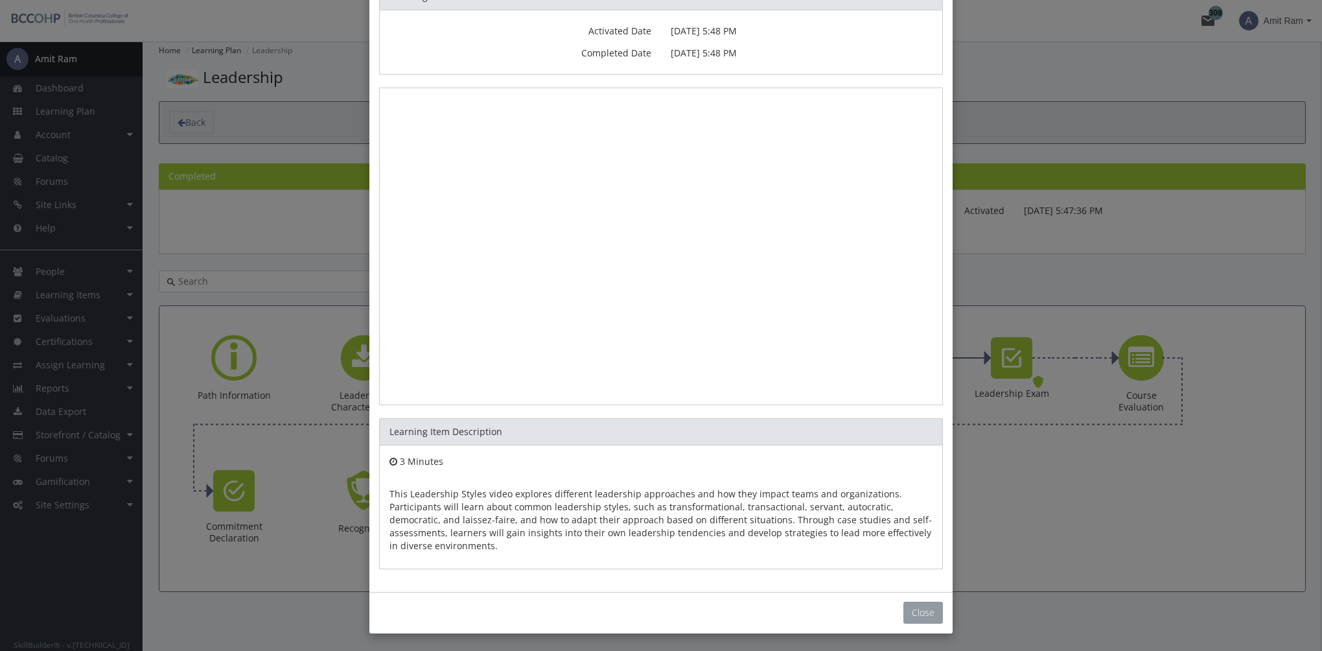
drag, startPoint x: 920, startPoint y: 617, endPoint x: 905, endPoint y: 489, distance: 128.5
click at [920, 617] on button "Close" at bounding box center [923, 612] width 40 height 22
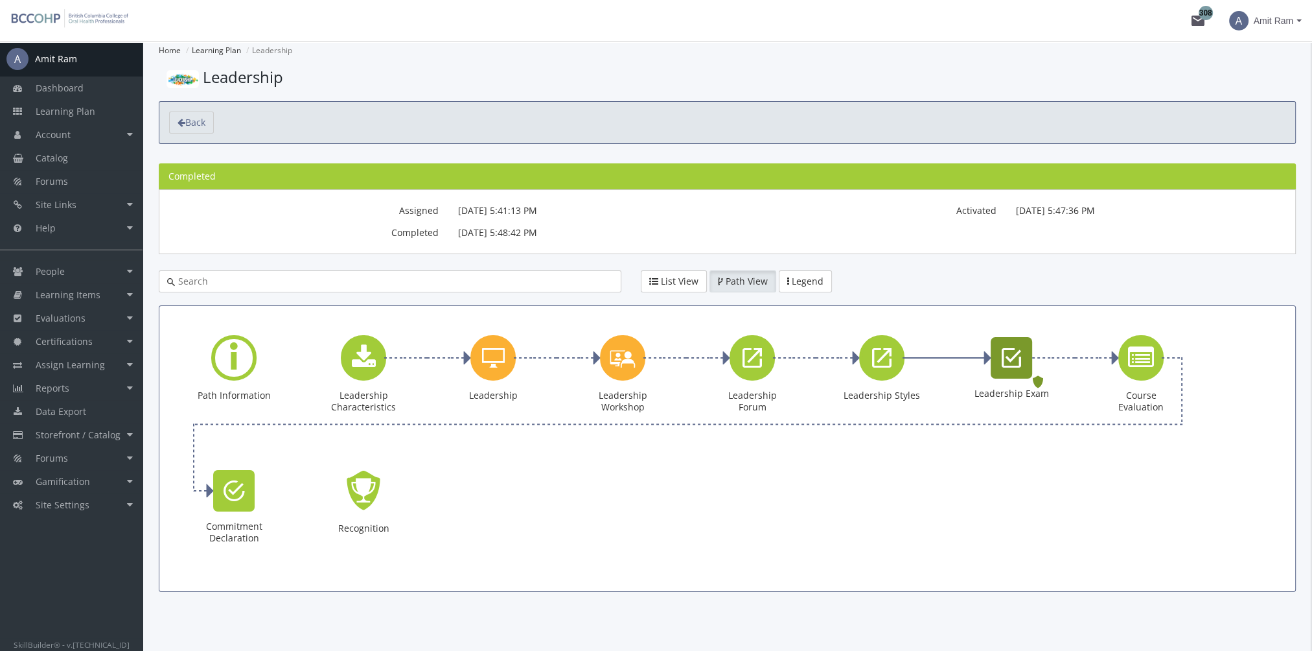
click at [1014, 360] on icon "Leadership Exam" at bounding box center [1011, 358] width 19 height 26
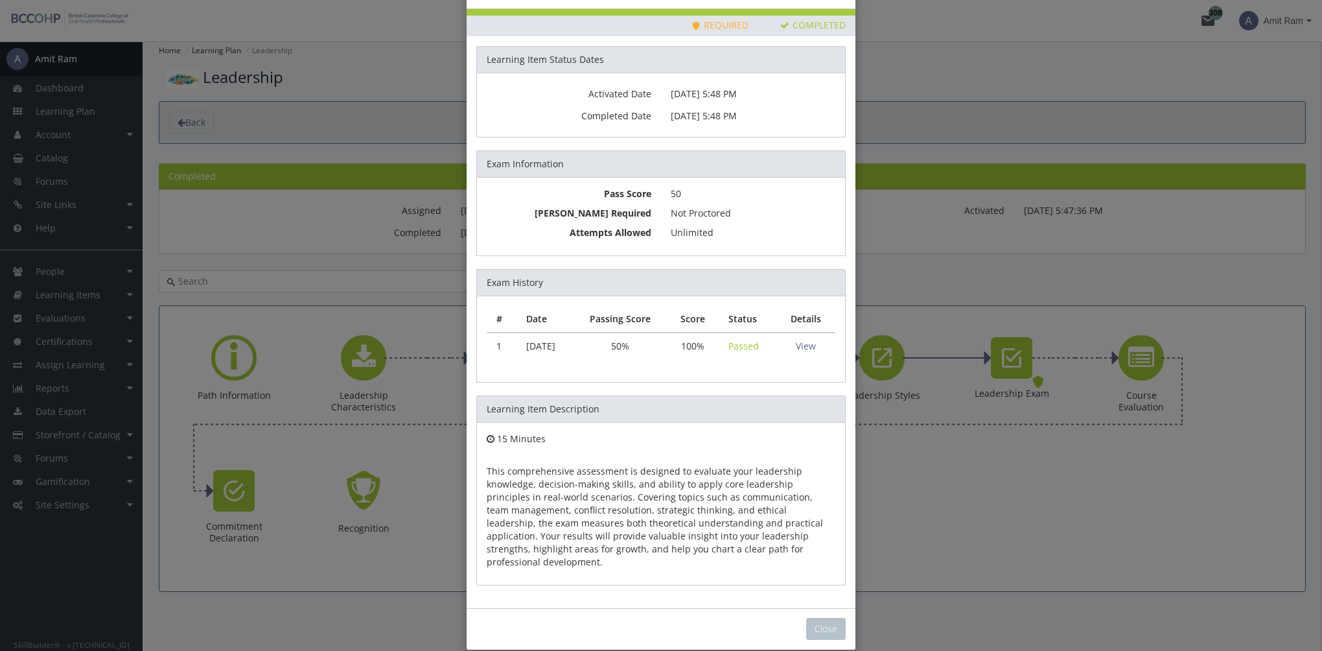
scroll to position [46, 0]
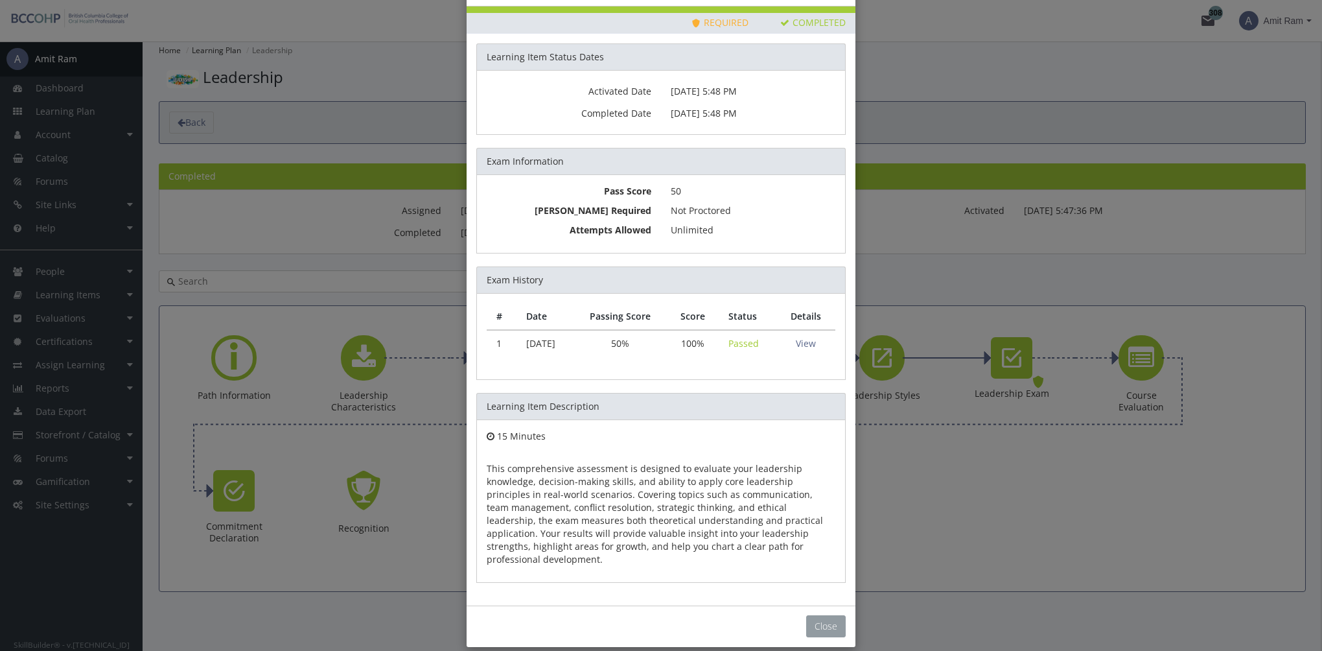
click at [824, 615] on button "Close" at bounding box center [826, 626] width 40 height 22
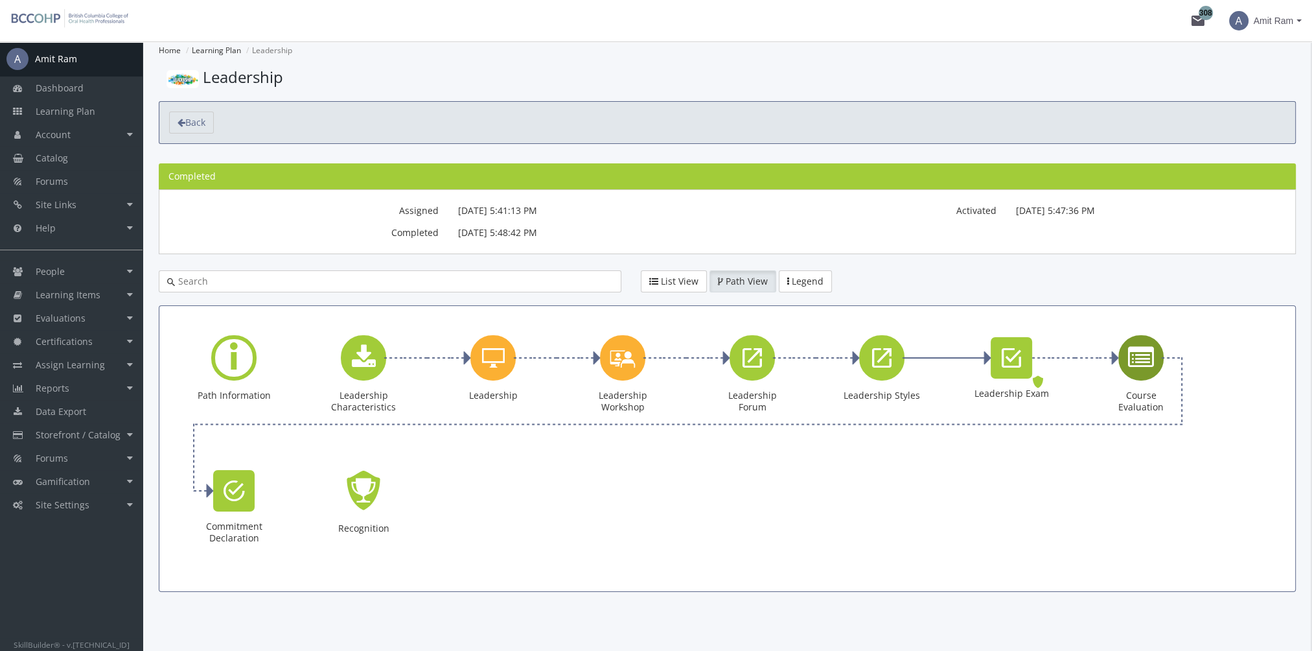
click at [1133, 363] on icon "Course Evaluation" at bounding box center [1141, 358] width 26 height 26
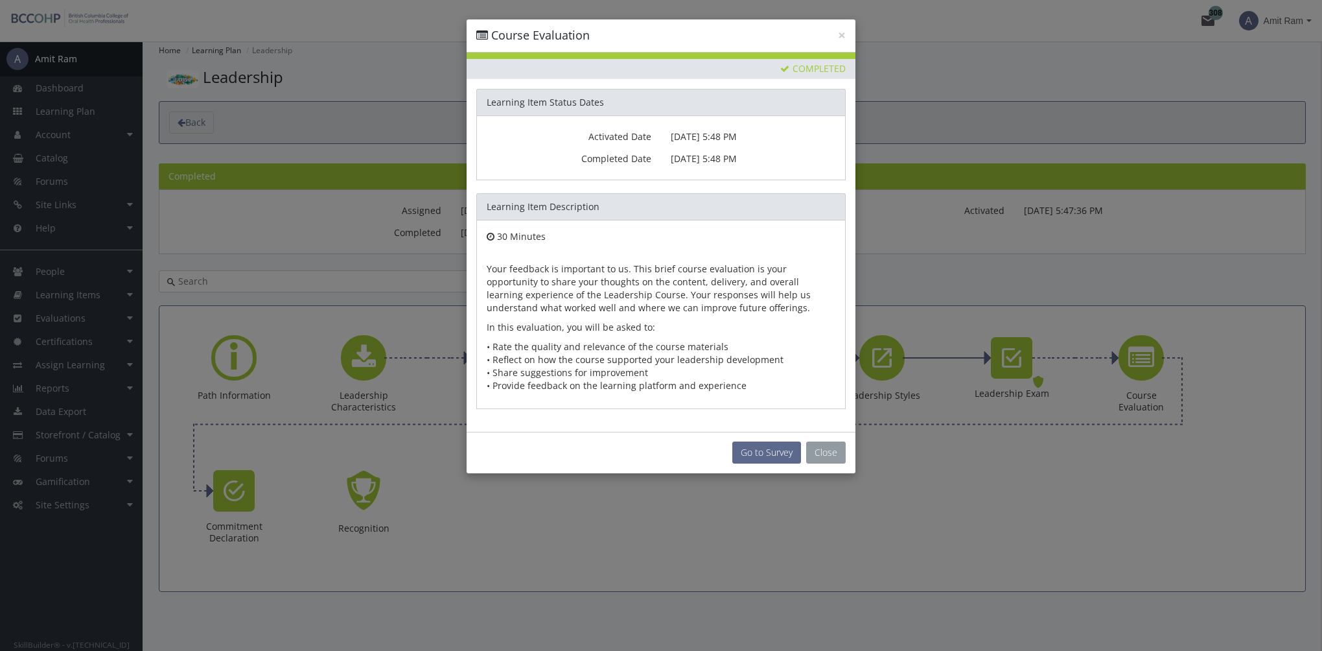
click at [822, 460] on button "Close" at bounding box center [826, 452] width 40 height 22
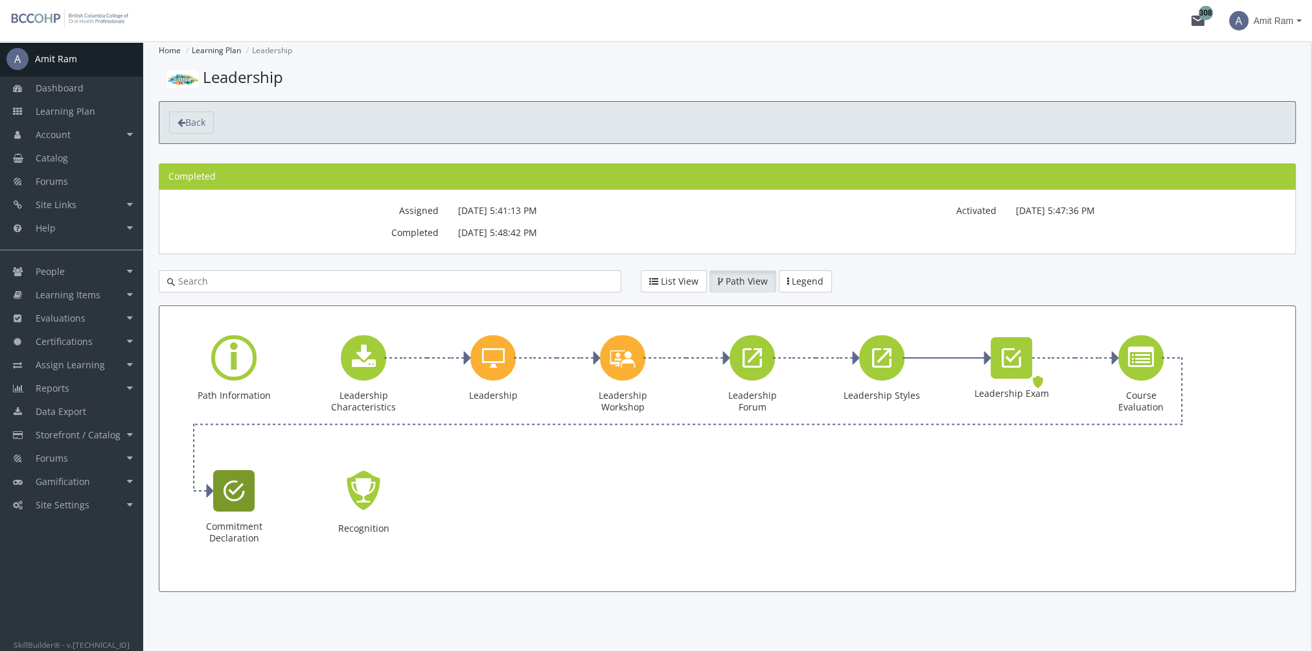
click at [251, 495] on div "Commitment Declaration" at bounding box center [233, 490] width 41 height 41
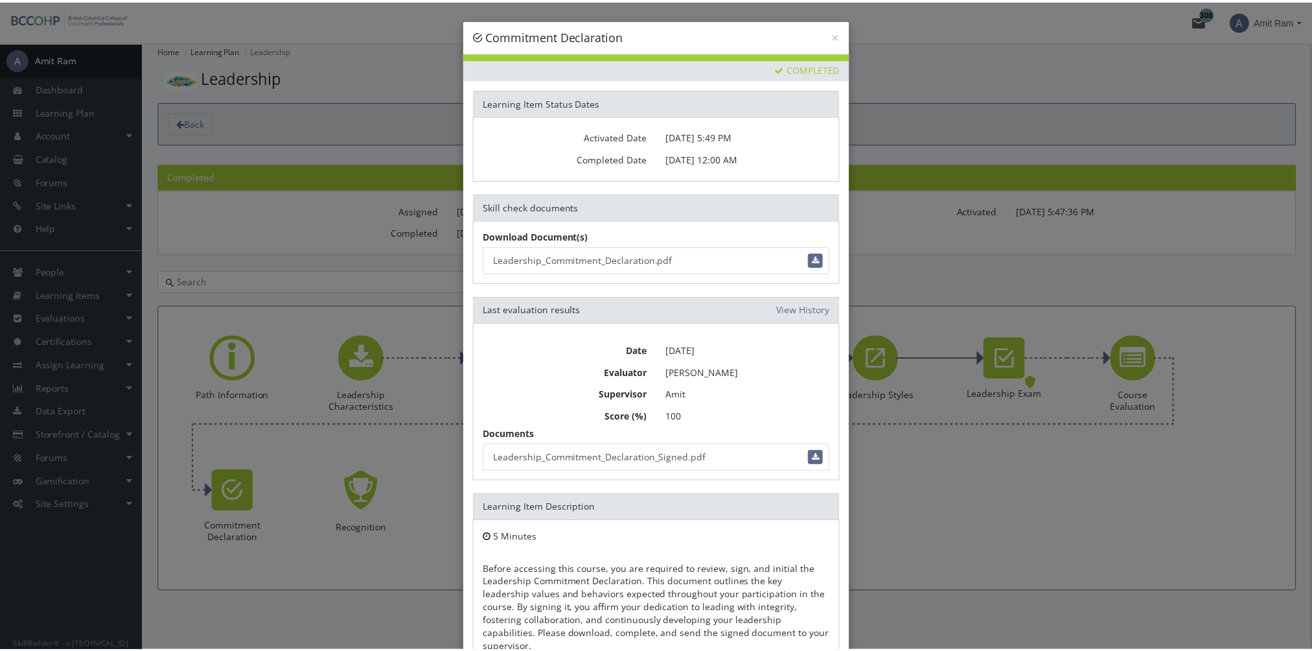
scroll to position [87, 0]
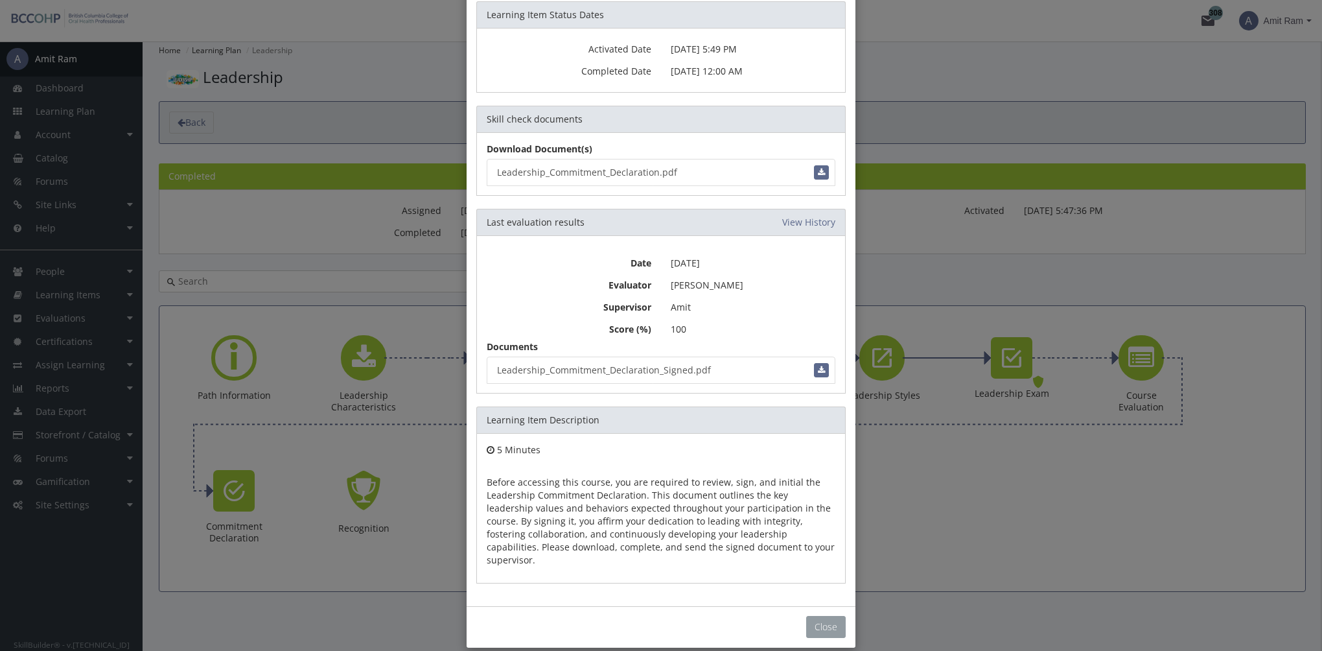
click at [819, 616] on button "Close" at bounding box center [826, 627] width 40 height 22
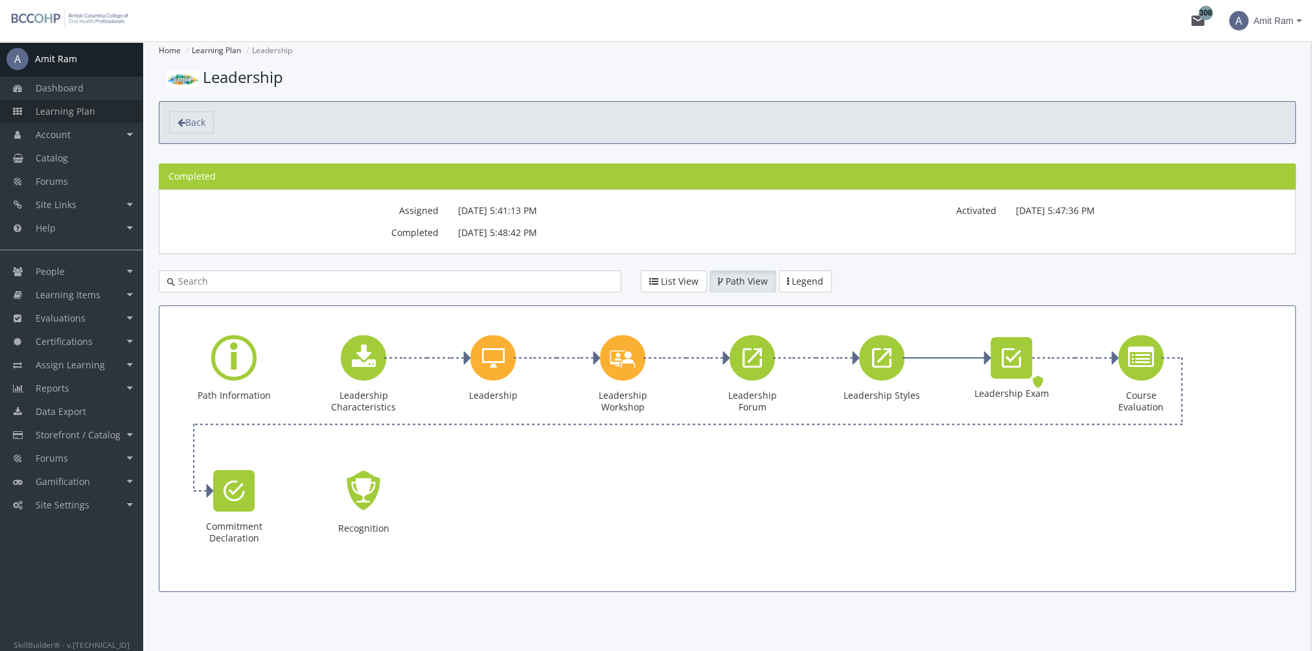
click at [89, 110] on span "Learning Plan" at bounding box center [66, 111] width 60 height 12
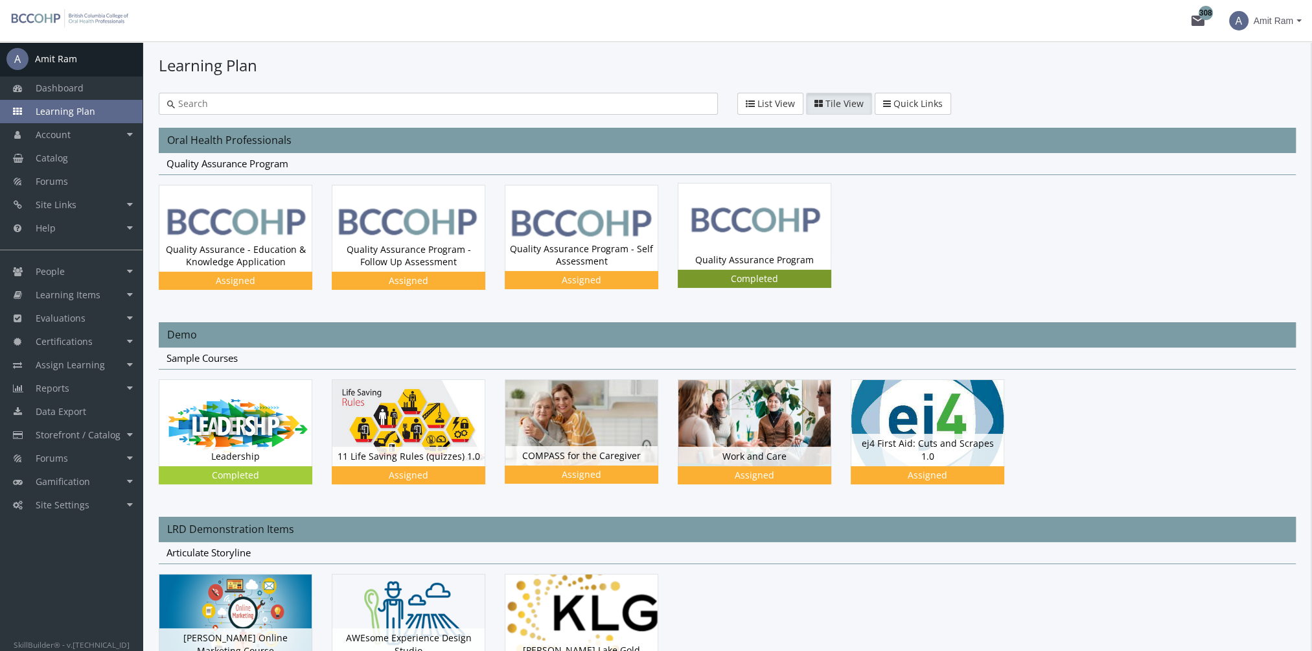
click at [718, 263] on div "Quality Assurance Program Status Completed" at bounding box center [755, 259] width 152 height 19
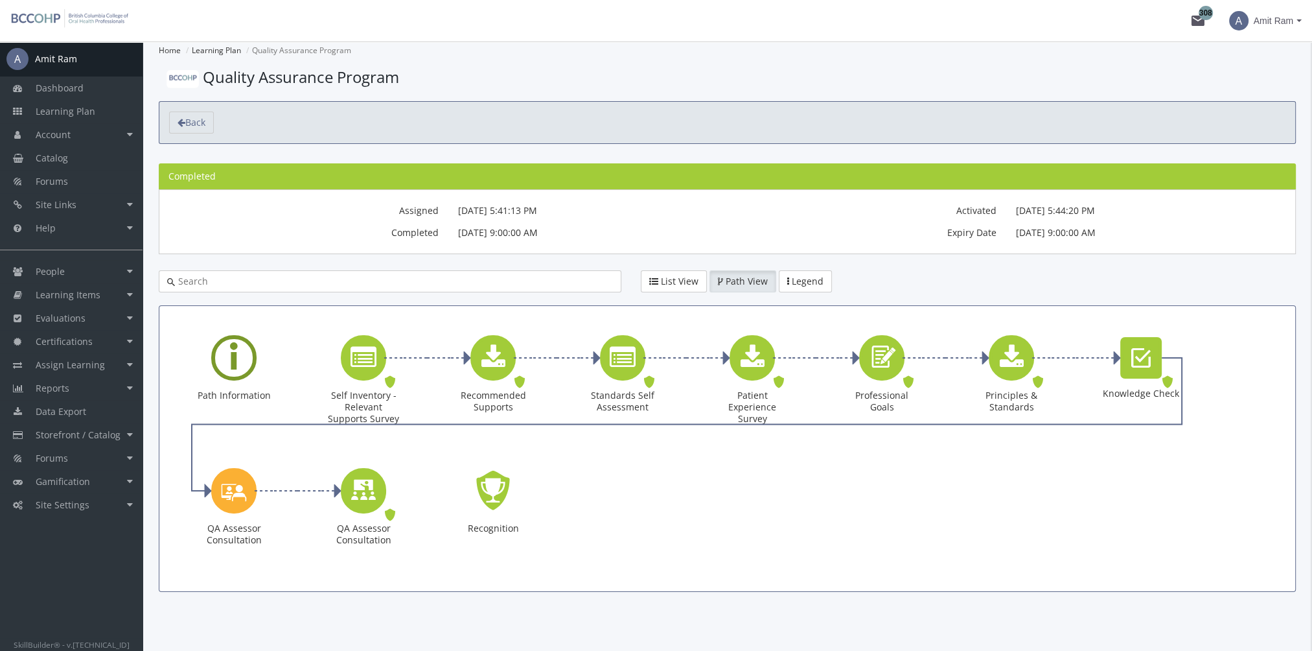
click at [230, 351] on icon "Learning Path" at bounding box center [234, 357] width 8 height 59
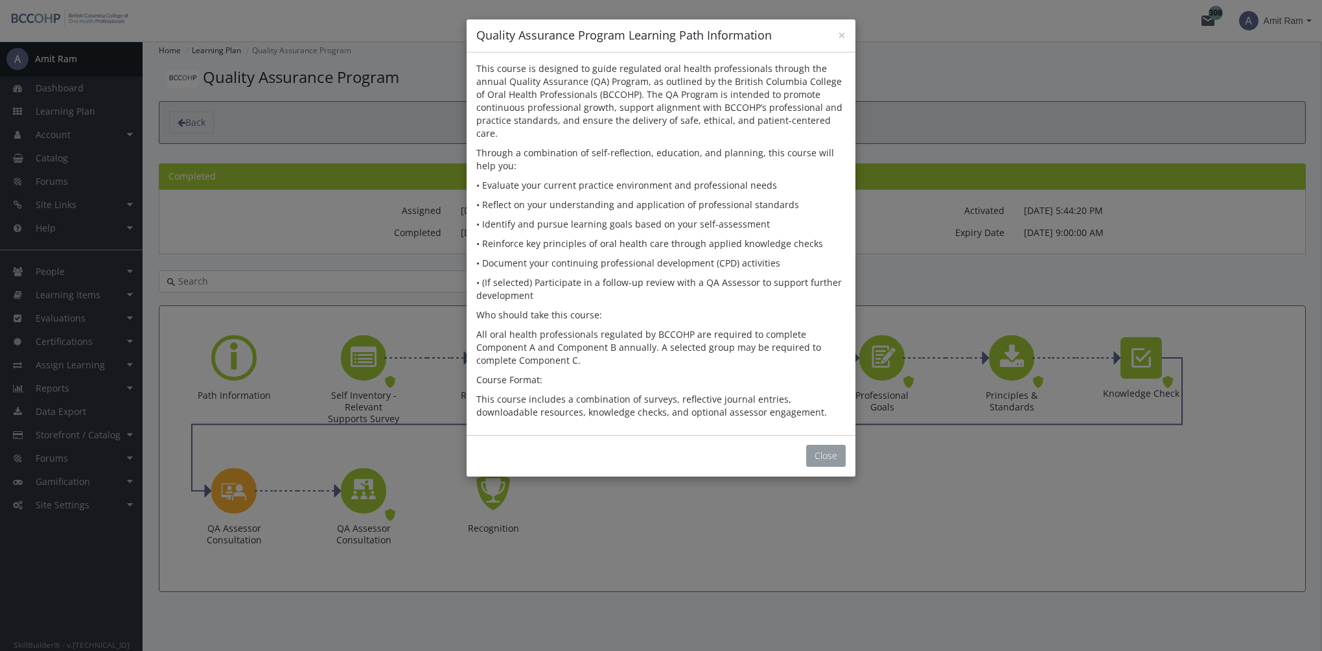
click at [827, 445] on button "Close" at bounding box center [826, 456] width 40 height 22
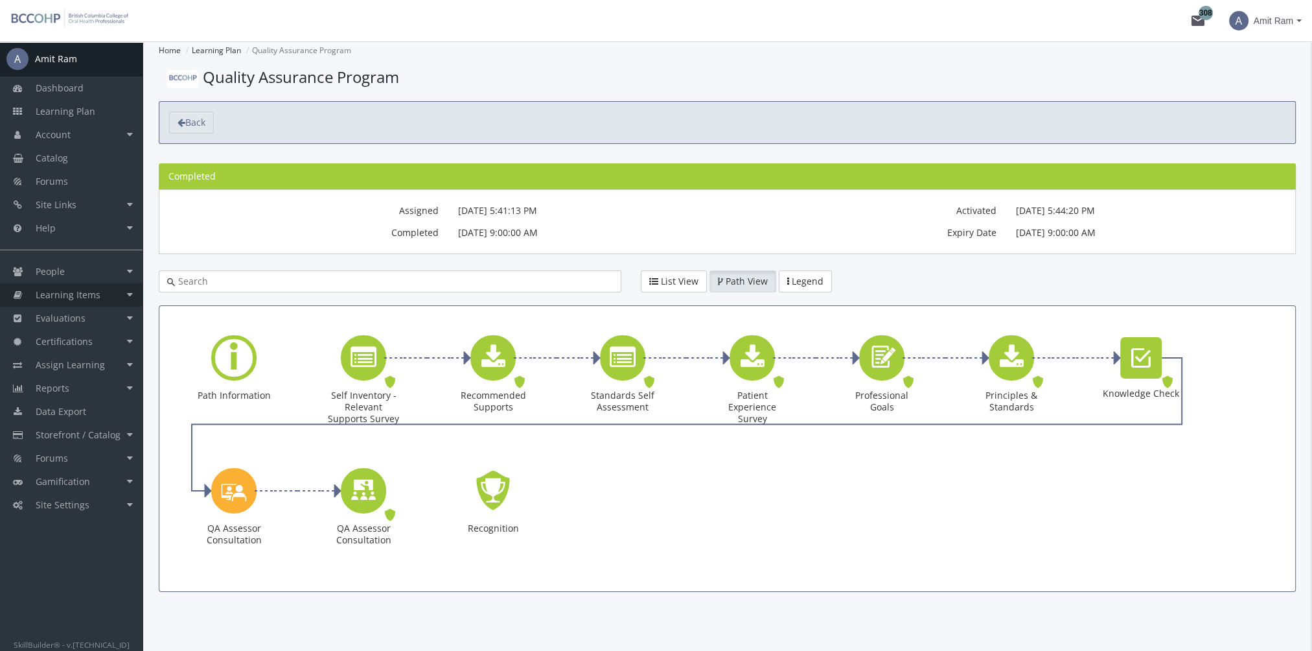
click at [60, 290] on span "Learning Items" at bounding box center [68, 294] width 65 height 12
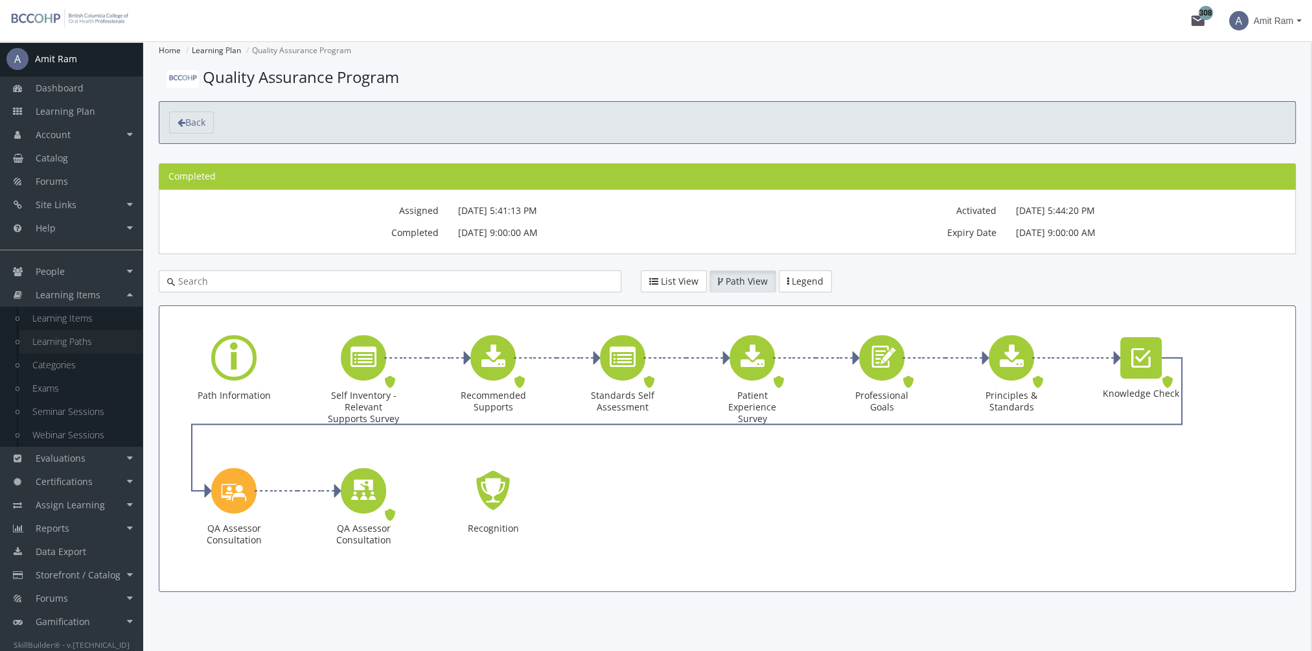
click at [97, 343] on link "Learning Paths" at bounding box center [80, 341] width 123 height 23
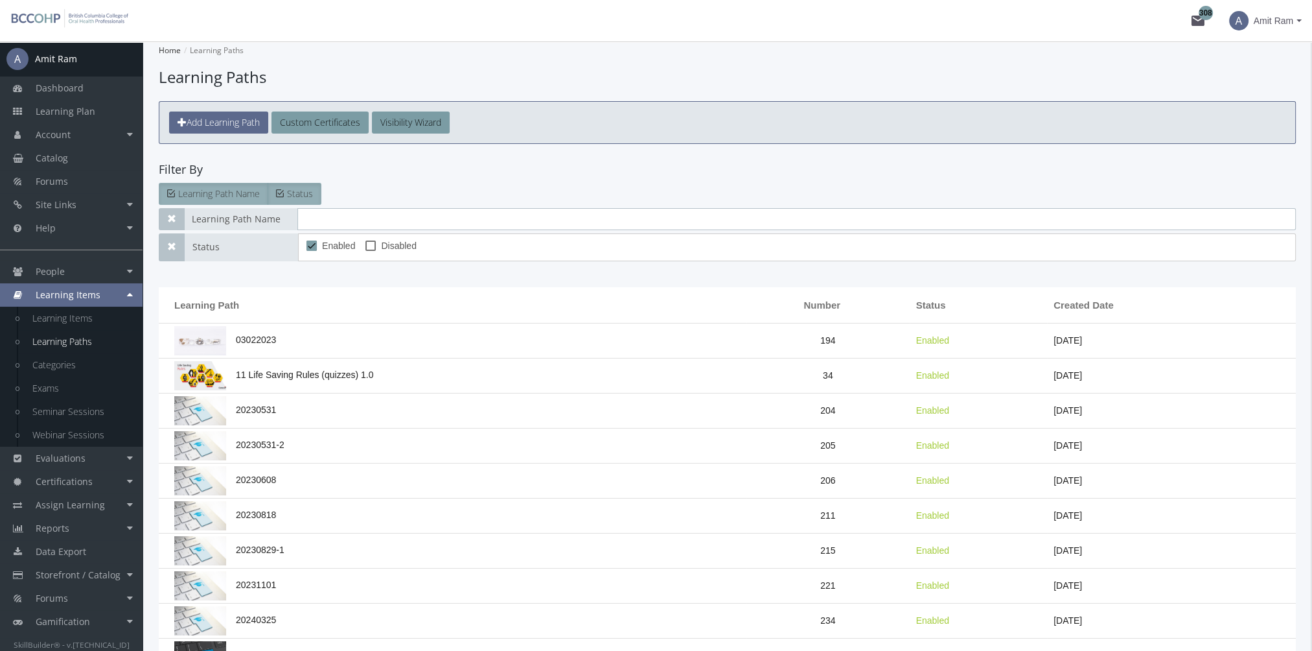
click at [362, 215] on input "text" at bounding box center [796, 219] width 999 height 22
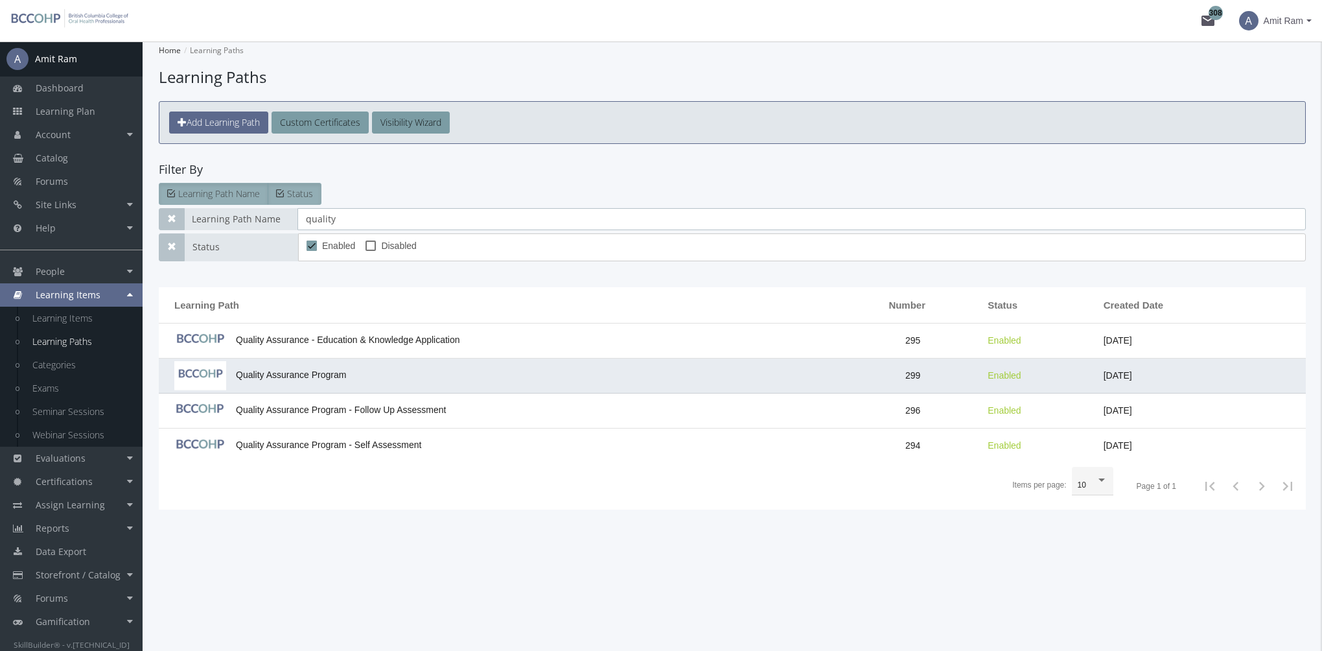
type input "quality"
click at [392, 367] on td "Quality Assurance Program" at bounding box center [502, 375] width 686 height 35
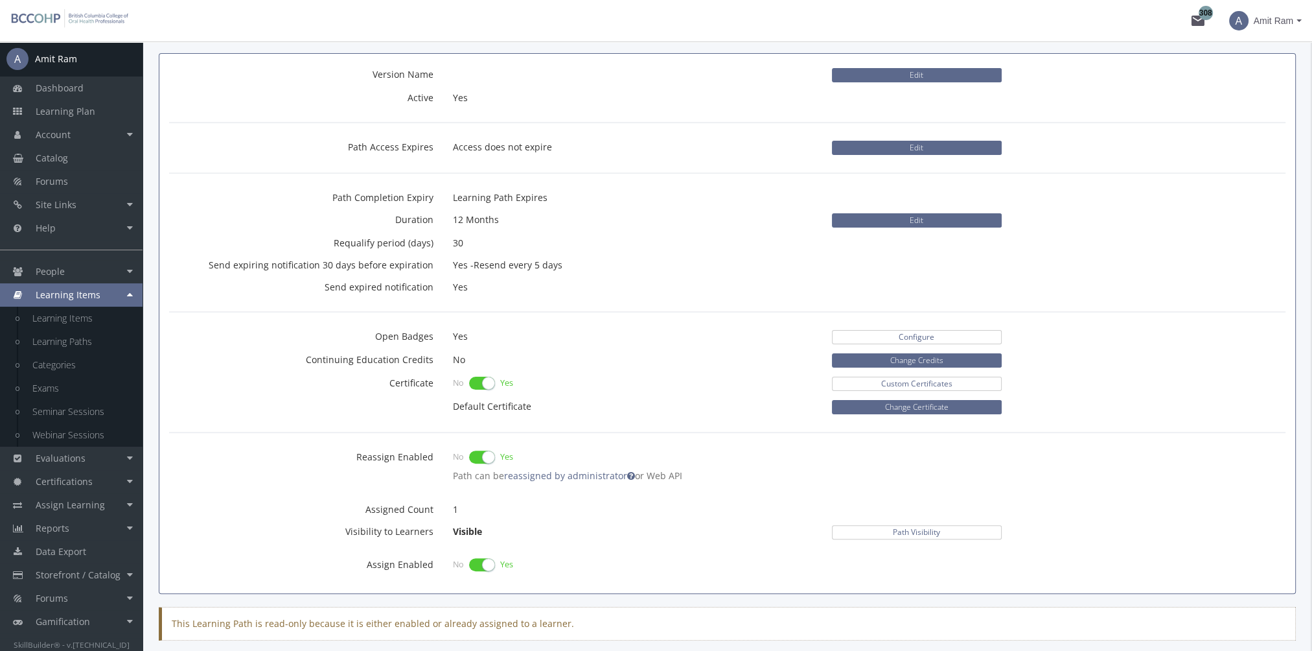
scroll to position [778, 0]
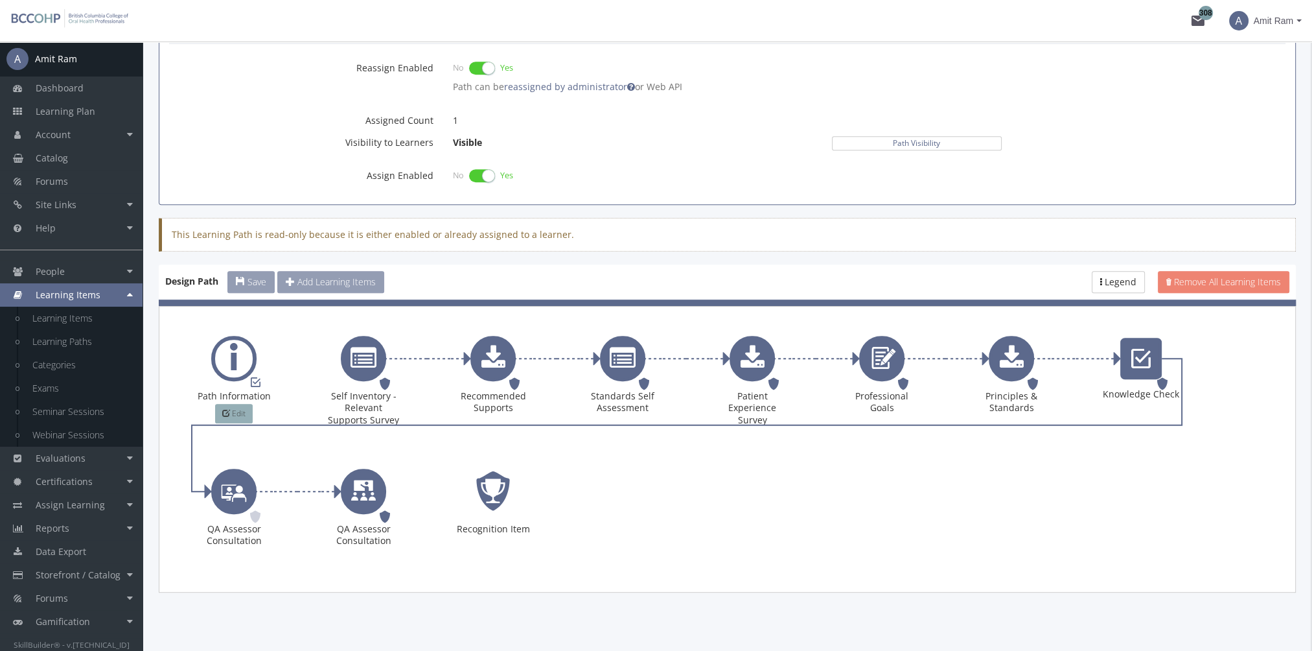
click at [242, 413] on button "Edit" at bounding box center [234, 413] width 38 height 19
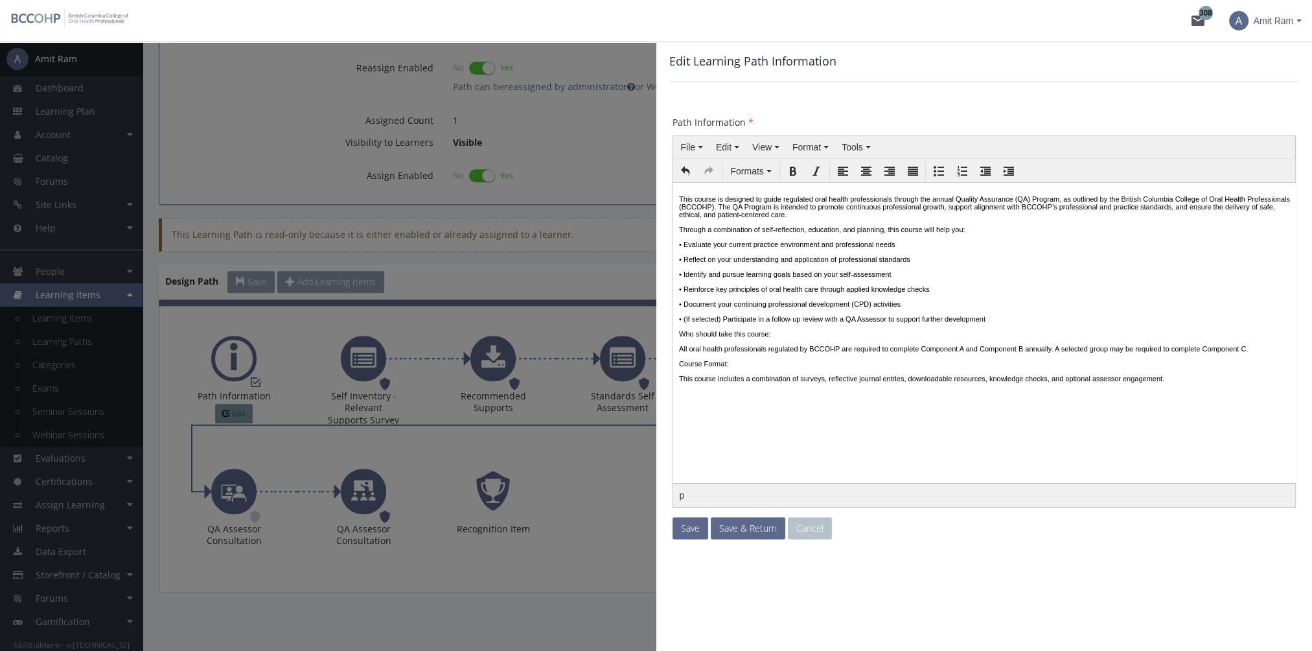
click at [744, 367] on p "Course Format:" at bounding box center [984, 363] width 611 height 8
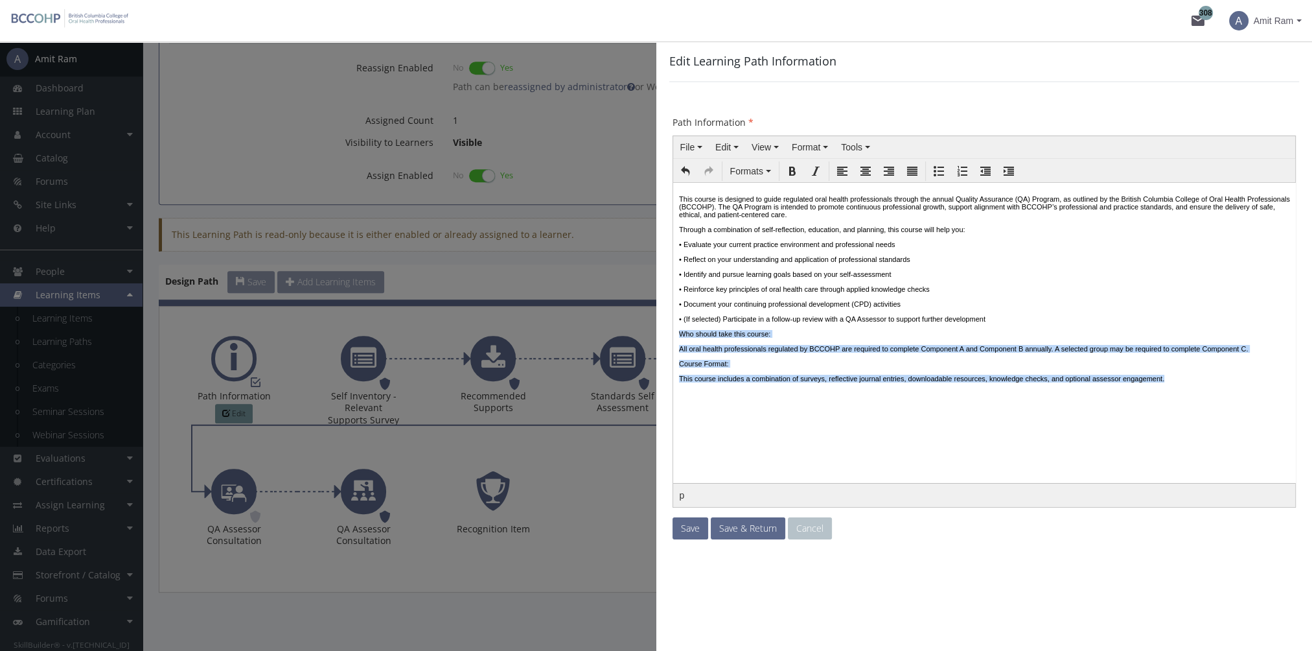
drag, startPoint x: 756, startPoint y: 362, endPoint x: 1255, endPoint y: 404, distance: 500.8
click at [1255, 404] on body "This course is designed to guide regulated oral health professionals through th…" at bounding box center [984, 304] width 612 height 234
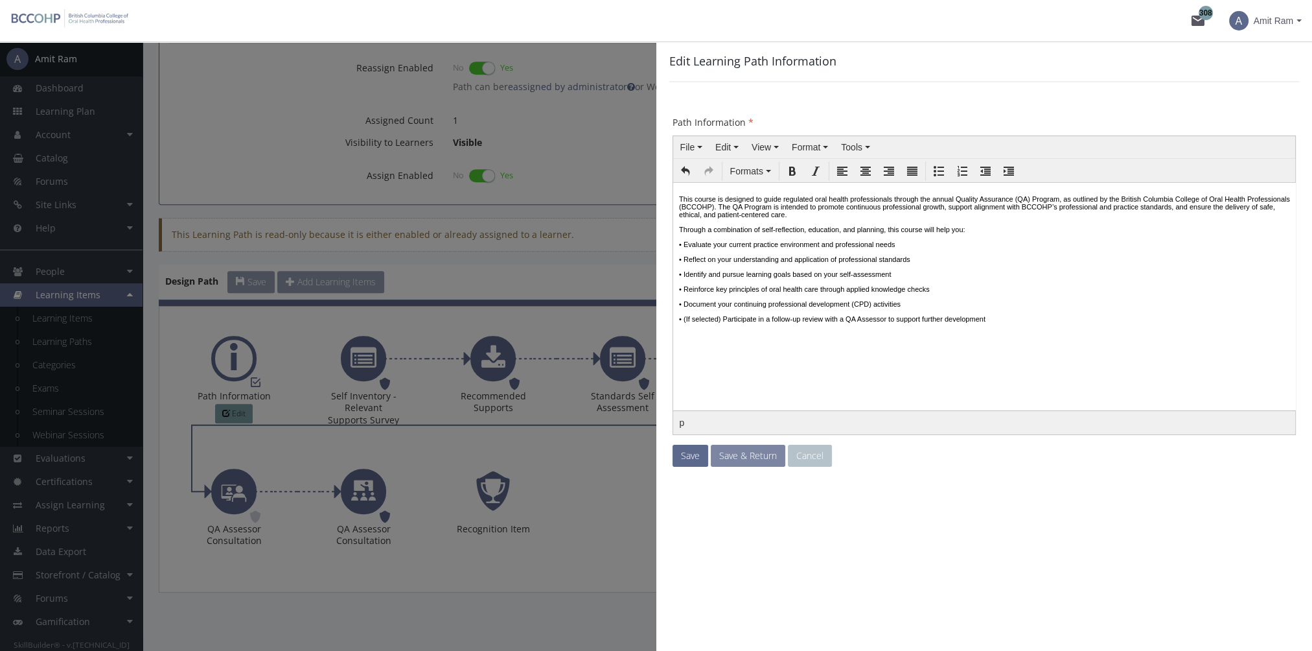
click at [760, 454] on span "Save & Return" at bounding box center [748, 455] width 58 height 12
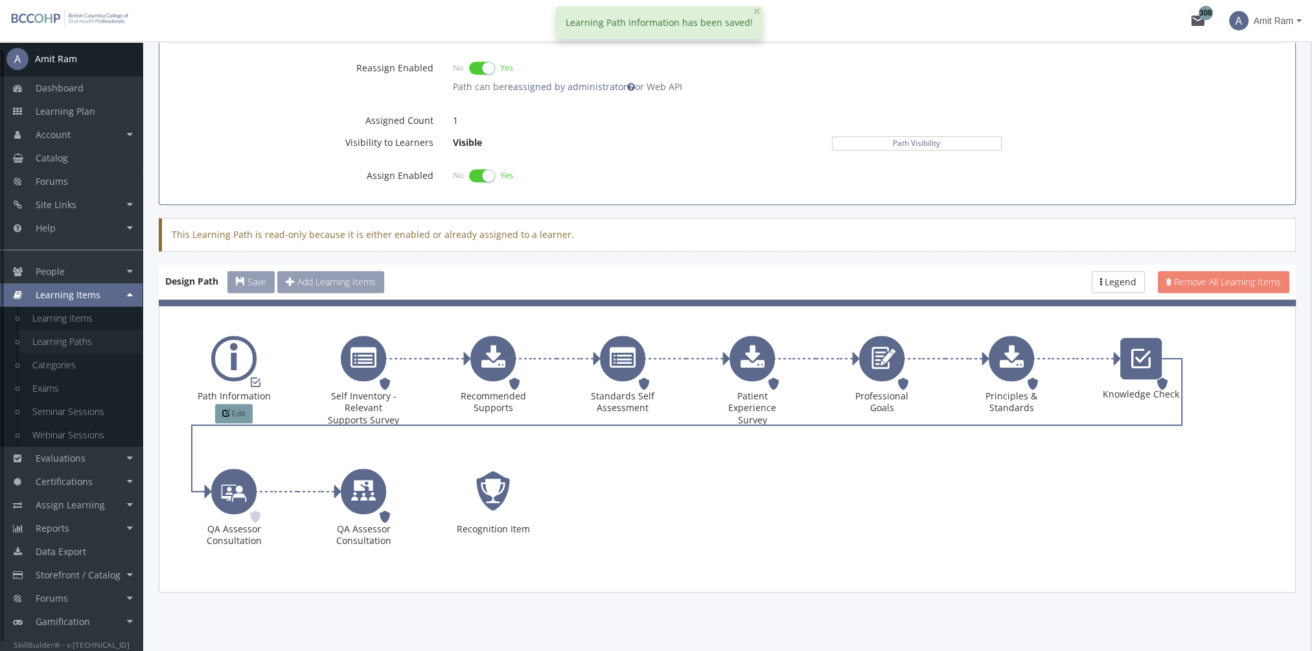
click at [85, 334] on link "Learning Paths" at bounding box center [80, 341] width 123 height 23
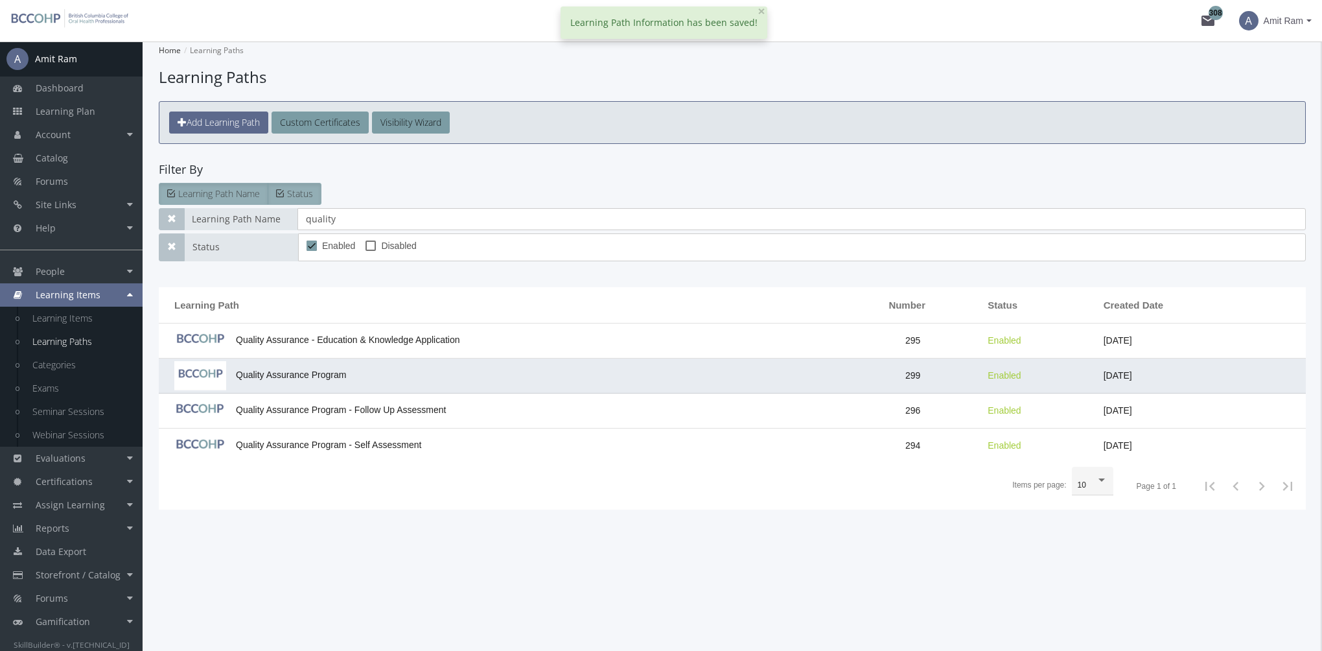
click at [292, 378] on span "Quality Assurance Program" at bounding box center [260, 374] width 172 height 10
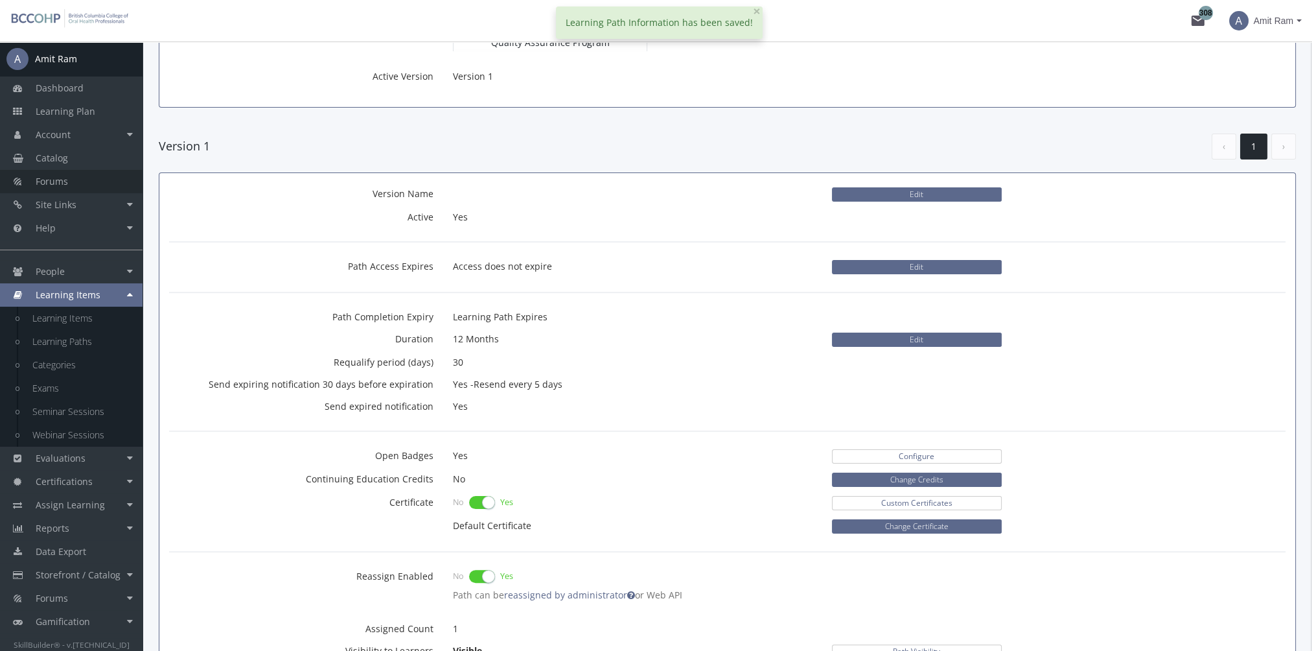
scroll to position [194, 0]
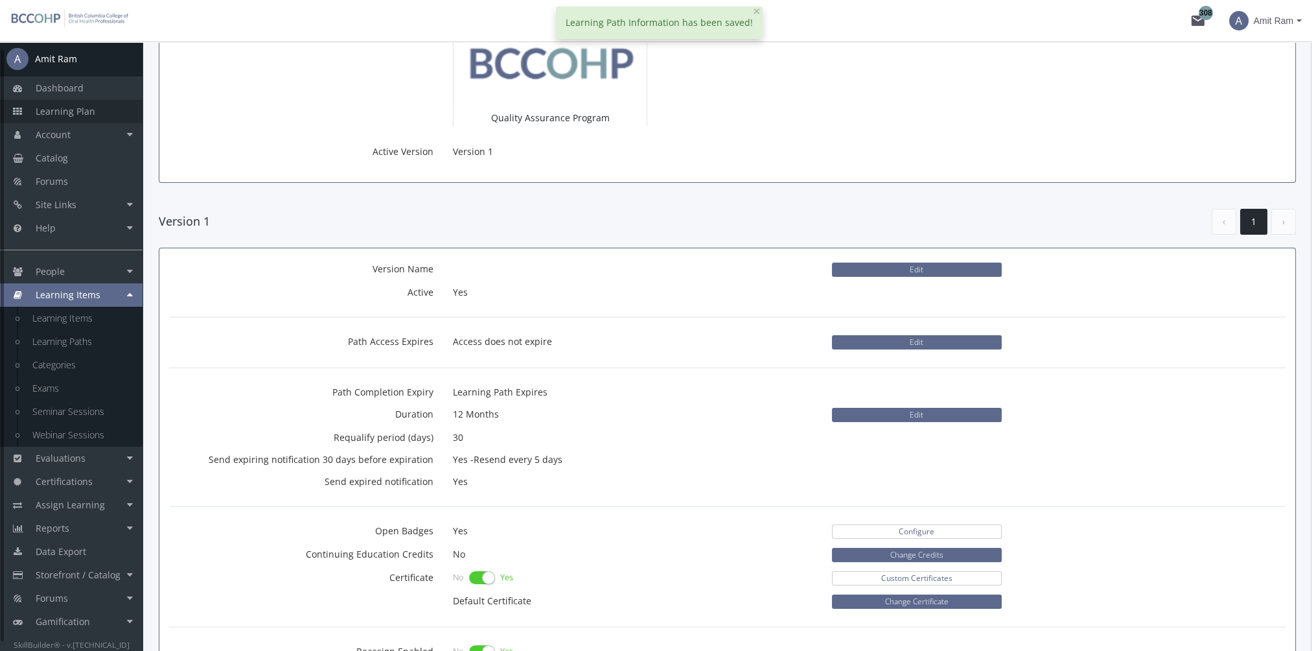
click at [60, 117] on span "Learning Plan" at bounding box center [66, 111] width 60 height 12
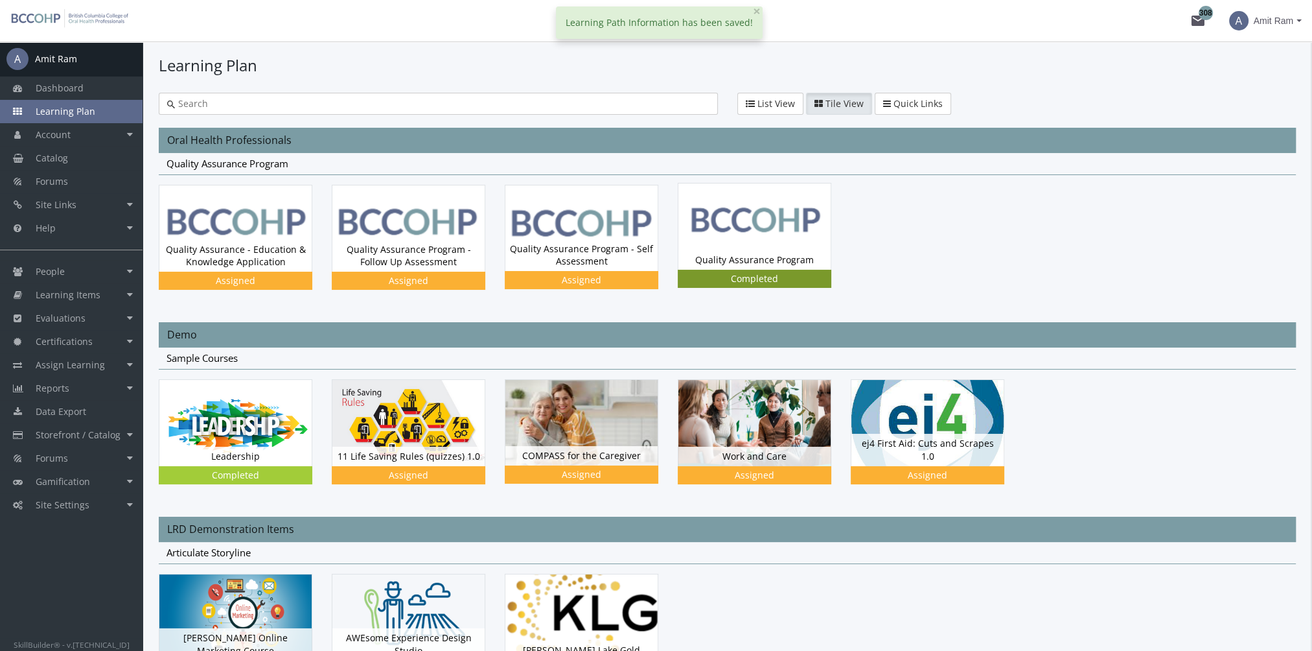
click at [768, 248] on img at bounding box center [755, 226] width 152 height 86
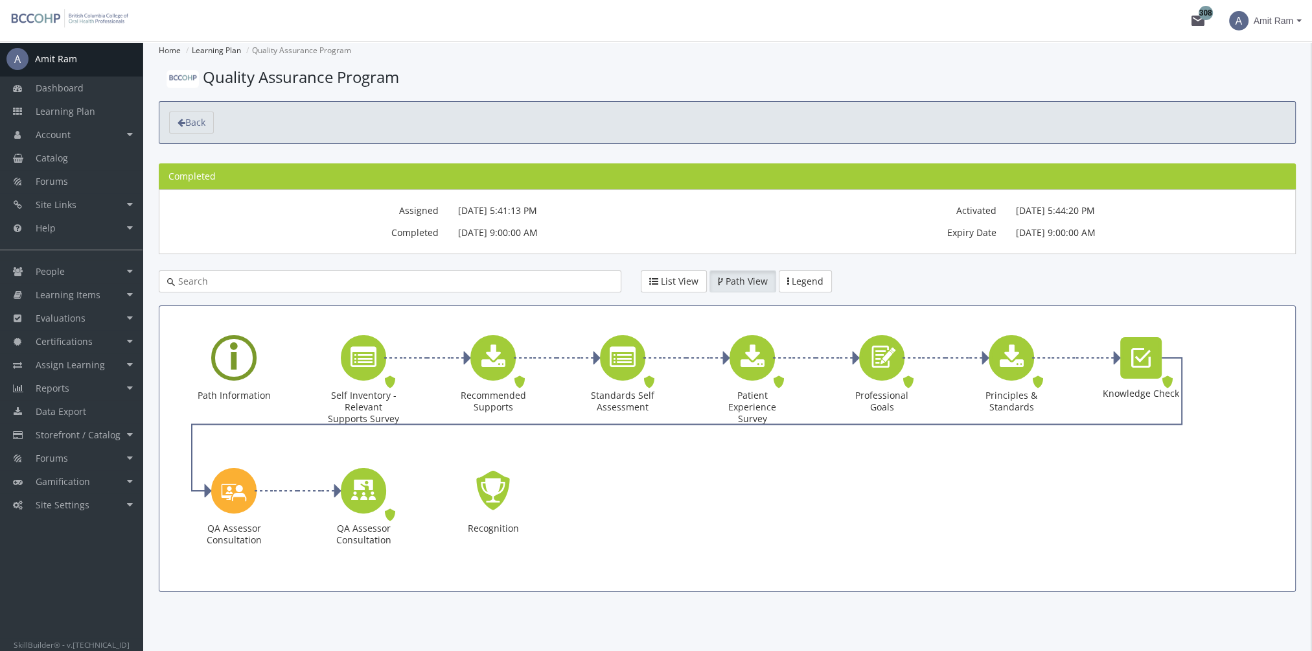
click at [239, 347] on div "Learning Path" at bounding box center [233, 357] width 45 height 45
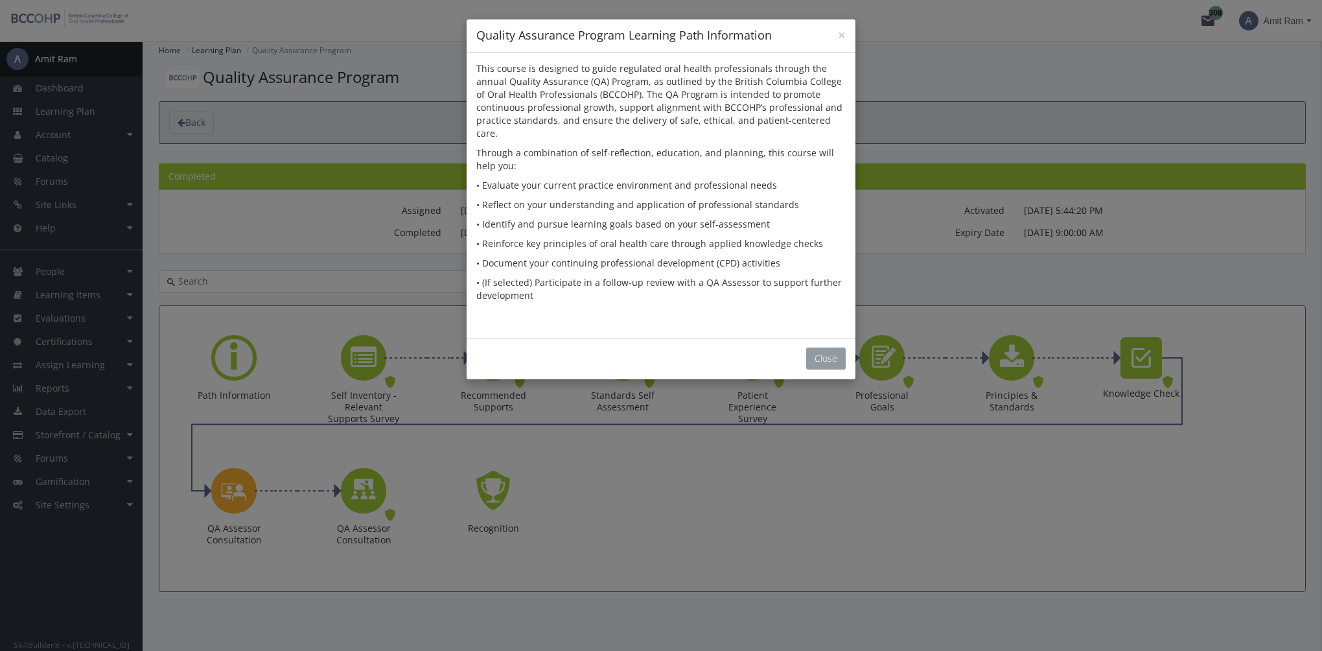
click at [820, 347] on button "Close" at bounding box center [826, 358] width 40 height 22
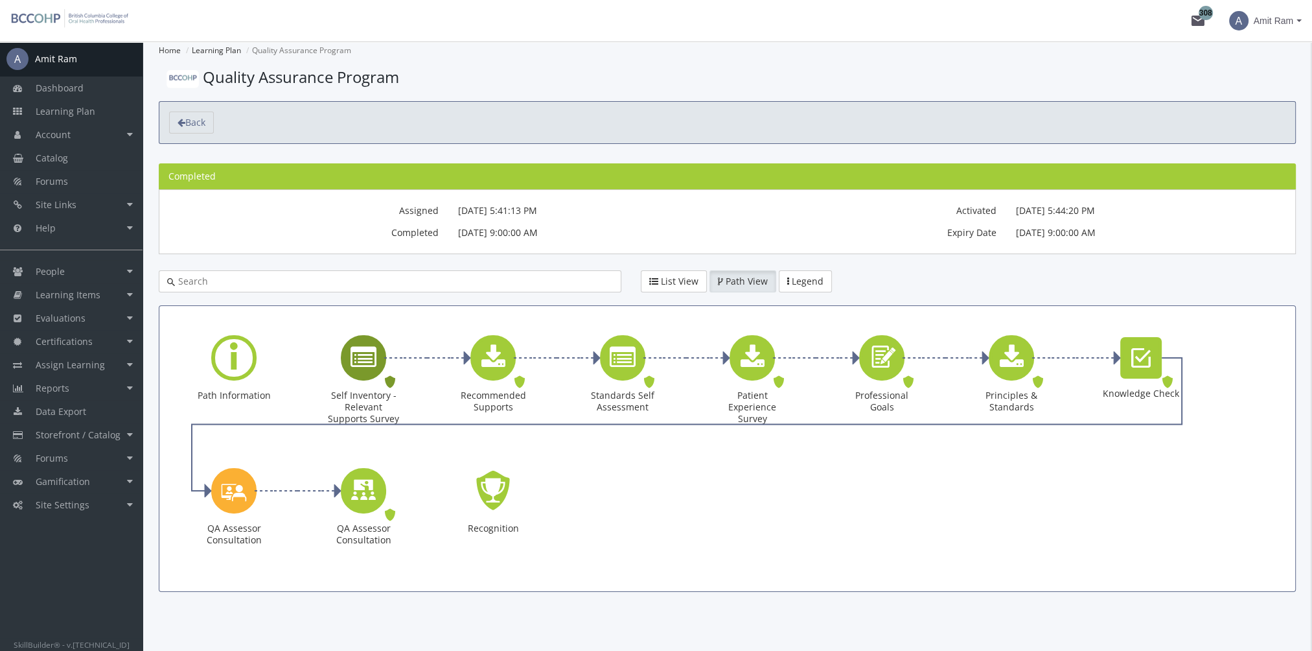
click at [371, 368] on icon "Self Inventory - Relevant Supports Survey" at bounding box center [364, 358] width 26 height 26
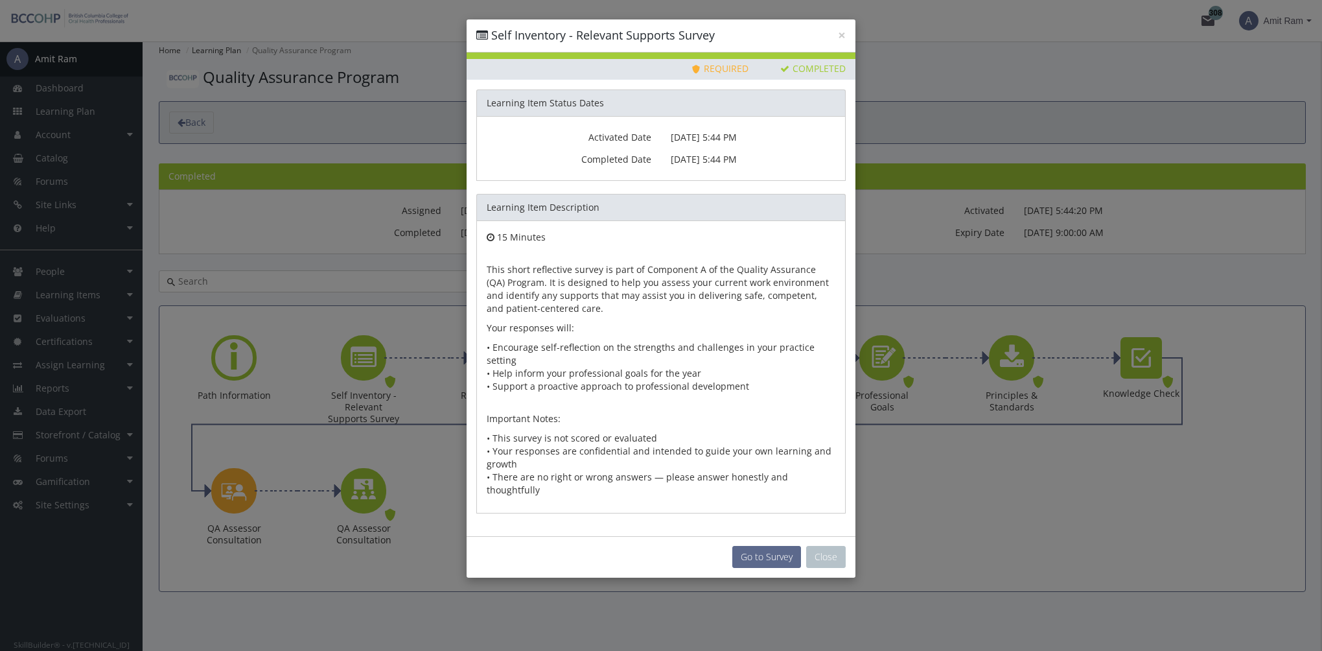
click at [816, 536] on div "Go to Survey Close" at bounding box center [661, 556] width 389 height 41
click at [822, 546] on button "Close" at bounding box center [826, 557] width 40 height 22
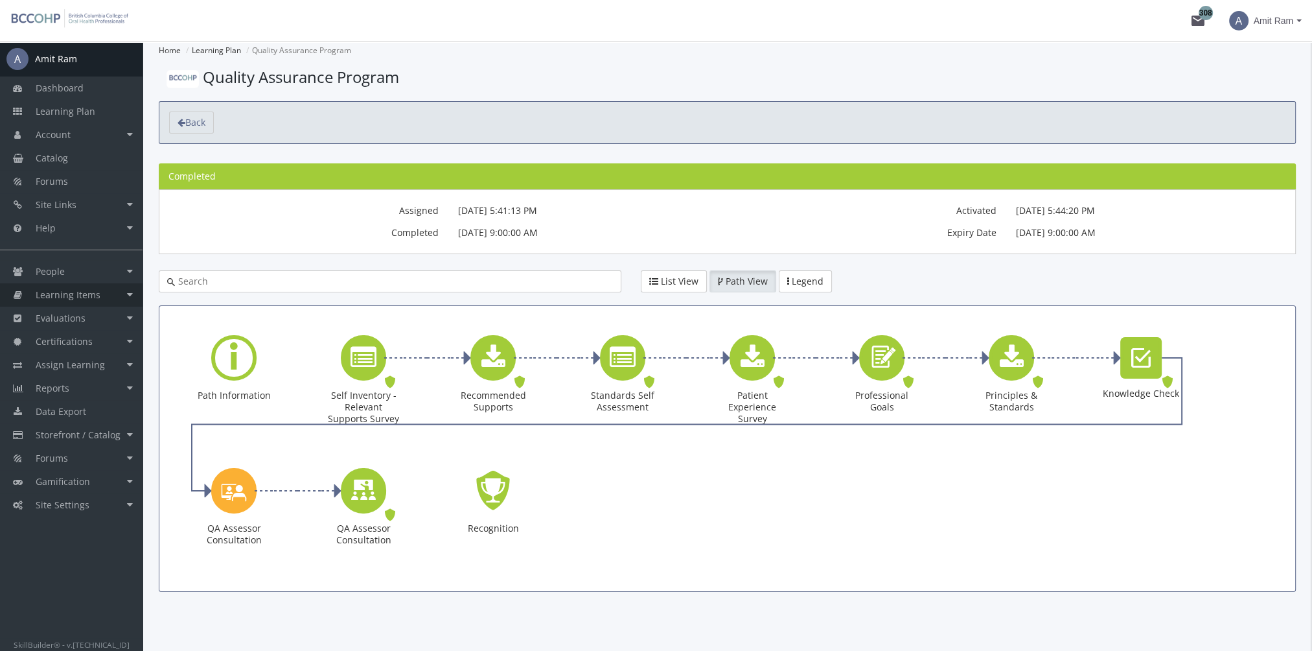
click at [70, 290] on span "Learning Items" at bounding box center [68, 294] width 65 height 12
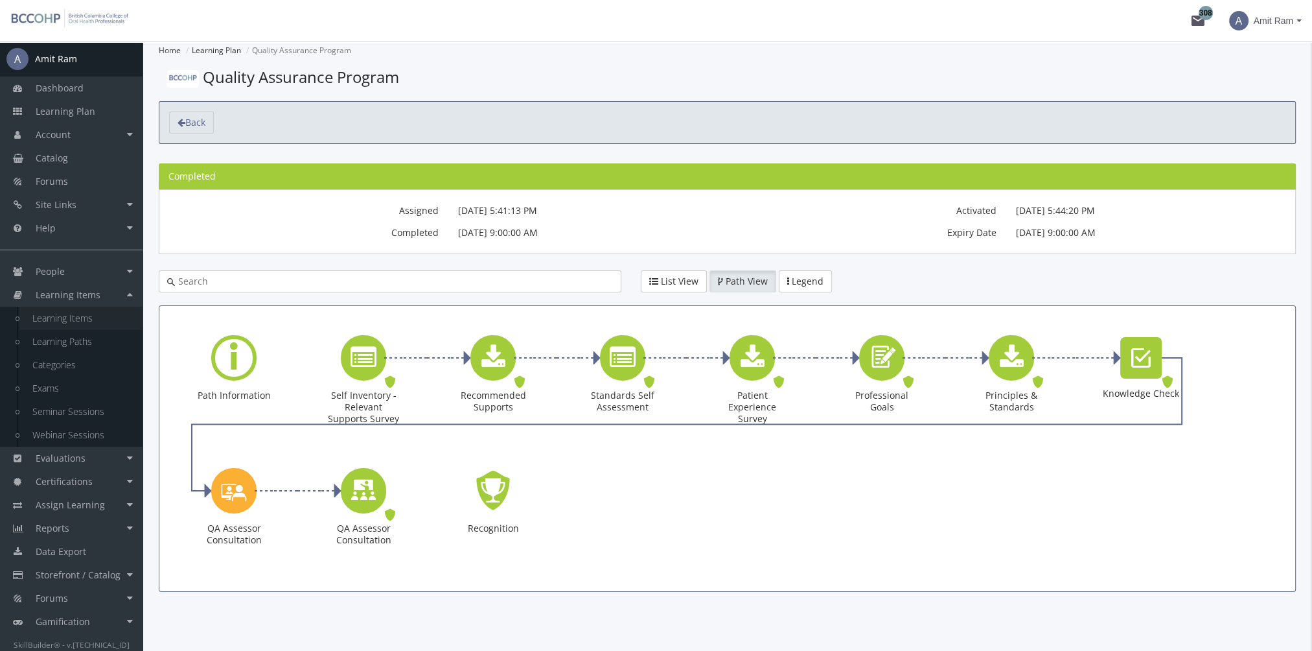
click at [87, 318] on link "Learning Items" at bounding box center [80, 318] width 123 height 23
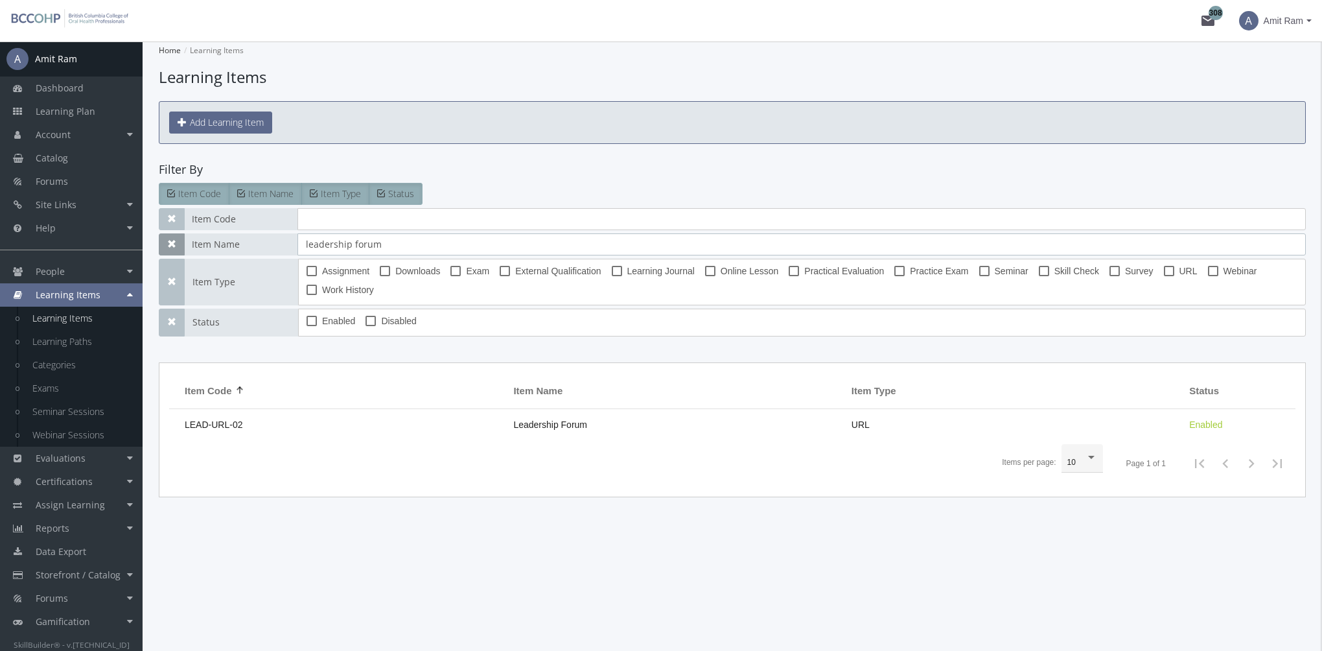
drag, startPoint x: 402, startPoint y: 244, endPoint x: 159, endPoint y: 241, distance: 243.1
click at [161, 242] on div "Item Name leadership forum" at bounding box center [732, 244] width 1147 height 22
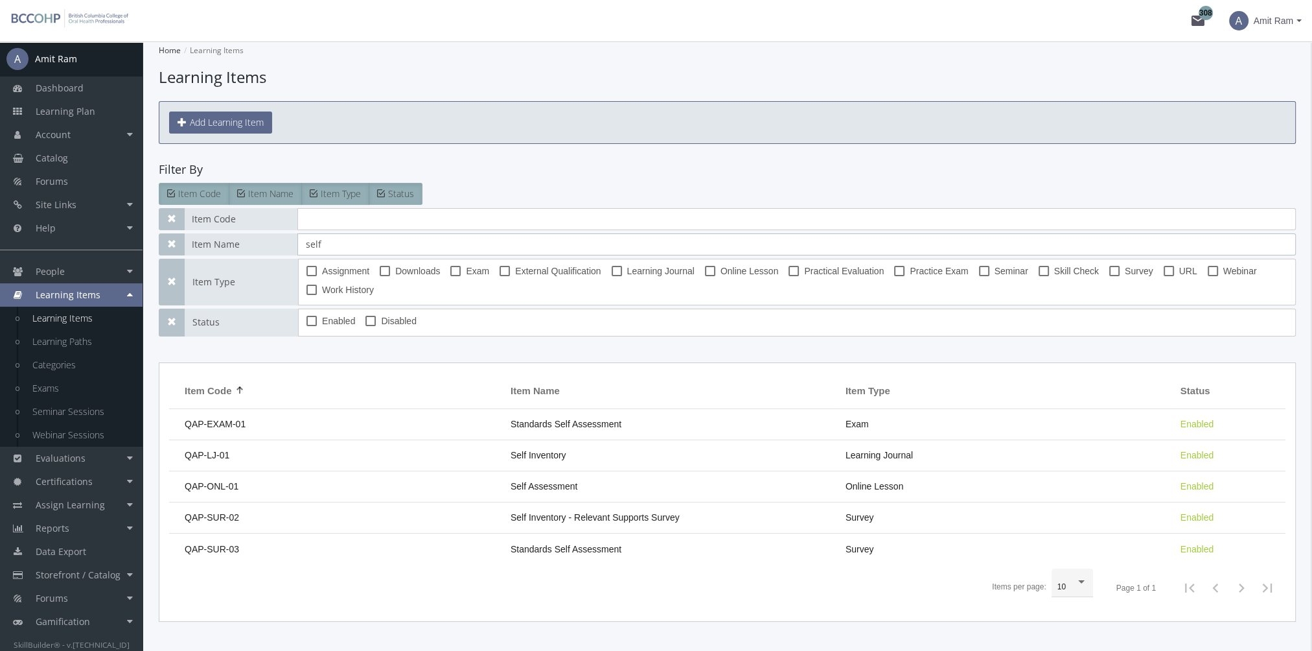
type input "self"
click at [535, 512] on span "Self Inventory - Relevant Supports Survey" at bounding box center [595, 517] width 169 height 10
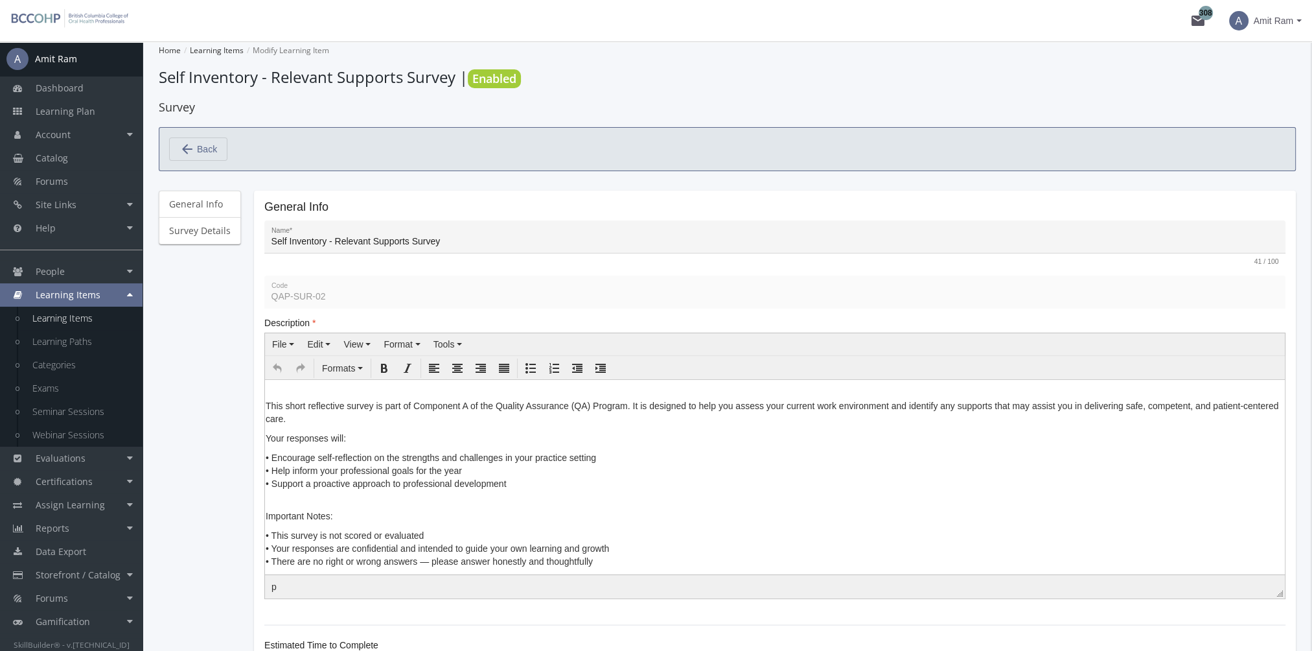
click at [314, 505] on p "Important Notes:" at bounding box center [775, 509] width 1019 height 26
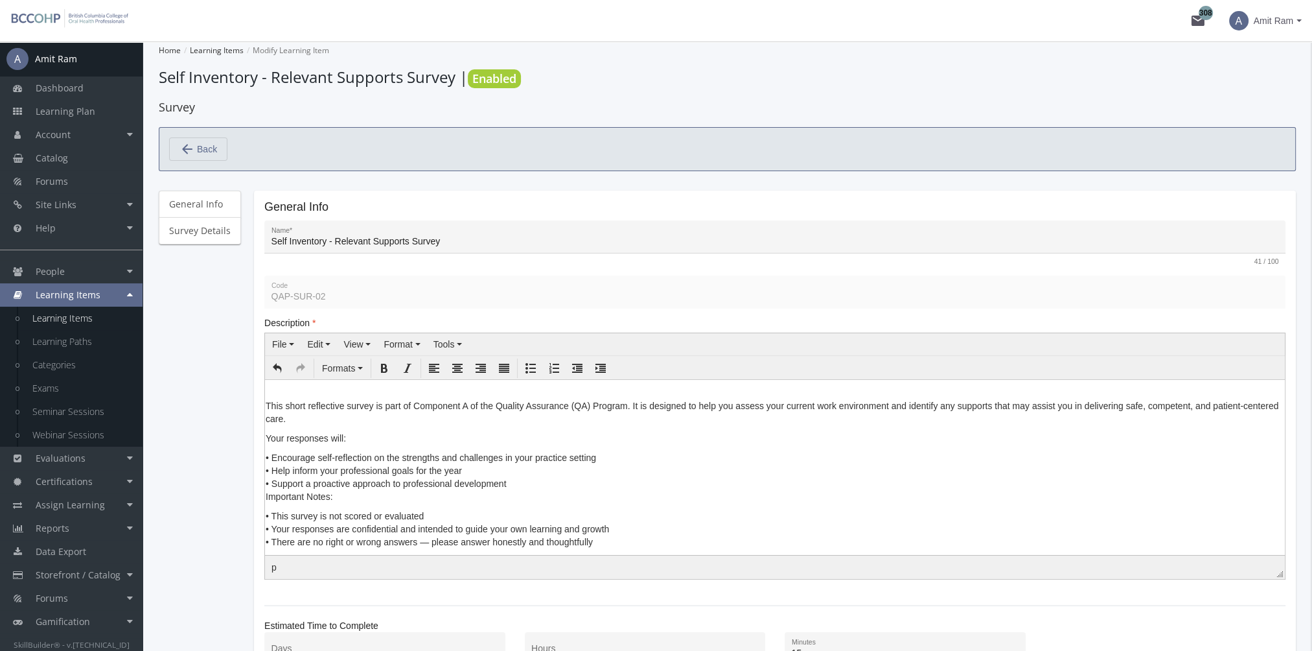
click at [265, 496] on body "This short reflective survey is part of Component A of the Quality Assurance (Q…" at bounding box center [775, 466] width 1020 height 175
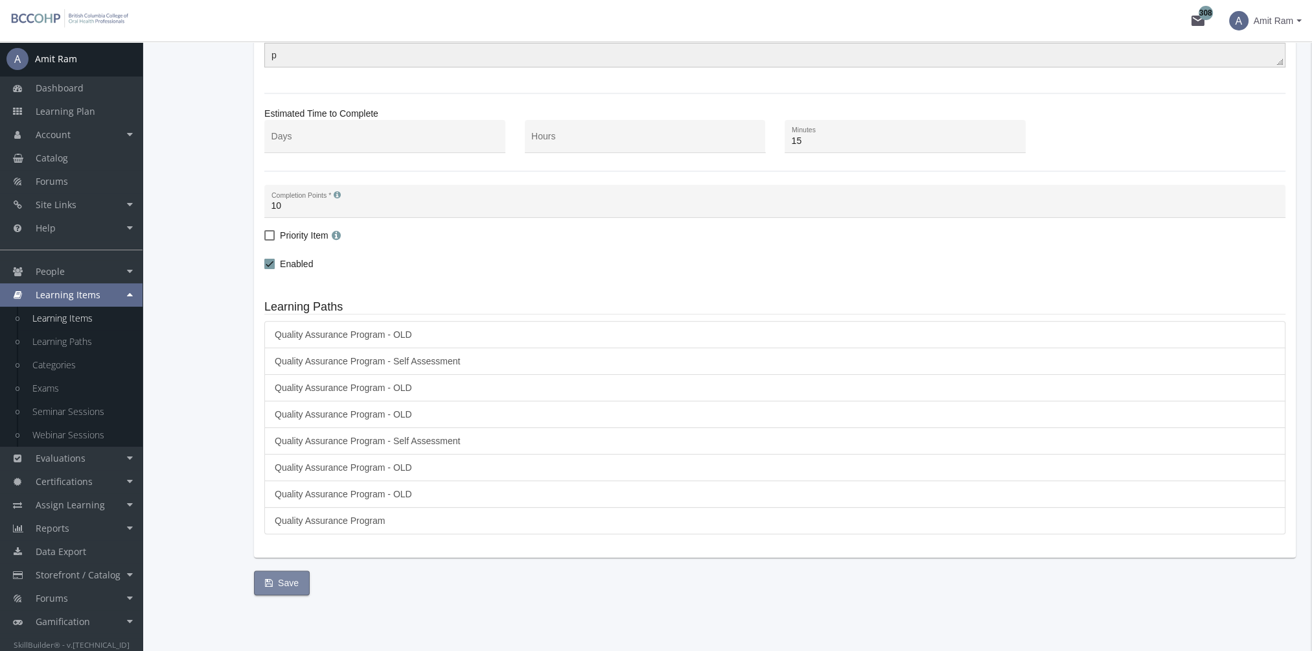
click at [277, 578] on span "Save" at bounding box center [282, 582] width 34 height 23
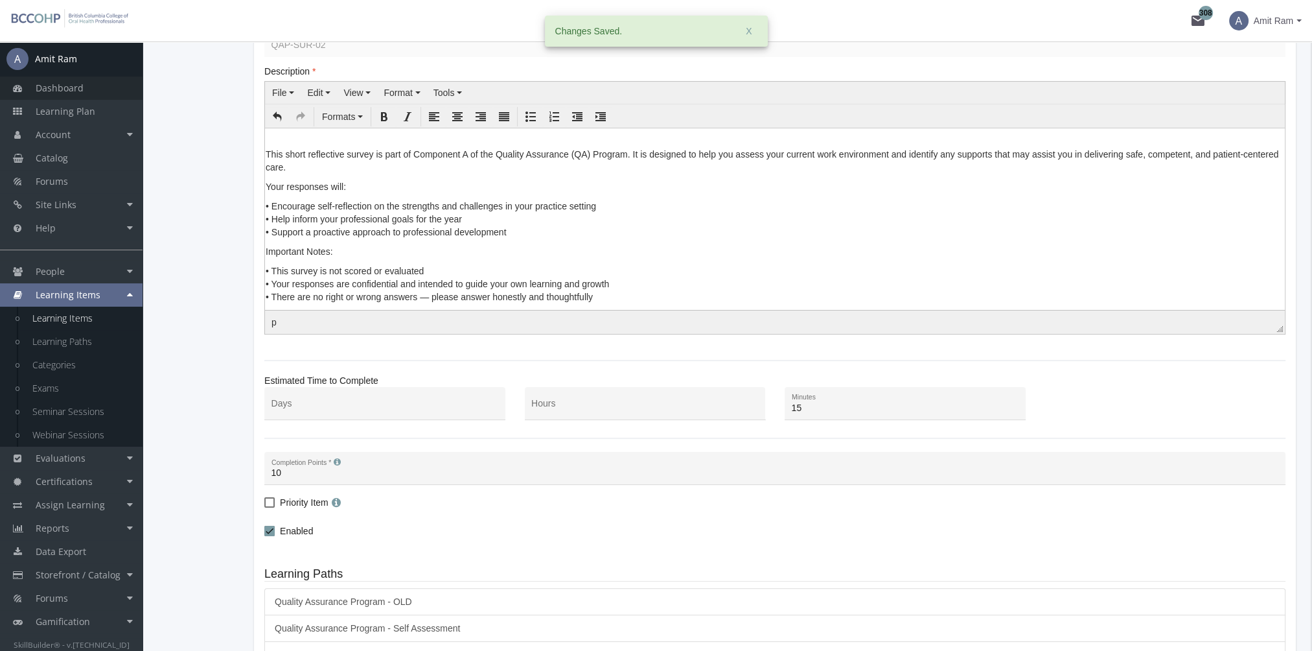
scroll to position [130, 0]
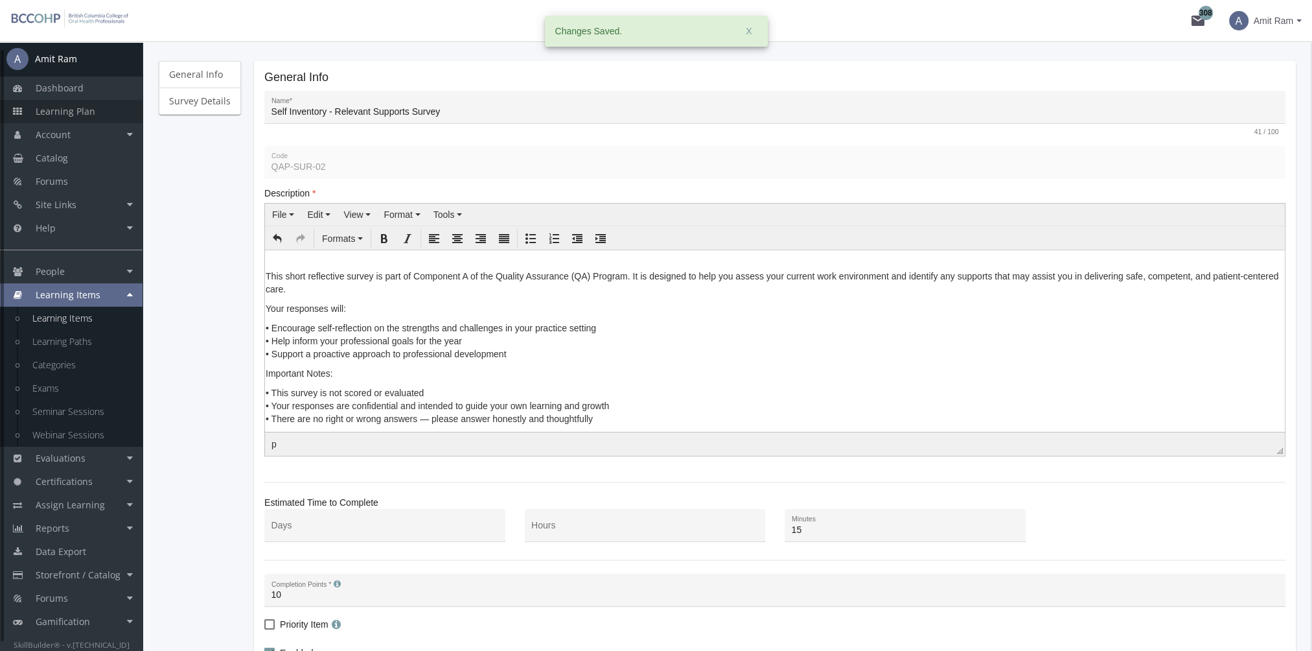
click at [91, 102] on link "Learning Plan" at bounding box center [71, 111] width 143 height 23
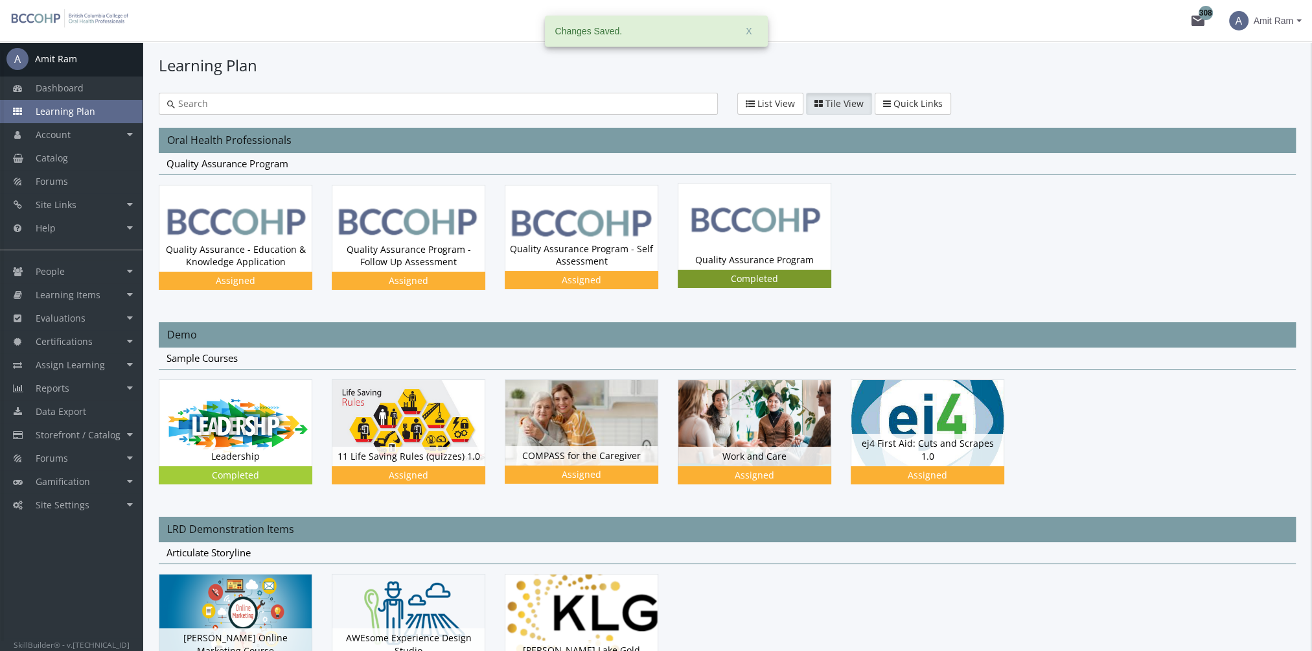
click at [757, 233] on img at bounding box center [755, 226] width 152 height 86
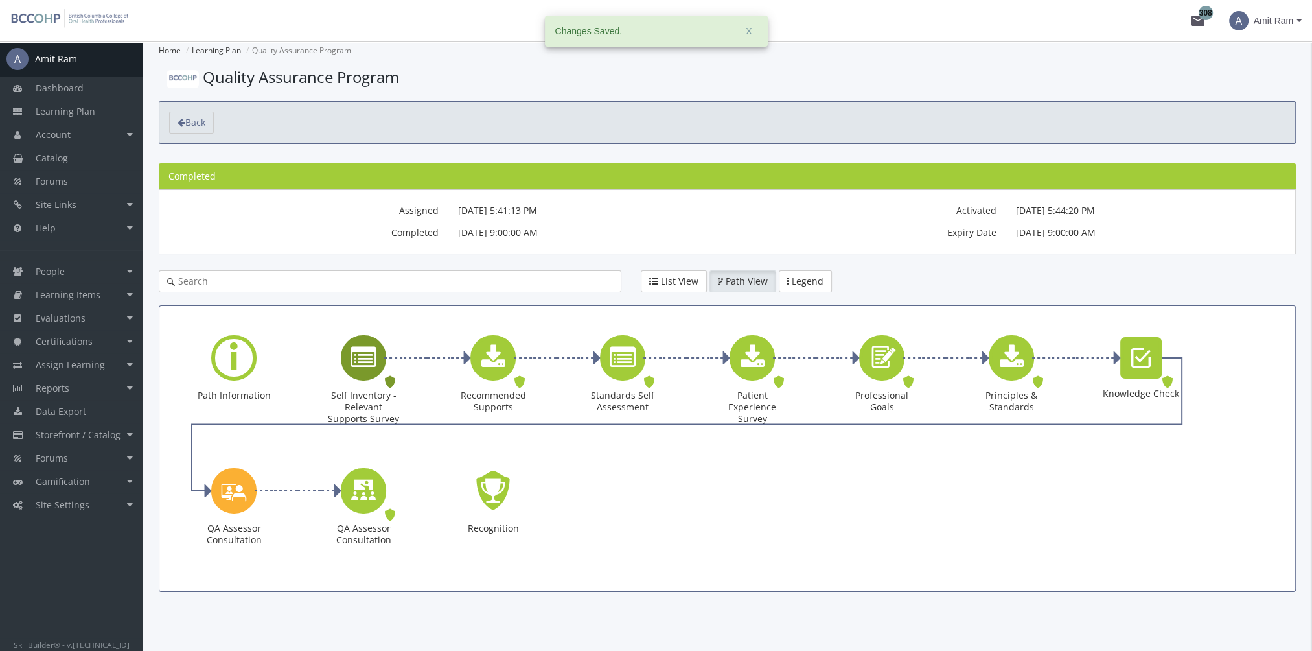
click at [360, 356] on icon "Self Inventory - Relevant Supports Survey" at bounding box center [364, 358] width 26 height 26
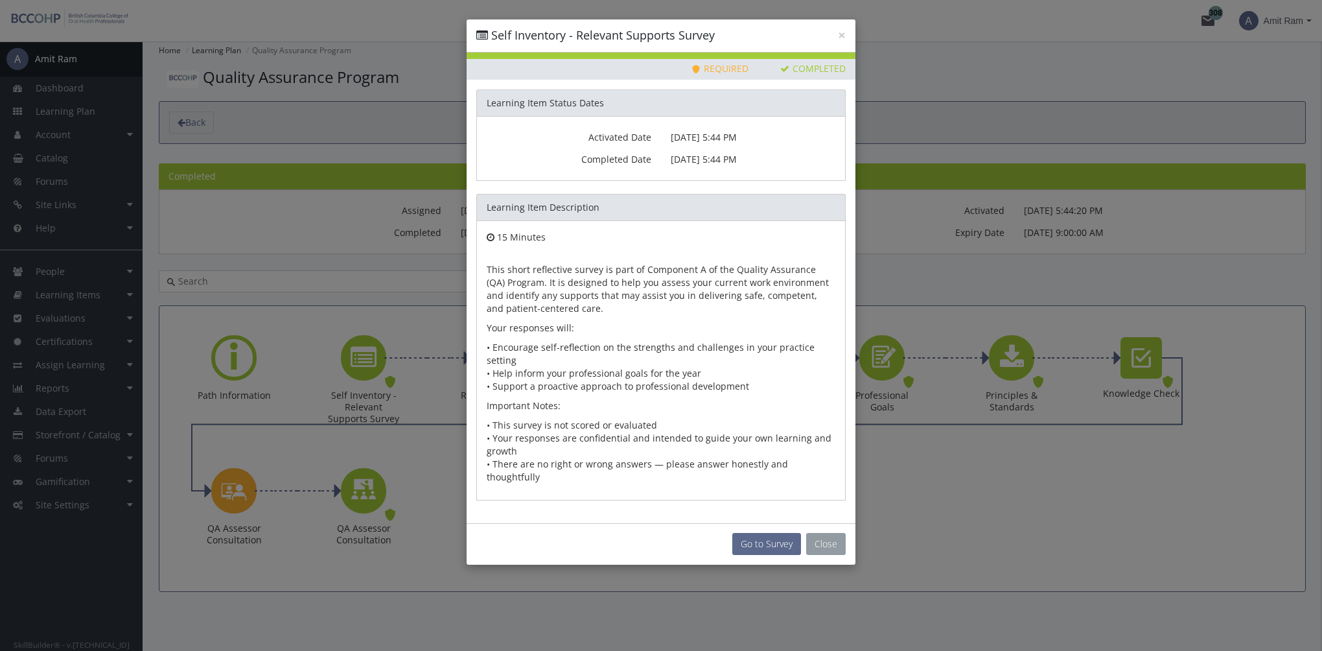
click at [828, 533] on button "Close" at bounding box center [826, 544] width 40 height 22
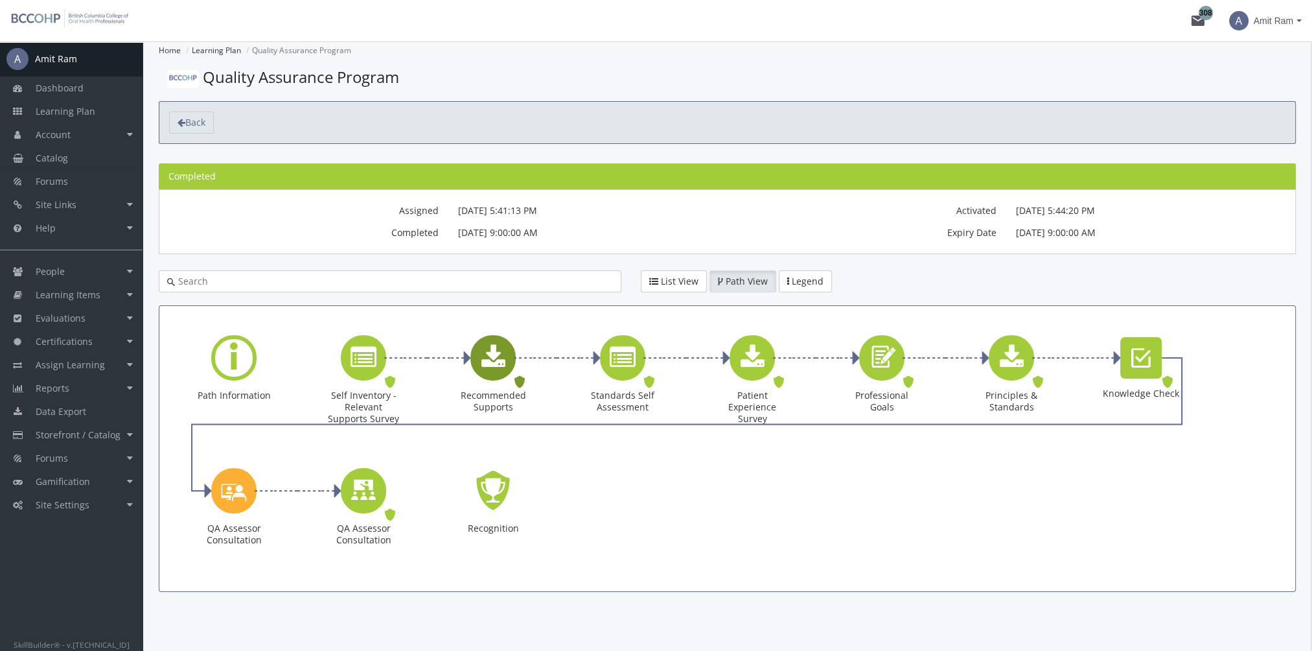
click at [500, 369] on icon "Recommended Supports" at bounding box center [494, 358] width 24 height 26
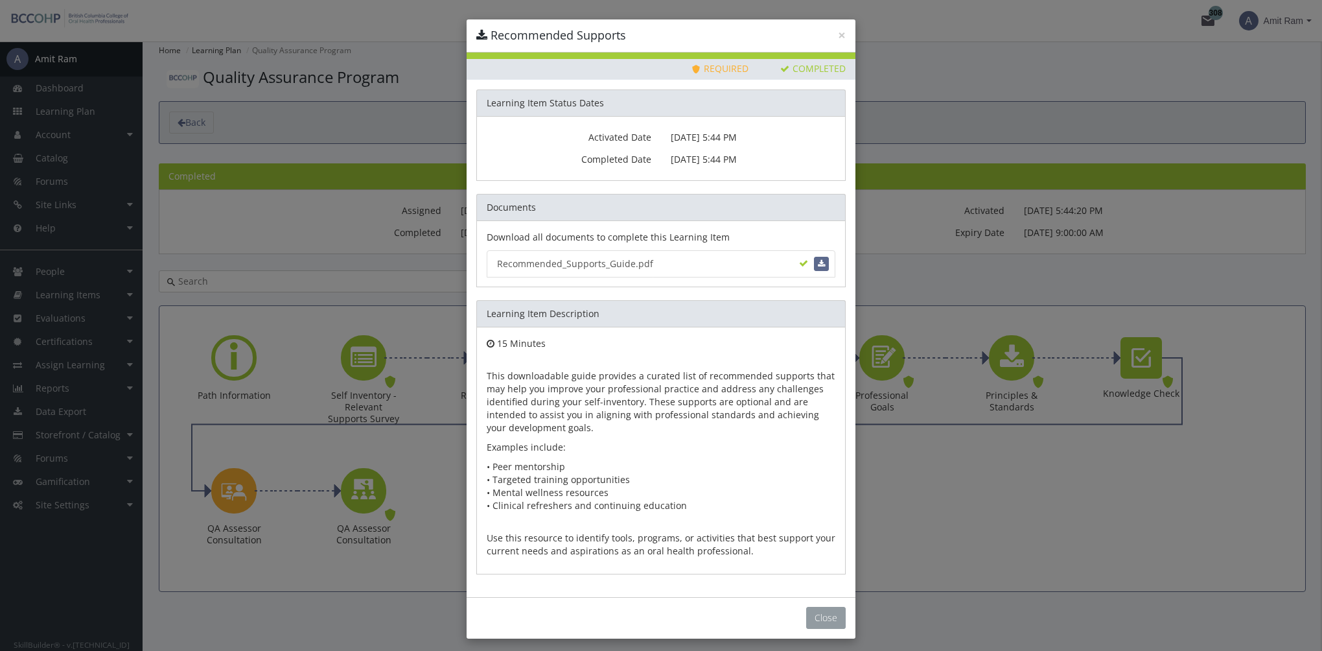
click at [810, 607] on button "Close" at bounding box center [826, 618] width 40 height 22
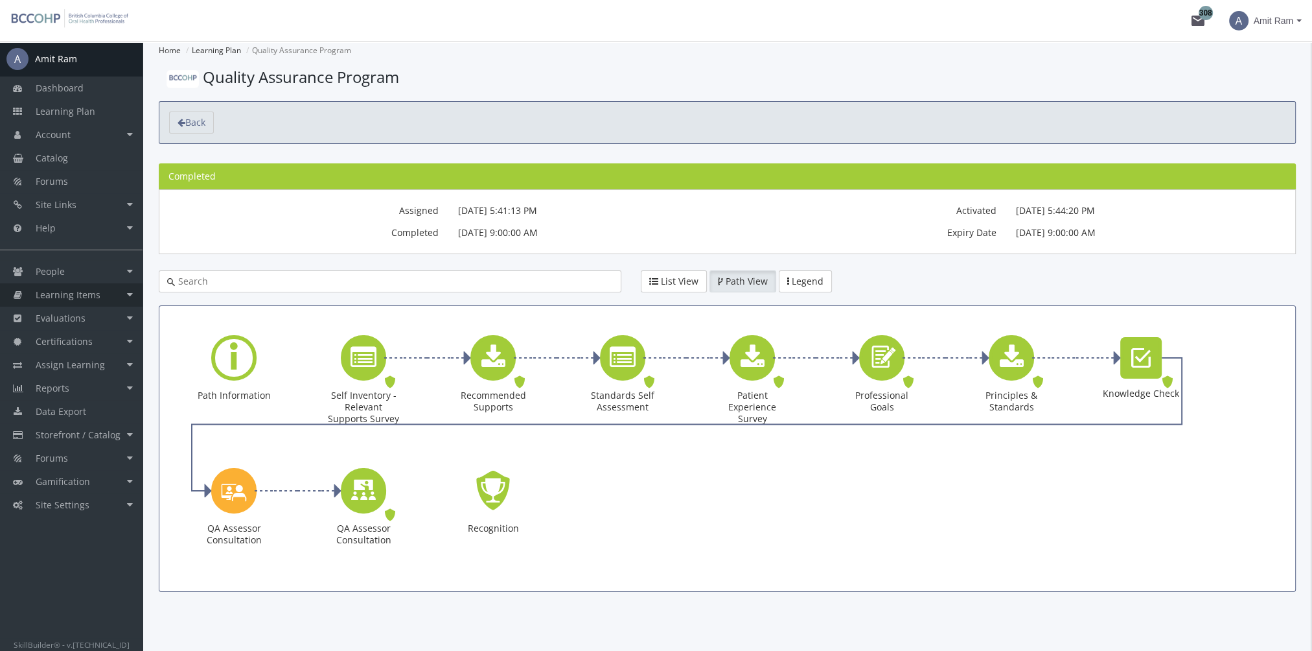
click at [101, 296] on link "Learning Items" at bounding box center [71, 294] width 143 height 23
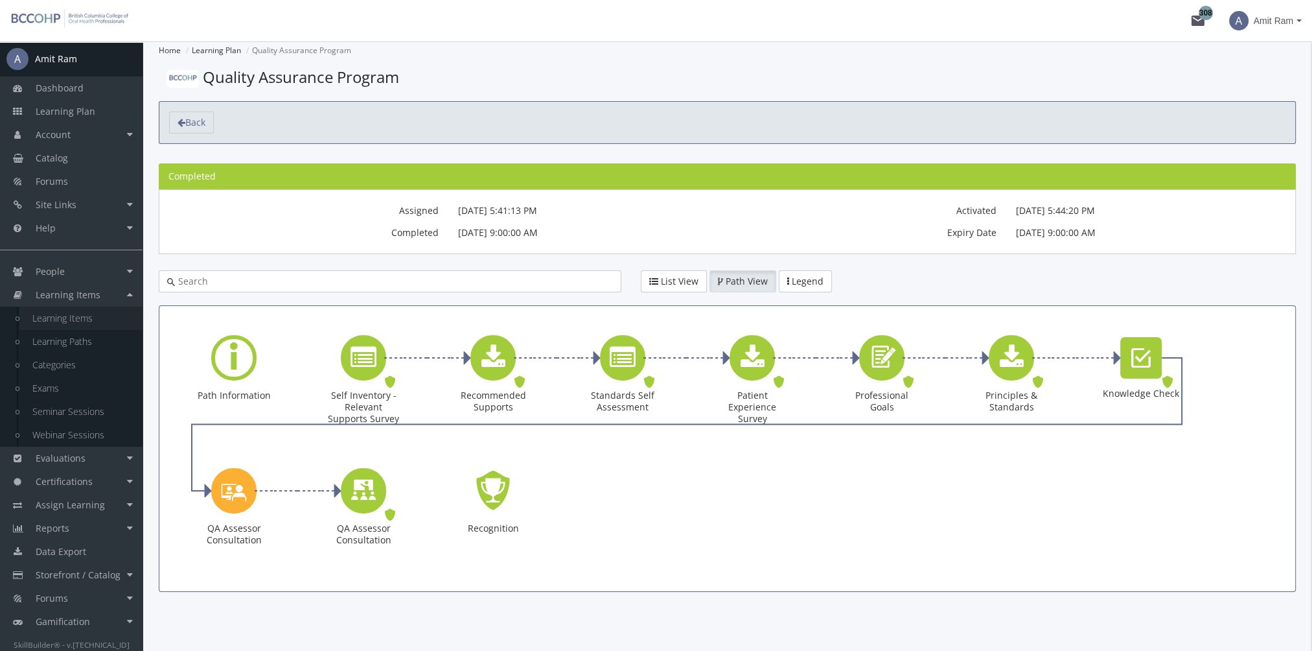
click at [105, 317] on link "Learning Items" at bounding box center [80, 318] width 123 height 23
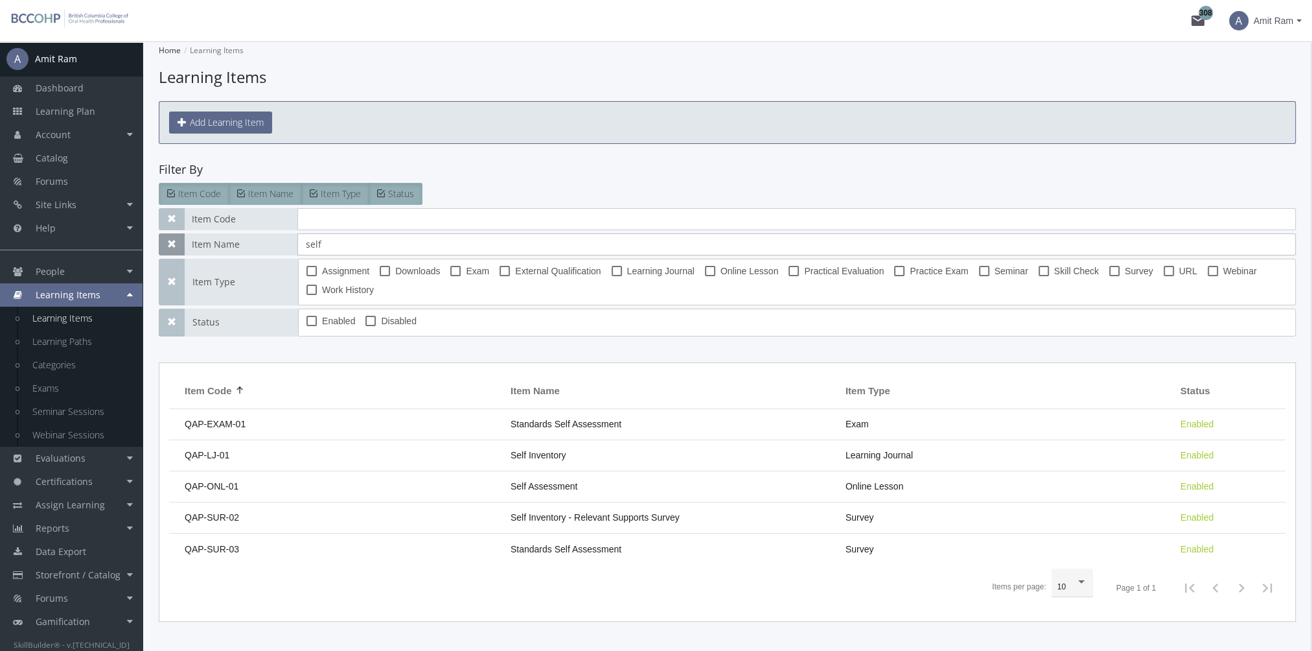
drag, startPoint x: 356, startPoint y: 242, endPoint x: 181, endPoint y: 242, distance: 175.0
click at [181, 242] on div "Item Name self" at bounding box center [727, 244] width 1137 height 22
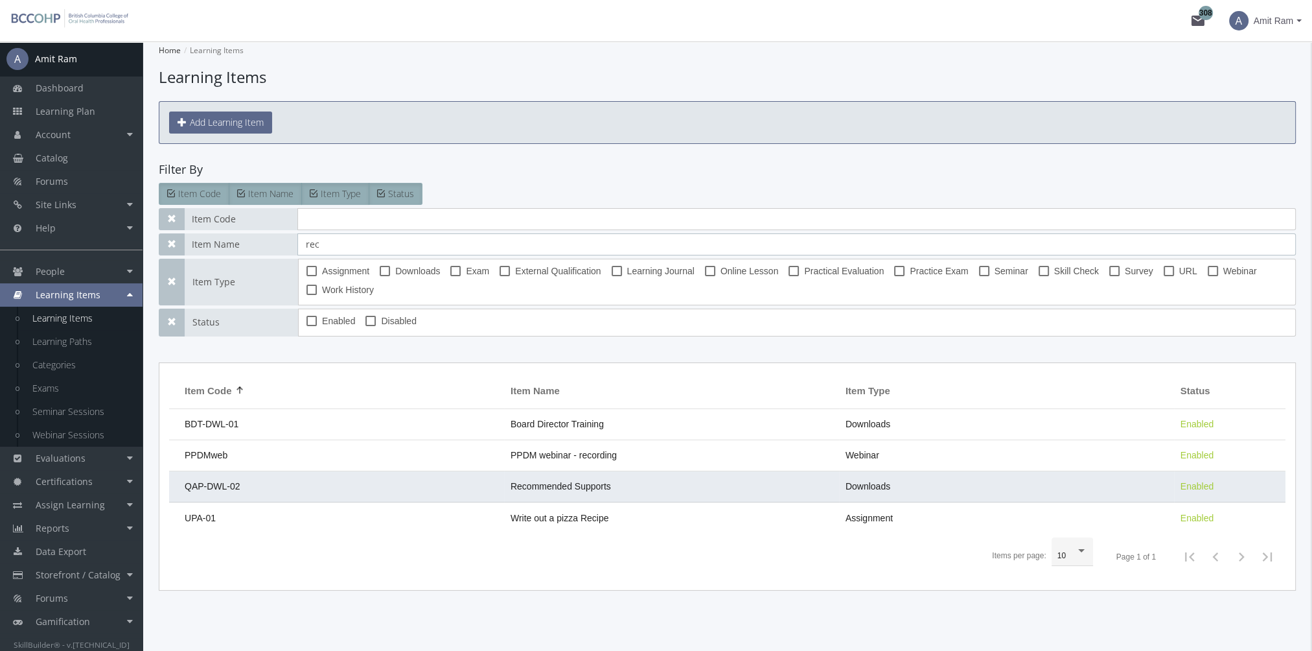
type input "rec"
click at [560, 474] on td "Recommended Supports" at bounding box center [671, 486] width 335 height 31
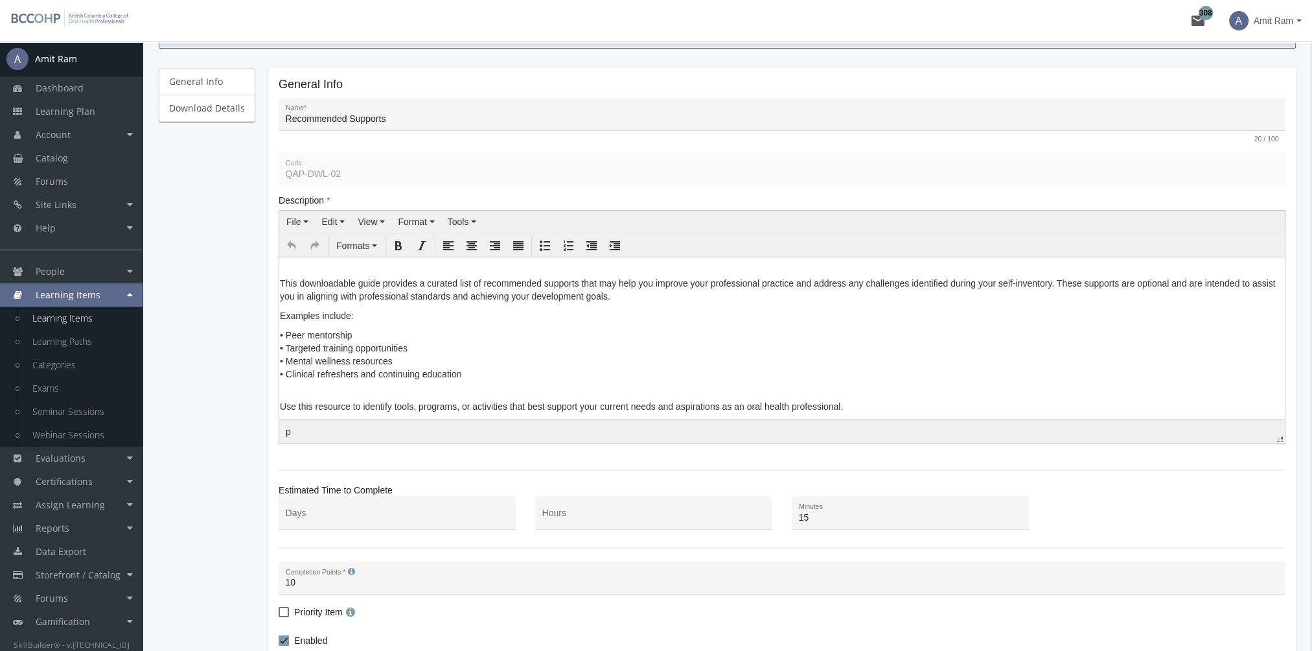
scroll to position [130, 0]
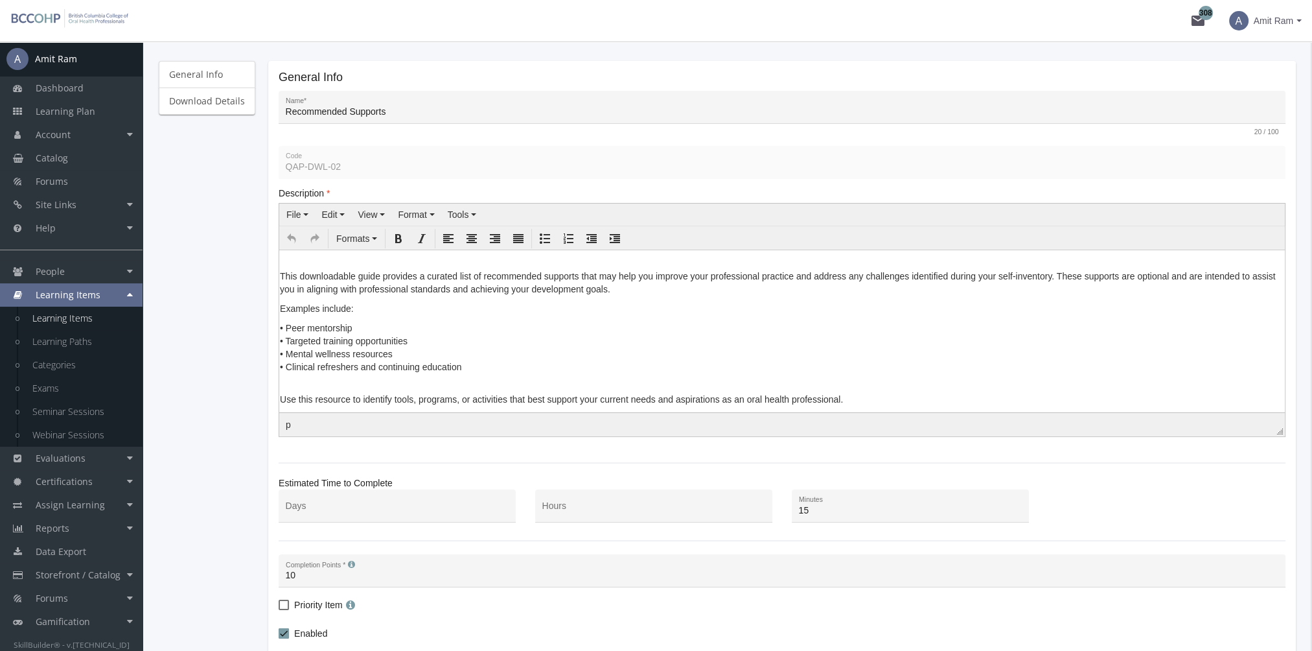
click at [282, 399] on p "Use this resource to identify tools, programs, or activities that best support …" at bounding box center [782, 392] width 1005 height 26
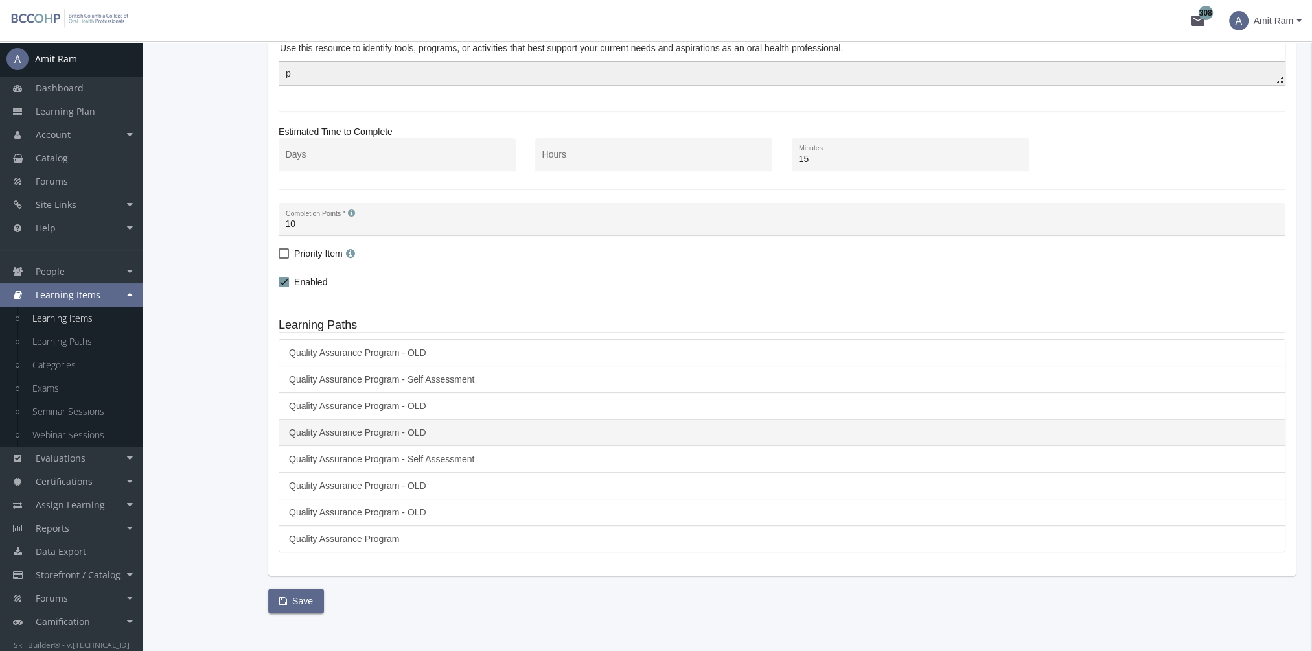
scroll to position [491, 0]
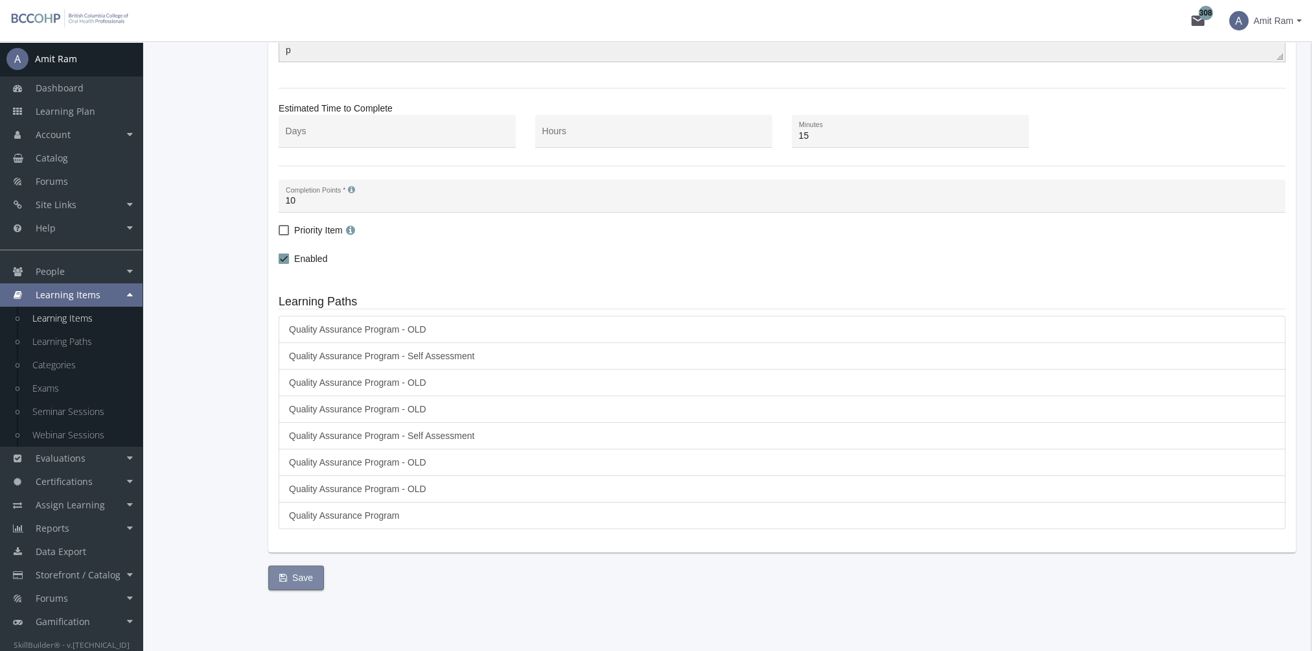
click at [294, 570] on span "Save" at bounding box center [296, 577] width 34 height 23
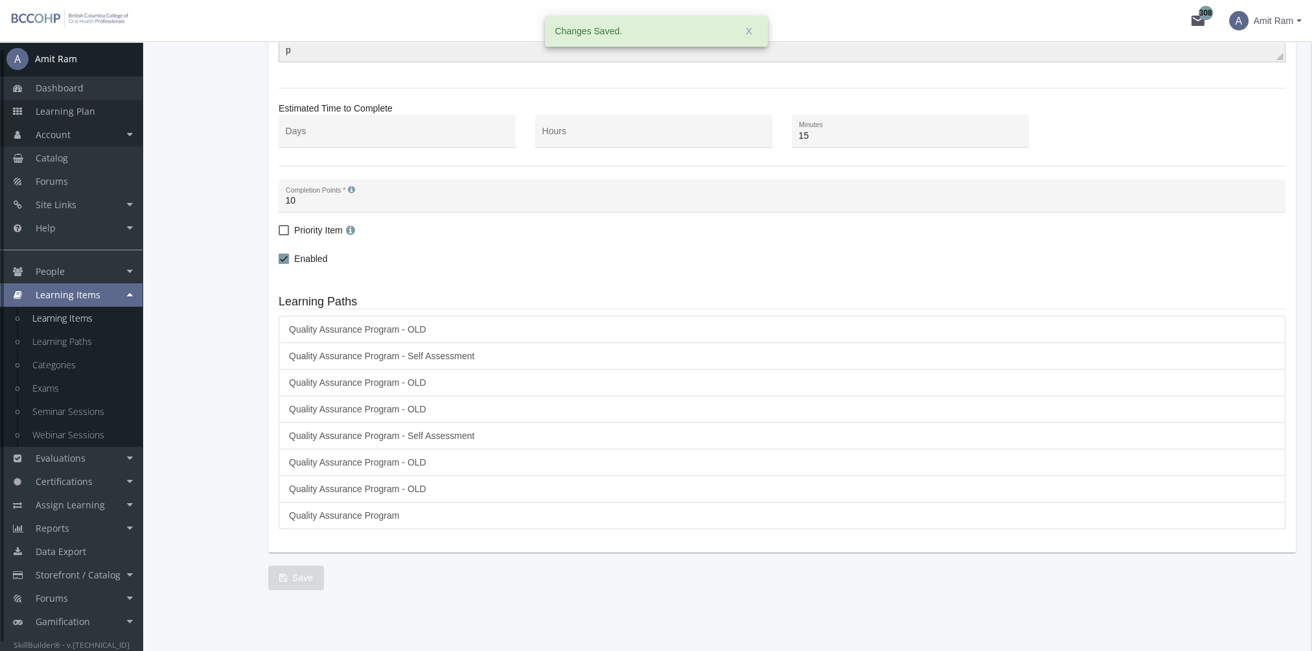
drag, startPoint x: 90, startPoint y: 114, endPoint x: 137, endPoint y: 134, distance: 51.4
click at [89, 114] on span "Learning Plan" at bounding box center [66, 111] width 60 height 12
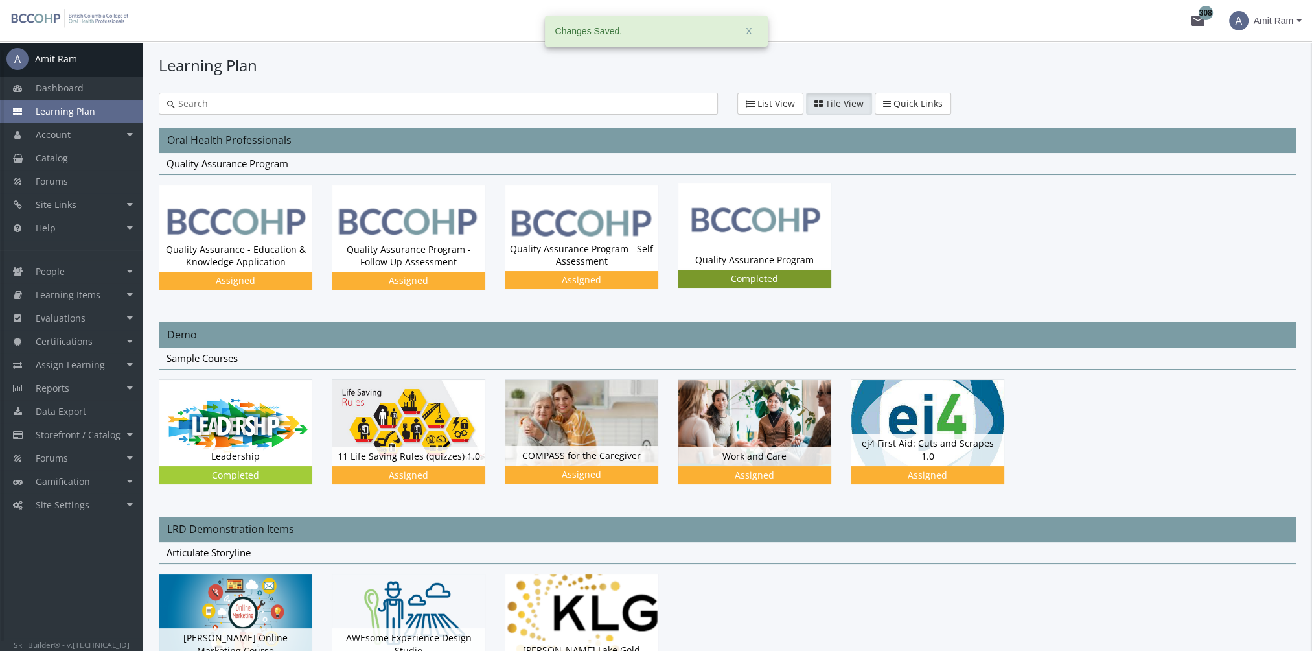
click at [784, 257] on div "Quality Assurance Program Status Completed" at bounding box center [755, 259] width 152 height 19
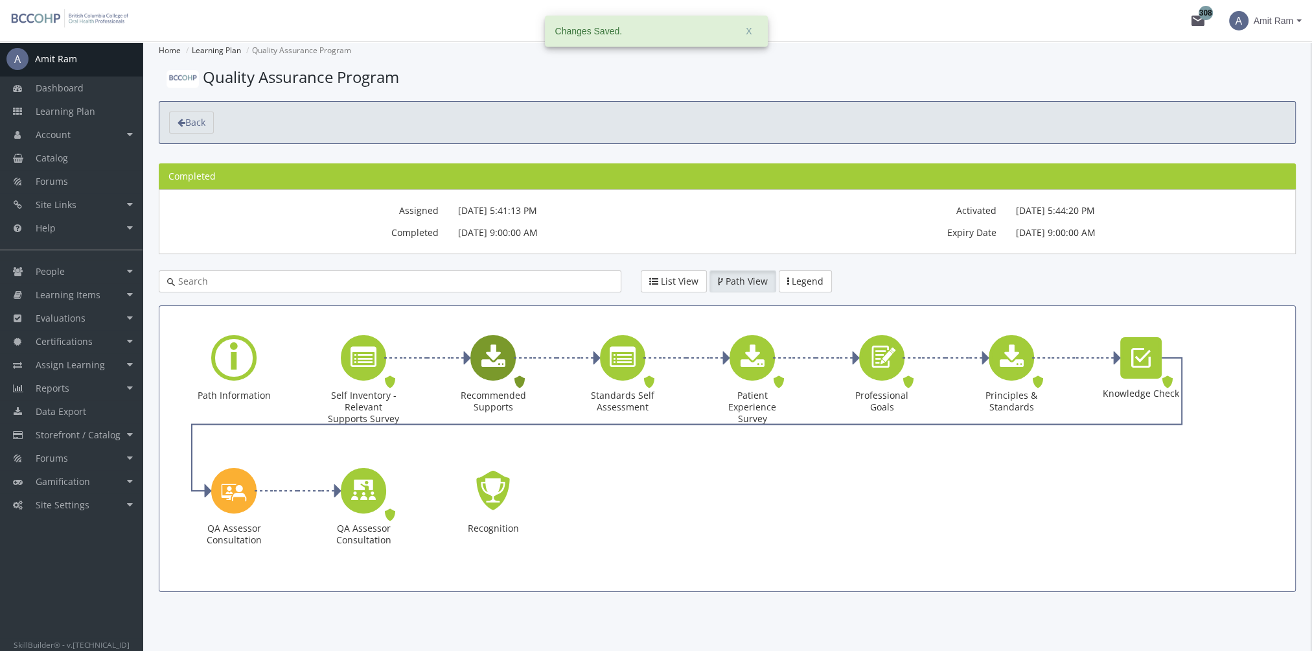
click at [512, 362] on div "Recommended Supports" at bounding box center [511, 358] width 6 height 16
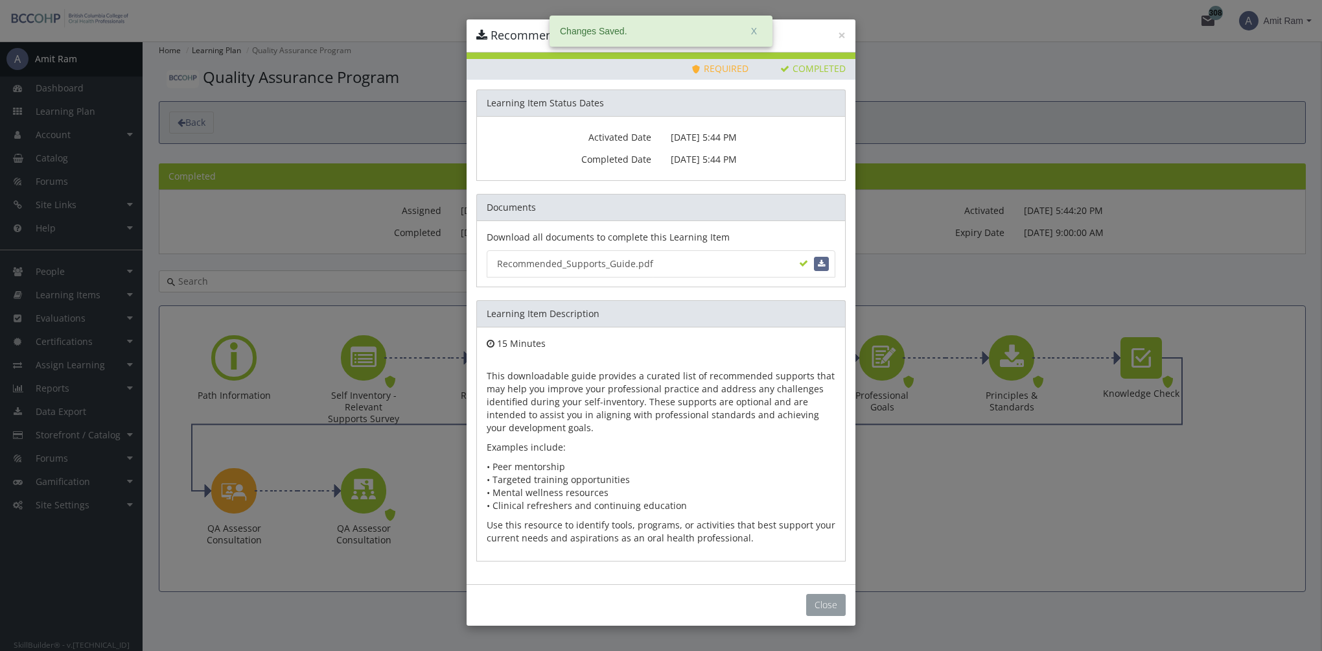
click at [825, 606] on button "Close" at bounding box center [826, 605] width 40 height 22
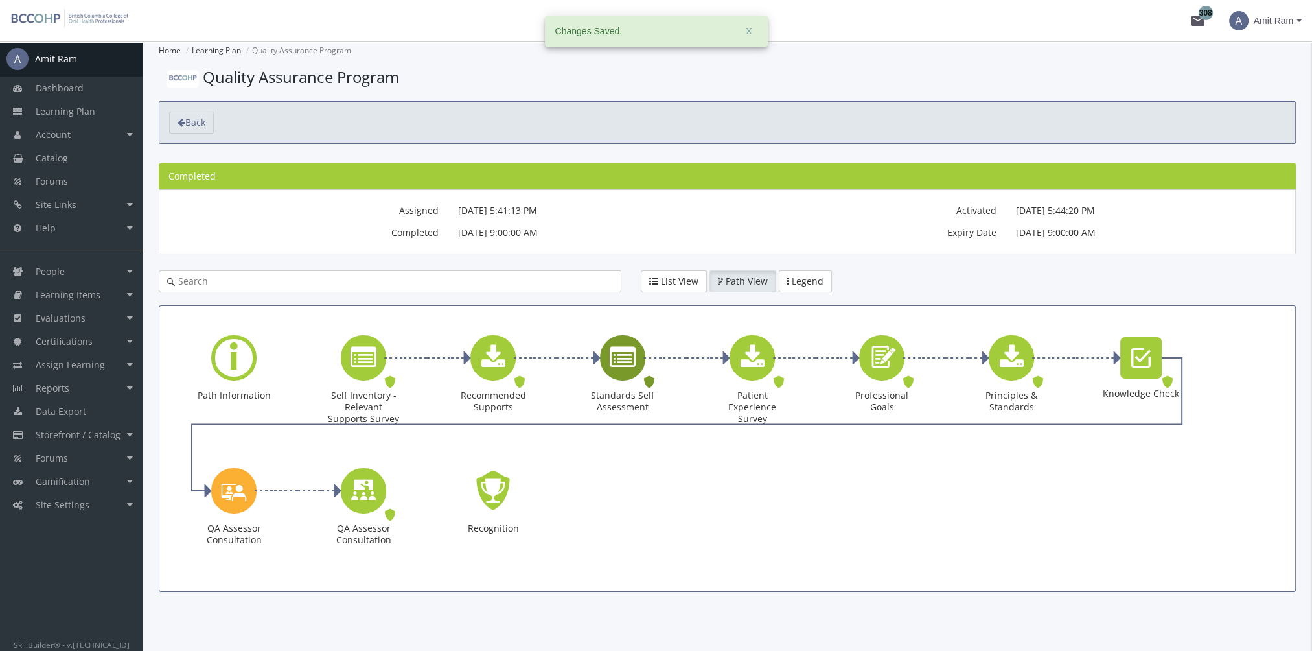
click at [621, 355] on icon "Standards Self Assessment" at bounding box center [623, 358] width 26 height 26
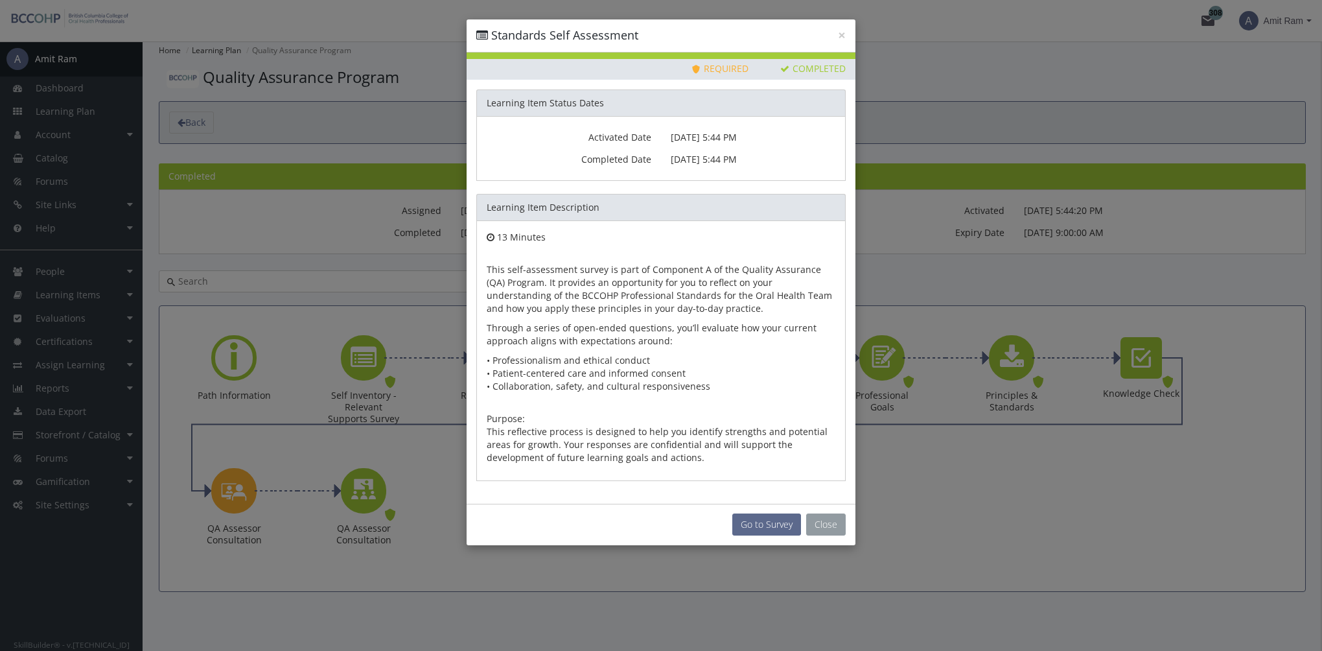
click at [842, 527] on button "Close" at bounding box center [826, 524] width 40 height 22
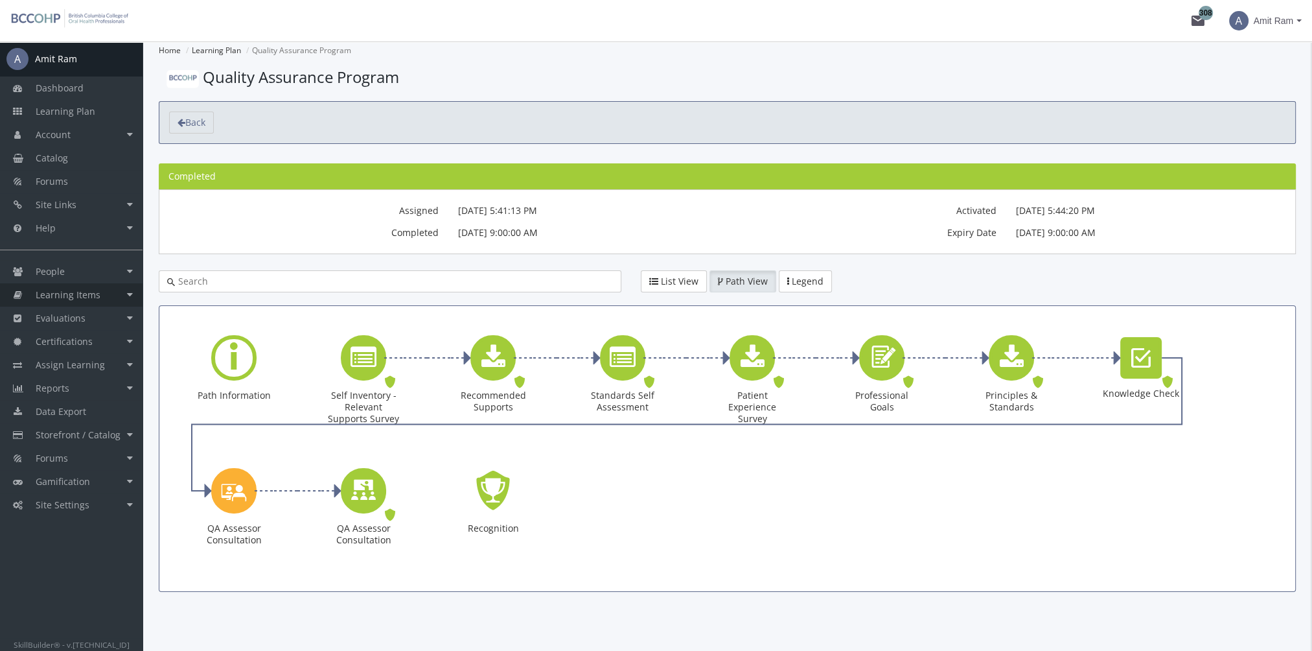
click at [77, 292] on span "Learning Items" at bounding box center [68, 294] width 65 height 12
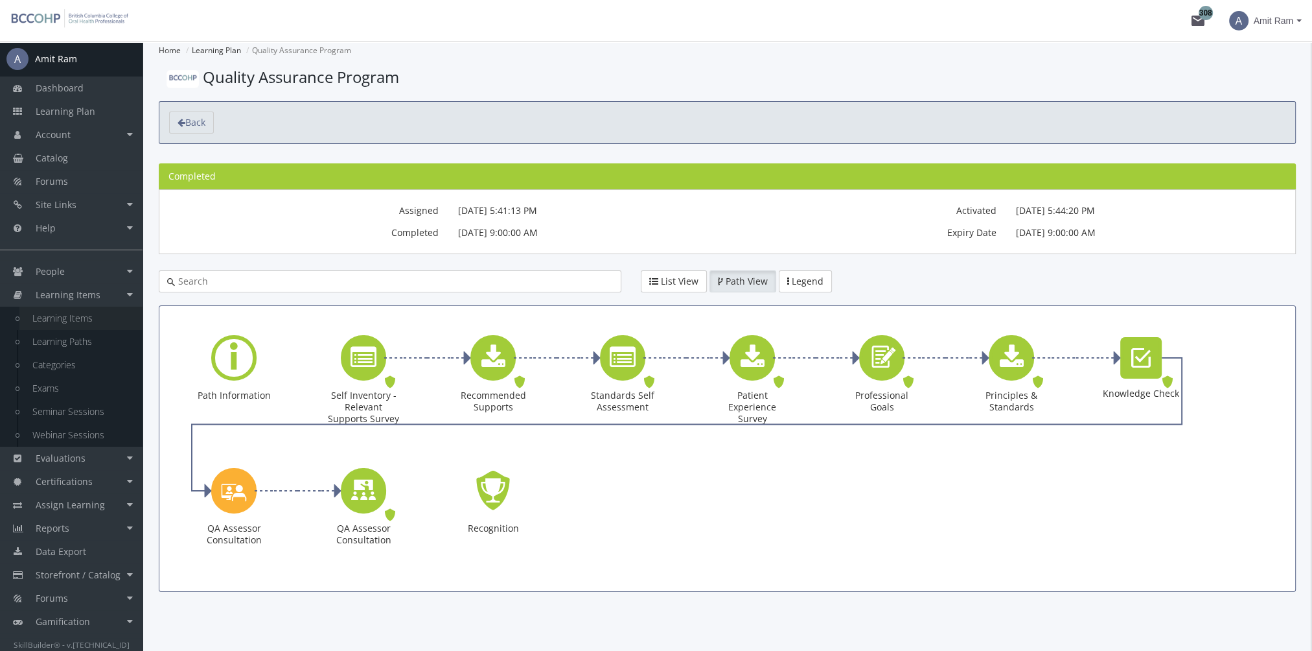
click at [90, 321] on link "Learning Items" at bounding box center [80, 318] width 123 height 23
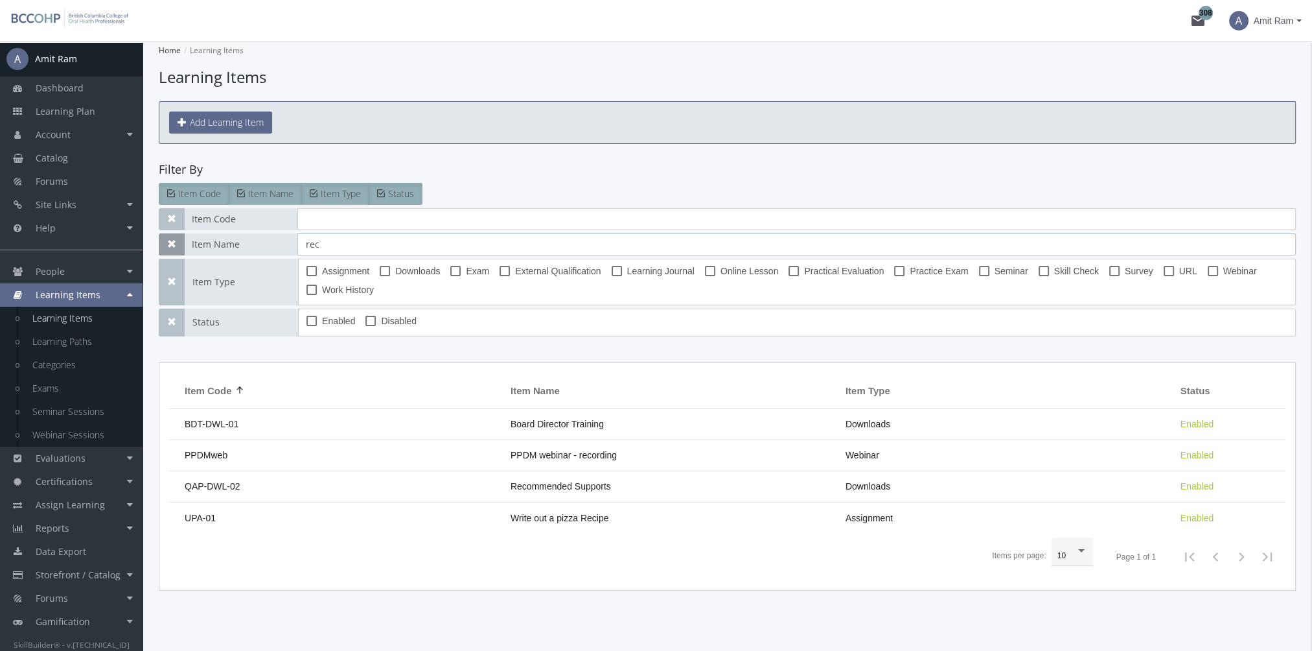
drag, startPoint x: 184, startPoint y: 241, endPoint x: 176, endPoint y: 239, distance: 8.0
click at [178, 239] on div "Item Name rec" at bounding box center [727, 244] width 1137 height 22
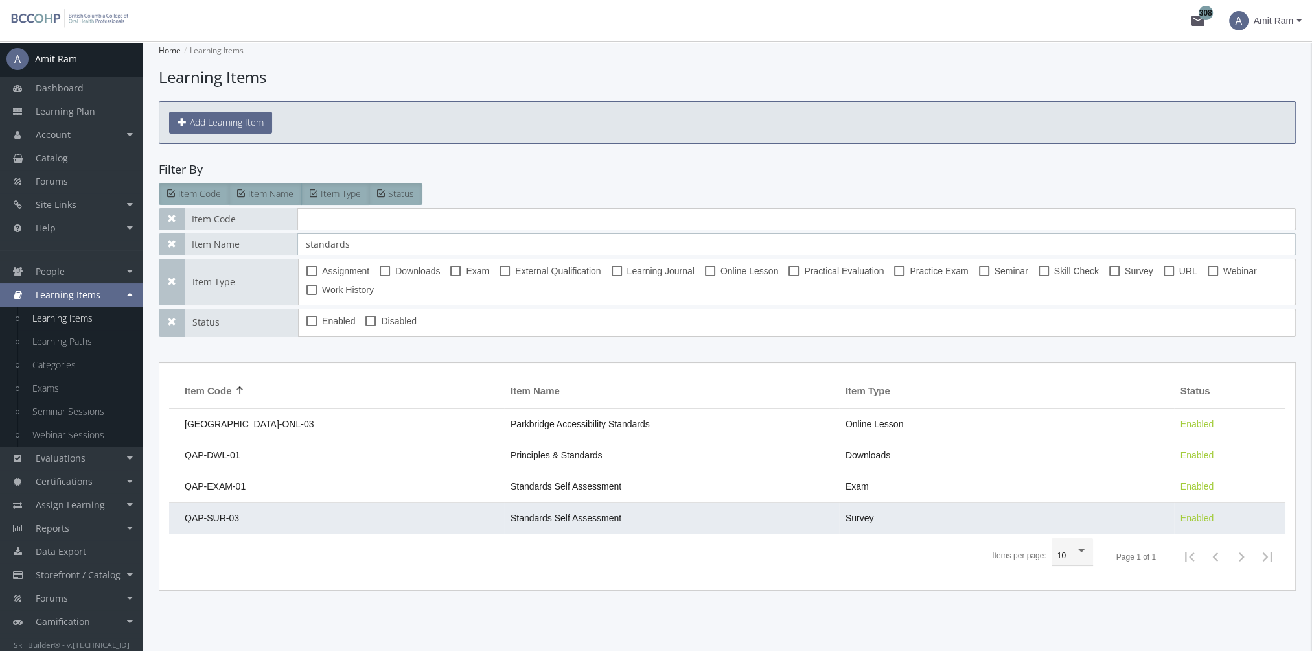
type input "standards"
click at [582, 513] on span "Standards Self Assessment" at bounding box center [566, 518] width 111 height 10
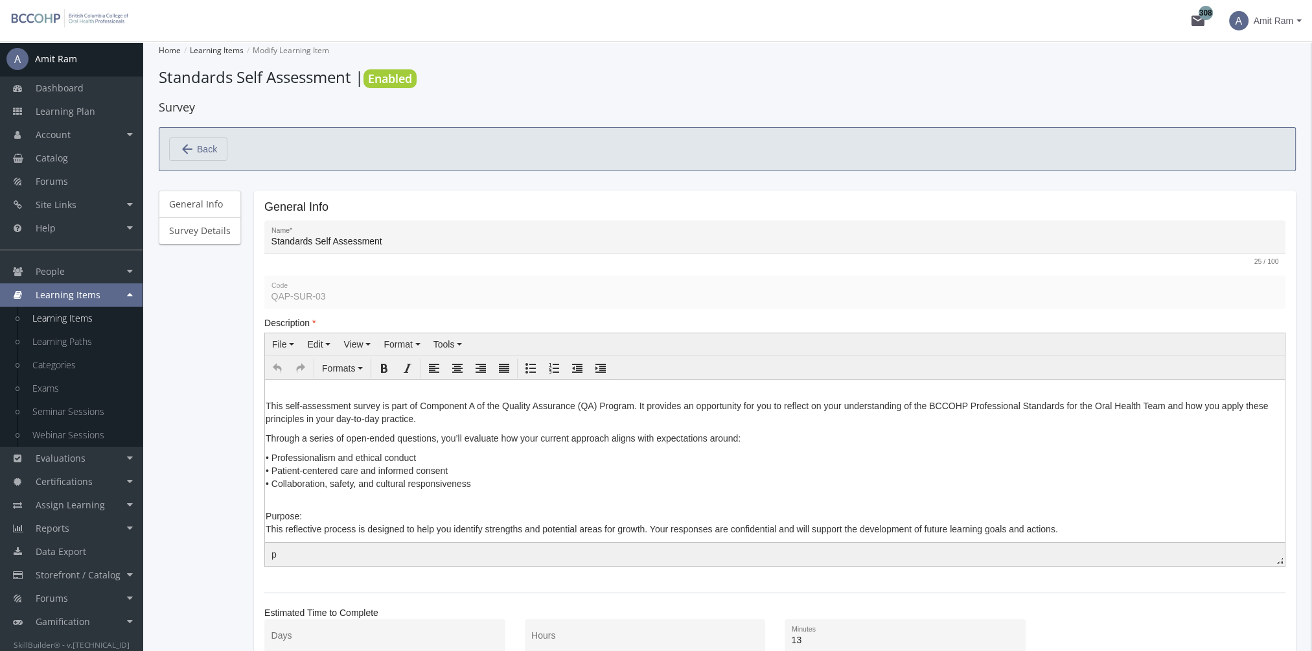
click at [268, 514] on p "Purpose: This reflective process is designed to help you identify strengths and…" at bounding box center [775, 515] width 1019 height 39
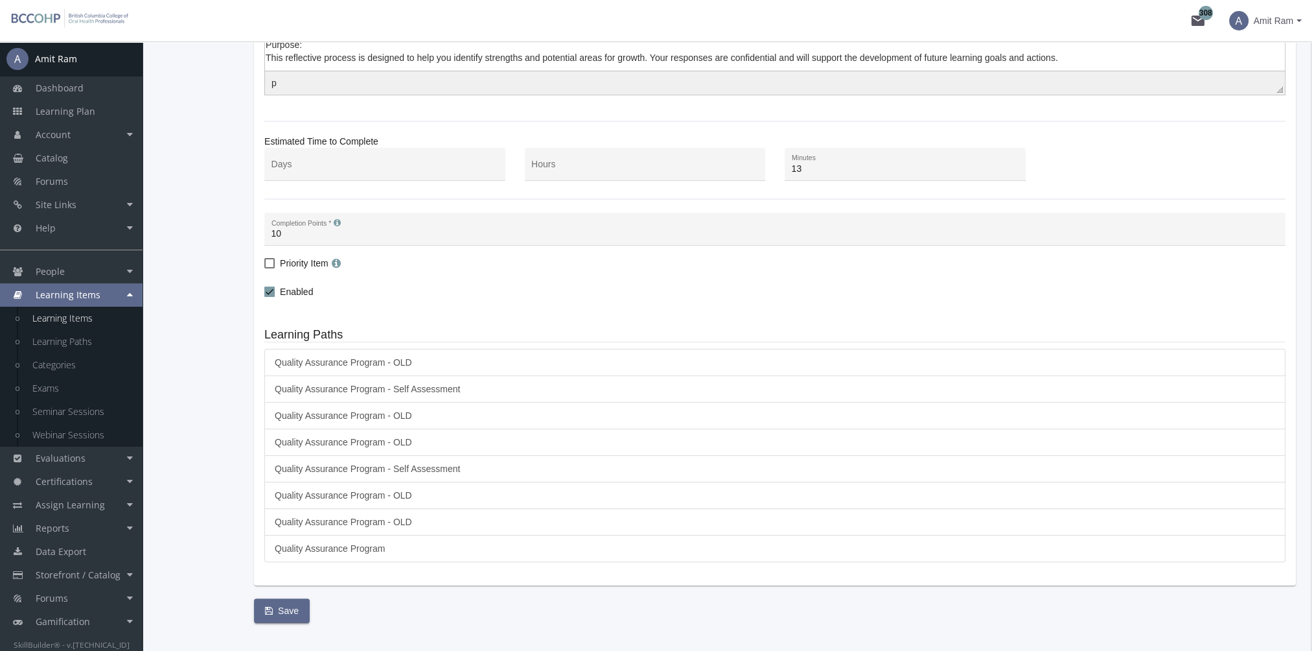
scroll to position [491, 0]
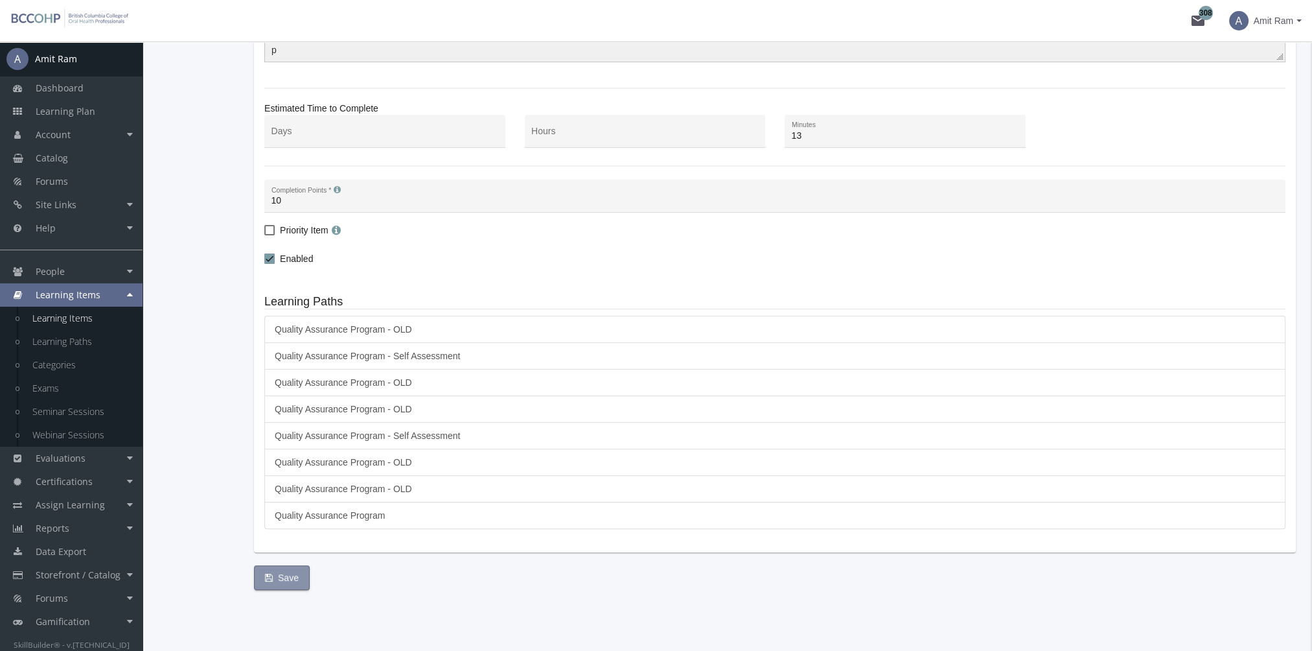
click at [281, 567] on span "Save" at bounding box center [282, 577] width 34 height 23
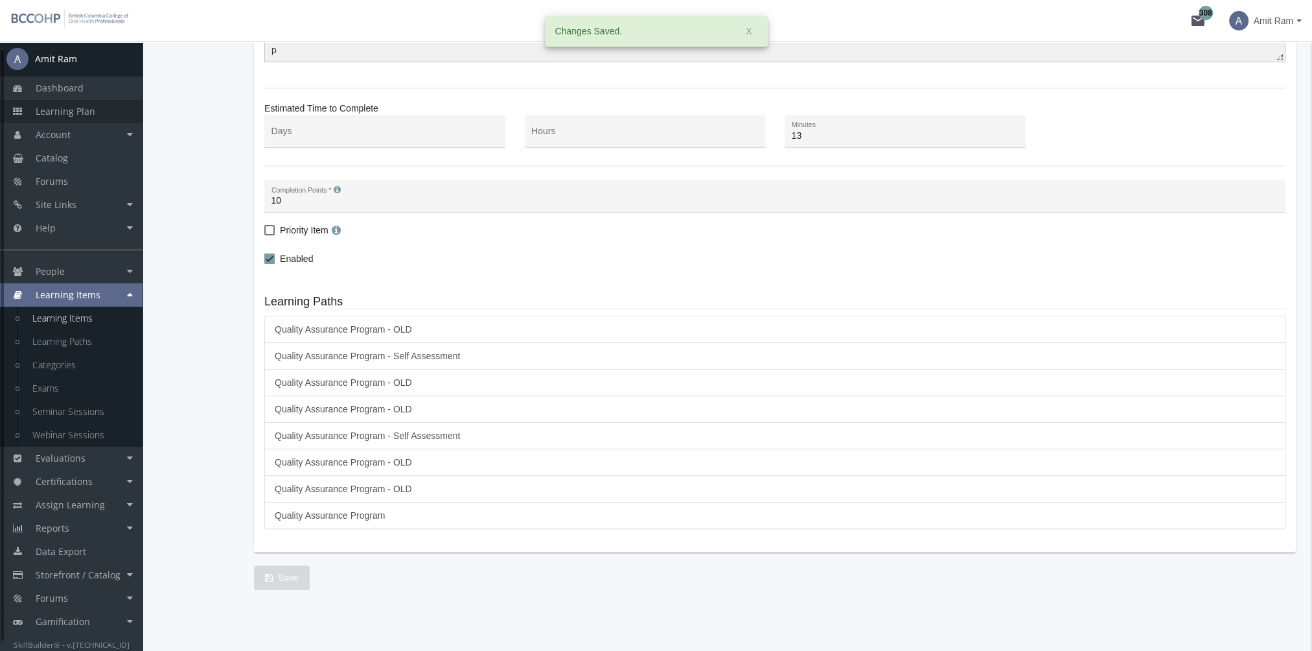
click at [93, 102] on link "Learning Plan" at bounding box center [71, 111] width 143 height 23
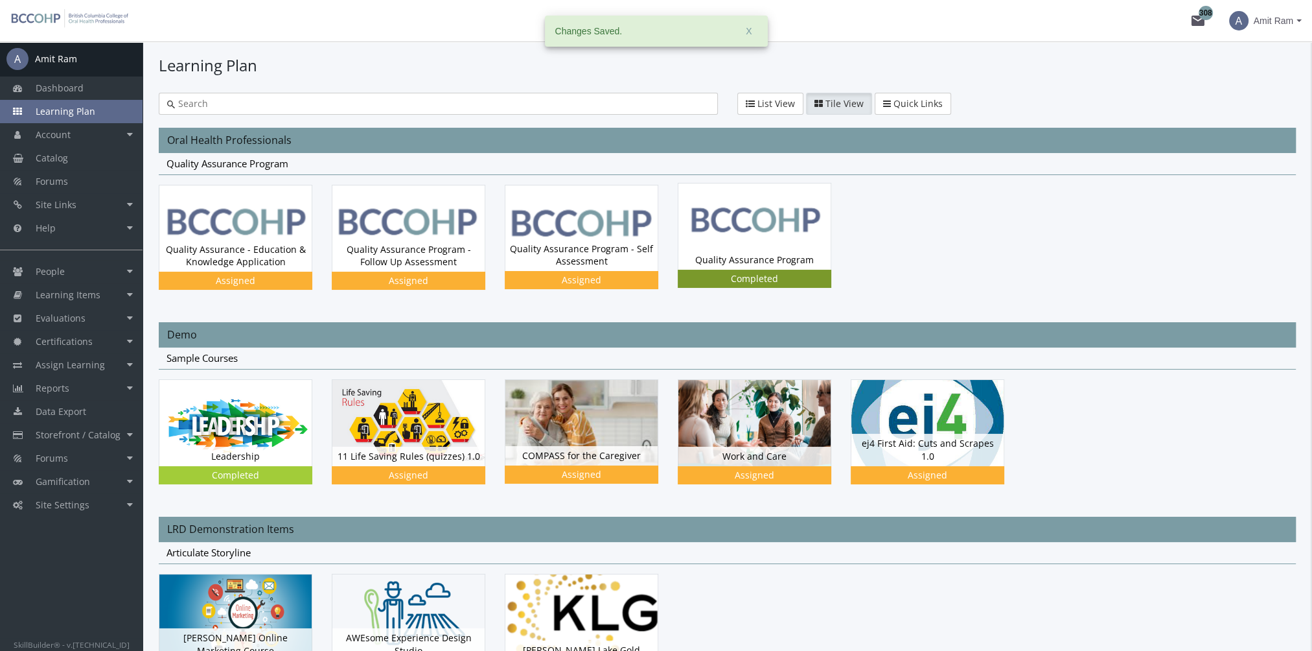
click at [762, 244] on img at bounding box center [755, 226] width 152 height 86
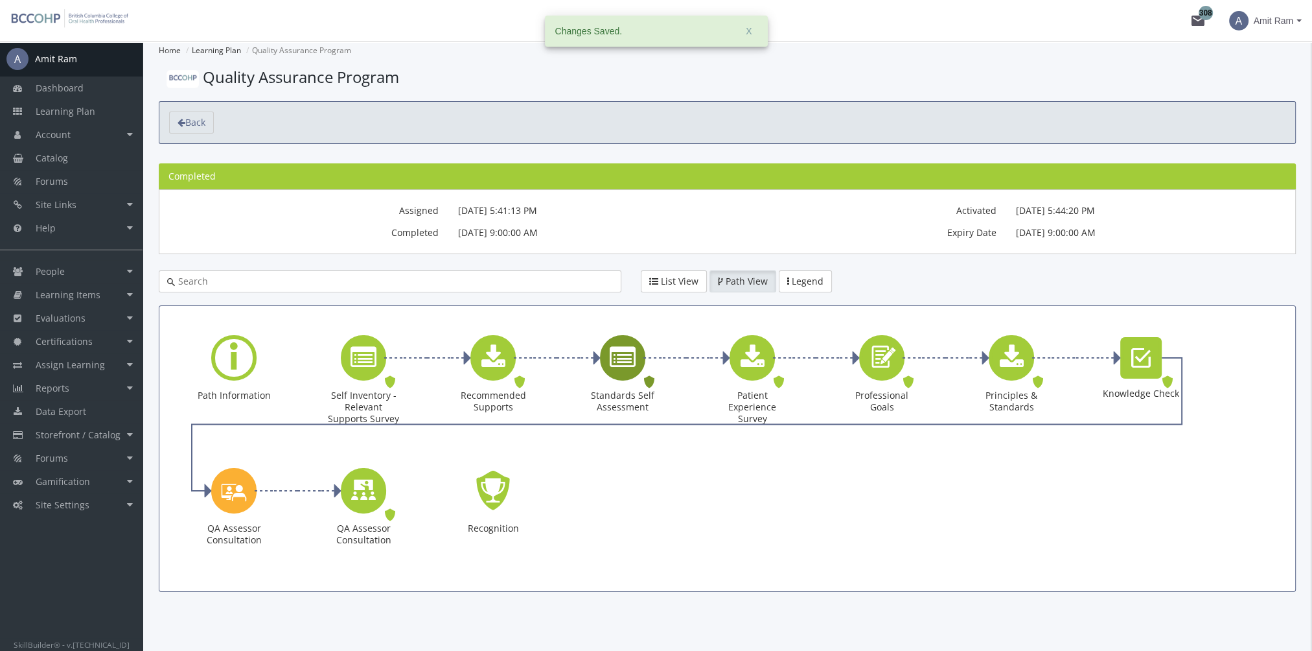
click at [626, 368] on icon "Standards Self Assessment" at bounding box center [623, 358] width 26 height 26
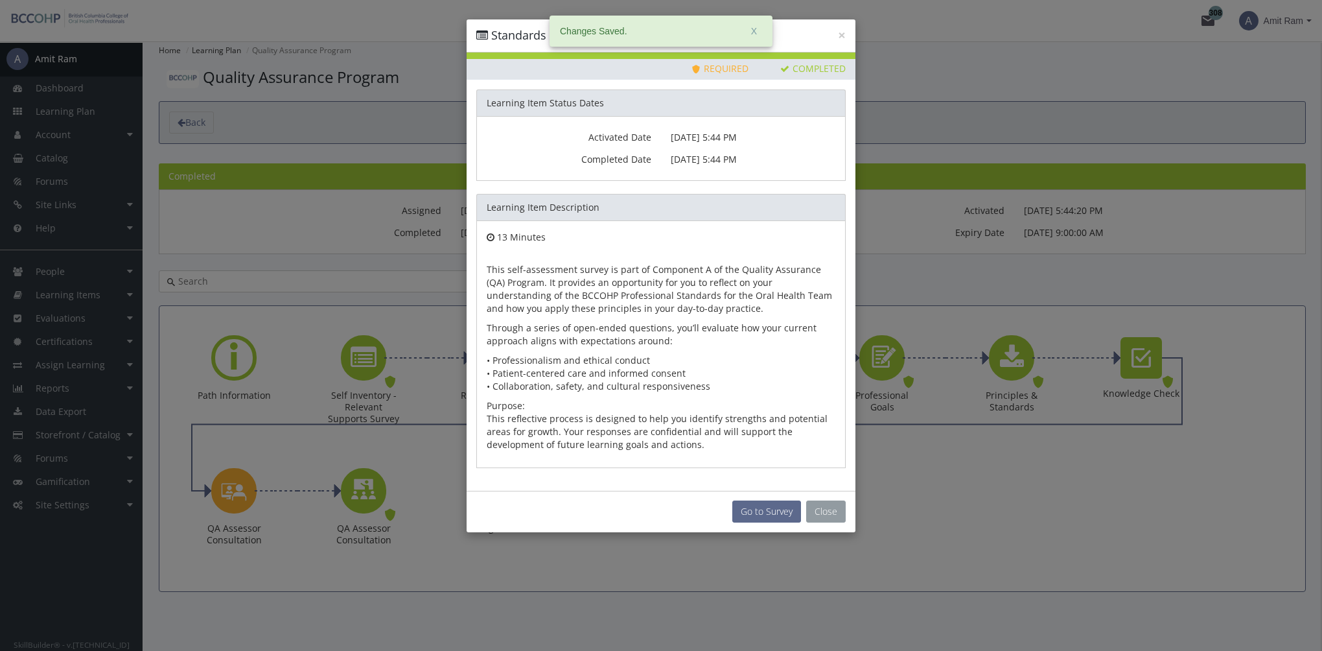
click at [835, 518] on button "Close" at bounding box center [826, 511] width 40 height 22
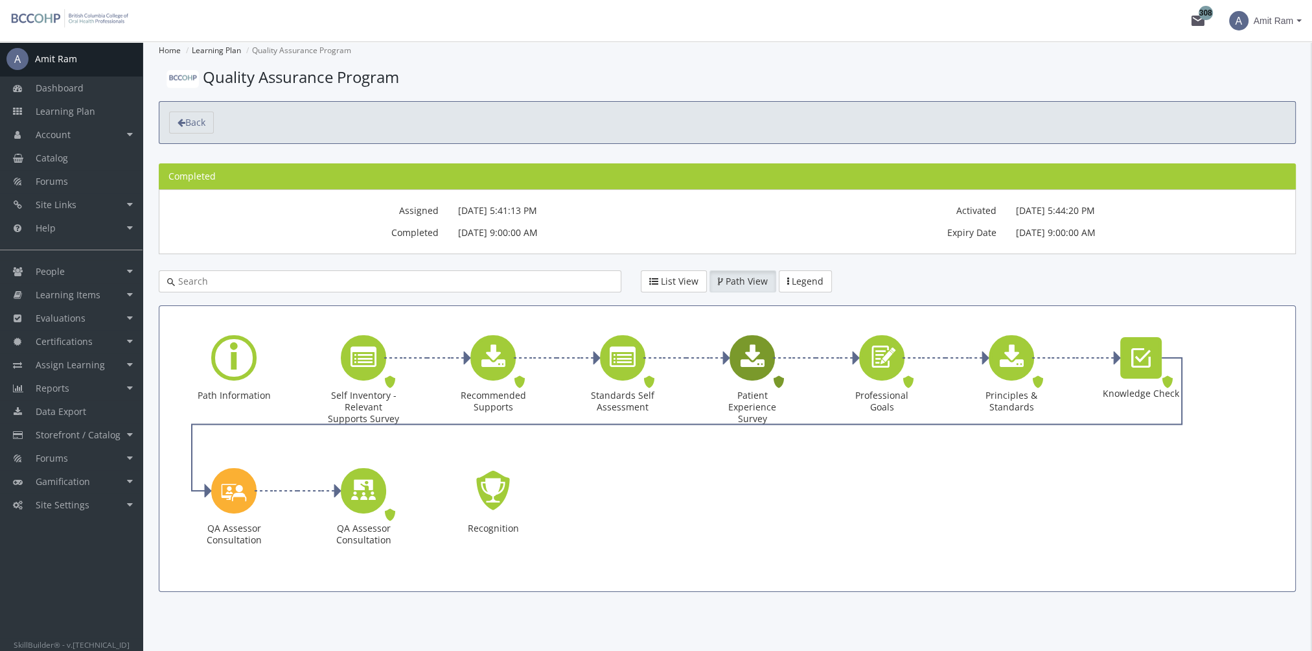
click at [760, 362] on icon "Patient Experience Survey" at bounding box center [753, 358] width 24 height 26
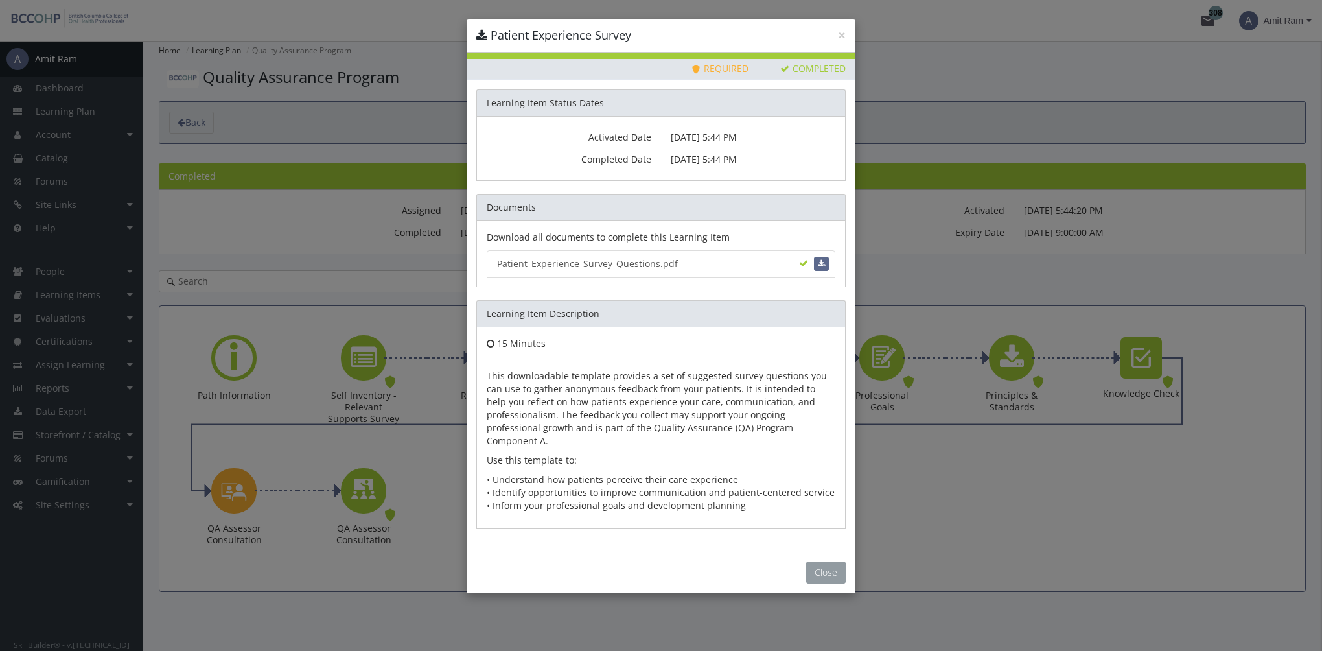
click at [830, 561] on button "Close" at bounding box center [826, 572] width 40 height 22
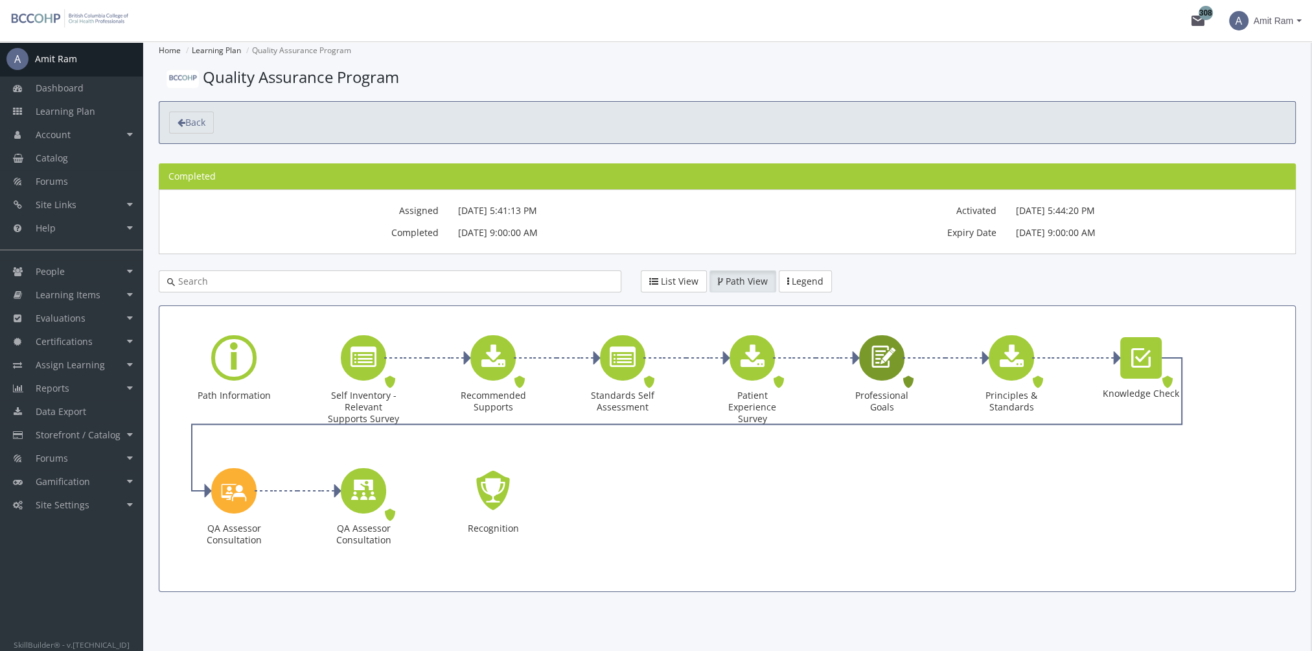
click at [879, 360] on icon "Professional Goals" at bounding box center [882, 357] width 30 height 37
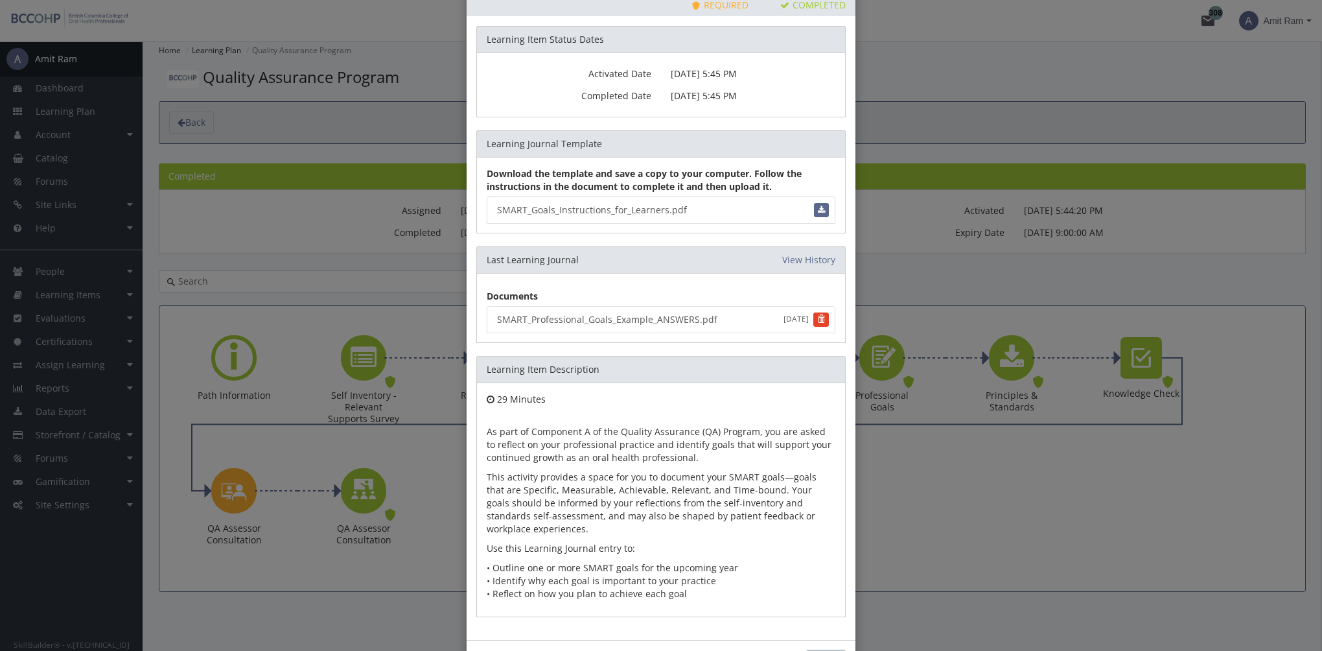
scroll to position [111, 0]
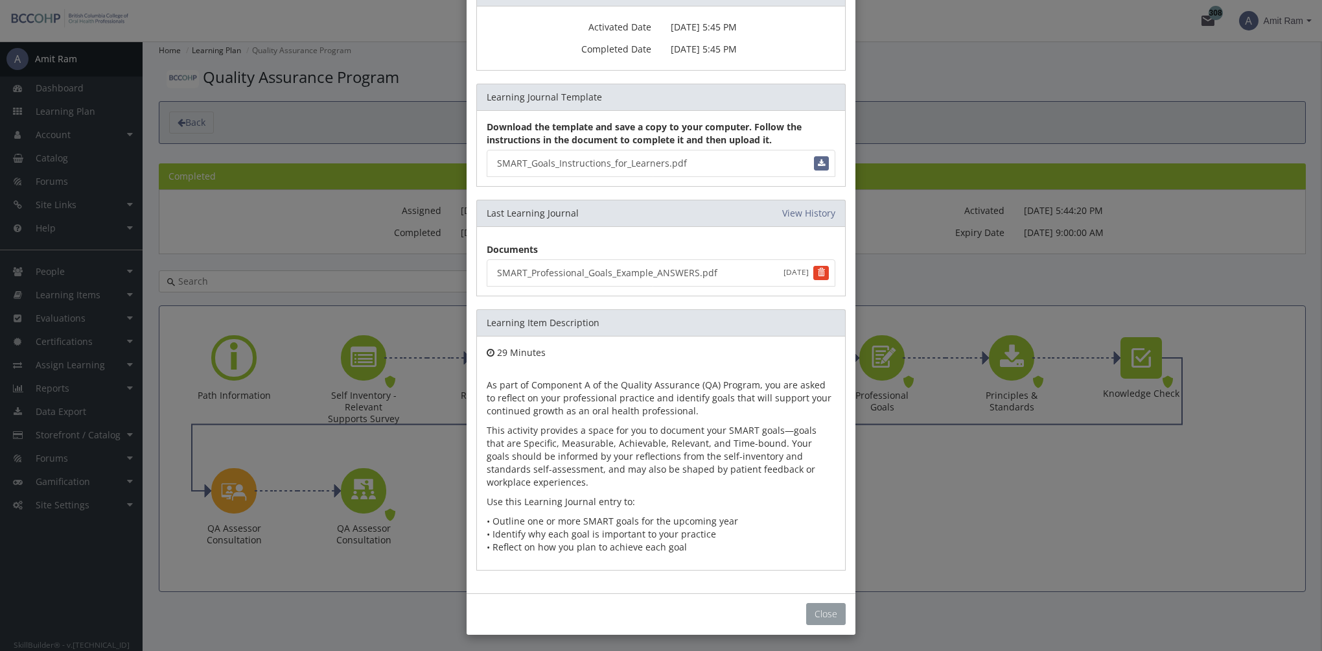
click at [835, 616] on button "Close" at bounding box center [826, 614] width 40 height 22
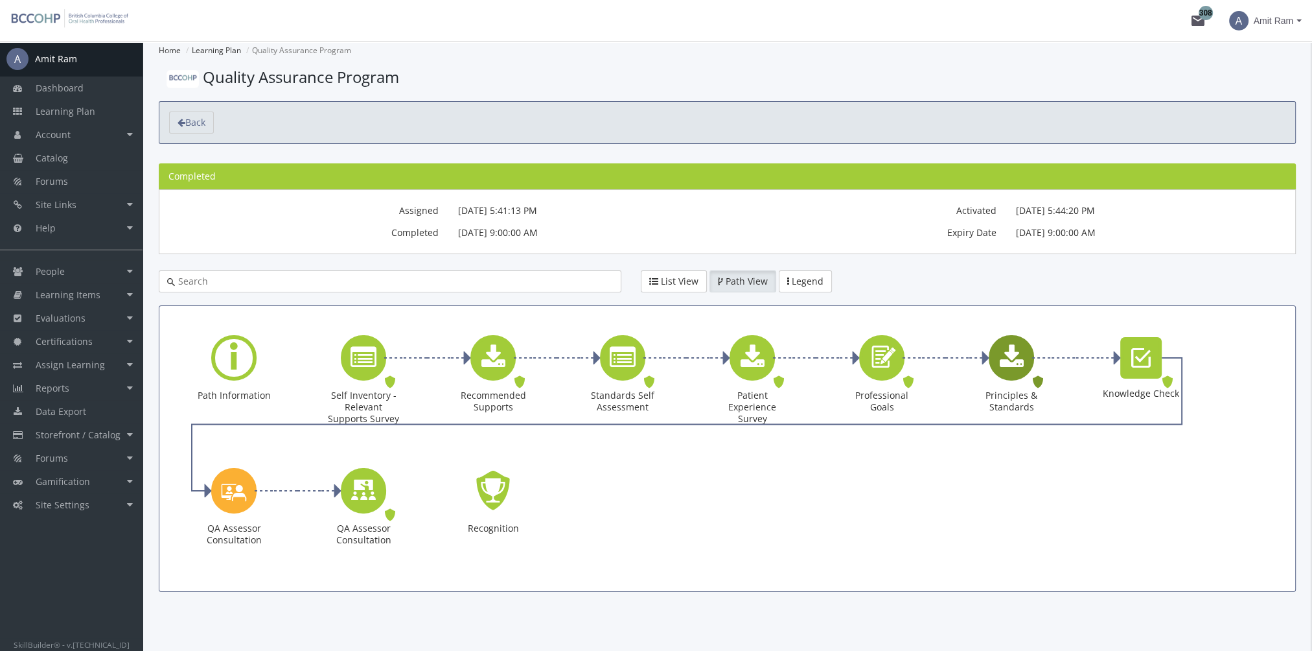
click at [1026, 365] on div "Principles & Standards" at bounding box center [1011, 357] width 45 height 45
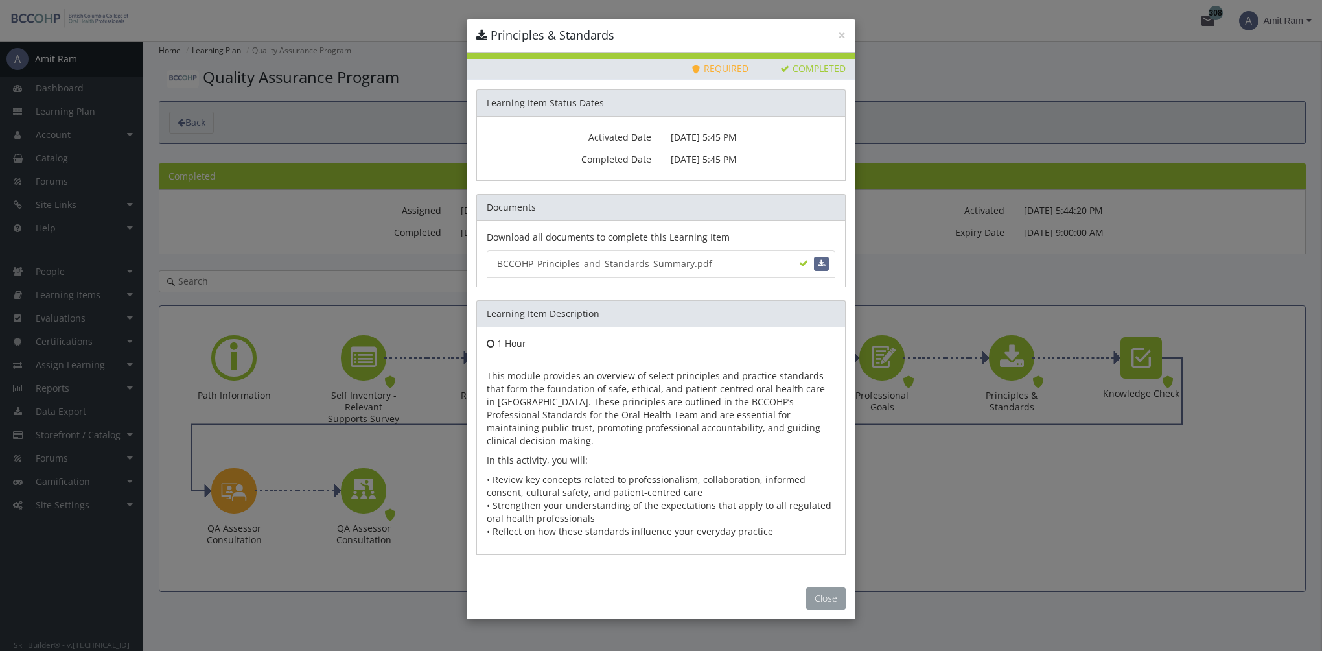
click at [827, 587] on button "Close" at bounding box center [826, 598] width 40 height 22
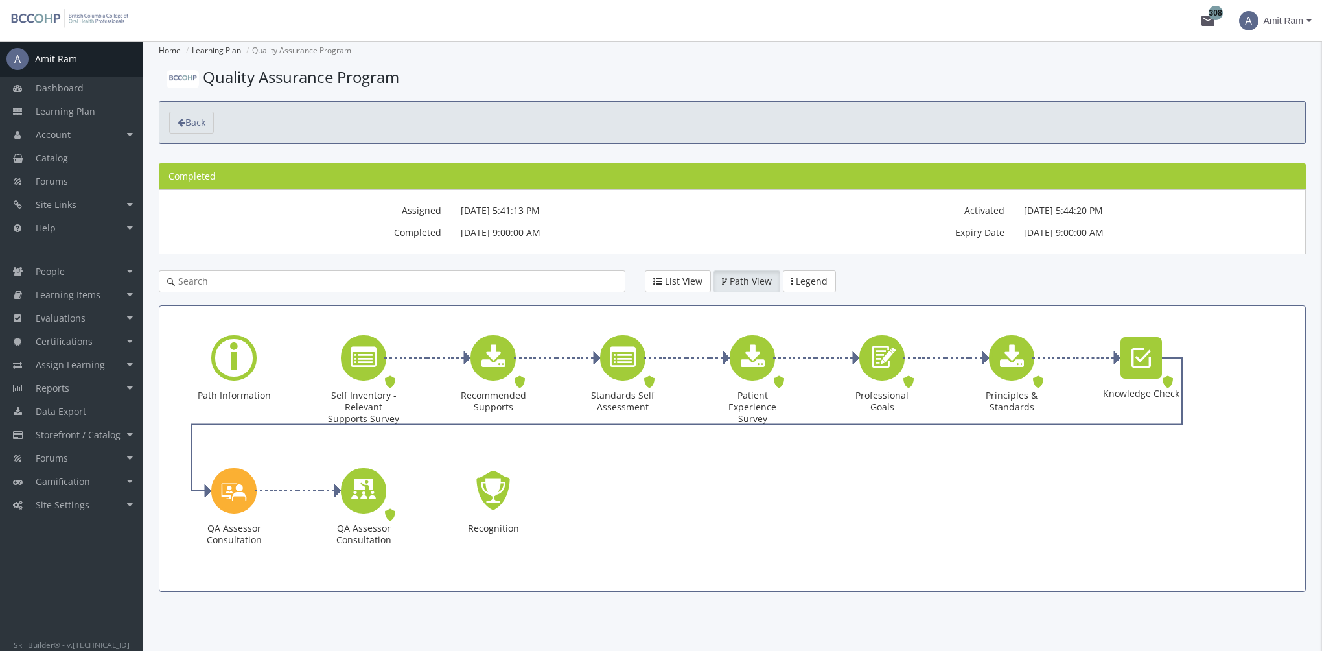
click at [1143, 362] on div "× Principles & Standards Priority This Learning Item has been designated as a P…" at bounding box center [661, 325] width 1322 height 651
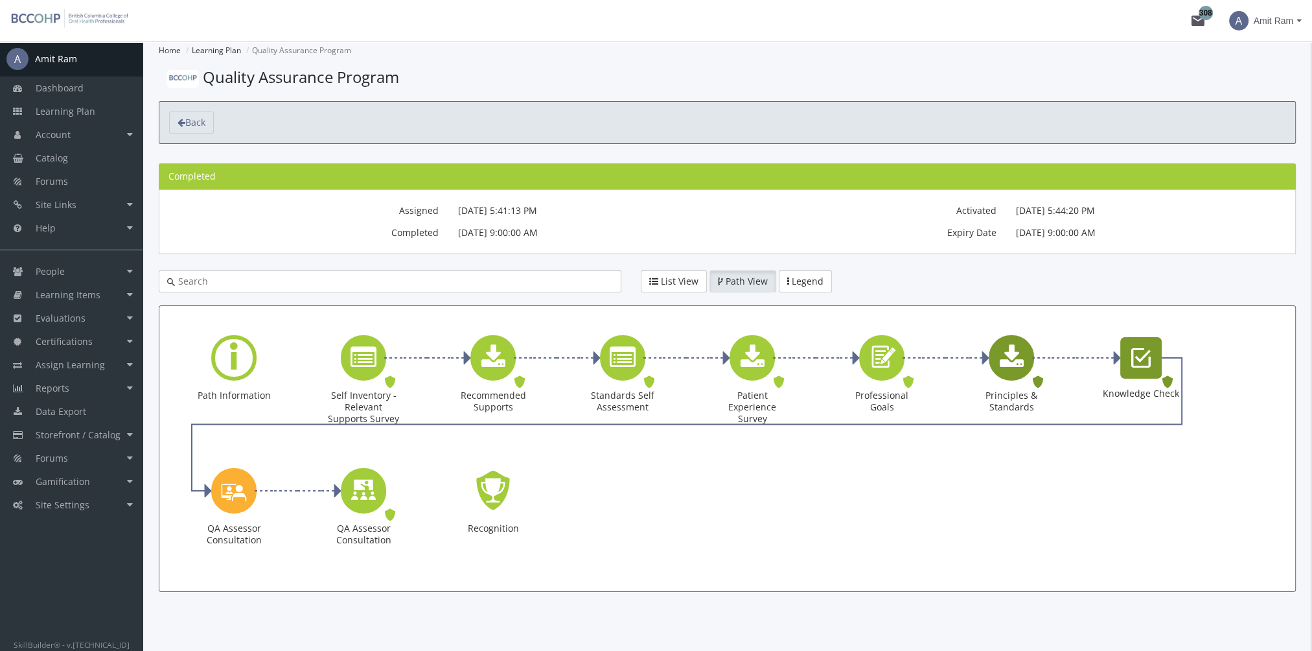
click at [1143, 361] on icon "Knowledge Check" at bounding box center [1141, 358] width 19 height 26
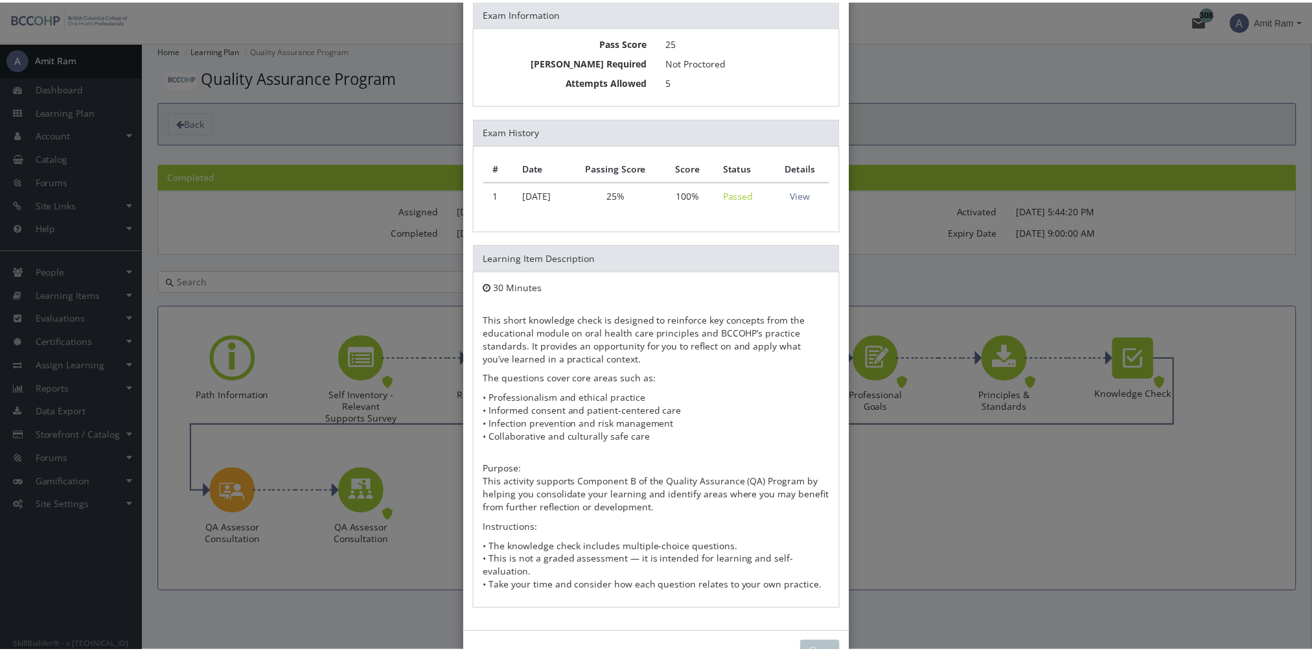
scroll to position [220, 0]
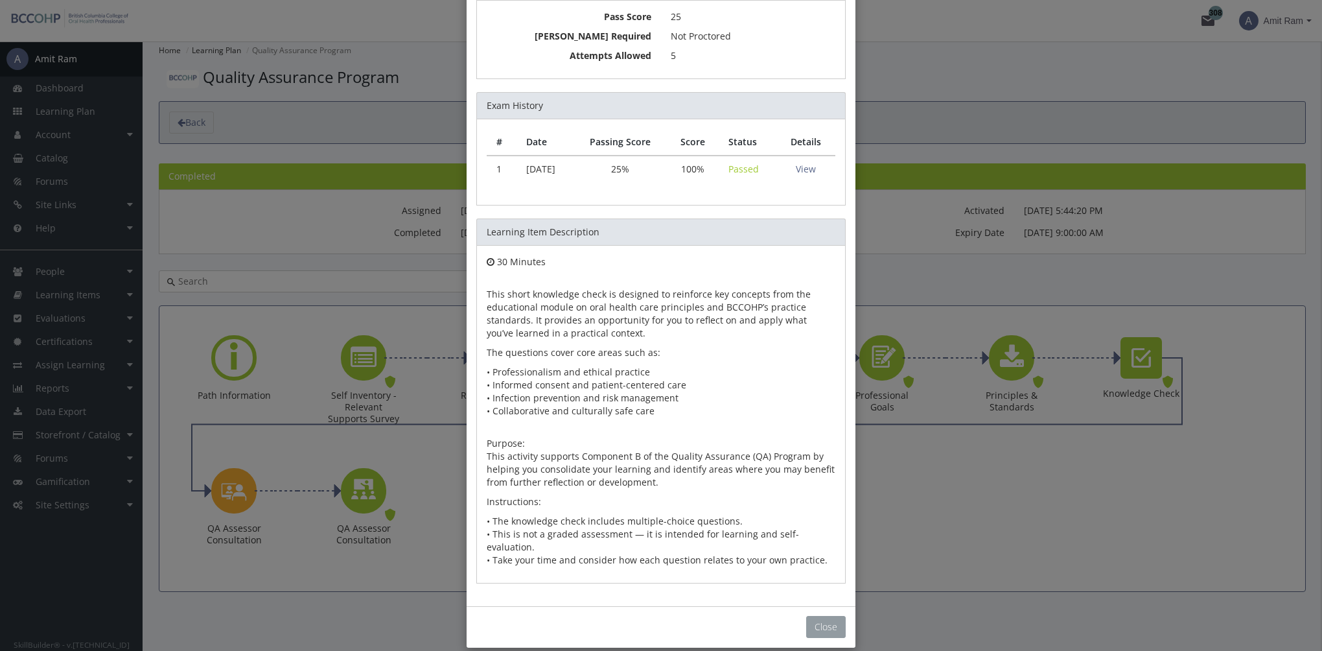
click at [819, 616] on button "Close" at bounding box center [826, 627] width 40 height 22
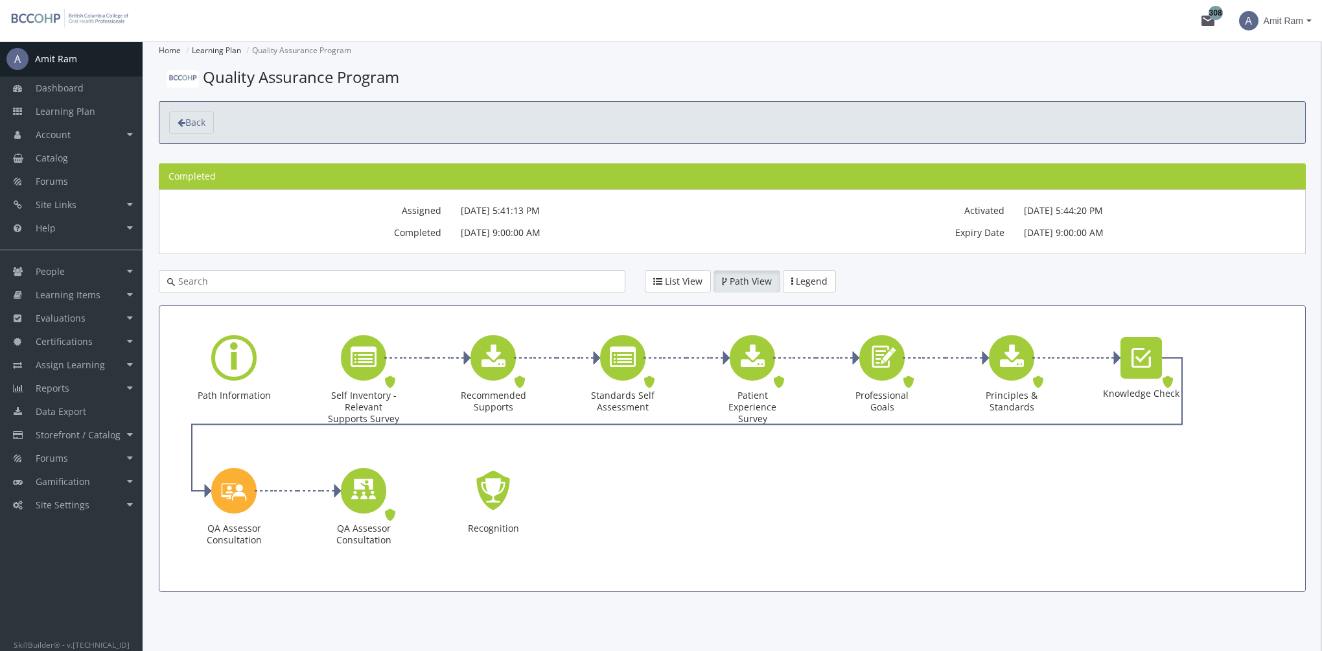
click at [96, 304] on div "× Knowledge Check Priority This Learning Item has been designated as a Priority…" at bounding box center [661, 325] width 1322 height 651
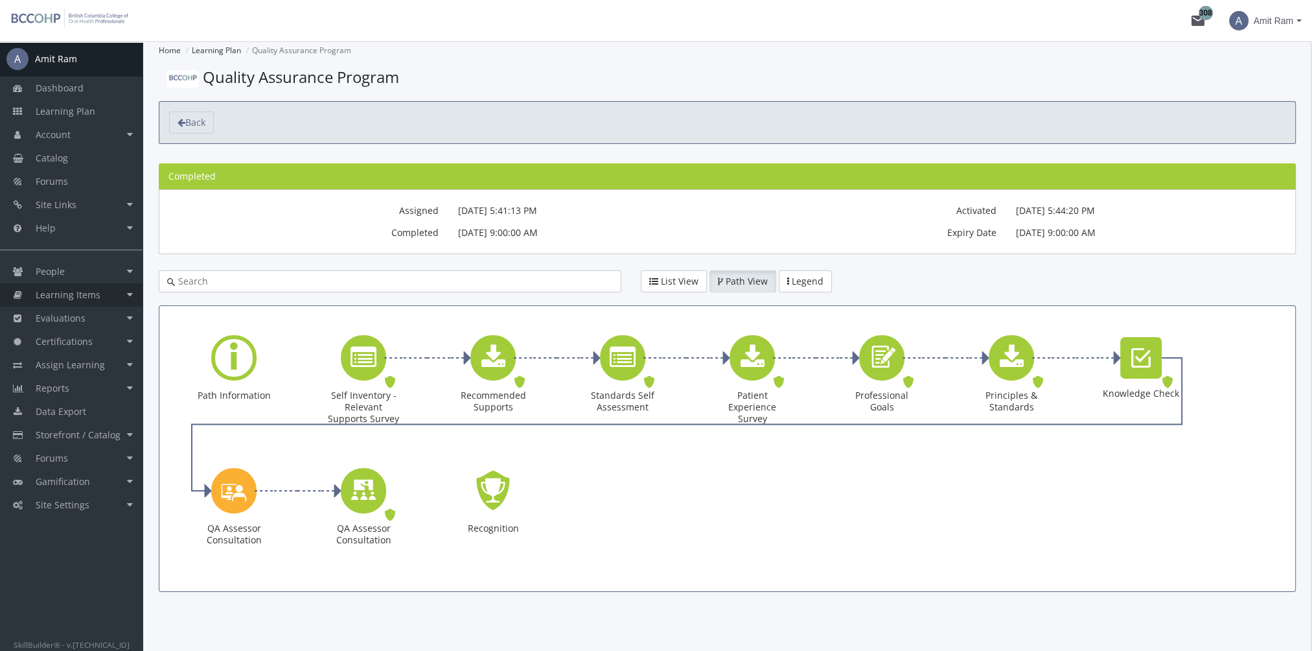
click at [93, 290] on span "Learning Items" at bounding box center [68, 294] width 65 height 12
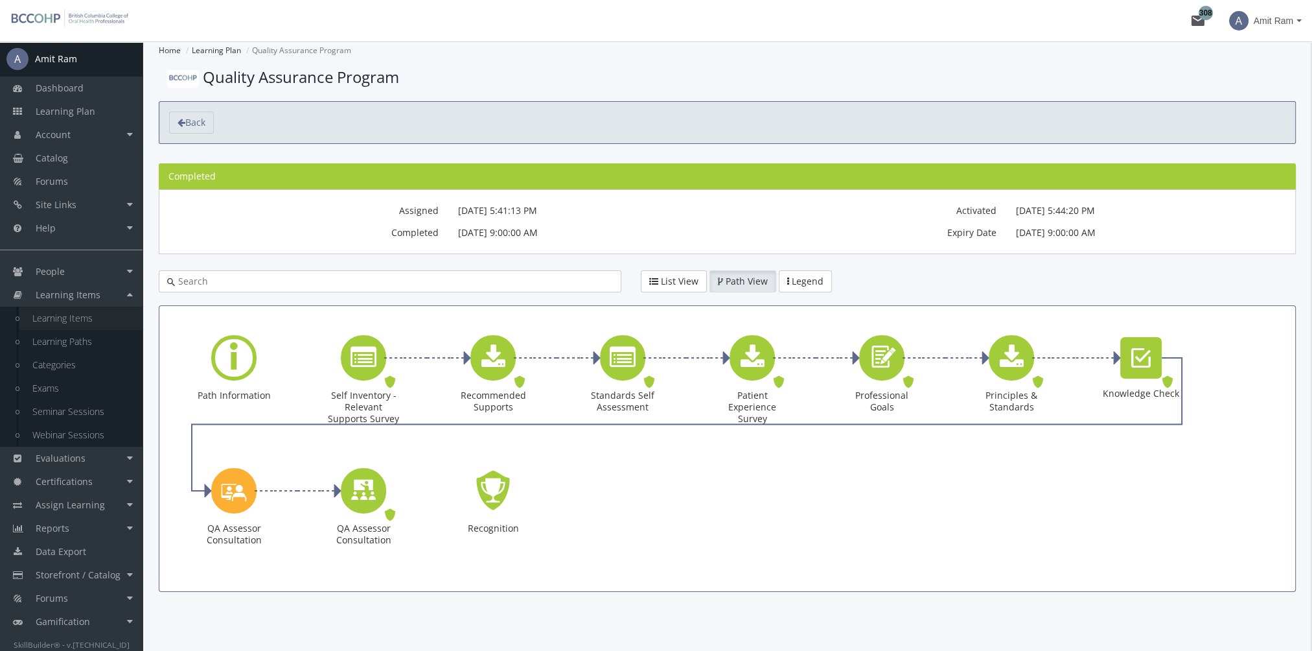
click at [95, 325] on link "Learning Items" at bounding box center [80, 318] width 123 height 23
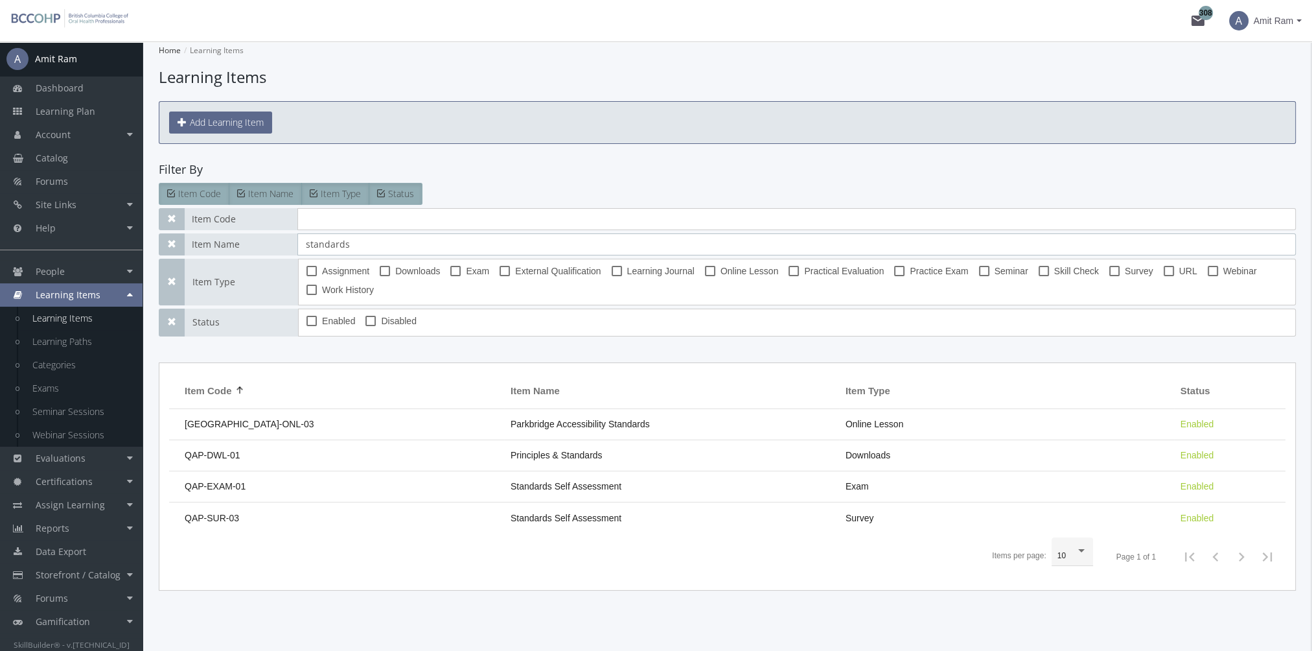
drag, startPoint x: 297, startPoint y: 246, endPoint x: 238, endPoint y: 245, distance: 59.6
click at [241, 246] on div "Item Name standards" at bounding box center [727, 244] width 1137 height 22
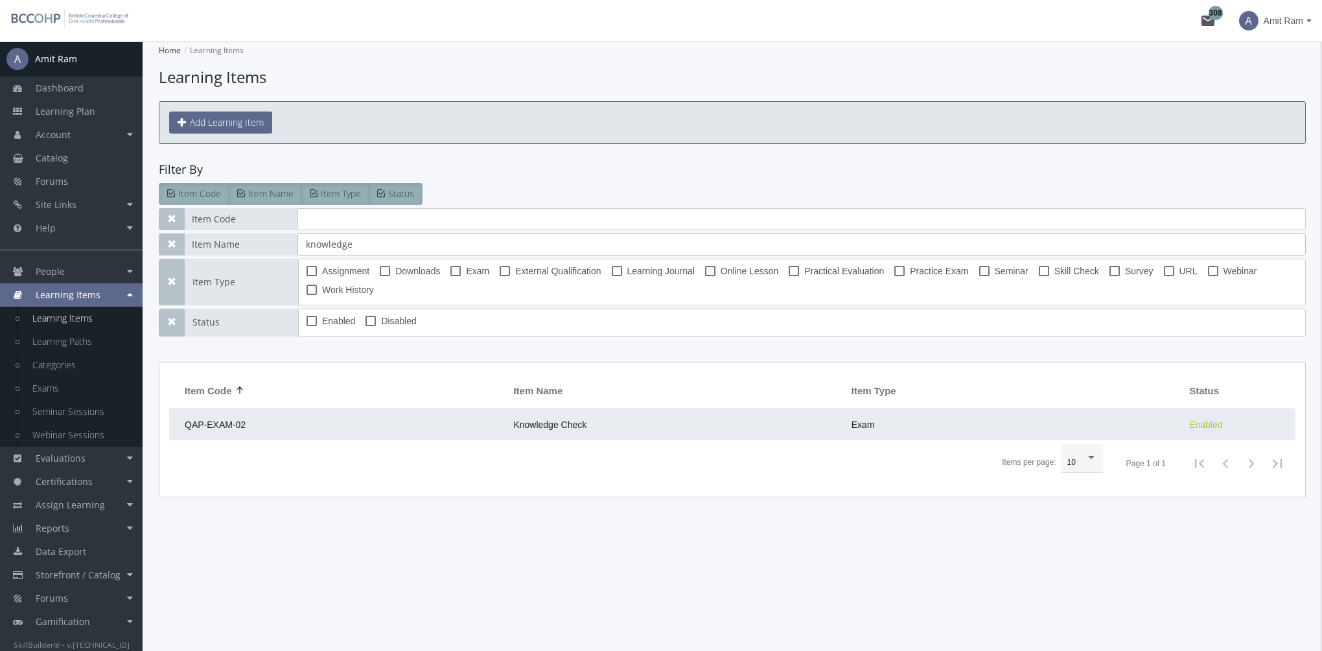
type input "knowledge"
click at [520, 430] on td "Knowledge Check" at bounding box center [676, 424] width 338 height 31
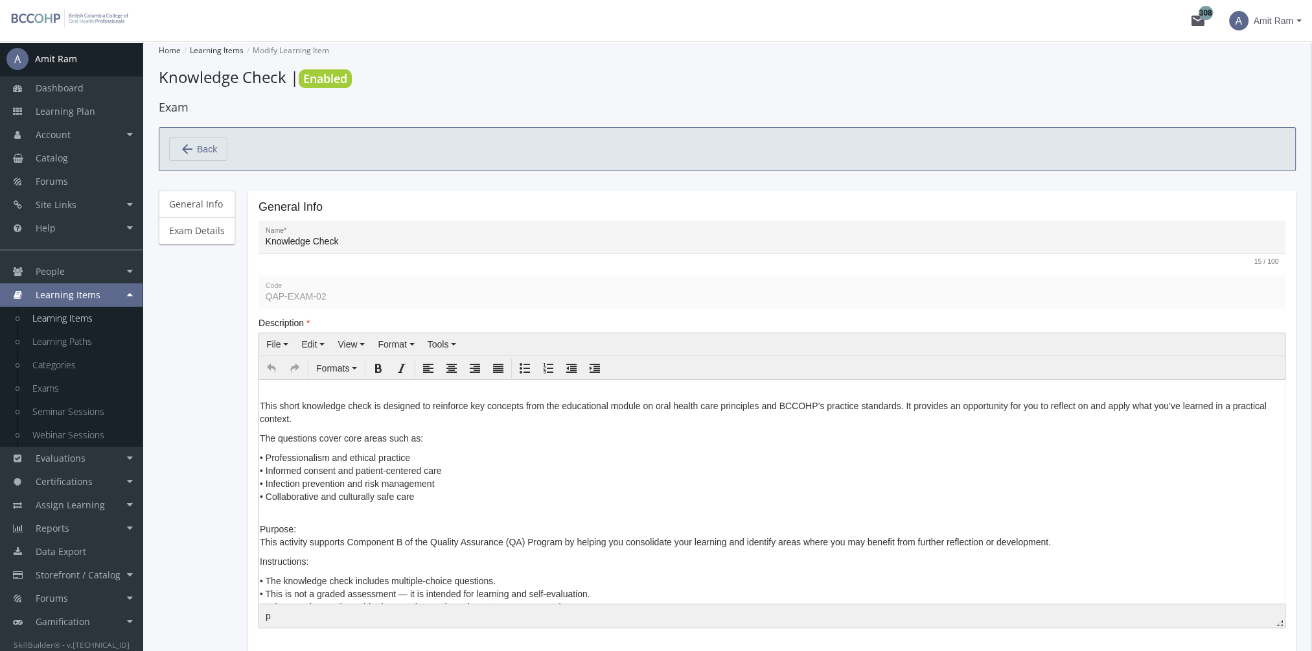
click at [262, 529] on p "Purpose: This activity supports Component B of the Quality Assurance (QA) Progr…" at bounding box center [772, 528] width 1025 height 39
click at [261, 529] on p "Purpose: This activity supports Component B of the Quality Assurance (QA) Progr…" at bounding box center [772, 528] width 1025 height 39
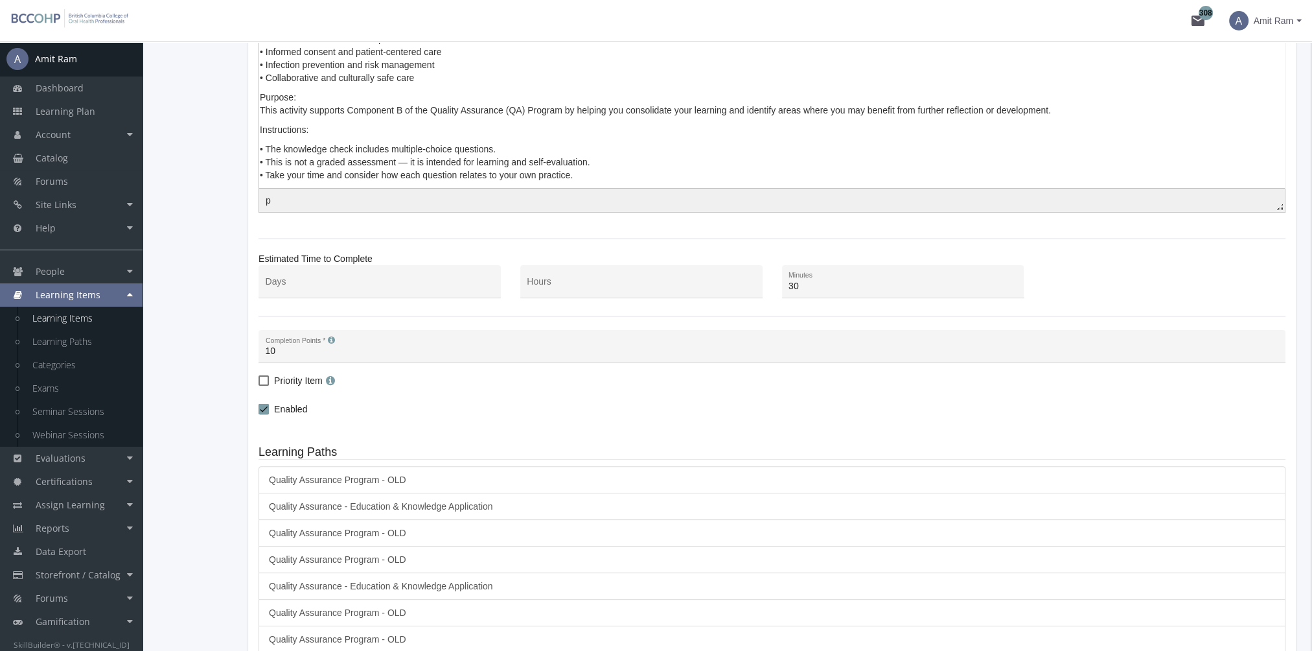
scroll to position [518, 0]
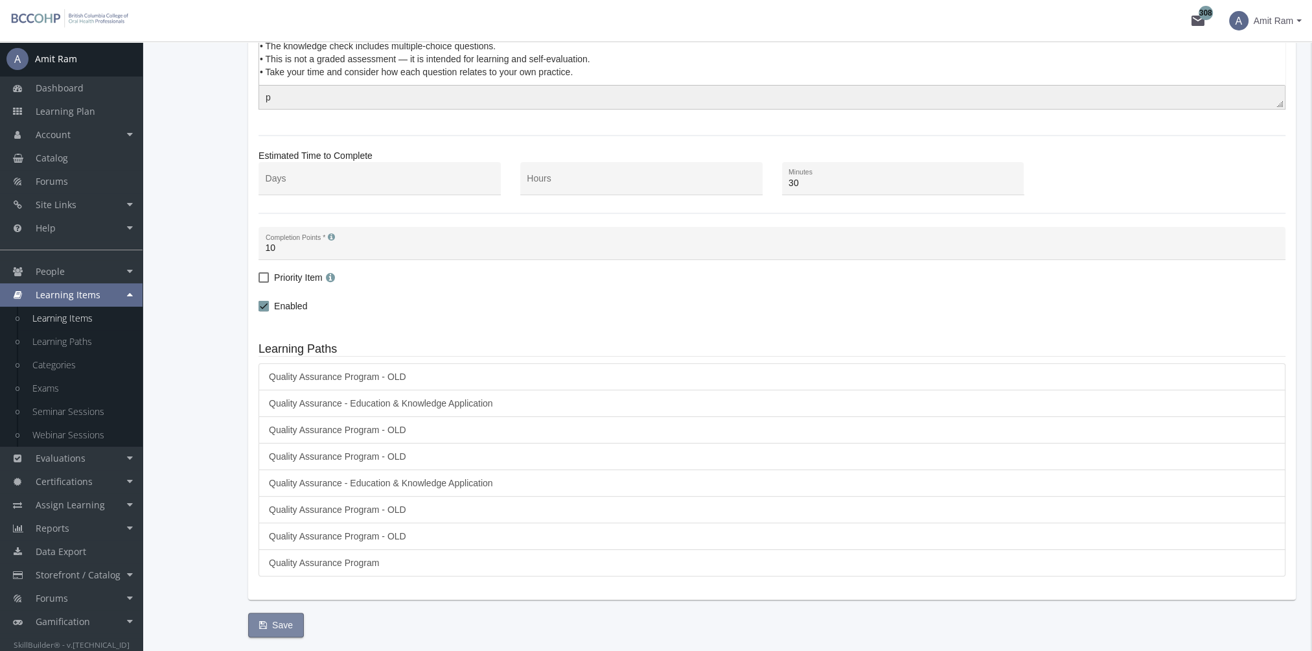
click at [288, 620] on span "Save" at bounding box center [276, 624] width 34 height 23
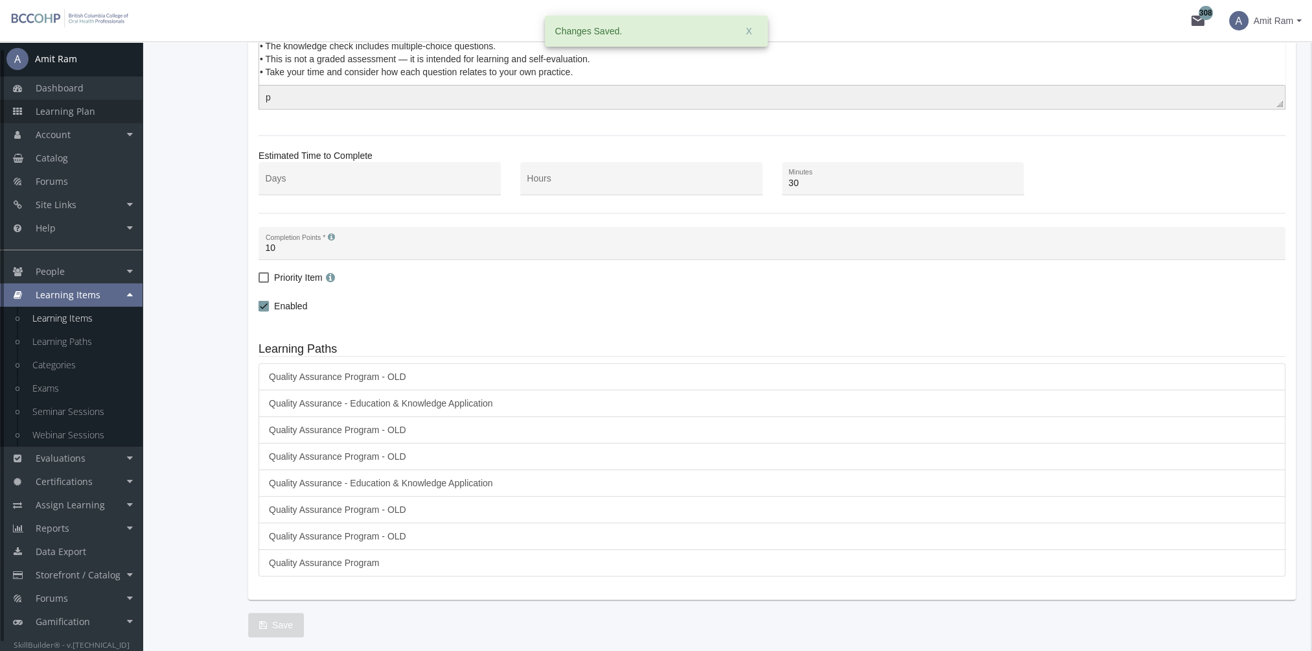
click at [109, 111] on link "Learning Plan" at bounding box center [71, 111] width 143 height 23
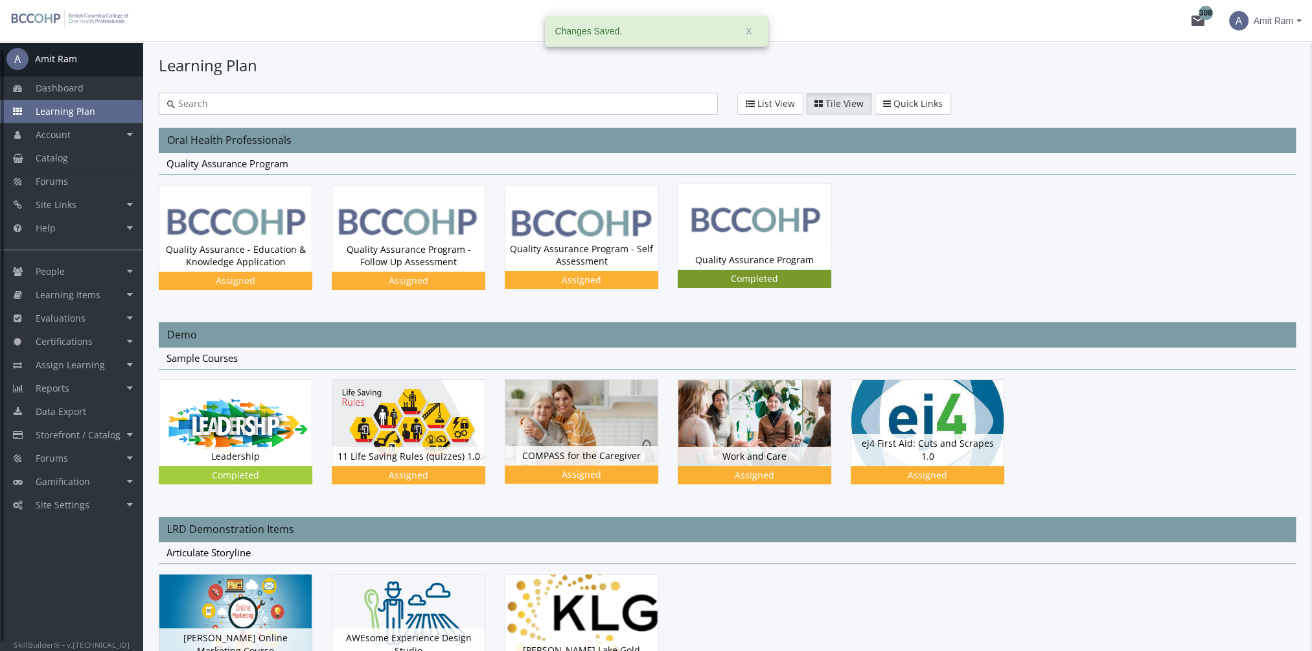
click at [756, 262] on div "Quality Assurance Program Status Completed" at bounding box center [755, 259] width 152 height 19
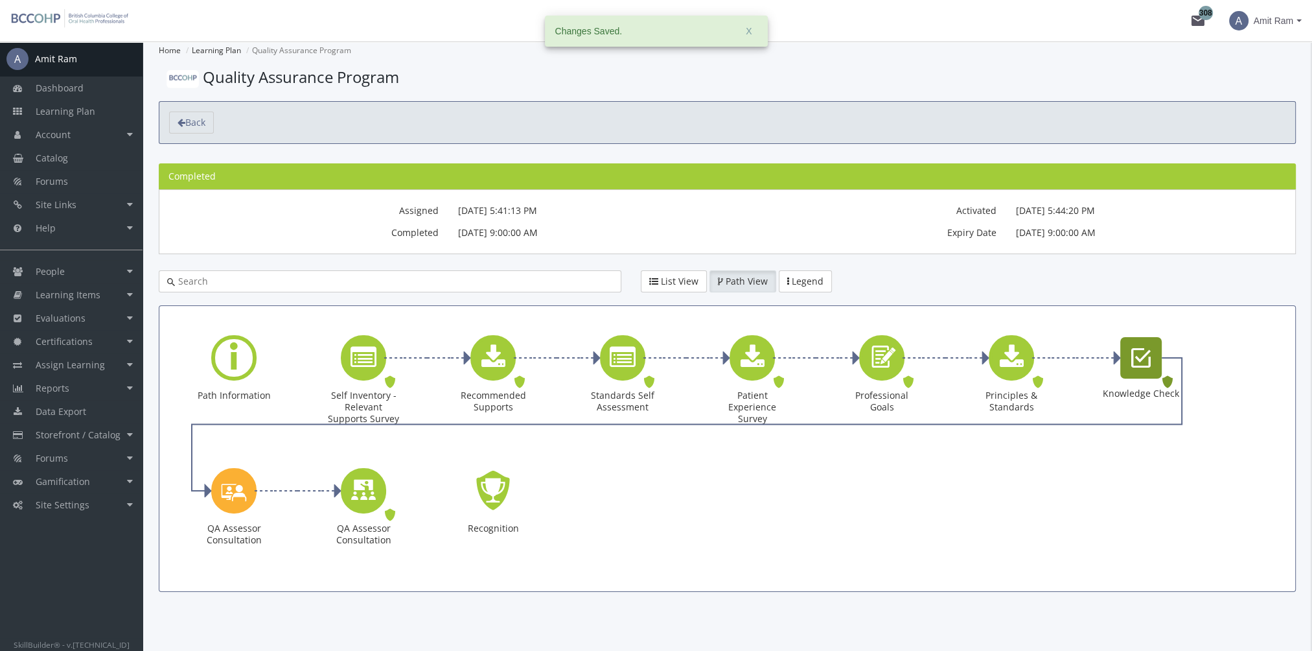
click at [1140, 351] on icon "Knowledge Check" at bounding box center [1141, 358] width 19 height 26
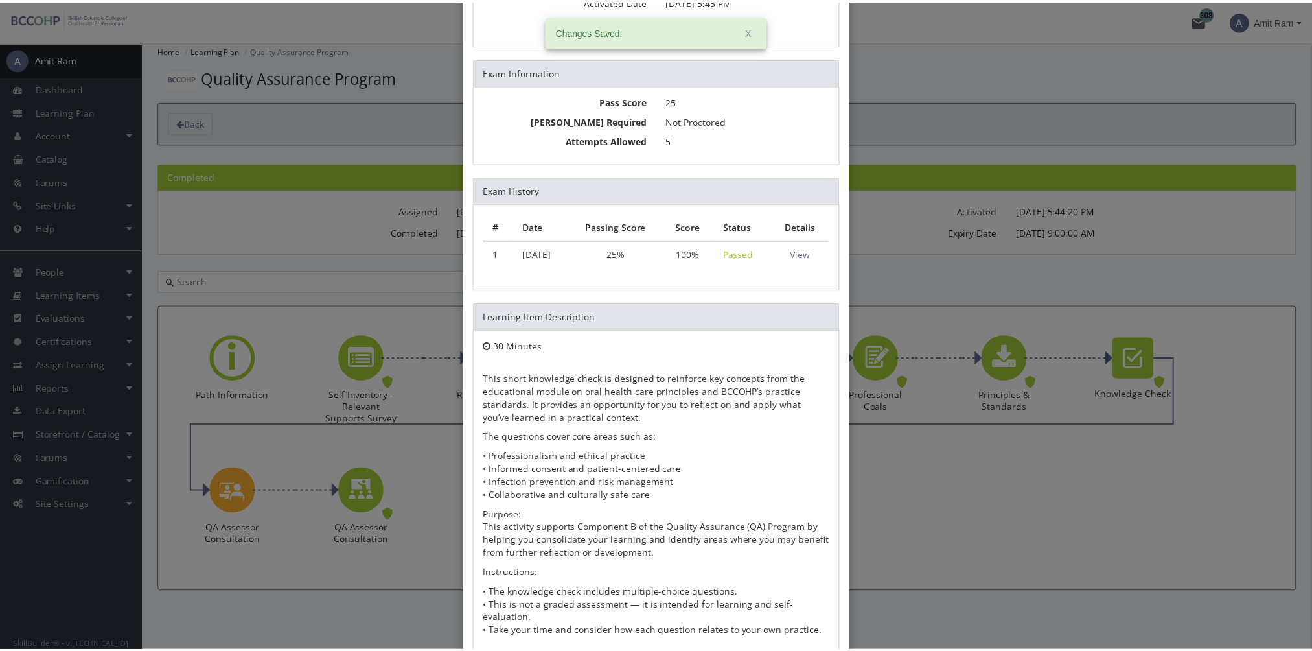
scroll to position [207, 0]
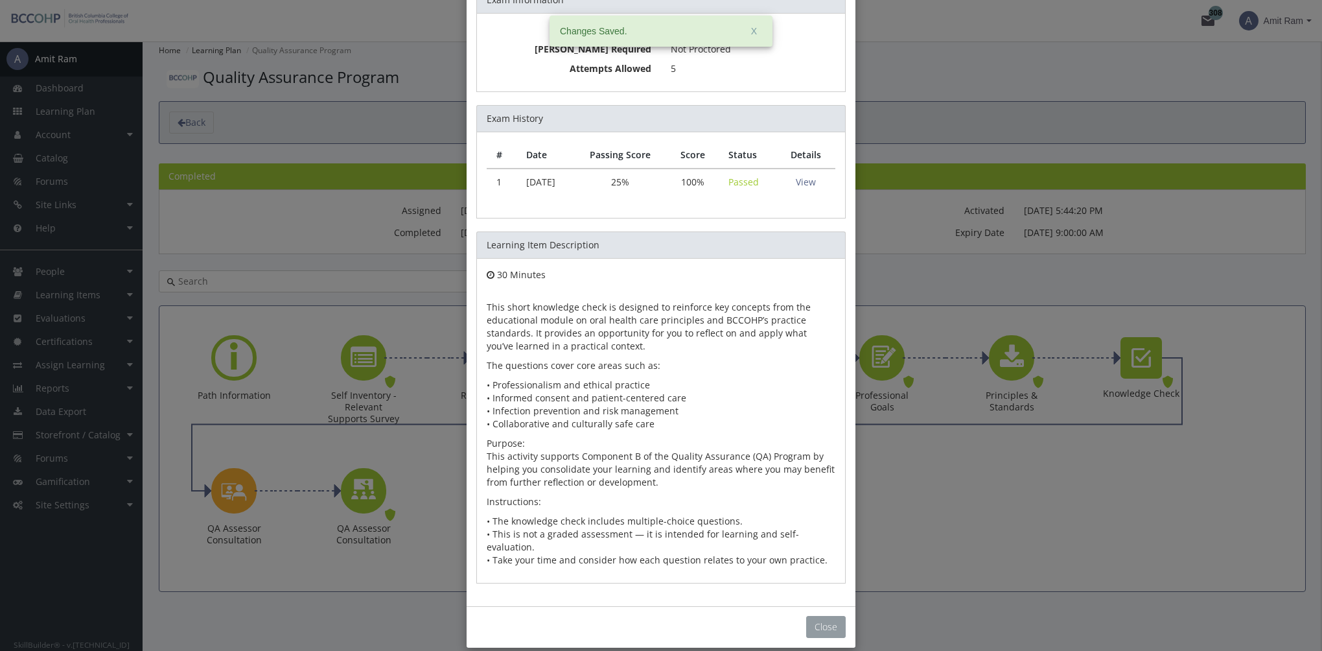
click at [823, 616] on button "Close" at bounding box center [826, 627] width 40 height 22
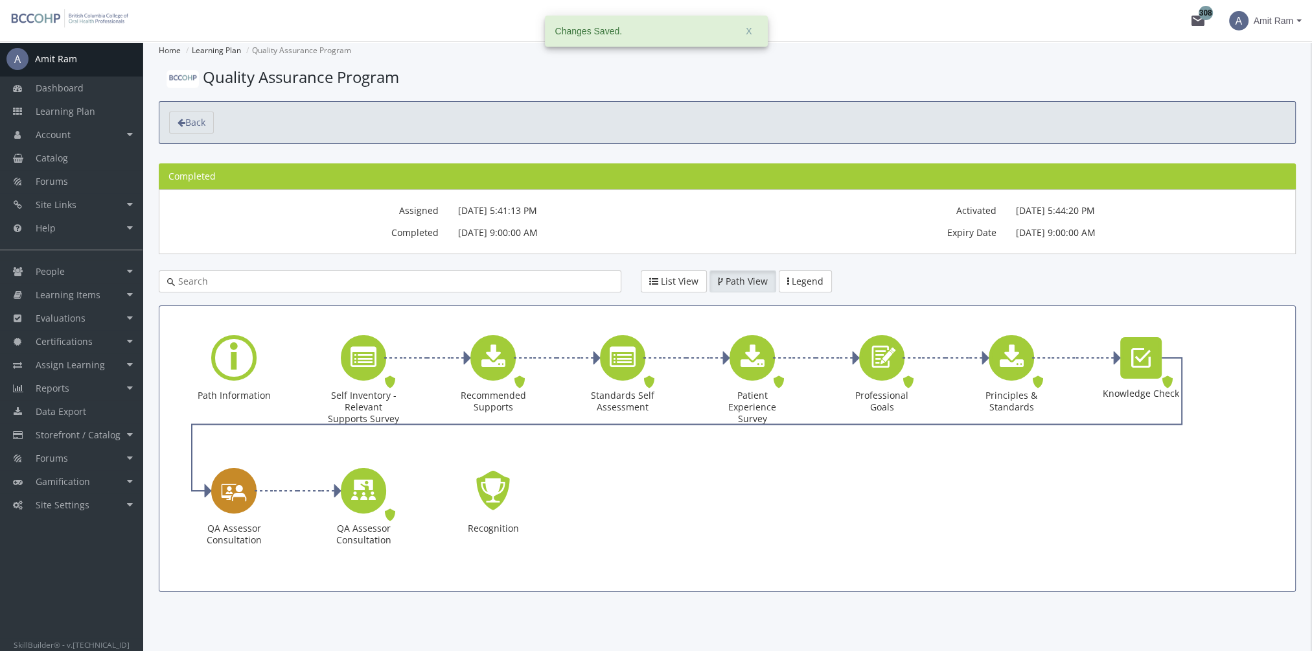
click at [233, 493] on icon "QA Assessor Consultation" at bounding box center [234, 490] width 26 height 37
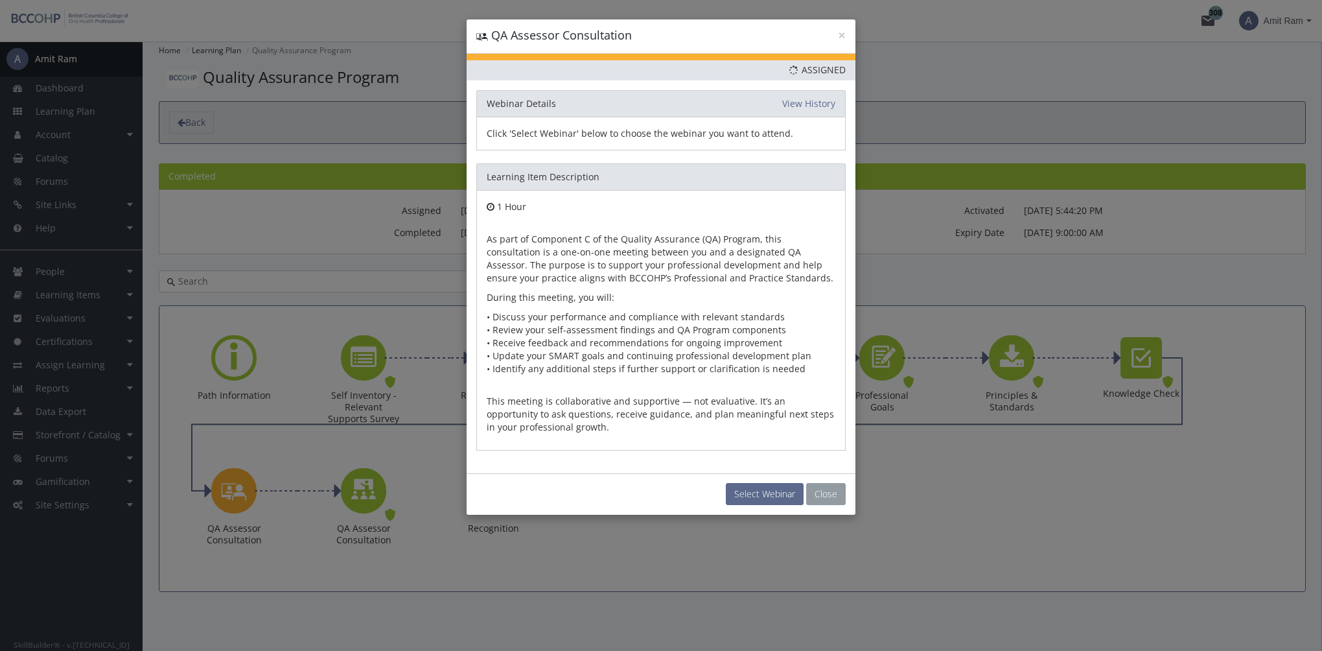
drag, startPoint x: 821, startPoint y: 494, endPoint x: 815, endPoint y: 487, distance: 9.2
click at [820, 493] on button "Close" at bounding box center [826, 494] width 40 height 22
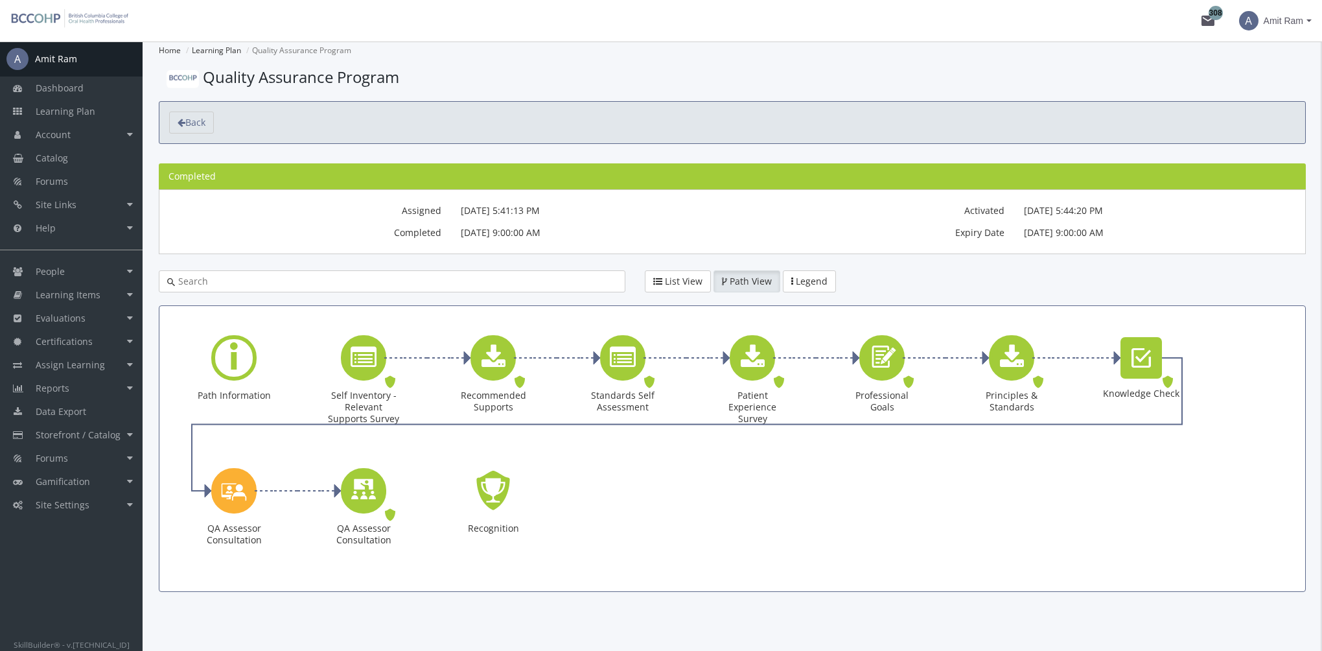
click at [62, 288] on div "× QA Assessor Consultation Priority This Learning Item has been designated as a…" at bounding box center [661, 325] width 1322 height 651
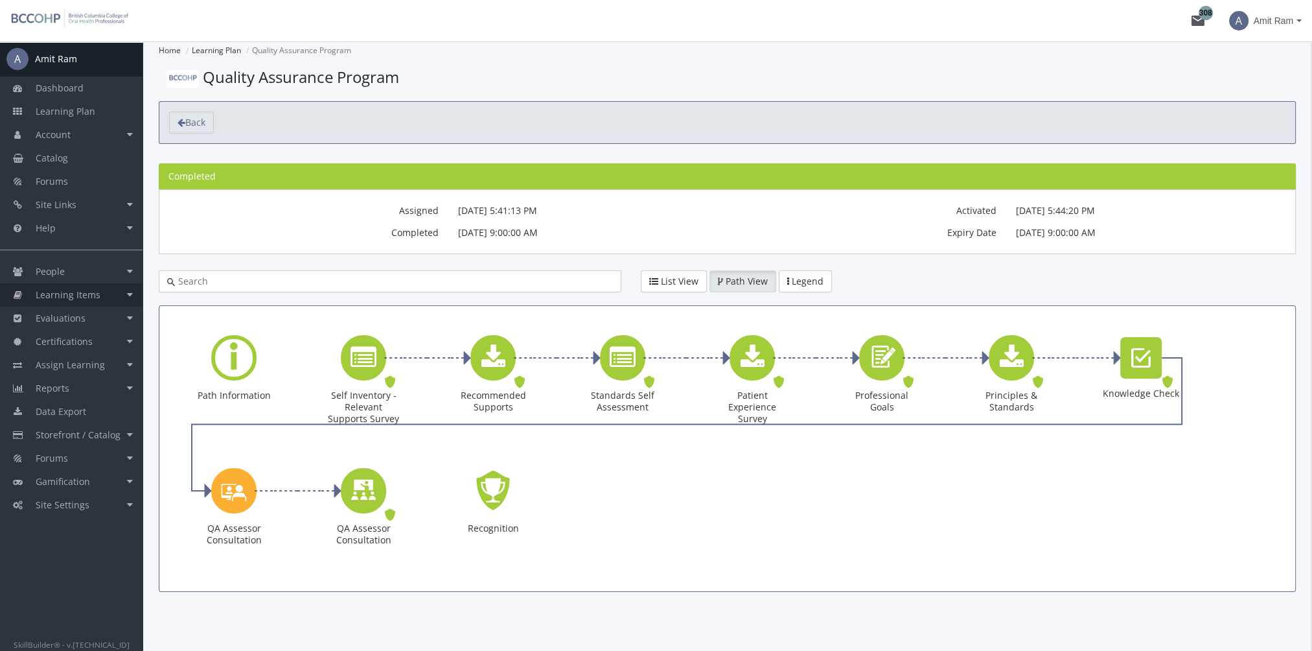
click at [83, 298] on span "Learning Items" at bounding box center [68, 294] width 65 height 12
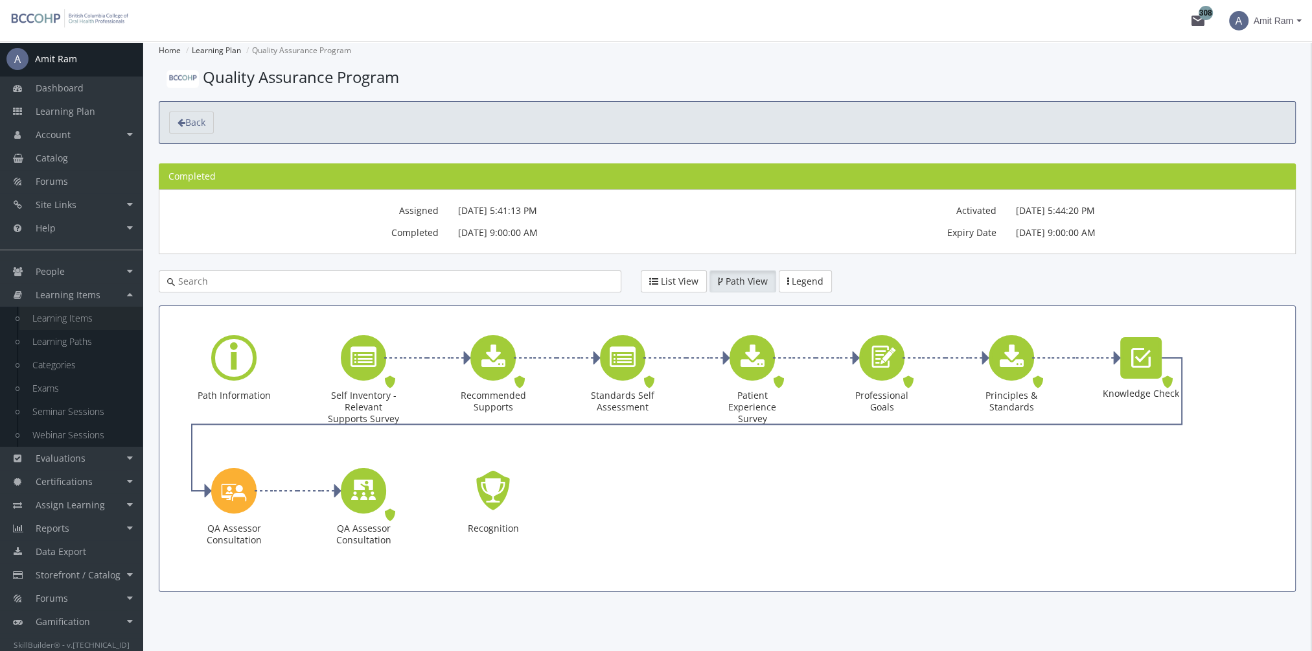
click at [96, 327] on link "Learning Items" at bounding box center [80, 318] width 123 height 23
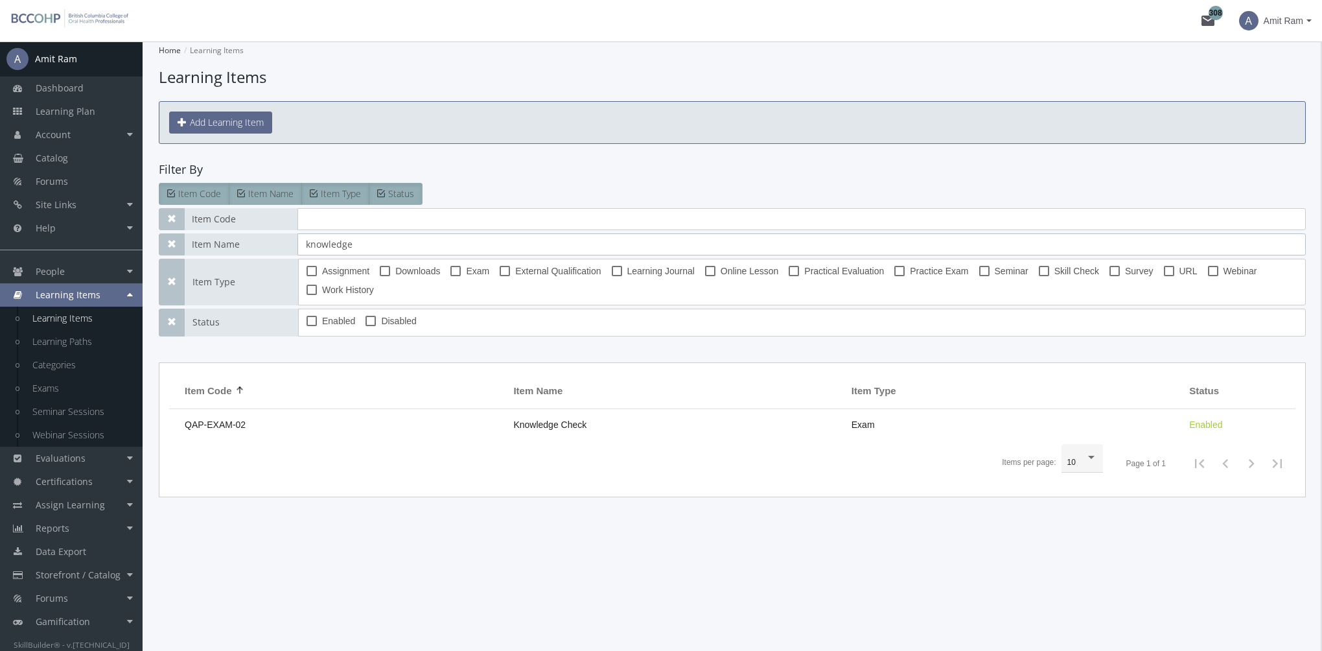
drag, startPoint x: 395, startPoint y: 240, endPoint x: 210, endPoint y: 239, distance: 184.7
click at [211, 239] on div "Item Name knowledge" at bounding box center [732, 244] width 1147 height 22
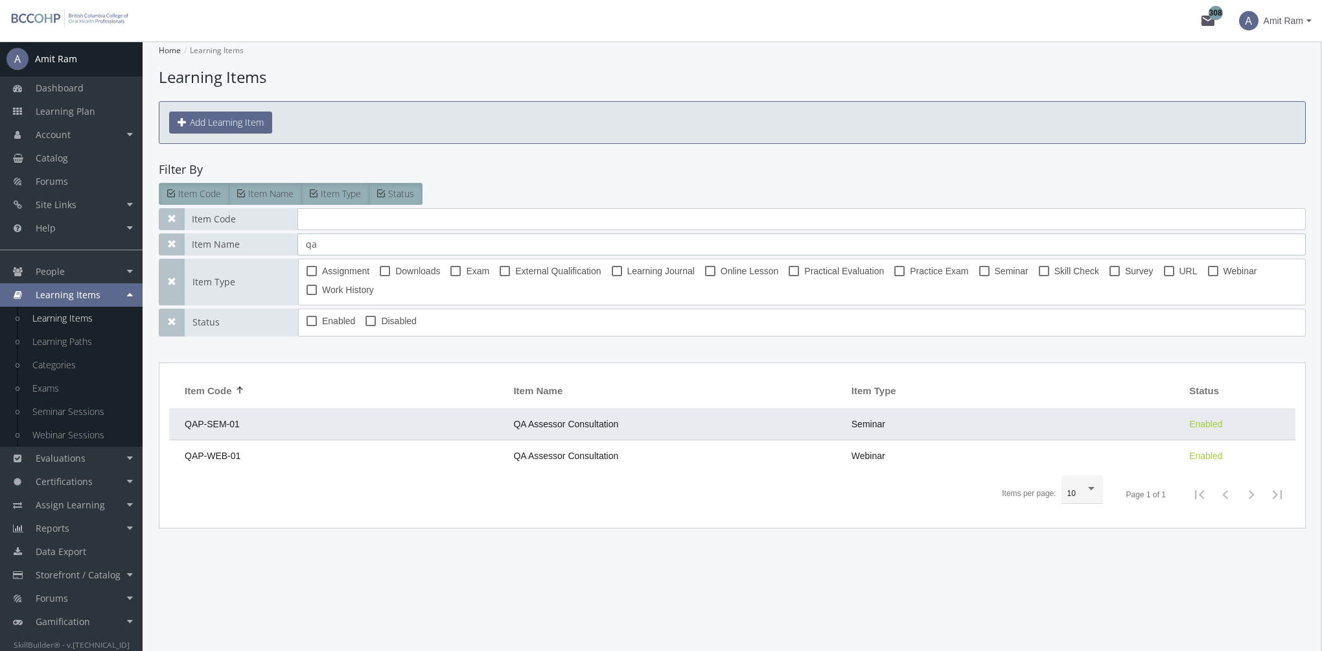
type input "qa"
click at [257, 428] on td "QAP-SEM-01" at bounding box center [338, 424] width 338 height 31
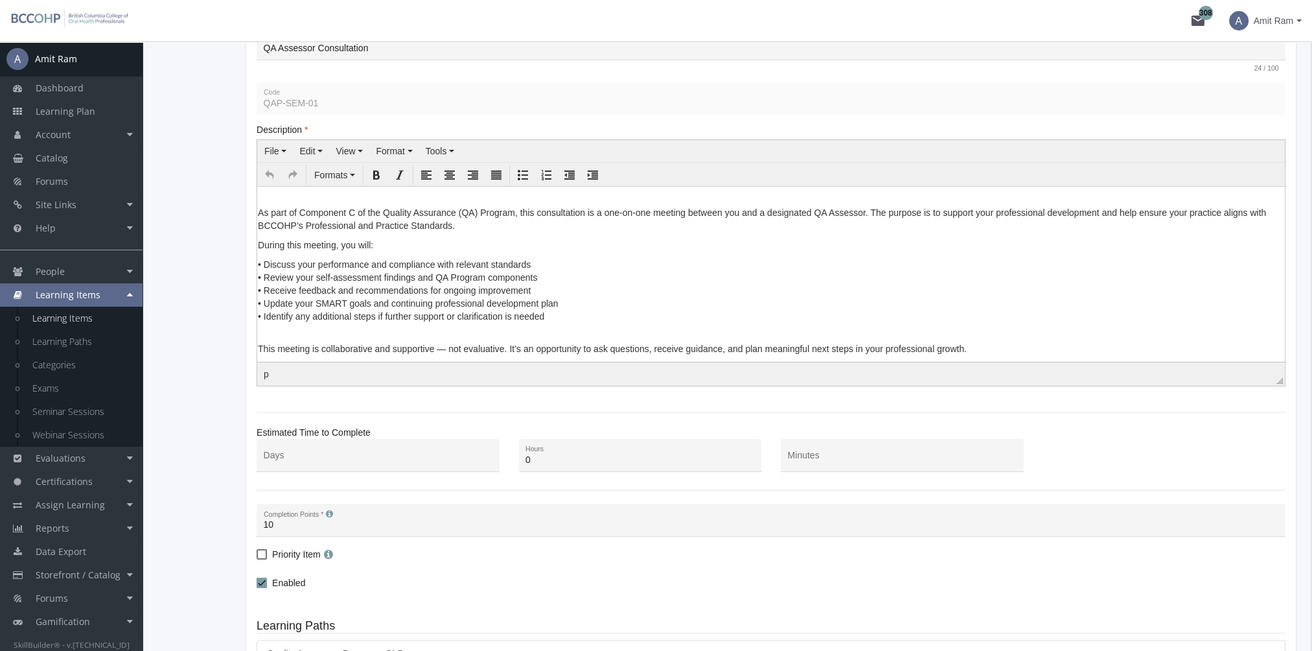
click at [345, 335] on p "This meeting is collaborative and supportive — not evaluative. It’s an opportun…" at bounding box center [771, 342] width 1027 height 26
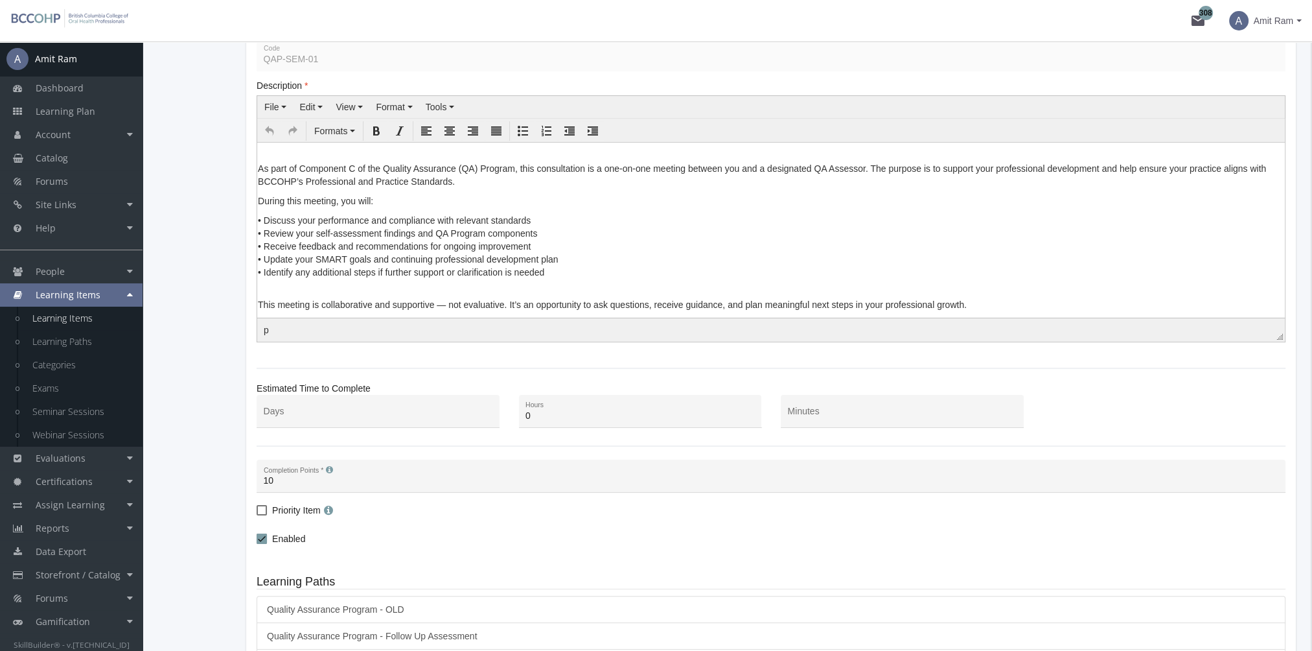
scroll to position [259, 0]
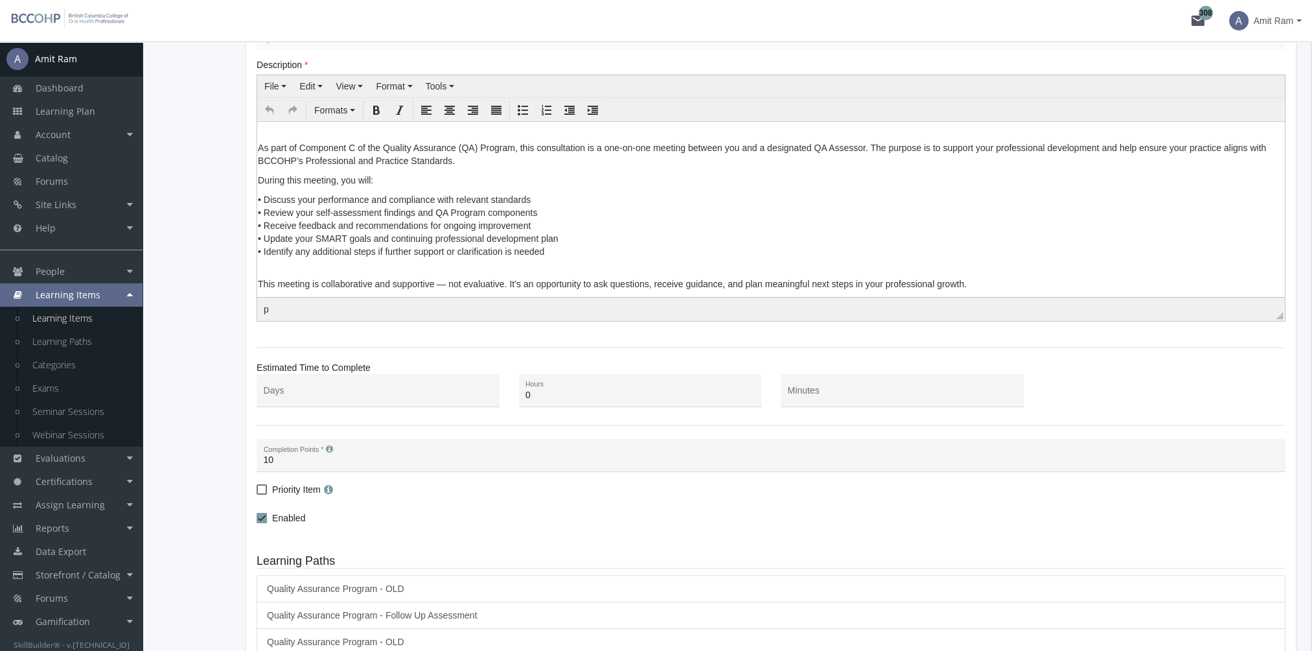
click at [259, 286] on p "This meeting is collaborative and supportive — not evaluative. It’s an opportun…" at bounding box center [771, 277] width 1027 height 26
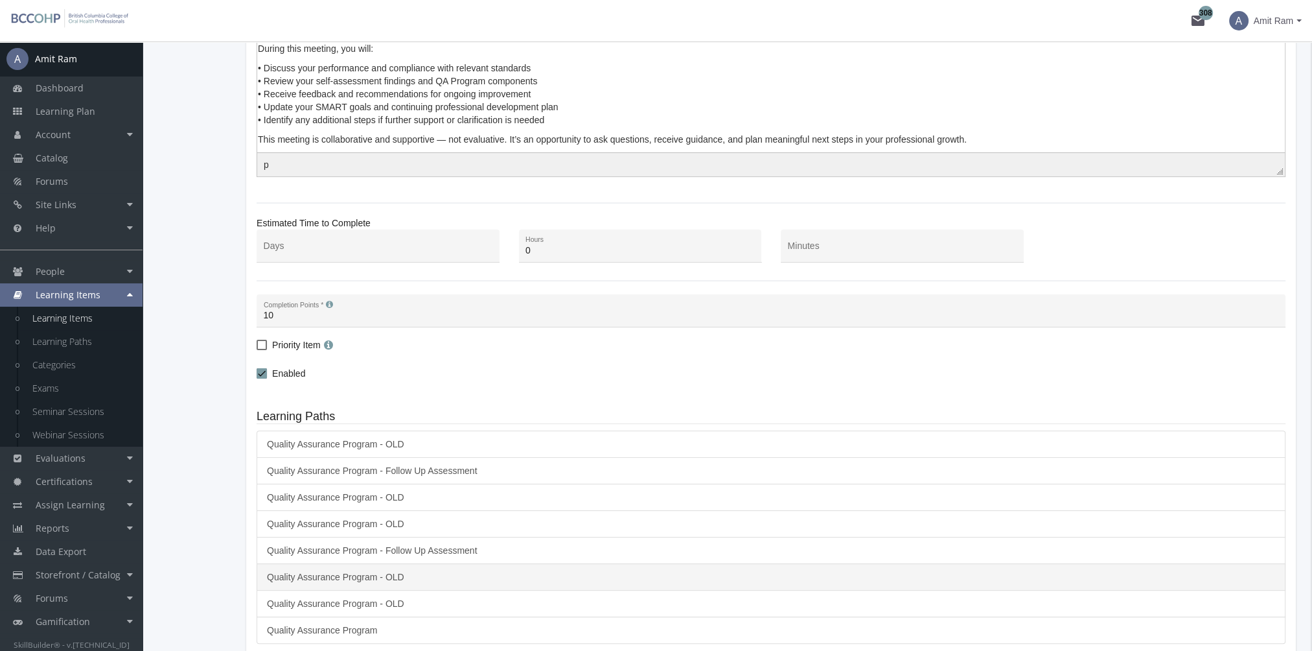
scroll to position [506, 0]
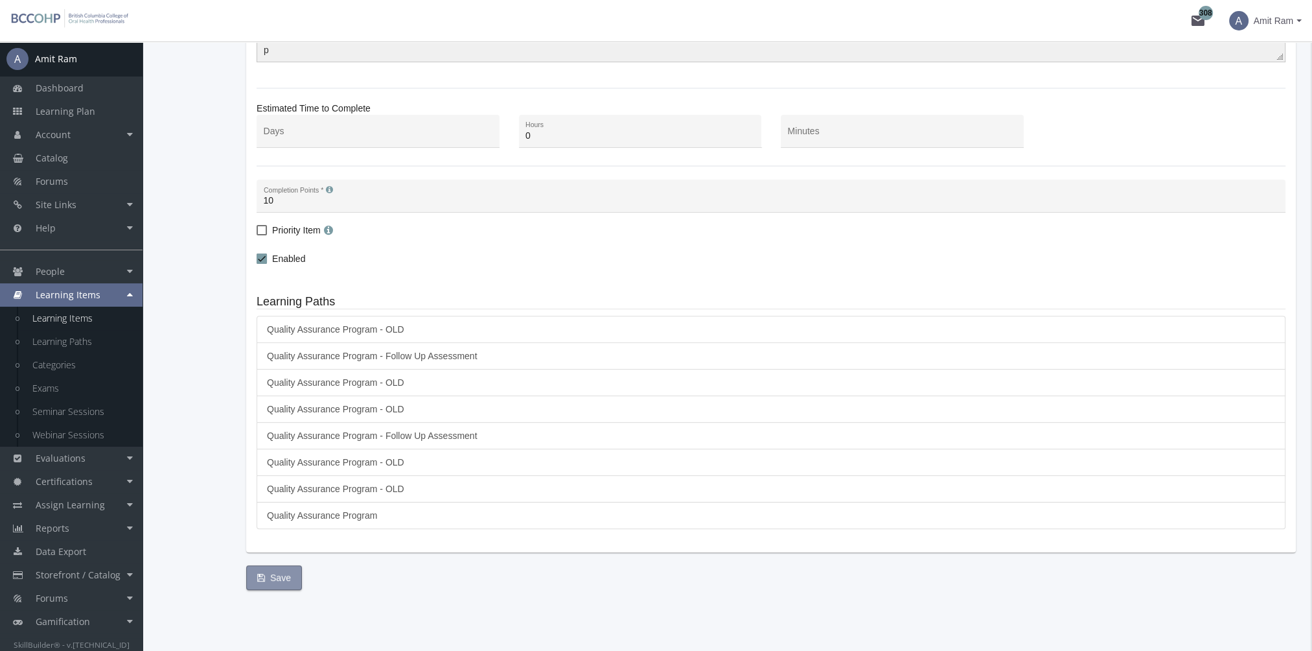
click at [272, 572] on span "Save" at bounding box center [274, 577] width 34 height 23
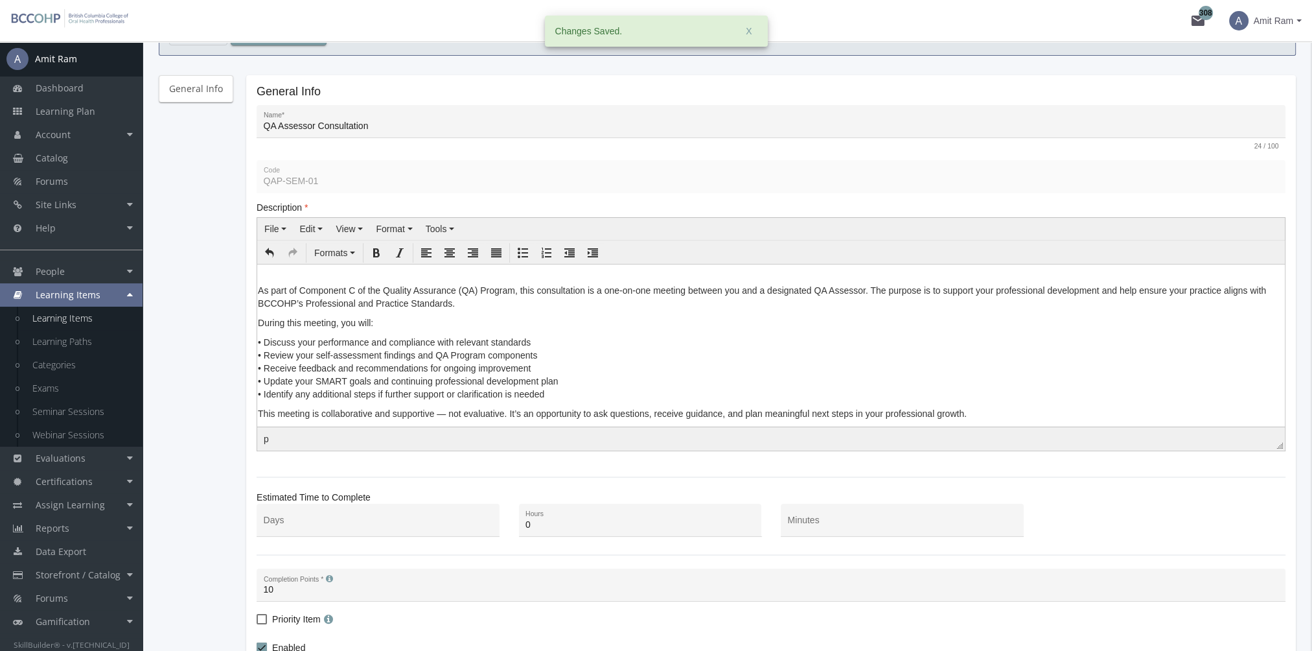
scroll to position [0, 0]
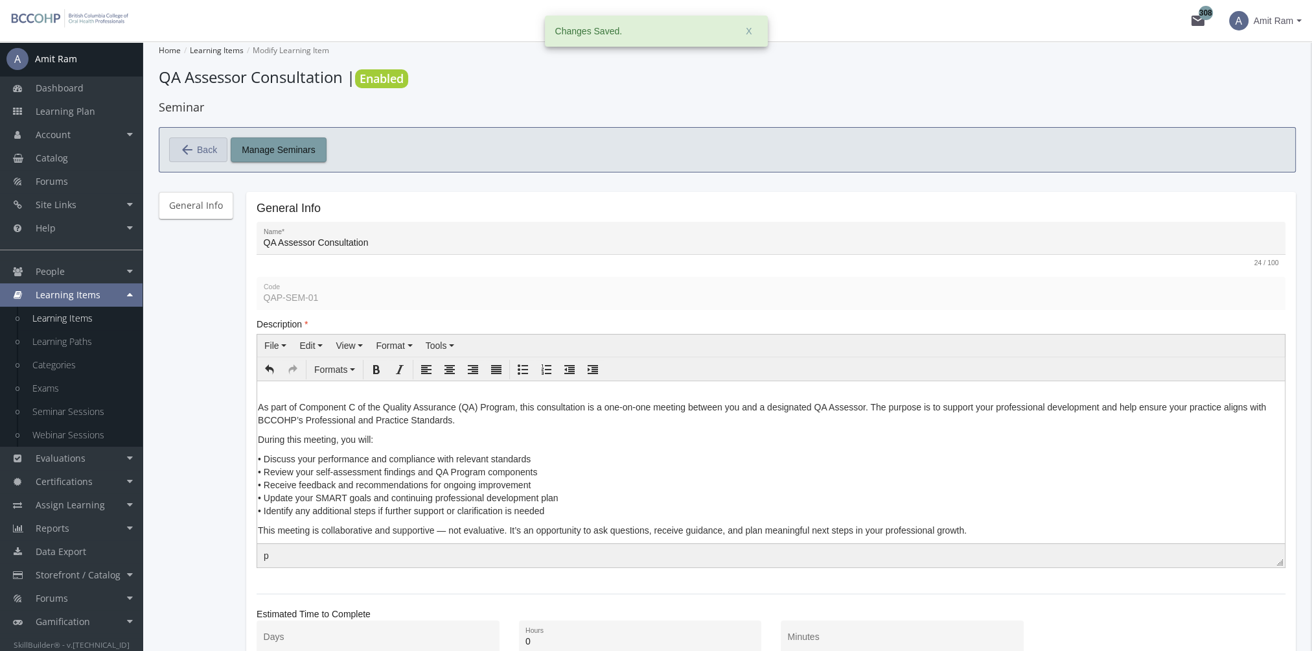
click at [211, 141] on span "Back" at bounding box center [207, 150] width 20 height 22
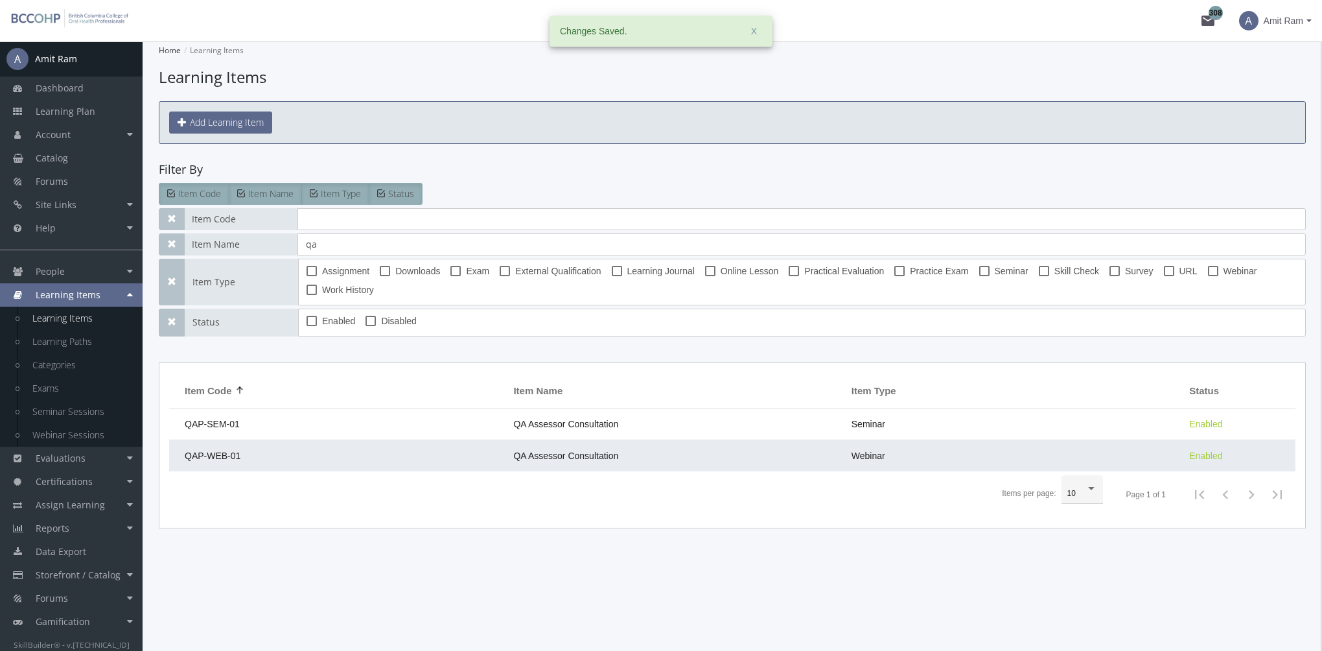
click at [329, 461] on td "QAP-WEB-01" at bounding box center [338, 455] width 338 height 31
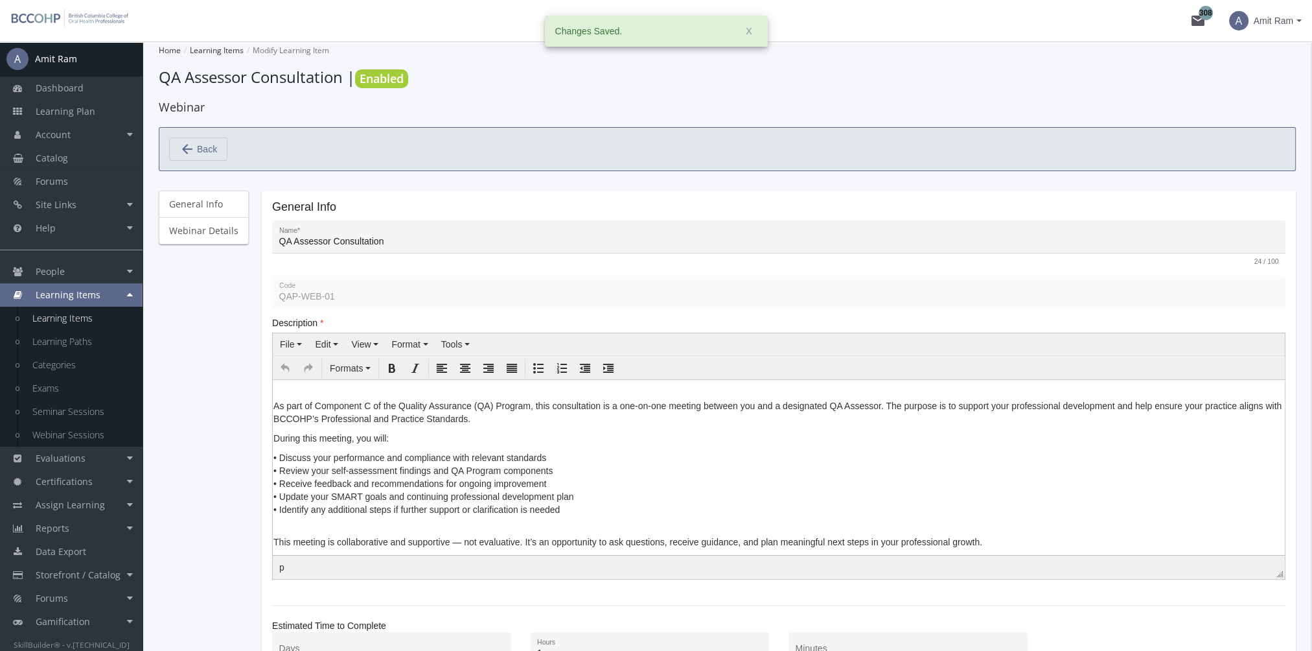
click at [276, 539] on p "This meeting is collaborative and supportive — not evaluative. It’s an opportun…" at bounding box center [778, 535] width 1011 height 26
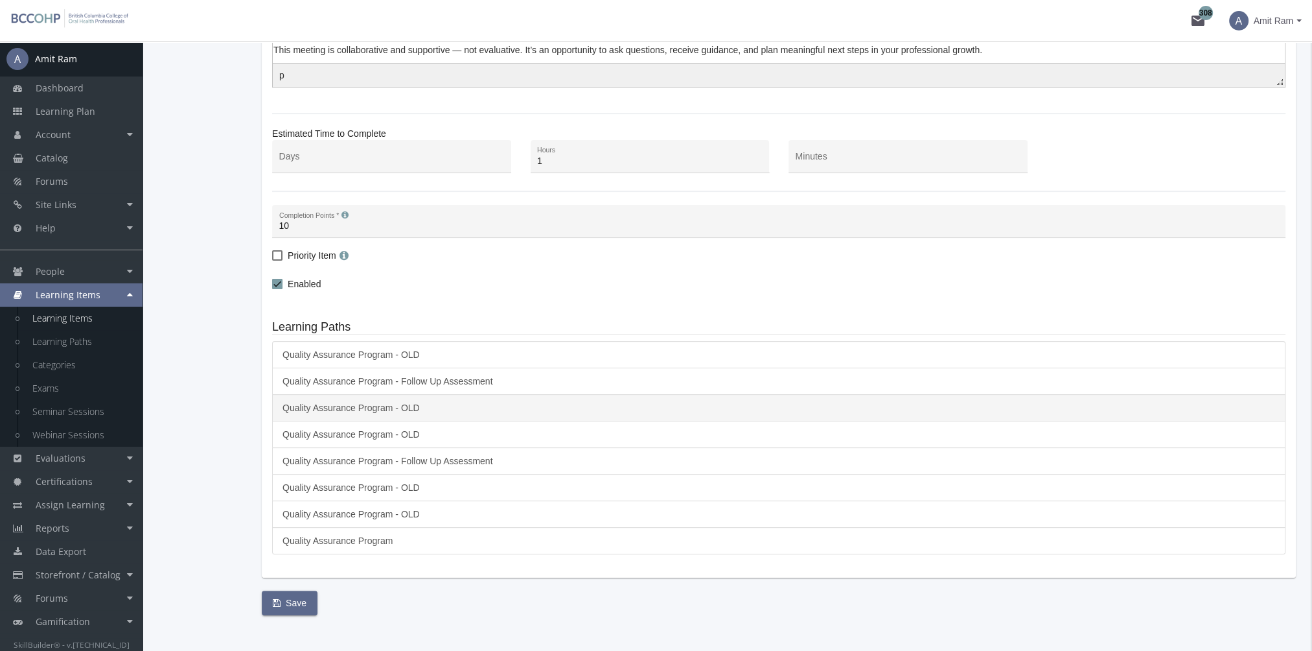
scroll to position [504, 0]
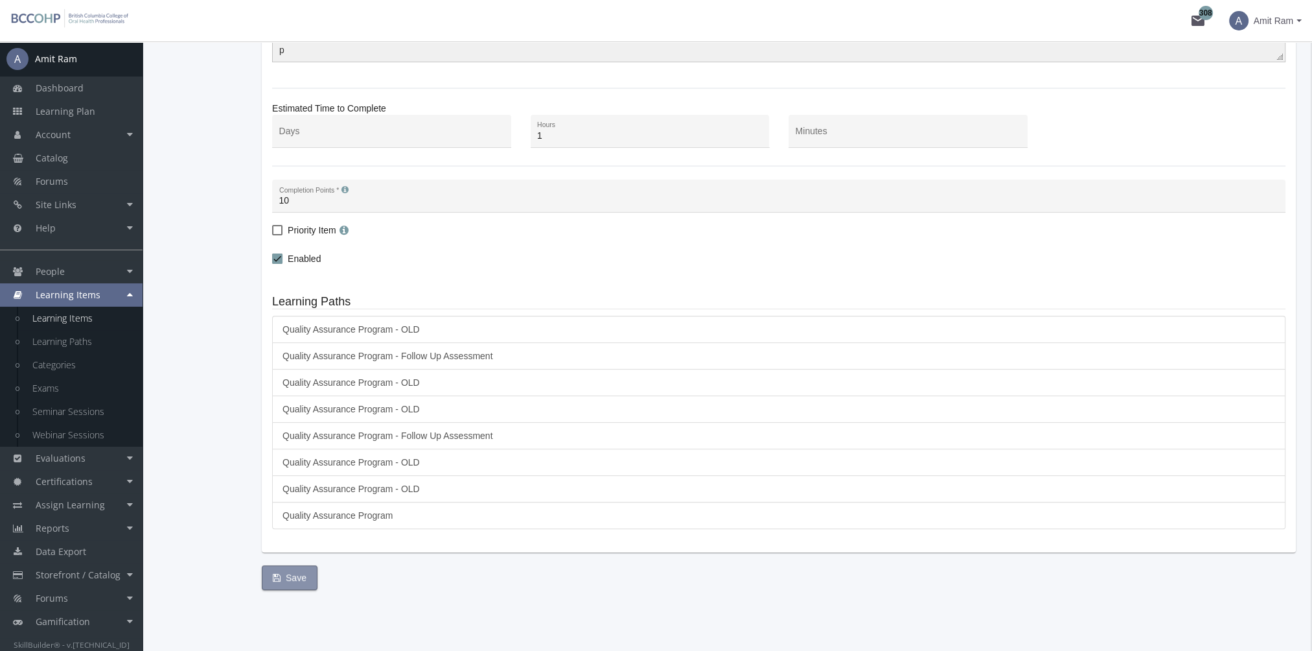
click at [291, 579] on span "Save" at bounding box center [290, 577] width 34 height 23
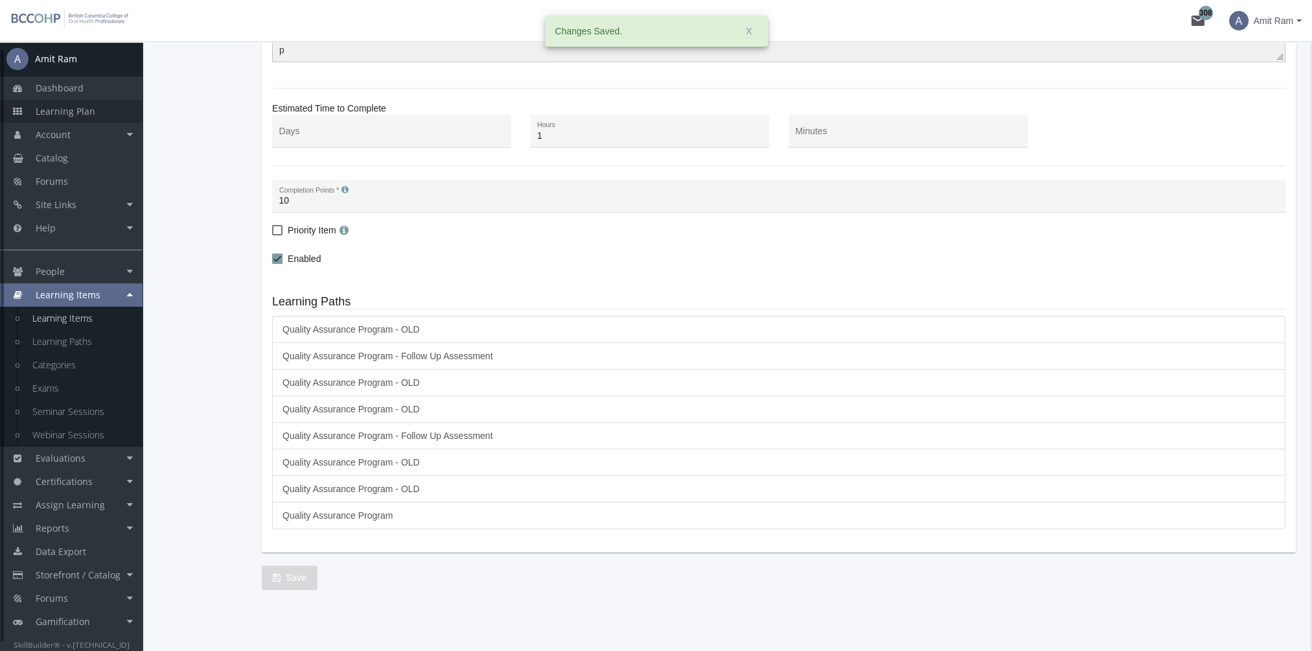
click at [62, 108] on span "Learning Plan" at bounding box center [66, 111] width 60 height 12
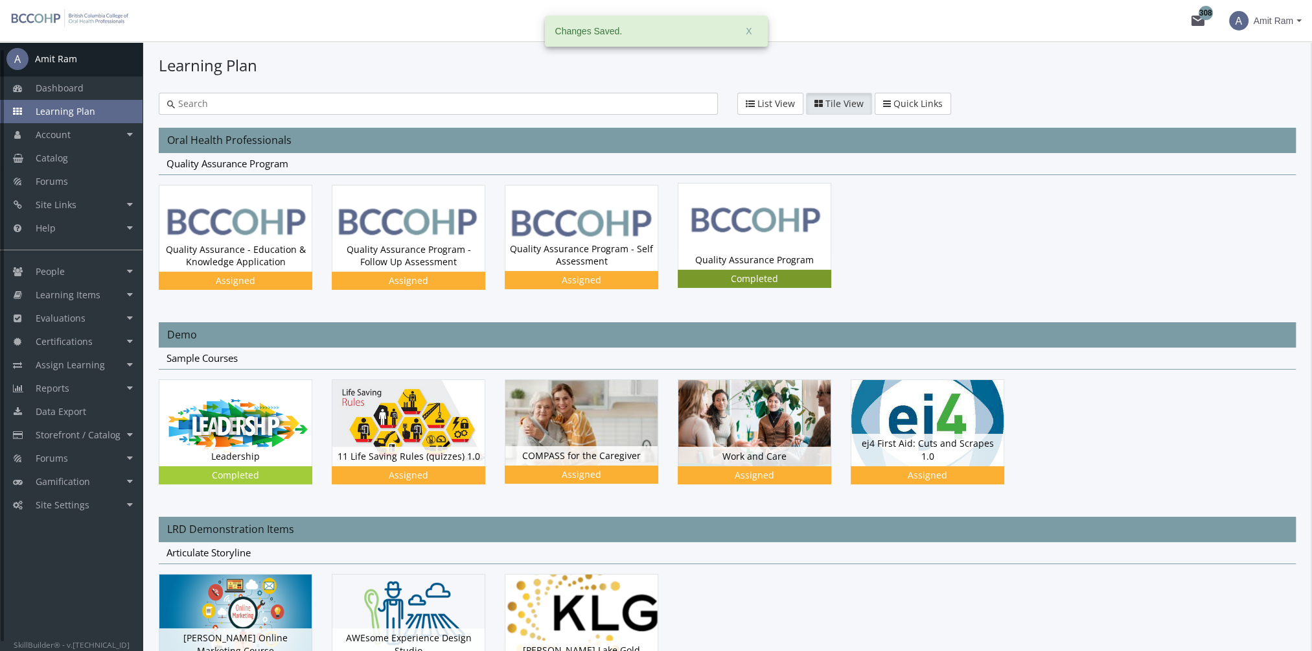
click at [737, 252] on div "Quality Assurance Program Status Completed" at bounding box center [755, 259] width 152 height 19
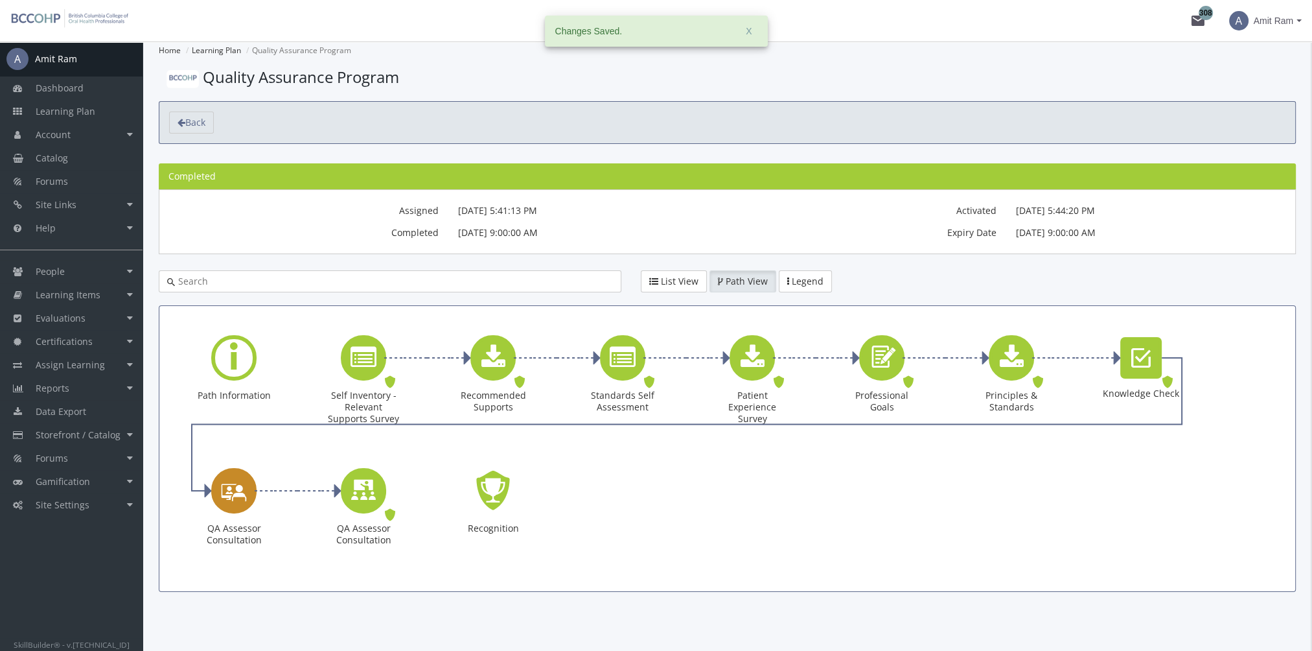
click at [243, 495] on icon "QA Assessor Consultation" at bounding box center [234, 490] width 26 height 37
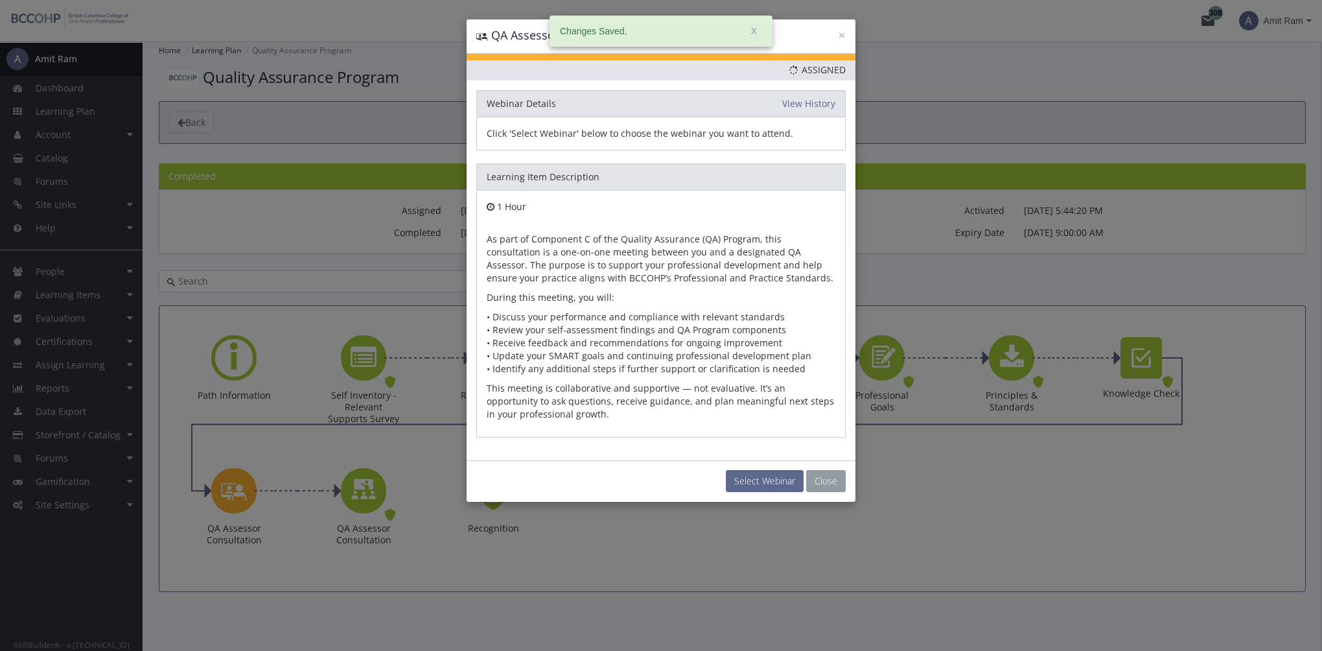
drag, startPoint x: 837, startPoint y: 483, endPoint x: 693, endPoint y: 484, distance: 144.5
click at [837, 483] on button "Close" at bounding box center [826, 481] width 40 height 22
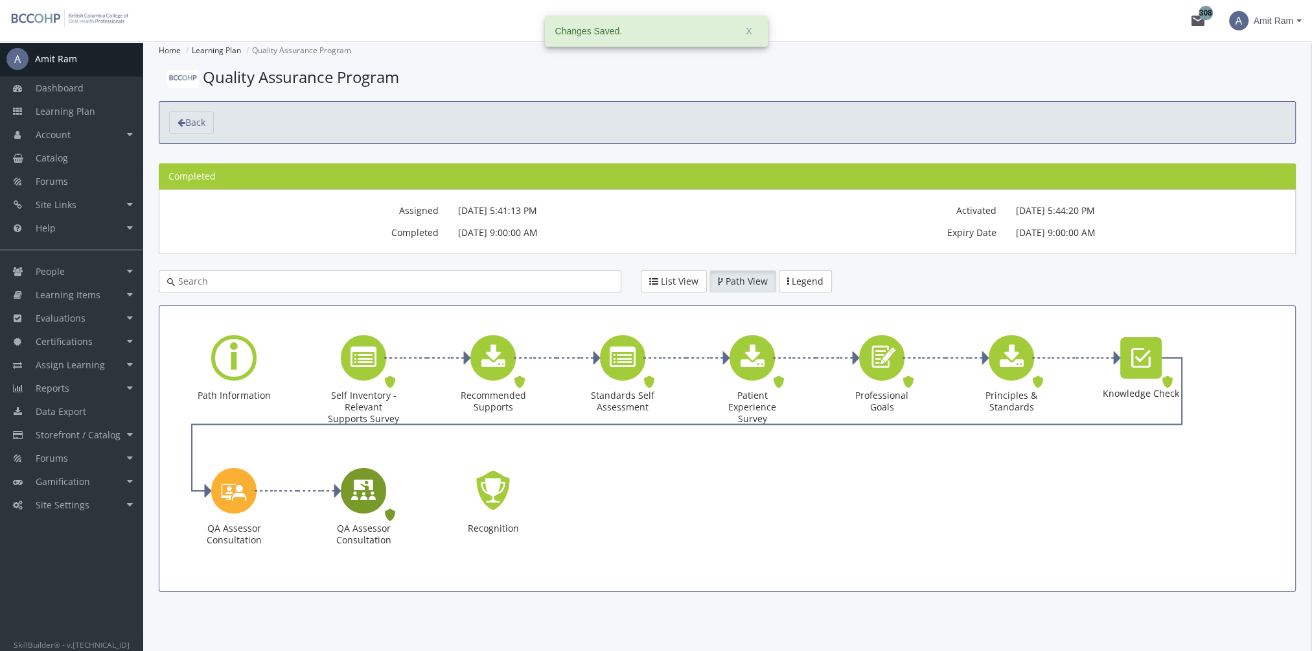
click at [367, 495] on icon "QA Assessor Consultation" at bounding box center [364, 490] width 26 height 37
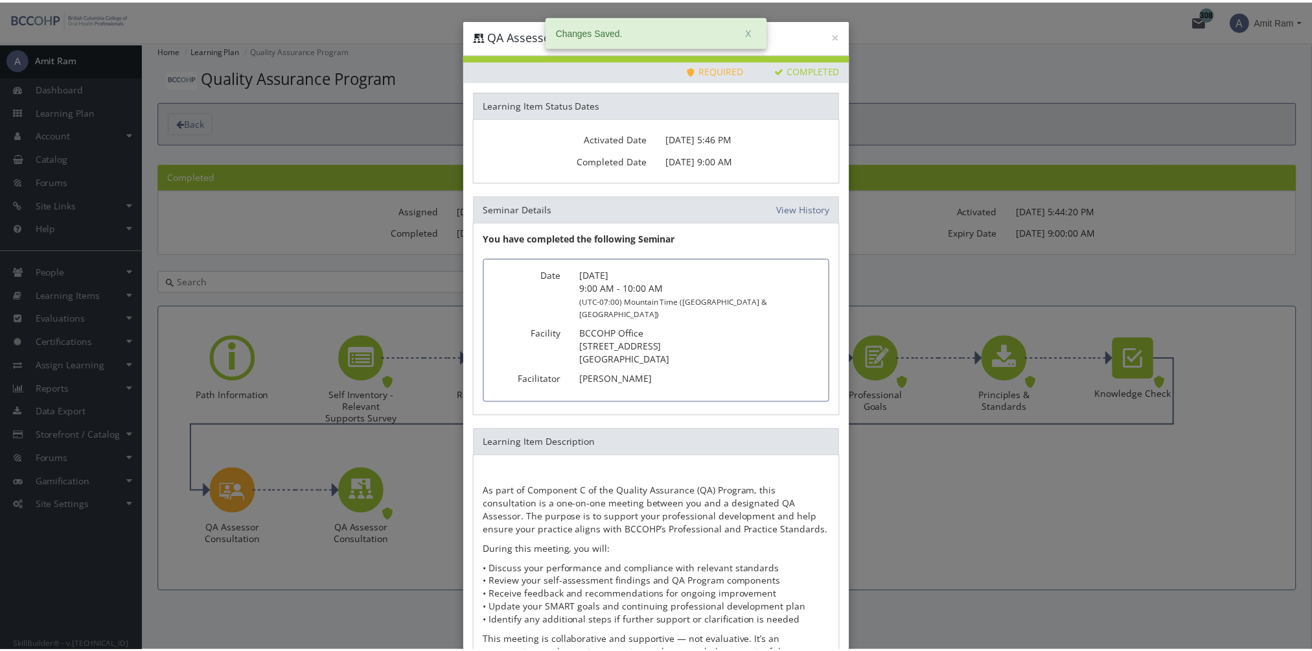
scroll to position [107, 0]
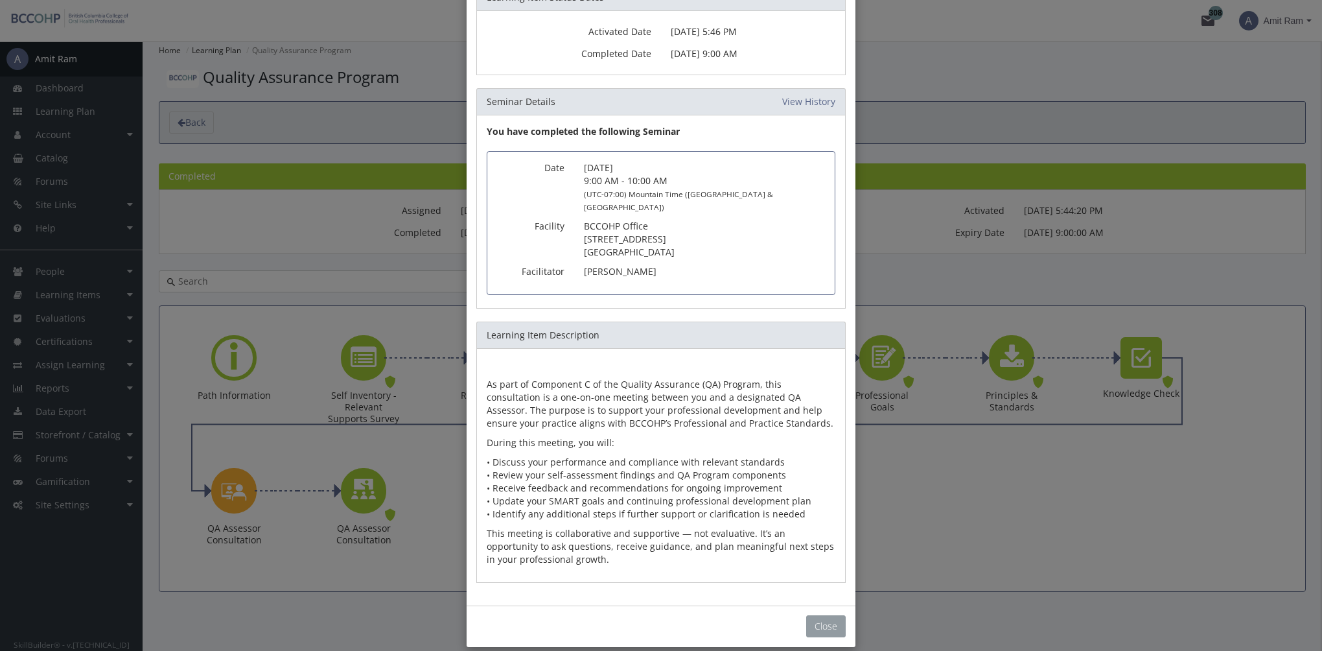
click at [822, 615] on button "Close" at bounding box center [826, 626] width 40 height 22
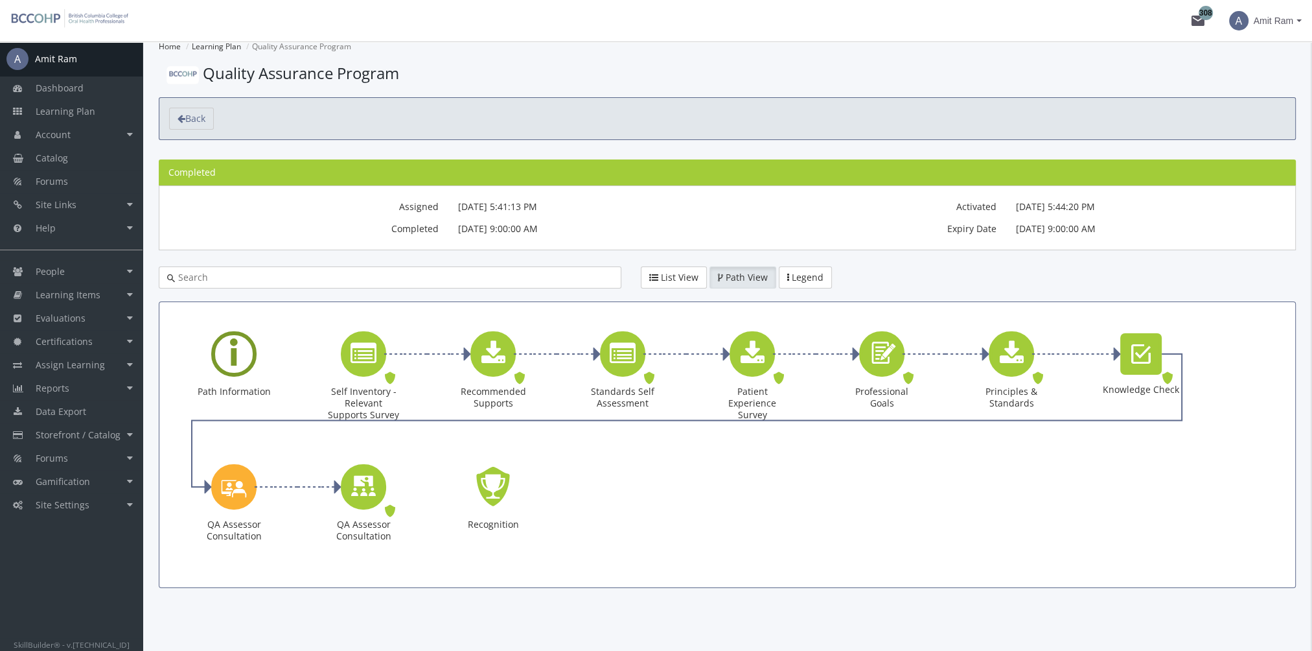
scroll to position [5, 0]
click at [115, 108] on link "Learning Plan" at bounding box center [71, 111] width 143 height 23
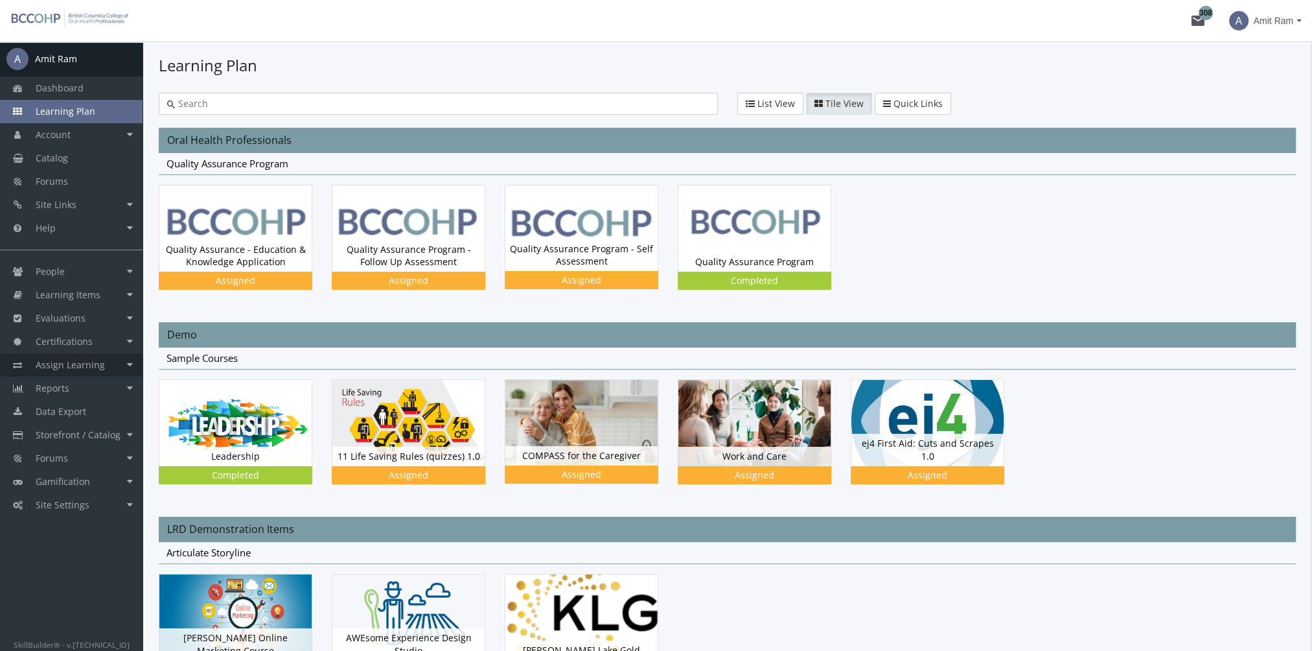
click at [103, 366] on link "Assign Learning" at bounding box center [71, 364] width 143 height 23
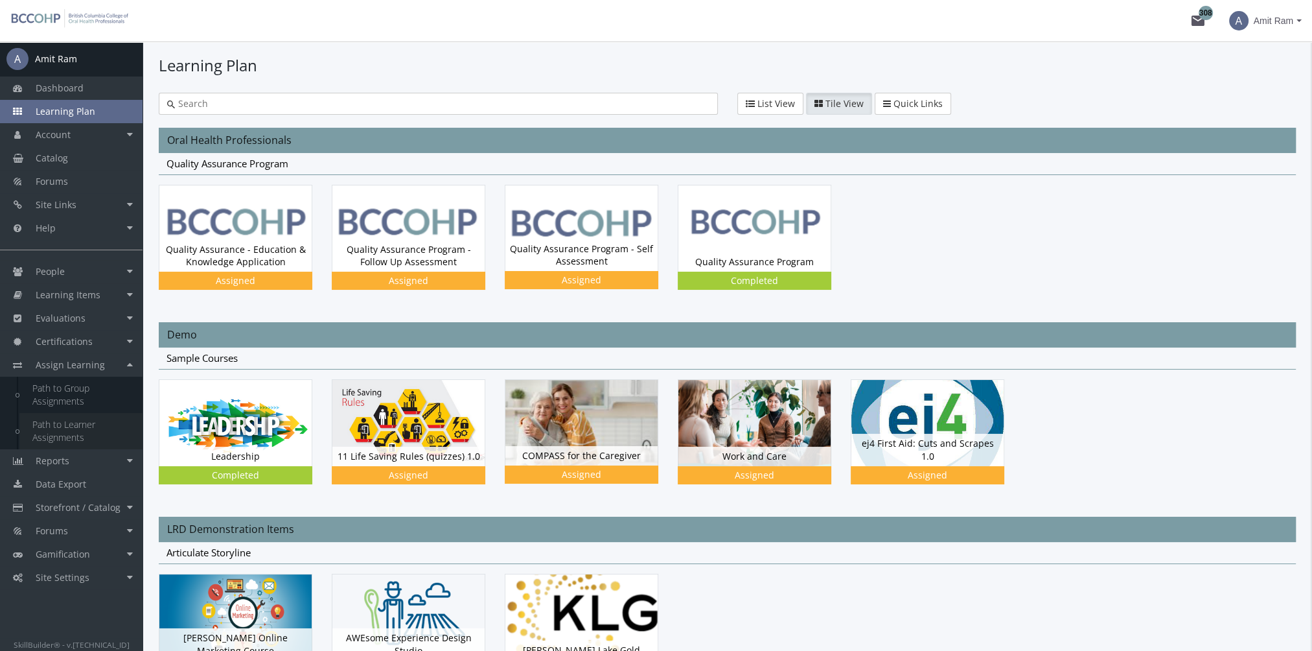
click at [83, 433] on link "Path to Learner Assignments" at bounding box center [80, 431] width 123 height 36
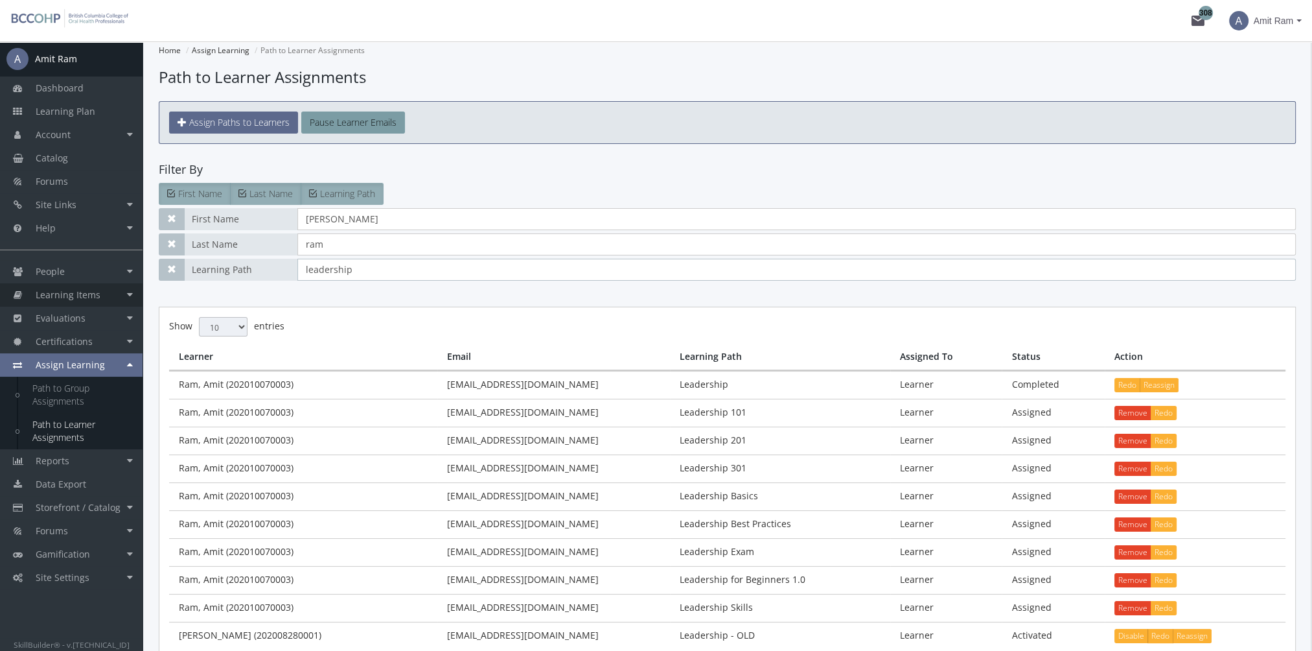
drag, startPoint x: 363, startPoint y: 264, endPoint x: 136, endPoint y: 301, distance: 229.8
click at [140, 301] on div "A Amit Ram Dashboard Learning Plan Account Account Badges Certificates and Tran…" at bounding box center [656, 398] width 1312 height 715
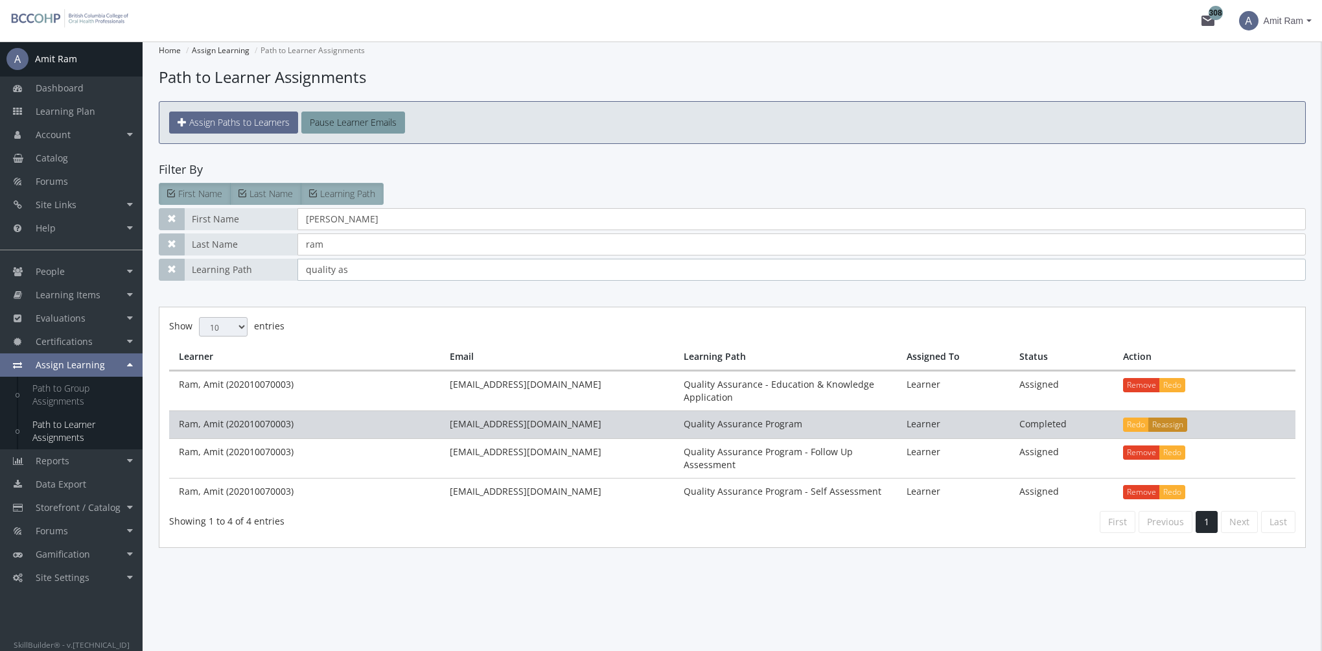
type input "quality as"
click at [1167, 423] on button "Reassign" at bounding box center [1167, 424] width 39 height 14
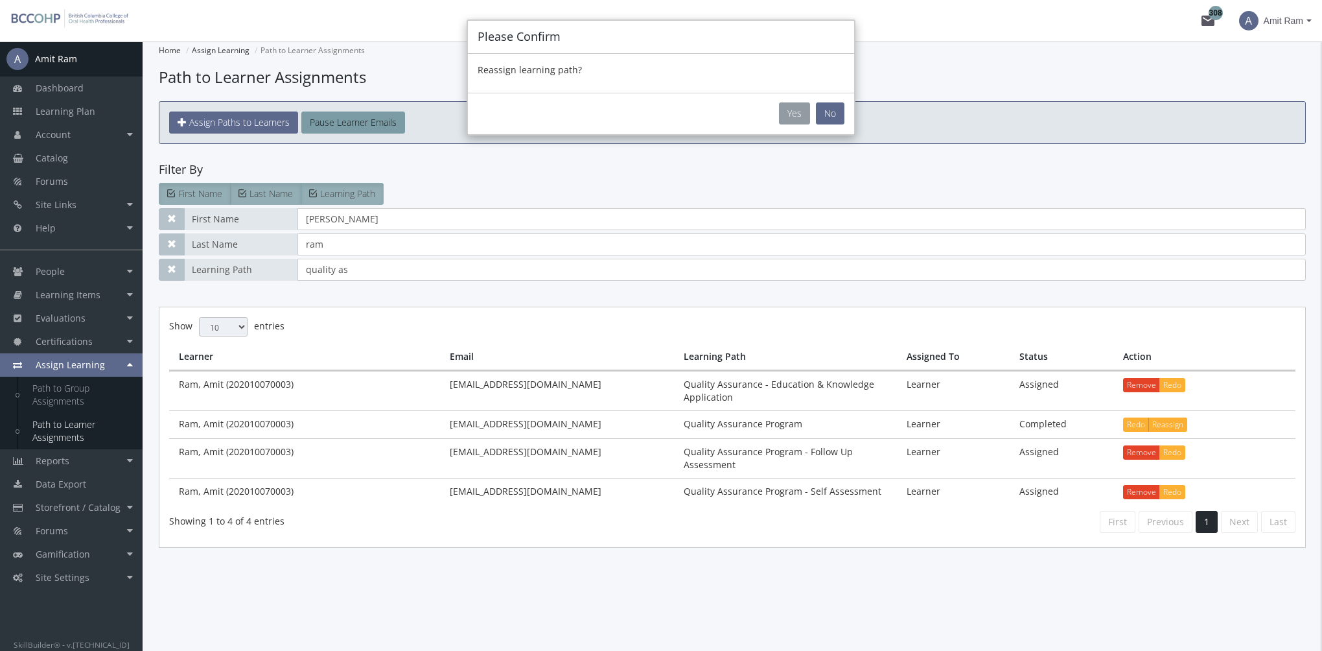
click at [794, 109] on button "Yes" at bounding box center [794, 113] width 31 height 22
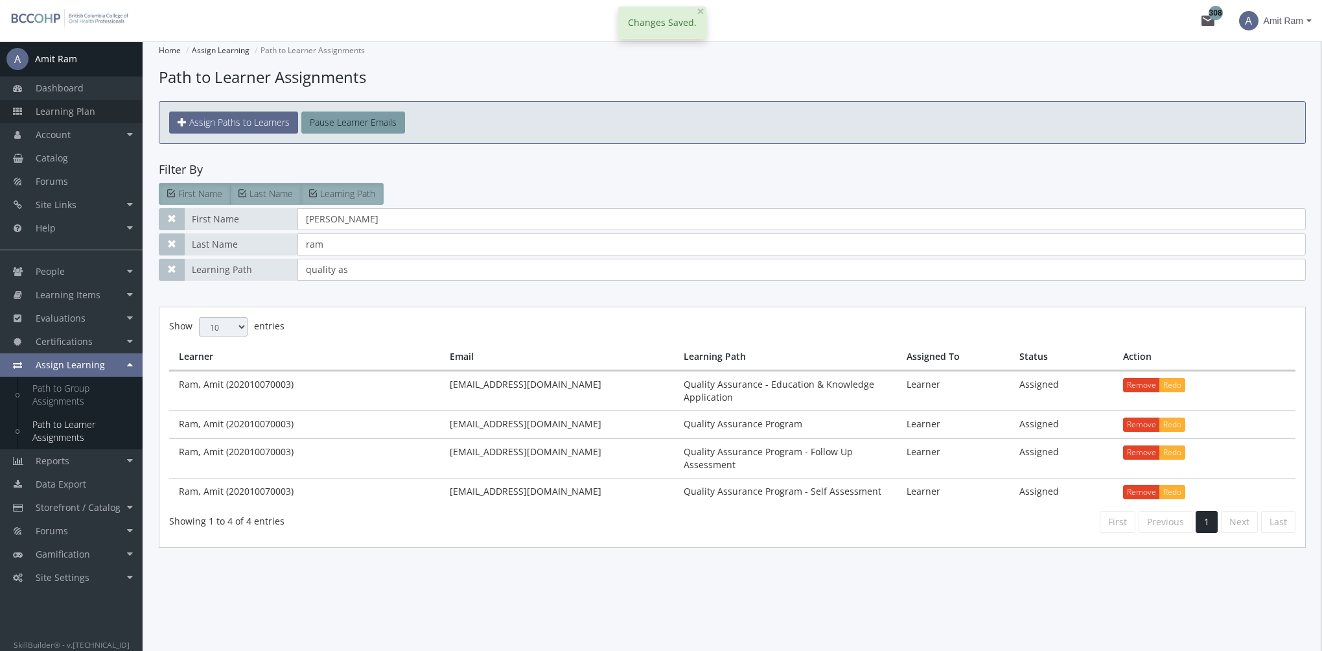
click at [93, 116] on span "Learning Plan" at bounding box center [66, 111] width 60 height 12
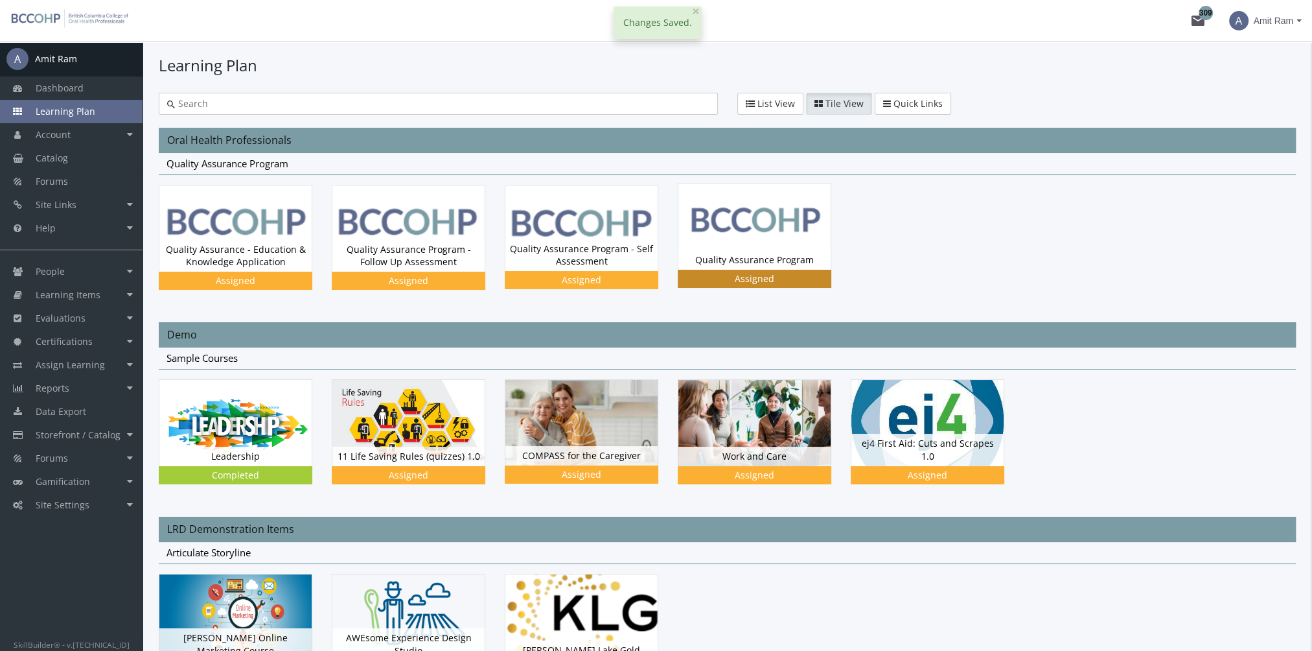
click at [737, 240] on img at bounding box center [755, 226] width 152 height 86
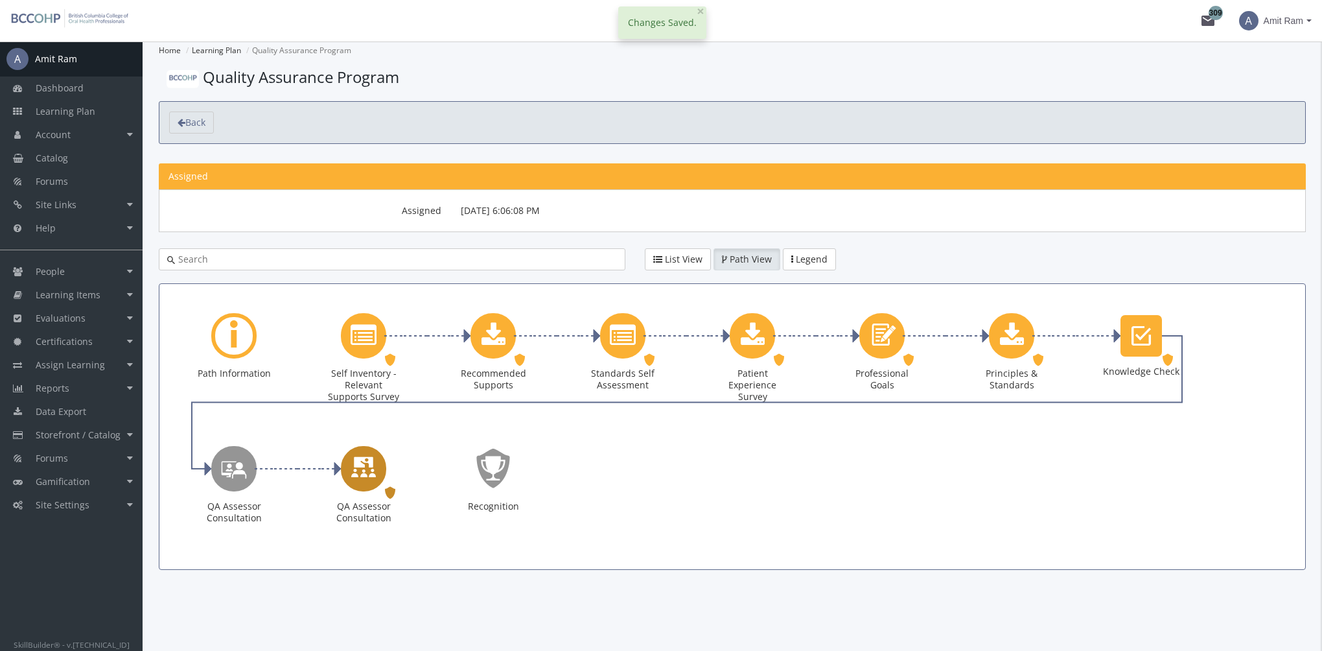
click at [372, 467] on icon "QA Assessor Consultation" at bounding box center [364, 468] width 26 height 37
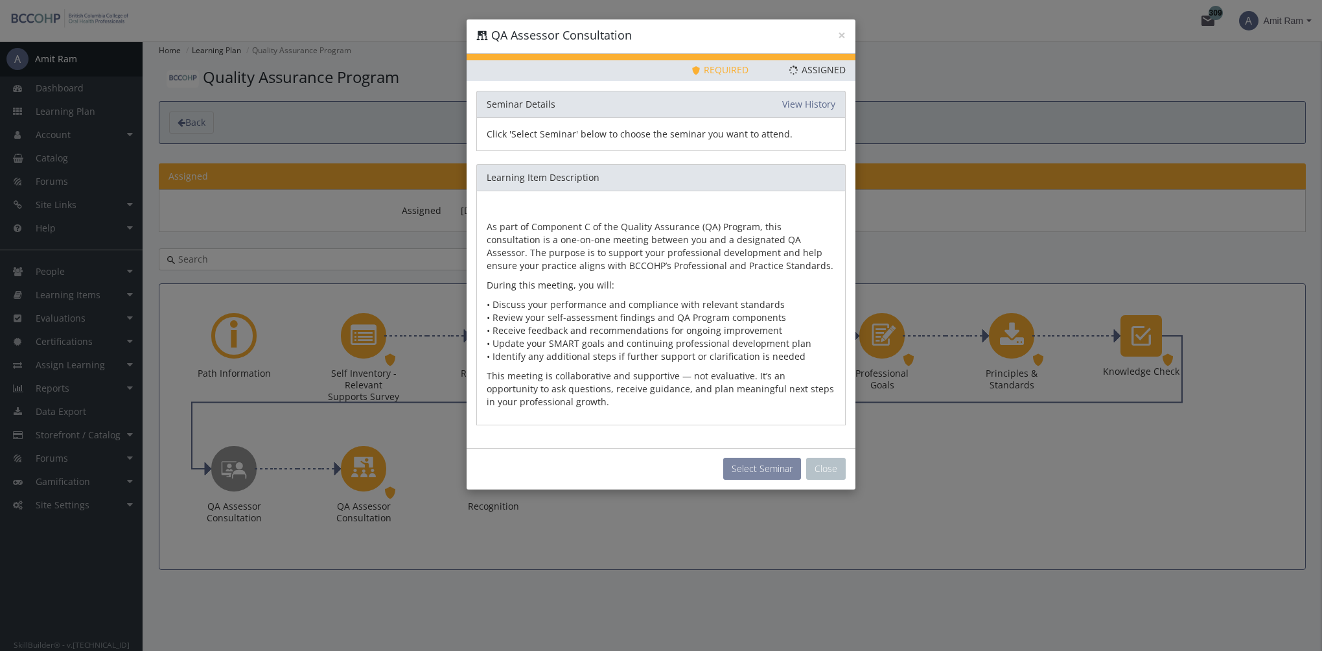
click at [758, 469] on button "Select Seminar" at bounding box center [762, 469] width 78 height 22
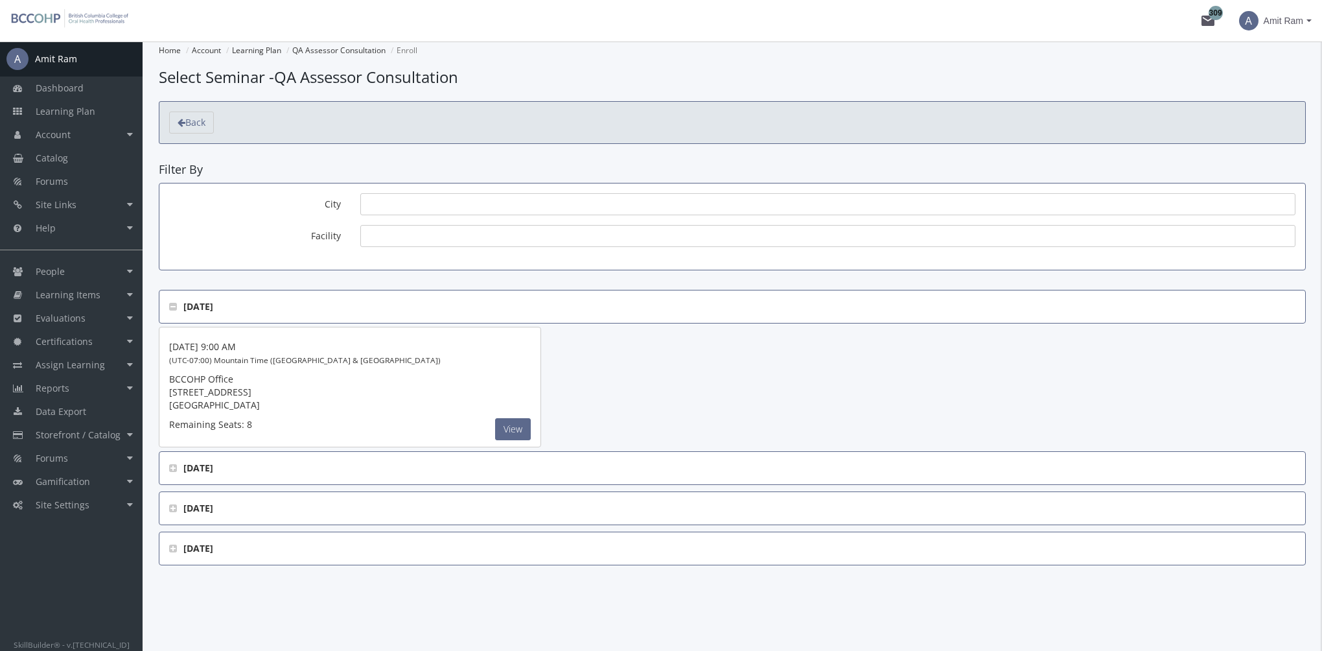
click at [167, 550] on 2025 "[DATE]" at bounding box center [732, 548] width 1147 height 34
click at [170, 545] on icon at bounding box center [173, 548] width 8 height 9
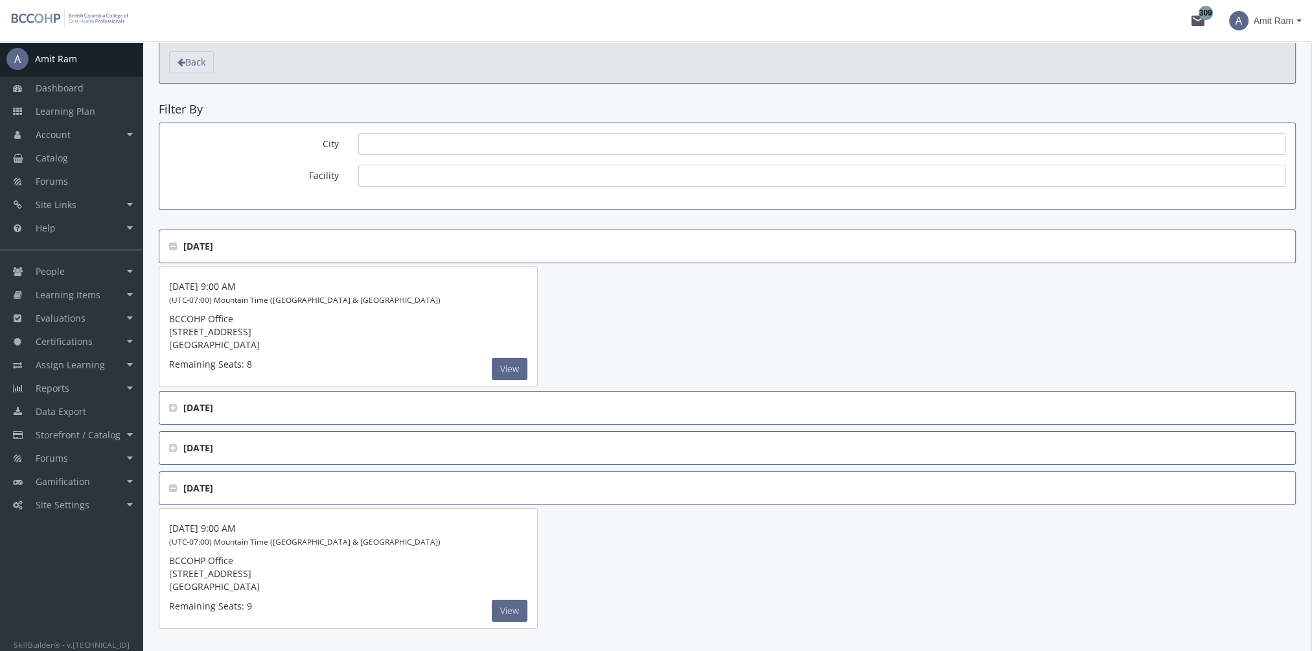
scroll to position [104, 0]
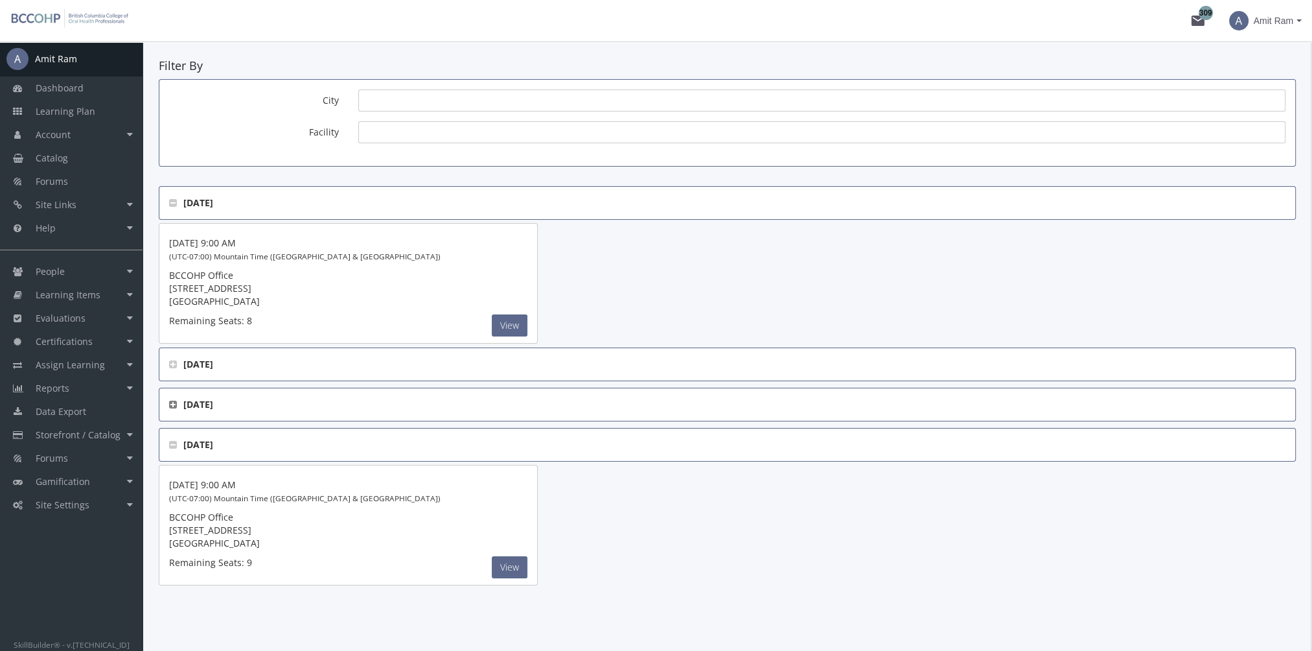
click at [176, 401] on icon at bounding box center [173, 404] width 8 height 9
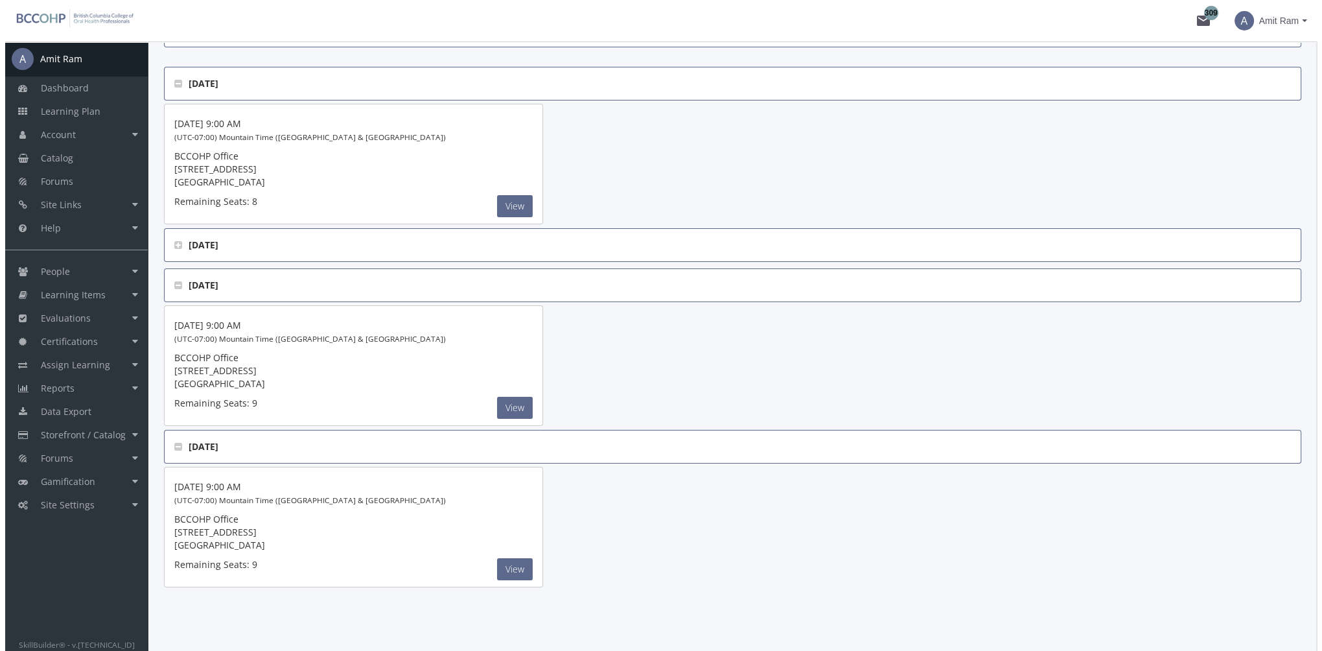
scroll to position [224, 0]
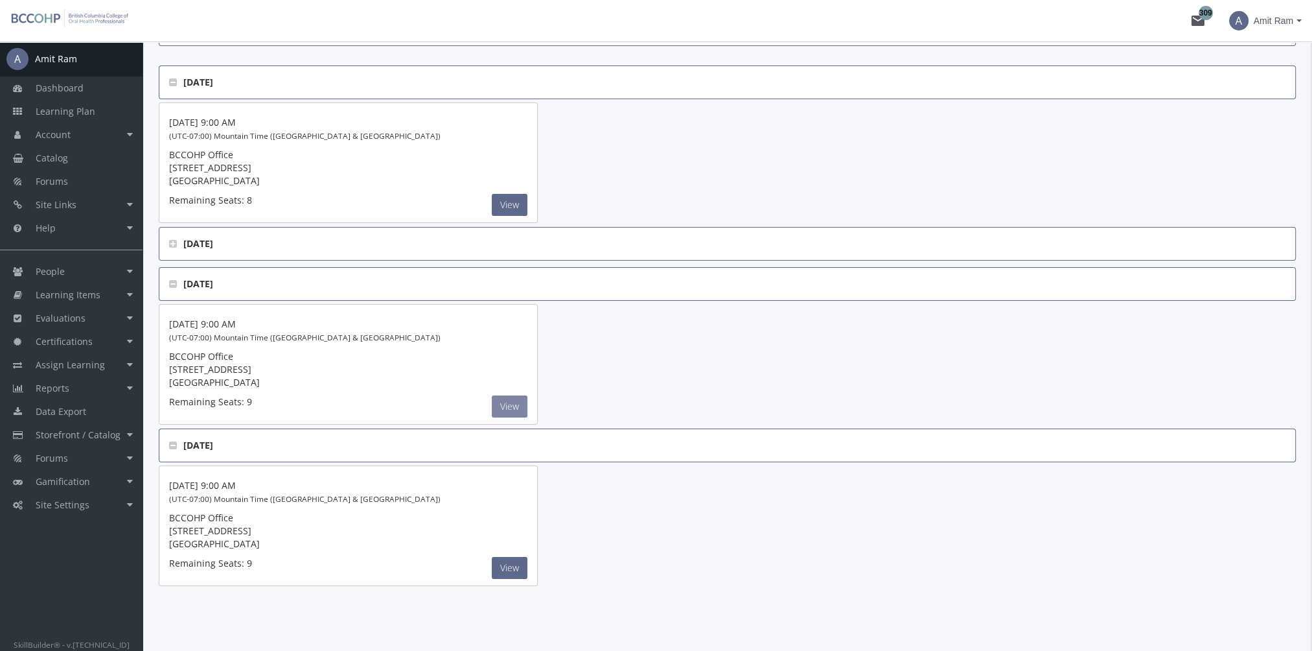
click at [505, 216] on button "View" at bounding box center [510, 205] width 36 height 22
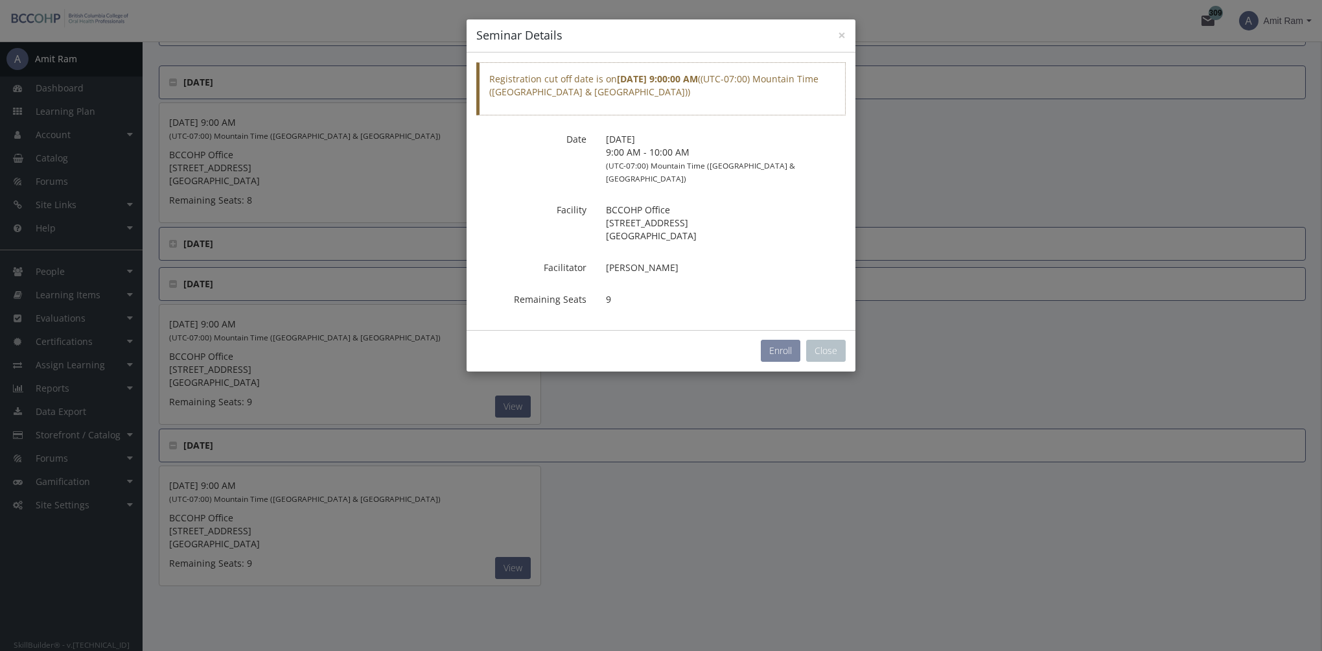
click at [783, 340] on button "Enroll" at bounding box center [781, 351] width 40 height 22
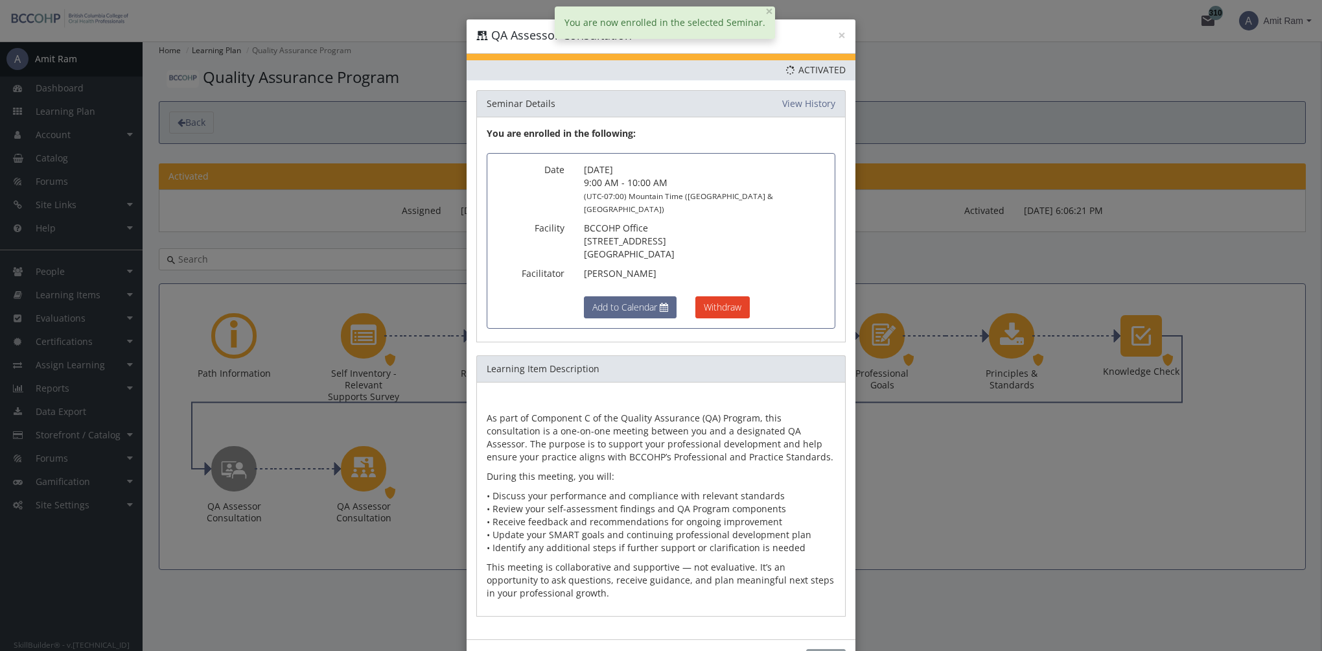
click at [823, 649] on button "Close" at bounding box center [826, 660] width 40 height 22
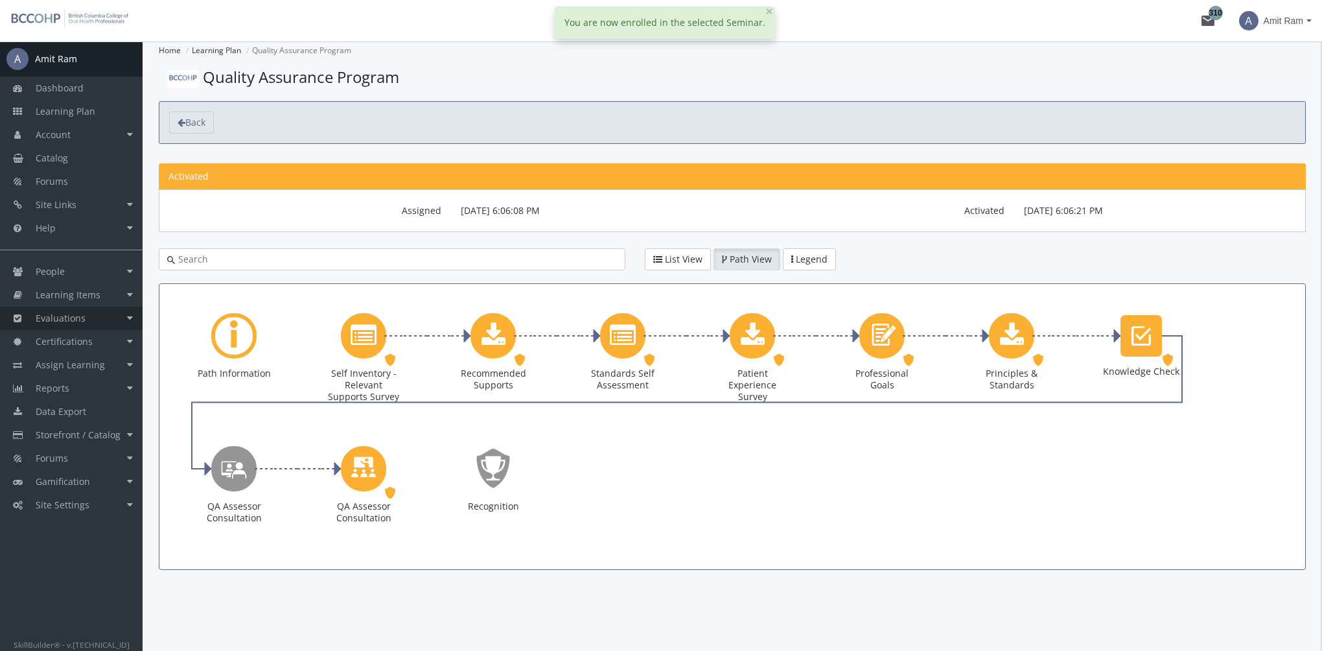
click at [97, 318] on link "Evaluations" at bounding box center [71, 318] width 143 height 23
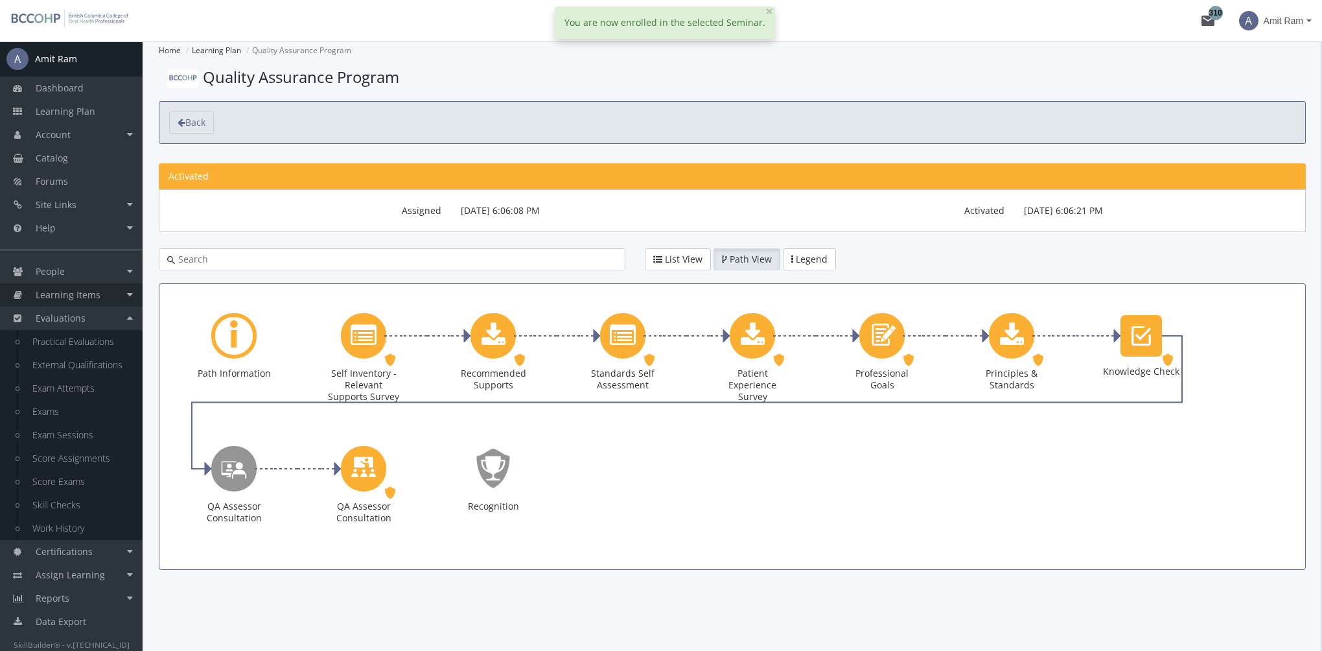
click at [100, 293] on link "Learning Items" at bounding box center [71, 294] width 143 height 23
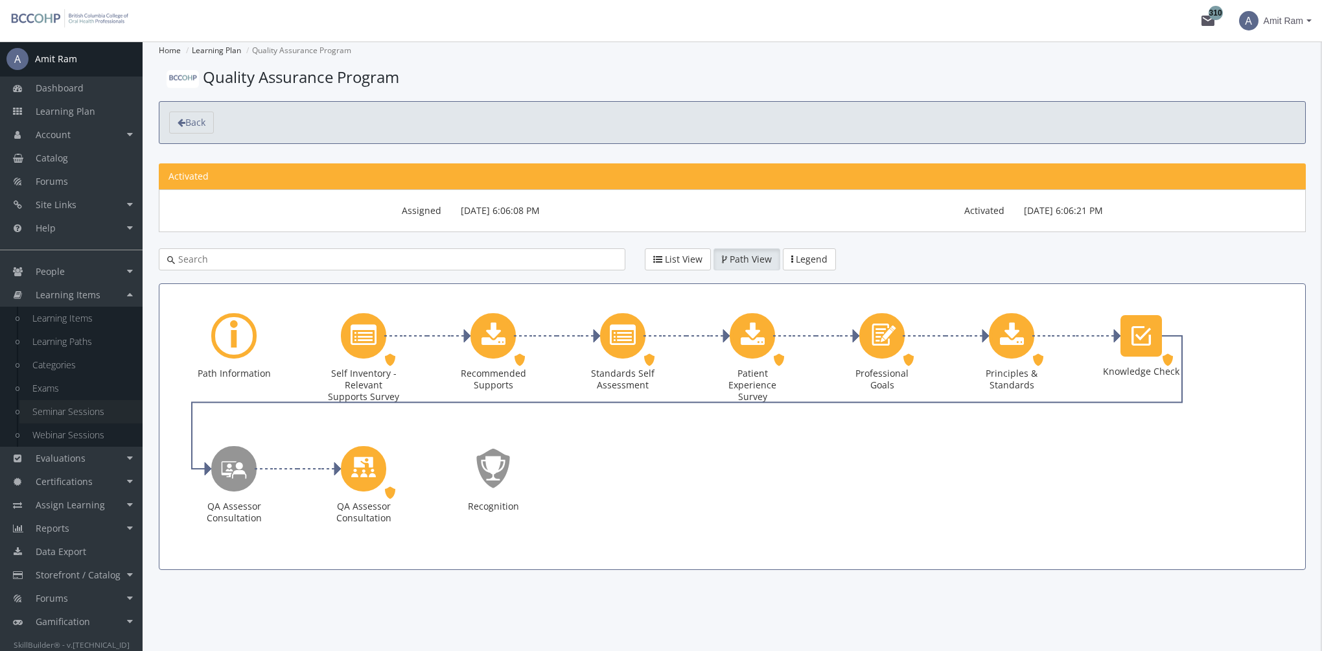
click at [86, 410] on link "Seminar Sessions" at bounding box center [80, 411] width 123 height 23
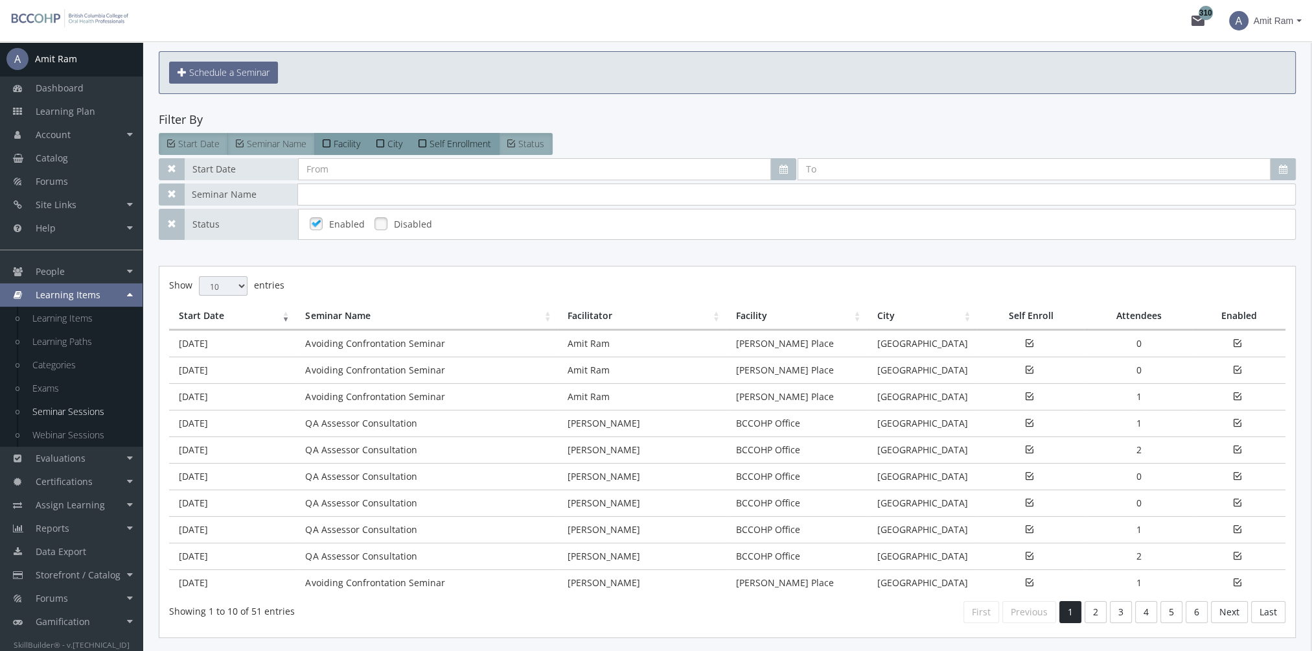
scroll to position [65, 0]
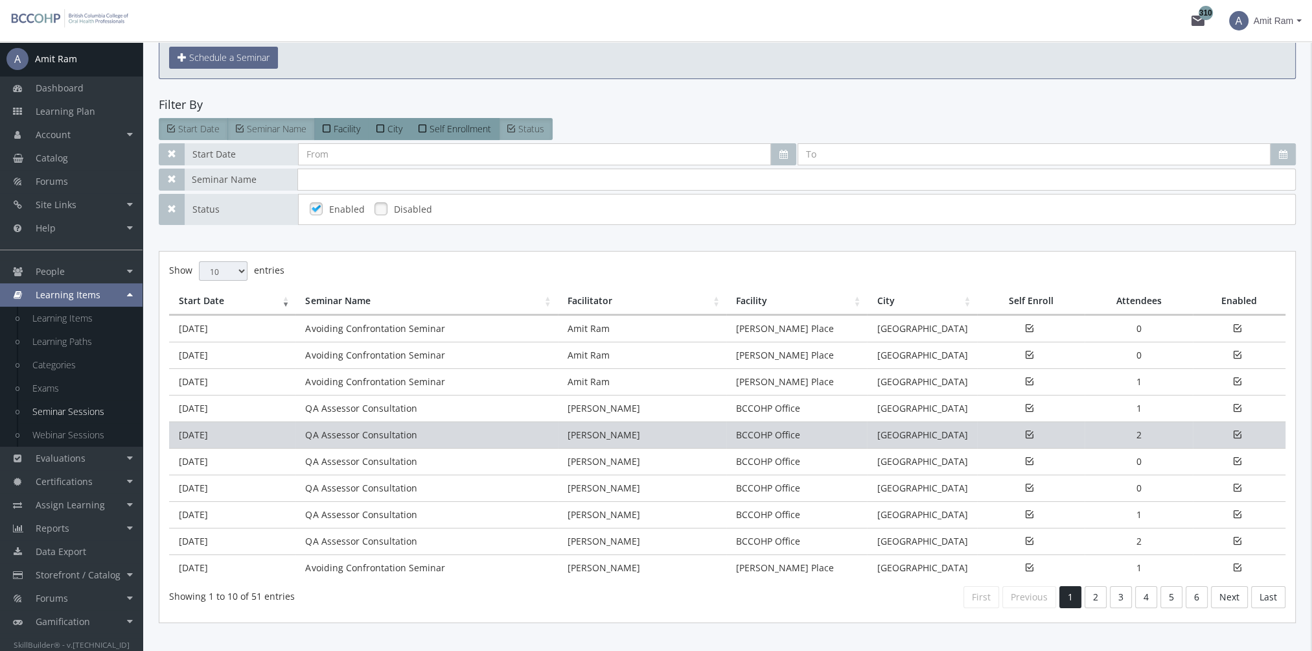
click at [227, 438] on td "[DATE]" at bounding box center [232, 434] width 126 height 27
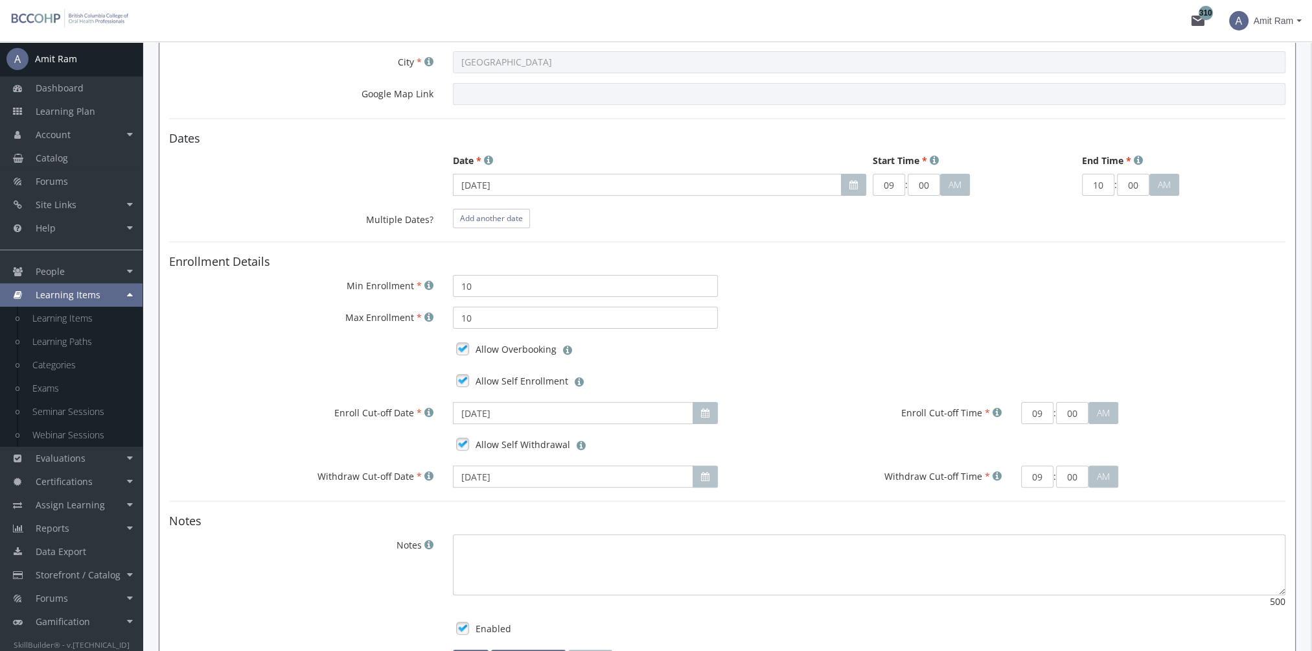
scroll to position [744, 0]
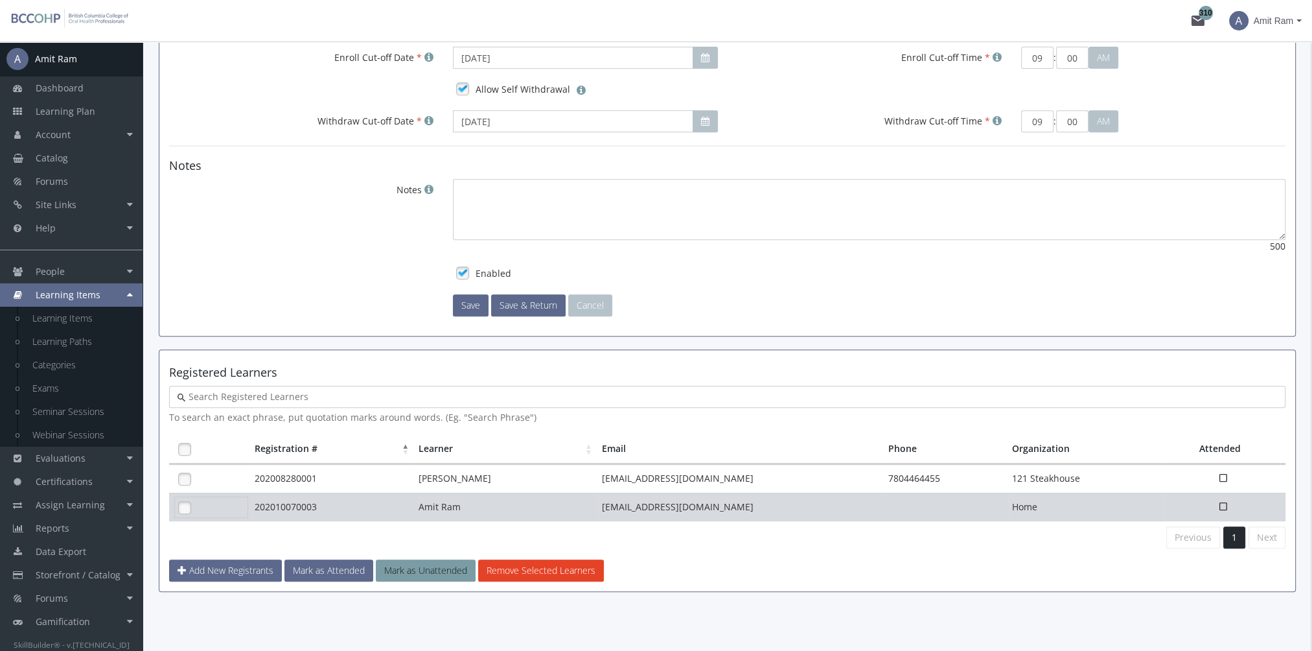
click at [186, 503] on link at bounding box center [184, 507] width 19 height 19
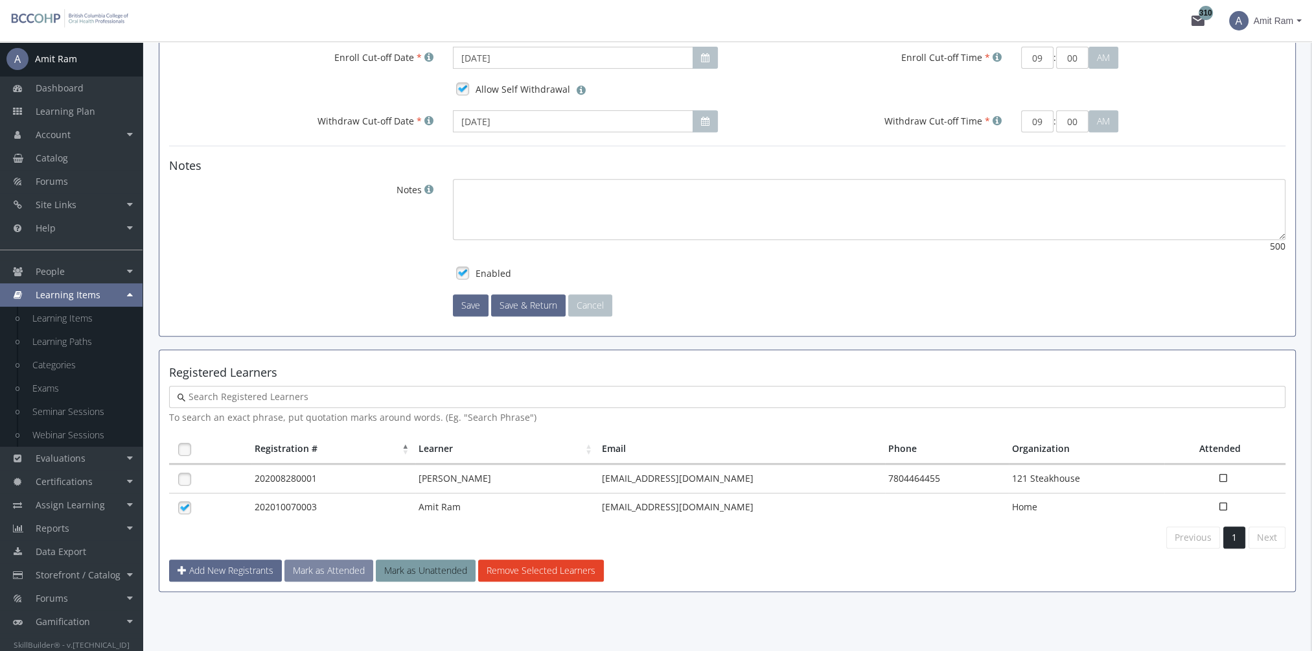
click at [324, 569] on button "Mark as Attended" at bounding box center [329, 570] width 89 height 22
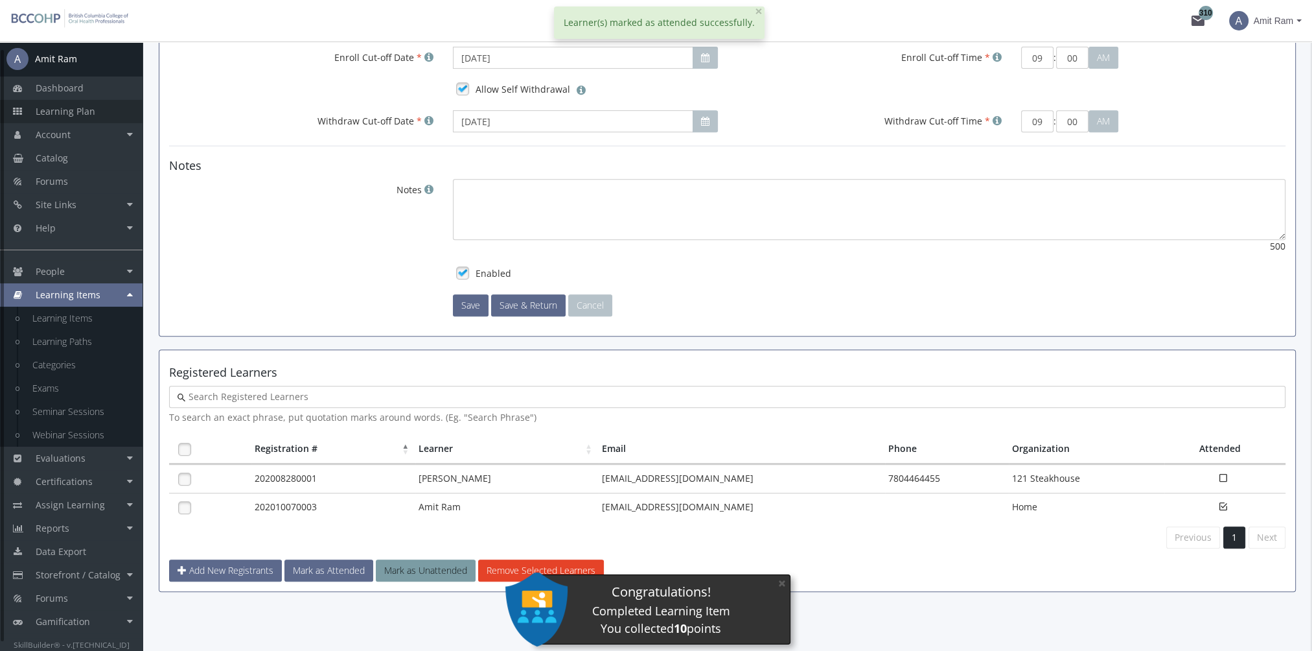
click at [84, 111] on span "Learning Plan" at bounding box center [66, 111] width 60 height 12
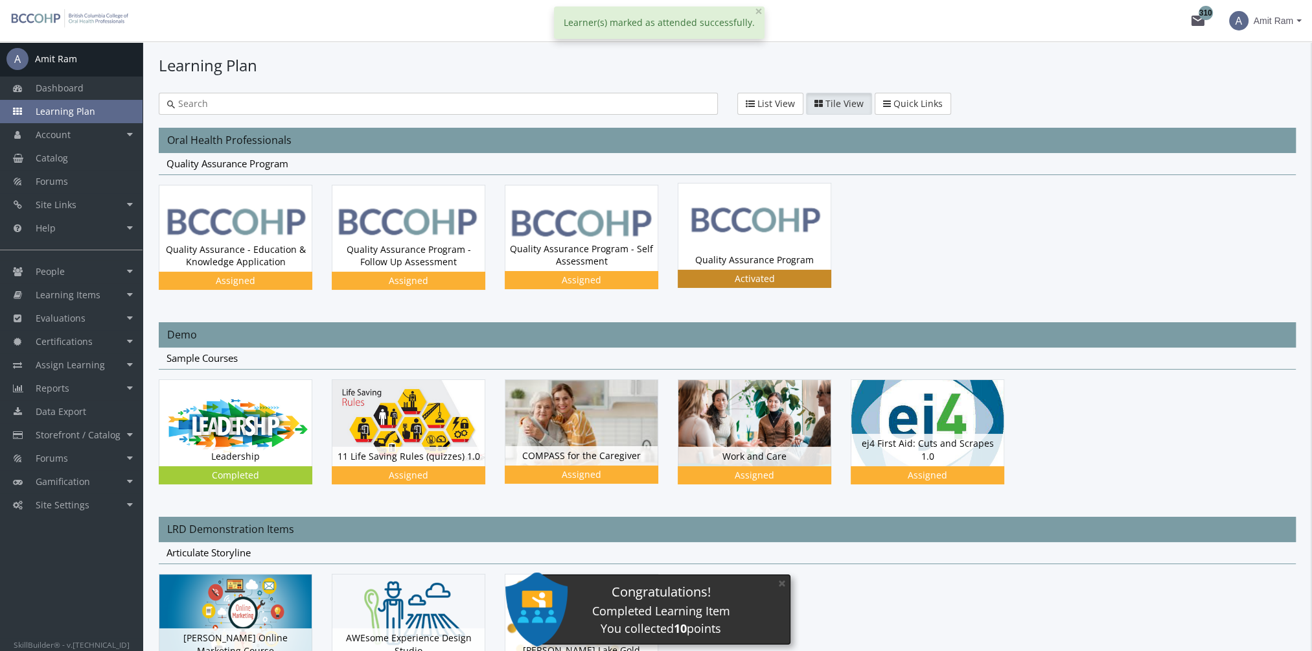
click at [737, 251] on div "Quality Assurance Program Status Activated" at bounding box center [755, 259] width 152 height 19
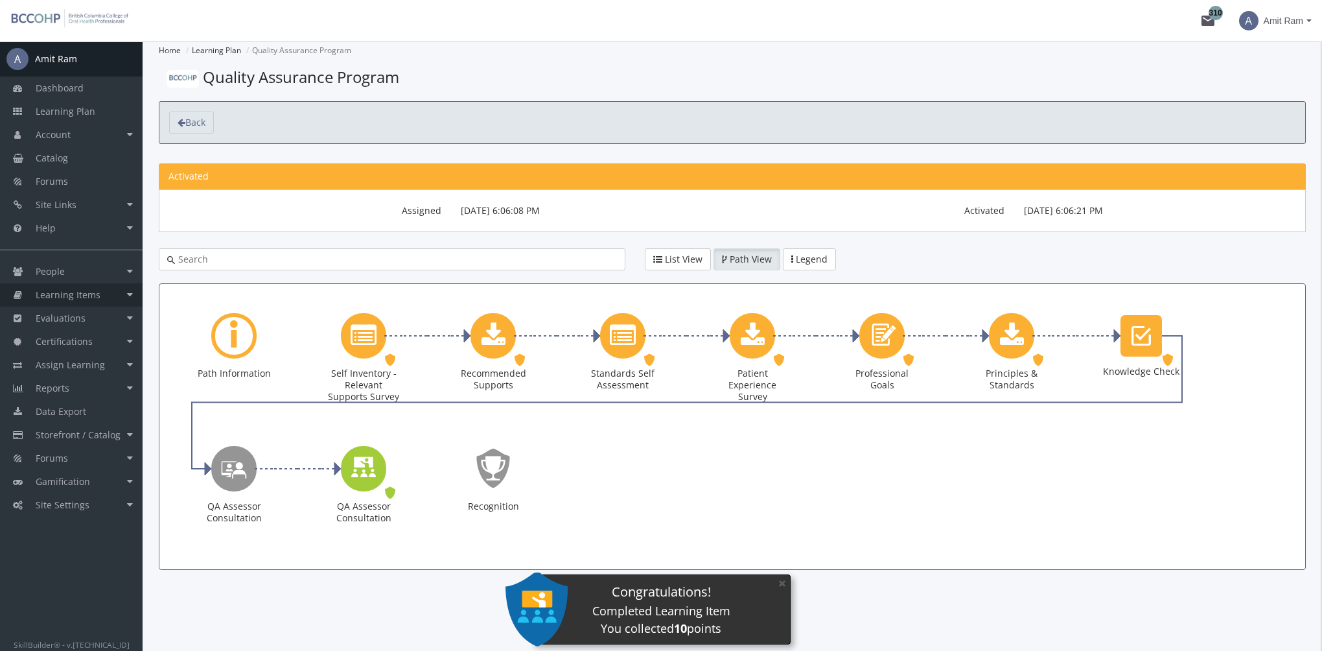
click at [88, 297] on span "Learning Items" at bounding box center [68, 294] width 65 height 12
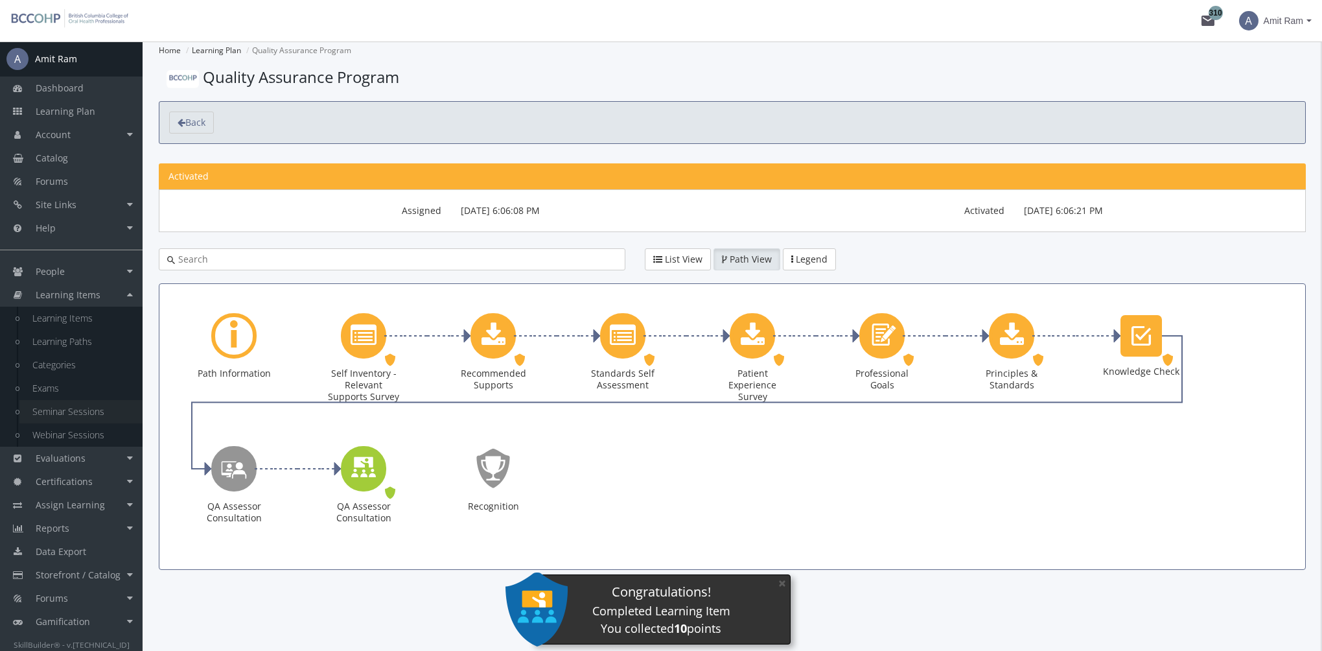
click at [84, 410] on link "Seminar Sessions" at bounding box center [80, 411] width 123 height 23
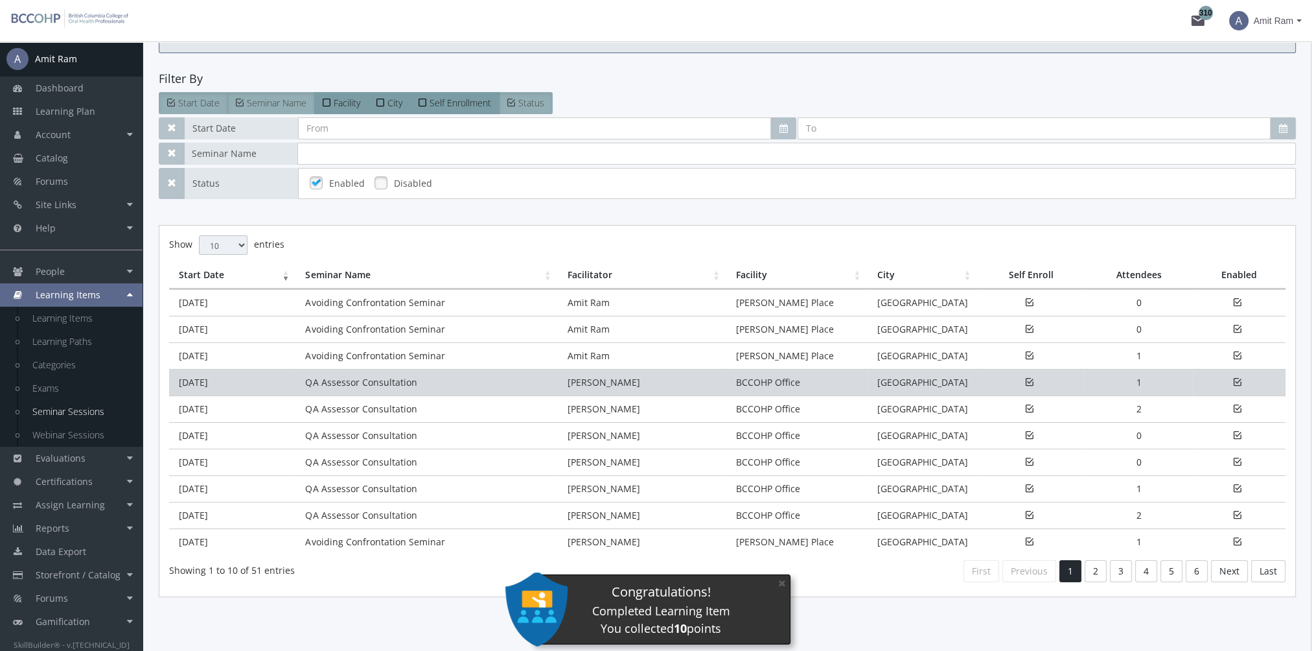
scroll to position [99, 0]
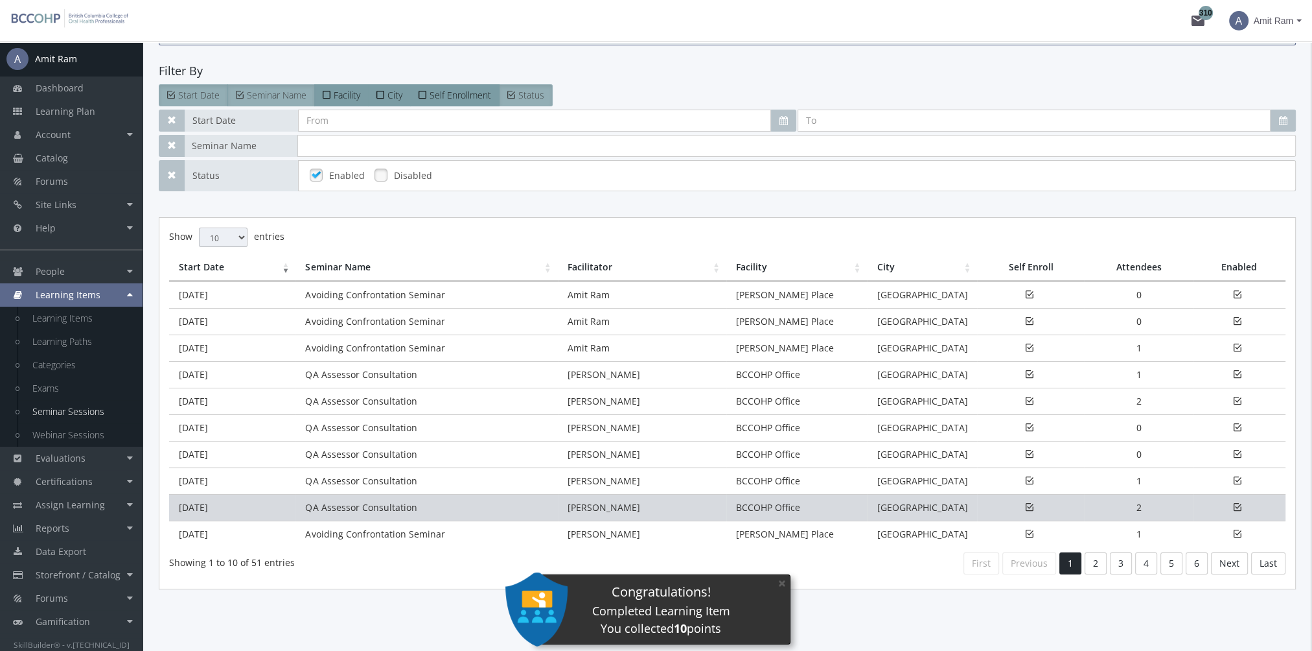
click at [314, 507] on td "QA Assessor Consultation" at bounding box center [427, 507] width 262 height 27
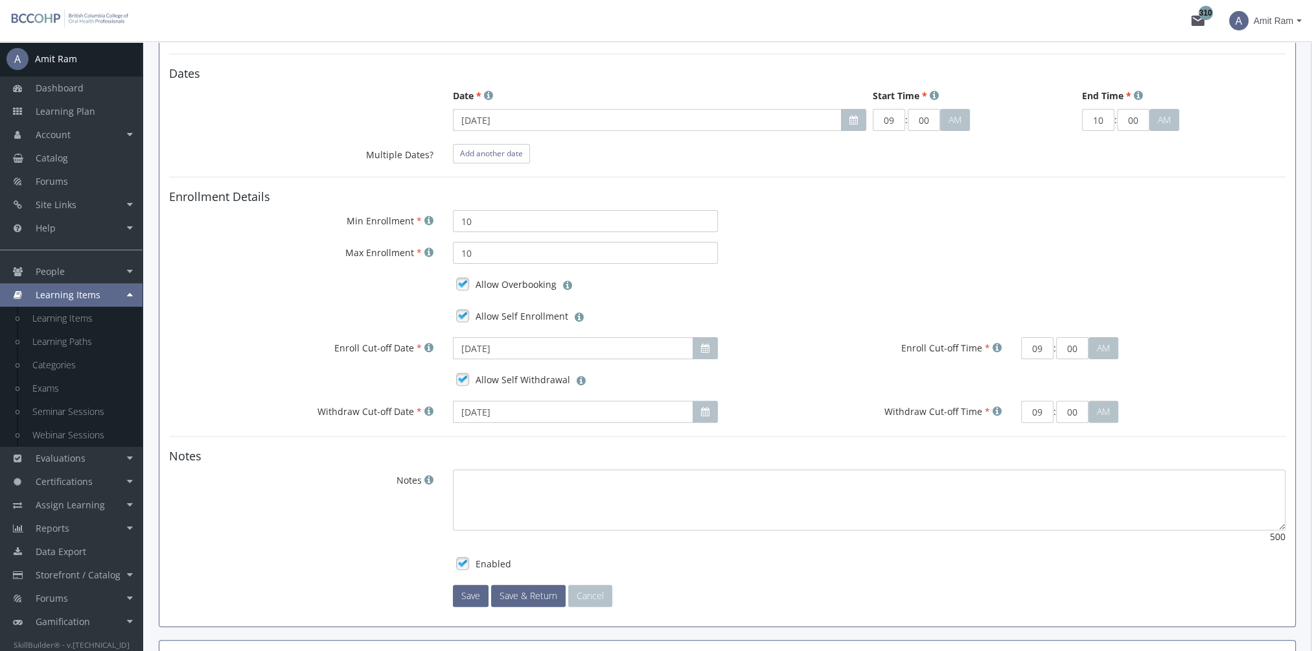
scroll to position [744, 0]
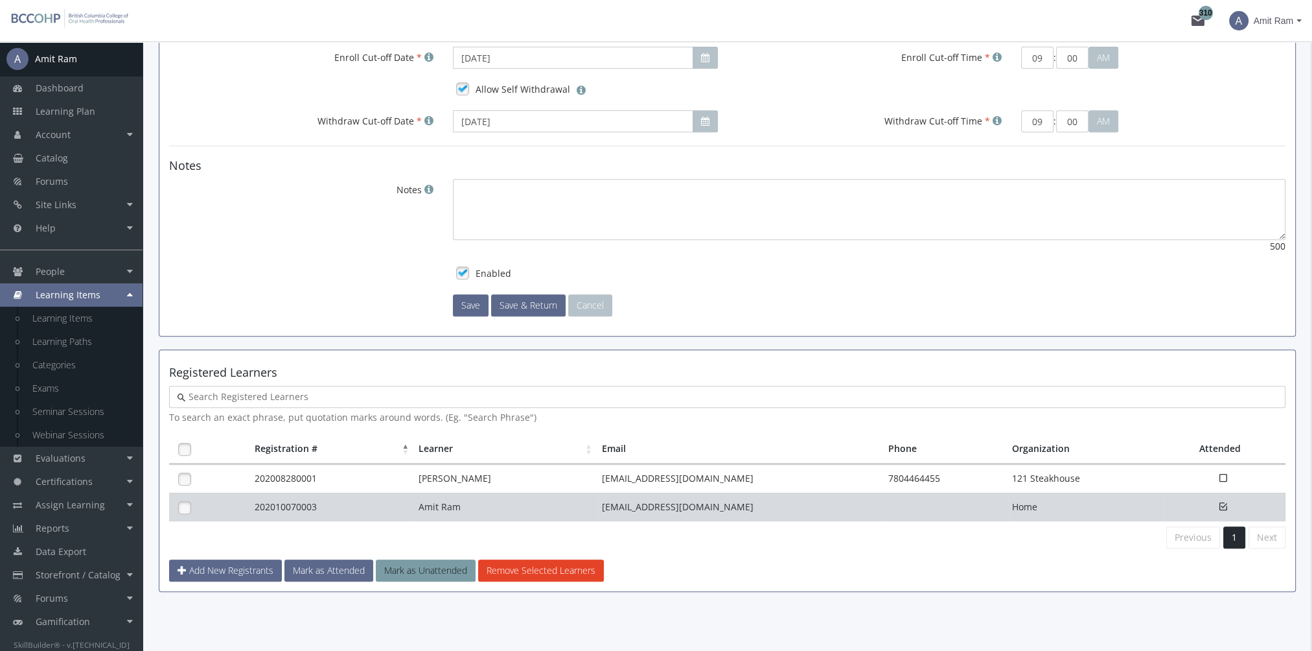
click at [293, 502] on td "202010070003" at bounding box center [333, 507] width 165 height 29
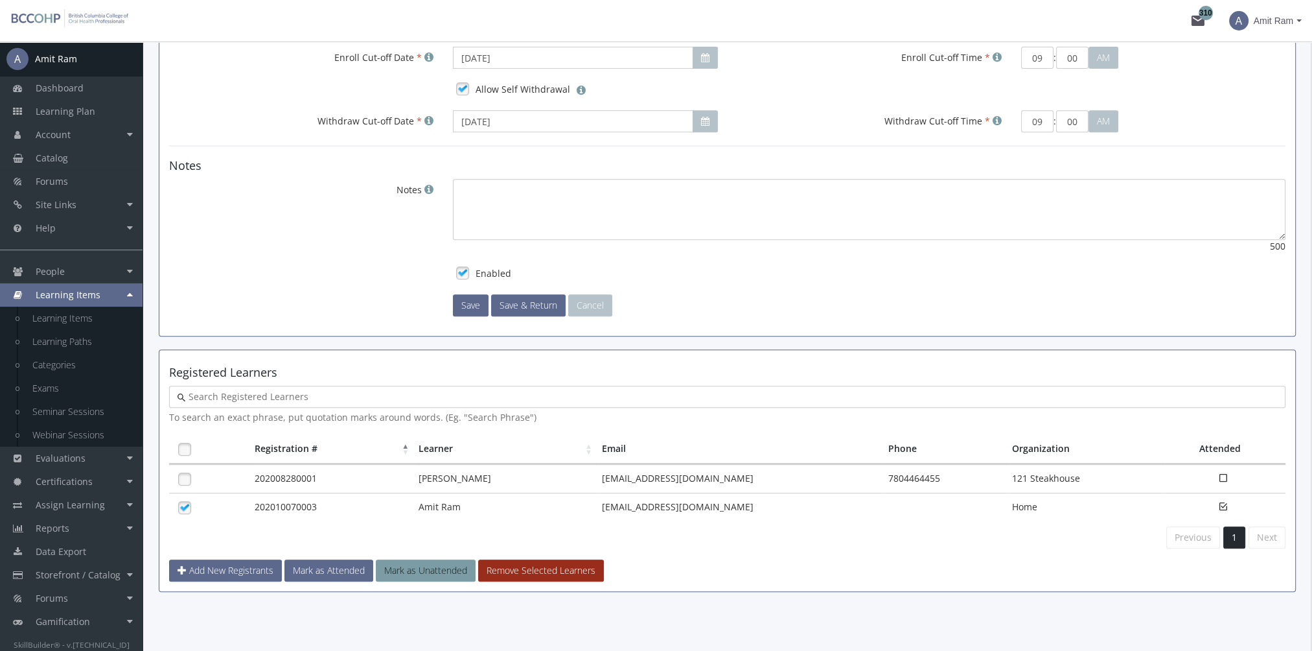
click at [509, 561] on button "Remove Selected Learners" at bounding box center [541, 570] width 126 height 22
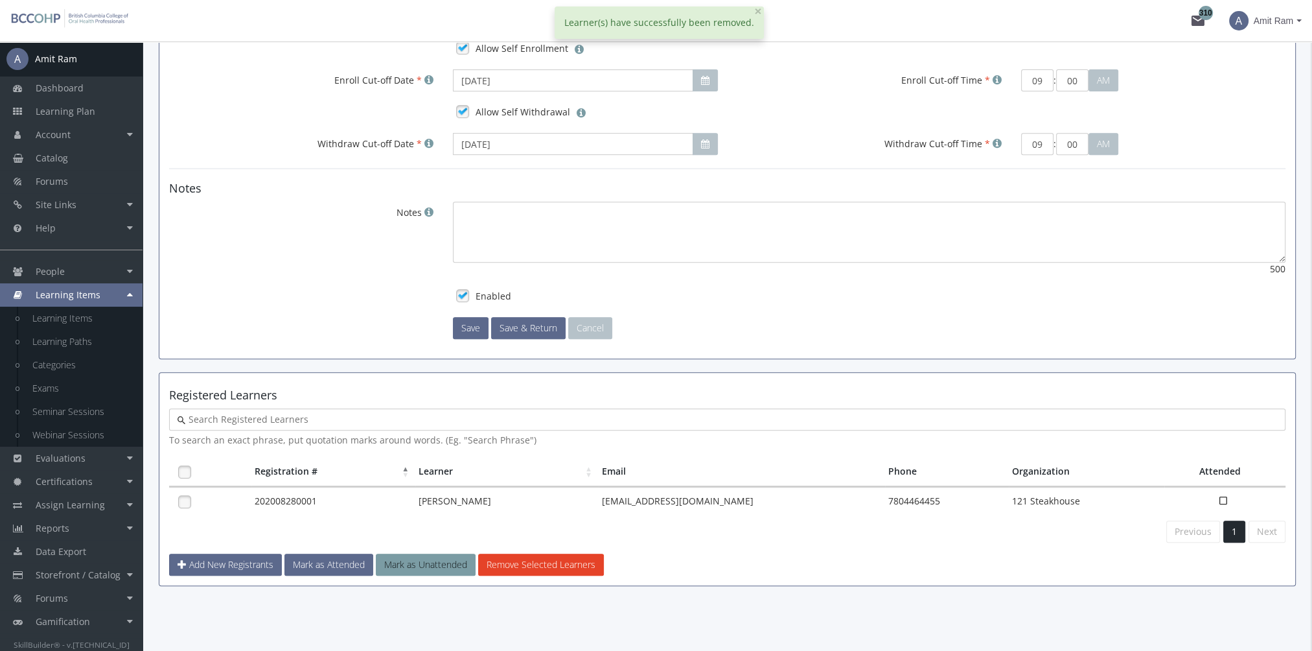
scroll to position [716, 0]
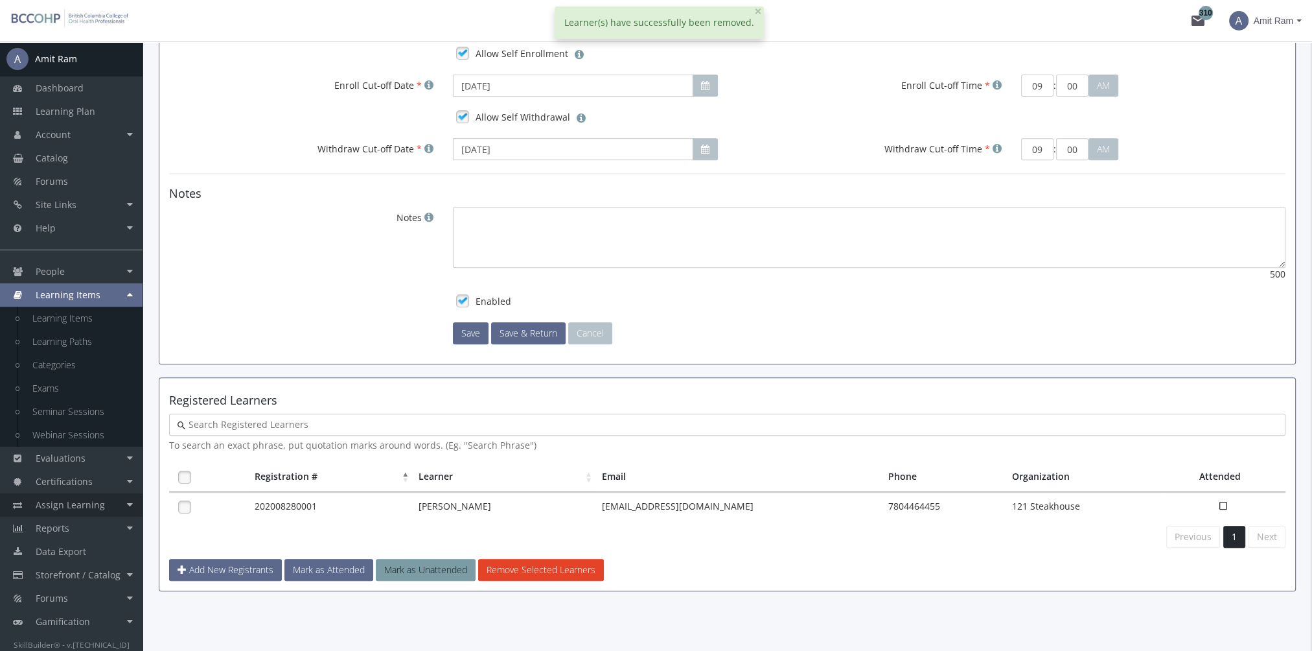
click at [115, 501] on link "Assign Learning" at bounding box center [71, 504] width 143 height 23
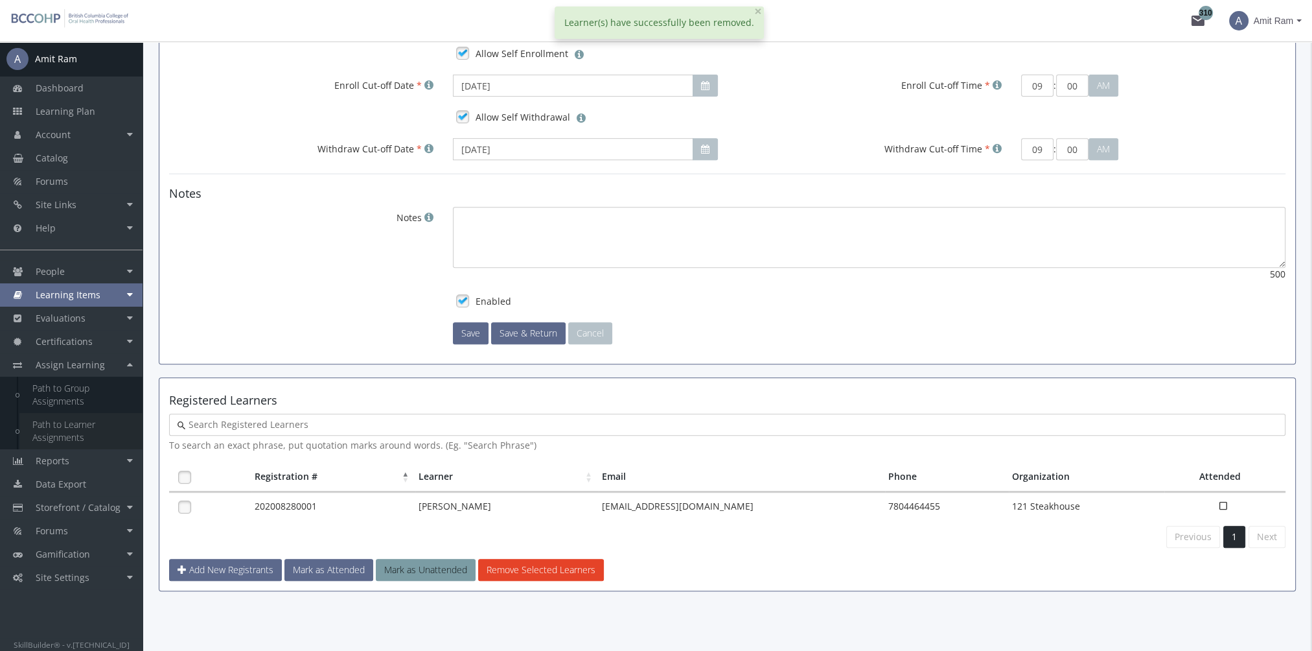
click at [84, 432] on link "Path to Learner Assignments" at bounding box center [80, 431] width 123 height 36
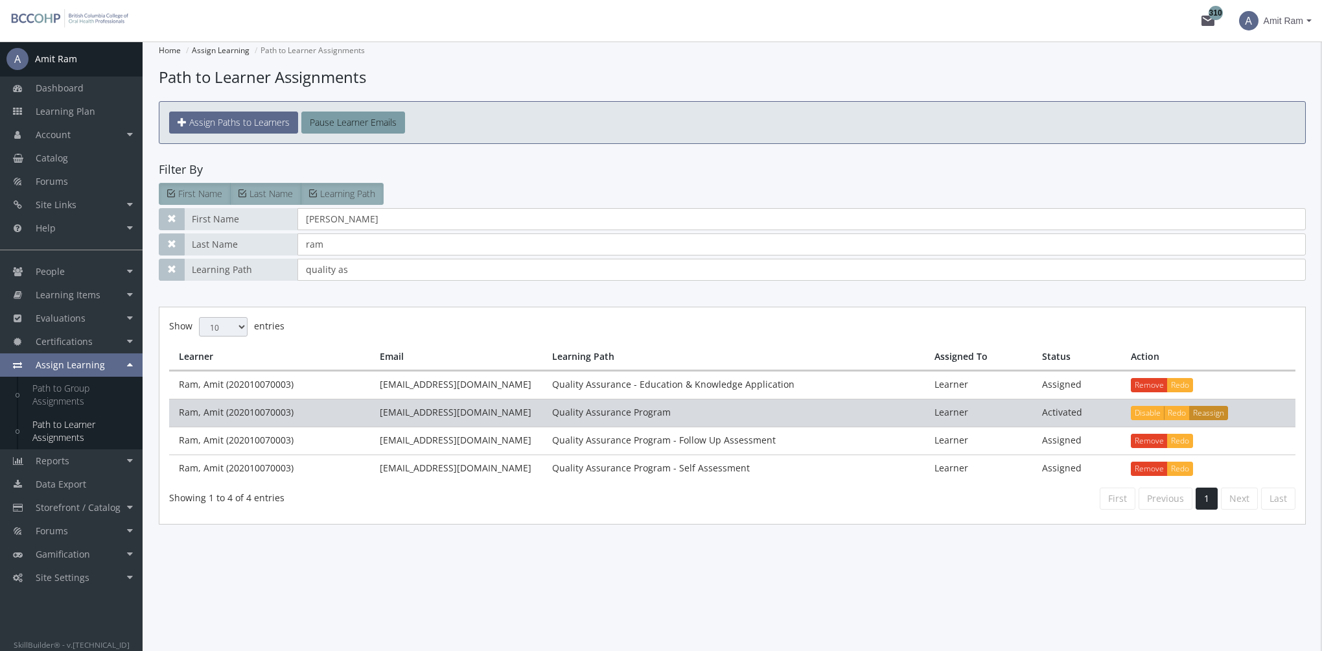
click at [1208, 410] on button "Reassign" at bounding box center [1208, 413] width 39 height 14
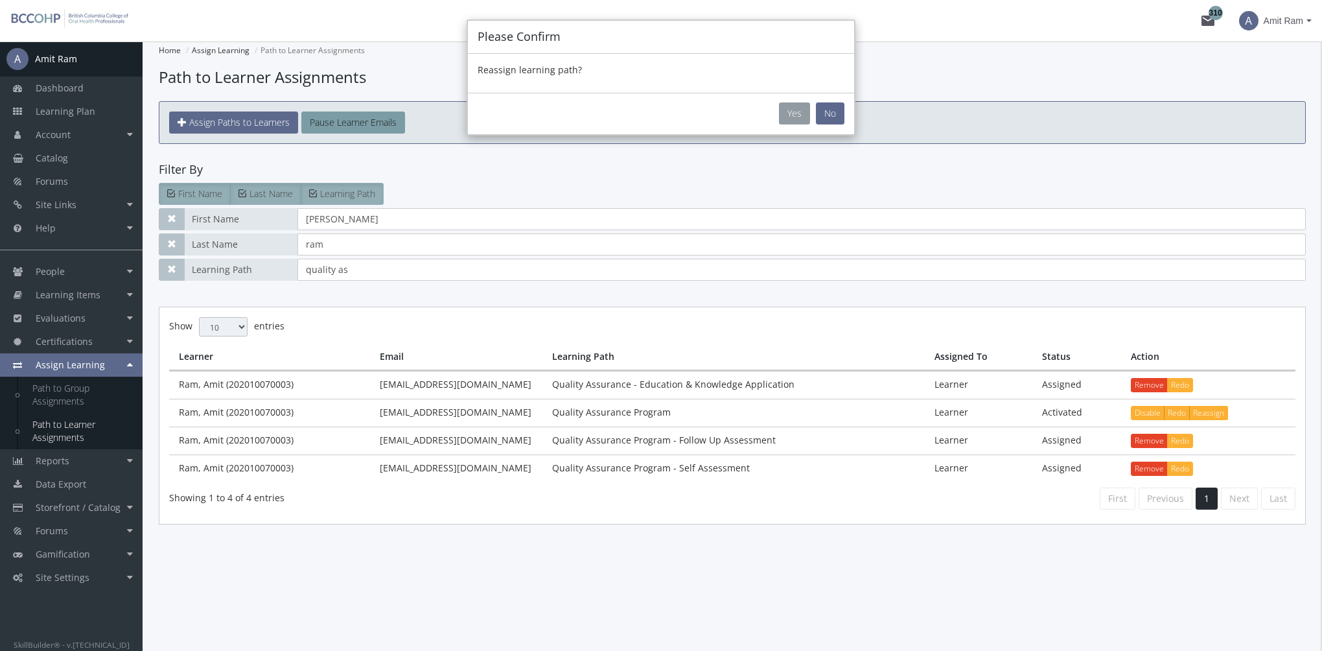
click at [797, 114] on button "Yes" at bounding box center [794, 113] width 31 height 22
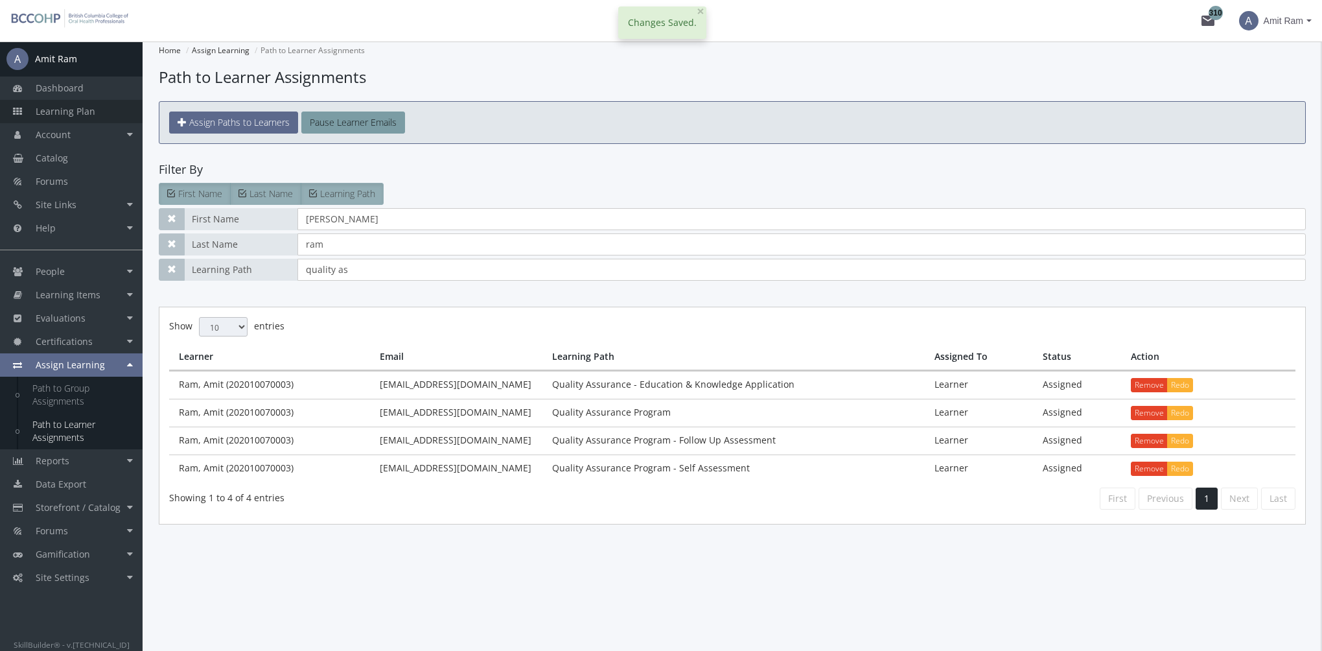
click at [87, 108] on span "Learning Plan" at bounding box center [66, 111] width 60 height 12
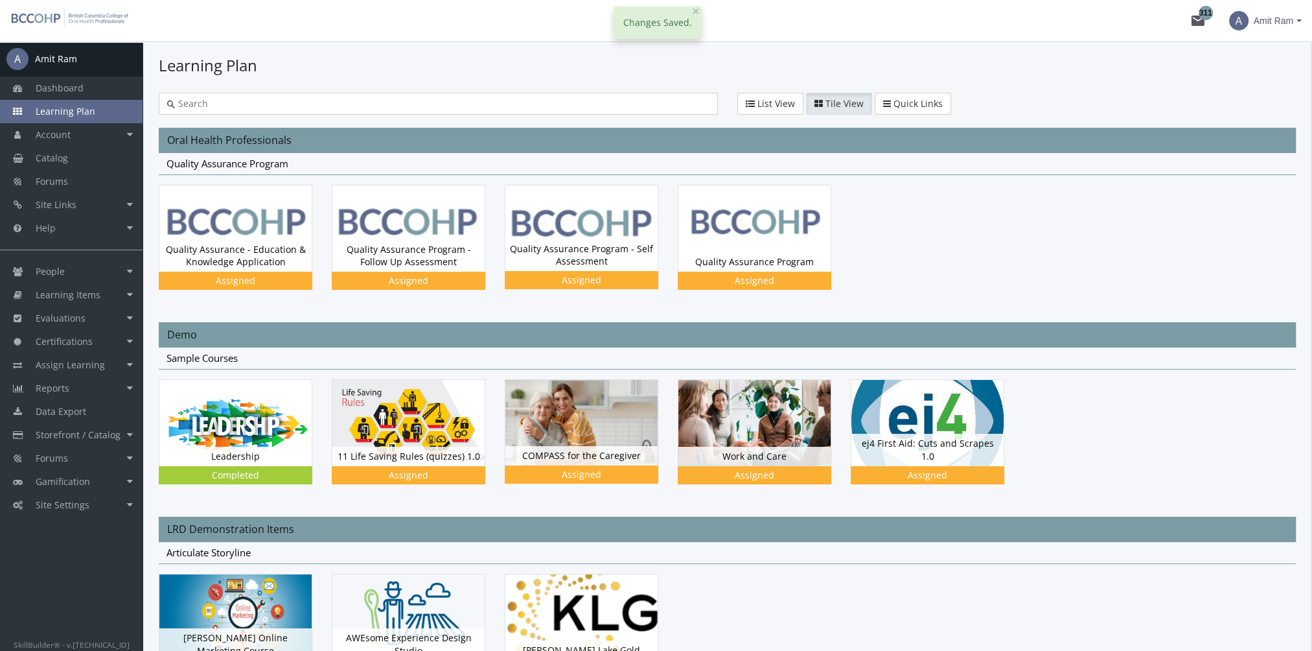
scroll to position [65, 0]
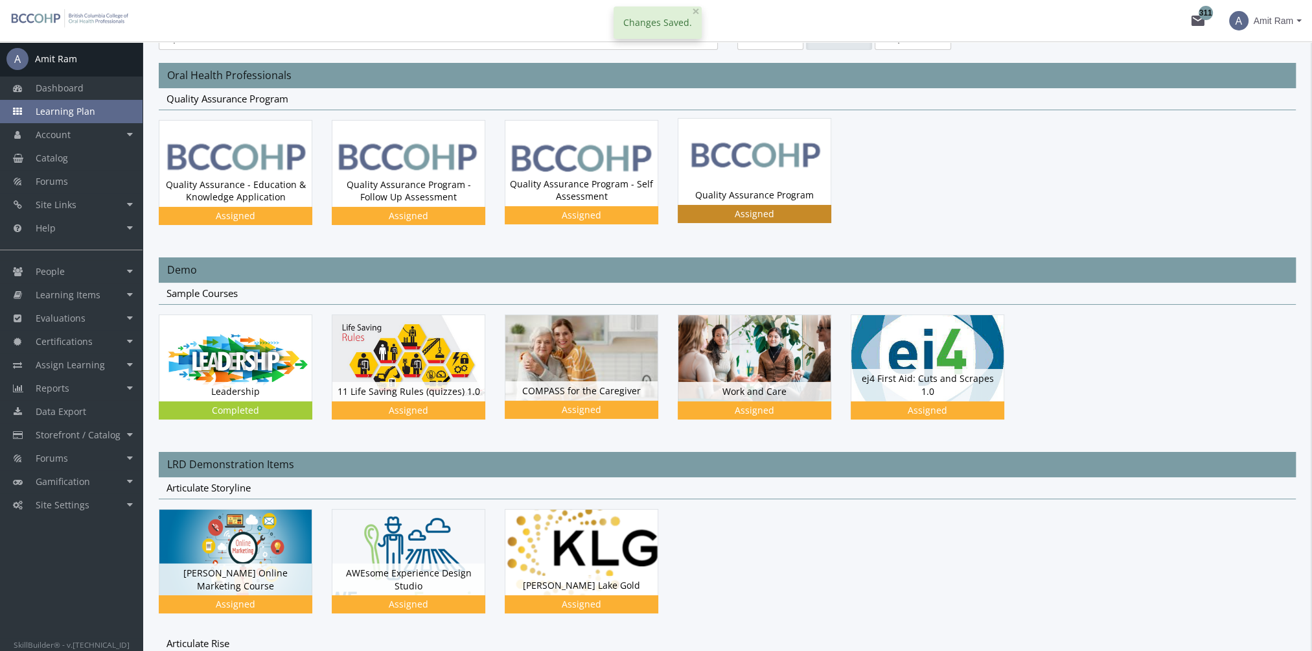
click at [739, 174] on img at bounding box center [755, 162] width 152 height 86
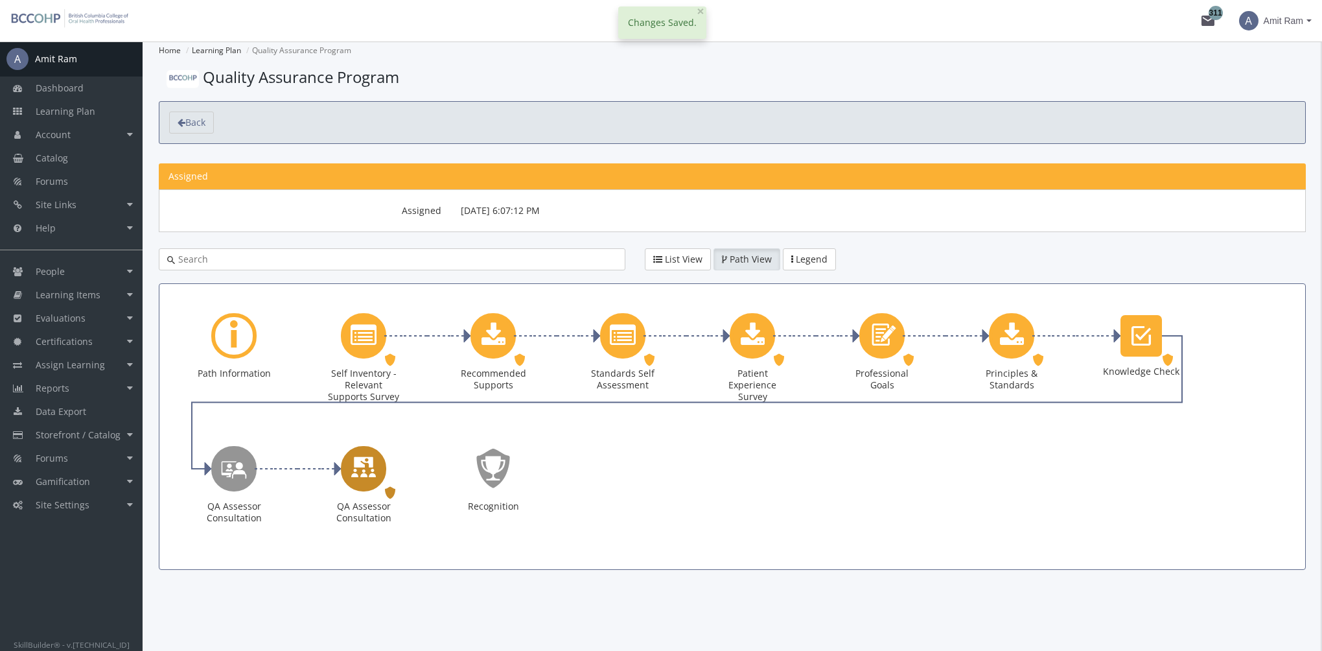
click at [364, 467] on icon "QA Assessor Consultation" at bounding box center [364, 468] width 26 height 37
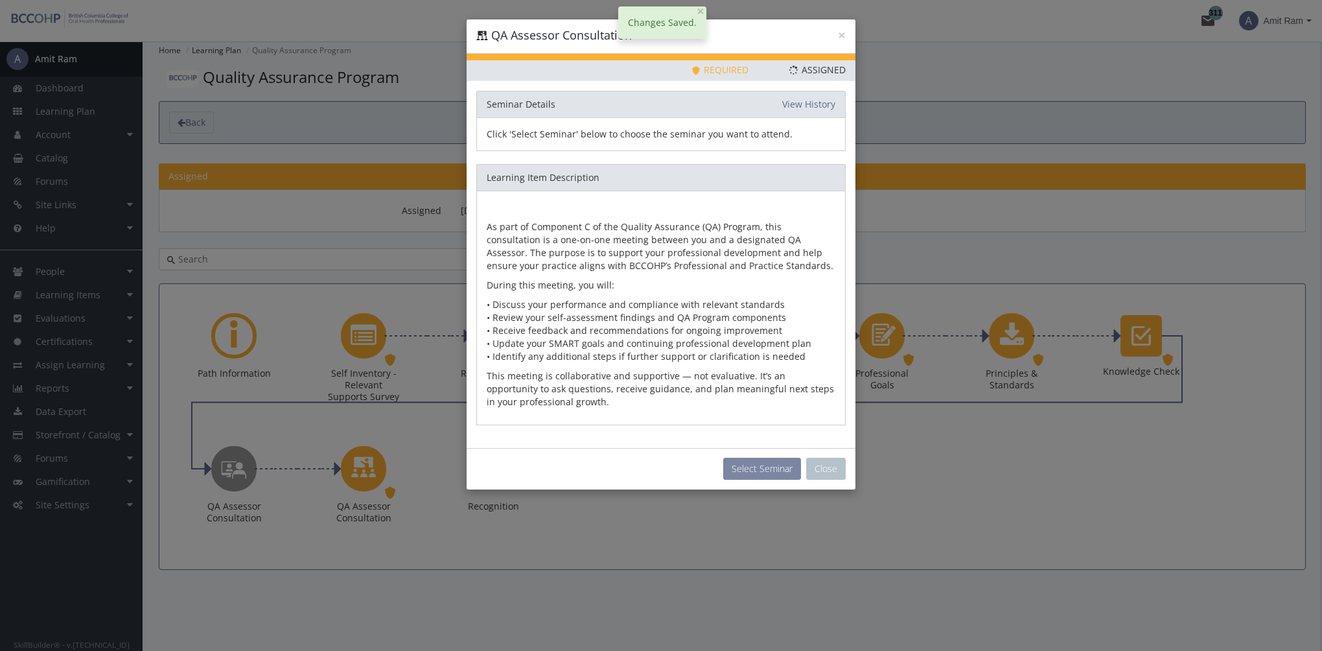
click at [767, 458] on button "Select Seminar" at bounding box center [762, 469] width 78 height 22
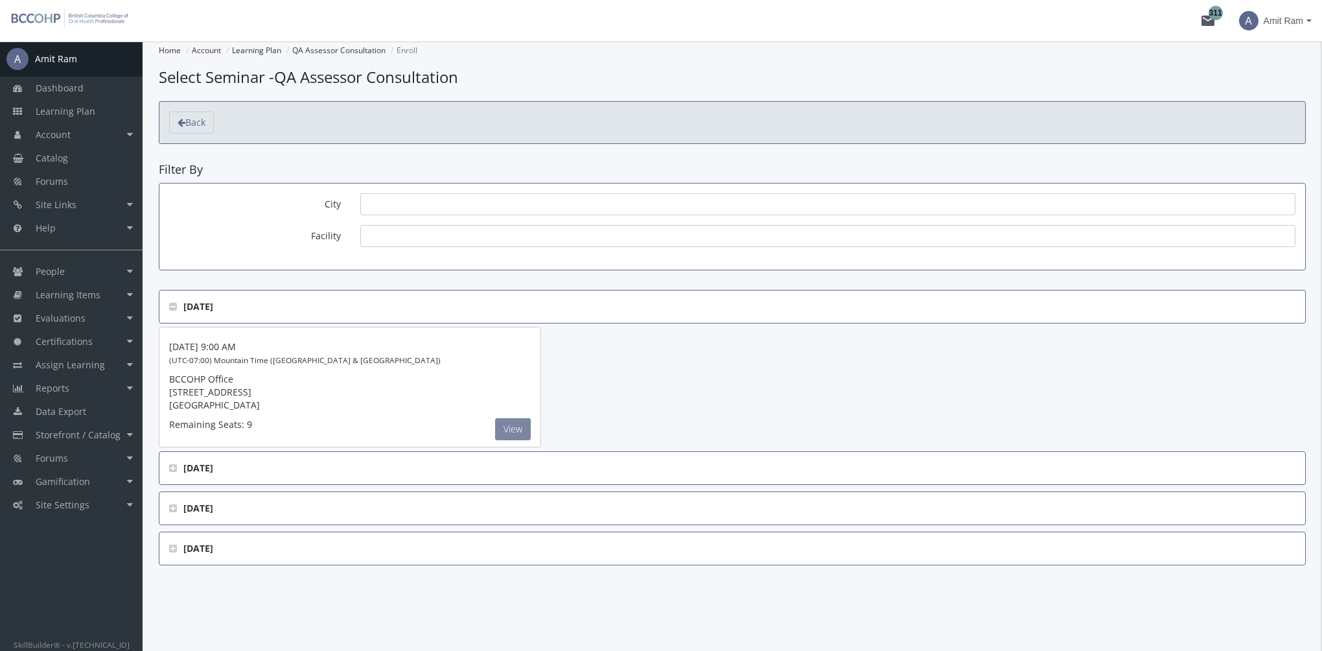
click at [515, 428] on button "View" at bounding box center [513, 429] width 36 height 22
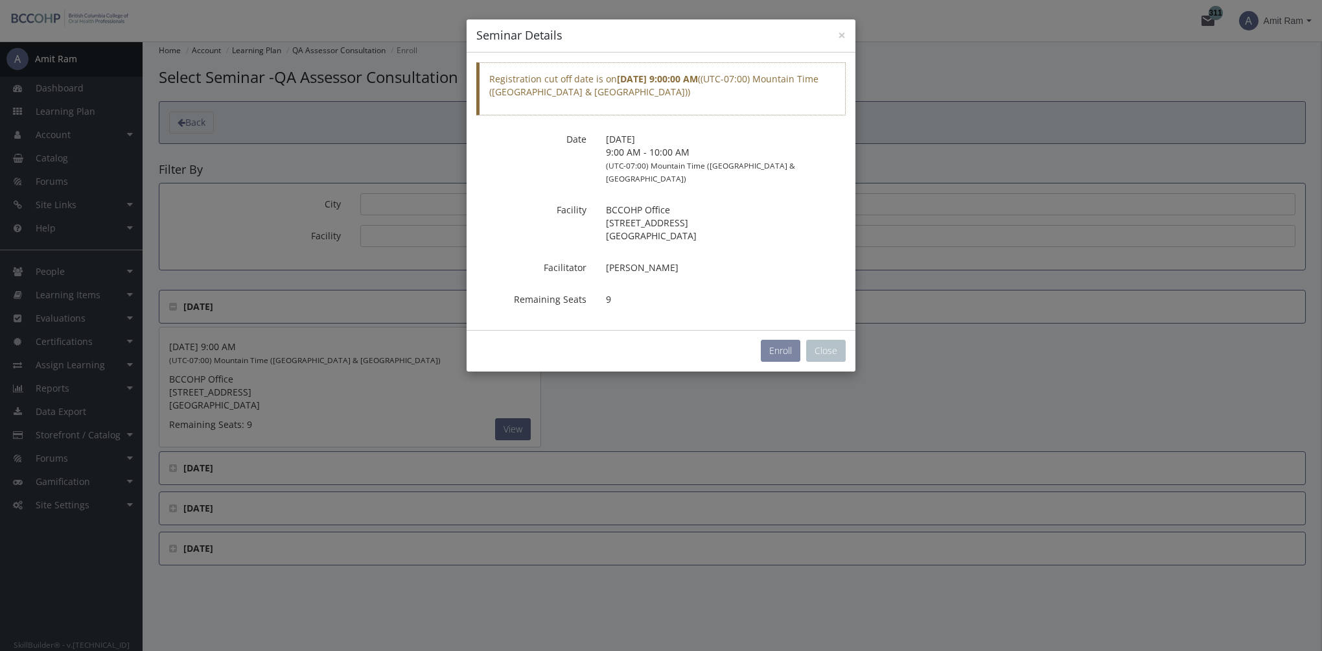
click at [775, 340] on button "Enroll" at bounding box center [781, 351] width 40 height 22
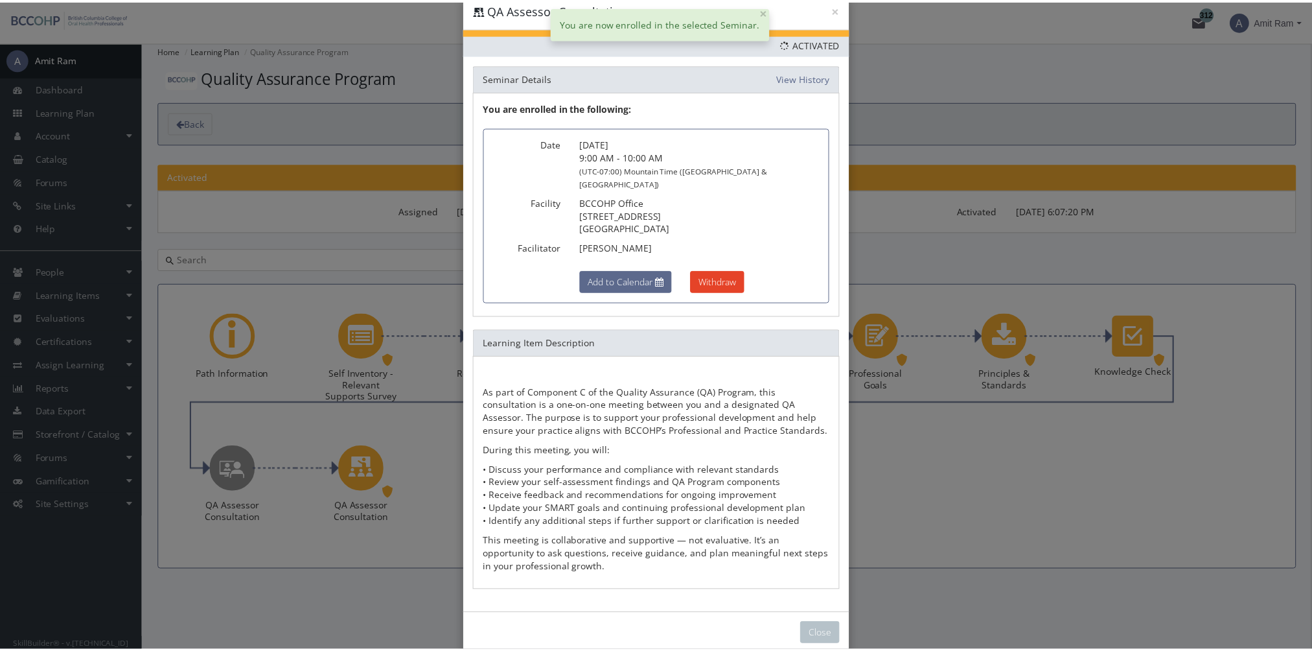
scroll to position [34, 0]
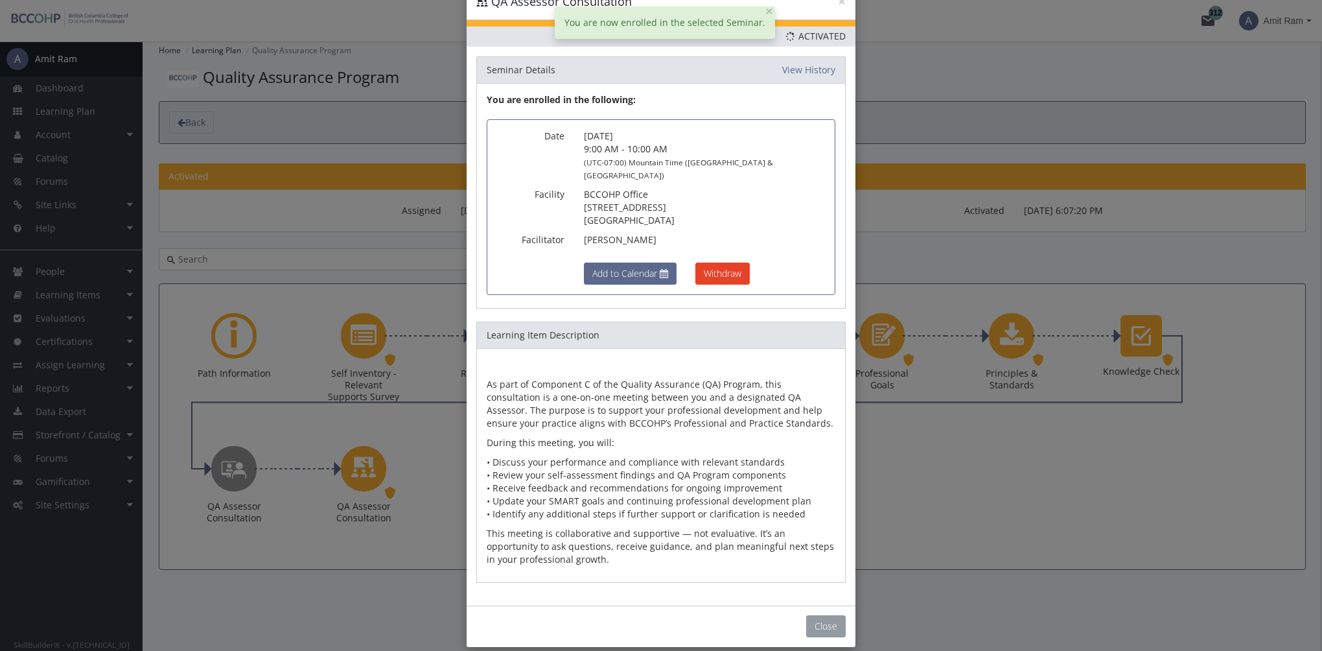
click at [814, 616] on button "Close" at bounding box center [826, 626] width 40 height 22
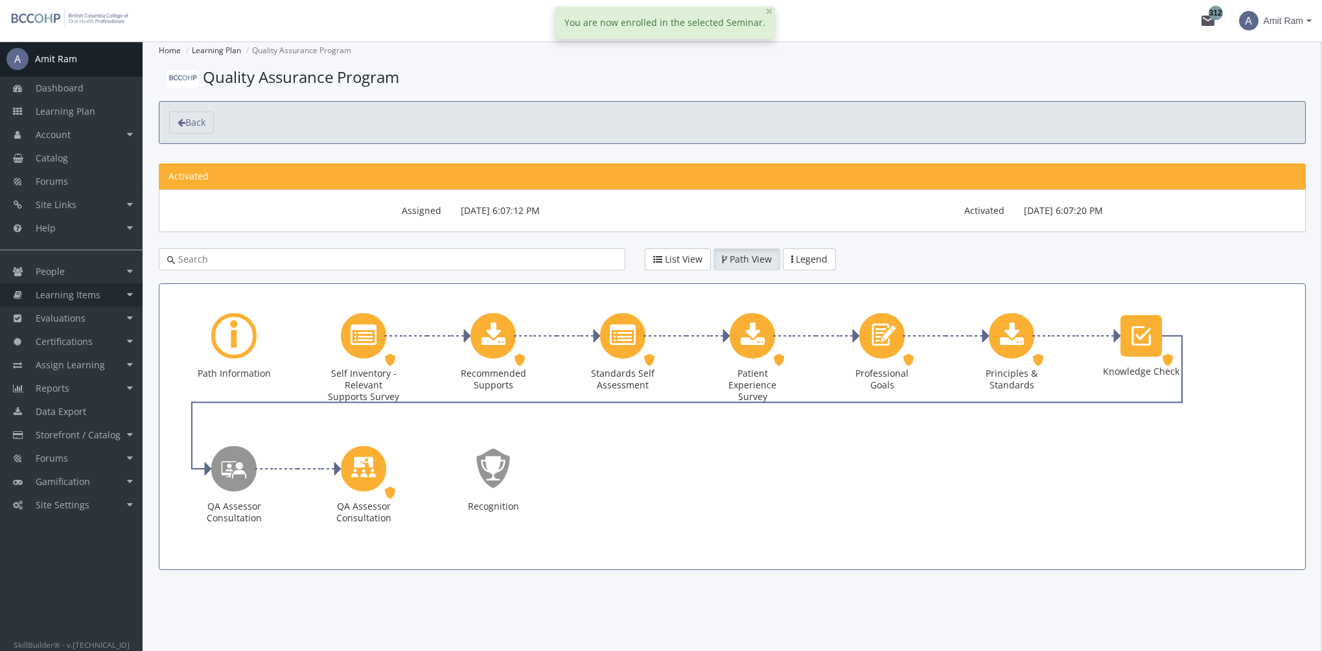
click at [101, 297] on link "Learning Items" at bounding box center [71, 294] width 143 height 23
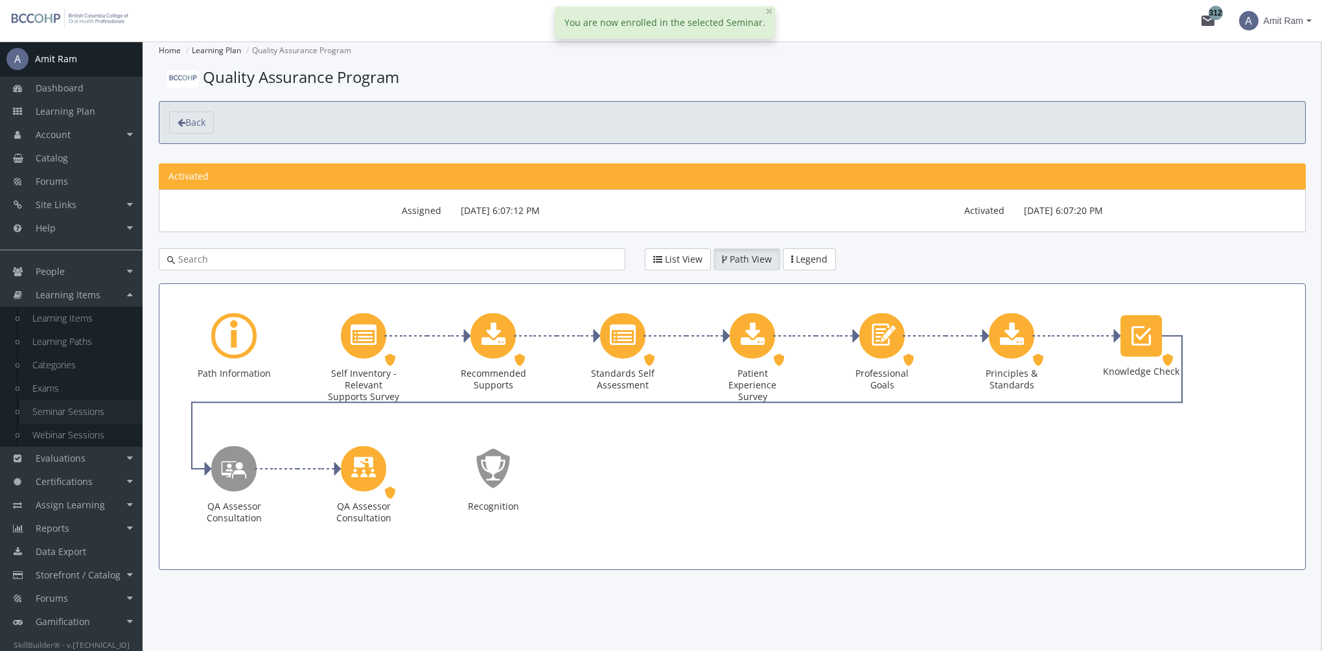
click at [93, 411] on link "Seminar Sessions" at bounding box center [80, 411] width 123 height 23
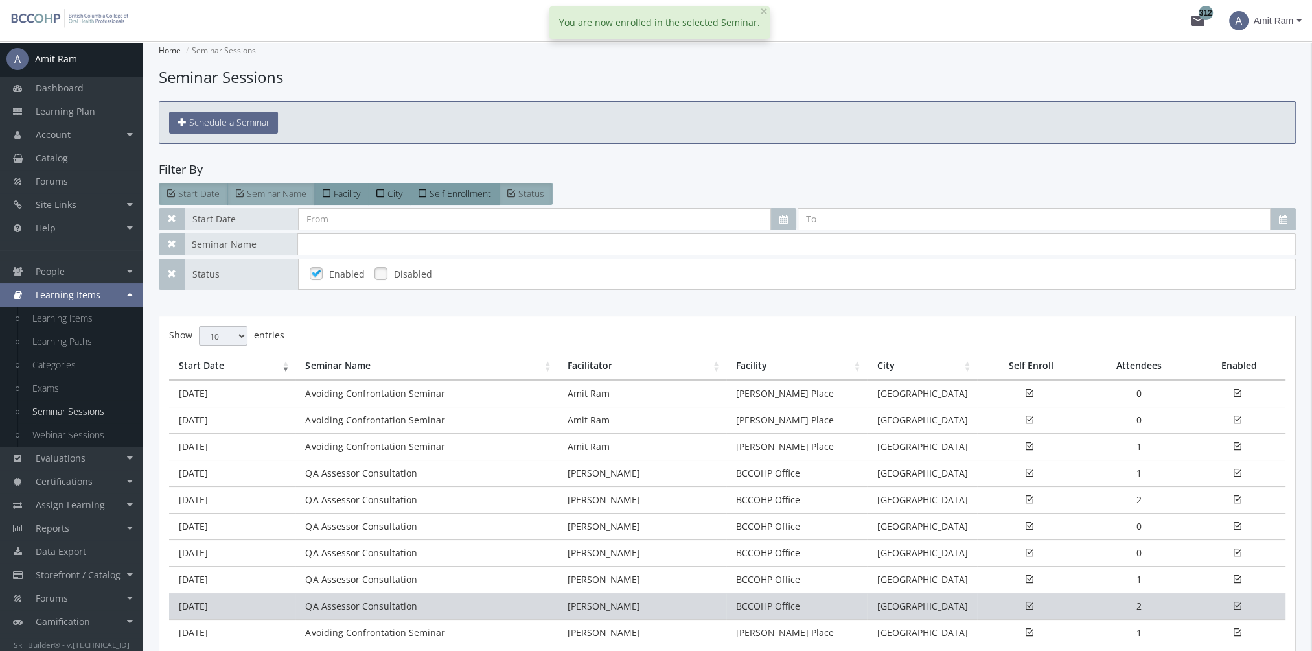
click at [235, 604] on td "[DATE]" at bounding box center [232, 605] width 126 height 27
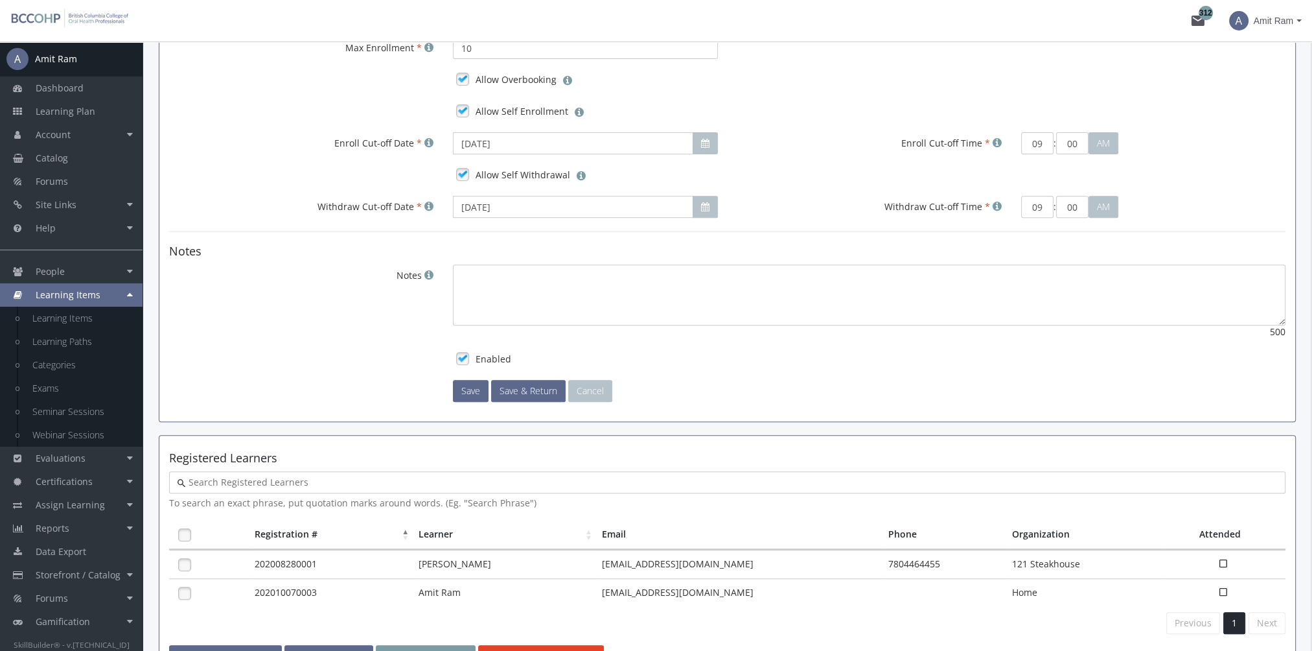
scroll to position [744, 0]
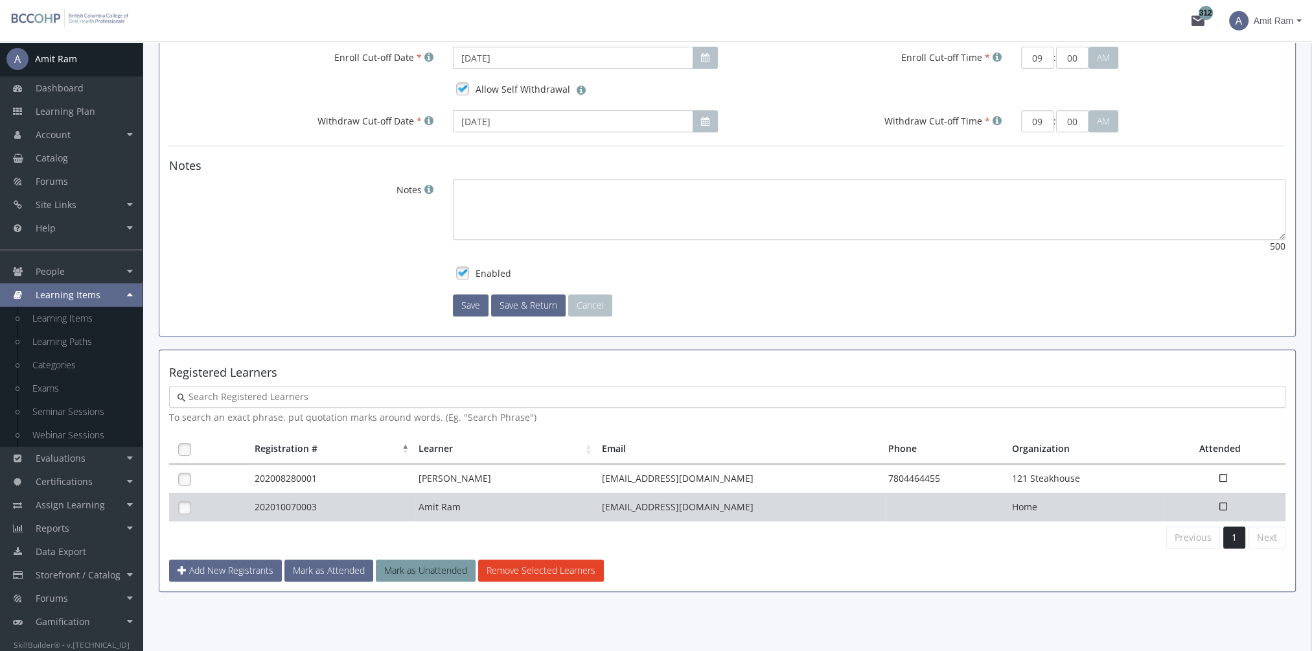
click at [294, 500] on td "202010070003" at bounding box center [333, 507] width 165 height 29
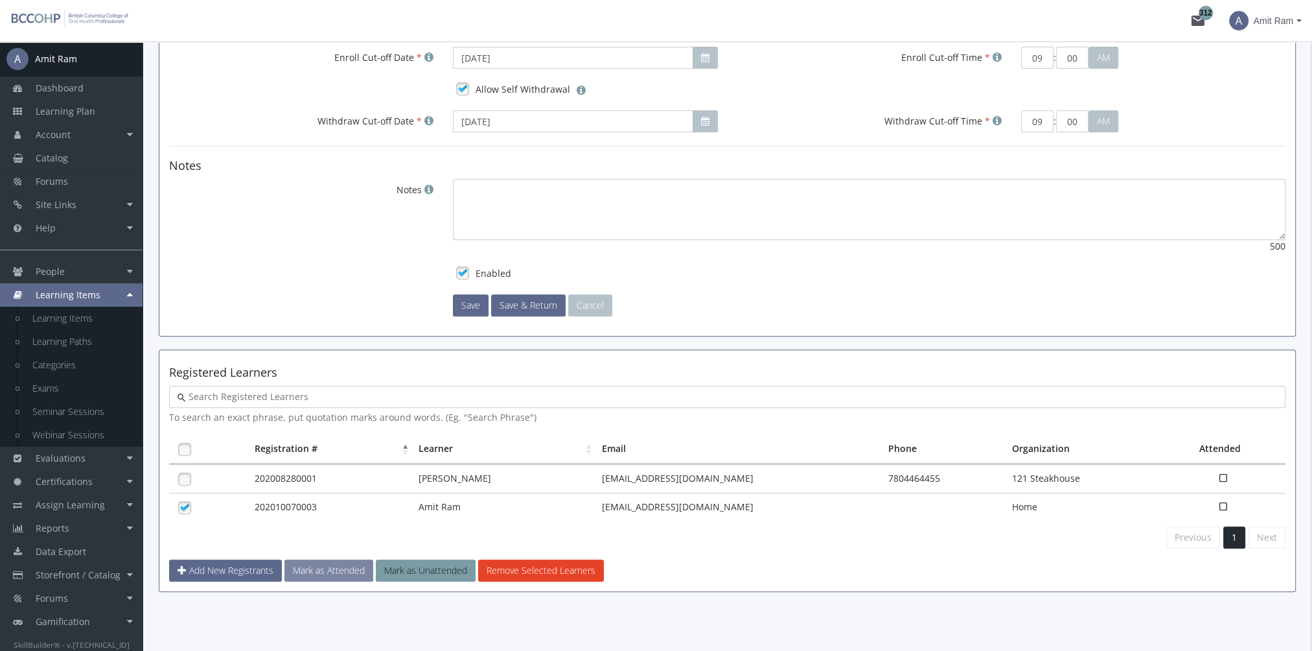
click at [335, 576] on button "Mark as Attended" at bounding box center [329, 570] width 89 height 22
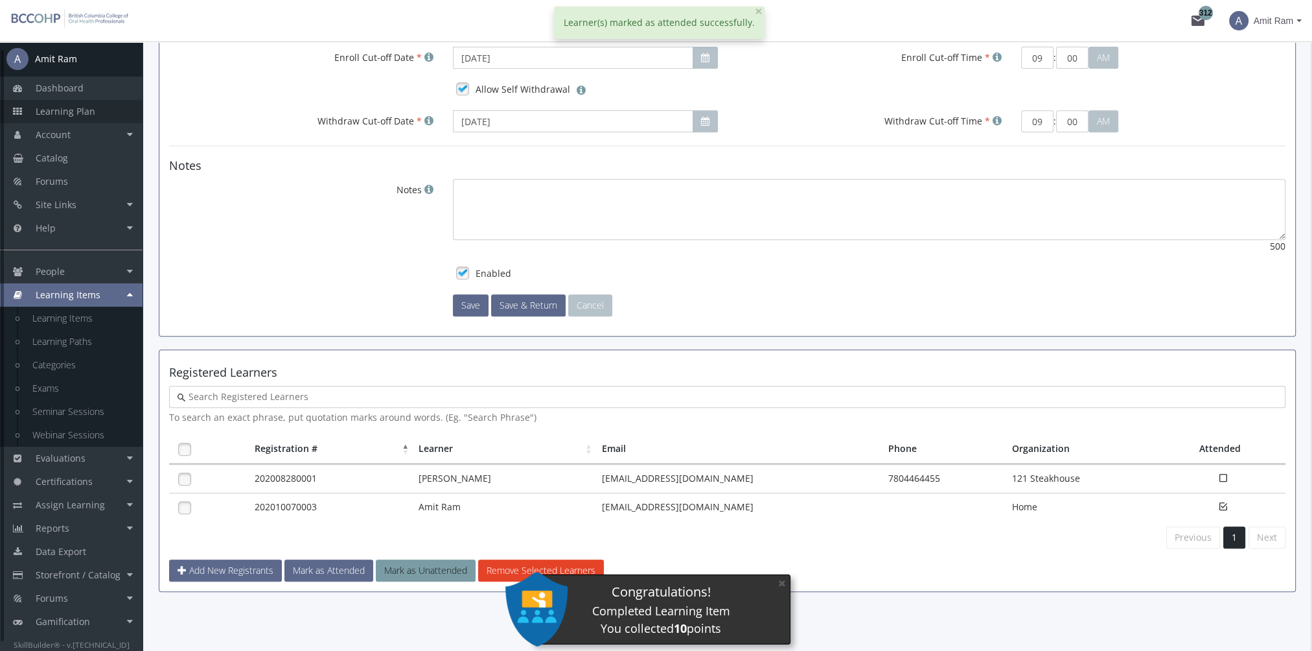
click at [67, 117] on span "Learning Plan" at bounding box center [66, 111] width 60 height 12
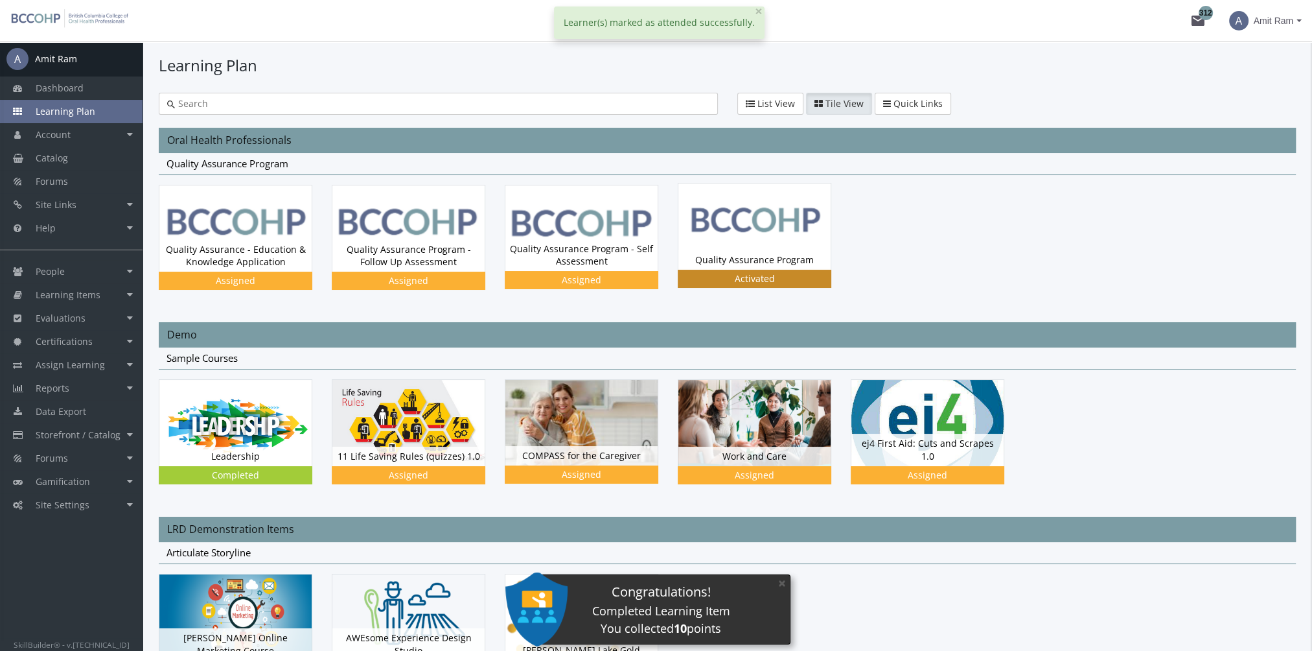
click at [741, 239] on img at bounding box center [755, 226] width 152 height 86
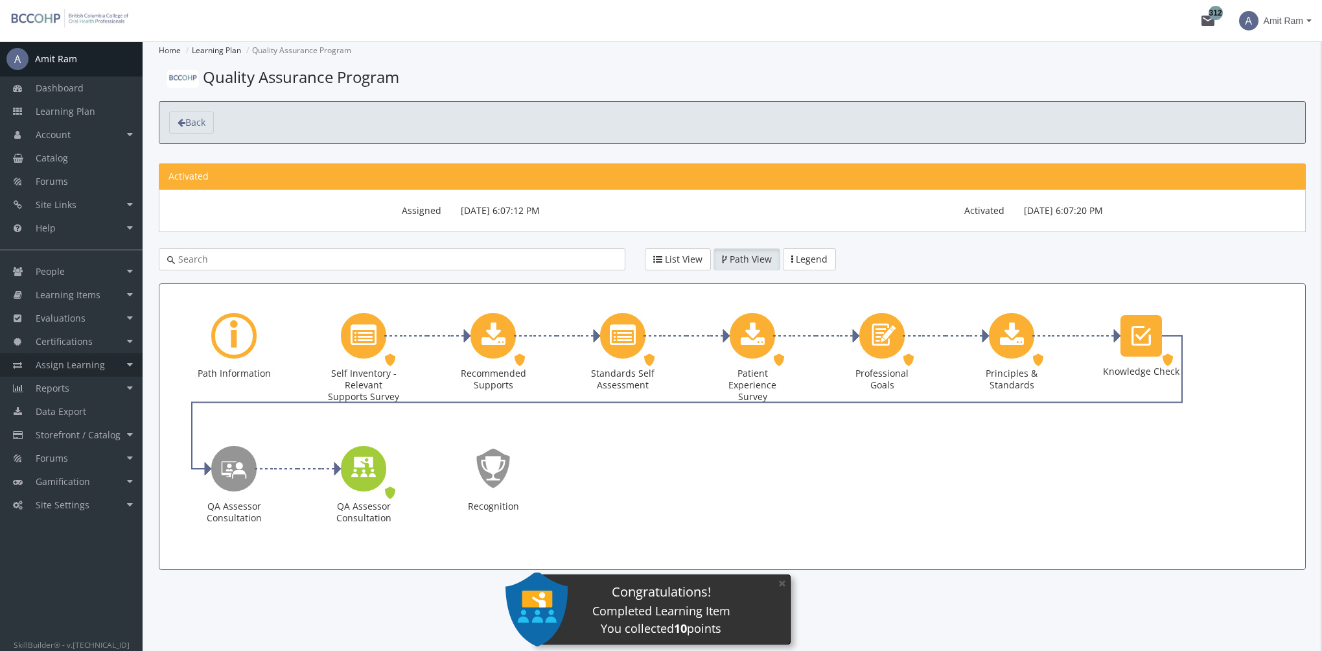
click at [100, 363] on span "Assign Learning" at bounding box center [70, 364] width 69 height 12
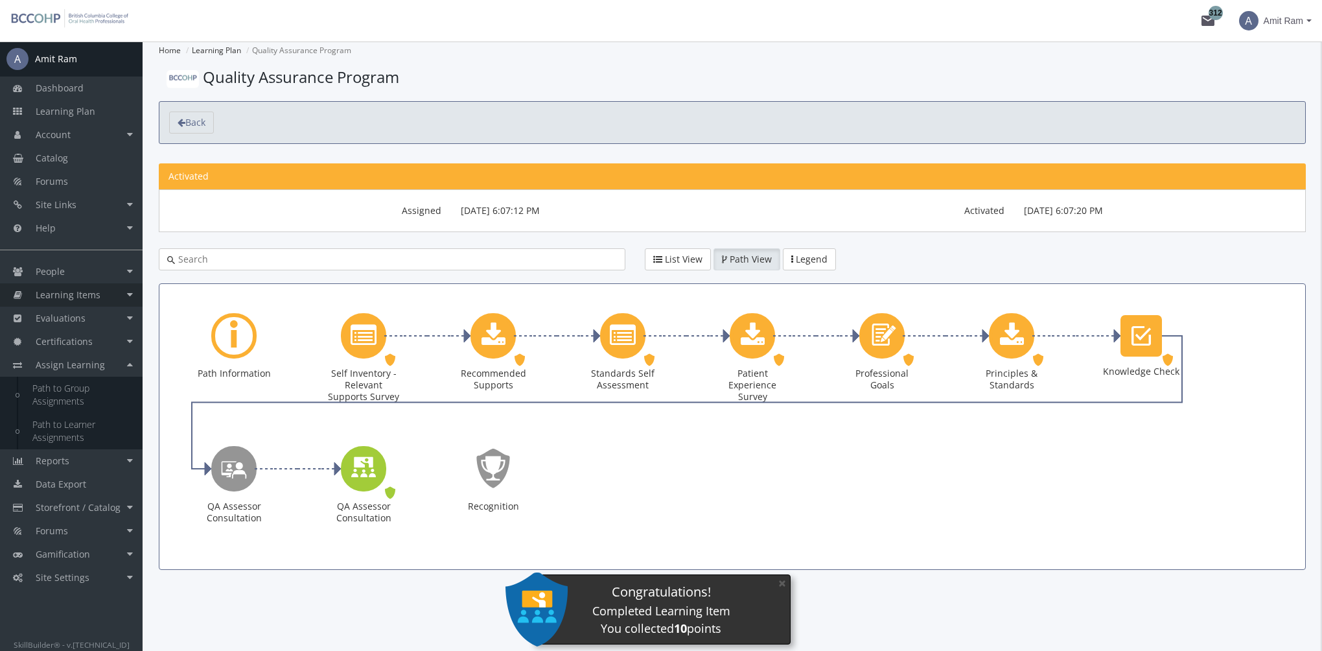
click at [106, 293] on link "Learning Items" at bounding box center [71, 294] width 143 height 23
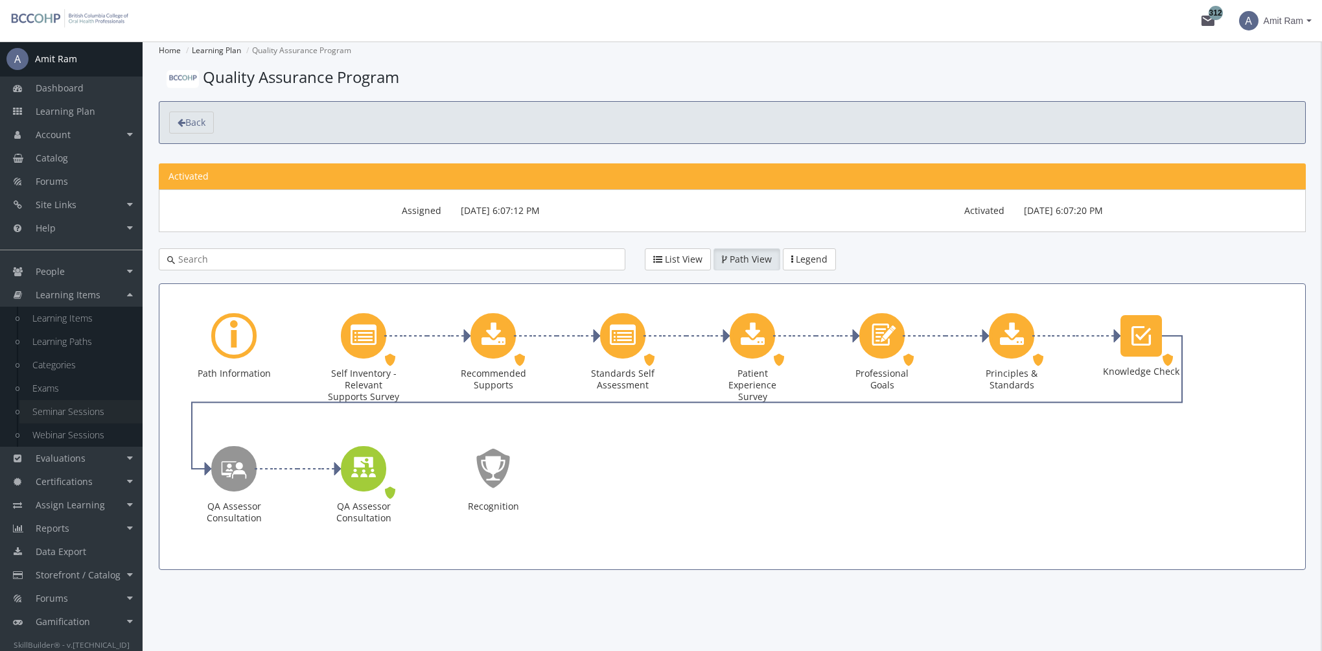
click at [88, 412] on link "Seminar Sessions" at bounding box center [80, 411] width 123 height 23
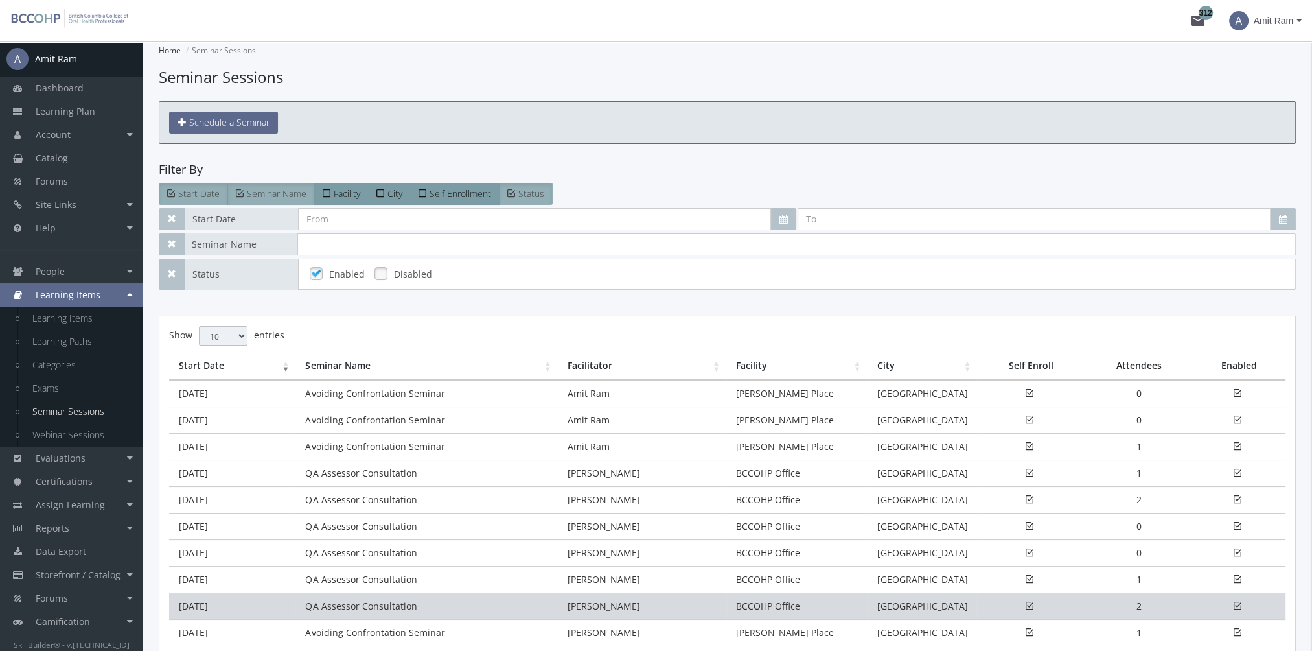
click at [246, 599] on td "[DATE]" at bounding box center [232, 605] width 126 height 27
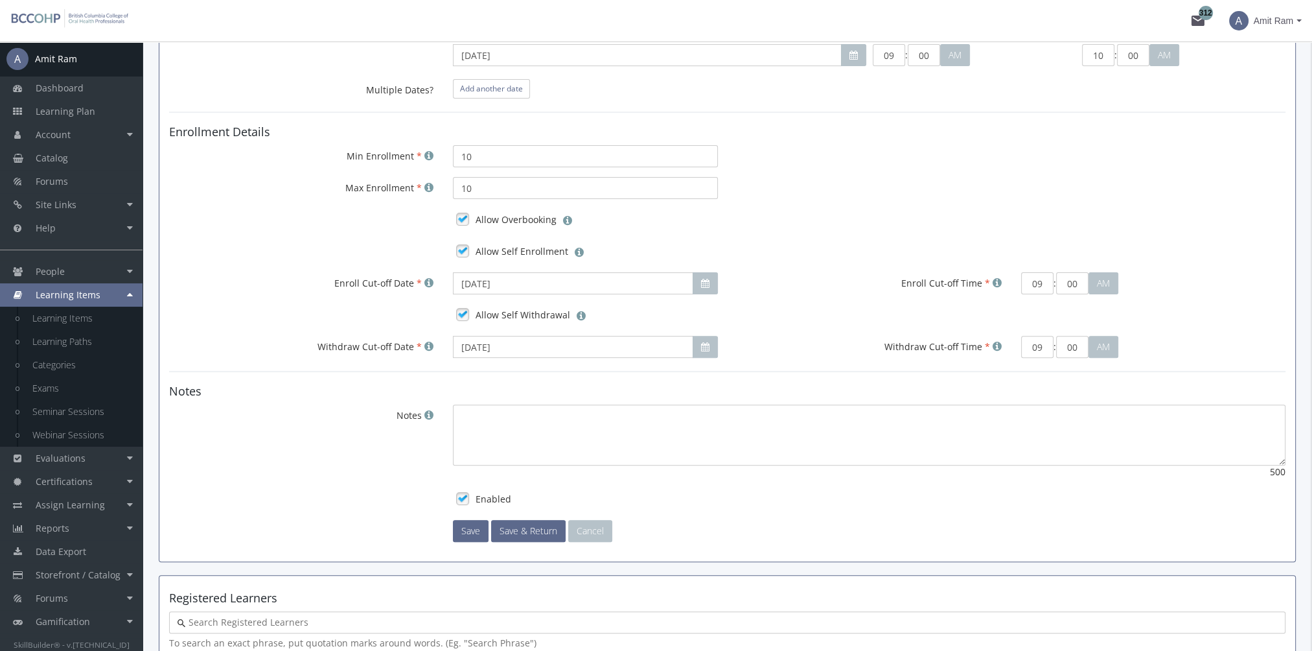
scroll to position [744, 0]
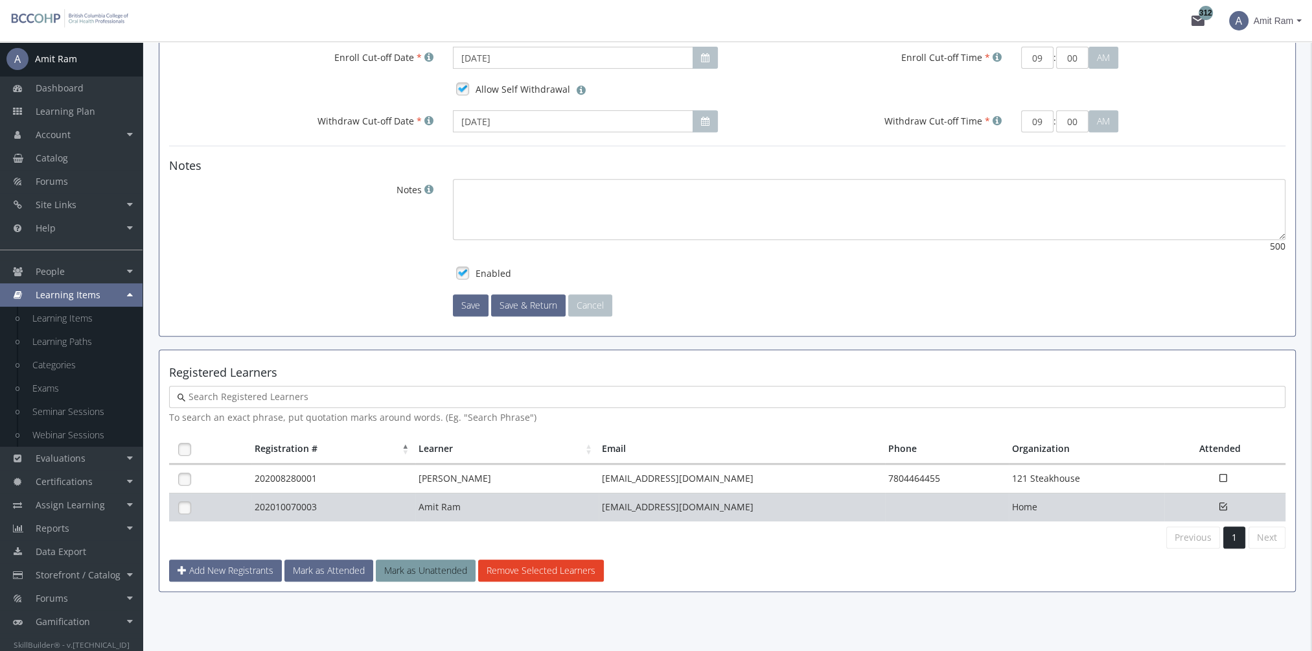
click at [300, 504] on td "202010070003" at bounding box center [333, 507] width 165 height 29
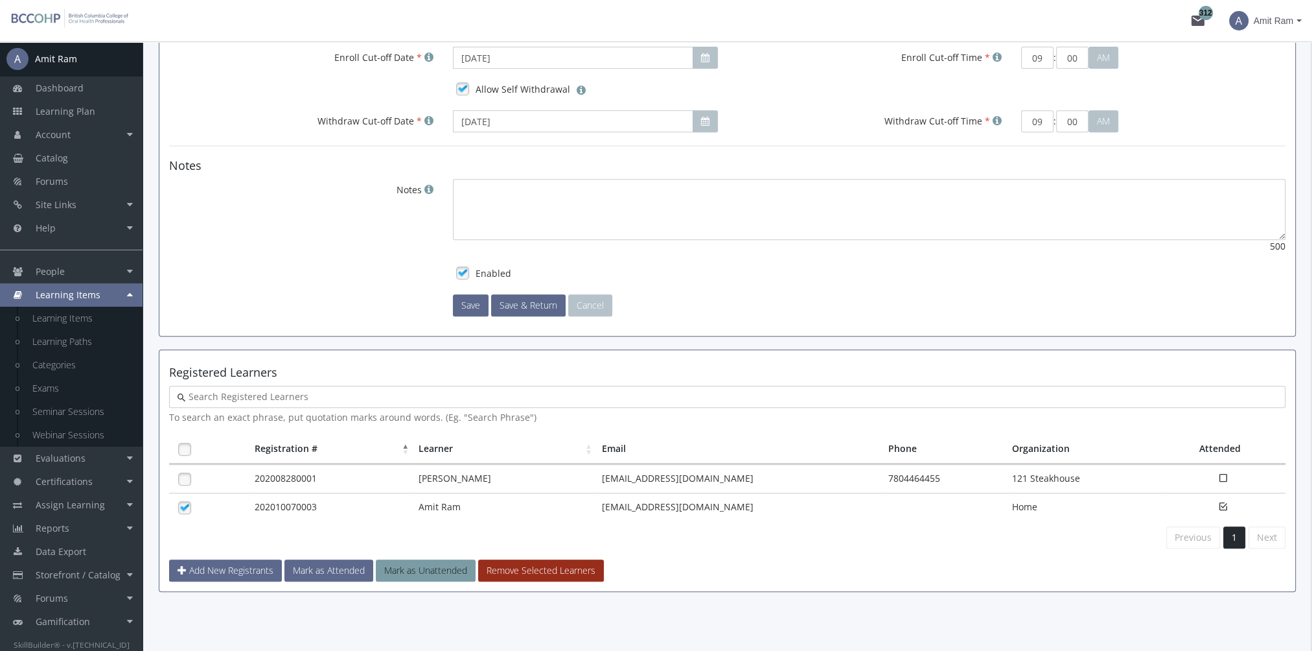
click at [521, 566] on button "Remove Selected Learners" at bounding box center [541, 570] width 126 height 22
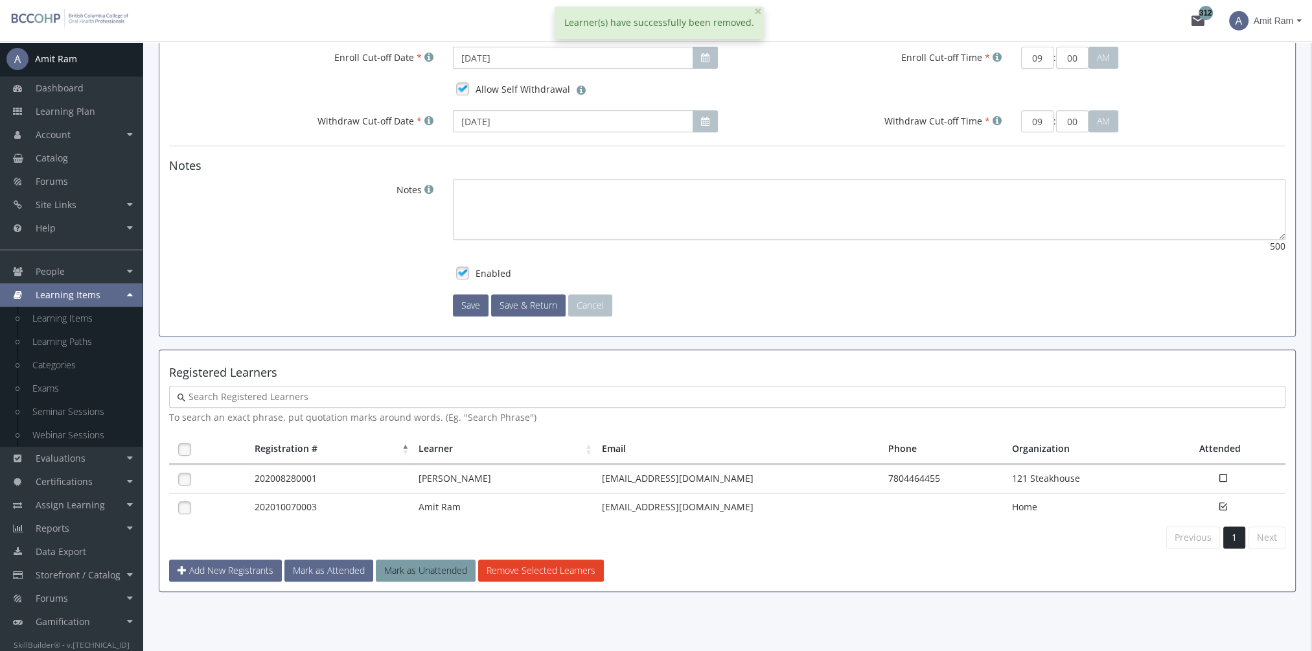
scroll to position [716, 0]
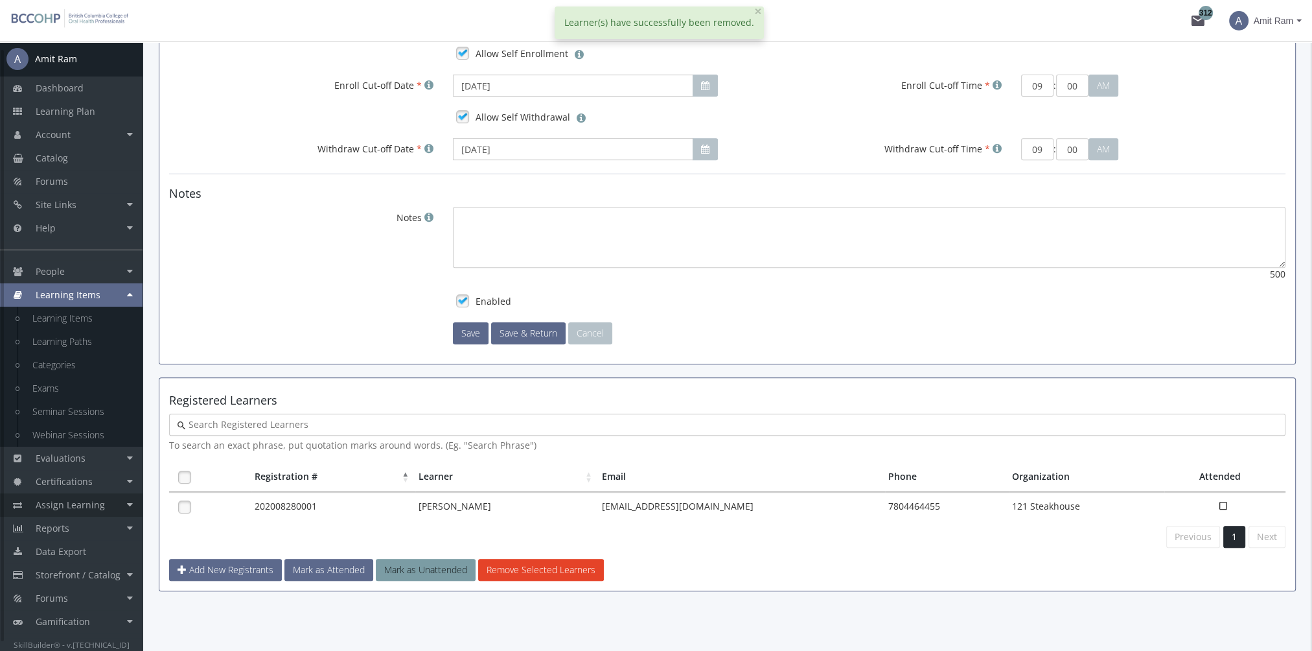
click at [94, 501] on span "Assign Learning" at bounding box center [70, 504] width 69 height 12
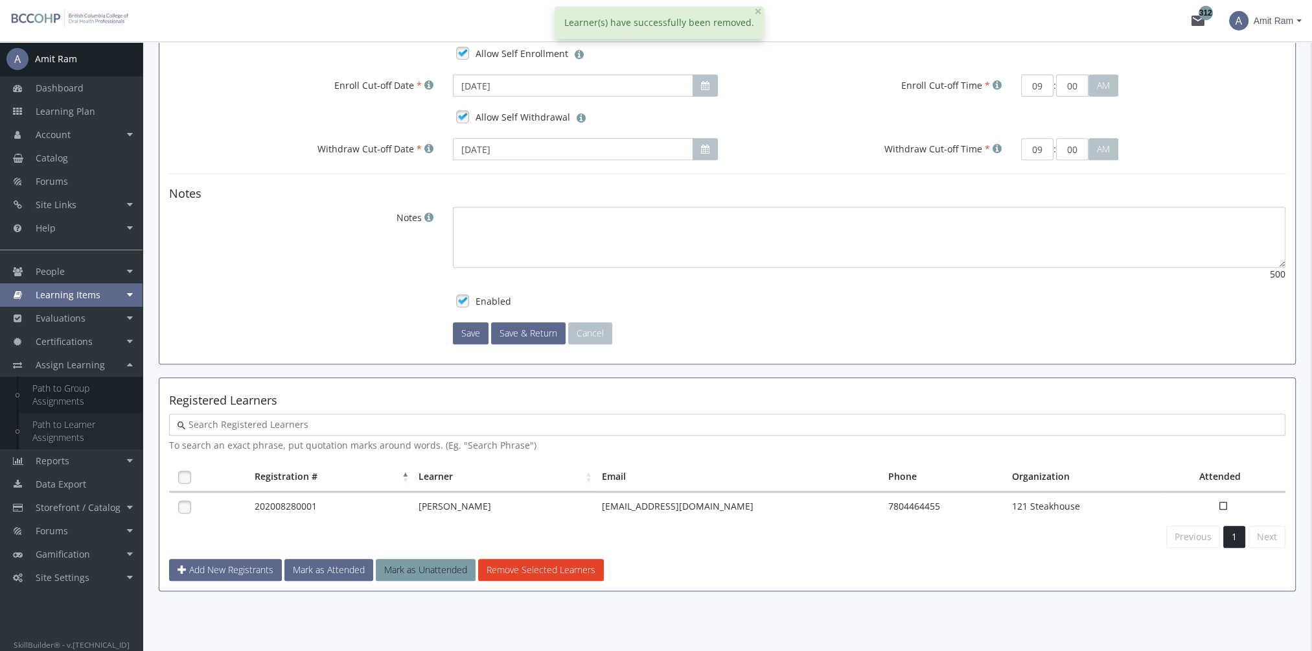
click at [72, 430] on link "Path to Learner Assignments" at bounding box center [80, 431] width 123 height 36
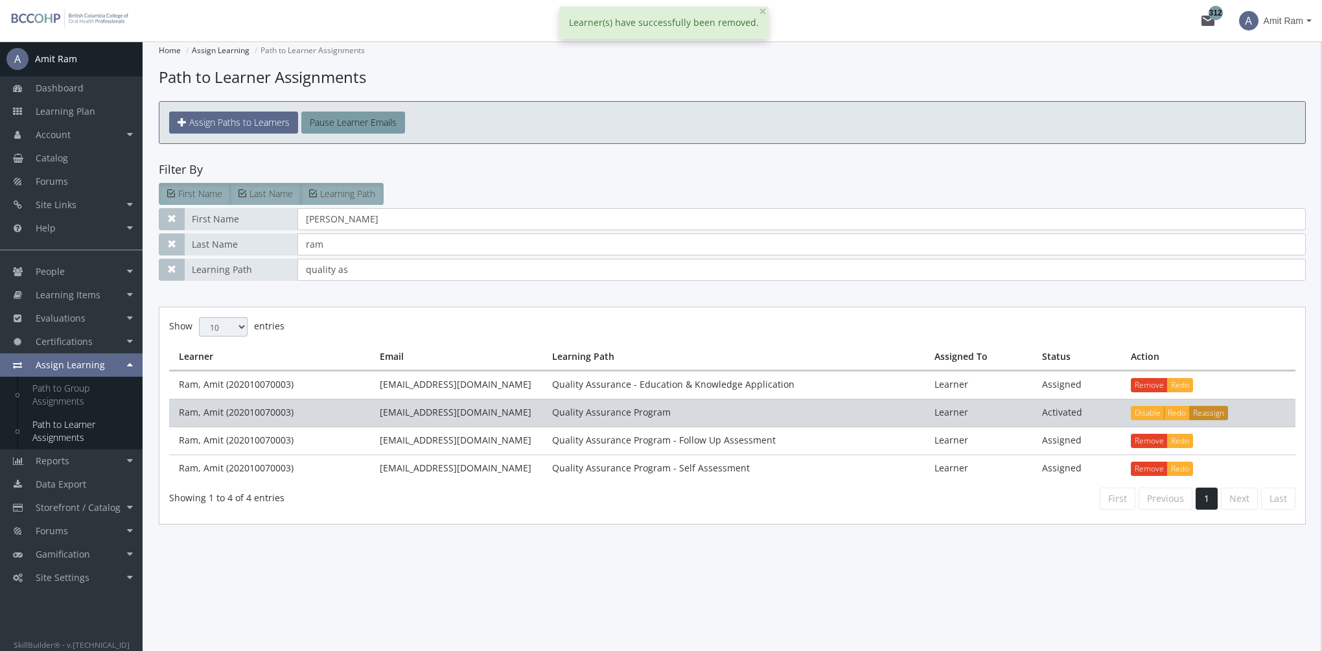
click at [1206, 412] on button "Reassign" at bounding box center [1208, 413] width 39 height 14
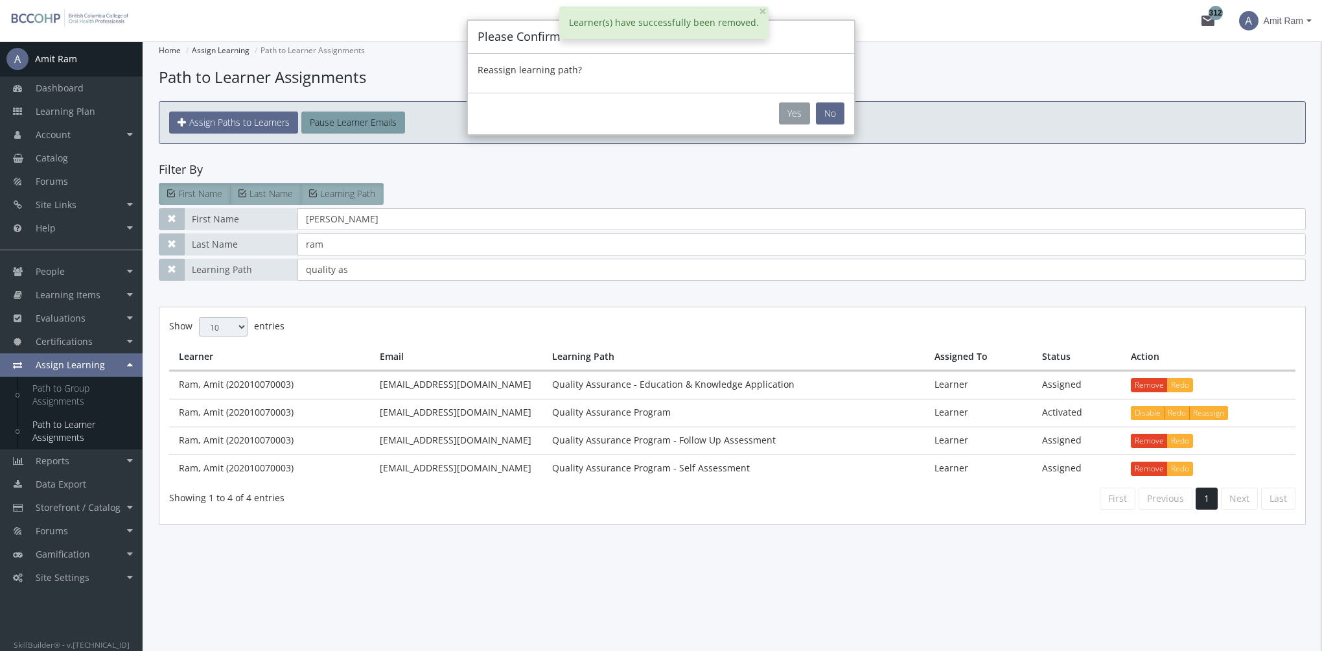
click at [787, 113] on button "Yes" at bounding box center [794, 113] width 31 height 22
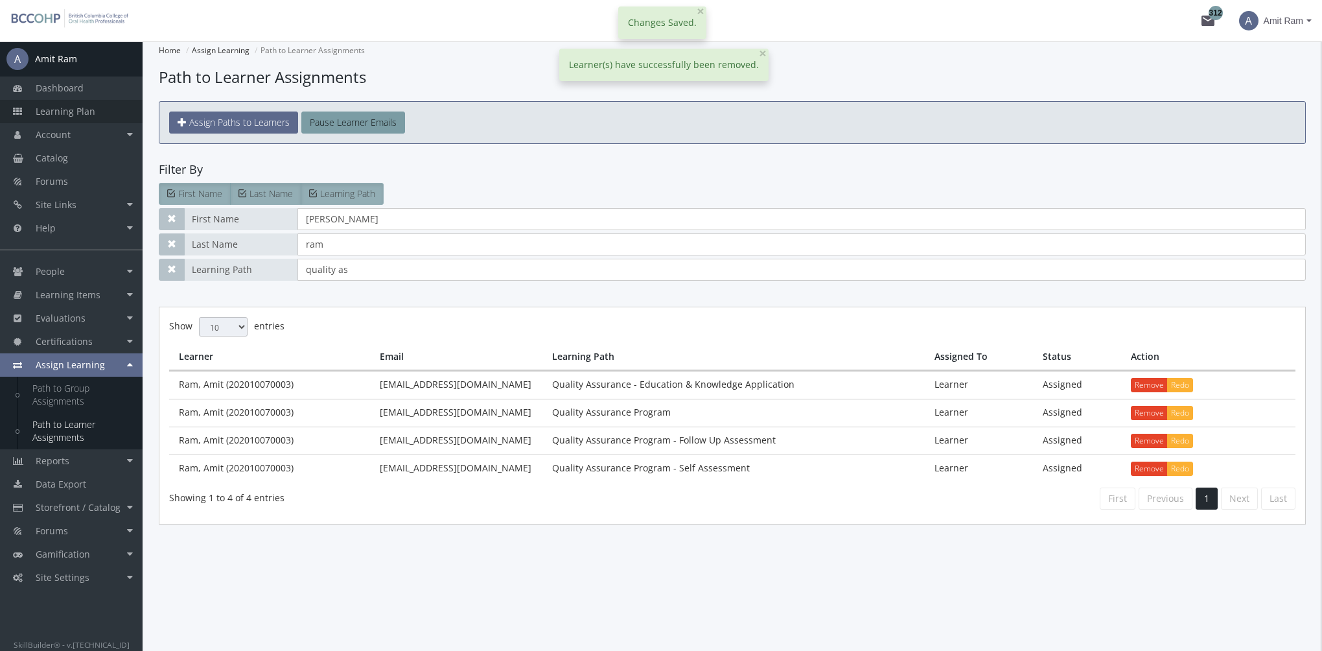
click at [86, 113] on span "Learning Plan" at bounding box center [66, 111] width 60 height 12
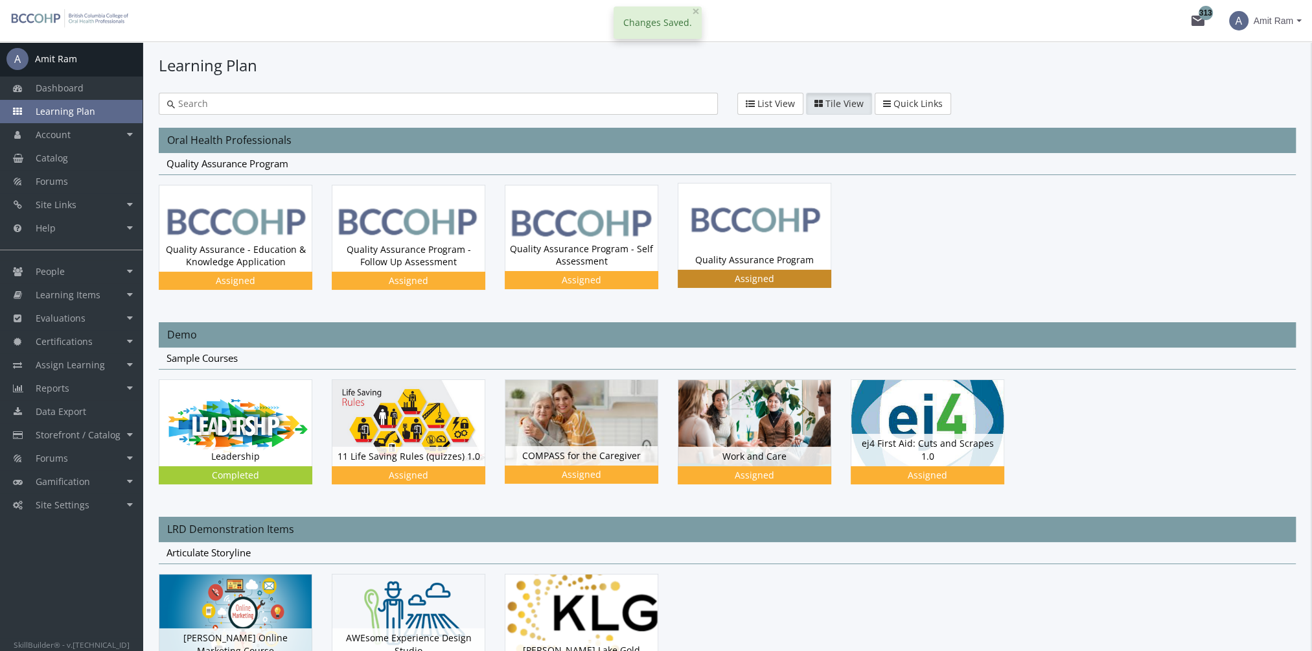
click at [741, 250] on div "Quality Assurance Program Status Assigned" at bounding box center [755, 259] width 152 height 19
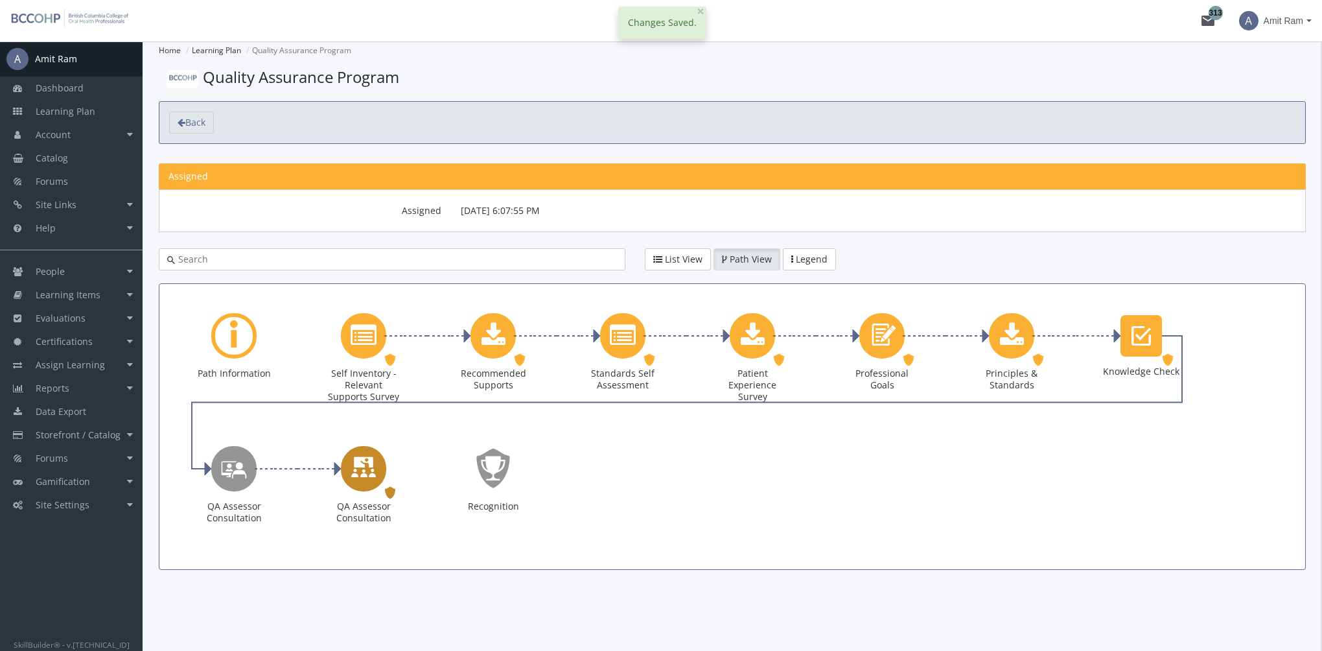
click at [363, 474] on icon "QA Assessor Consultation" at bounding box center [364, 468] width 26 height 37
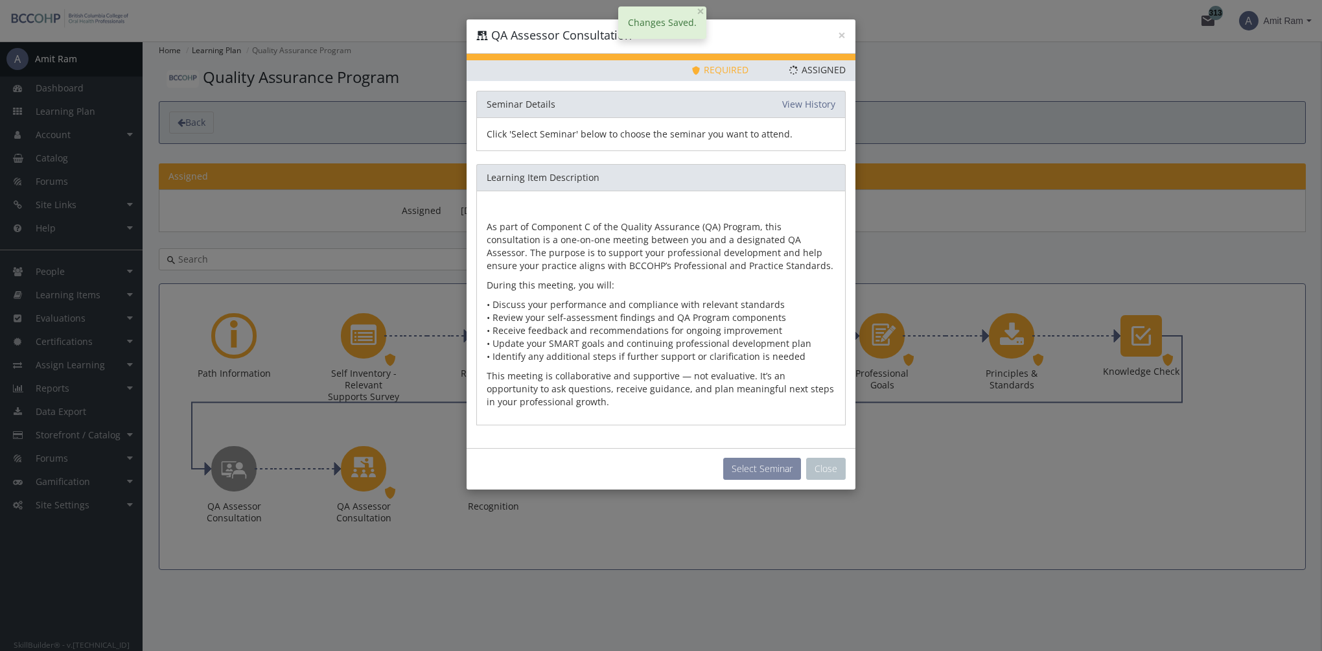
click at [766, 465] on button "Select Seminar" at bounding box center [762, 469] width 78 height 22
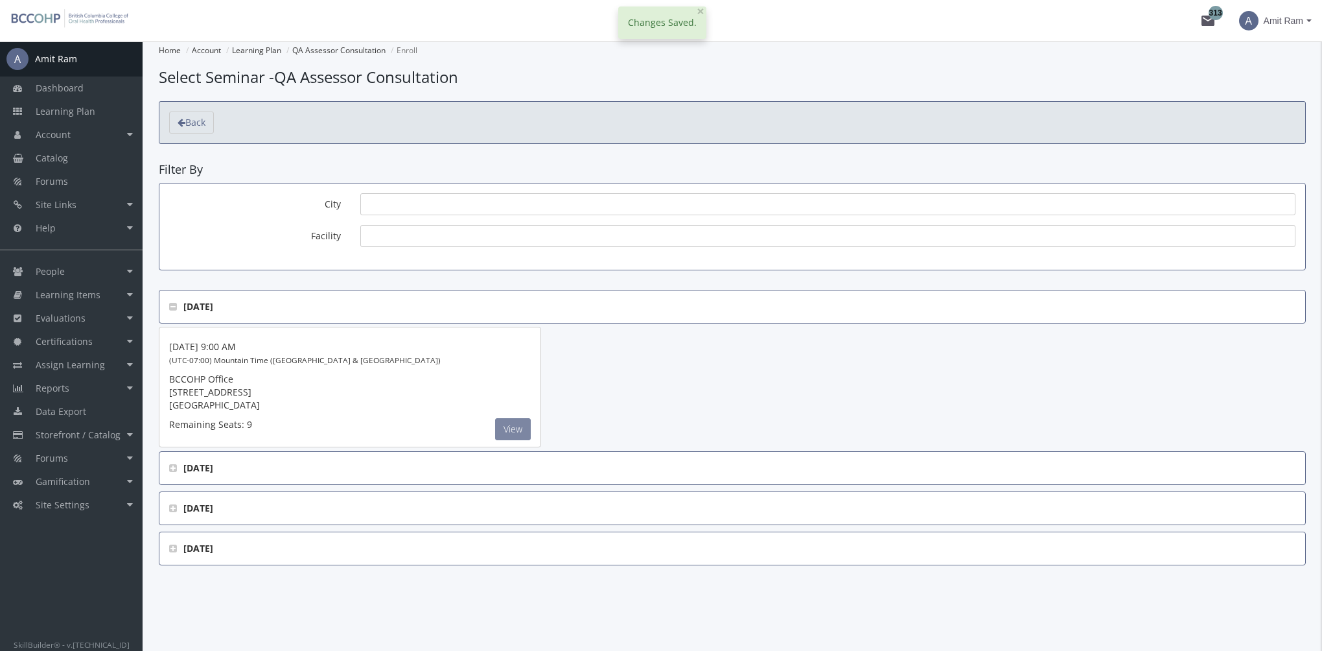
click at [521, 426] on button "View" at bounding box center [513, 429] width 36 height 22
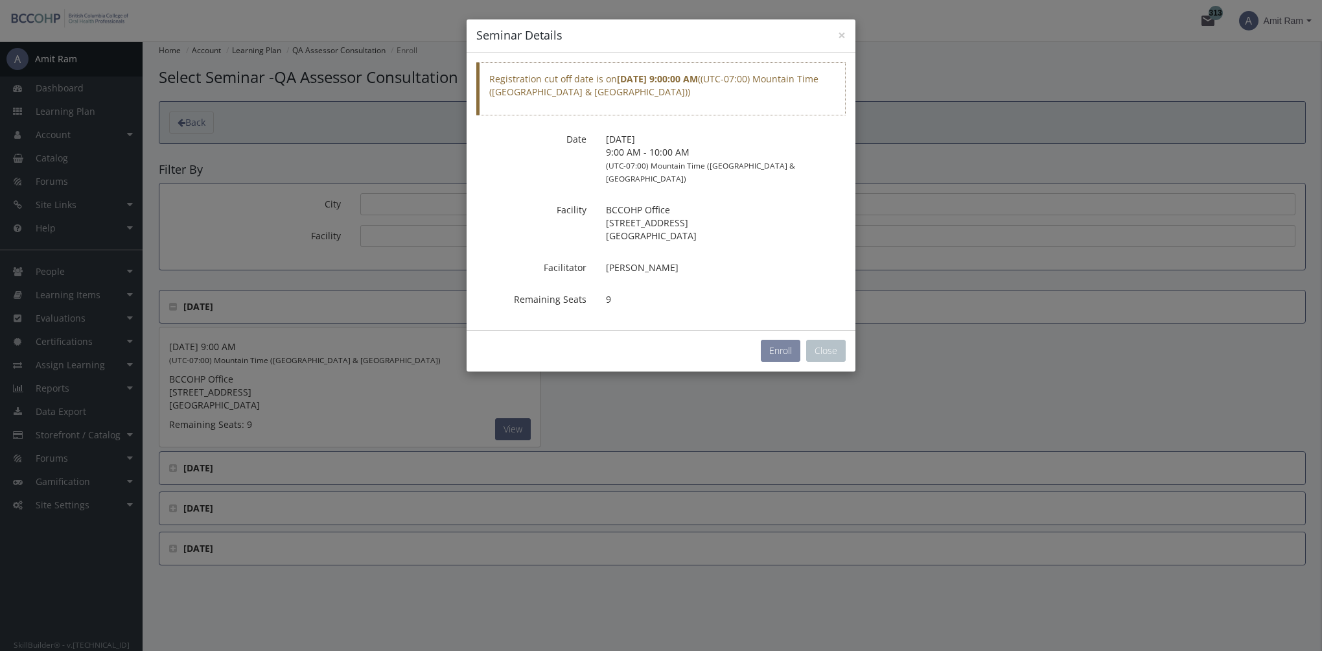
click at [773, 340] on button "Enroll" at bounding box center [781, 351] width 40 height 22
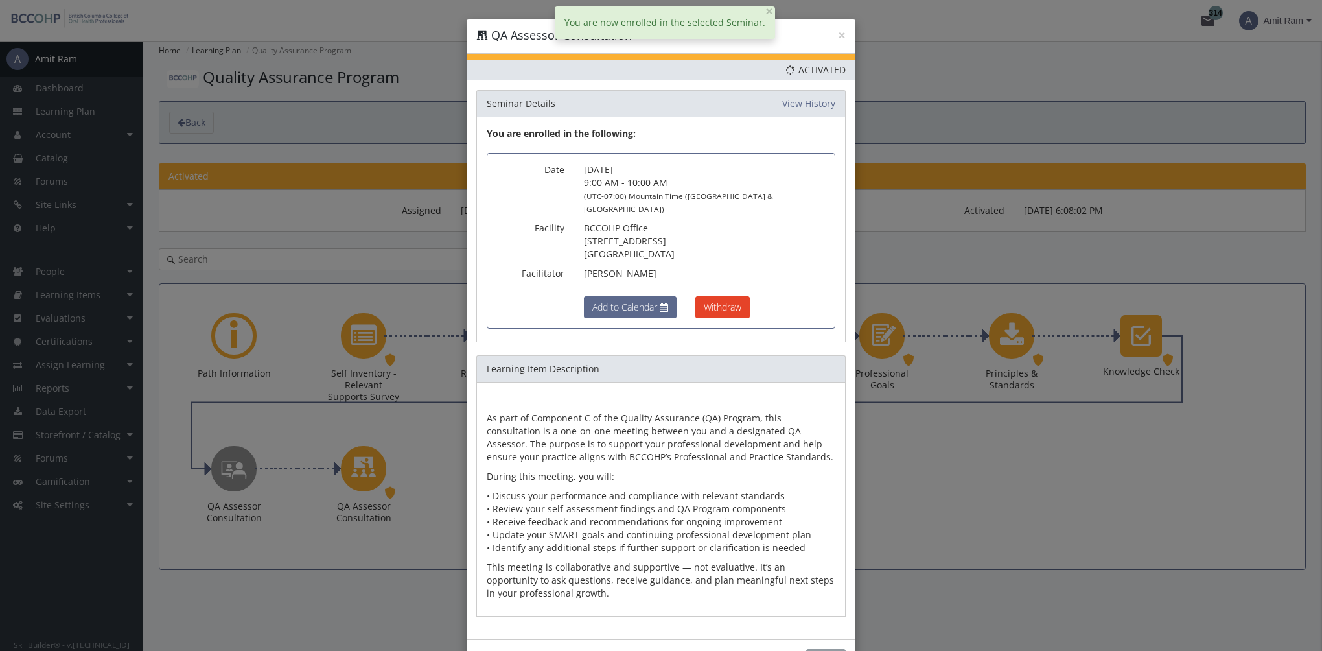
click at [820, 649] on button "Close" at bounding box center [826, 660] width 40 height 22
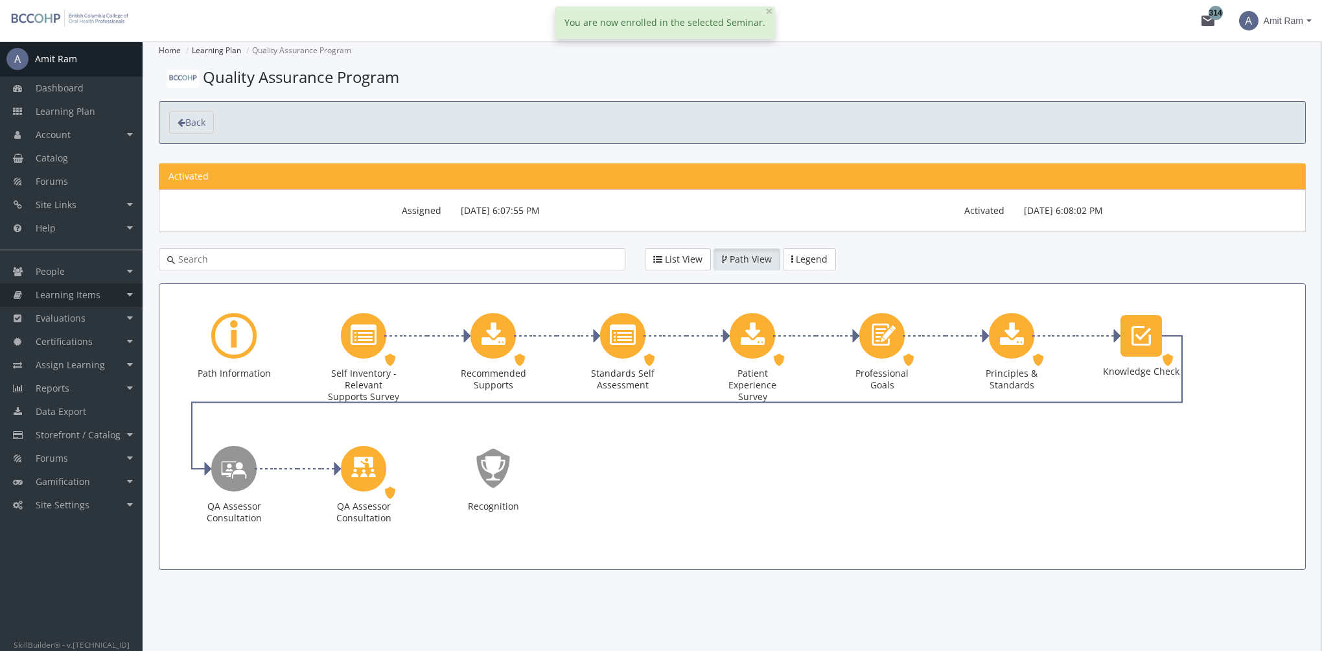
click at [90, 297] on span "Learning Items" at bounding box center [68, 294] width 65 height 12
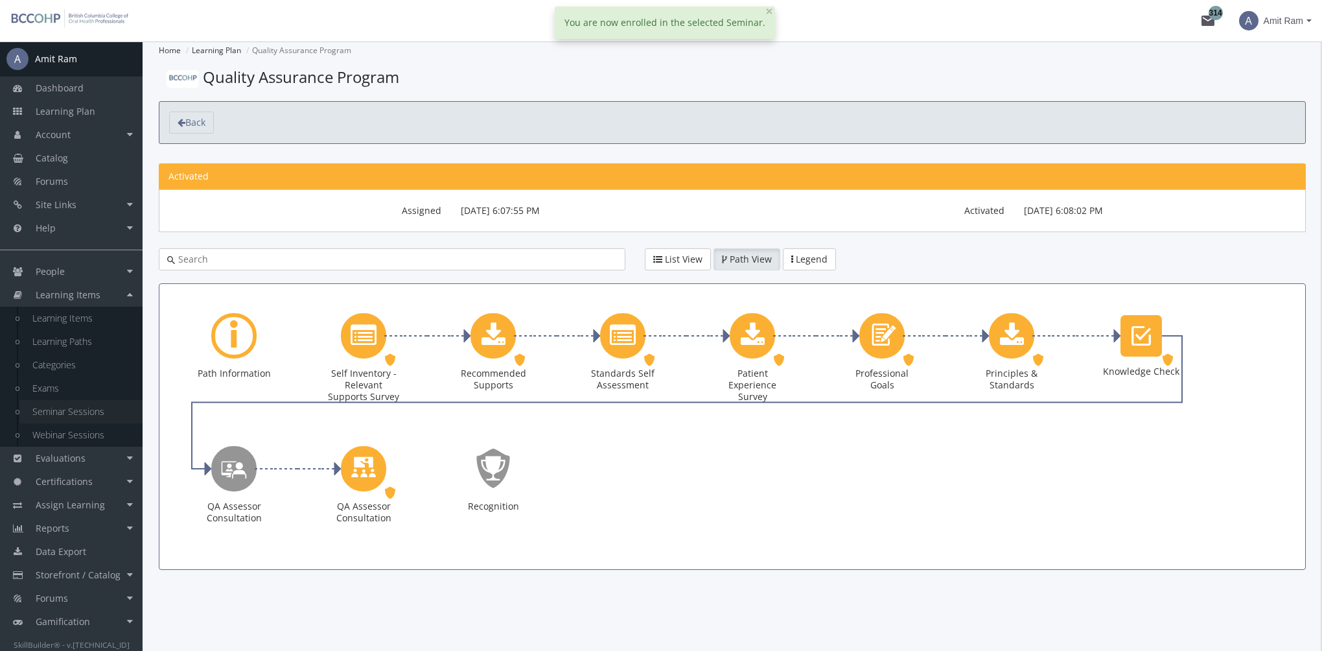
click at [88, 410] on link "Seminar Sessions" at bounding box center [80, 411] width 123 height 23
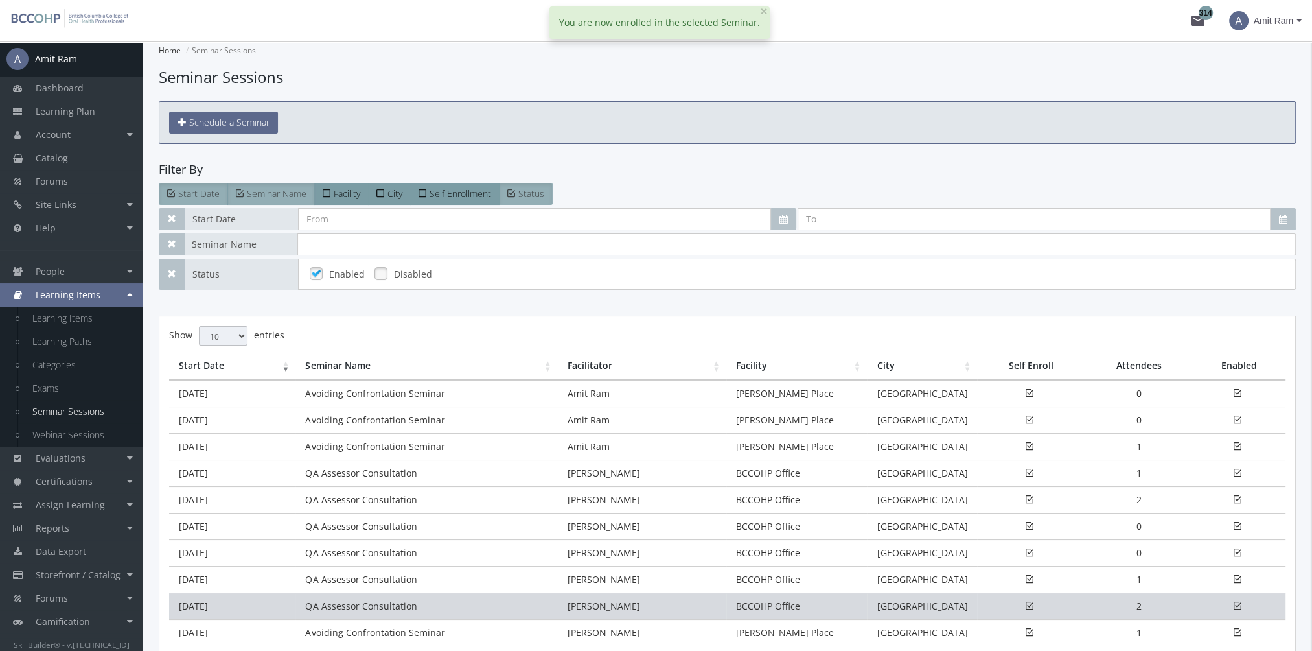
click at [263, 602] on td "[DATE]" at bounding box center [232, 605] width 126 height 27
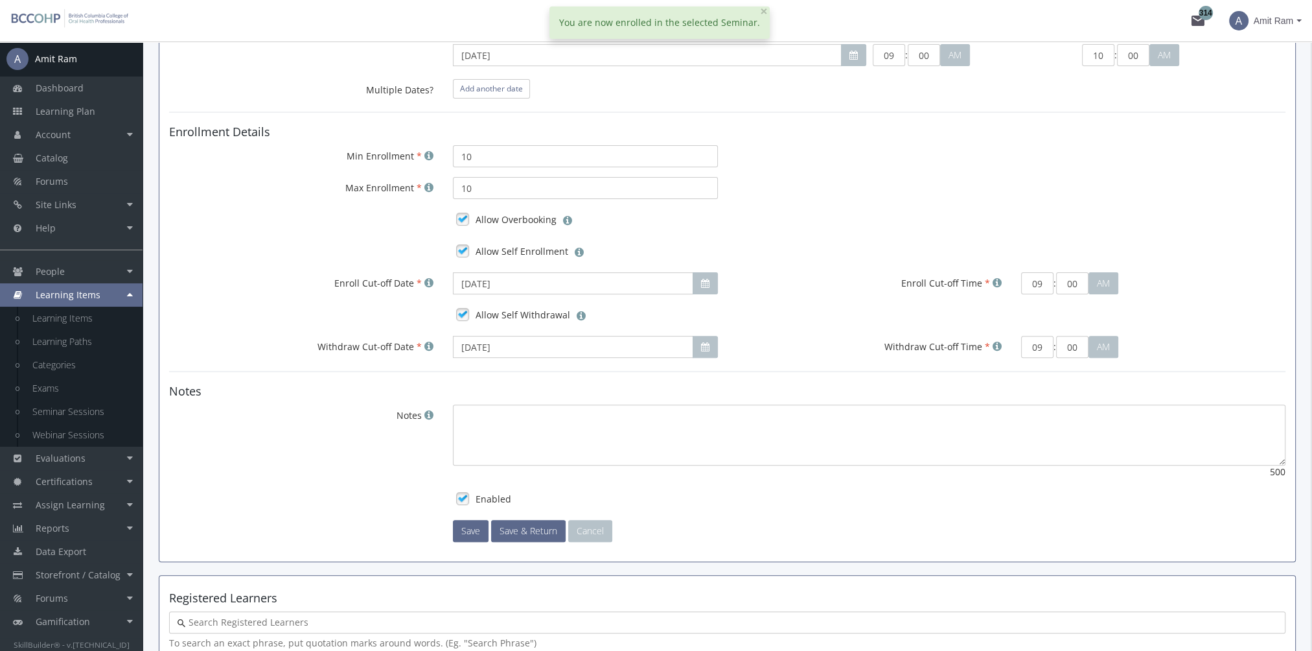
scroll to position [744, 0]
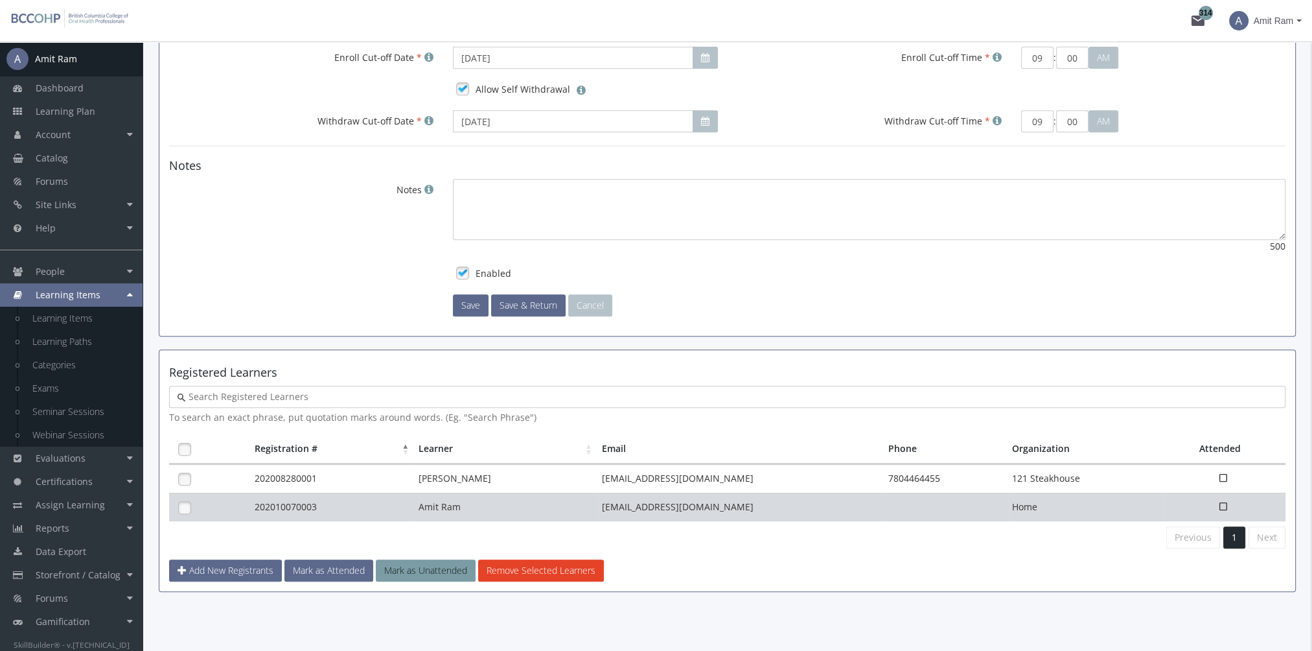
click at [284, 508] on td "202010070003" at bounding box center [333, 507] width 165 height 29
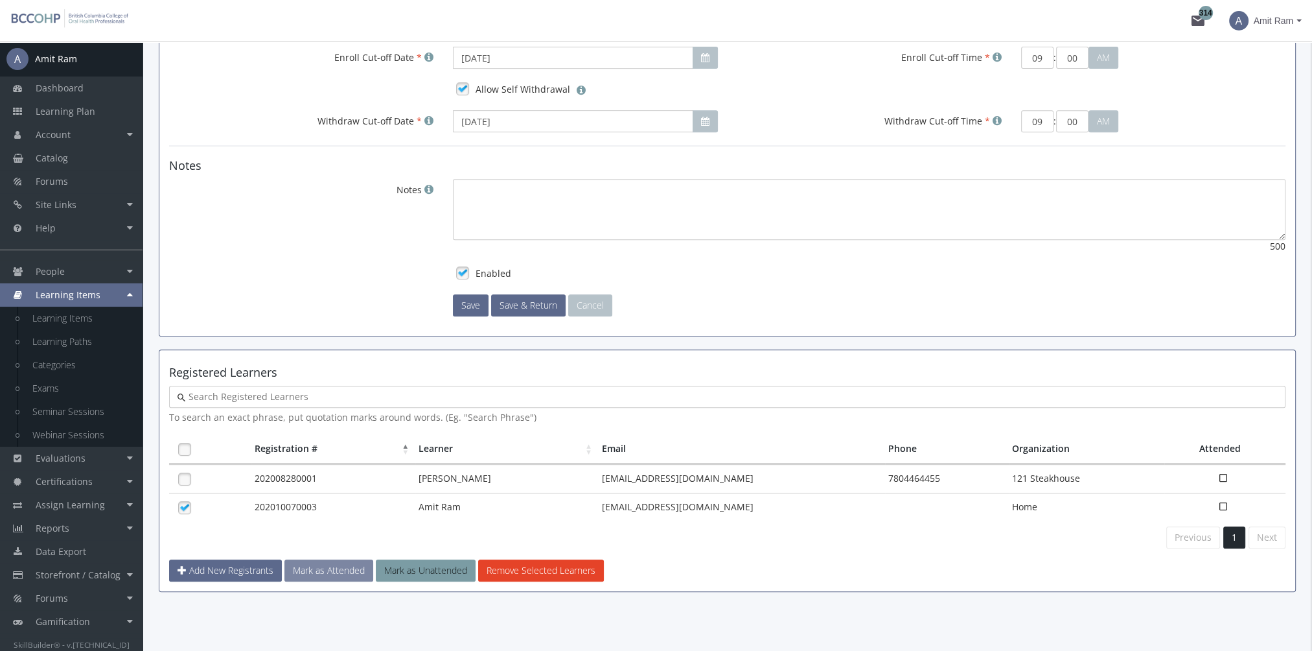
click at [338, 564] on button "Mark as Attended" at bounding box center [329, 570] width 89 height 22
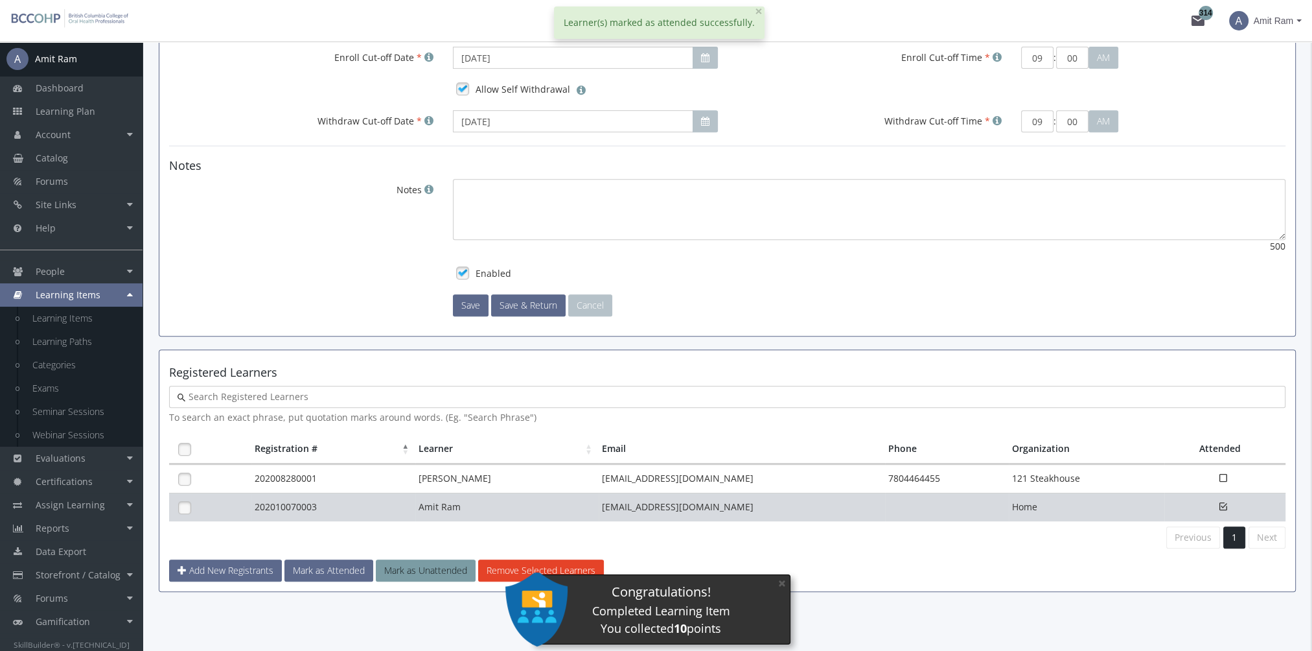
click at [280, 503] on td "202010070003" at bounding box center [333, 507] width 165 height 29
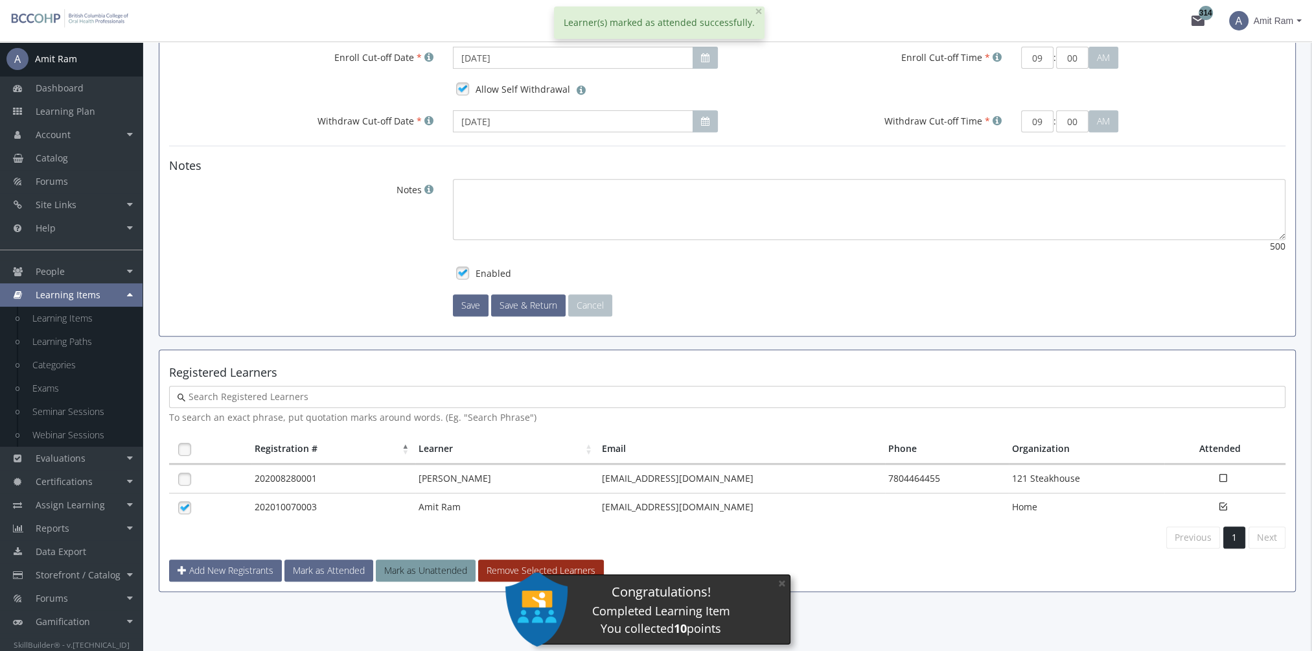
click at [528, 561] on button "Remove Selected Learners" at bounding box center [541, 570] width 126 height 22
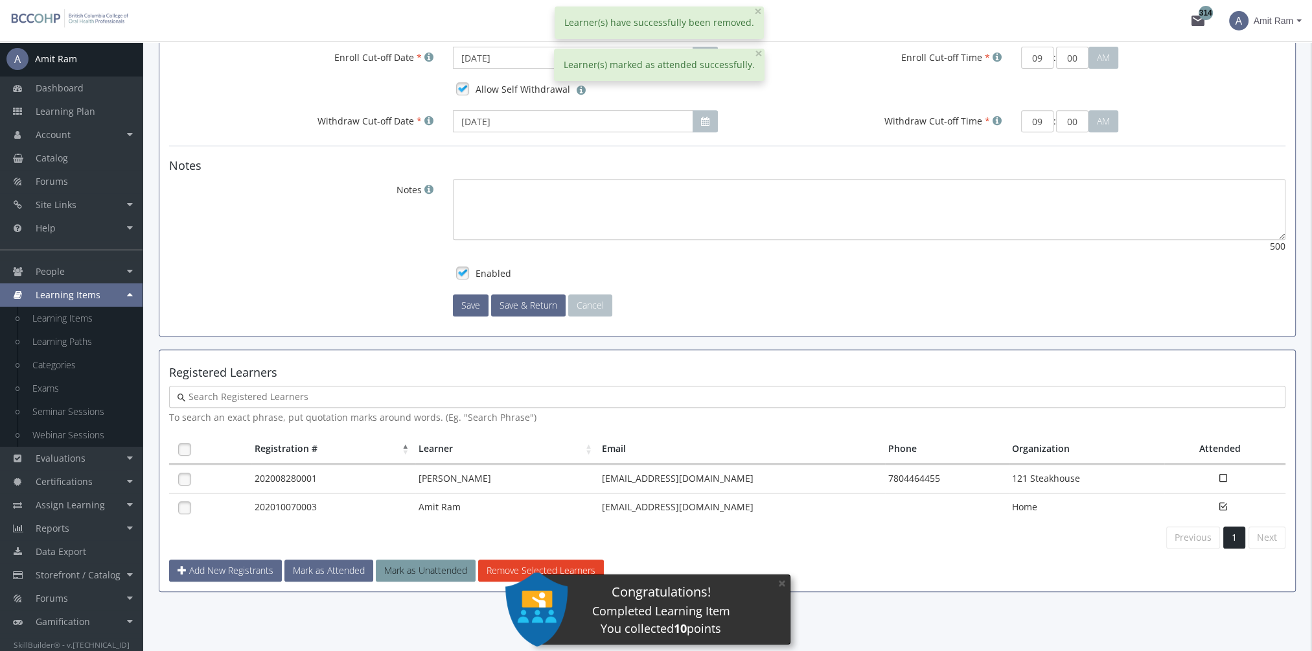
scroll to position [716, 0]
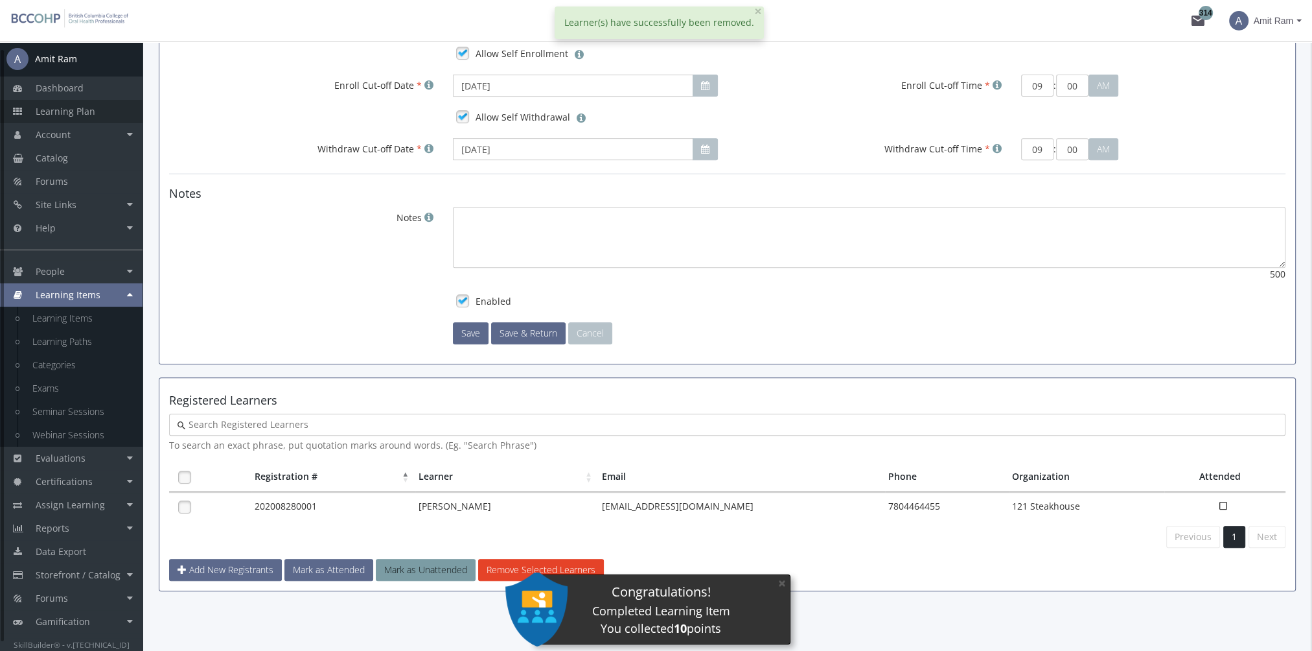
click at [121, 115] on link "Learning Plan" at bounding box center [71, 111] width 143 height 23
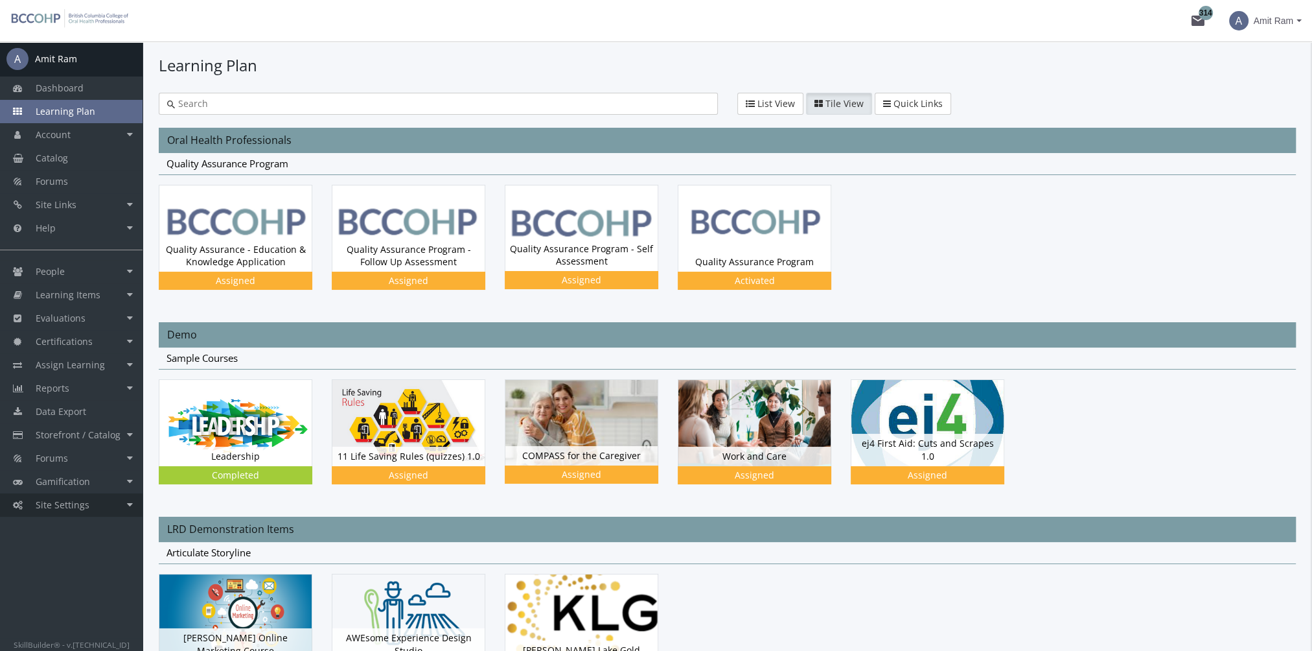
click at [93, 506] on link "Site Settings" at bounding box center [71, 504] width 143 height 23
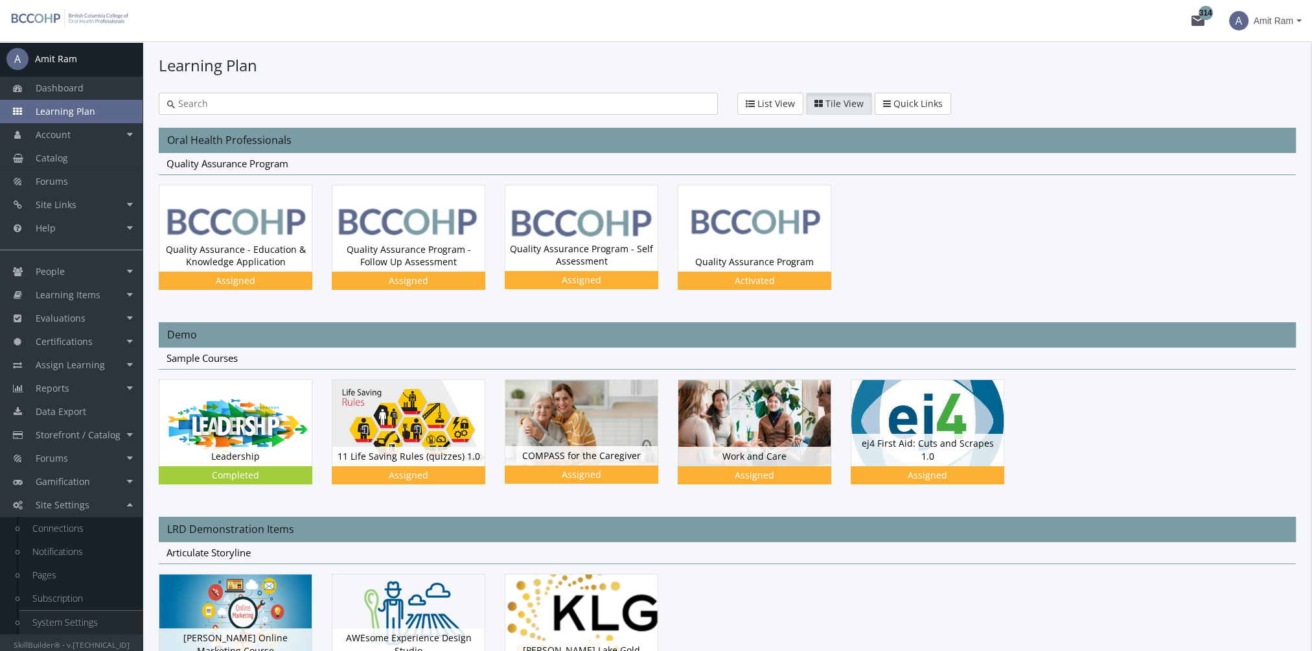
click at [83, 625] on link "System Settings" at bounding box center [80, 622] width 123 height 23
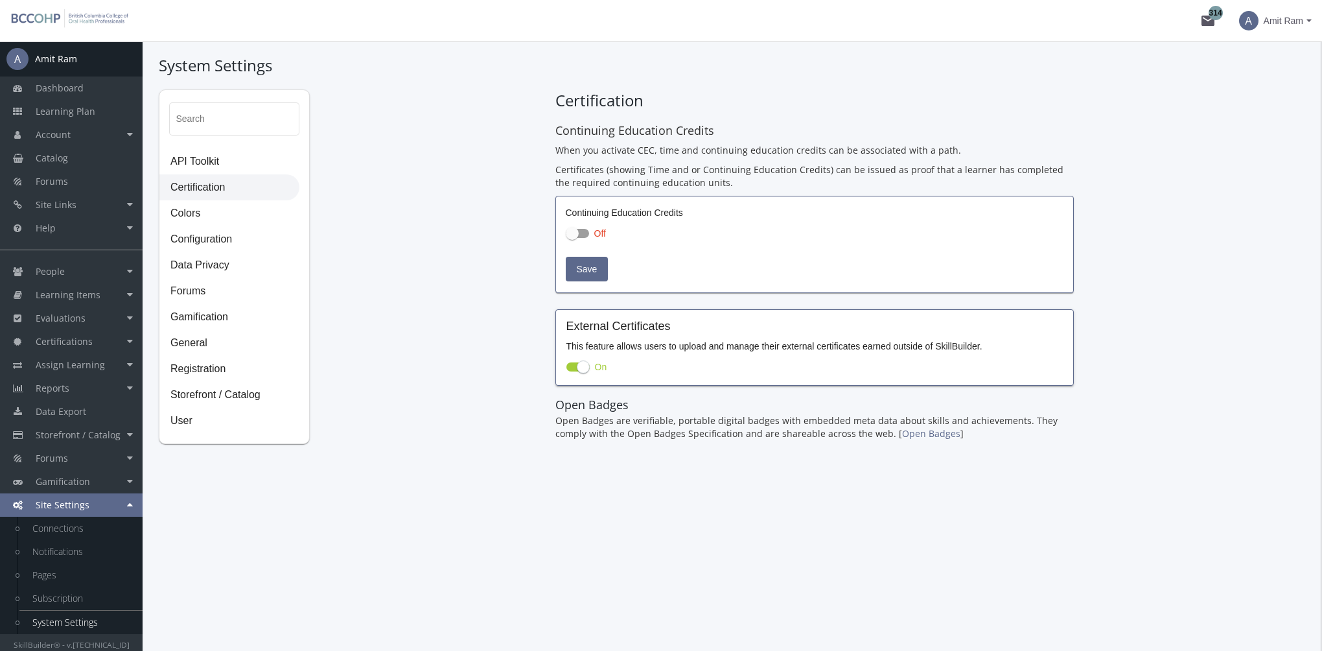
checkbox input "true"
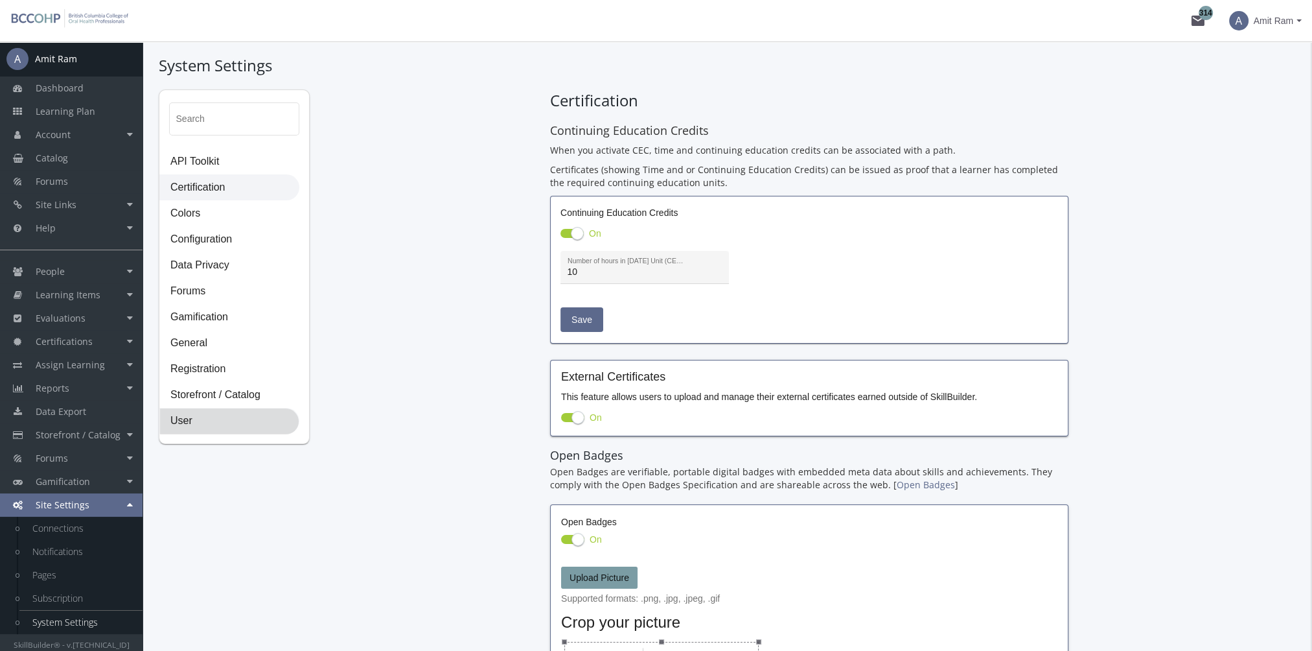
click at [183, 425] on span "User" at bounding box center [229, 421] width 139 height 26
select select "2: 3"
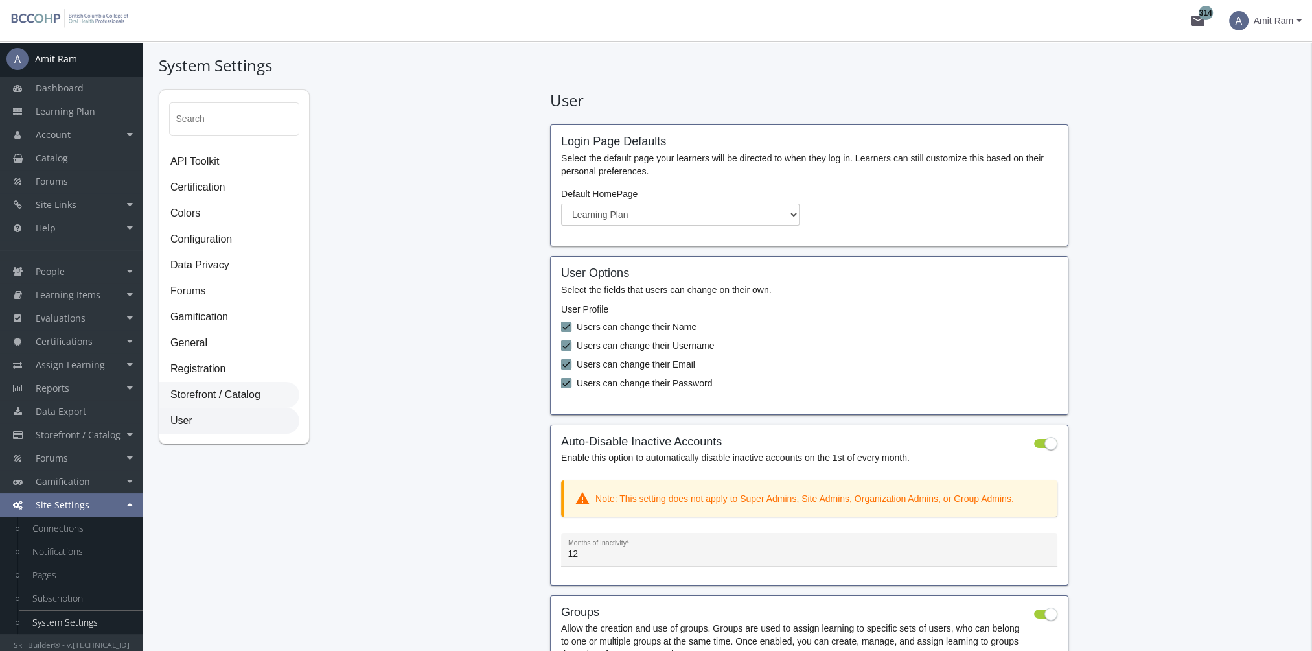
click at [203, 389] on span "Storefront / Catalog" at bounding box center [229, 395] width 139 height 26
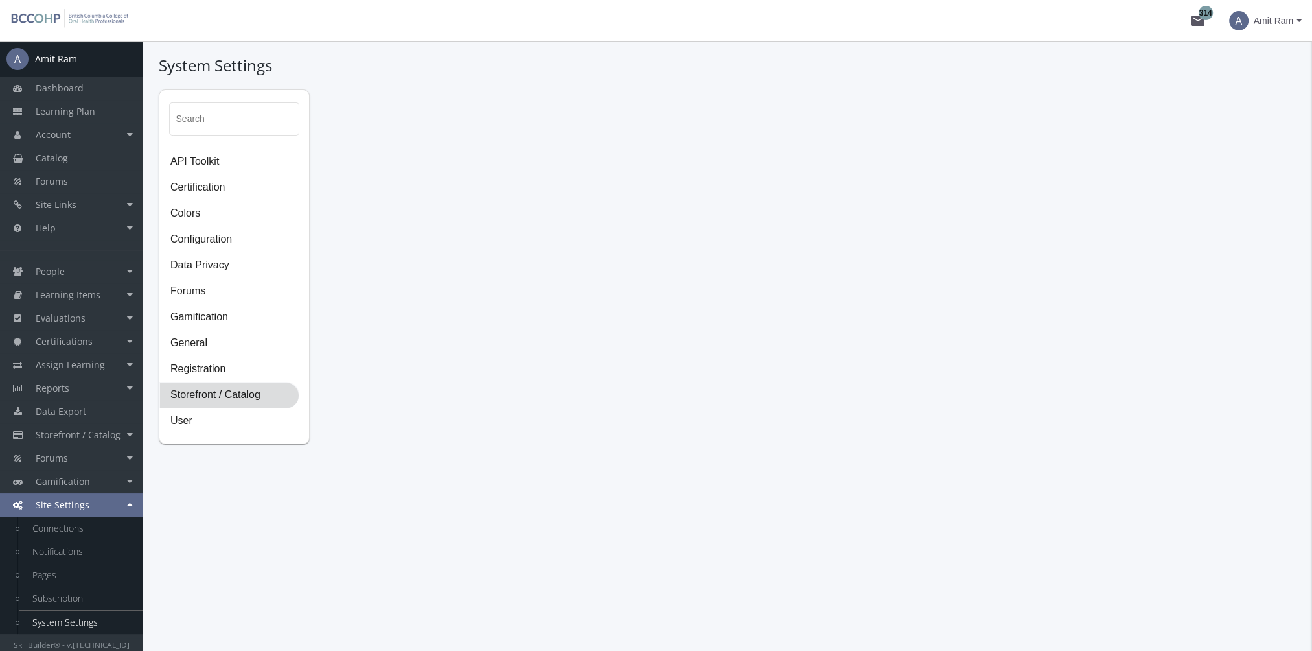
select select "23: USD"
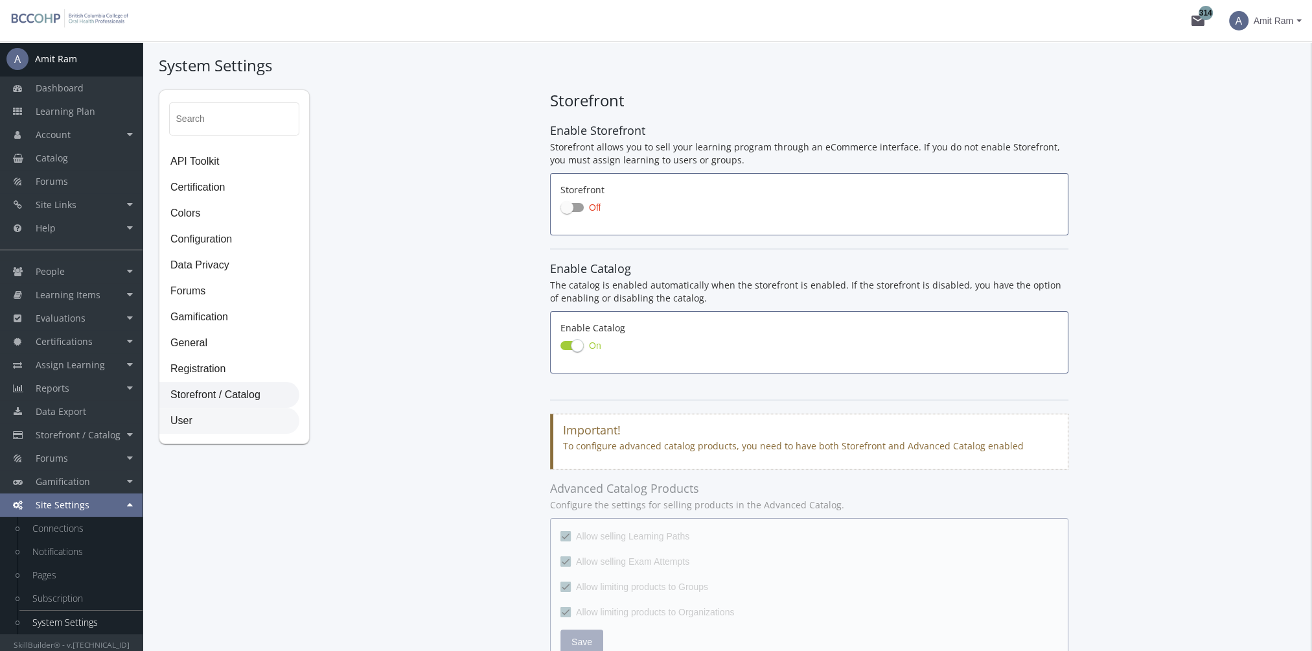
click at [185, 428] on span "User" at bounding box center [229, 421] width 139 height 26
select select "2: 3"
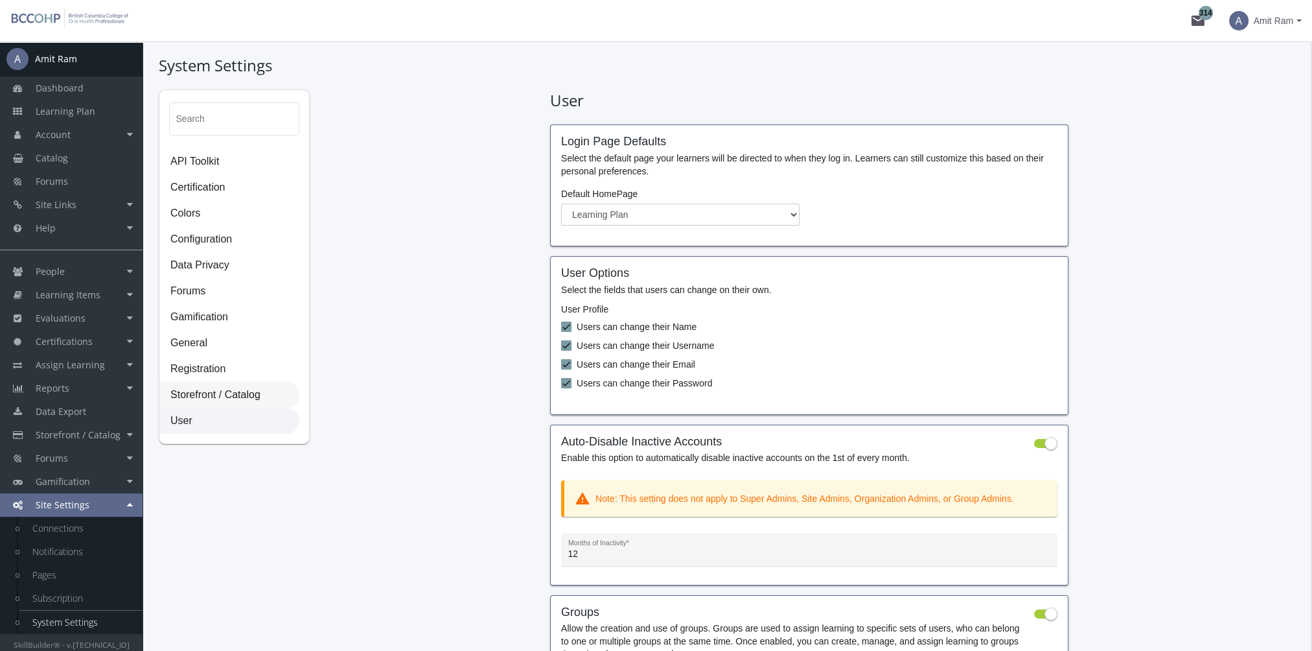
click at [181, 402] on span "Storefront / Catalog" at bounding box center [229, 395] width 139 height 26
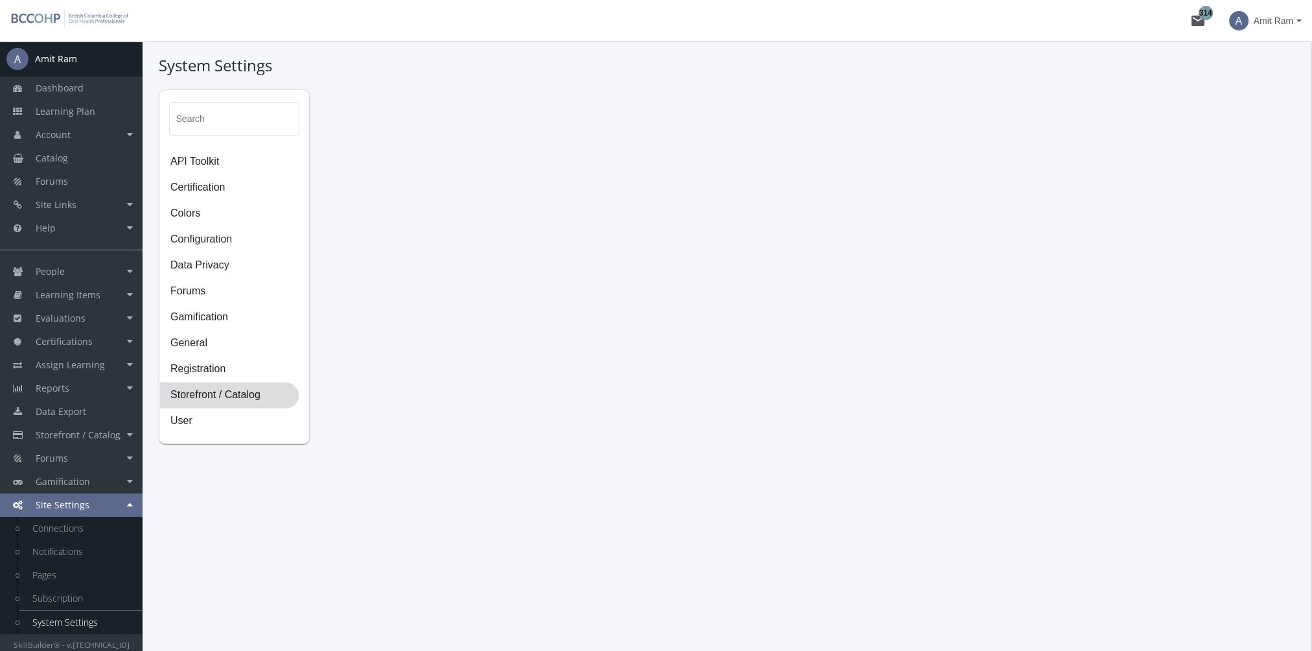
select select "23: USD"
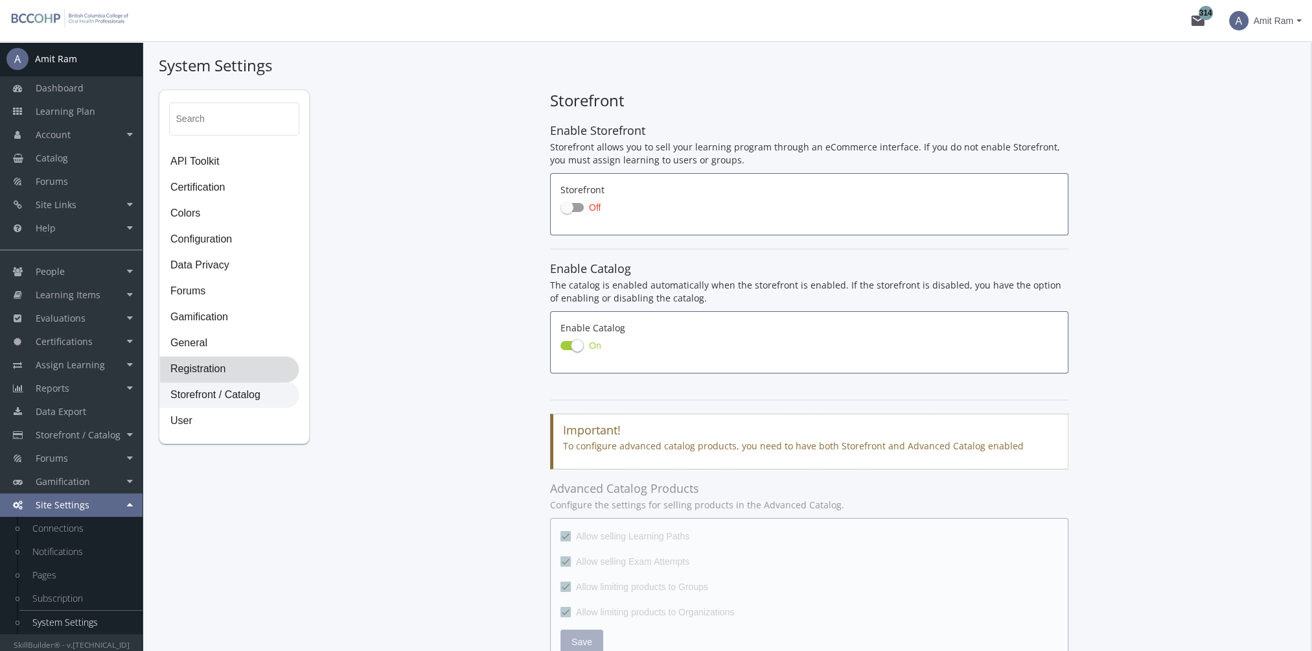
click at [202, 369] on span "Registration" at bounding box center [229, 369] width 139 height 26
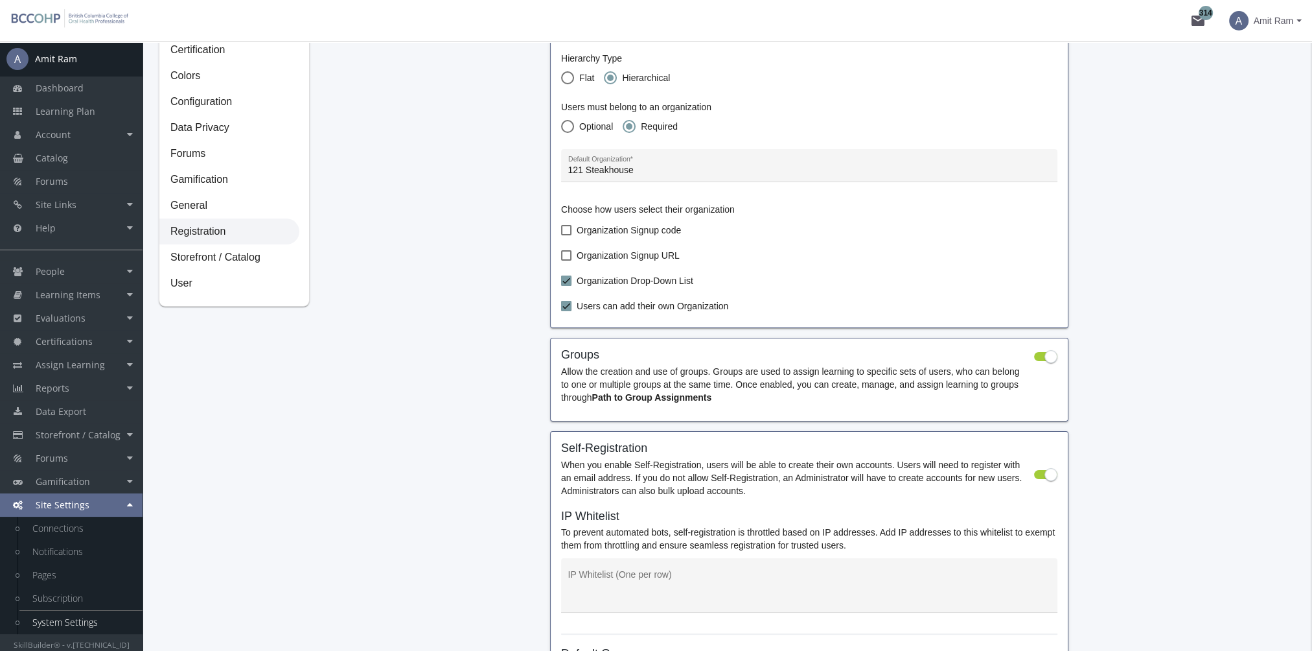
scroll to position [65, 0]
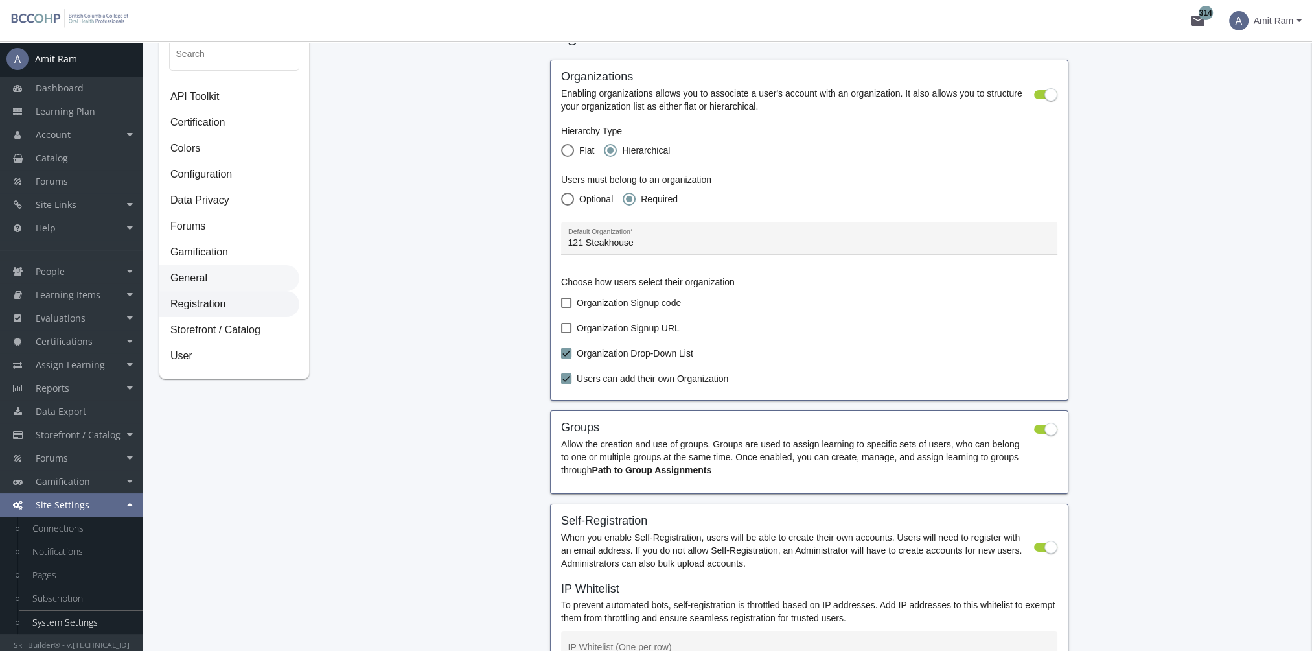
click at [189, 282] on span "General" at bounding box center [229, 279] width 139 height 26
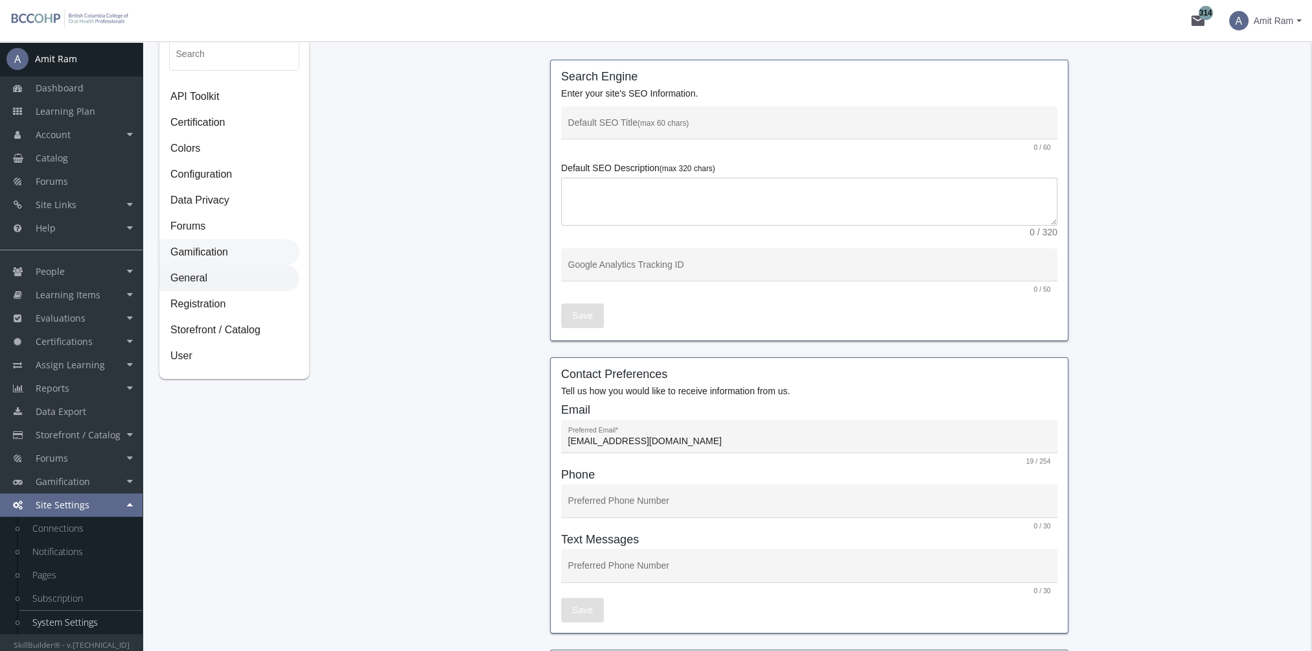
click at [209, 255] on span "Gamification" at bounding box center [229, 253] width 139 height 26
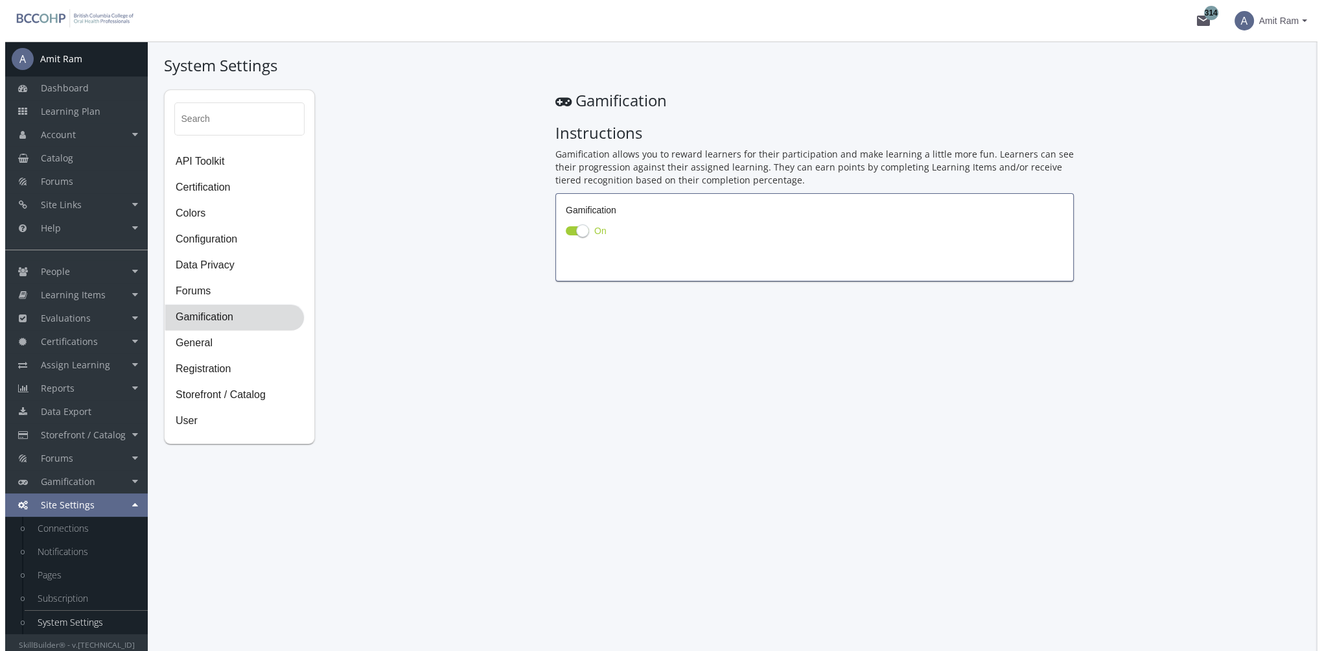
scroll to position [0, 0]
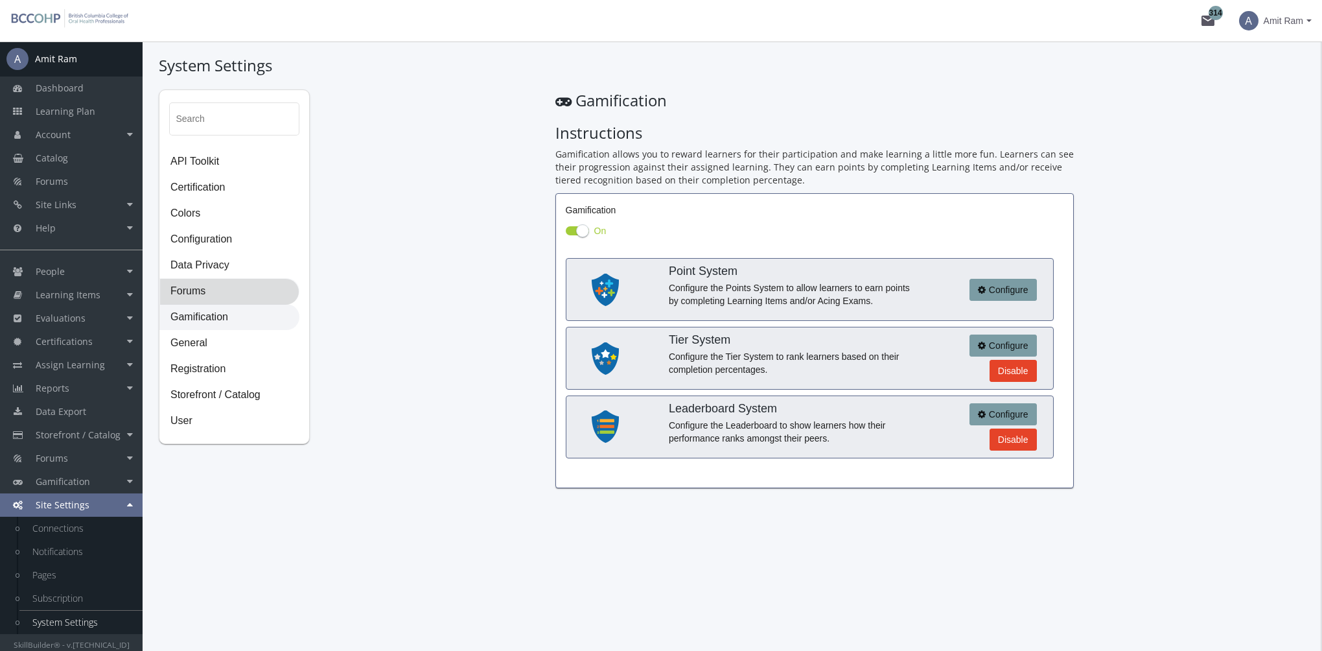
click at [203, 296] on span "Forums" at bounding box center [229, 292] width 139 height 26
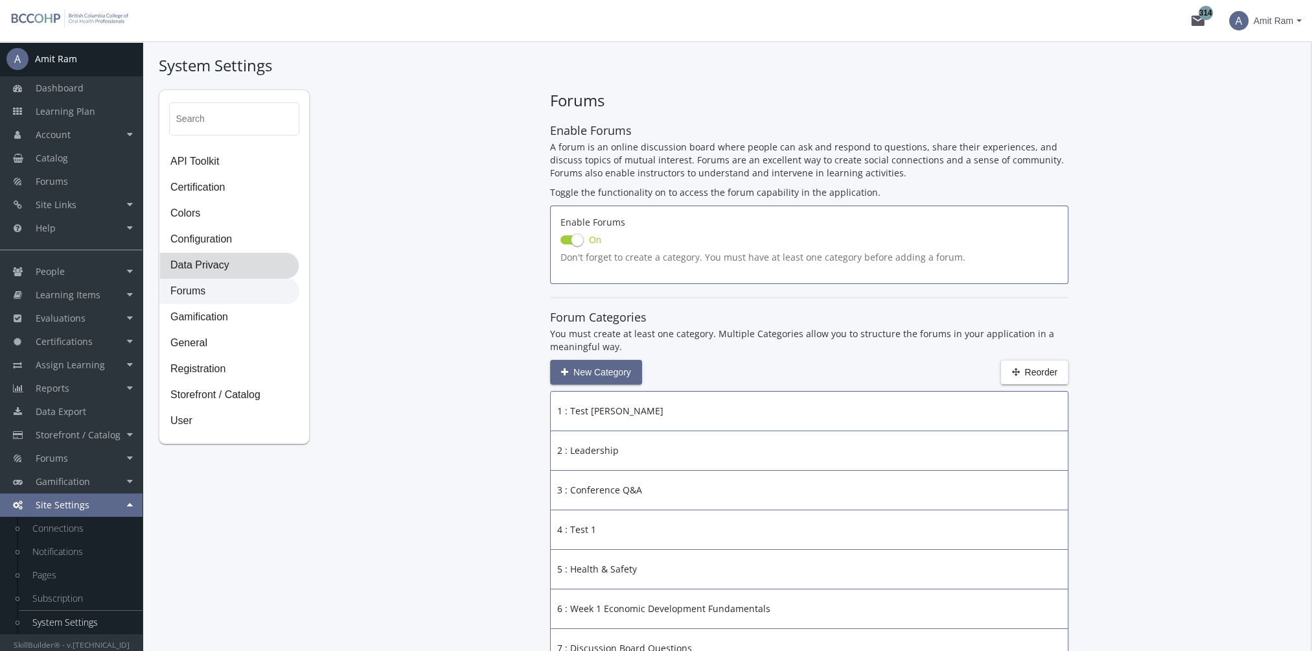
click at [218, 268] on span "Data Privacy" at bounding box center [229, 266] width 139 height 26
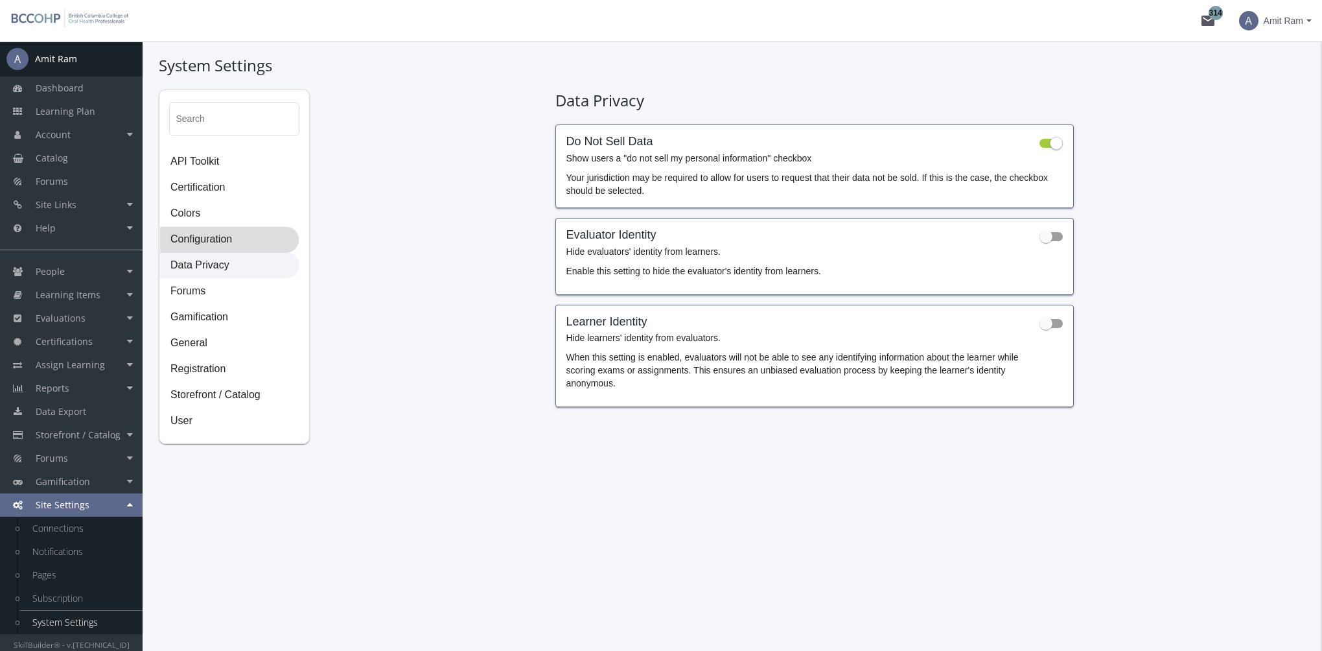
click at [215, 239] on span "Configuration" at bounding box center [229, 240] width 139 height 26
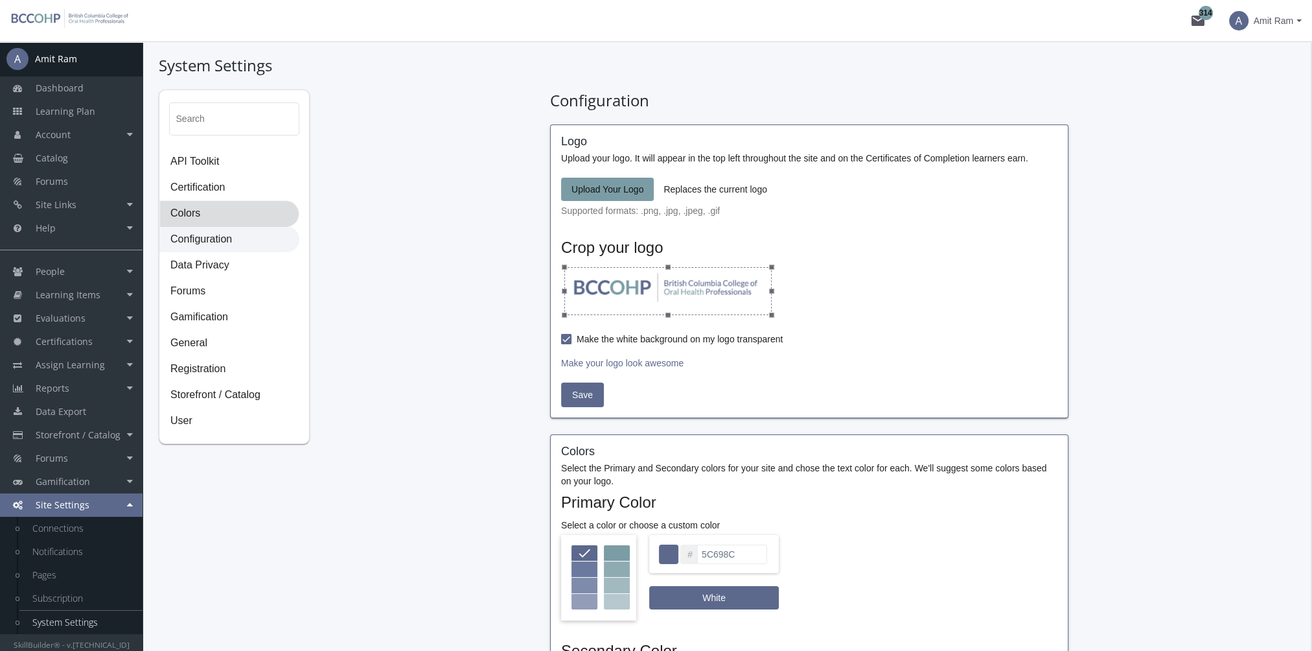
click at [191, 219] on span "Colors" at bounding box center [229, 214] width 139 height 26
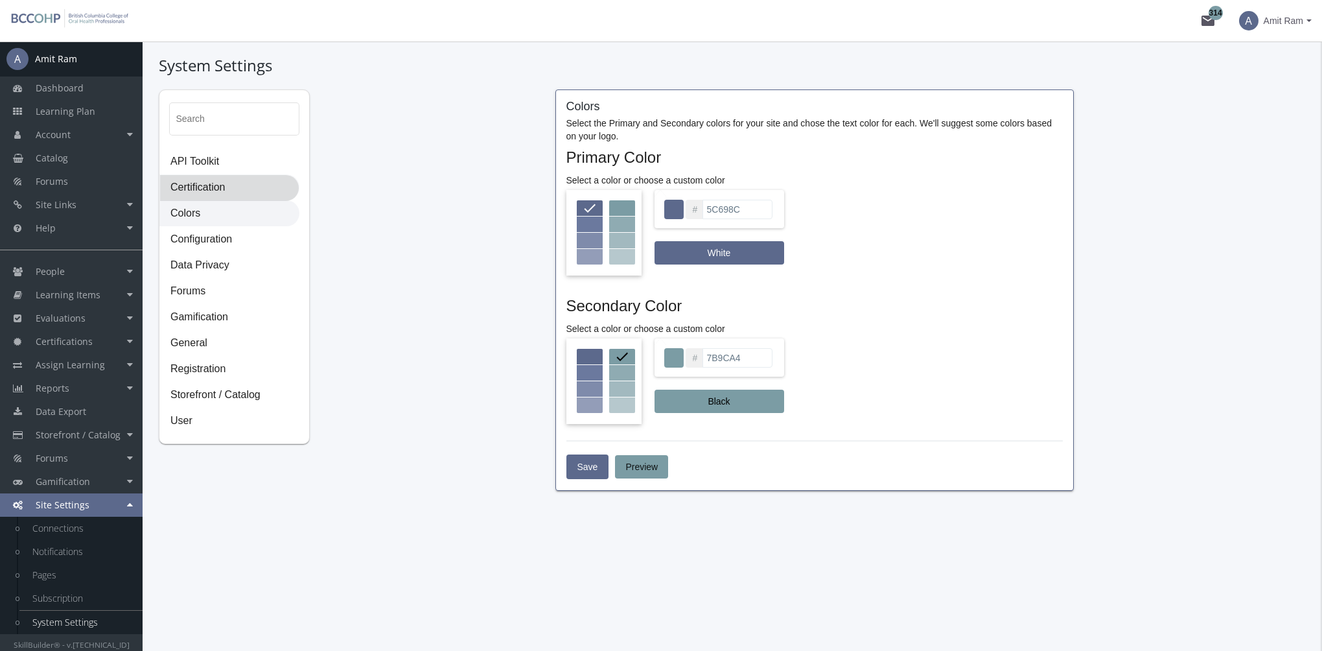
click at [205, 194] on span "Certification" at bounding box center [229, 188] width 139 height 26
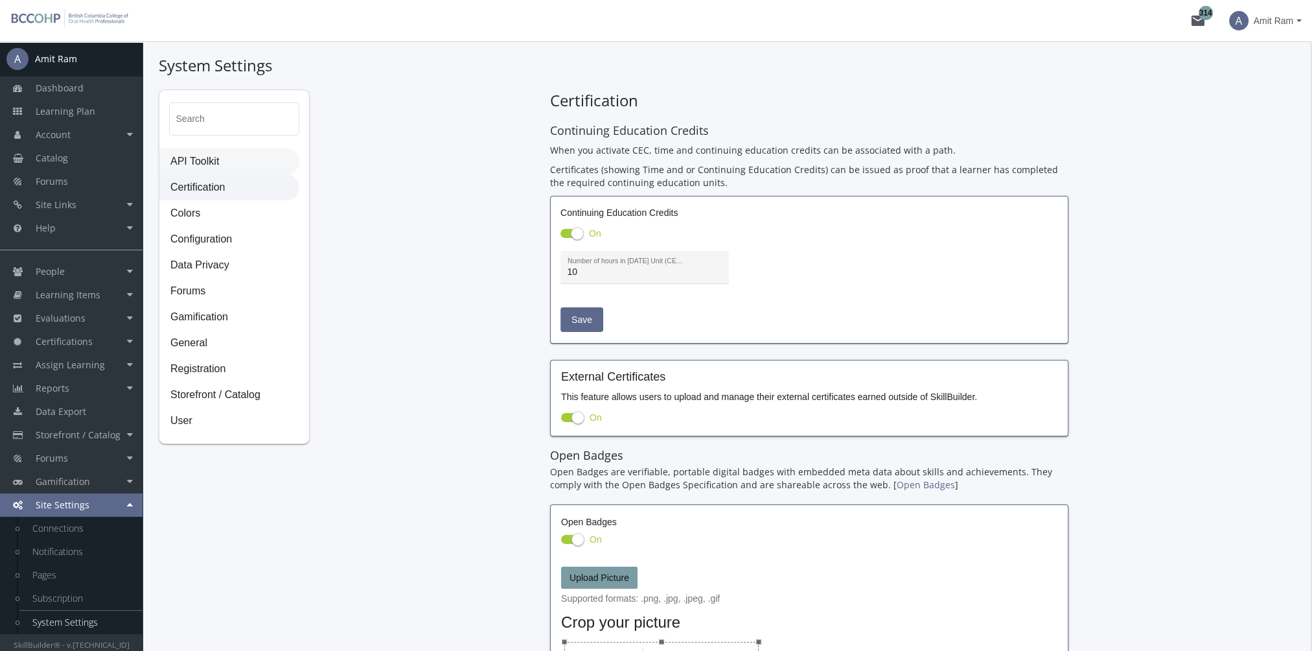
click at [205, 160] on span "API Toolkit" at bounding box center [229, 162] width 139 height 26
